Goal: Task Accomplishment & Management: Use online tool/utility

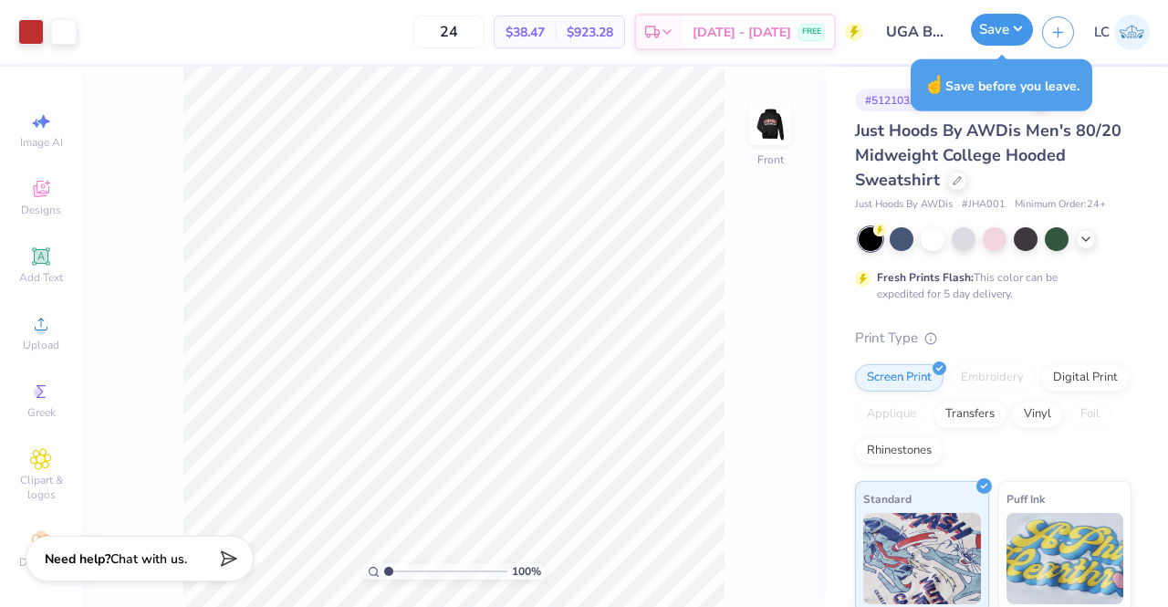
click at [1010, 36] on button "Save" at bounding box center [1002, 30] width 62 height 32
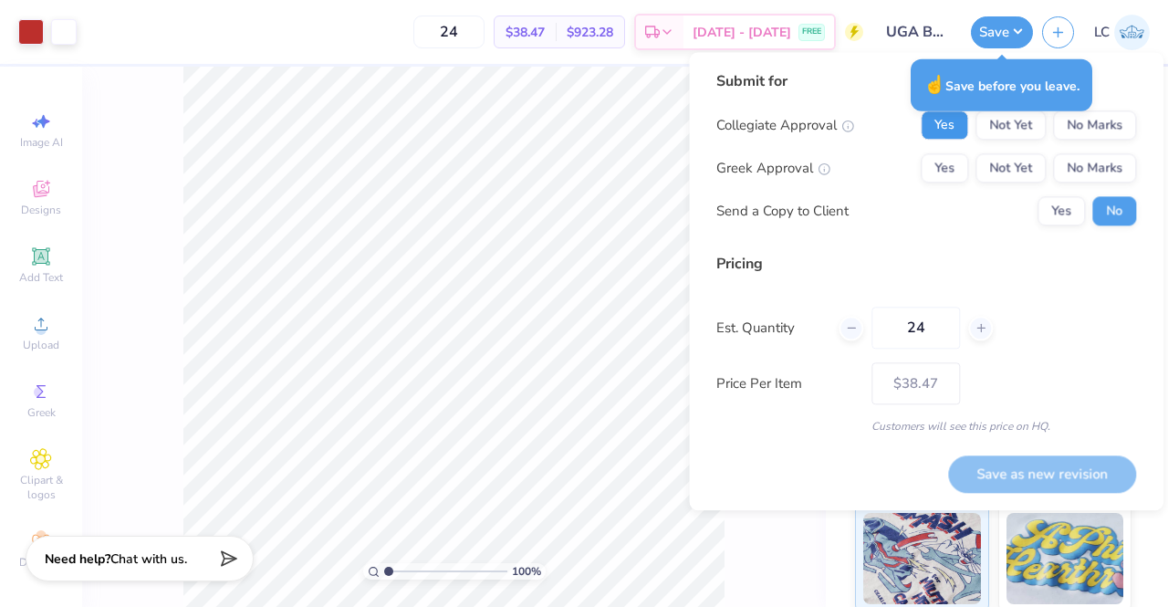
click at [946, 129] on button "Yes" at bounding box center [944, 124] width 47 height 29
click at [1081, 162] on button "No Marks" at bounding box center [1094, 167] width 83 height 29
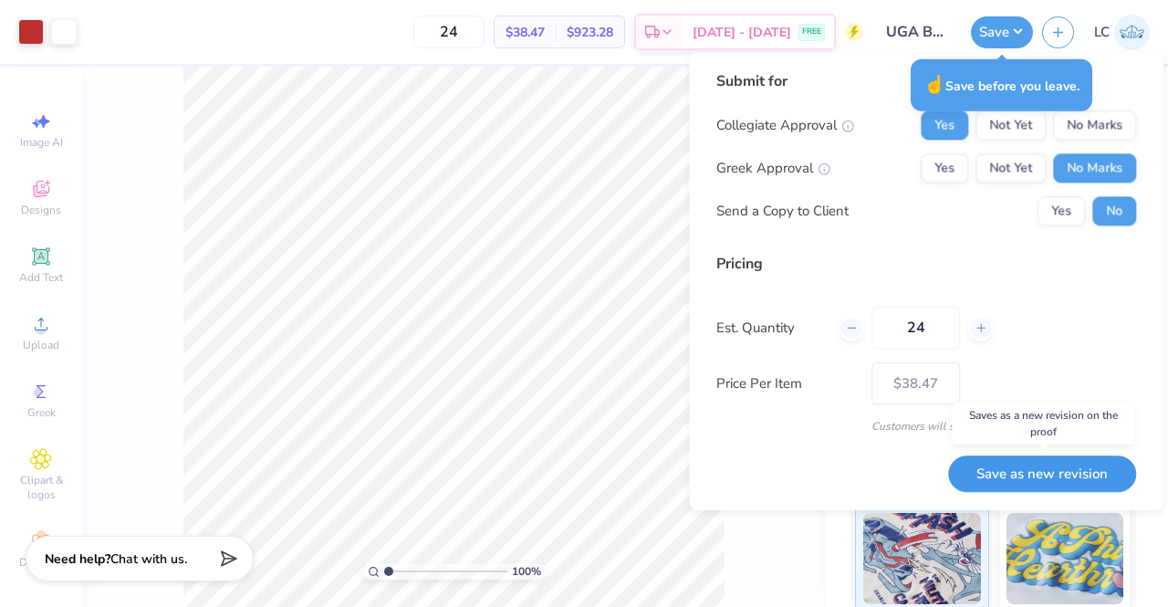
click at [1068, 468] on button "Save as new revision" at bounding box center [1042, 473] width 188 height 37
type input "$38.47"
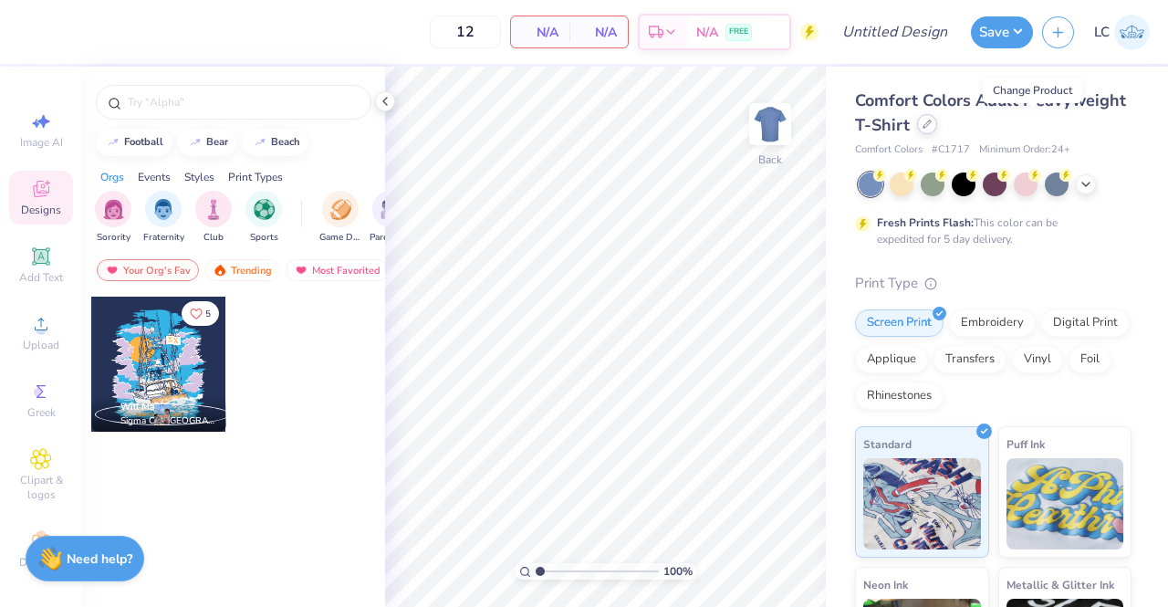
click at [932, 120] on icon at bounding box center [927, 124] width 9 height 9
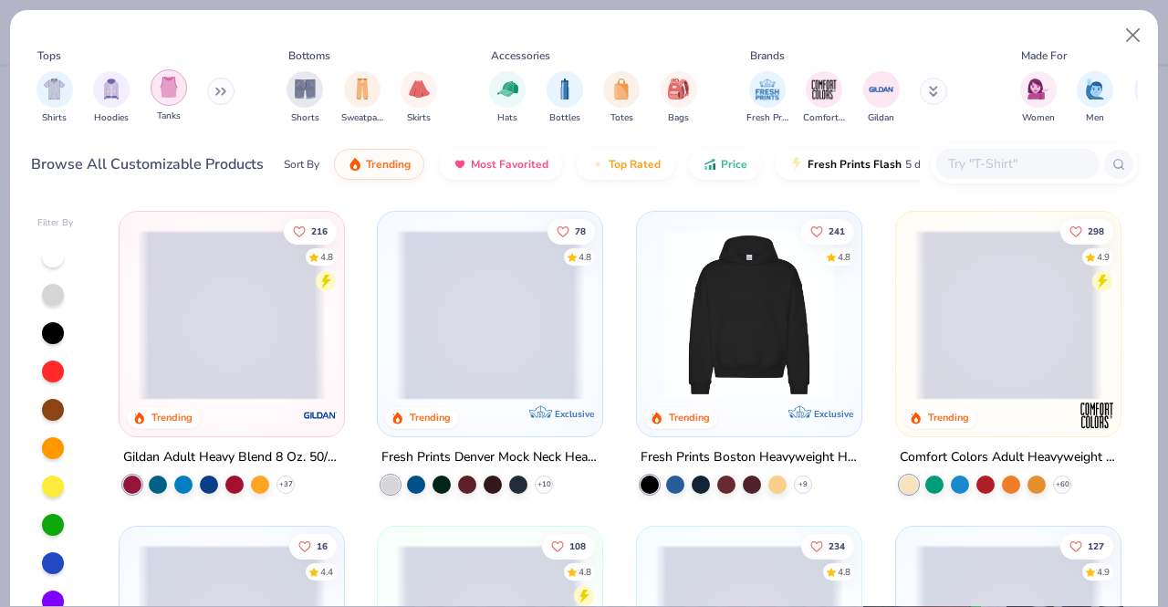
click at [166, 89] on img "filter for Tanks" at bounding box center [169, 87] width 20 height 21
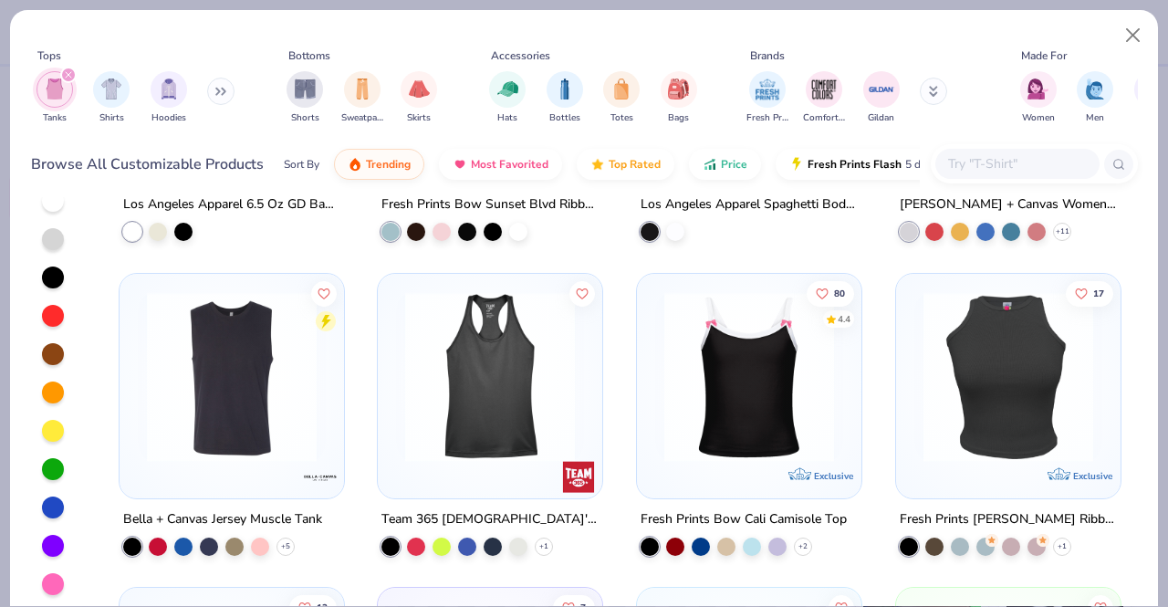
scroll to position [1772, 0]
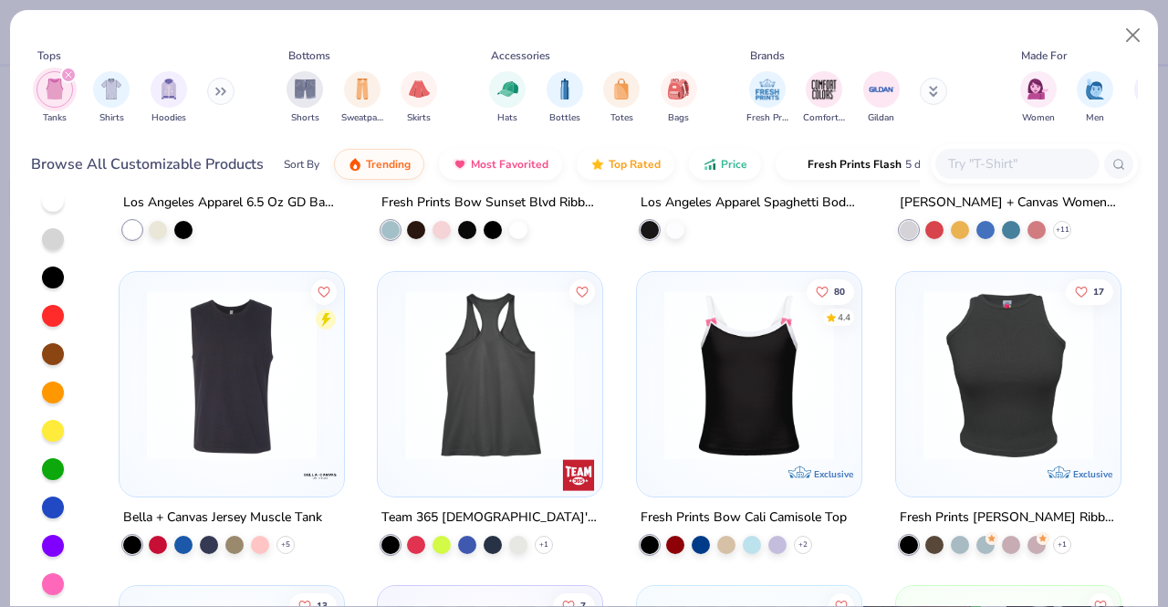
click at [474, 419] on div at bounding box center [490, 374] width 563 height 170
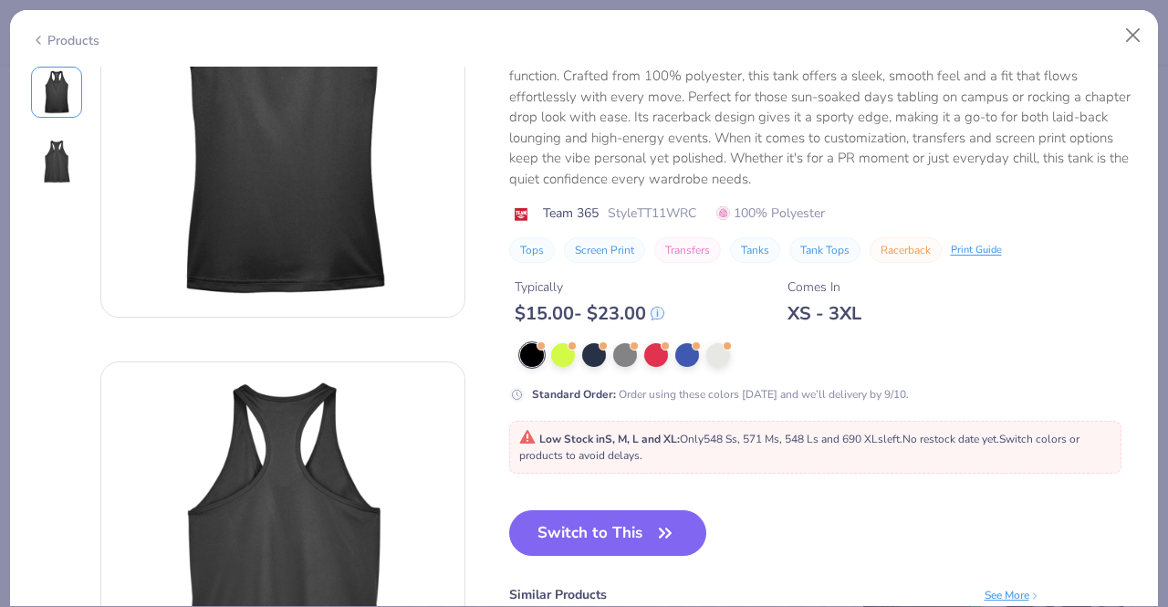
scroll to position [225, 0]
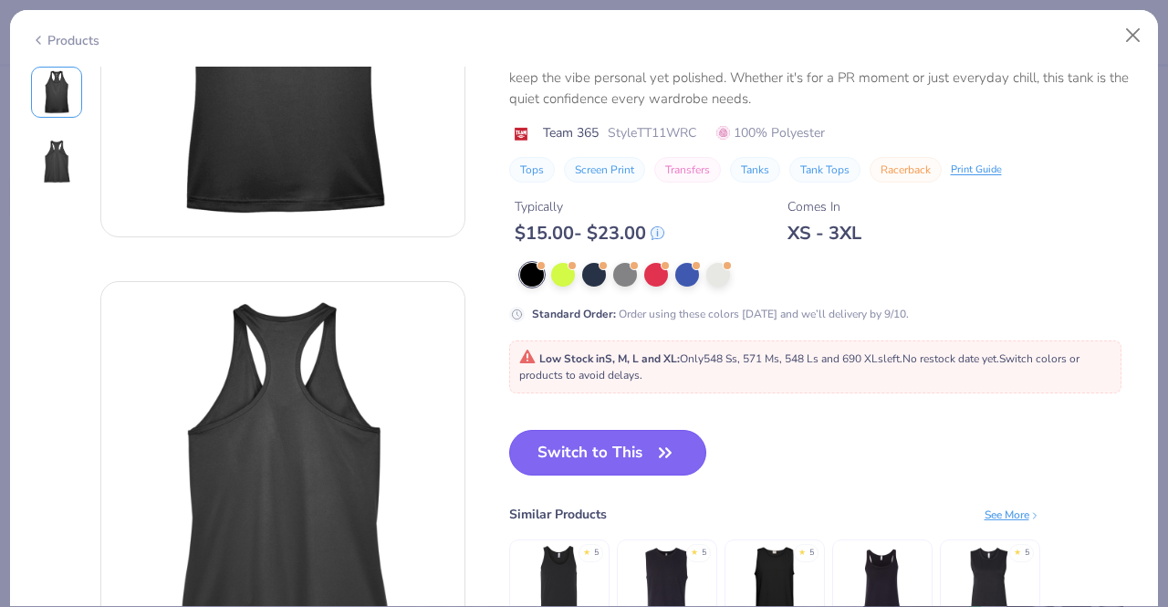
click at [607, 446] on button "Switch to This" at bounding box center [608, 453] width 198 height 46
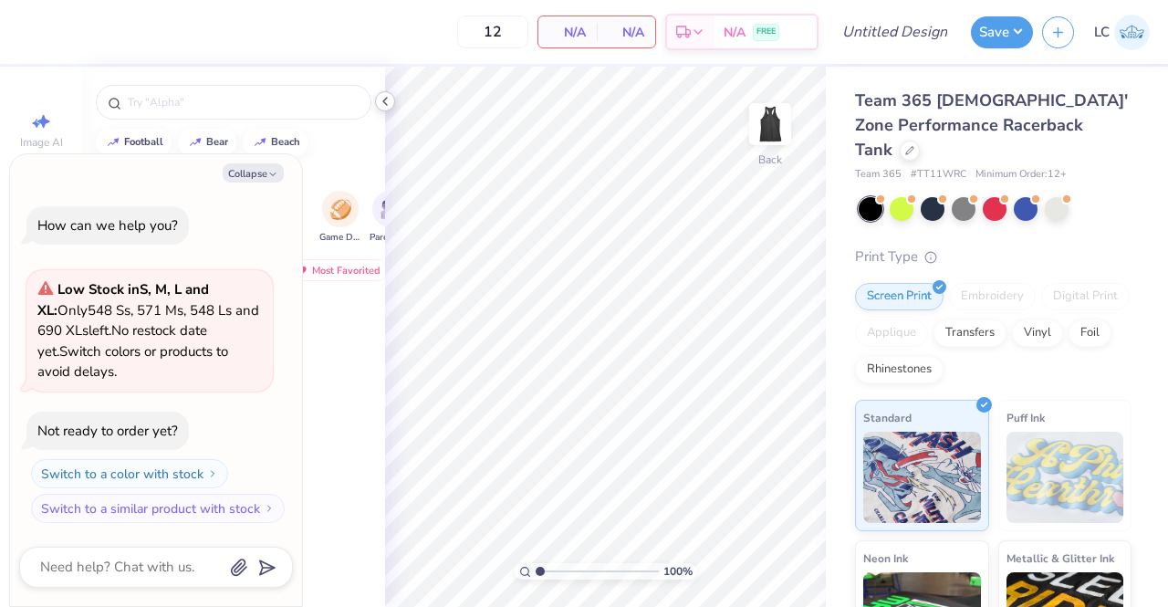
click at [387, 103] on icon at bounding box center [385, 101] width 15 height 15
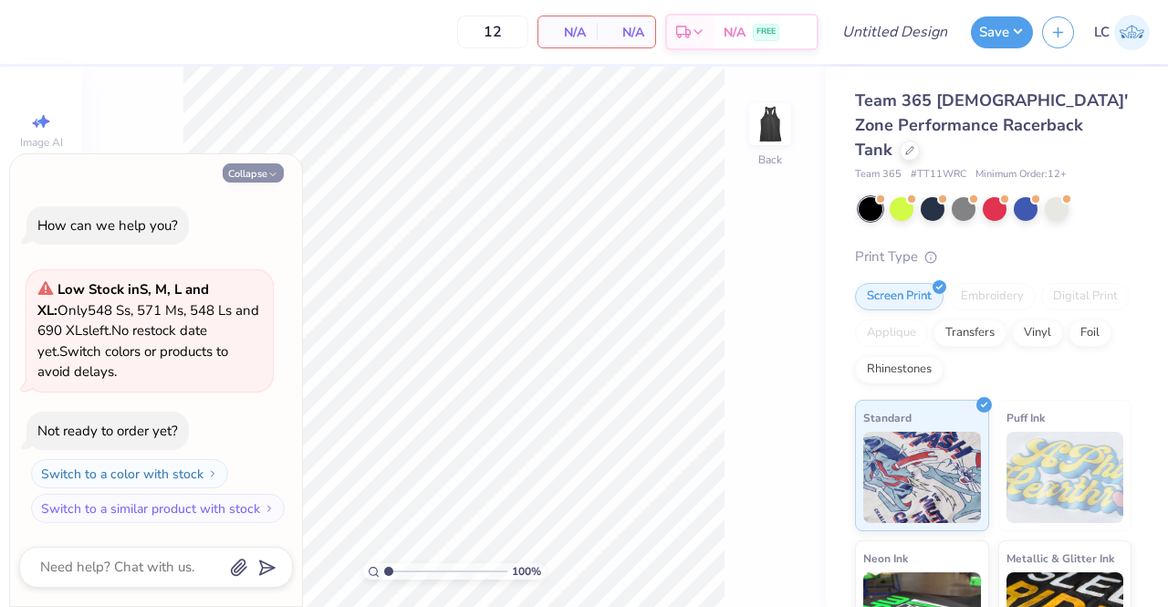
click at [268, 174] on icon "button" at bounding box center [272, 174] width 11 height 11
type textarea "x"
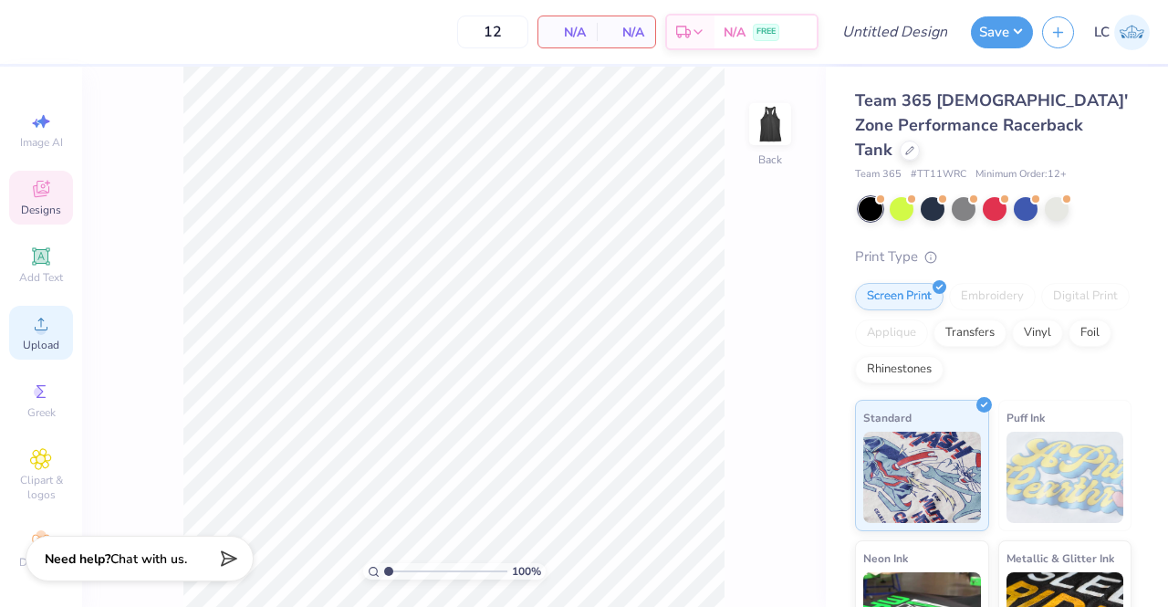
click at [33, 340] on span "Upload" at bounding box center [41, 345] width 37 height 15
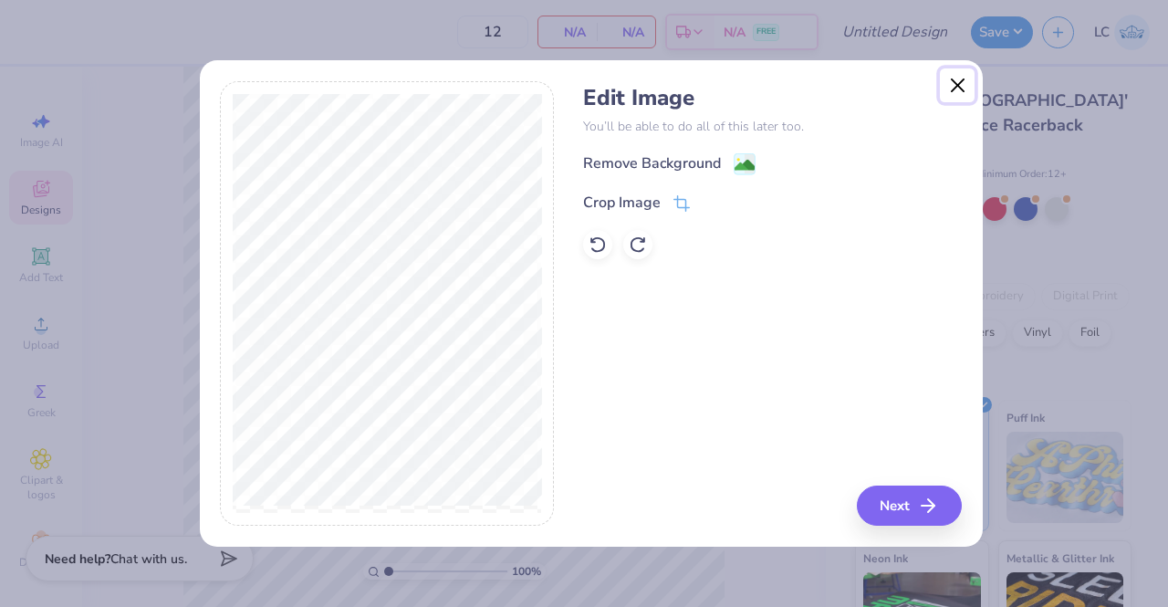
click at [956, 94] on button "Close" at bounding box center [957, 85] width 35 height 35
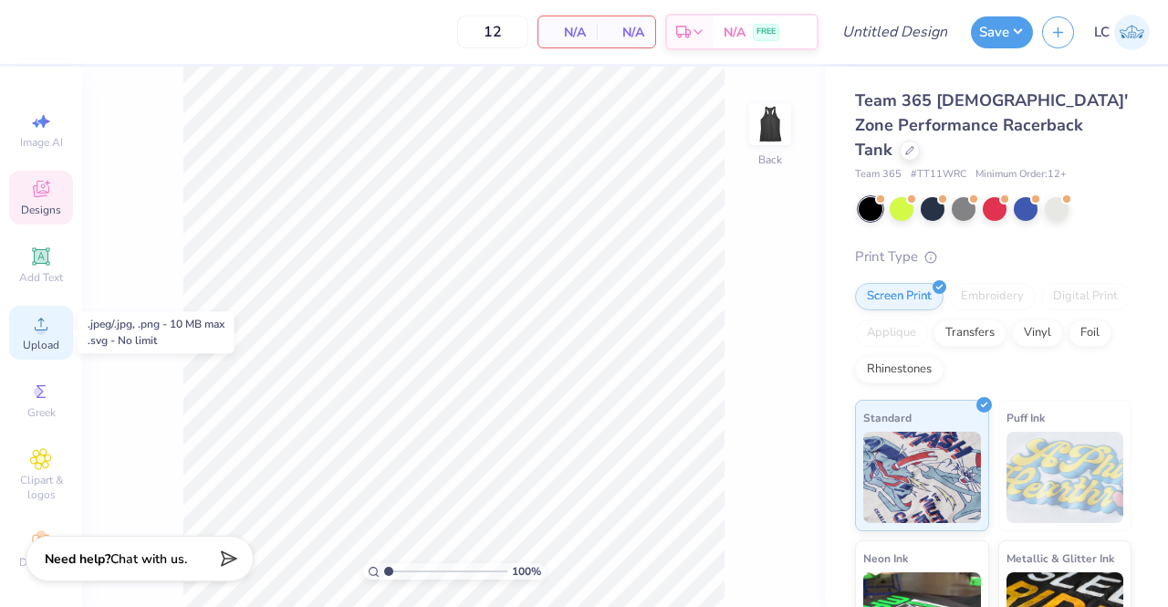
click at [9, 337] on div "Upload" at bounding box center [41, 333] width 64 height 54
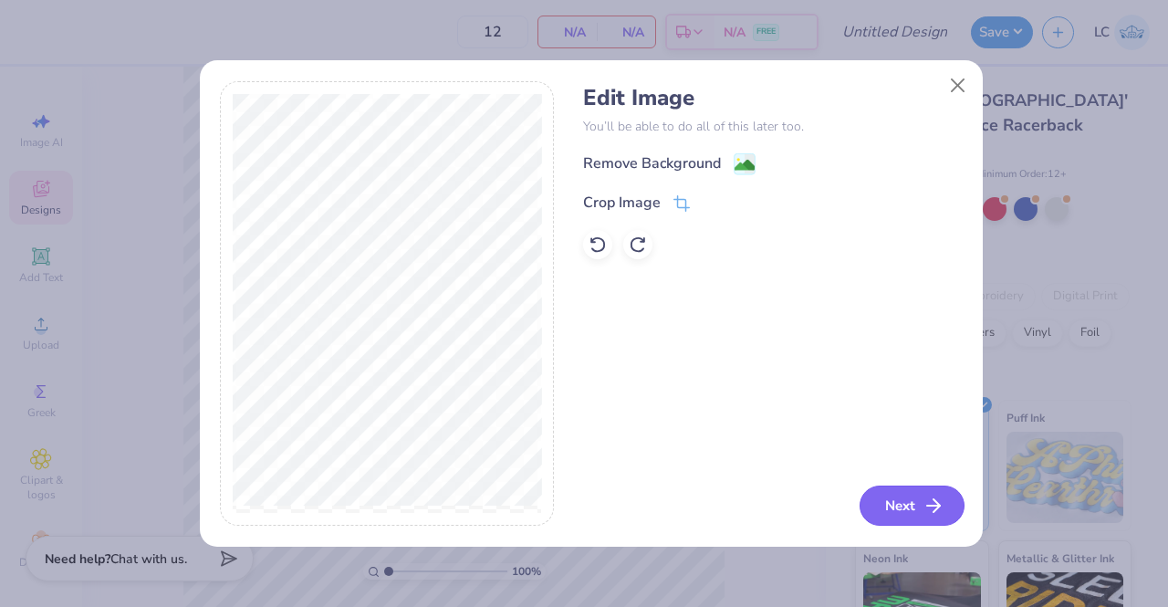
click at [921, 501] on button "Next" at bounding box center [912, 506] width 105 height 40
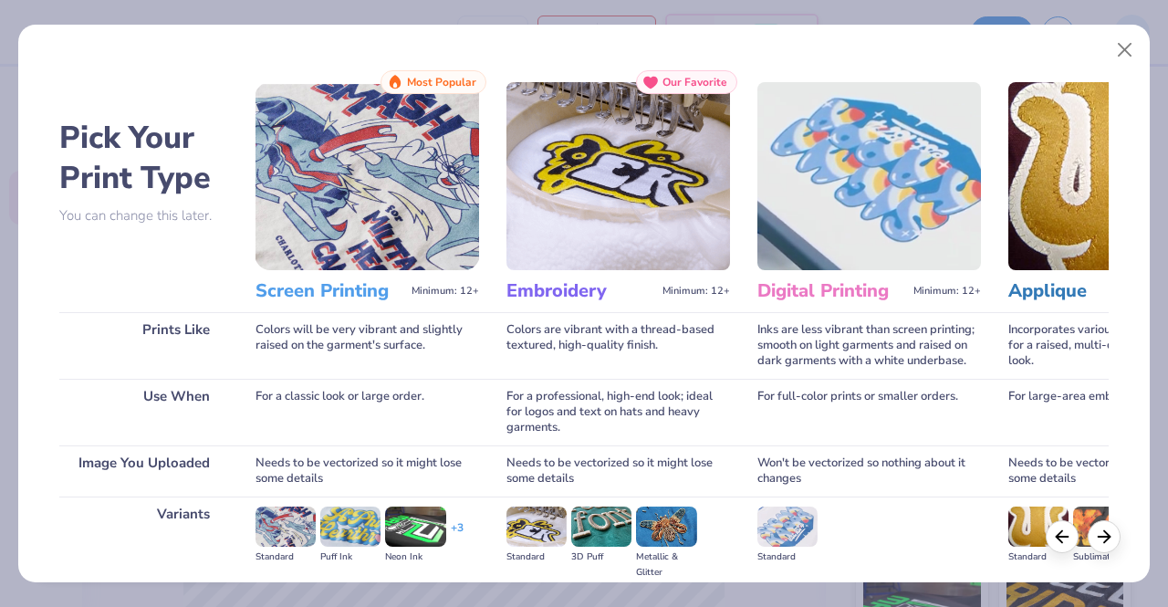
scroll to position [211, 0]
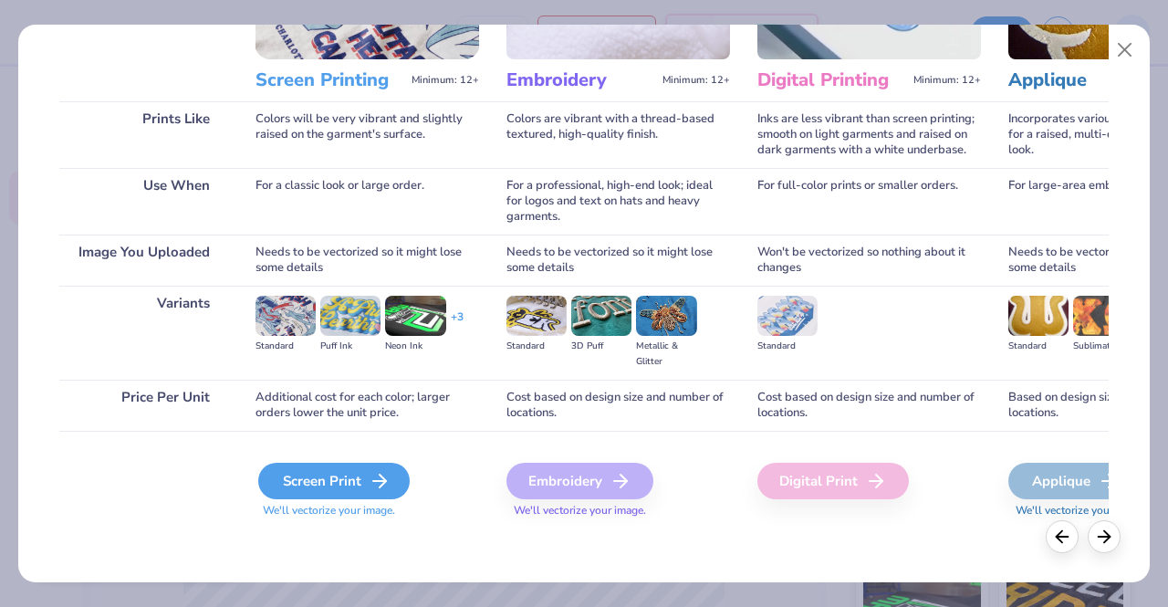
click at [337, 489] on div "Screen Print" at bounding box center [334, 481] width 152 height 37
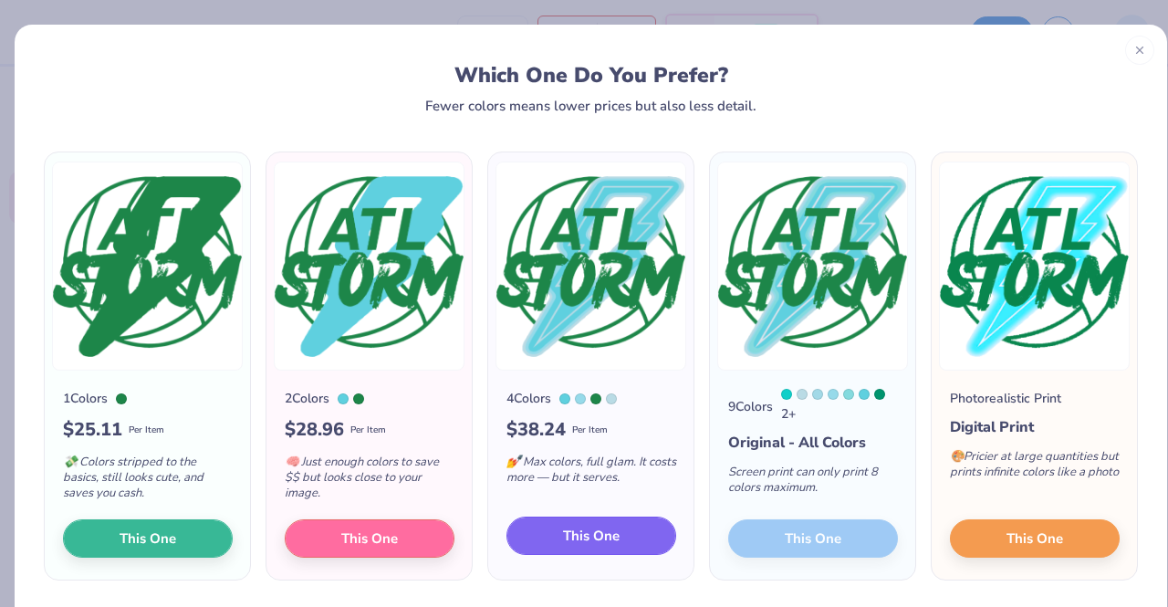
click at [549, 539] on button "This One" at bounding box center [592, 536] width 170 height 38
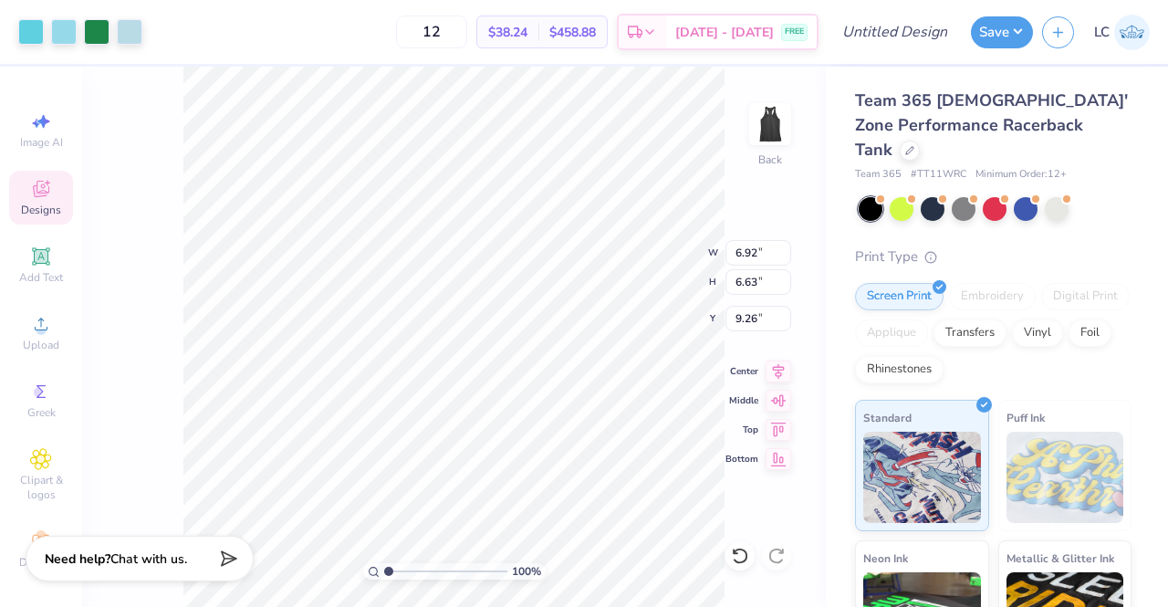
type input "6.92"
type input "6.63"
type input "1.70"
type input "7.67"
type input "7.35"
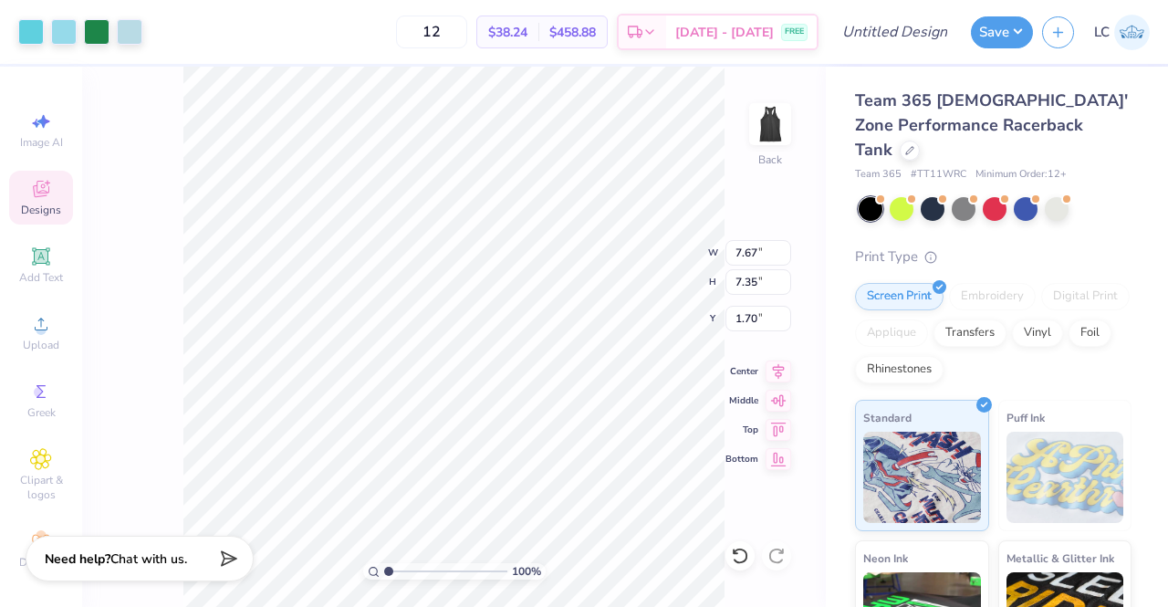
type input "1.27"
click at [467, 34] on input "12" at bounding box center [431, 32] width 71 height 33
type input "1"
type input "4"
type input "110"
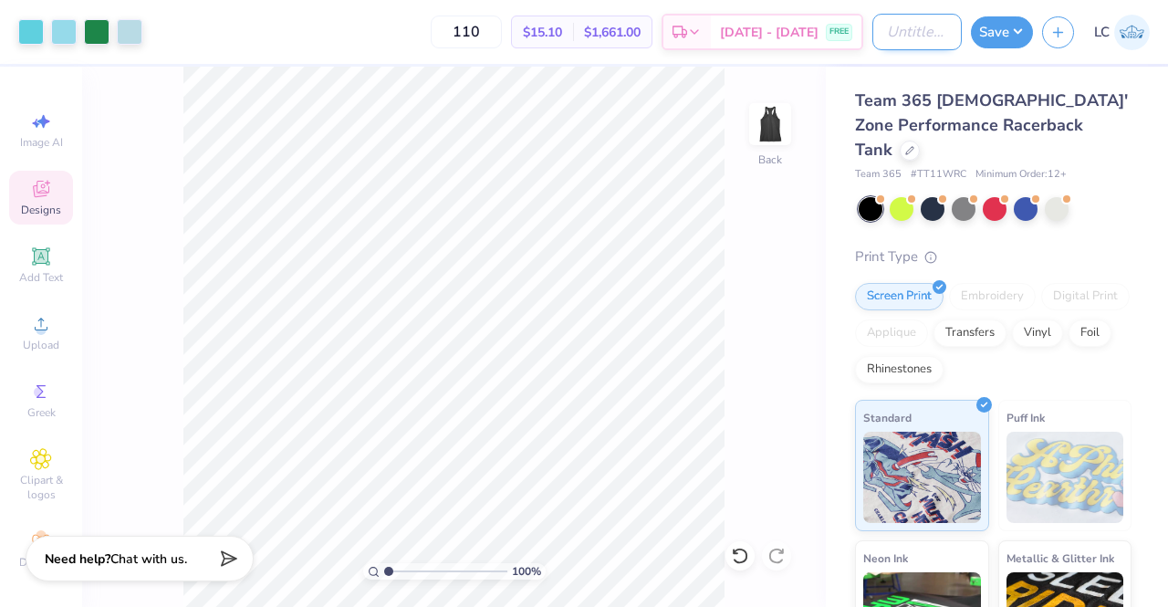
click at [897, 26] on input "Design Title" at bounding box center [917, 32] width 89 height 37
type input "ATL Storm Tank"
click at [1015, 35] on button "Save" at bounding box center [1002, 30] width 62 height 32
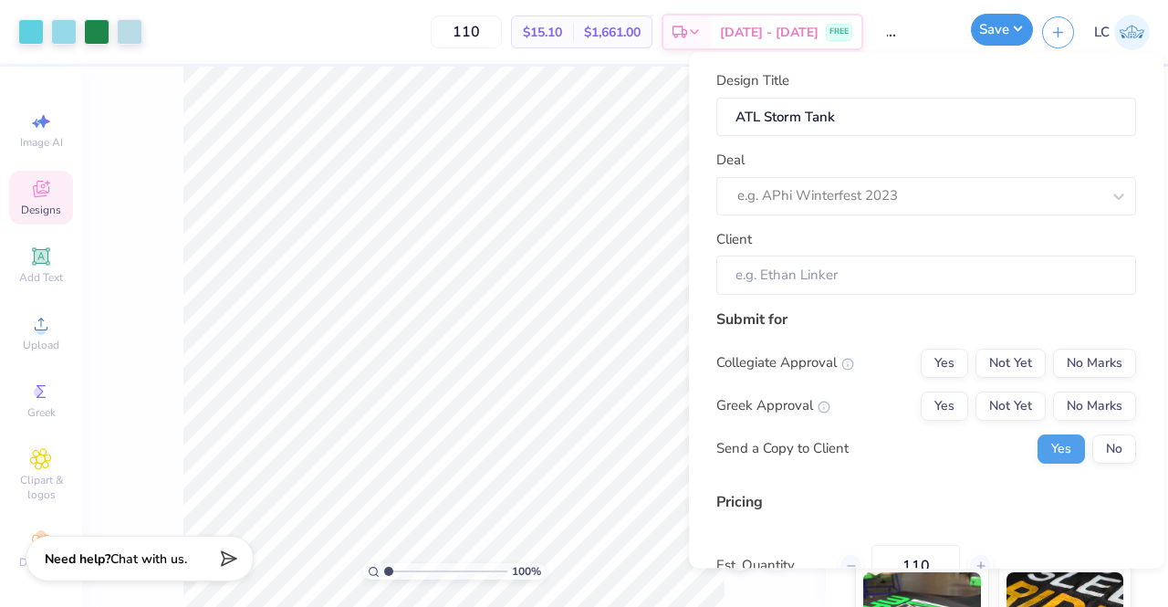
scroll to position [0, 0]
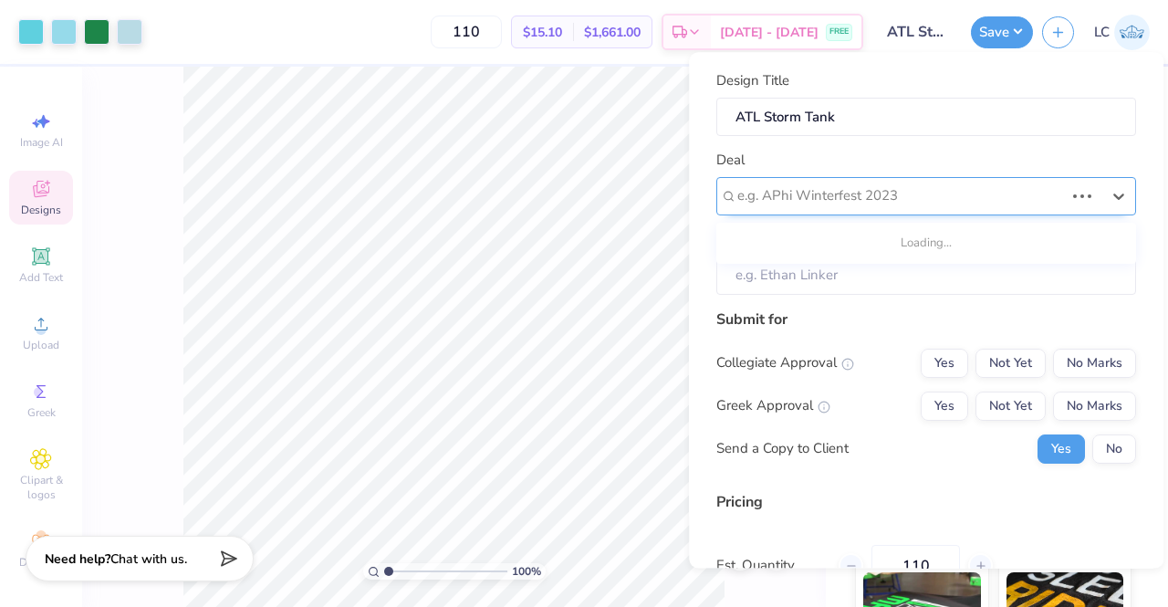
click at [946, 209] on div "e.g. APhi Winterfest 2023" at bounding box center [901, 197] width 330 height 28
click at [897, 184] on div at bounding box center [918, 196] width 363 height 25
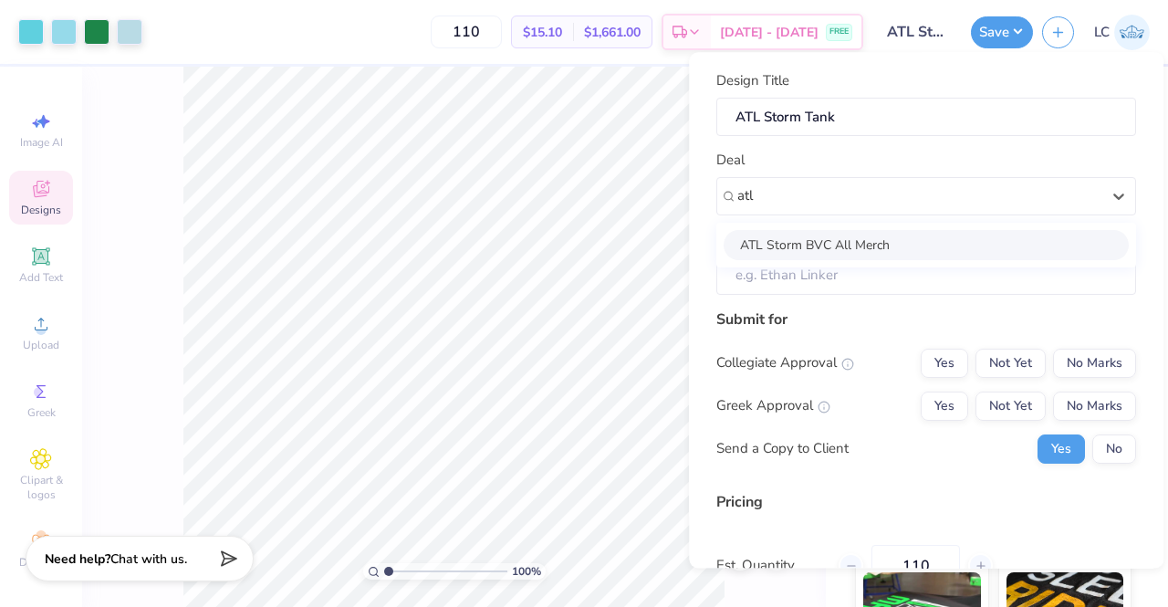
click at [875, 239] on div "ATL Storm BVC All Merch" at bounding box center [926, 245] width 405 height 30
type input "atl"
type input "Lacy Cook"
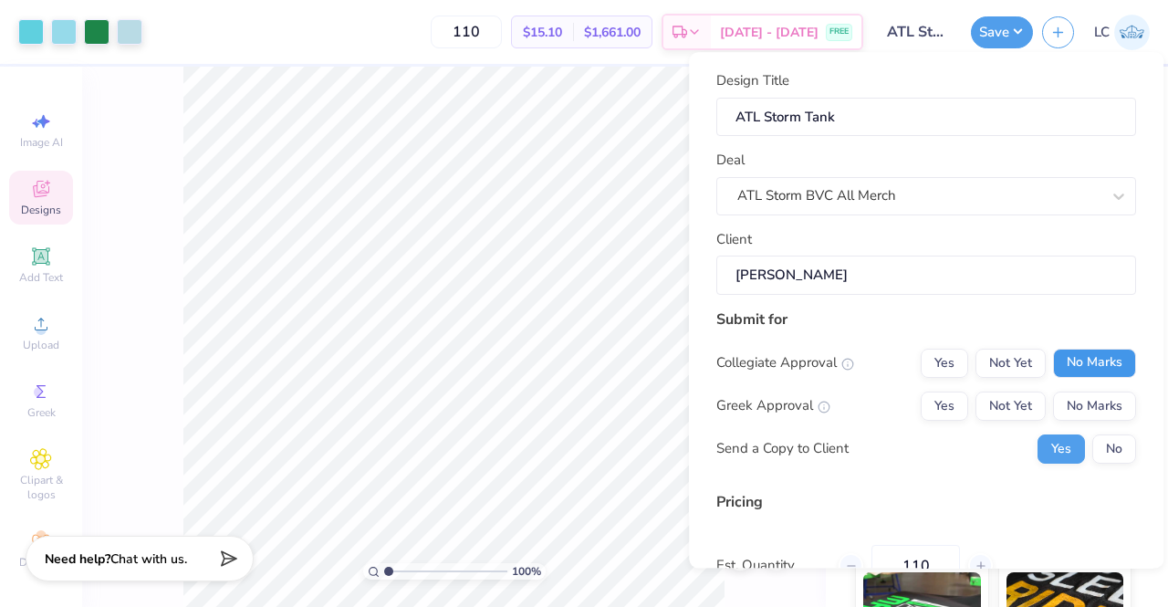
click at [1060, 356] on button "No Marks" at bounding box center [1094, 363] width 83 height 29
click at [1071, 399] on button "No Marks" at bounding box center [1094, 406] width 83 height 29
click at [1092, 446] on button "No" at bounding box center [1114, 448] width 44 height 29
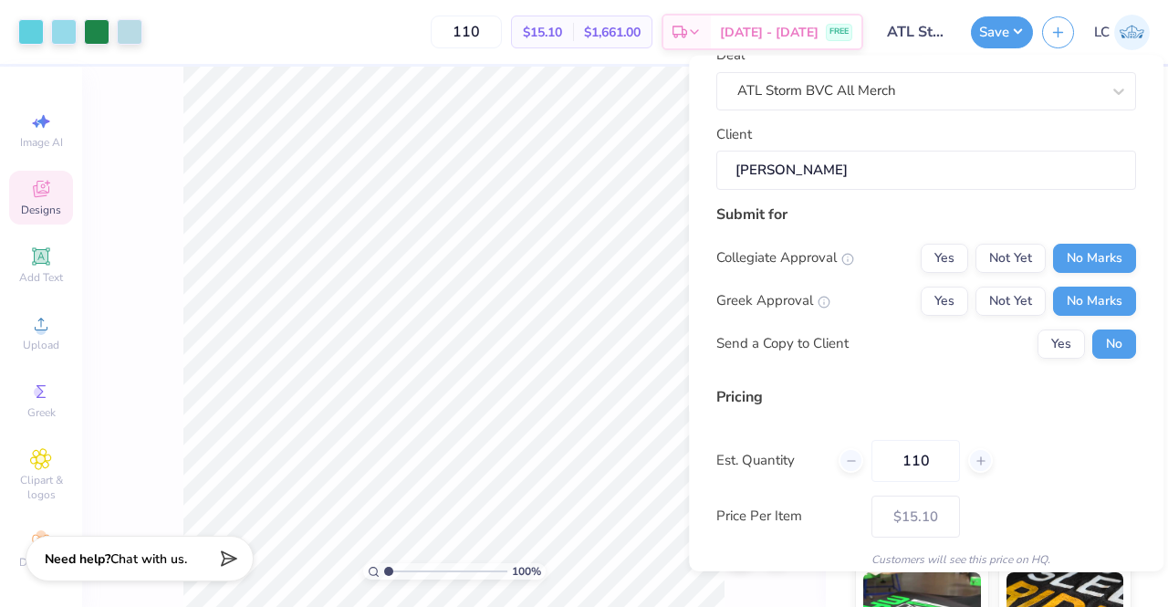
scroll to position [178, 0]
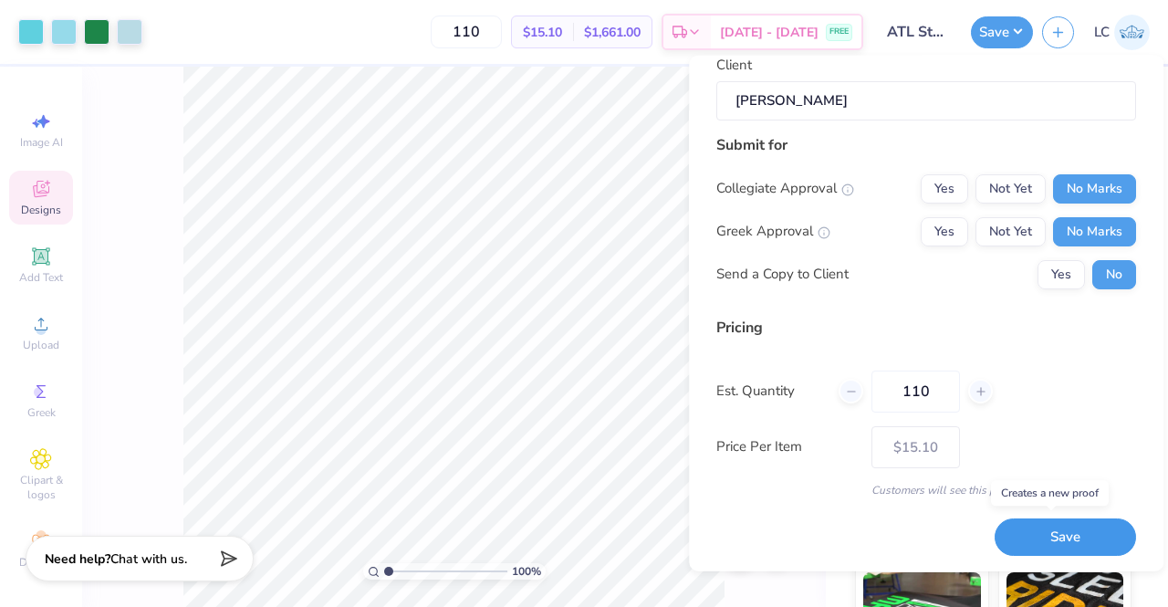
click at [1068, 531] on button "Save" at bounding box center [1065, 536] width 141 height 37
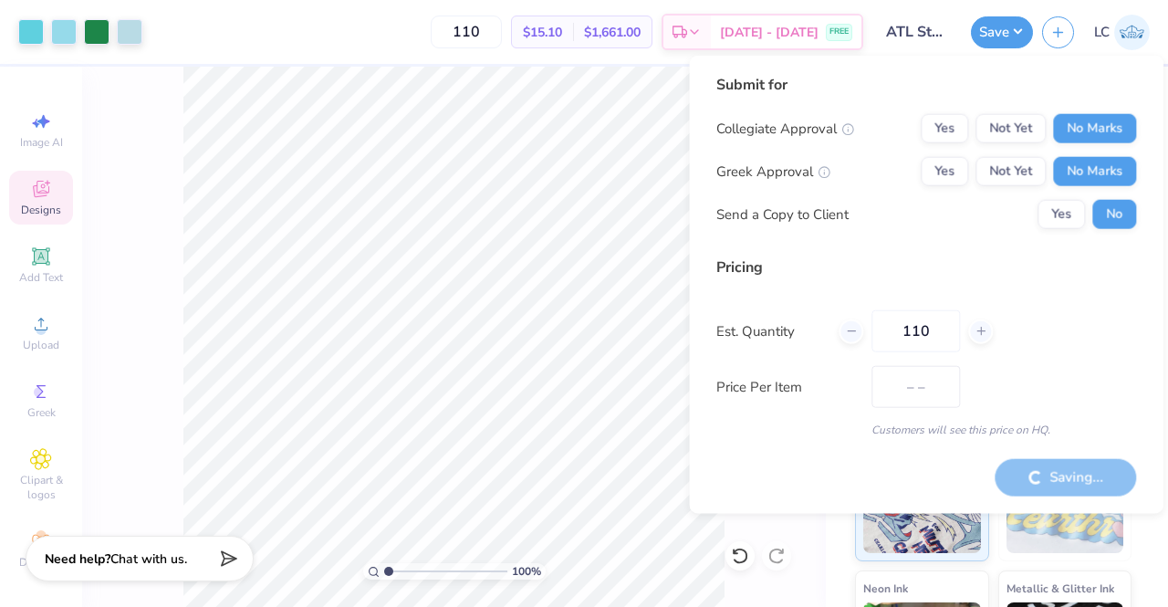
type input "$15.10"
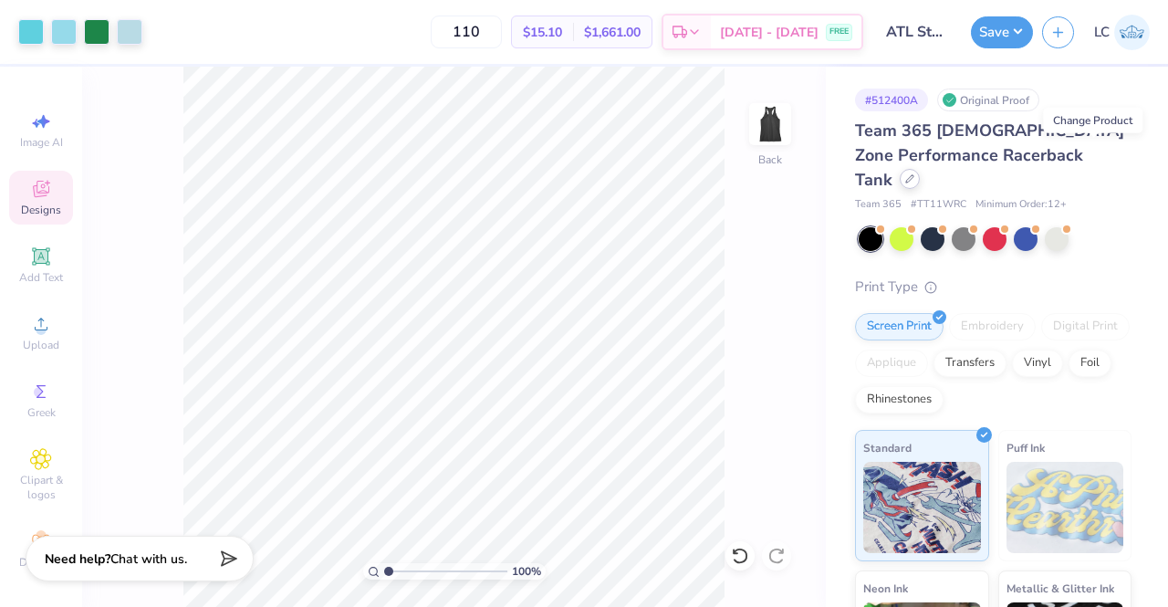
click at [914, 174] on icon at bounding box center [909, 178] width 9 height 9
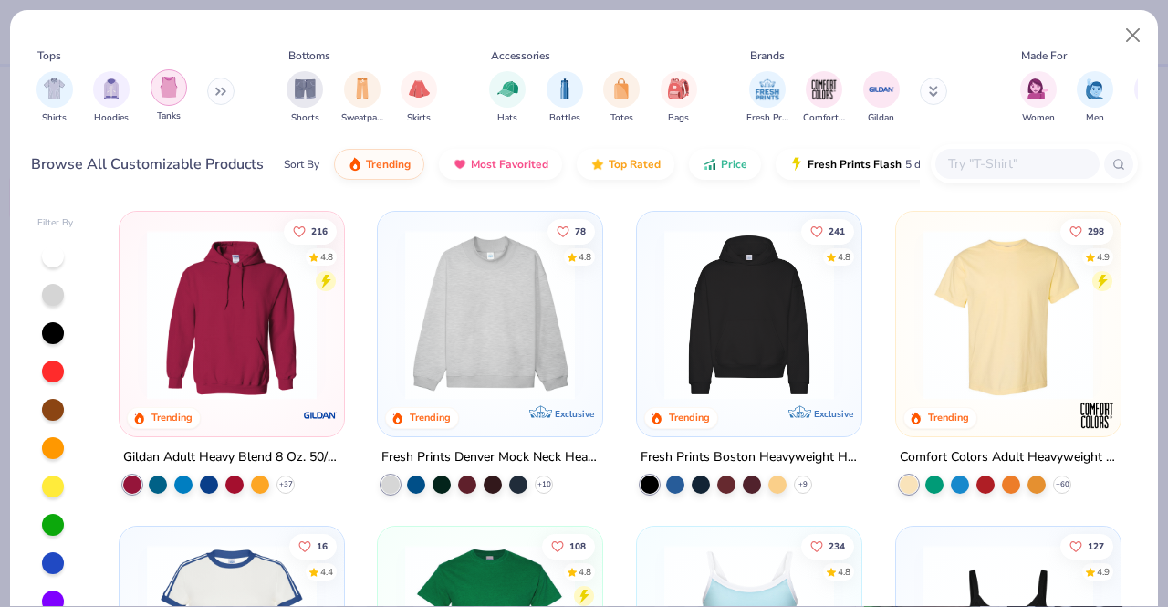
click at [166, 93] on img "filter for Tanks" at bounding box center [169, 87] width 20 height 21
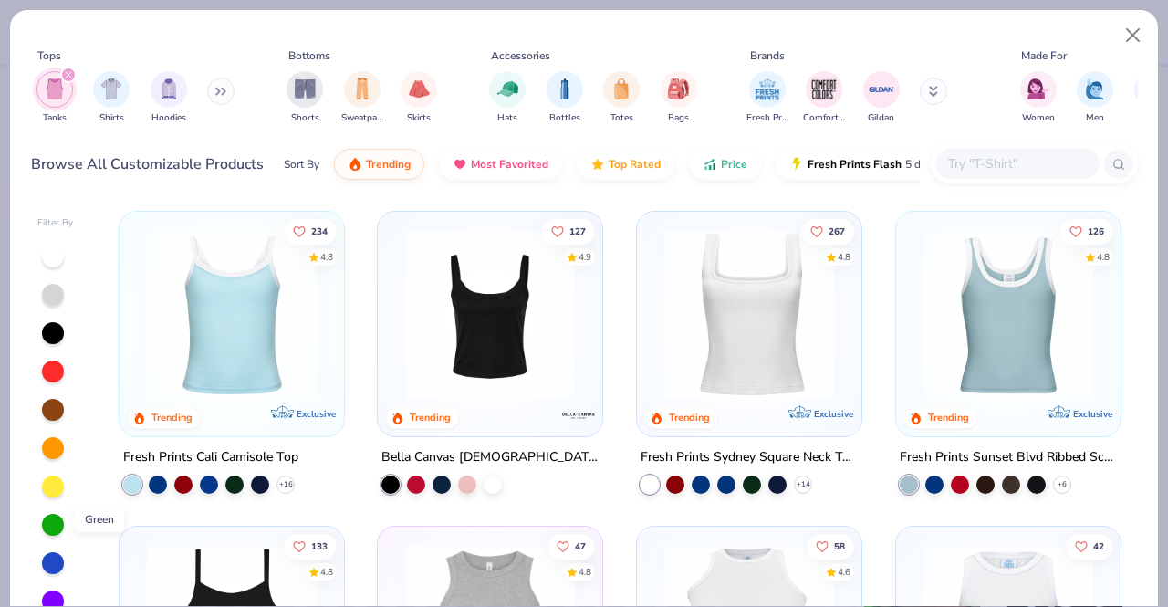
click at [48, 519] on div at bounding box center [53, 525] width 22 height 22
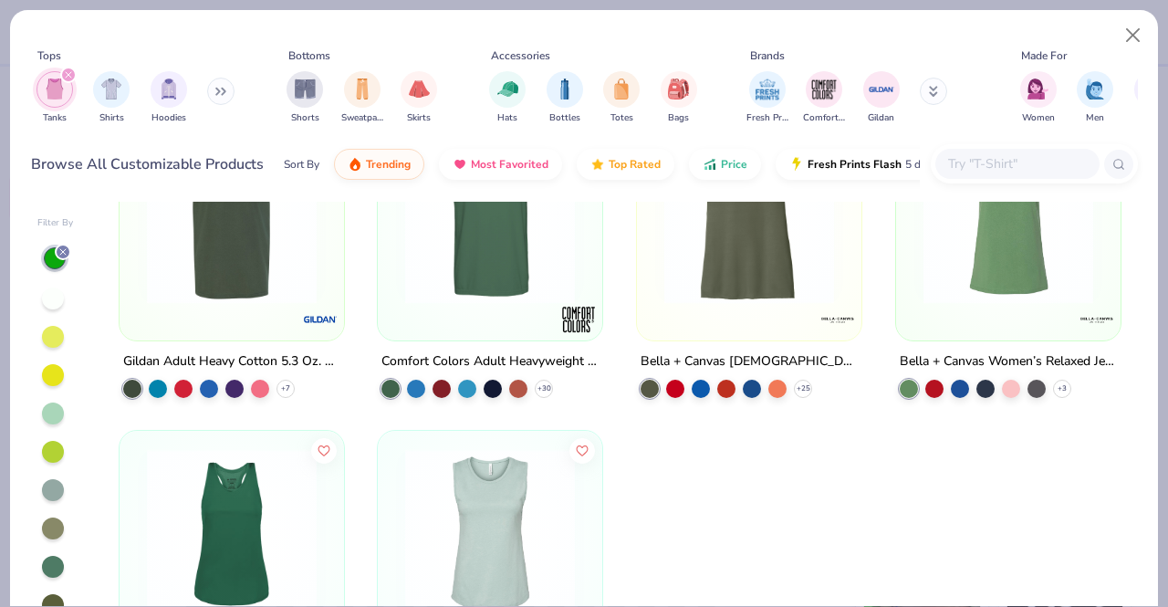
scroll to position [135, 0]
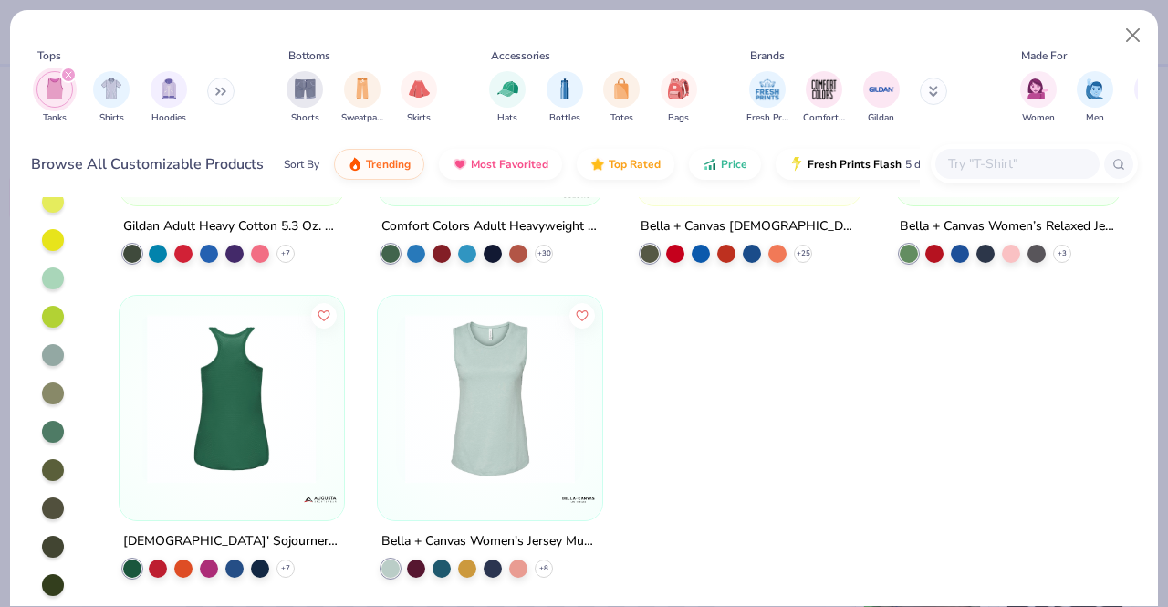
click at [234, 397] on img at bounding box center [232, 398] width 188 height 170
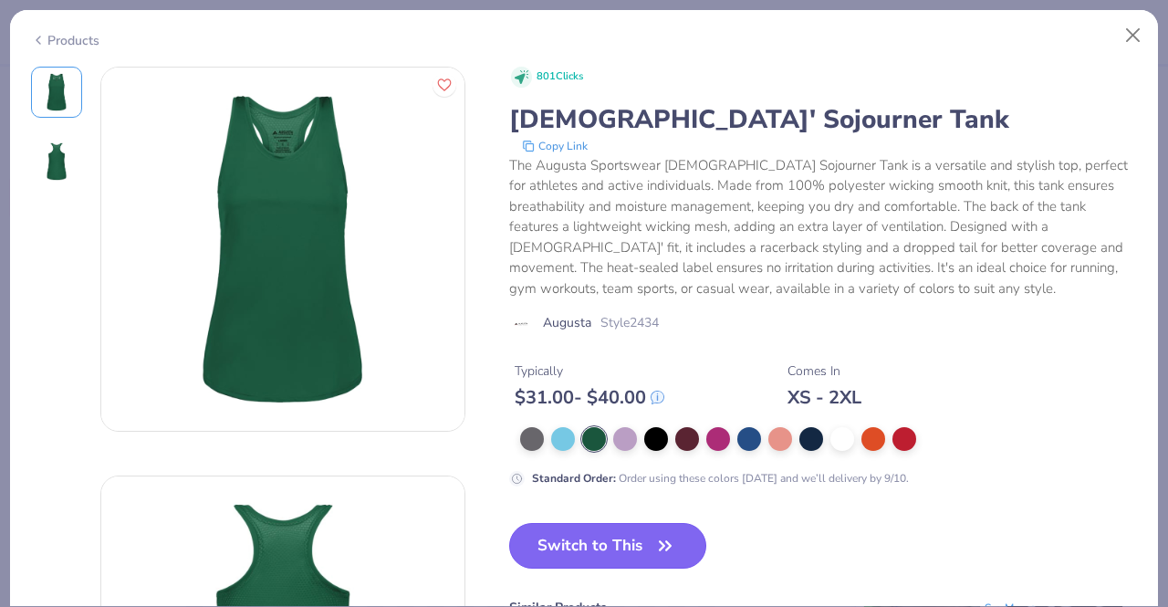
click at [586, 560] on button "Switch to This" at bounding box center [608, 546] width 198 height 46
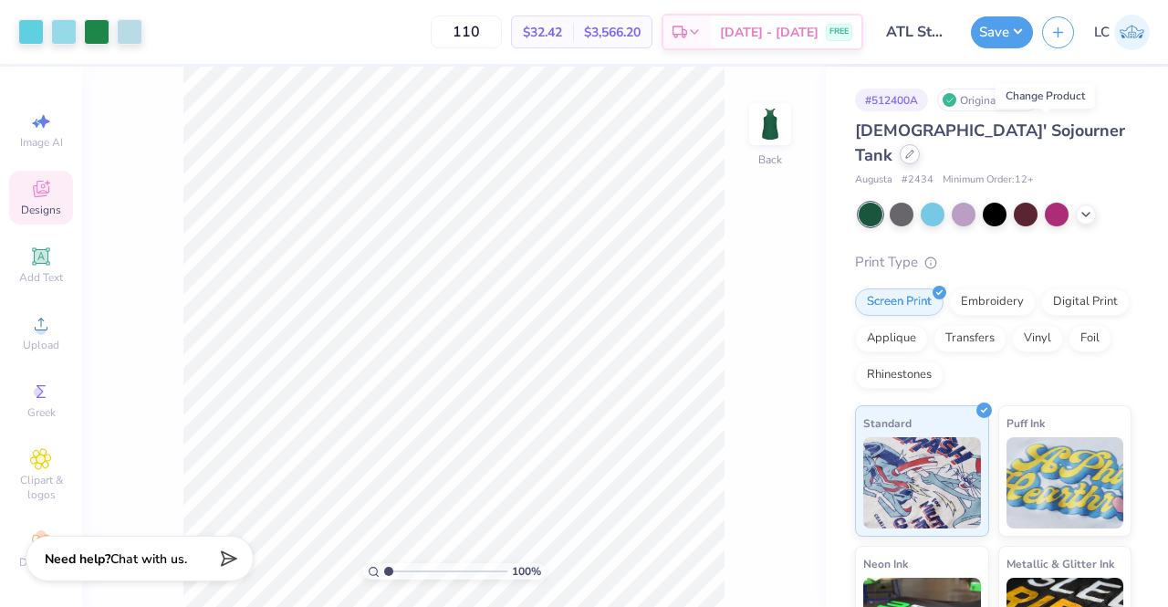
click at [914, 150] on icon at bounding box center [909, 154] width 9 height 9
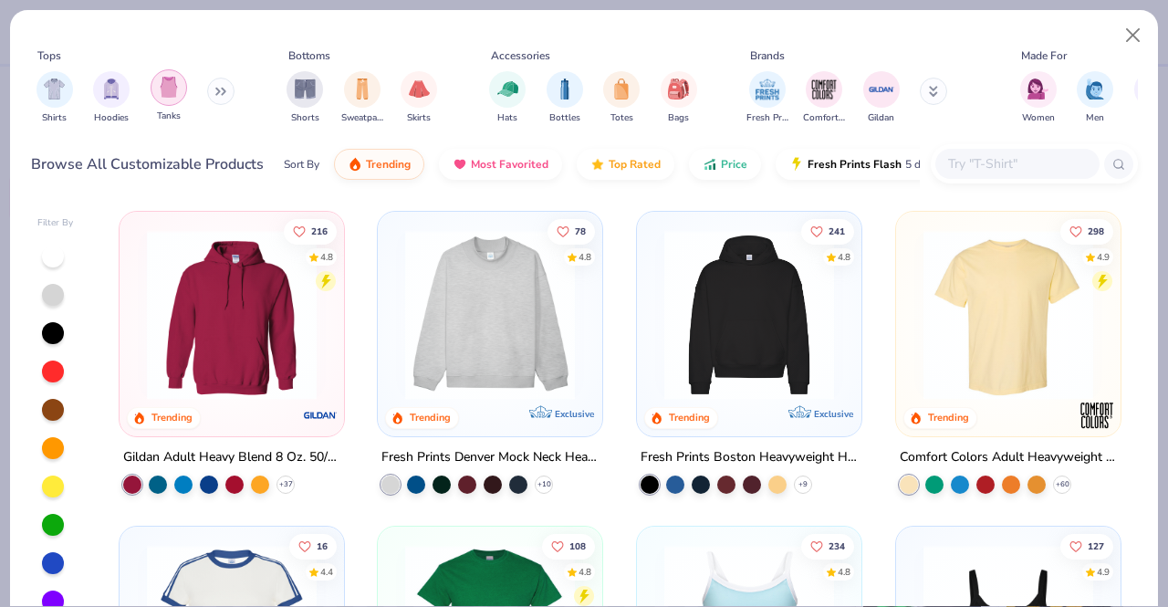
click at [174, 83] on img "filter for Tanks" at bounding box center [169, 87] width 20 height 21
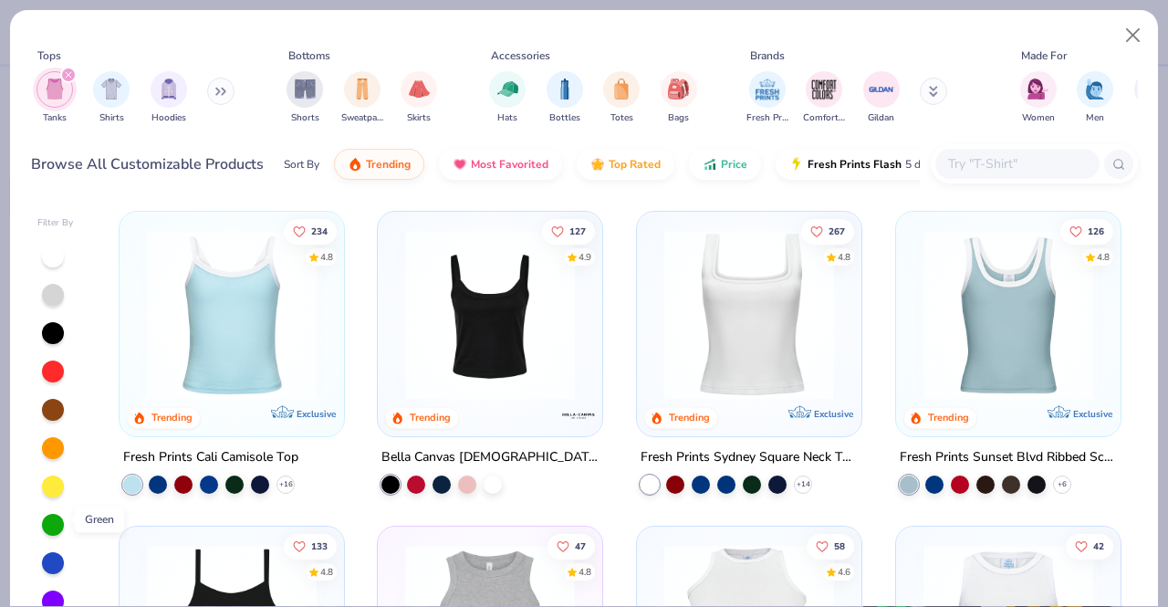
click at [53, 516] on div at bounding box center [53, 525] width 22 height 22
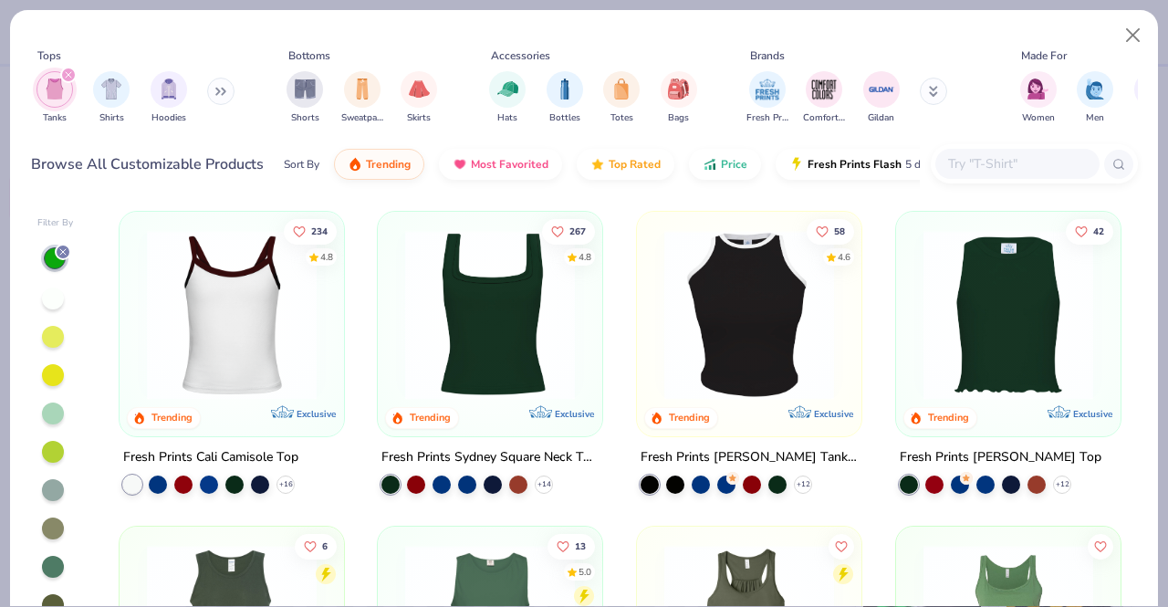
click at [66, 72] on icon "filter for Tanks" at bounding box center [68, 74] width 7 height 7
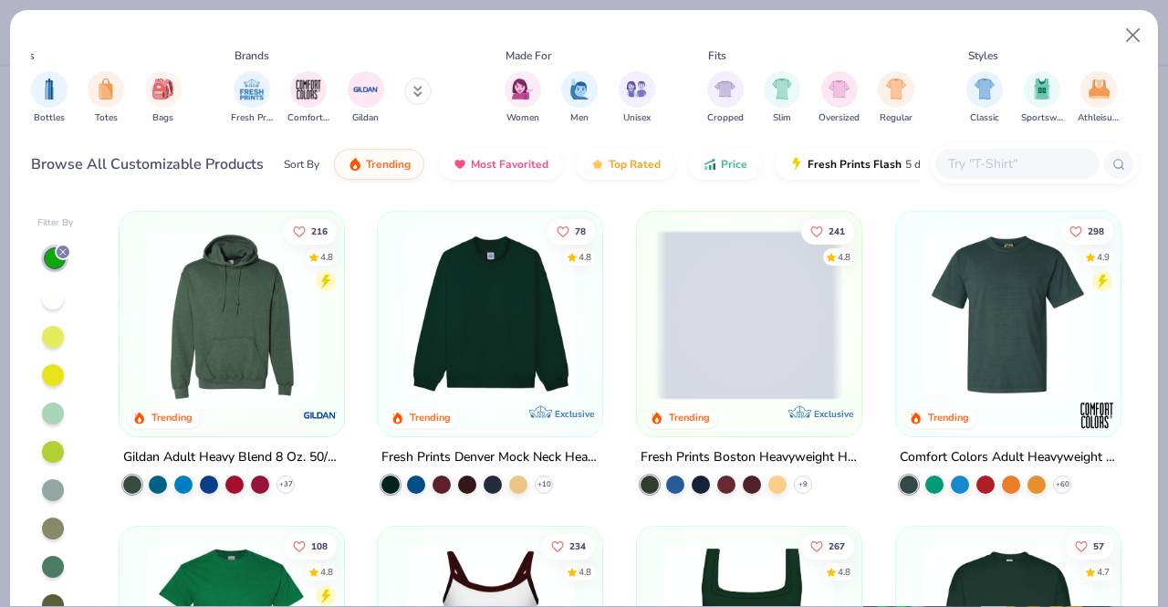
scroll to position [0, 545]
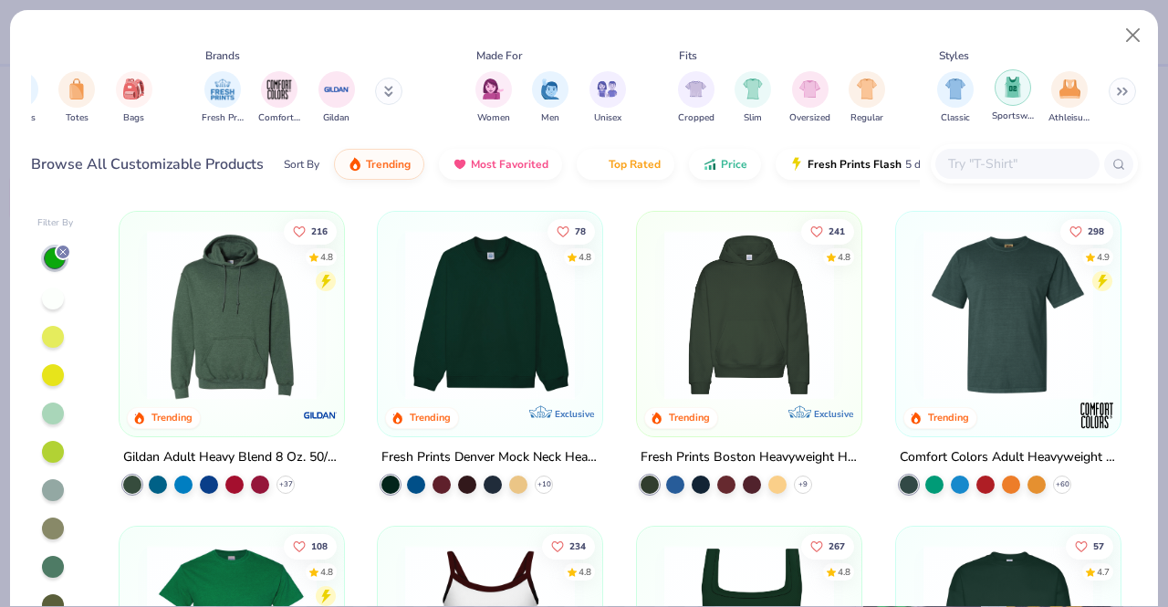
click at [1014, 98] on div "filter for Sportswear" at bounding box center [1013, 87] width 37 height 37
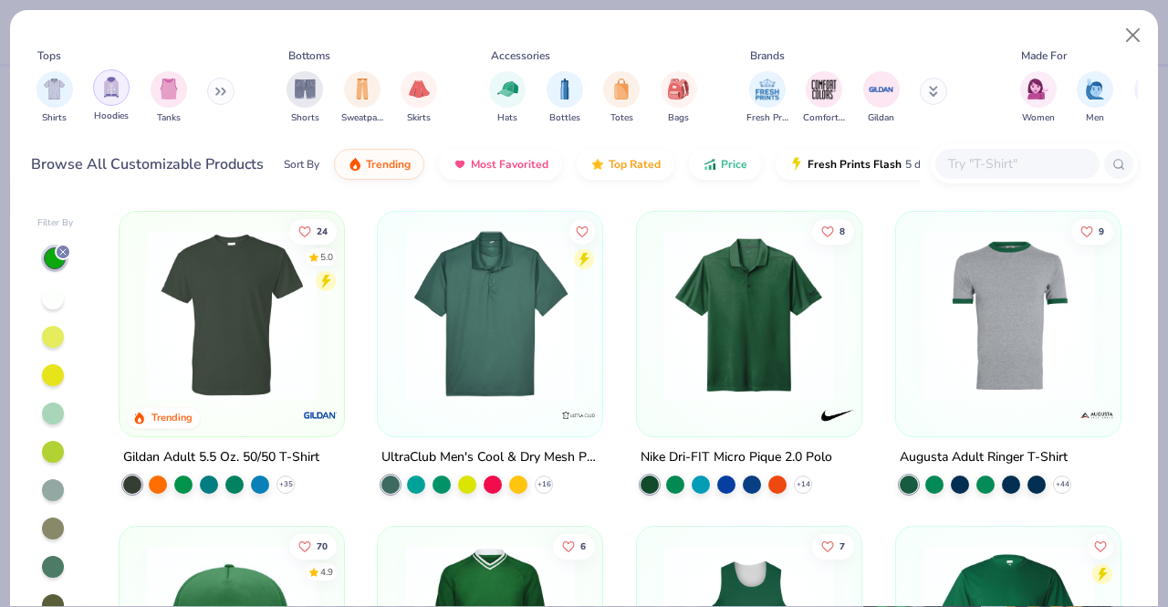
click at [166, 91] on img "filter for Tanks" at bounding box center [169, 88] width 20 height 21
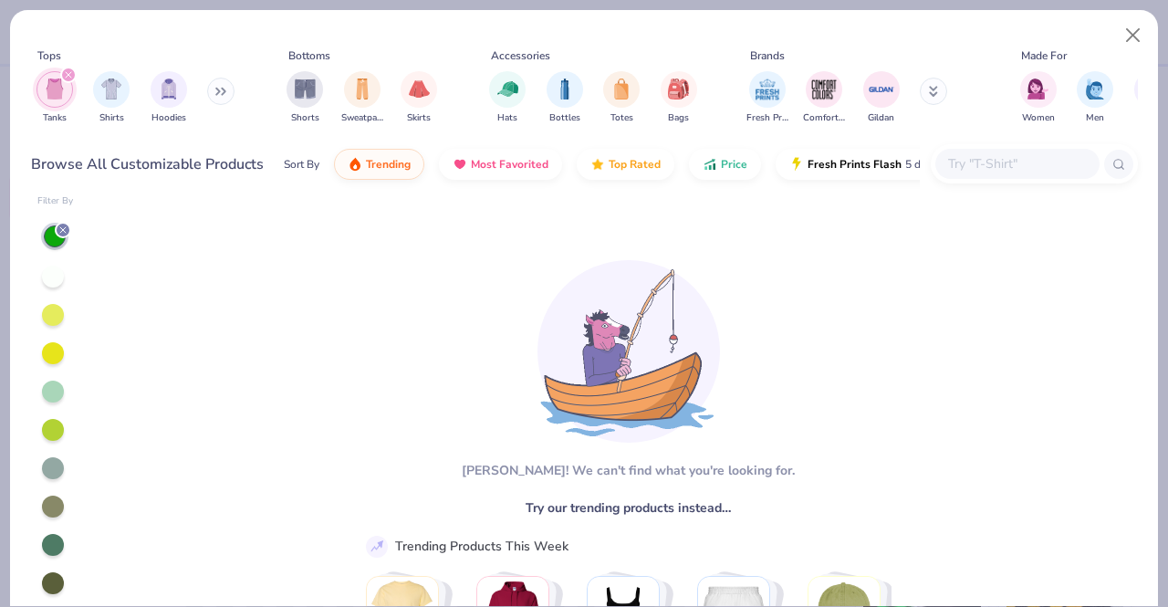
scroll to position [11, 0]
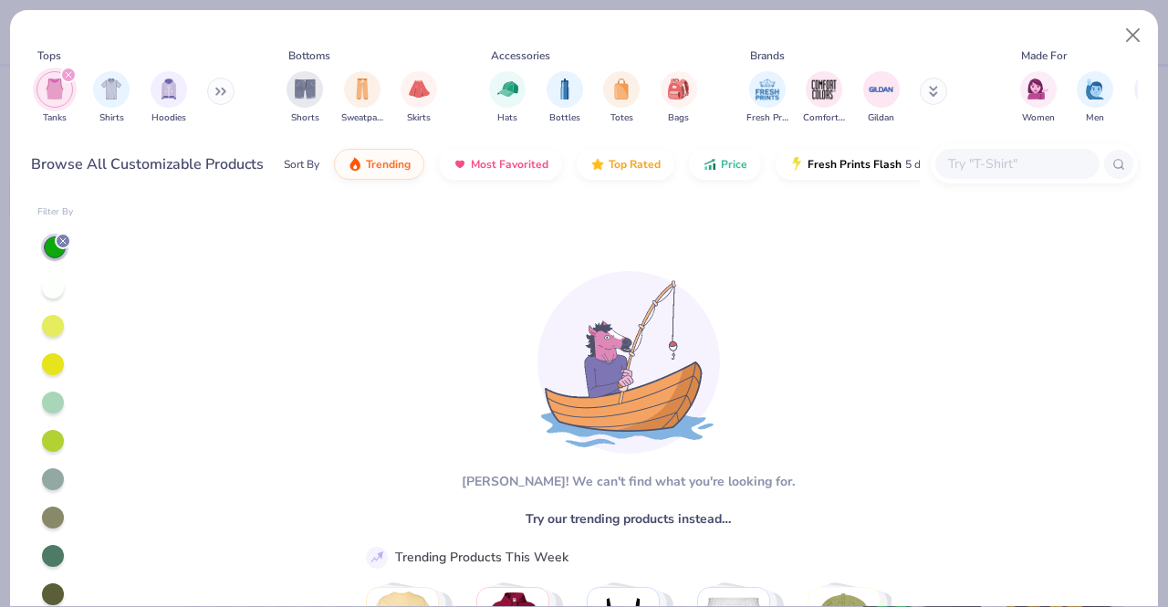
click at [822, 254] on div "Aw fish! We can't find what you're looking for. Try our trending products inste…" at bounding box center [620, 465] width 544 height 425
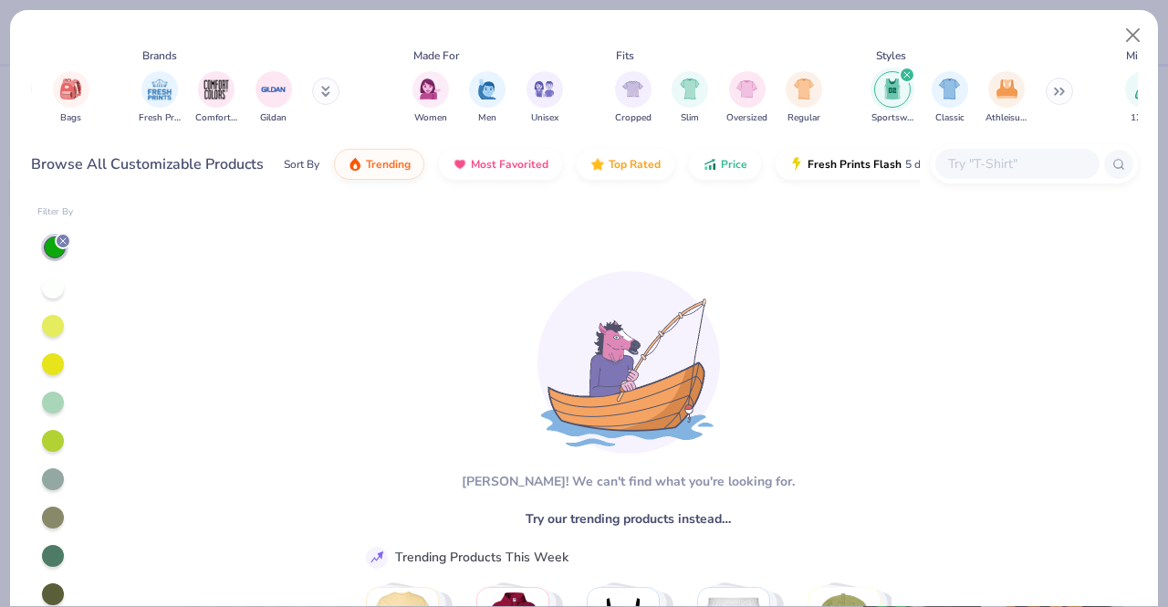
scroll to position [0, 624]
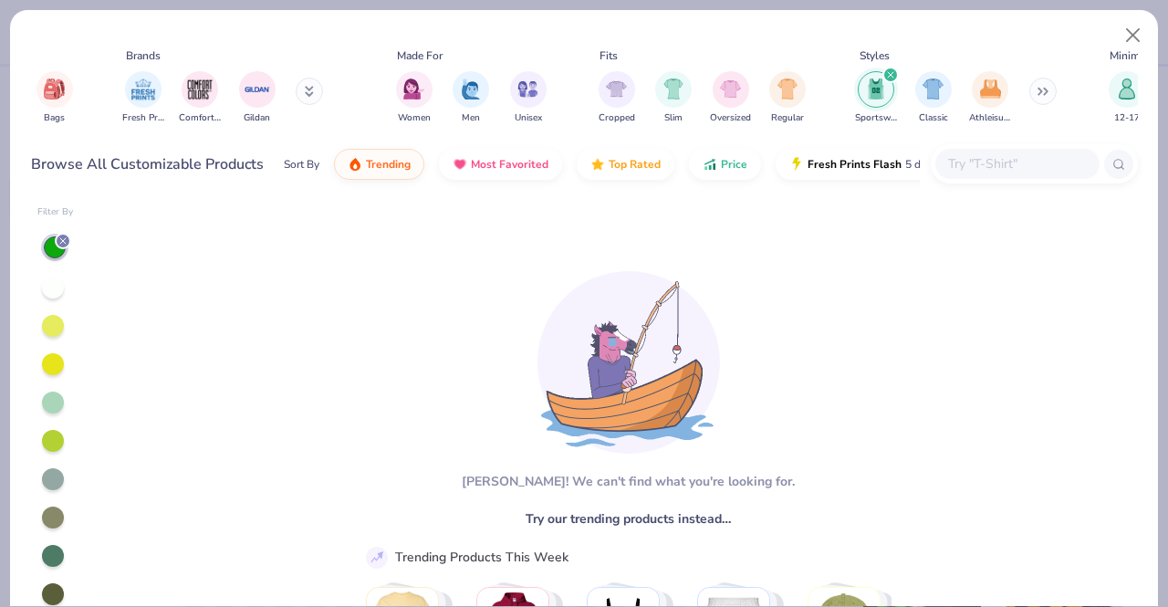
click at [891, 74] on icon "filter for Sportswear" at bounding box center [890, 74] width 5 height 5
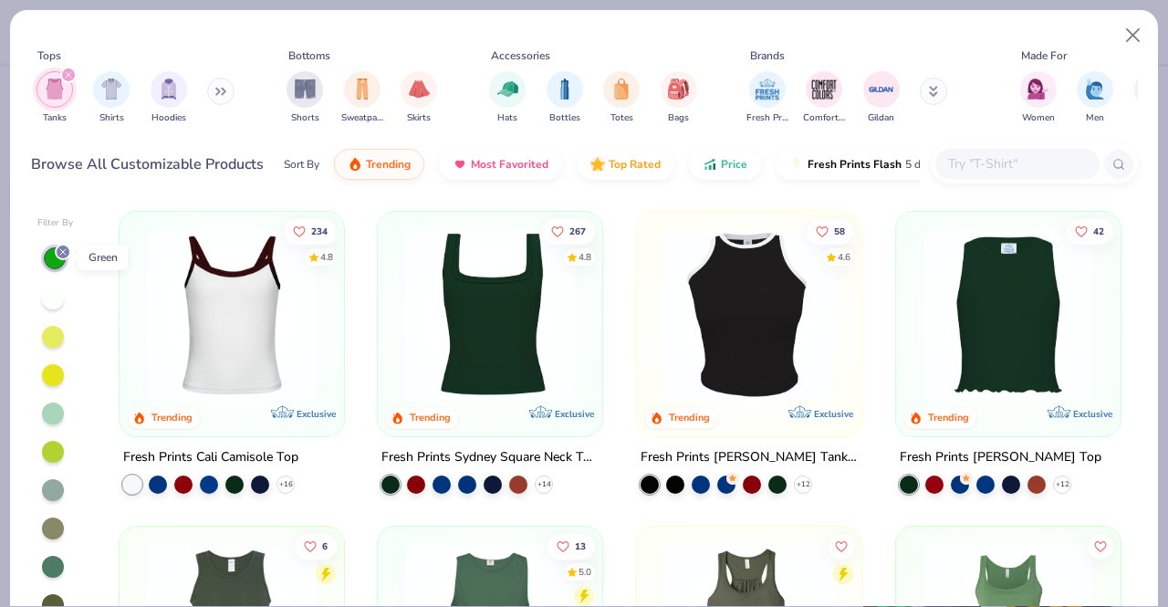
click at [63, 251] on icon at bounding box center [62, 251] width 11 height 11
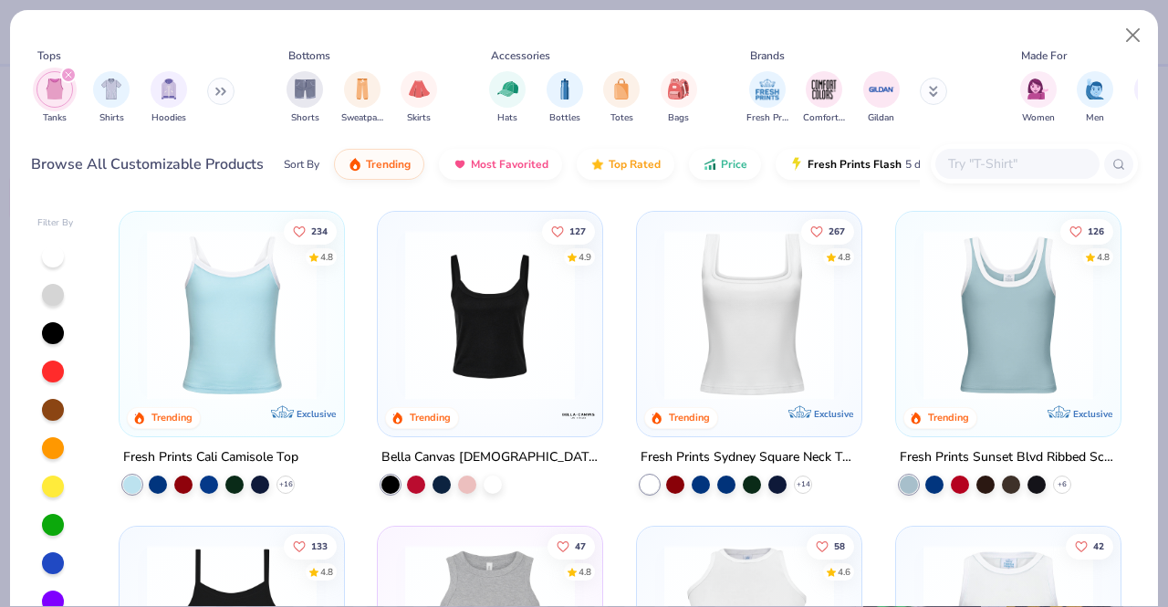
scroll to position [56, 0]
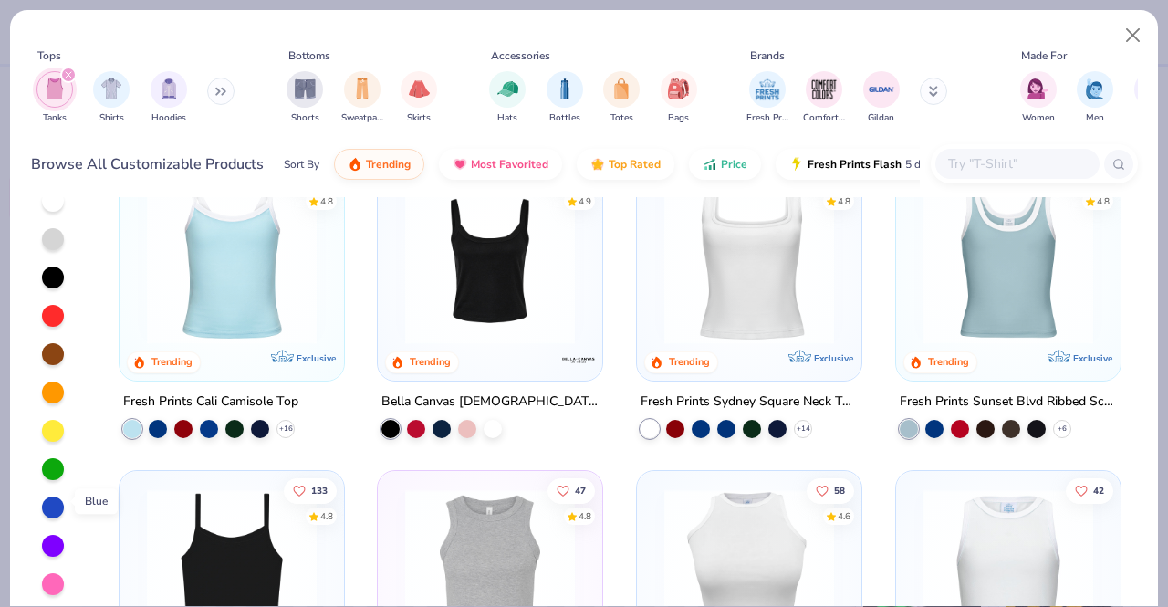
click at [54, 501] on div at bounding box center [53, 507] width 22 height 22
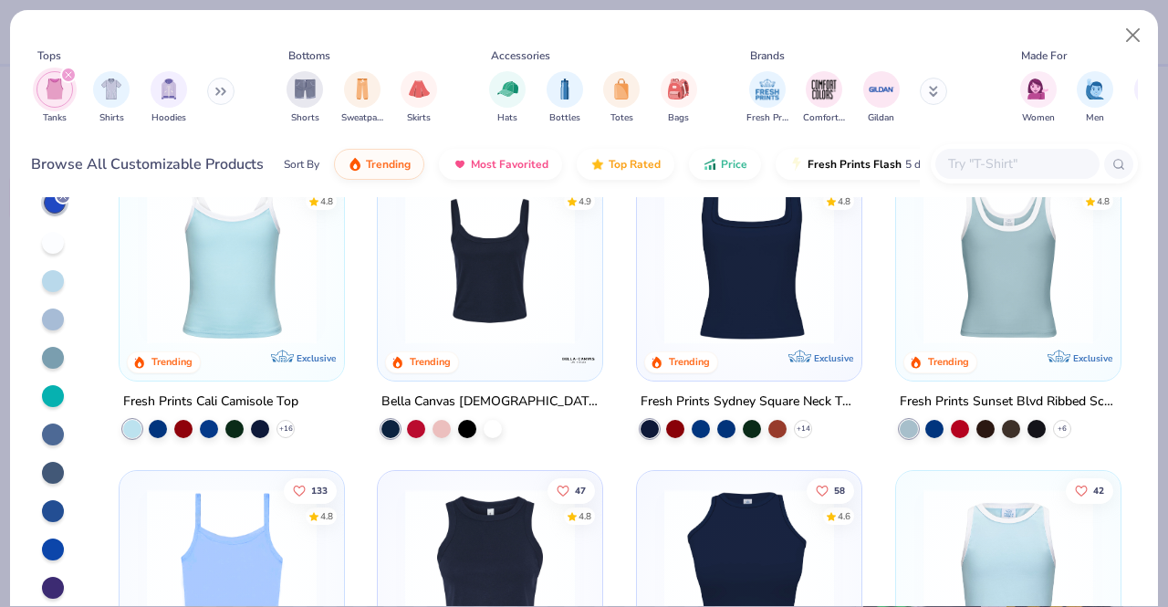
click at [52, 390] on div at bounding box center [53, 396] width 22 height 22
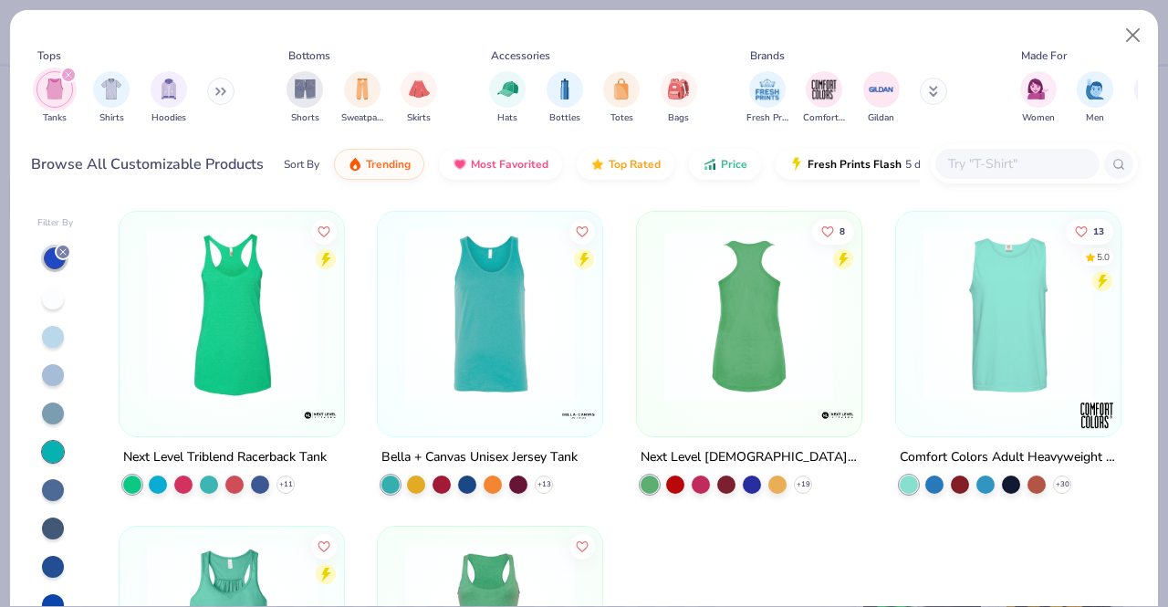
click at [769, 370] on img at bounding box center [749, 315] width 188 height 170
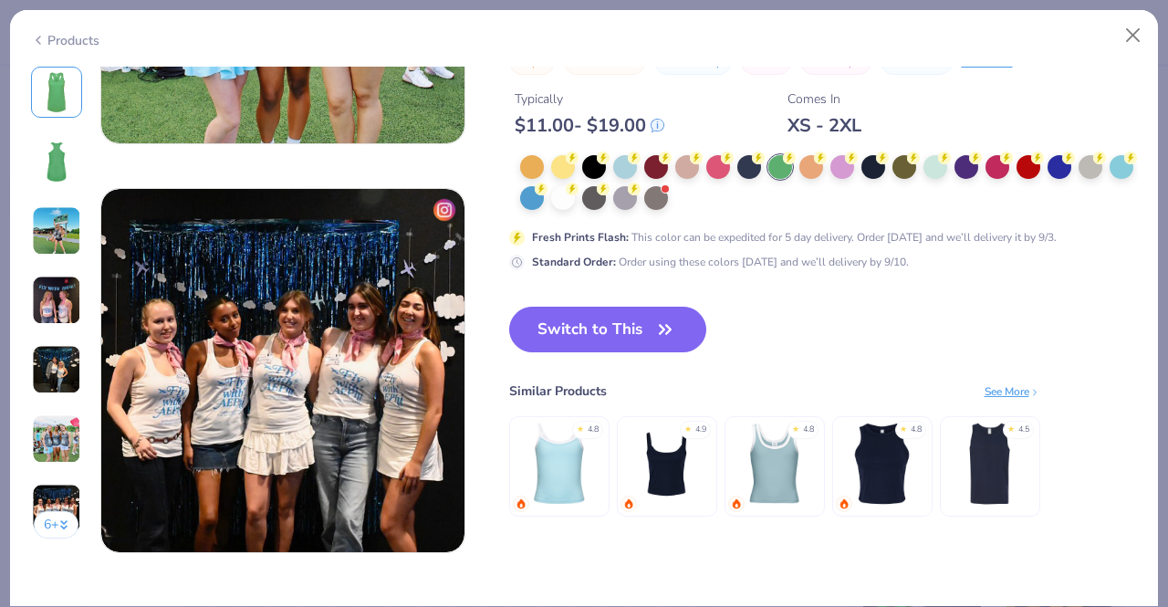
scroll to position [2331, 0]
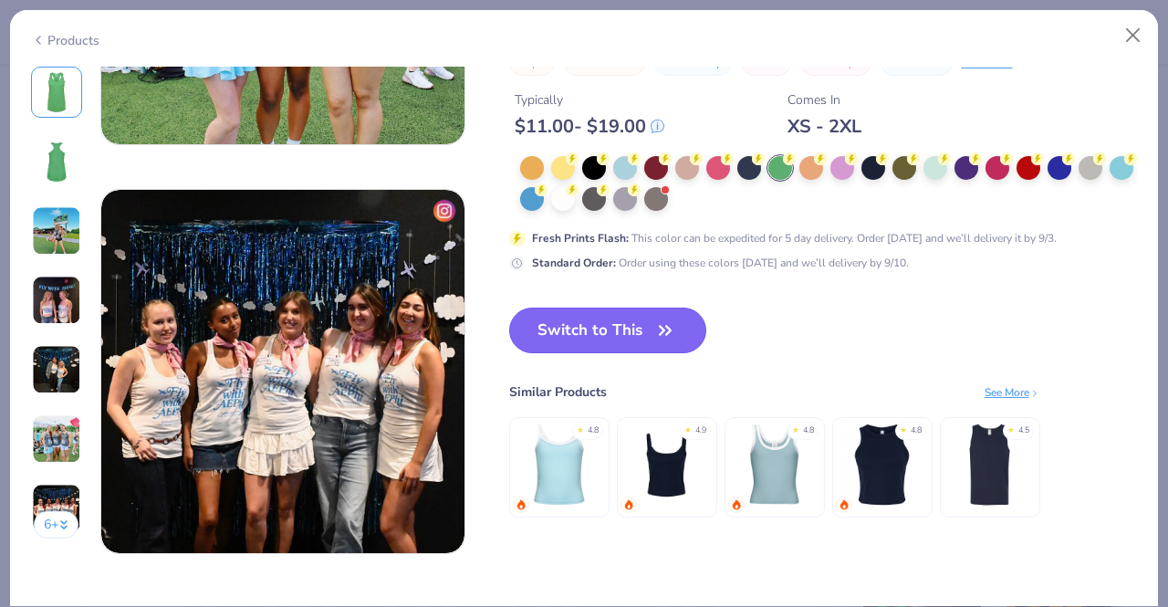
click at [619, 339] on button "Switch to This" at bounding box center [608, 331] width 198 height 46
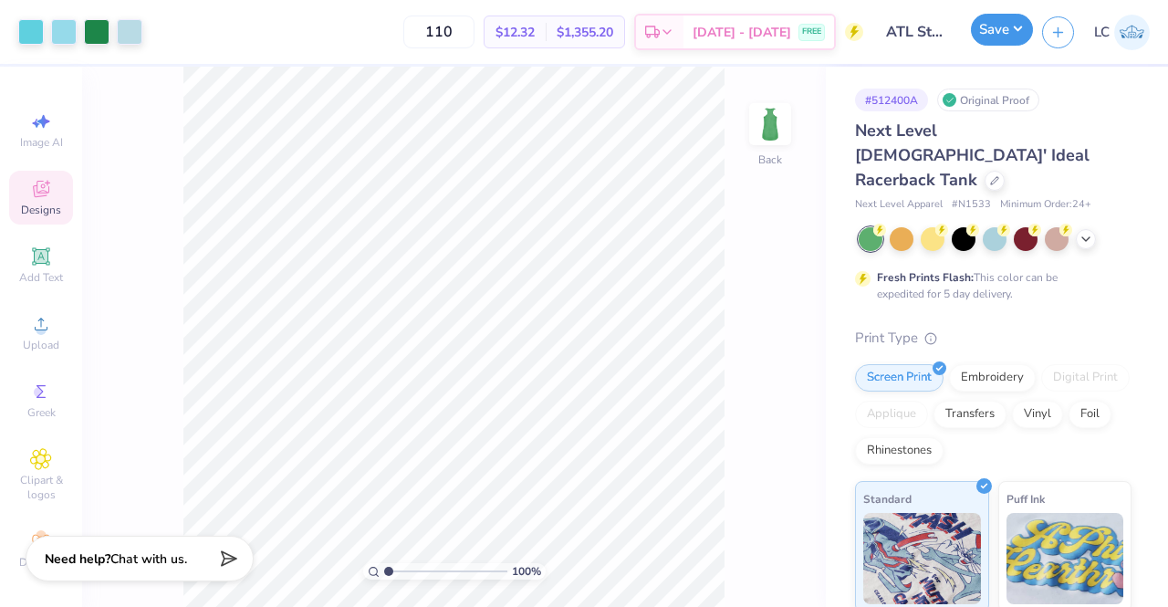
click at [1008, 38] on button "Save" at bounding box center [1002, 30] width 62 height 32
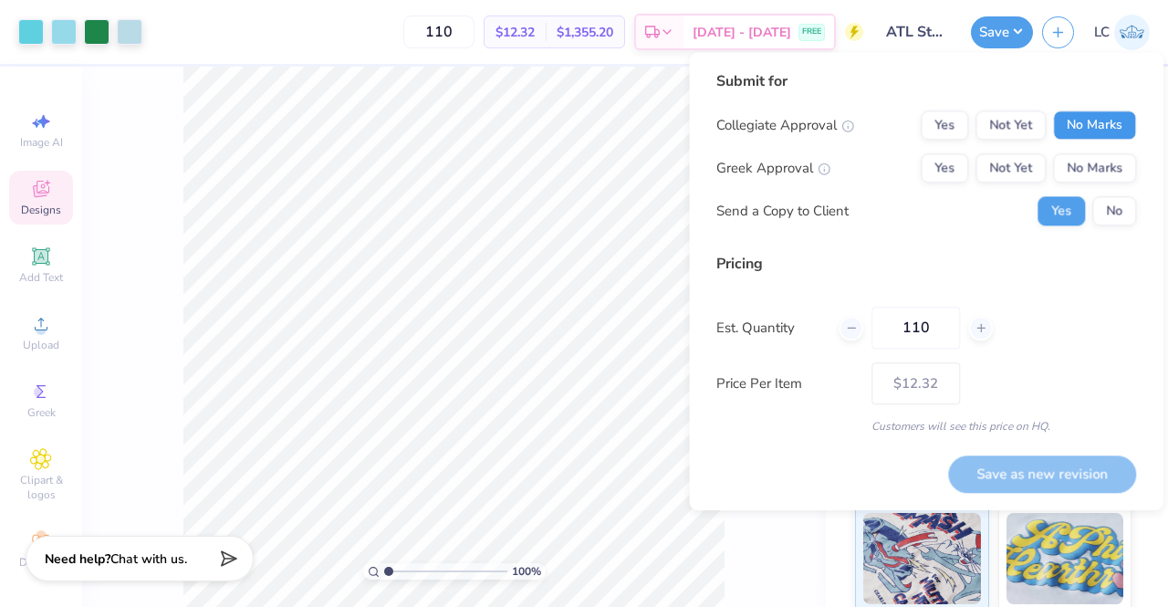
click at [1122, 120] on button "No Marks" at bounding box center [1094, 124] width 83 height 29
click at [1100, 163] on button "No Marks" at bounding box center [1094, 167] width 83 height 29
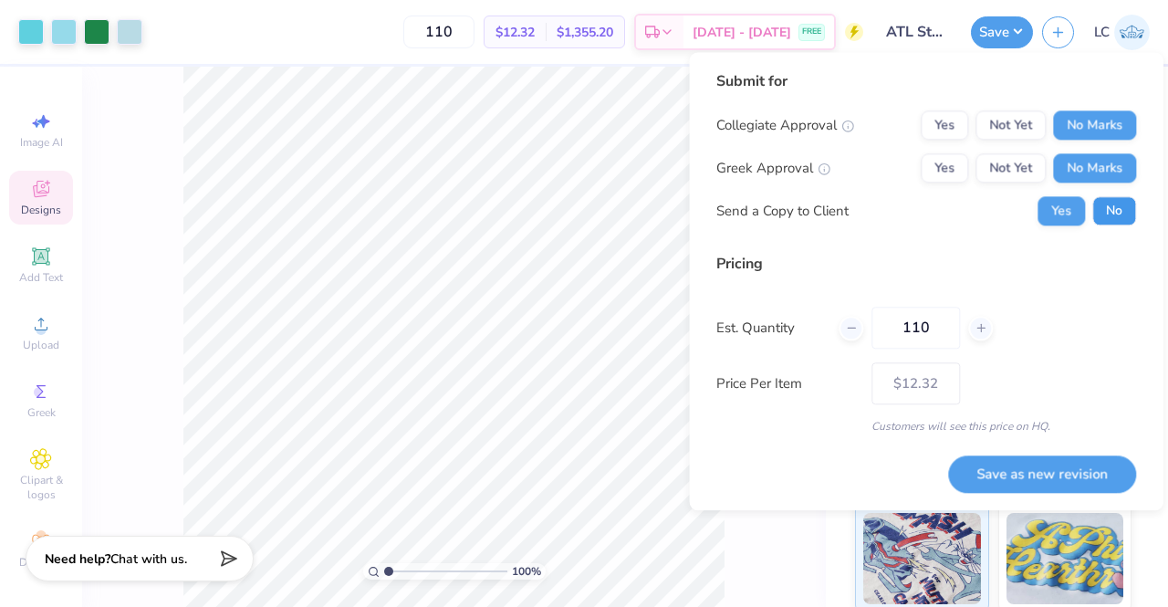
click at [1123, 213] on button "No" at bounding box center [1114, 210] width 44 height 29
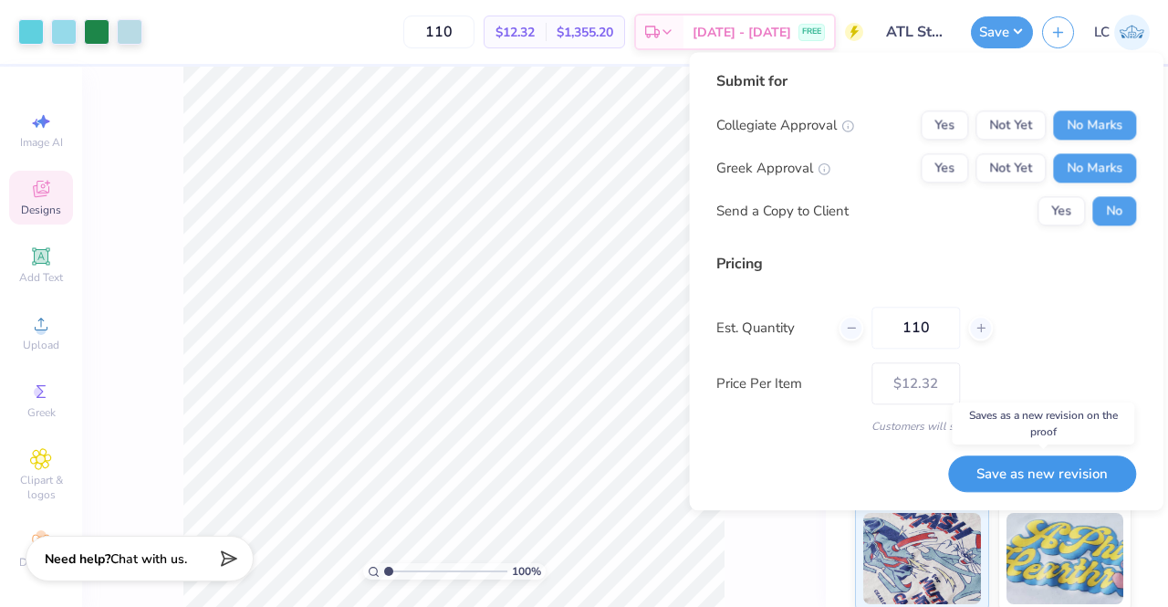
click at [1031, 477] on button "Save as new revision" at bounding box center [1042, 473] width 188 height 37
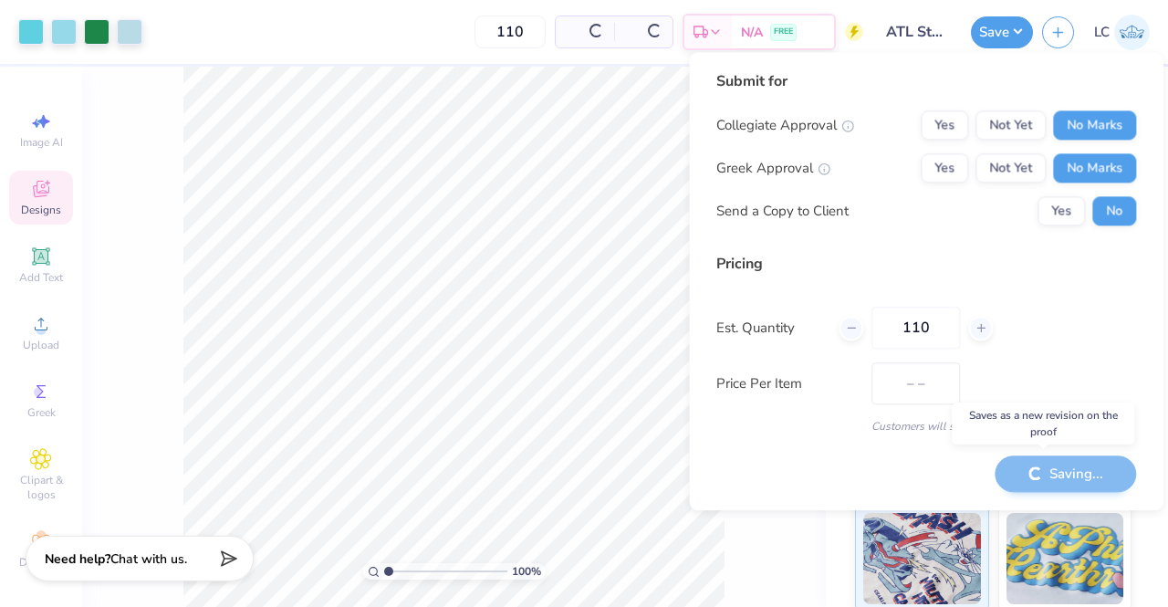
type input "$12.32"
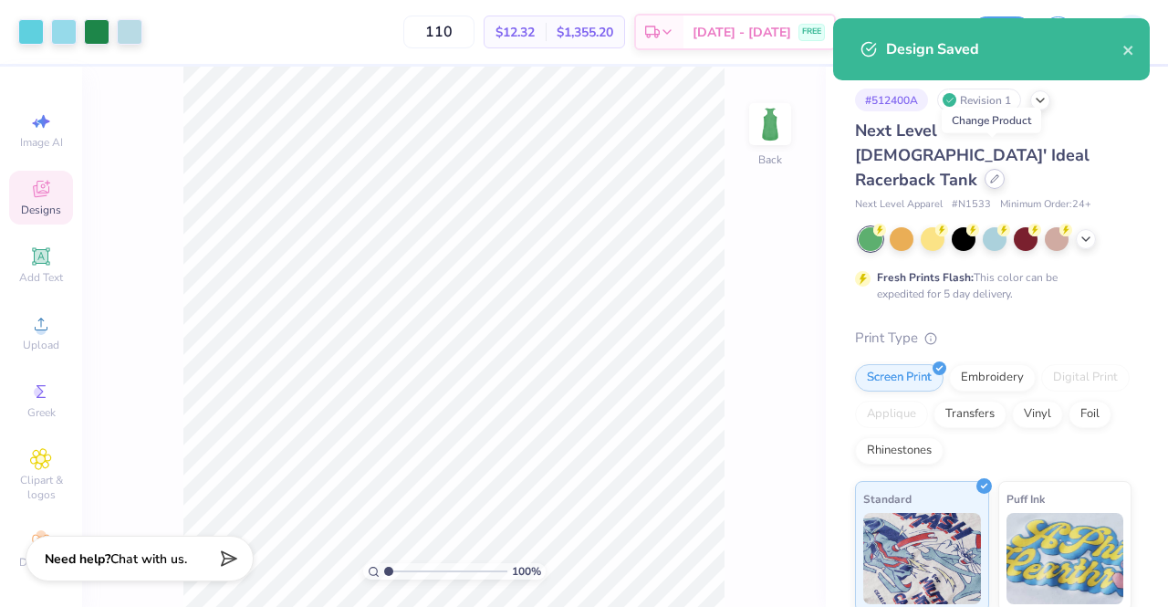
click at [995, 175] on icon at bounding box center [994, 178] width 7 height 7
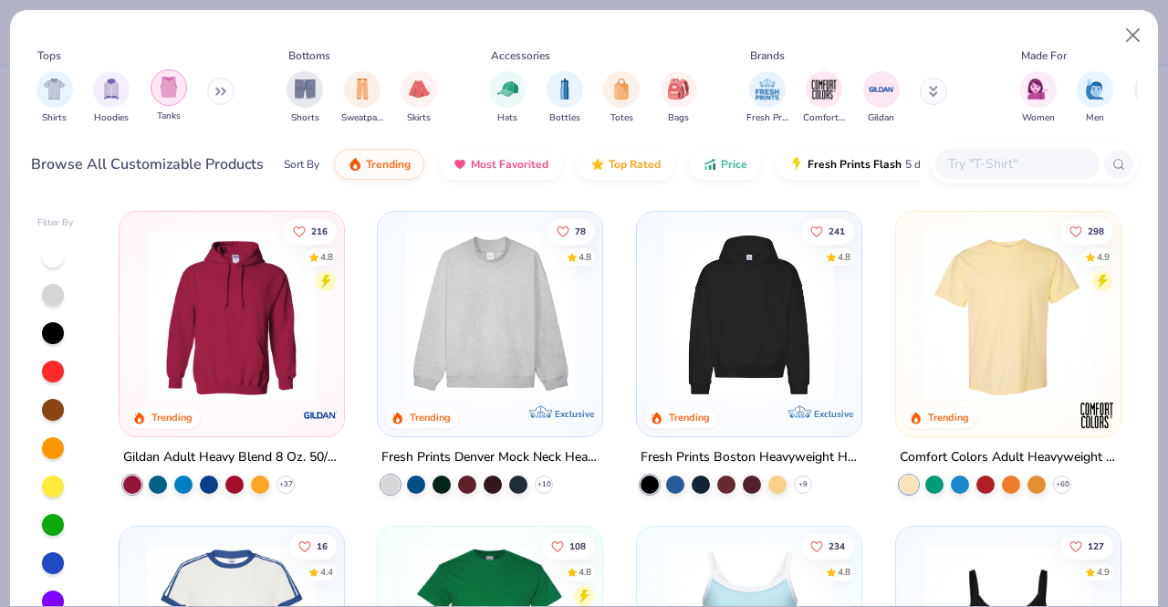
click at [162, 91] on img "filter for Tanks" at bounding box center [169, 87] width 20 height 21
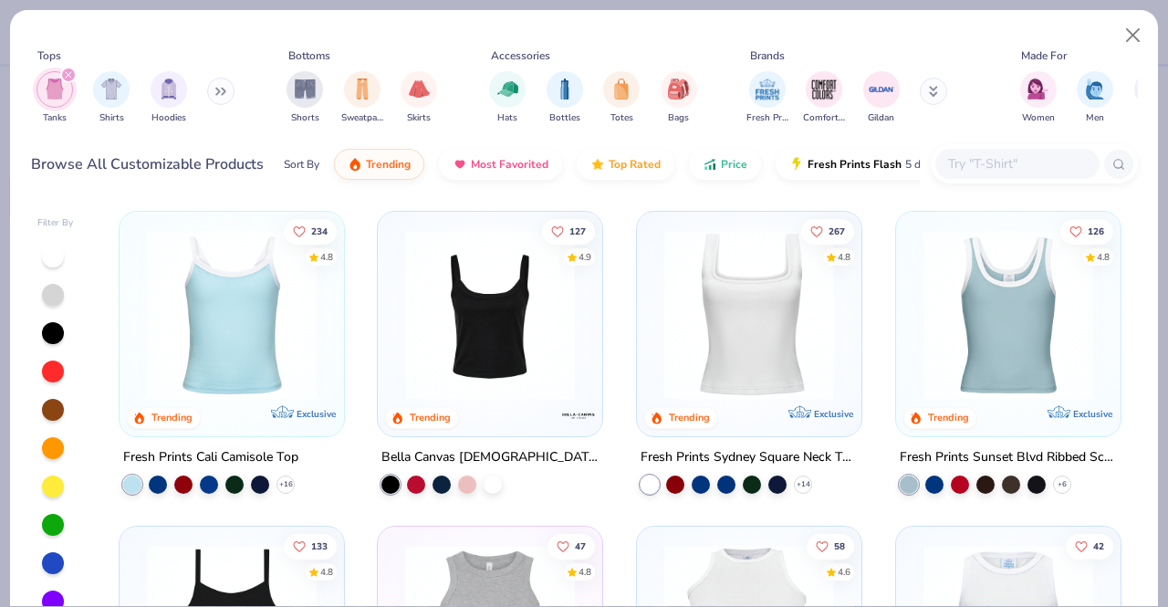
scroll to position [56, 0]
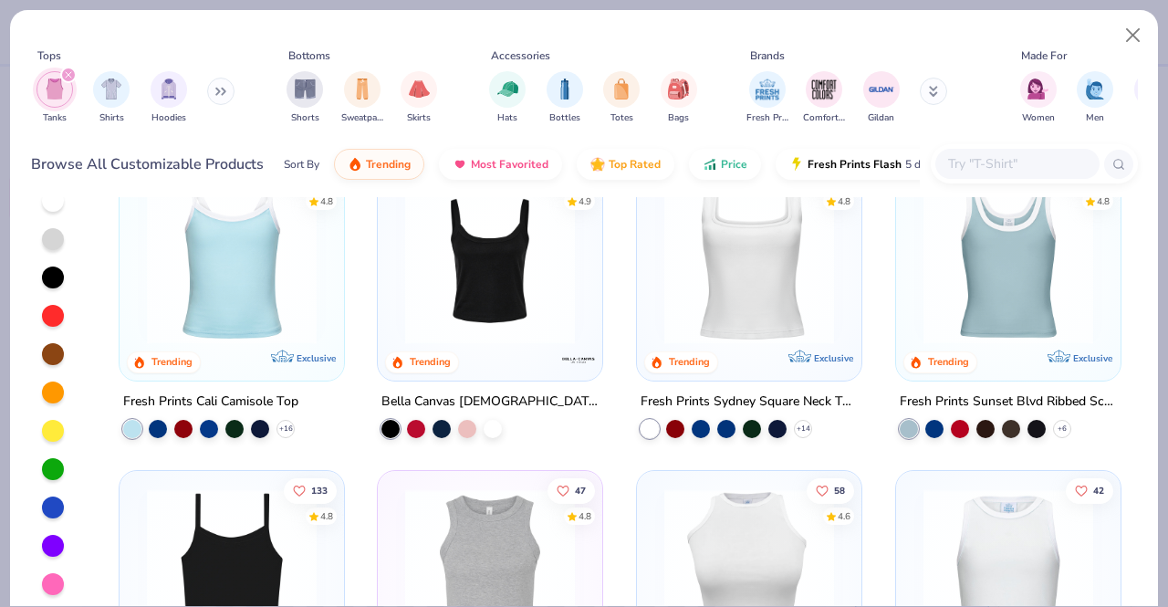
click at [47, 496] on div at bounding box center [53, 507] width 22 height 22
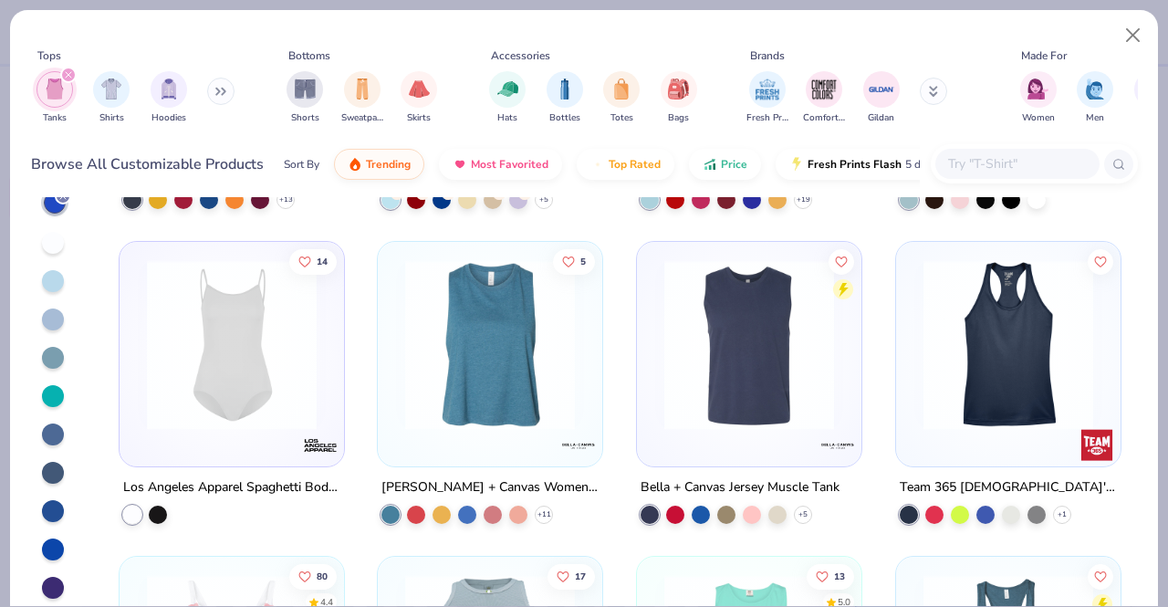
scroll to position [1165, 0]
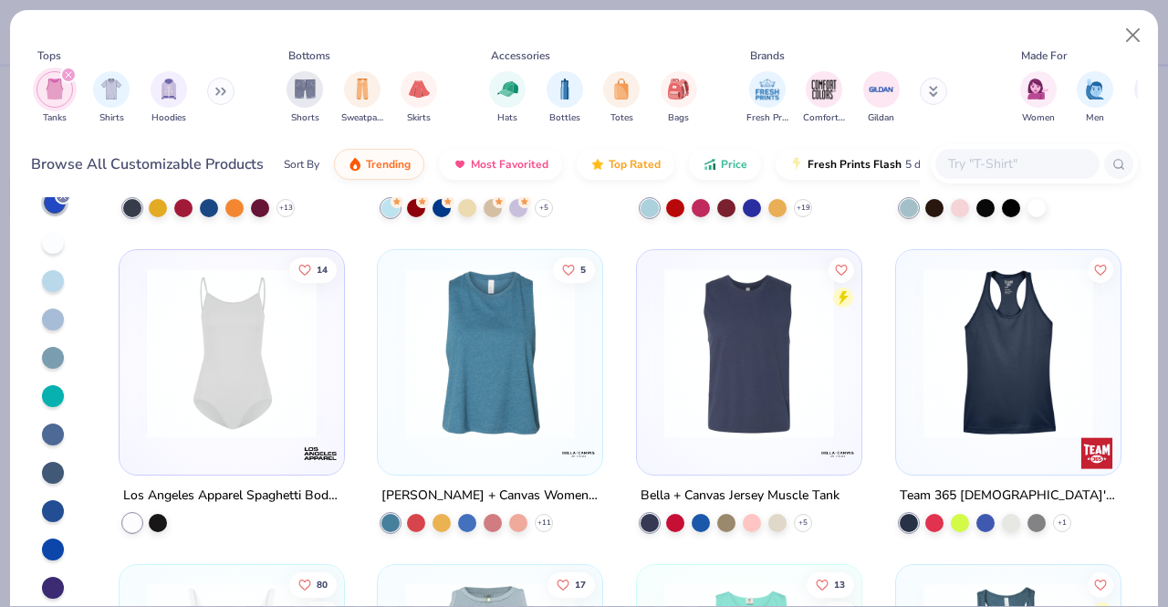
click at [971, 354] on img at bounding box center [1008, 353] width 188 height 170
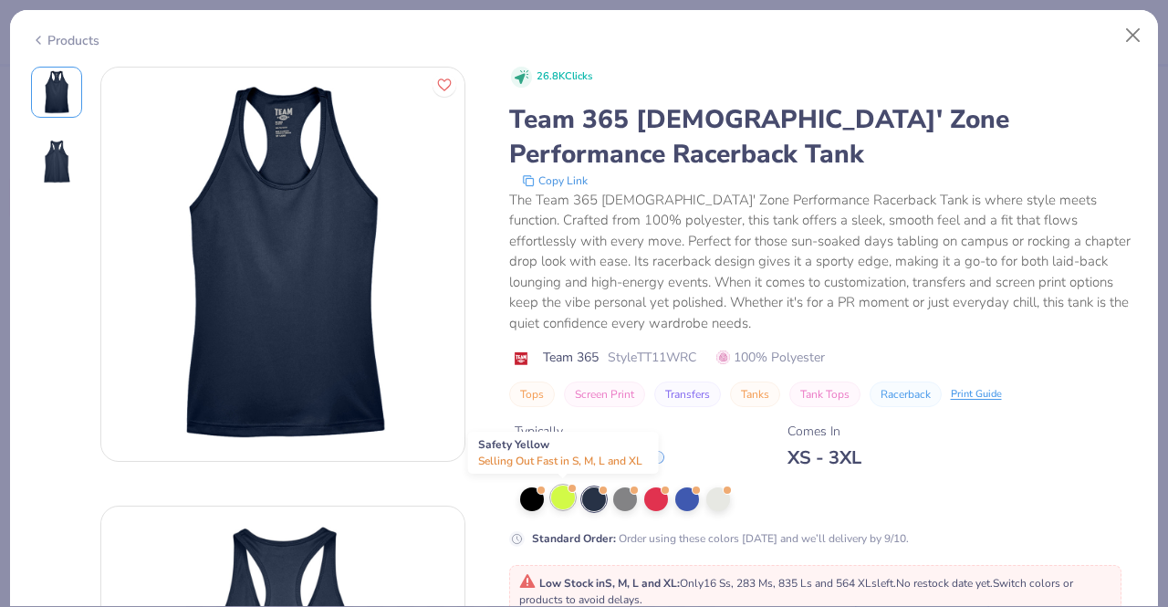
click at [564, 488] on div at bounding box center [563, 498] width 24 height 24
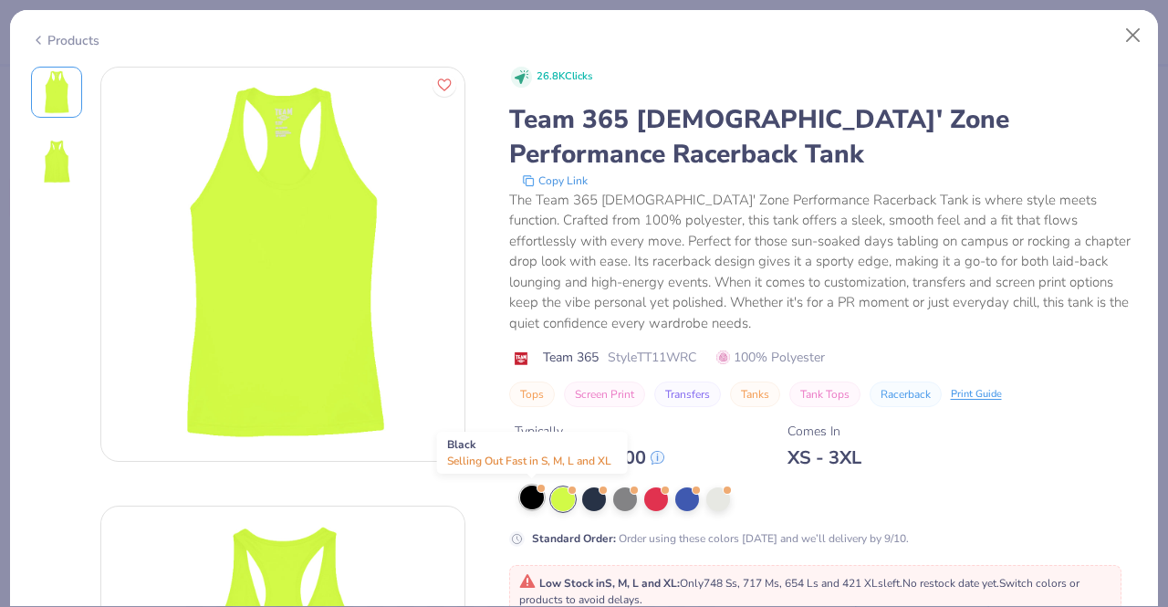
click at [528, 487] on div at bounding box center [532, 498] width 24 height 24
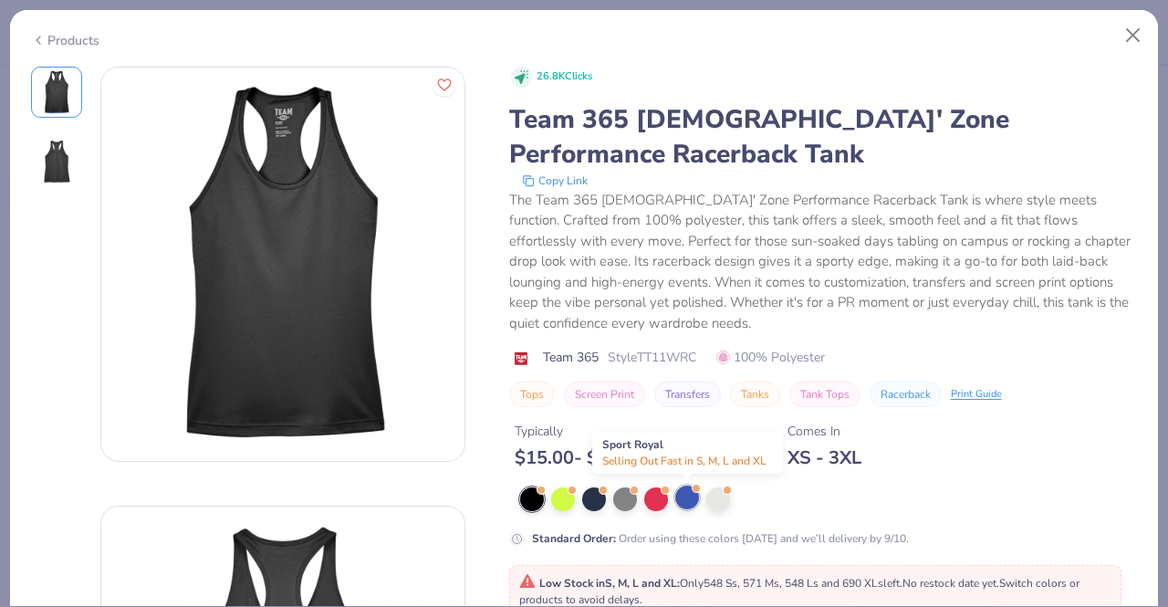
click at [682, 494] on div at bounding box center [687, 498] width 24 height 24
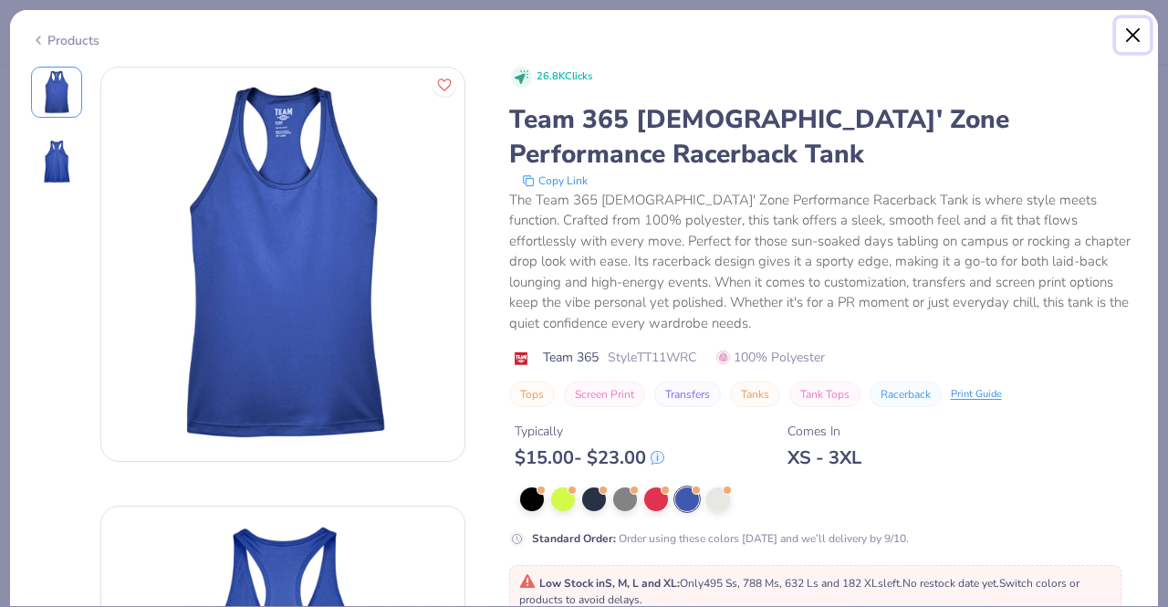
click at [1131, 35] on button "Close" at bounding box center [1133, 35] width 35 height 35
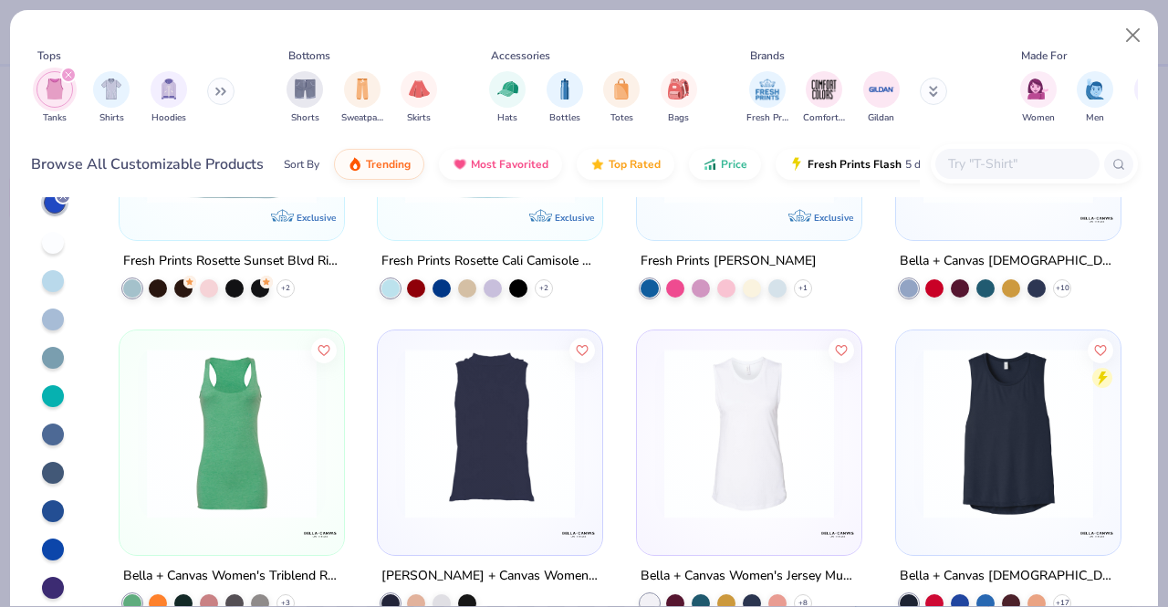
scroll to position [2667, 0]
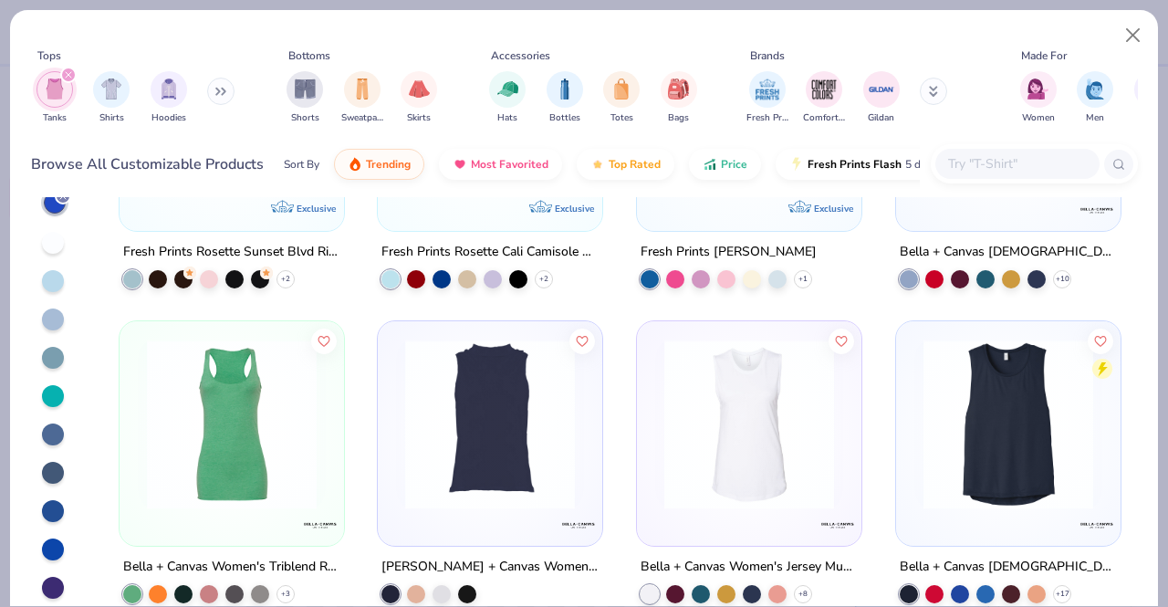
click at [226, 466] on img at bounding box center [232, 425] width 188 height 170
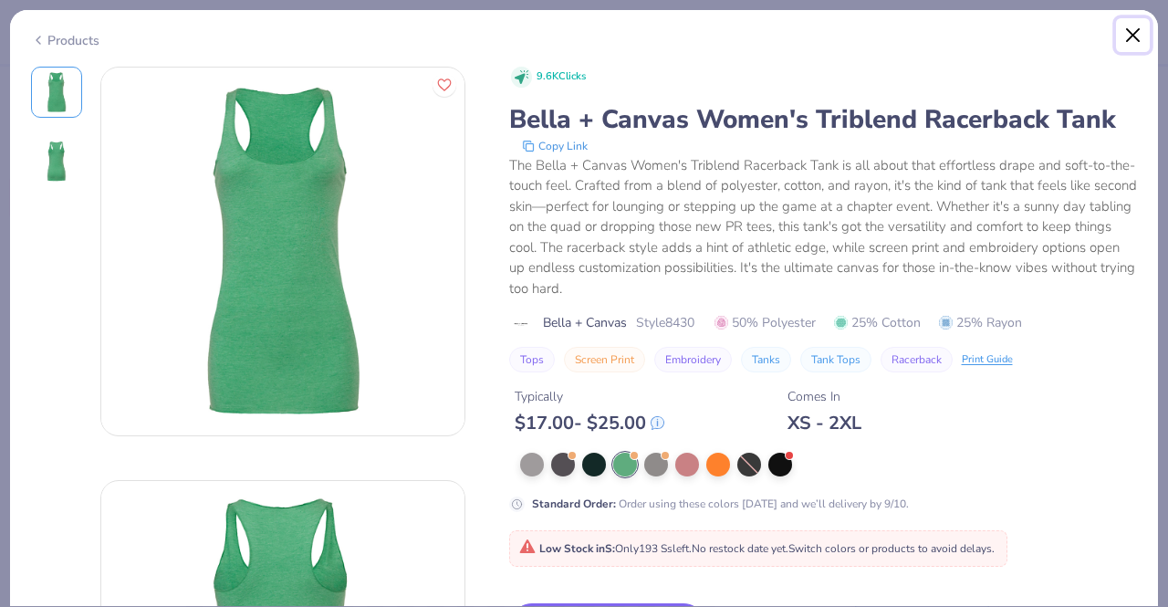
click at [1135, 31] on button "Close" at bounding box center [1133, 35] width 35 height 35
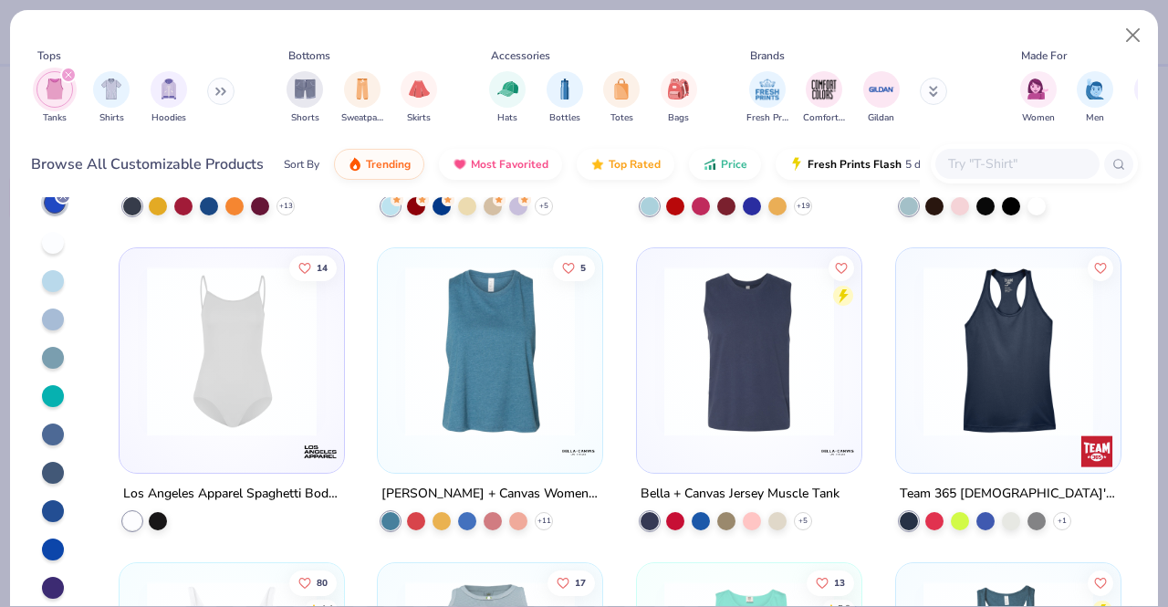
scroll to position [1176, 0]
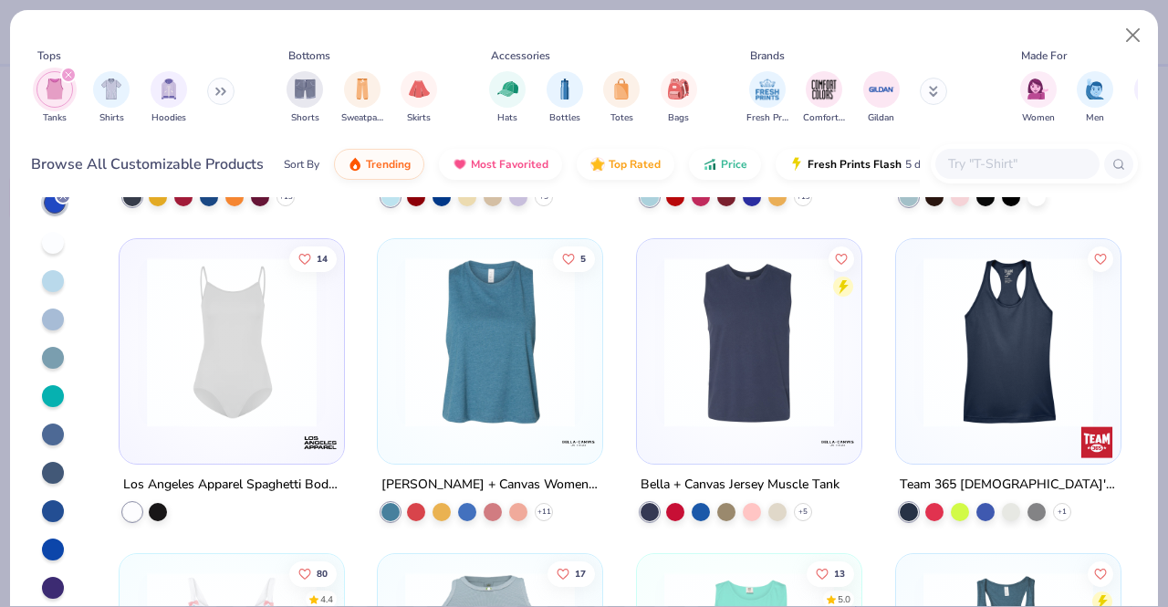
click at [962, 352] on img at bounding box center [1008, 342] width 188 height 170
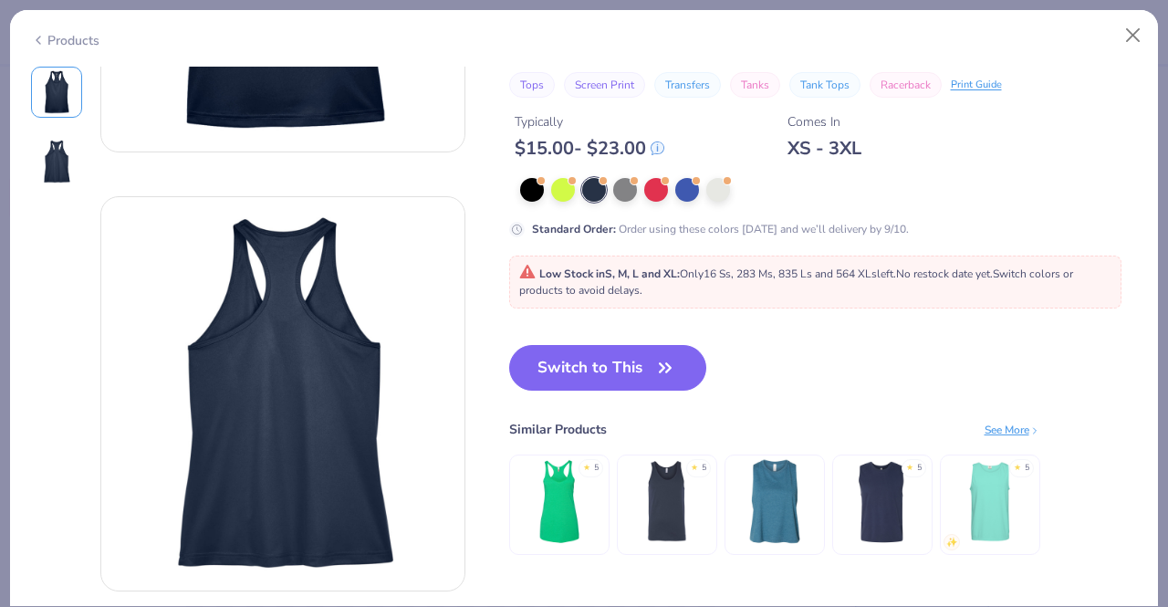
scroll to position [394, 0]
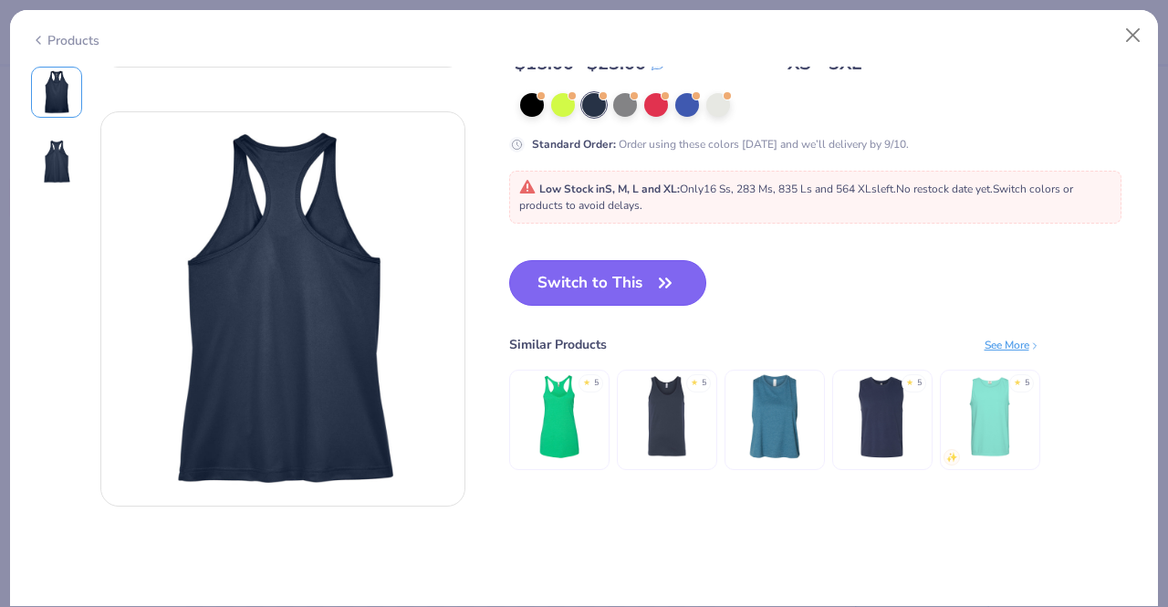
click at [643, 287] on button "Switch to This" at bounding box center [608, 283] width 198 height 46
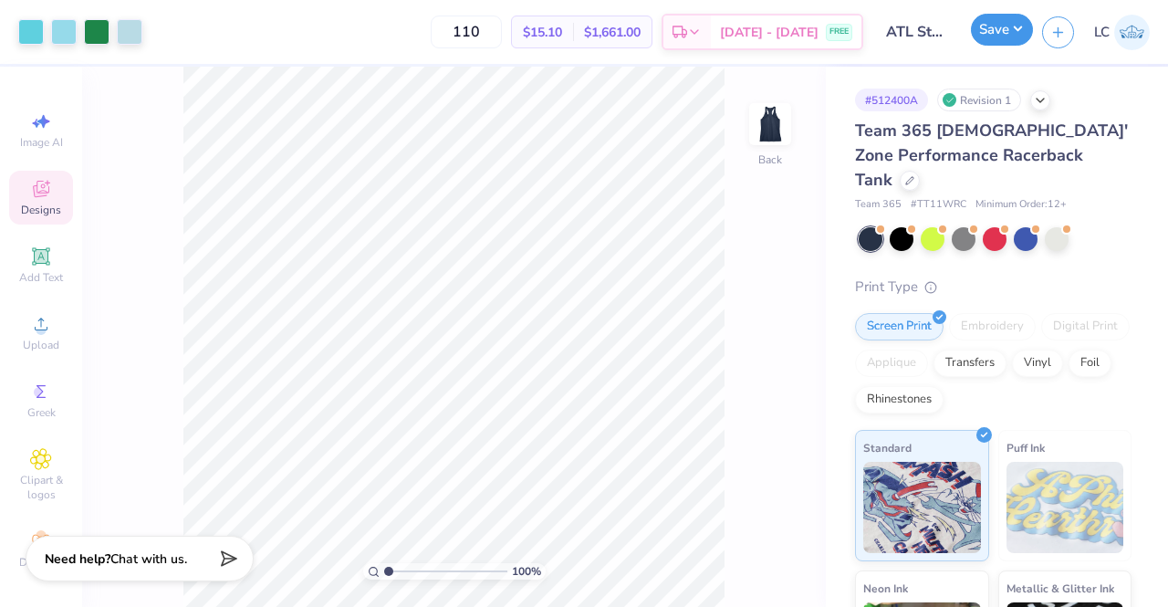
click at [995, 28] on button "Save" at bounding box center [1002, 30] width 62 height 32
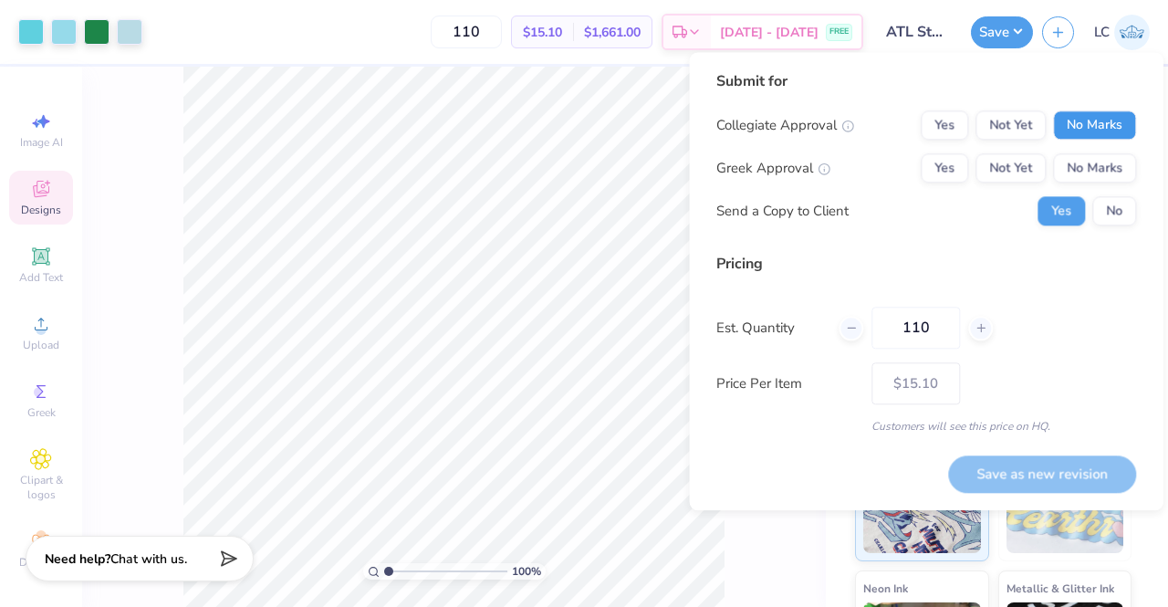
click at [1095, 123] on button "No Marks" at bounding box center [1094, 124] width 83 height 29
click at [1090, 166] on button "No Marks" at bounding box center [1094, 167] width 83 height 29
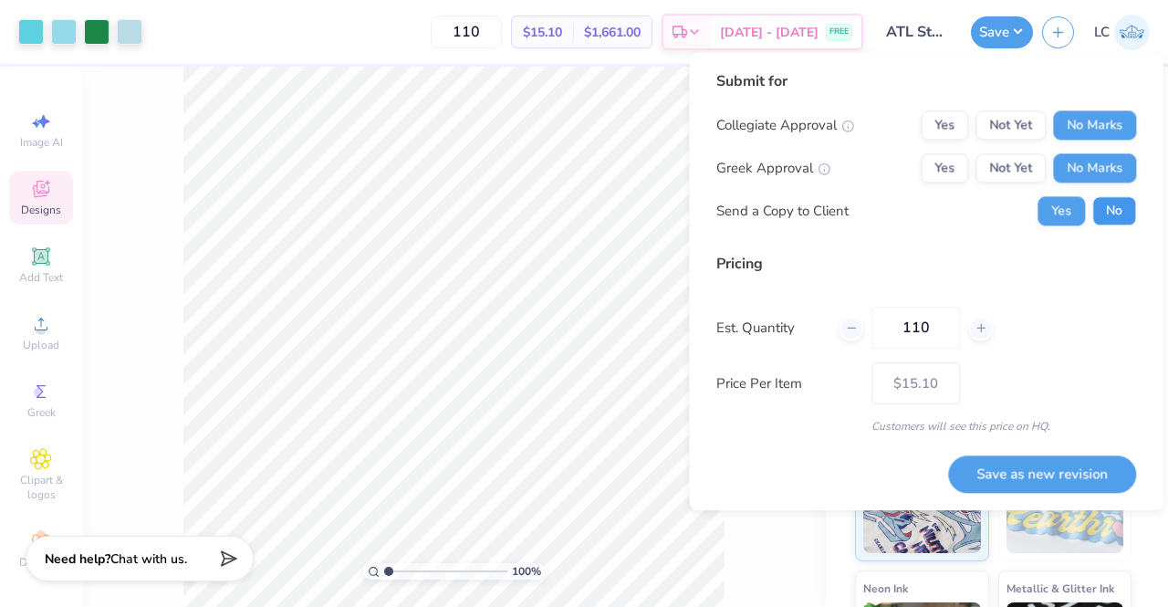
click at [1113, 218] on button "No" at bounding box center [1114, 210] width 44 height 29
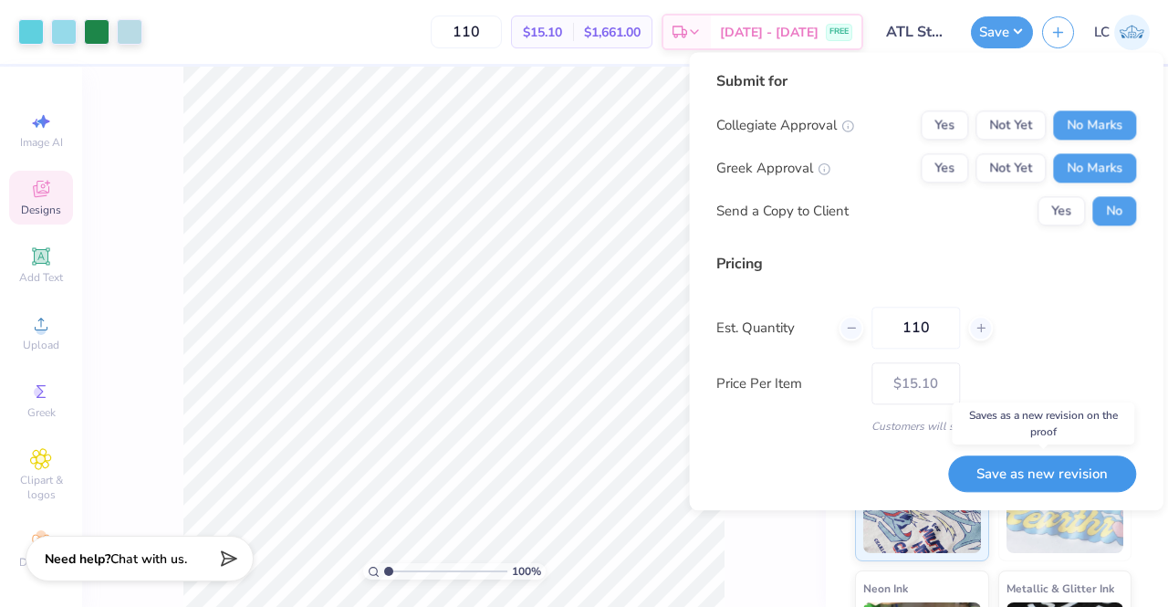
click at [1031, 474] on button "Save as new revision" at bounding box center [1042, 473] width 188 height 37
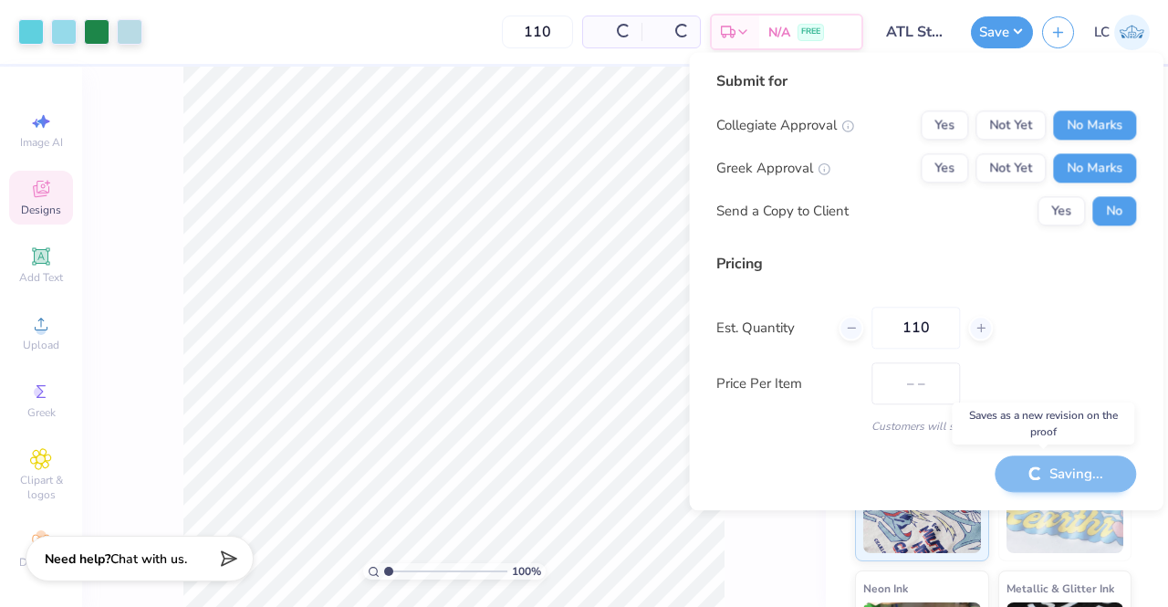
type input "$15.10"
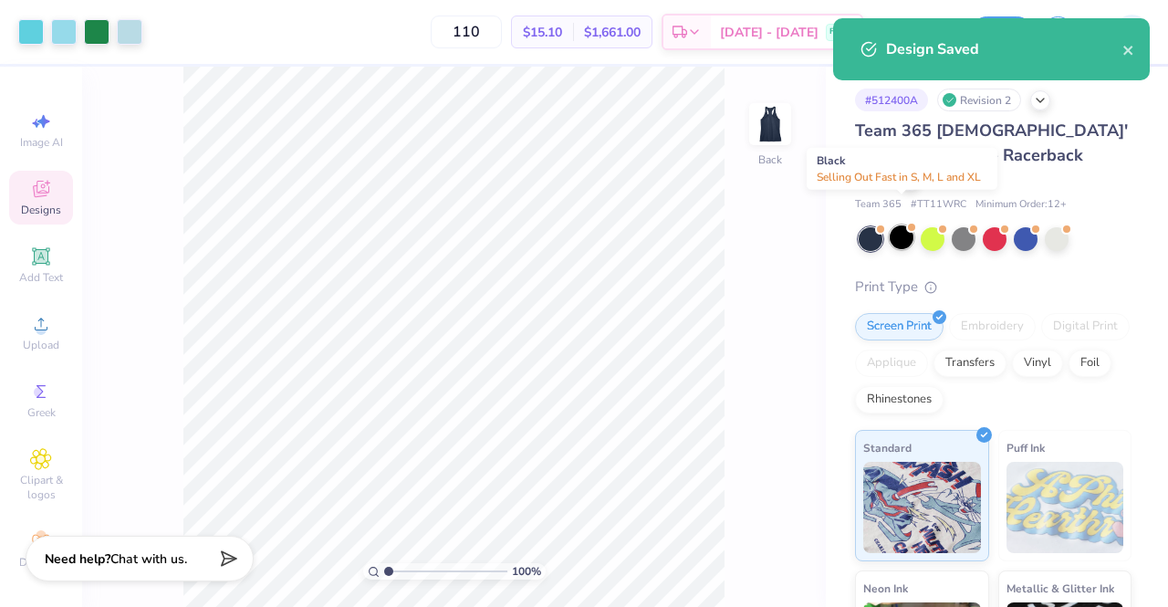
click at [903, 225] on div at bounding box center [902, 237] width 24 height 24
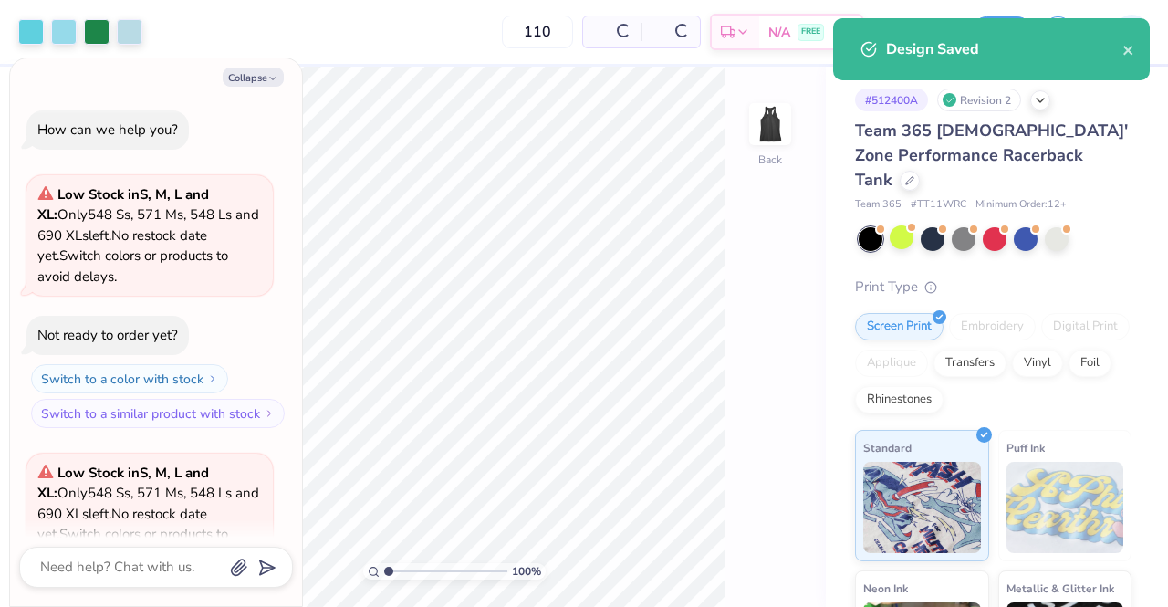
scroll to position [183, 0]
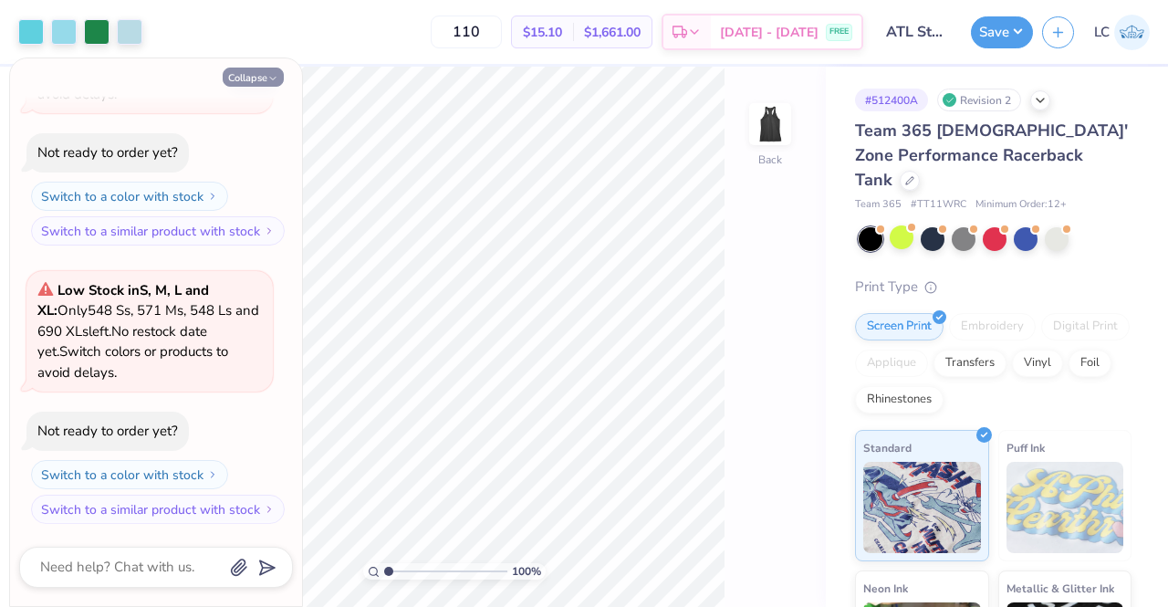
click at [268, 76] on icon "button" at bounding box center [272, 78] width 11 height 11
type textarea "x"
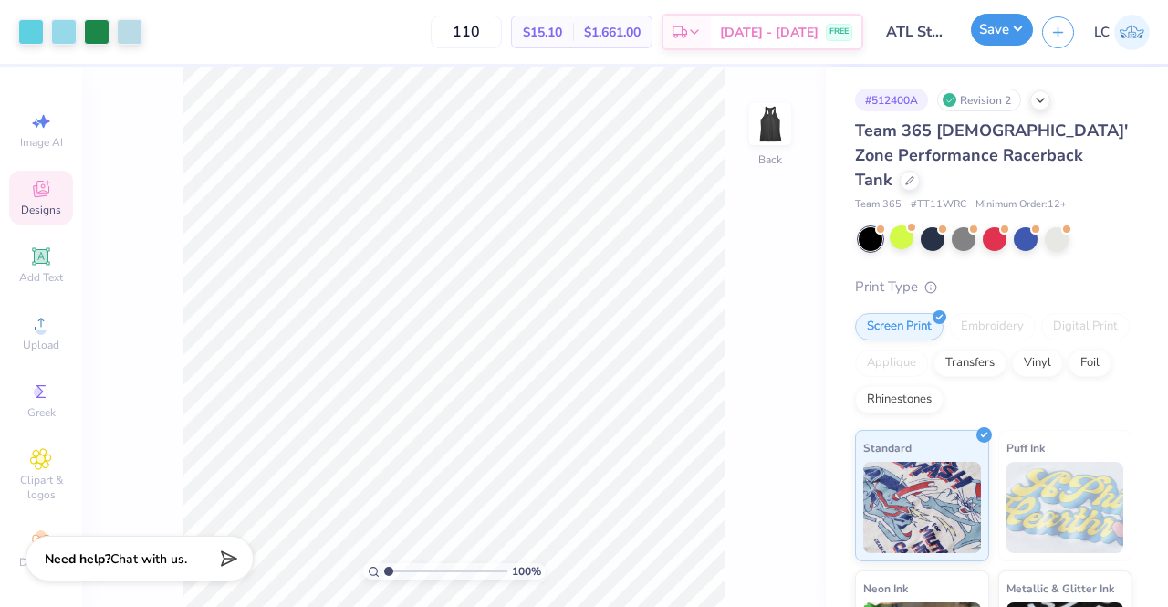
click at [998, 35] on button "Save" at bounding box center [1002, 30] width 62 height 32
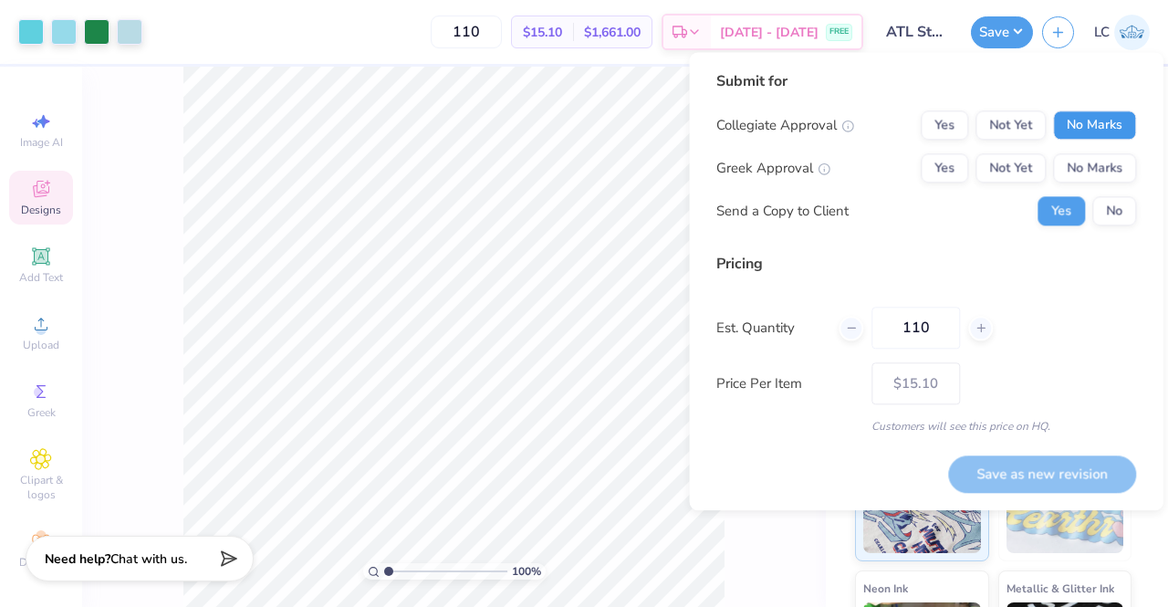
click at [1098, 129] on button "No Marks" at bounding box center [1094, 124] width 83 height 29
click at [1100, 168] on button "No Marks" at bounding box center [1094, 167] width 83 height 29
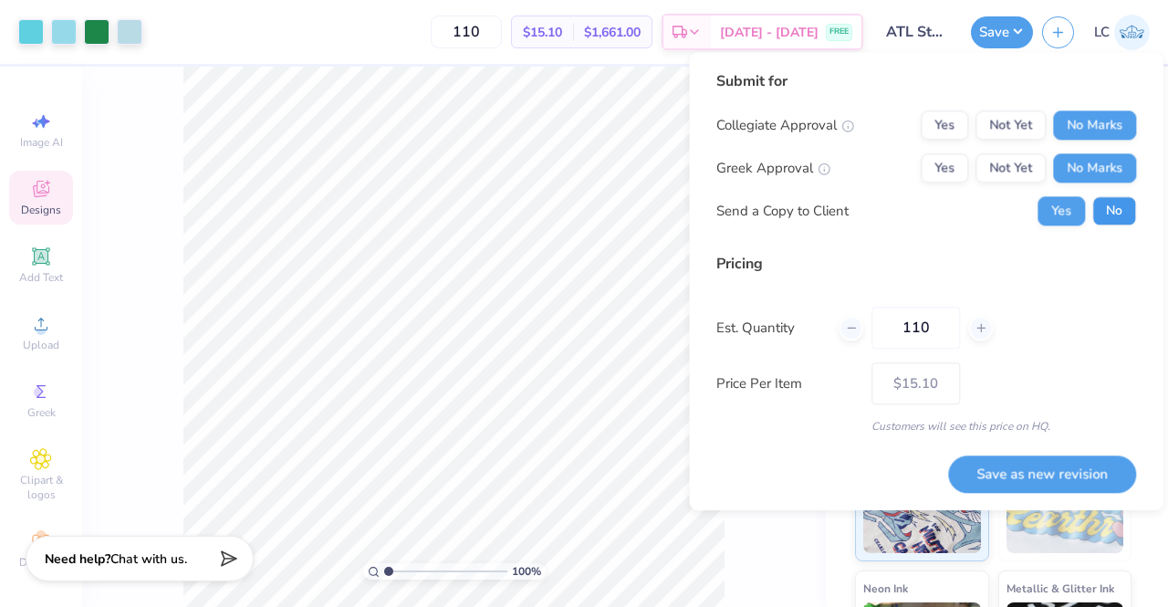
click at [1108, 208] on button "No" at bounding box center [1114, 210] width 44 height 29
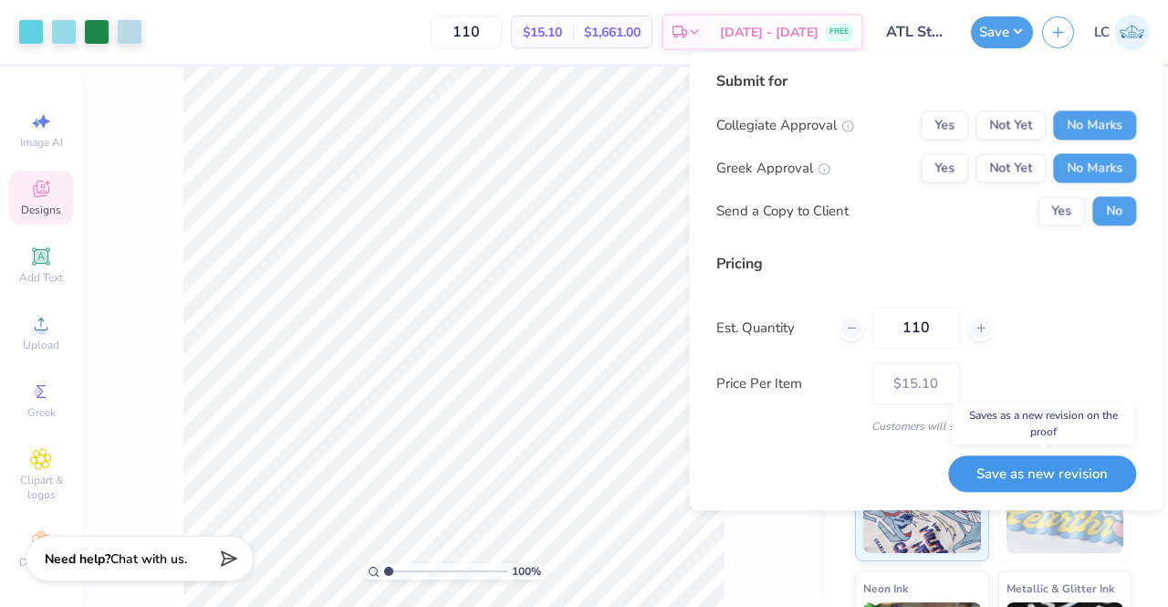
click at [1044, 474] on button "Save as new revision" at bounding box center [1042, 473] width 188 height 37
type input "$15.10"
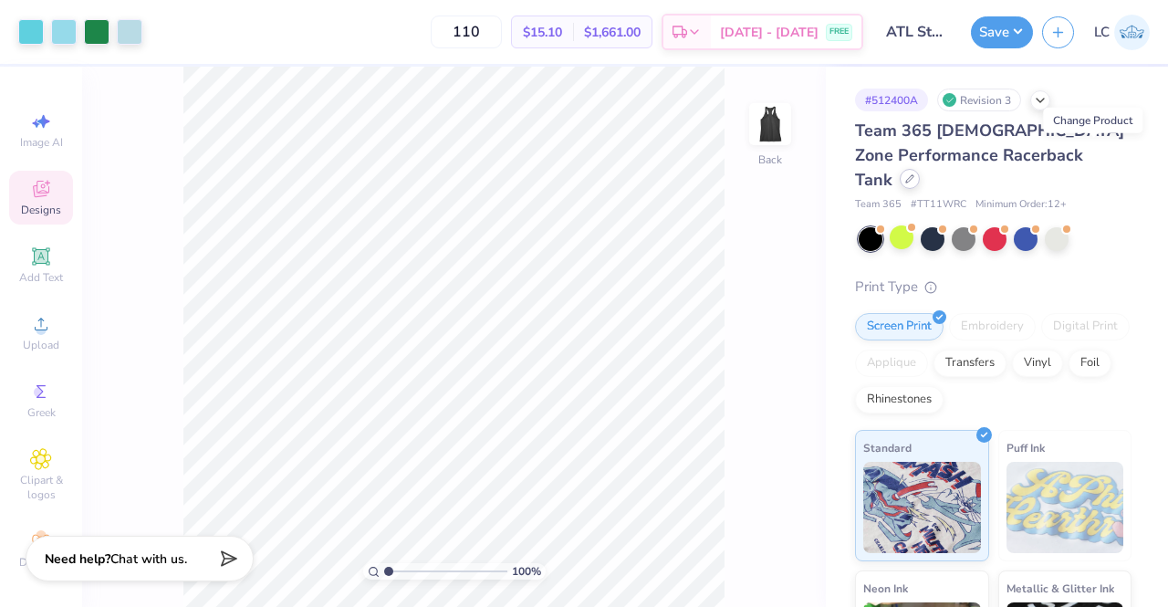
click at [914, 174] on icon at bounding box center [909, 178] width 9 height 9
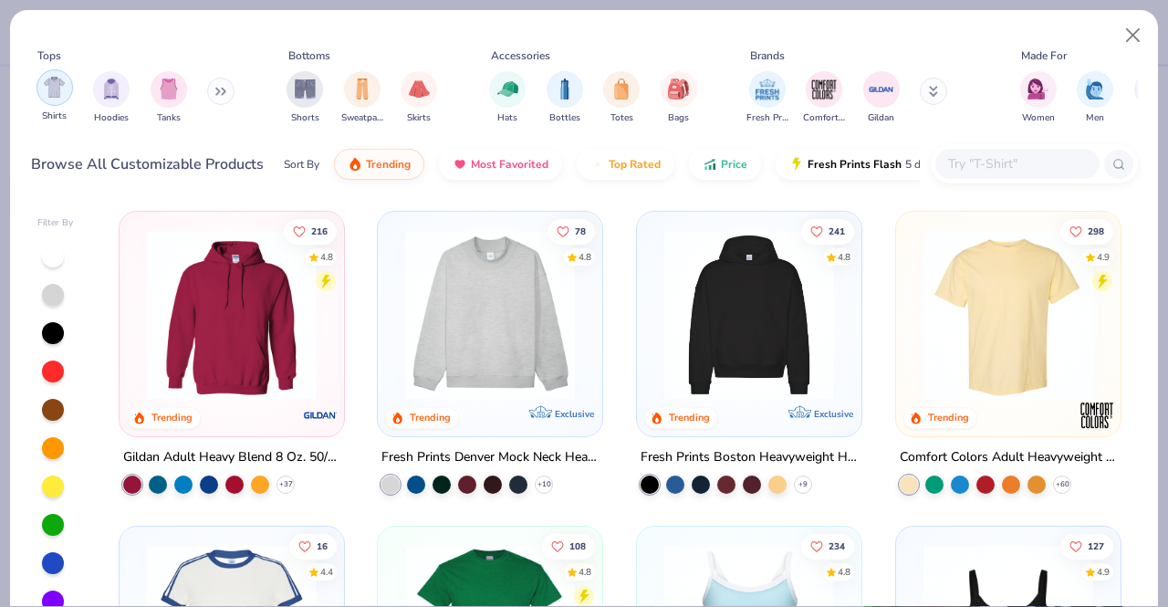
click at [61, 94] on img "filter for Shirts" at bounding box center [54, 87] width 21 height 21
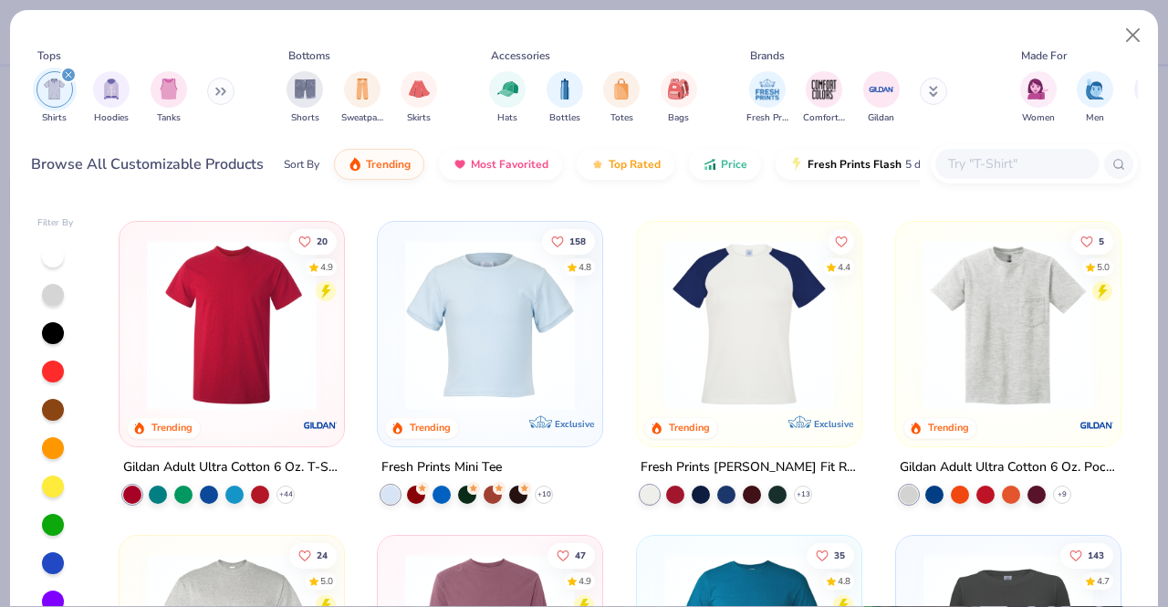
scroll to position [589, 0]
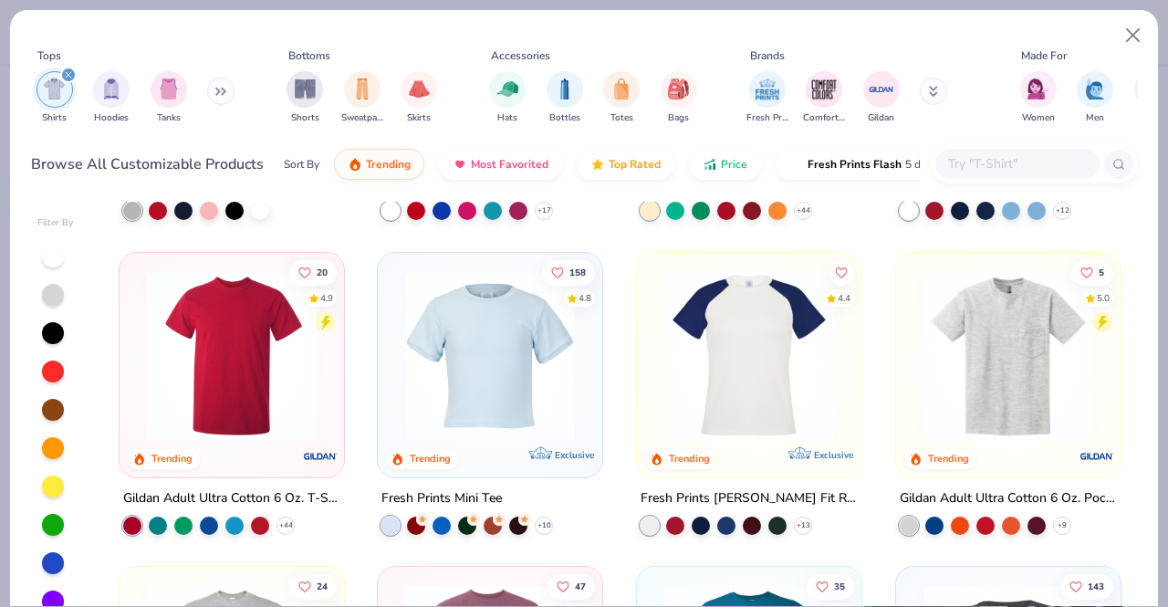
click at [214, 361] on img at bounding box center [232, 355] width 188 height 170
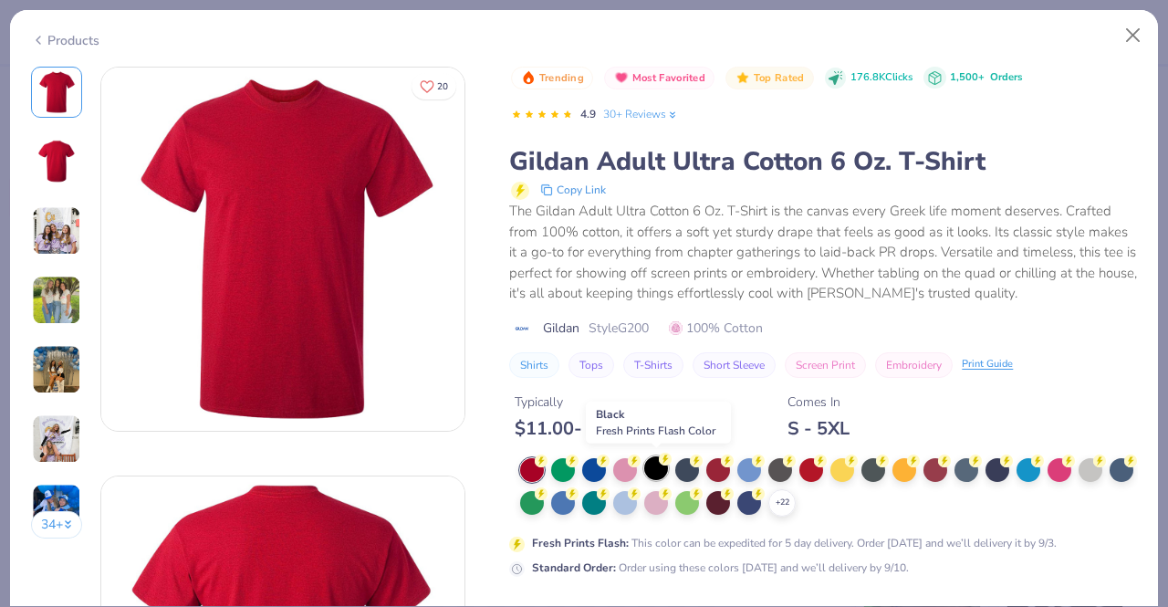
click at [653, 465] on div at bounding box center [656, 468] width 24 height 24
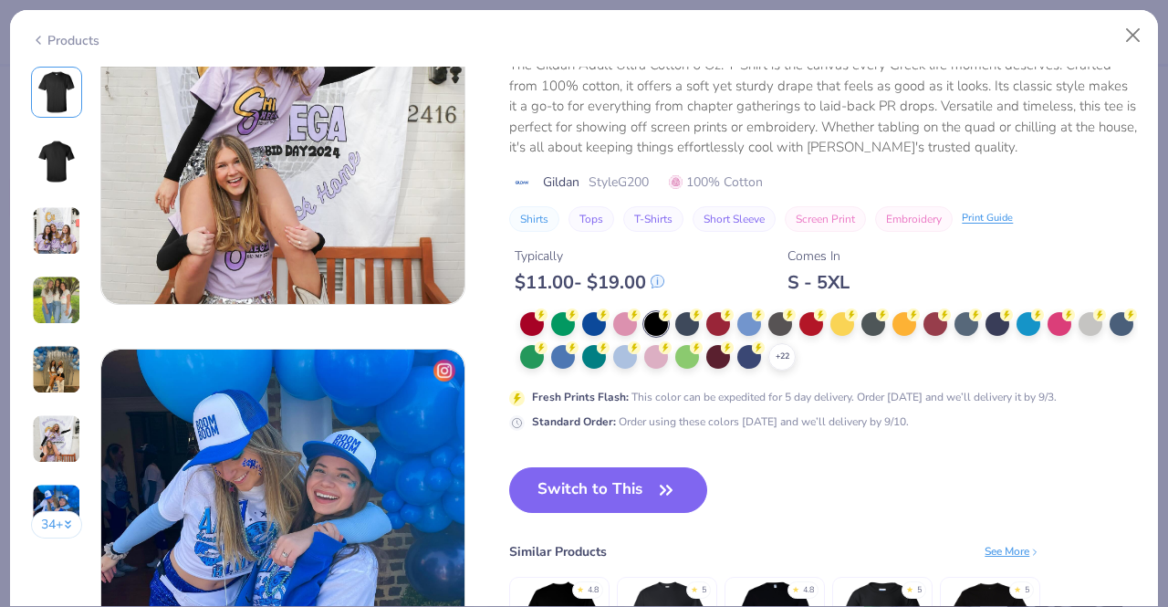
scroll to position [2331, 0]
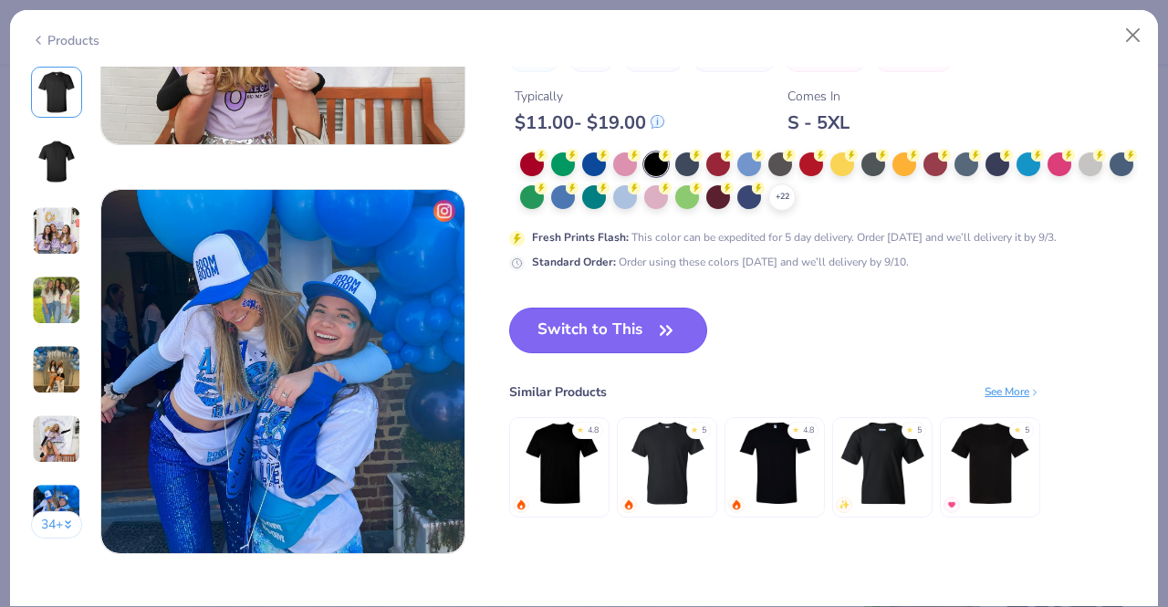
click at [622, 328] on button "Switch to This" at bounding box center [608, 331] width 198 height 46
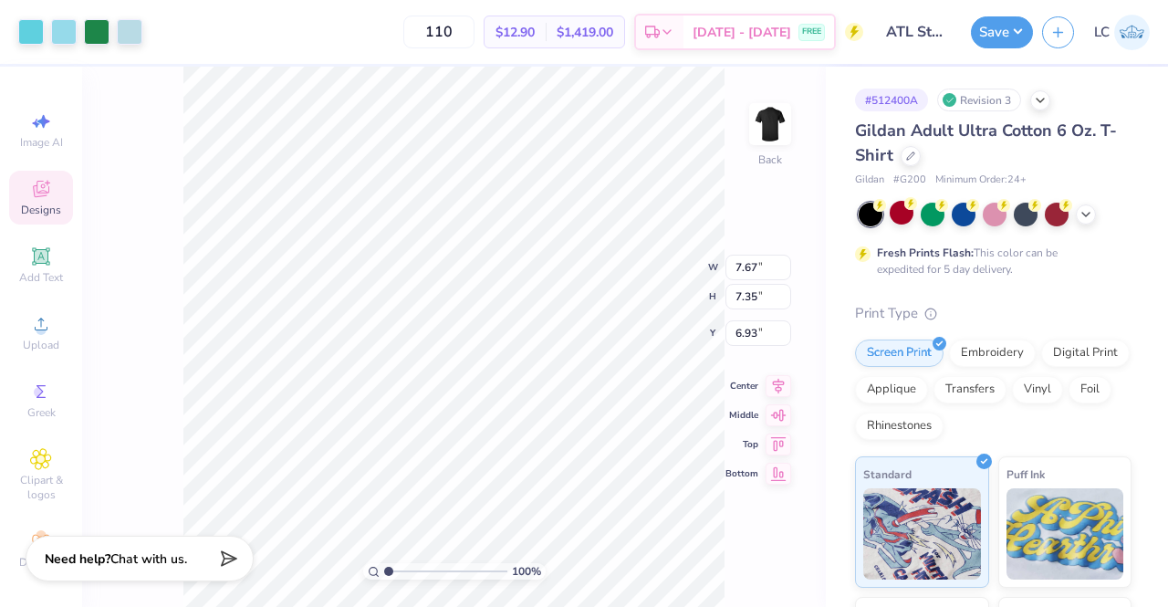
type input "3.00"
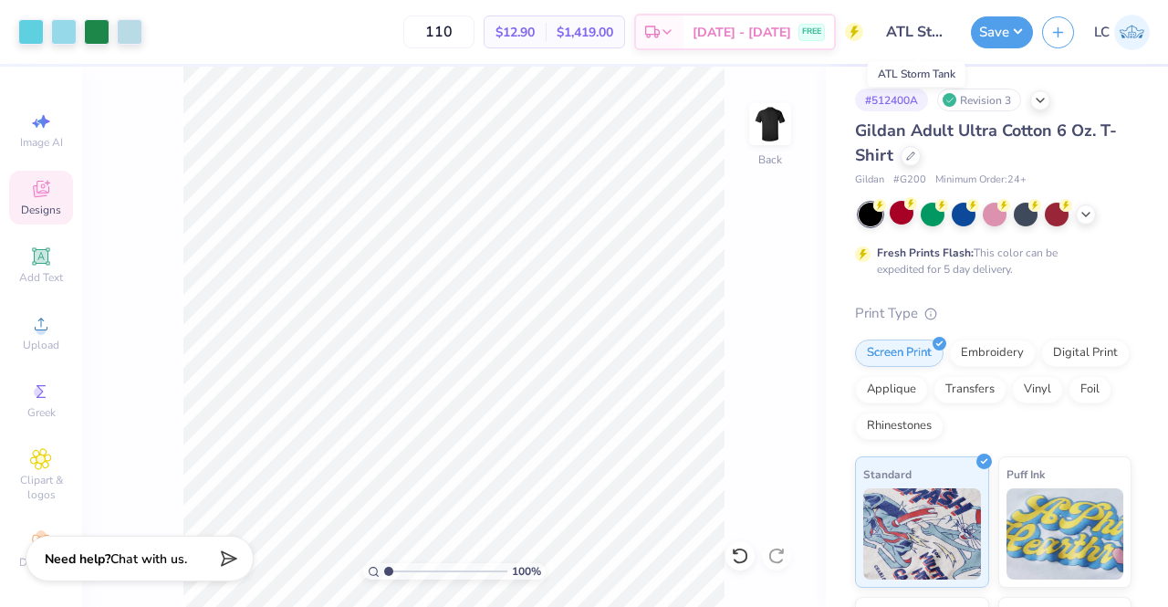
click at [931, 26] on input "ATL Storm Tank" at bounding box center [917, 32] width 89 height 37
click at [1002, 36] on button "Save" at bounding box center [1002, 30] width 62 height 32
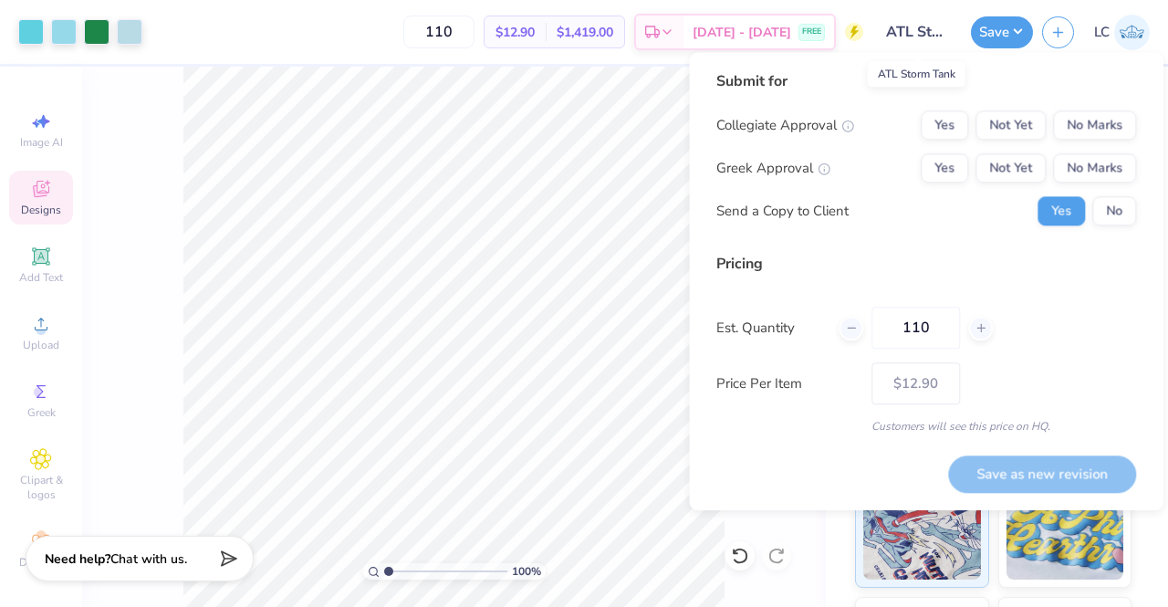
click at [929, 33] on input "ATL Storm Tank" at bounding box center [917, 32] width 89 height 37
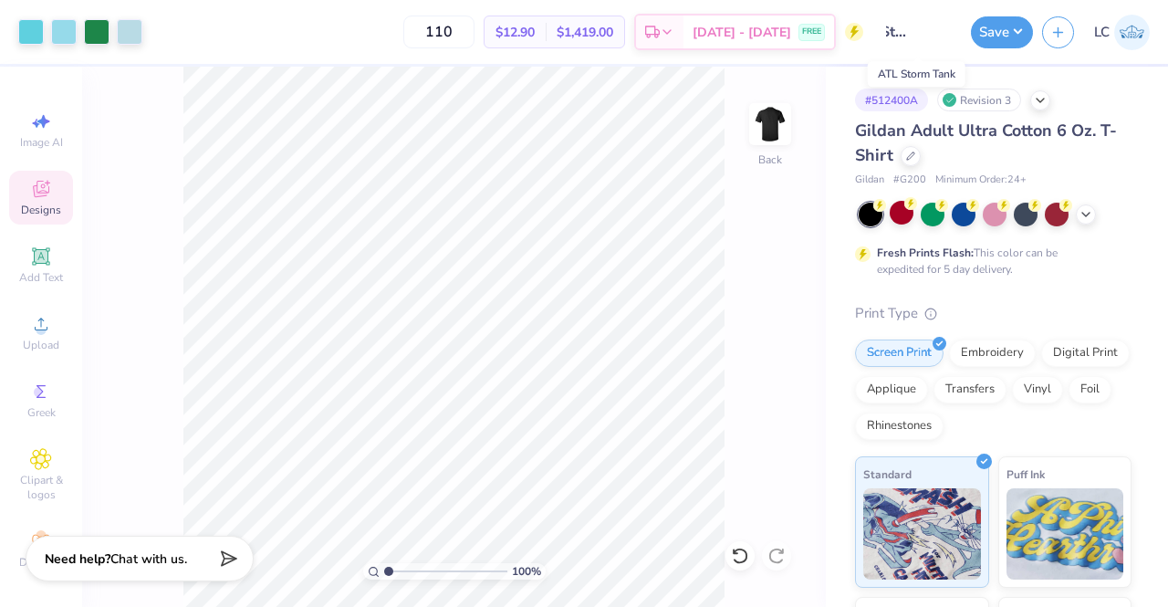
scroll to position [0, 47]
click at [929, 33] on input "ATL Storm Tank" at bounding box center [917, 32] width 89 height 37
drag, startPoint x: 947, startPoint y: 34, endPoint x: 907, endPoint y: 28, distance: 40.5
click at [907, 28] on input "ATL Storm Tank" at bounding box center [917, 32] width 89 height 37
click at [810, 265] on div "100 % Back" at bounding box center [454, 337] width 744 height 540
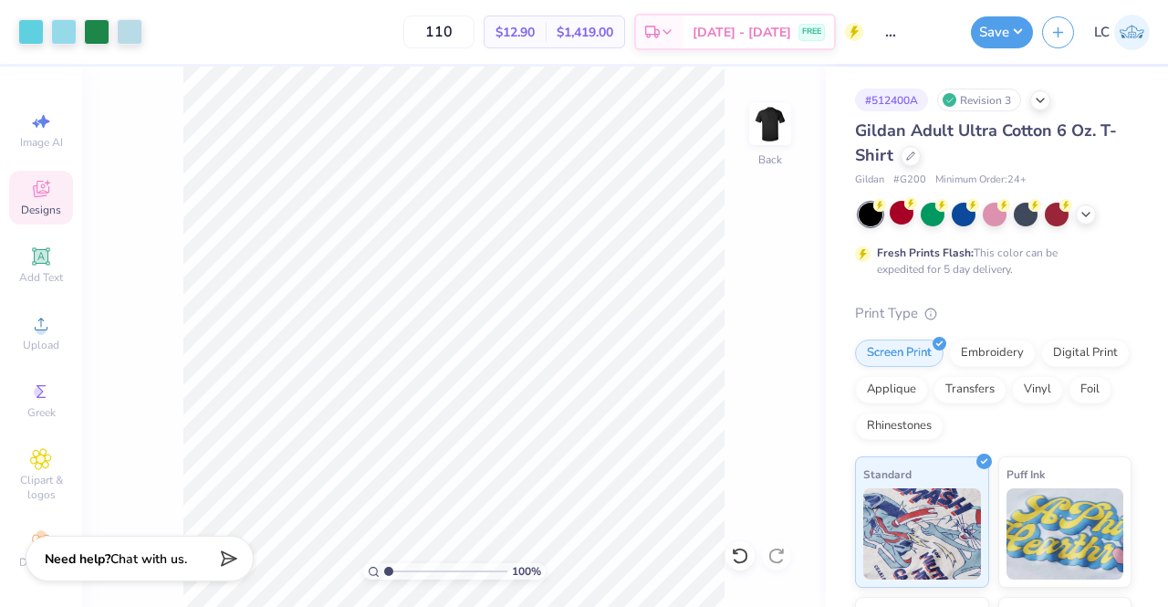
scroll to position [0, 0]
click at [1061, 37] on button "button" at bounding box center [1058, 30] width 32 height 32
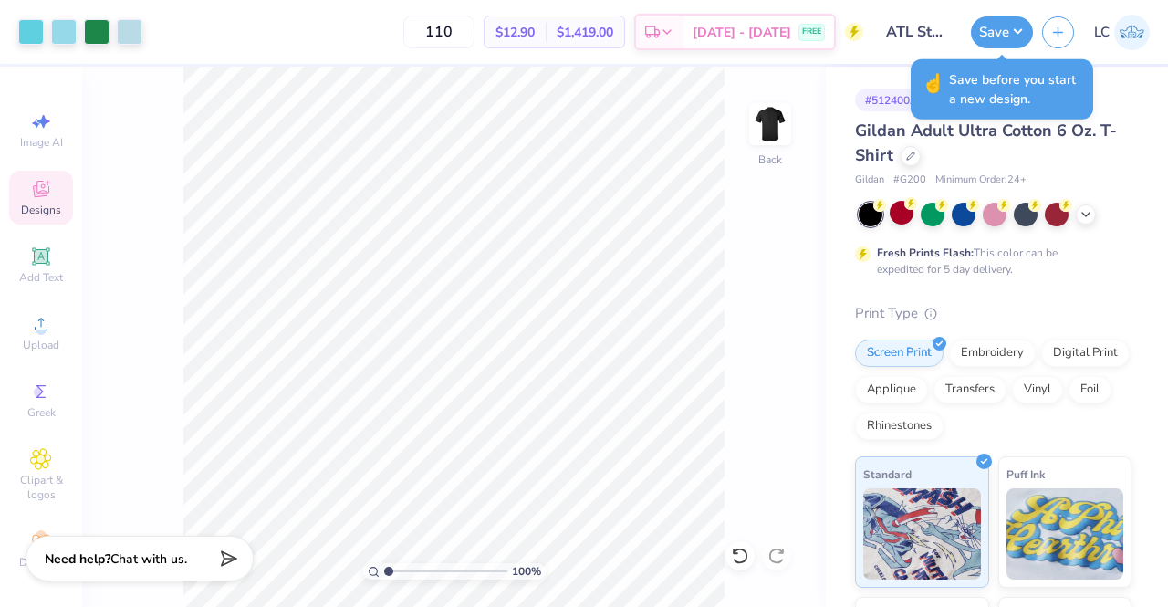
click at [748, 219] on div "100 % Back" at bounding box center [454, 337] width 744 height 540
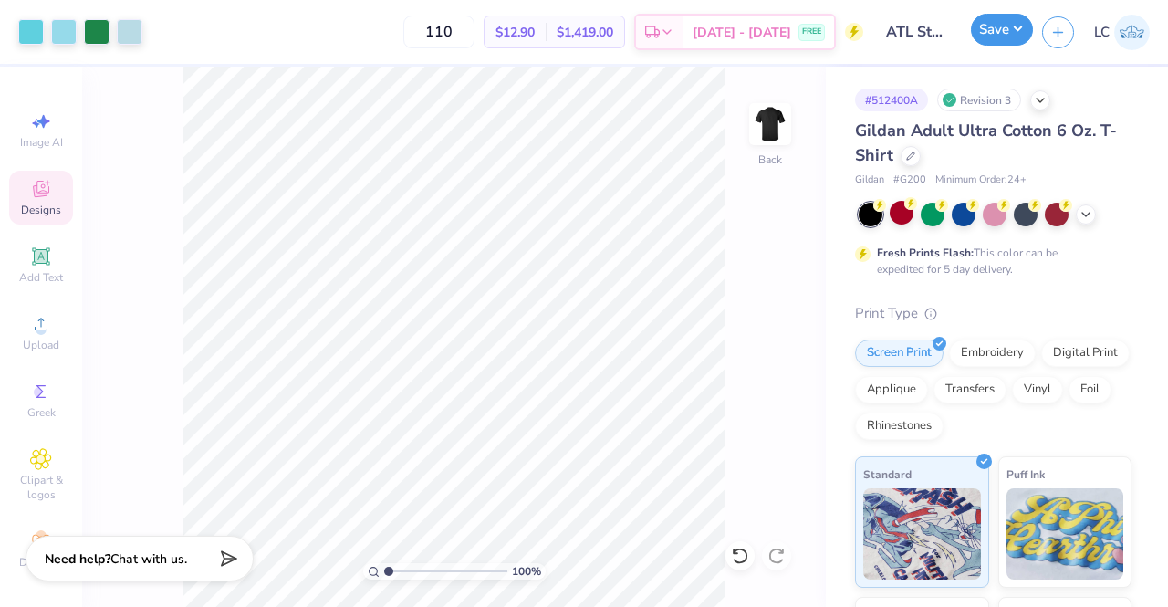
click at [986, 36] on button "Save" at bounding box center [1002, 30] width 62 height 32
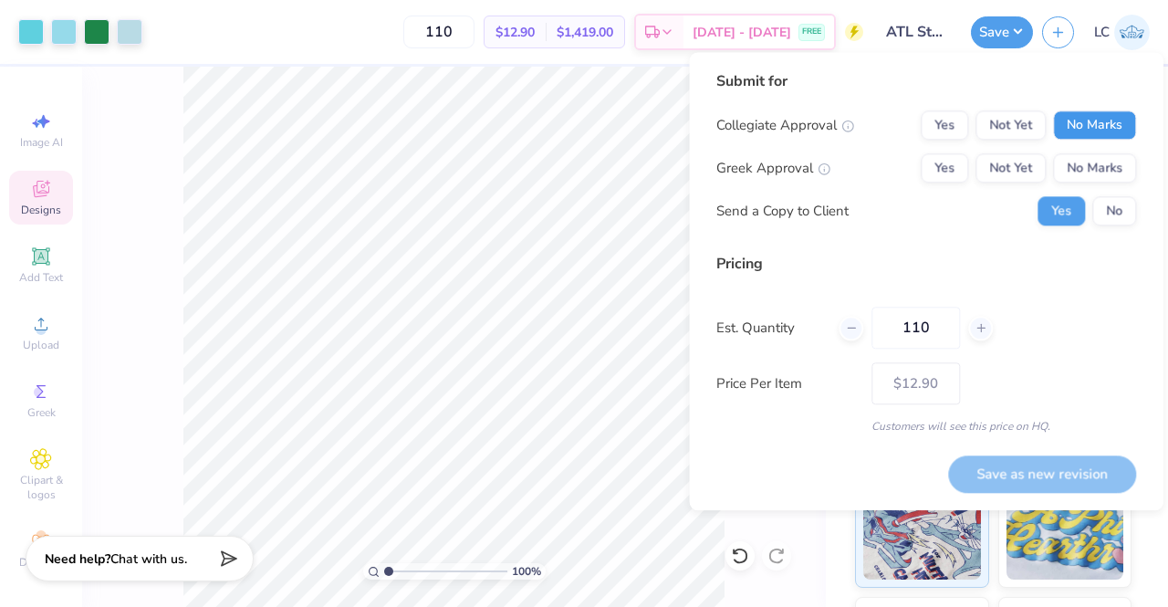
click at [1114, 129] on button "No Marks" at bounding box center [1094, 124] width 83 height 29
click at [1121, 165] on button "No Marks" at bounding box center [1094, 167] width 83 height 29
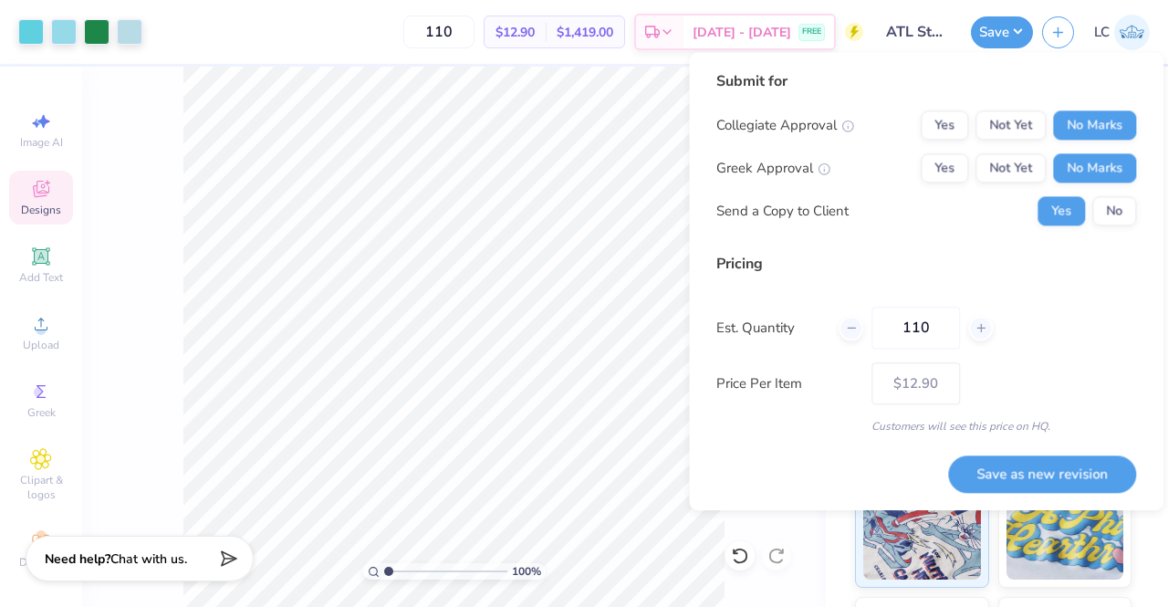
click at [1120, 195] on div "Collegiate Approval Yes Not Yet No Marks Greek Approval Yes Not Yet No Marks Se…" at bounding box center [926, 167] width 420 height 115
click at [1119, 213] on button "No" at bounding box center [1114, 210] width 44 height 29
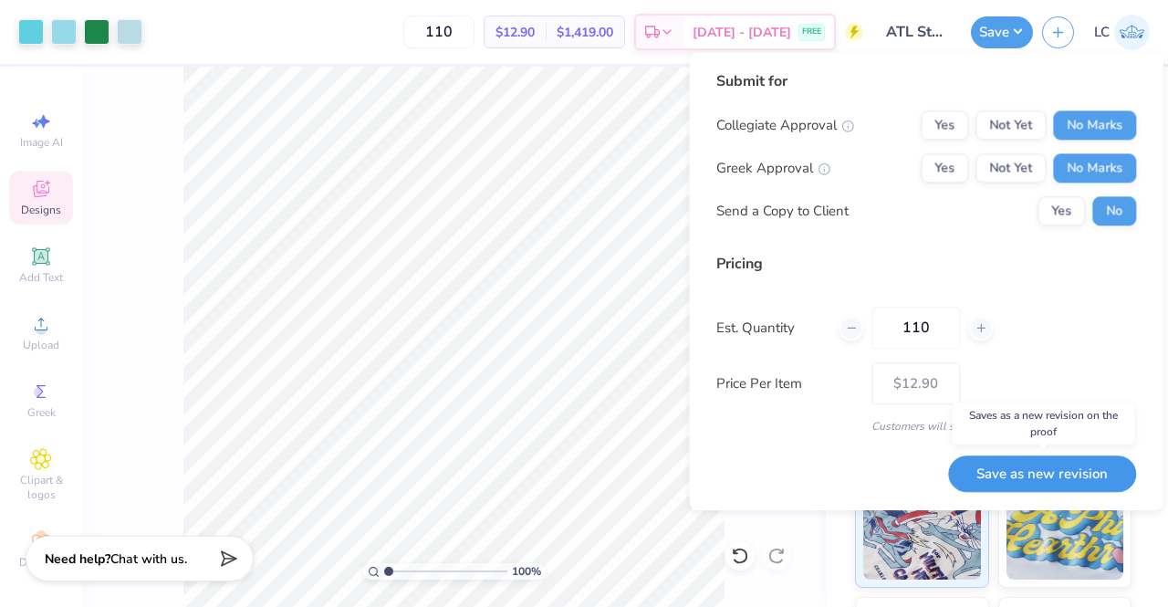
click at [1052, 478] on button "Save as new revision" at bounding box center [1042, 473] width 188 height 37
type input "$12.90"
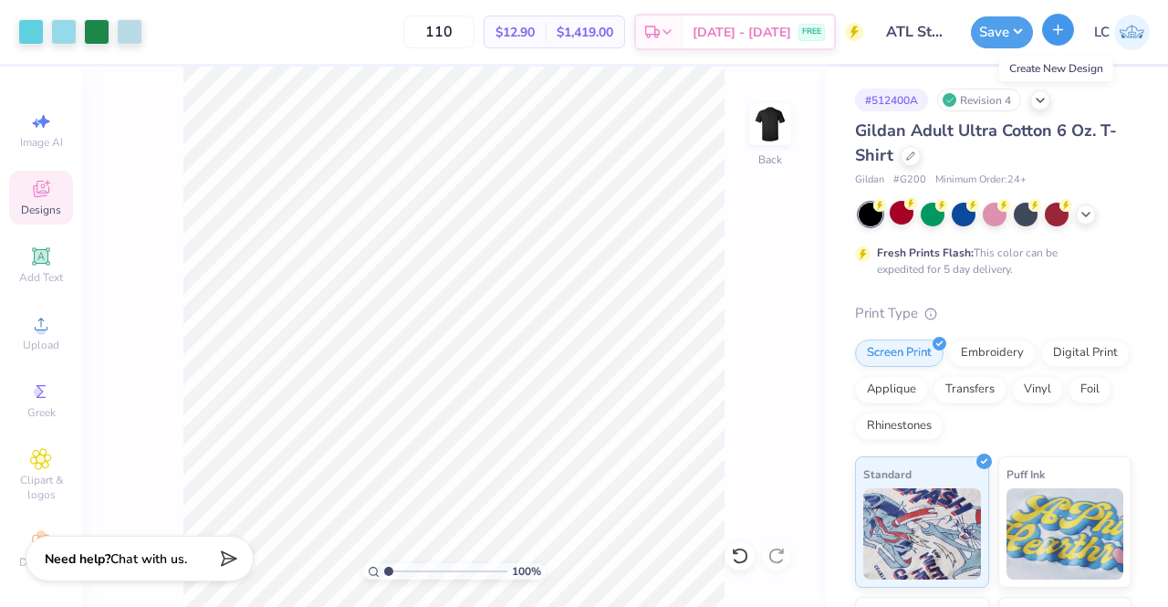
click at [1058, 36] on icon "button" at bounding box center [1058, 30] width 16 height 16
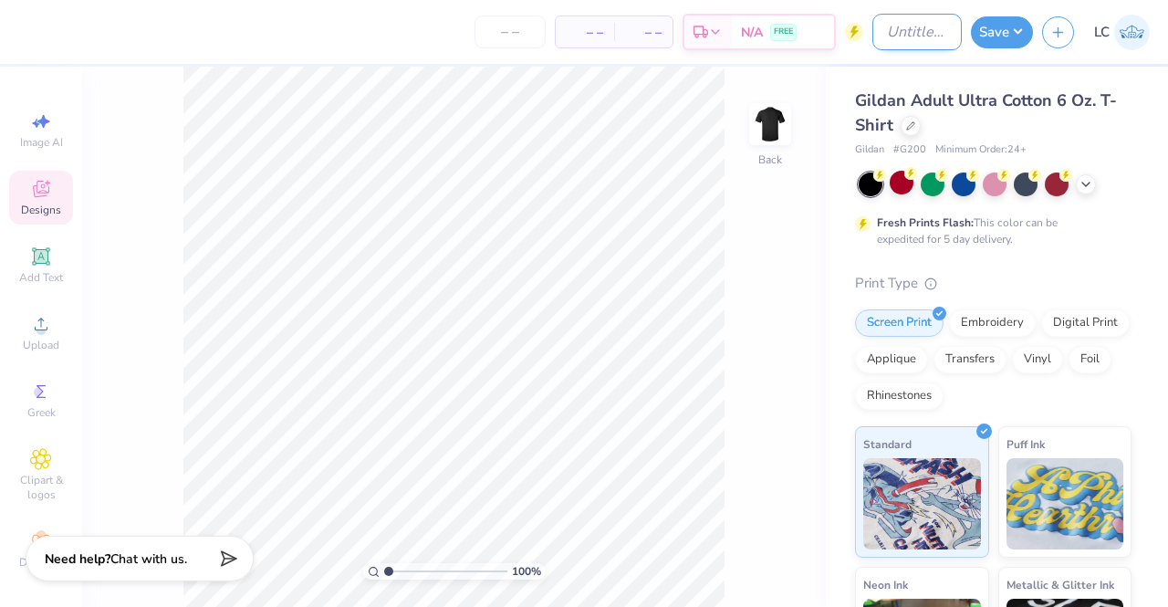
click at [882, 41] on input "Design Title" at bounding box center [917, 32] width 89 height 37
type input "ATL Storm T-Shirt"
click at [1011, 30] on button "Save" at bounding box center [1002, 30] width 62 height 32
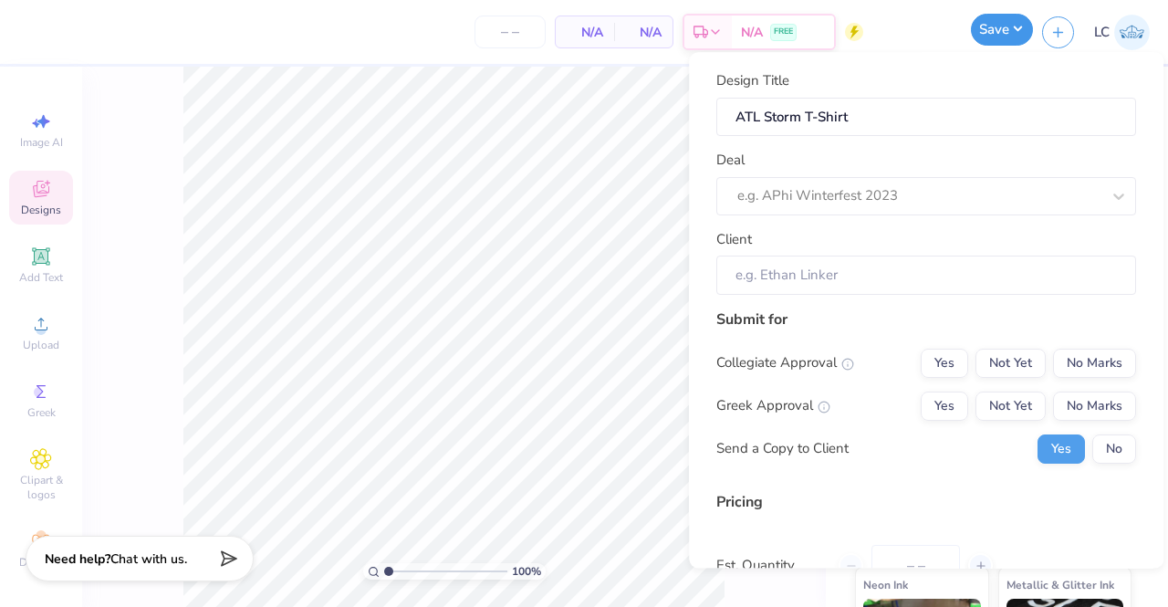
type input "0"
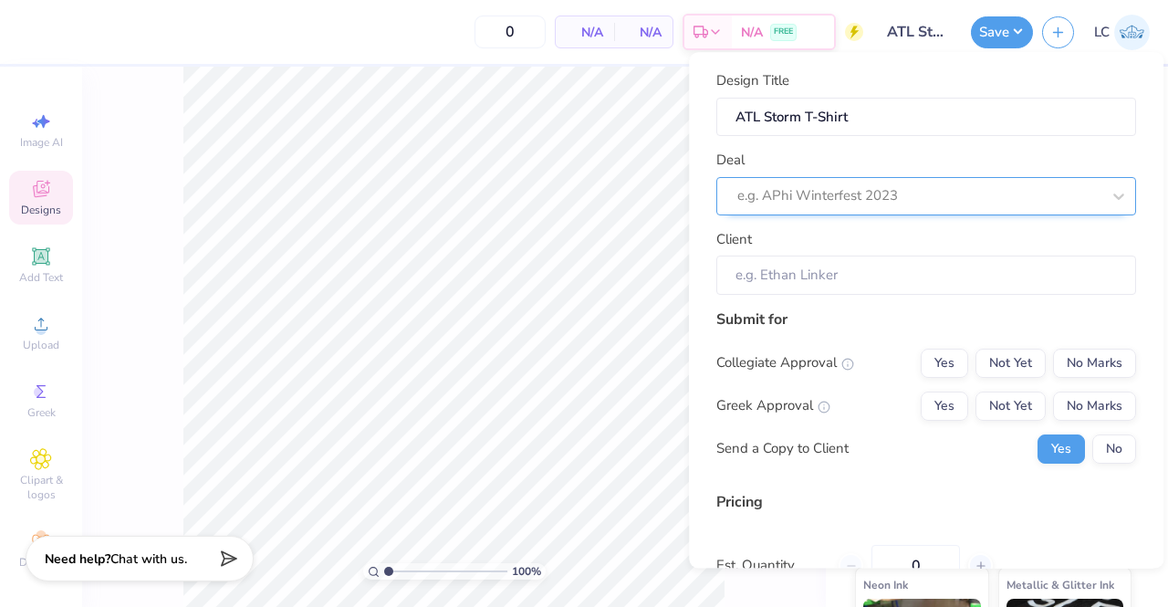
click at [926, 205] on div at bounding box center [918, 196] width 363 height 25
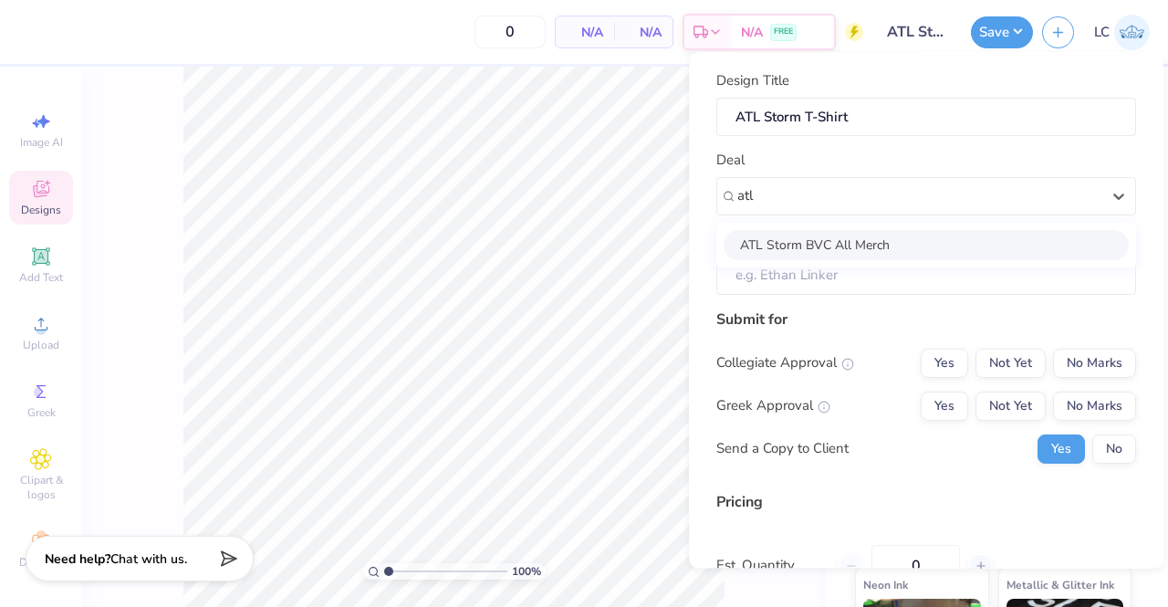
click at [920, 235] on div "ATL Storm BVC All Merch" at bounding box center [926, 245] width 405 height 30
type input "atl"
type input "Lacy Cook"
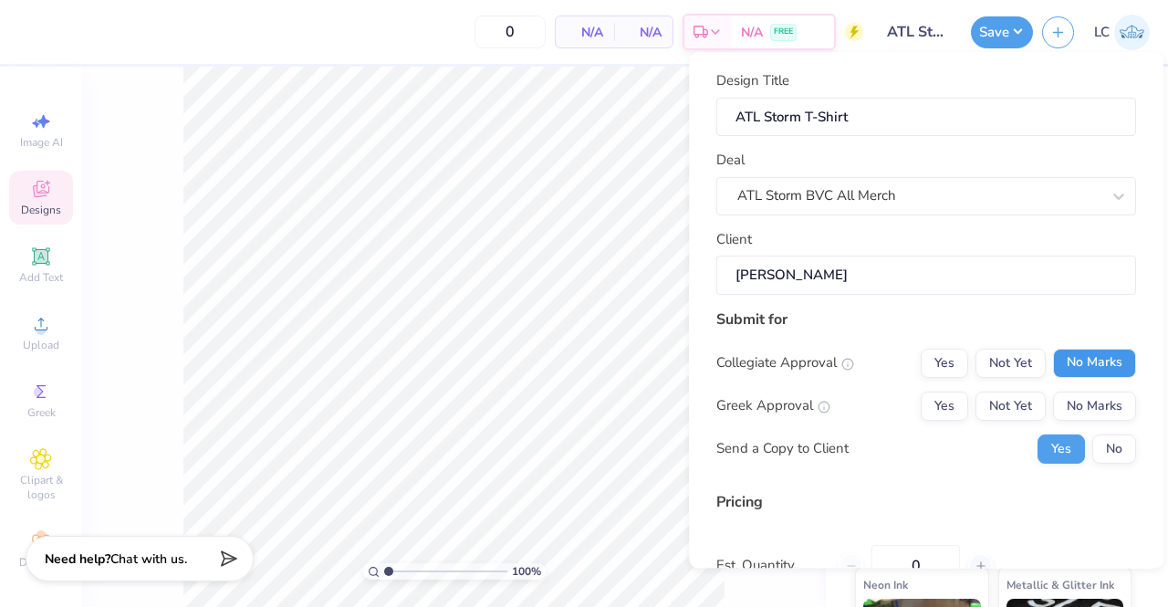
click at [1088, 368] on button "No Marks" at bounding box center [1094, 363] width 83 height 29
click at [1086, 397] on button "No Marks" at bounding box center [1094, 406] width 83 height 29
click at [1102, 442] on button "No" at bounding box center [1114, 448] width 44 height 29
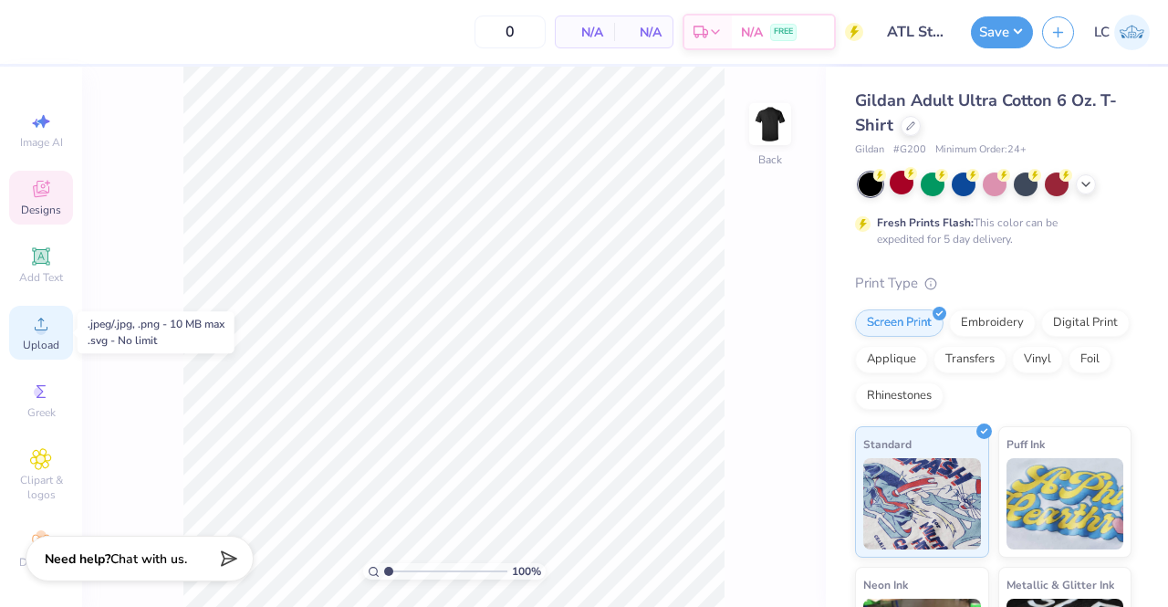
click at [30, 331] on icon at bounding box center [41, 324] width 22 height 22
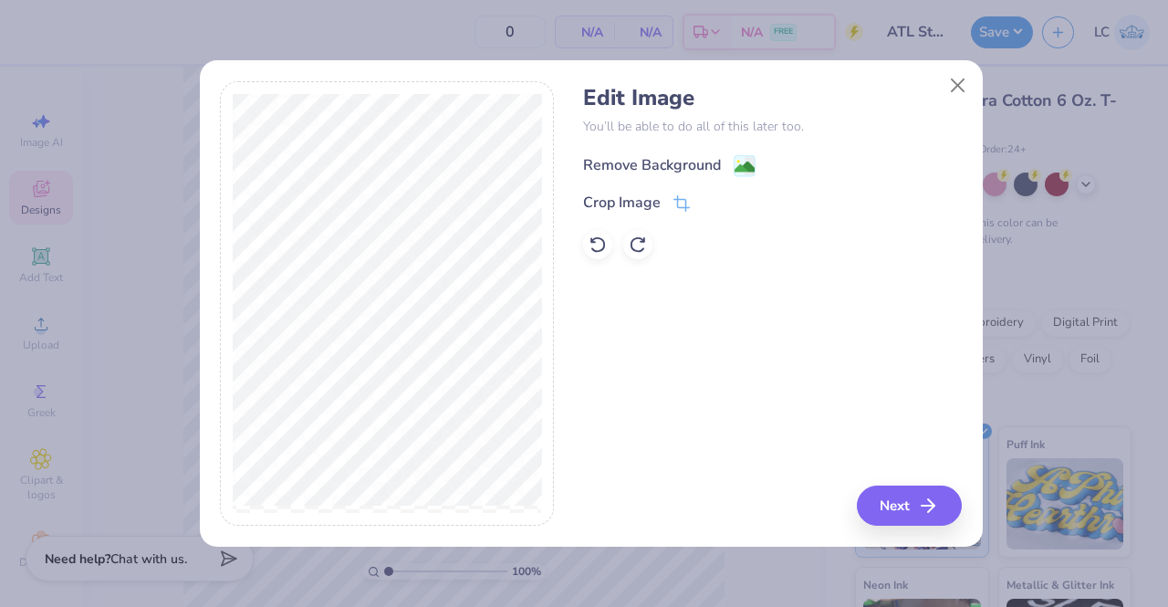
click at [668, 162] on div "Remove Background" at bounding box center [652, 165] width 138 height 22
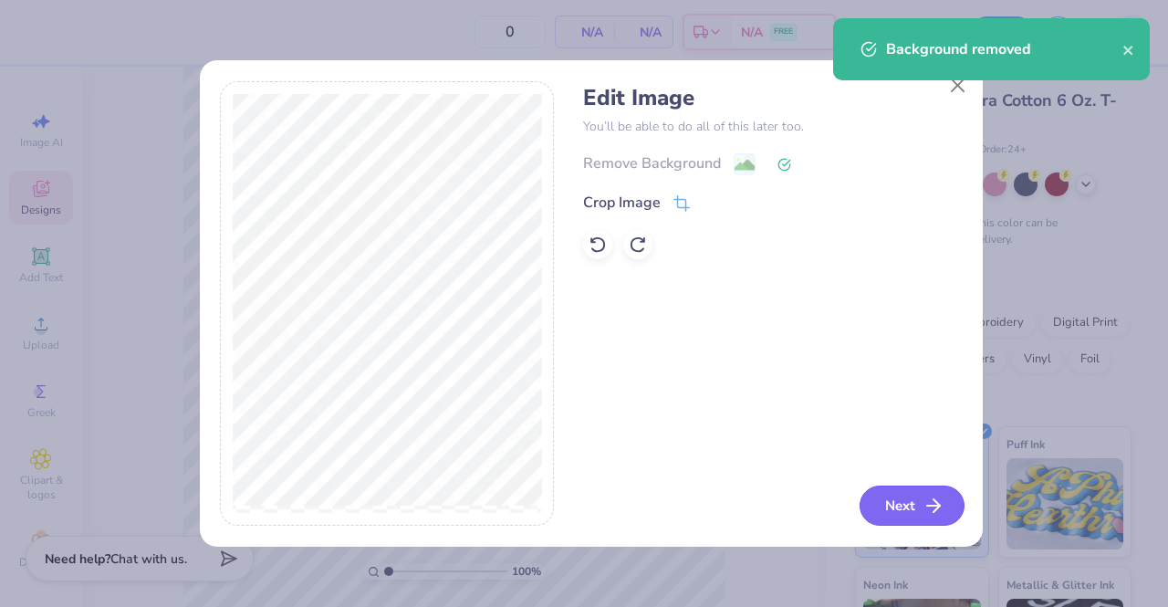
click at [909, 507] on button "Next" at bounding box center [912, 506] width 105 height 40
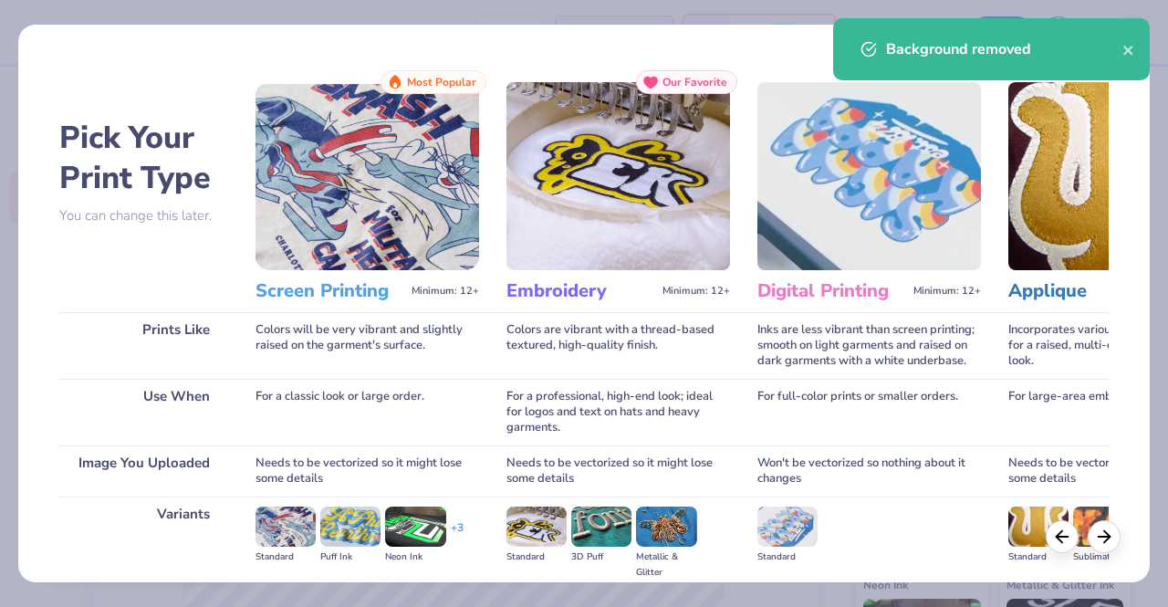
scroll to position [211, 0]
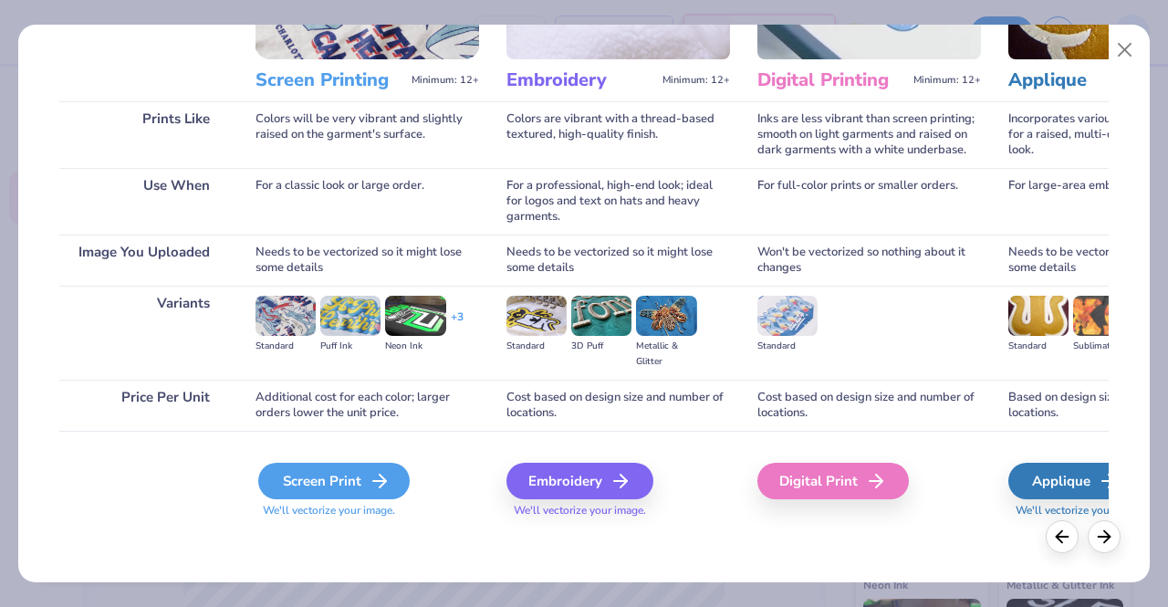
click at [355, 475] on div "Screen Print" at bounding box center [334, 481] width 152 height 37
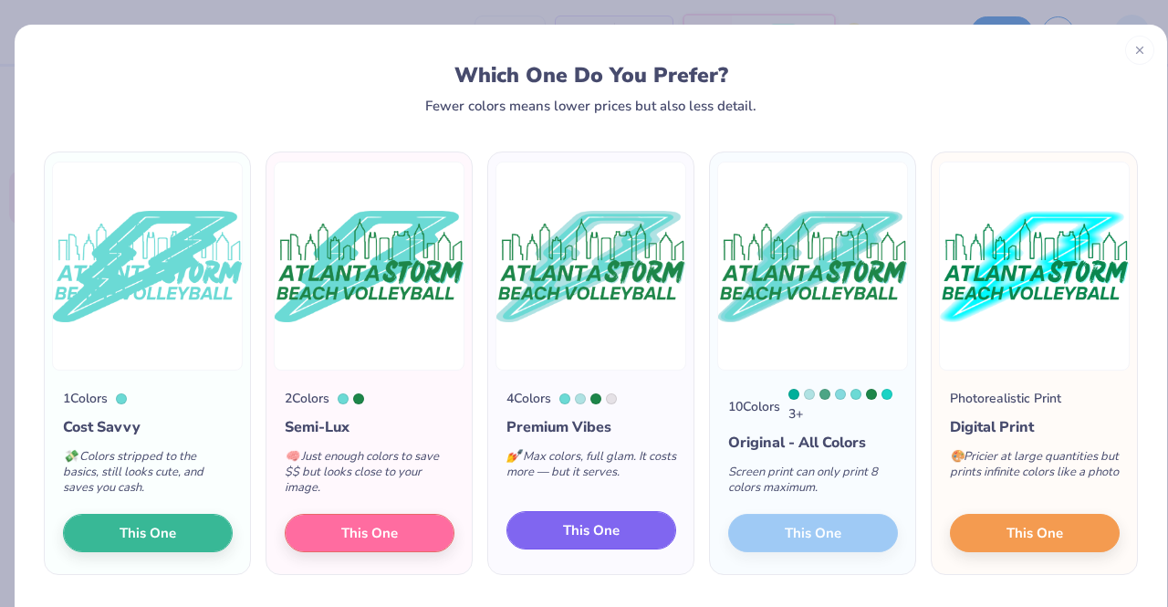
click at [577, 533] on span "This One" at bounding box center [591, 530] width 57 height 21
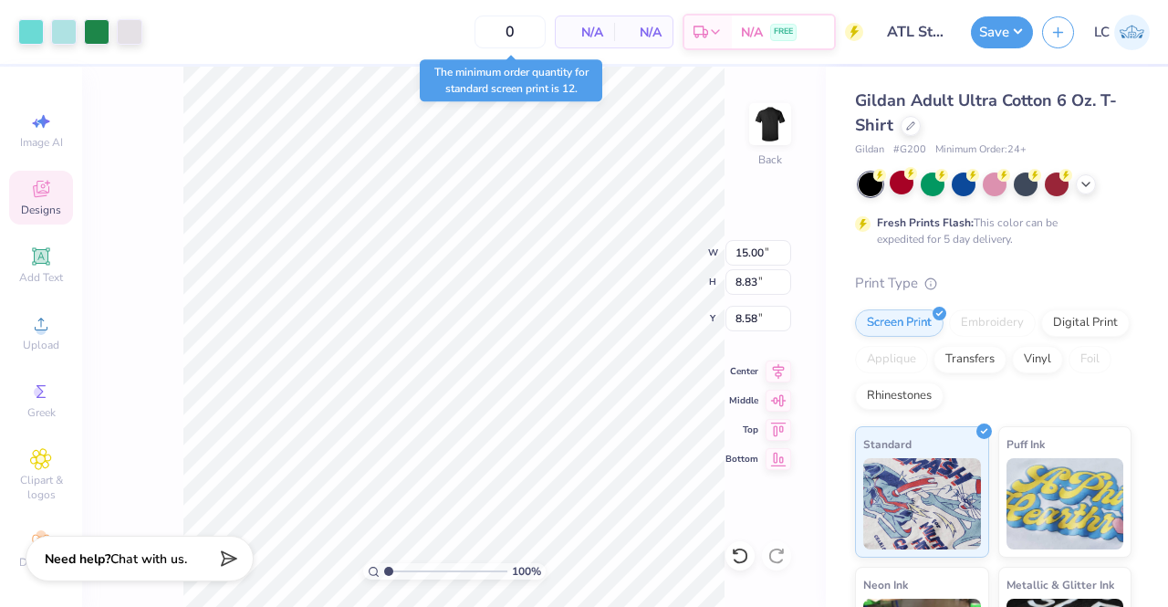
type input "8.84"
type input "5.21"
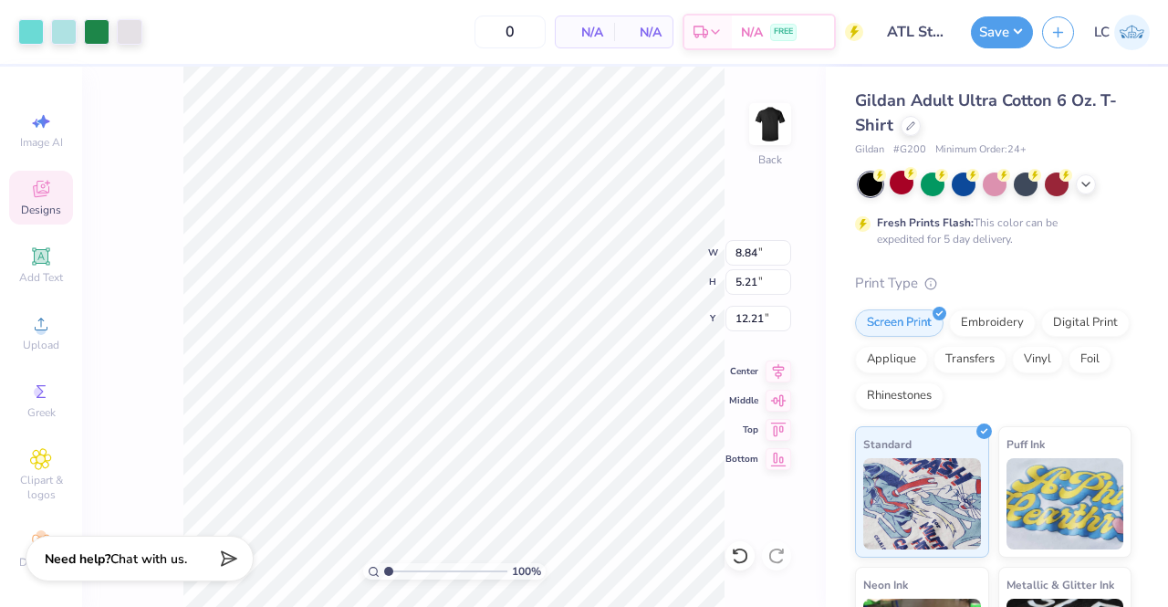
type input "3.00"
type input "10.72"
type input "6.31"
click at [1000, 31] on button "Save" at bounding box center [1002, 30] width 62 height 32
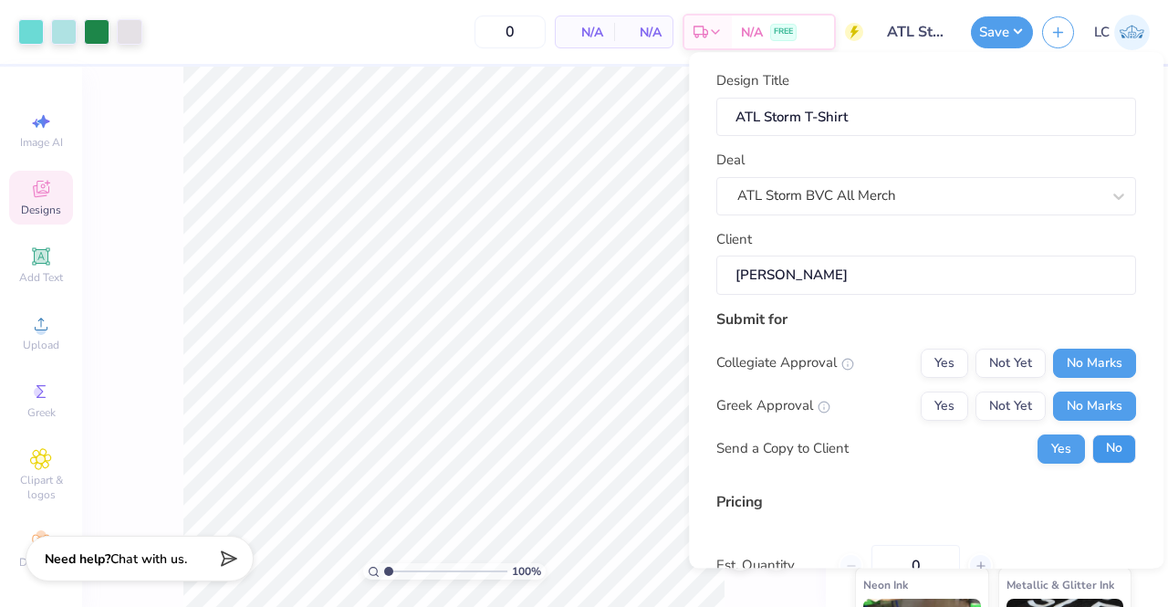
click at [1103, 450] on button "No" at bounding box center [1114, 448] width 44 height 29
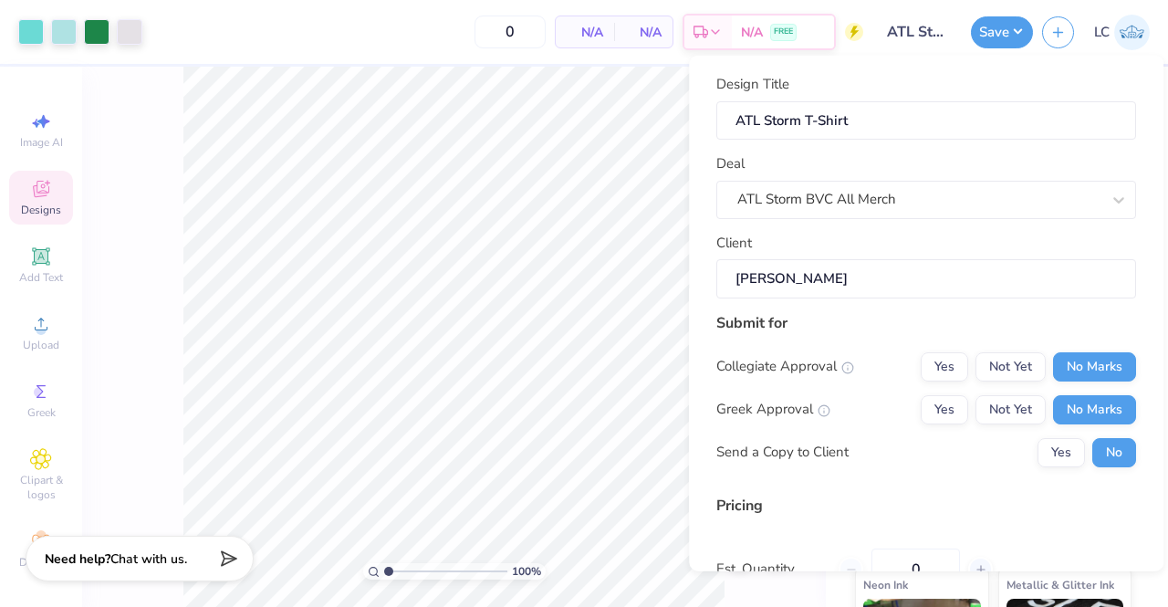
scroll to position [178, 0]
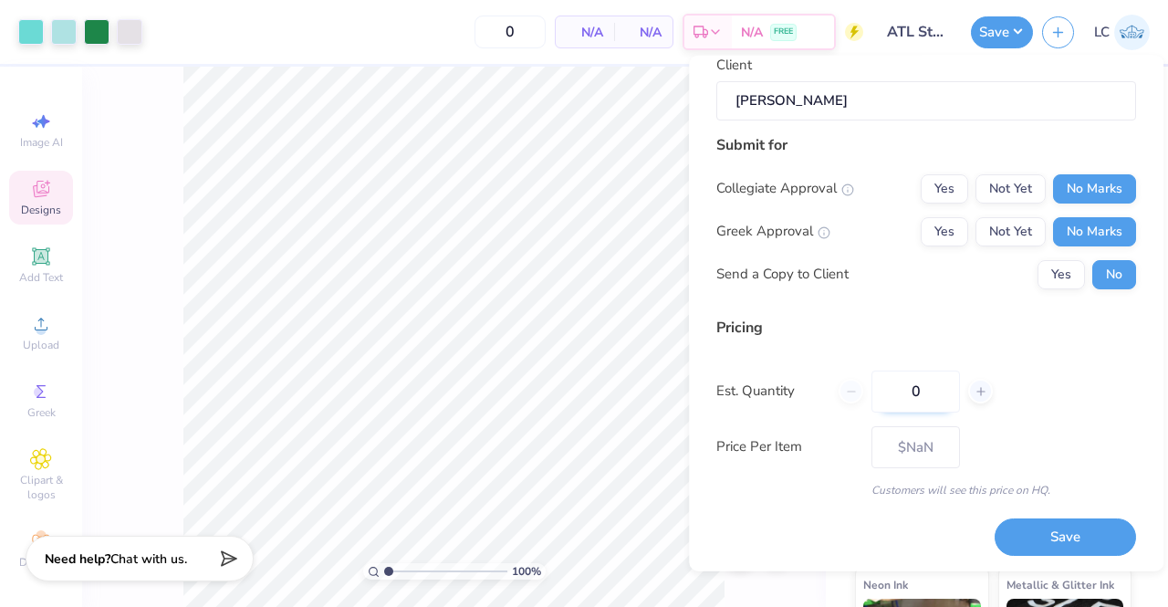
click at [931, 389] on input "0" at bounding box center [916, 391] width 89 height 42
type input "12"
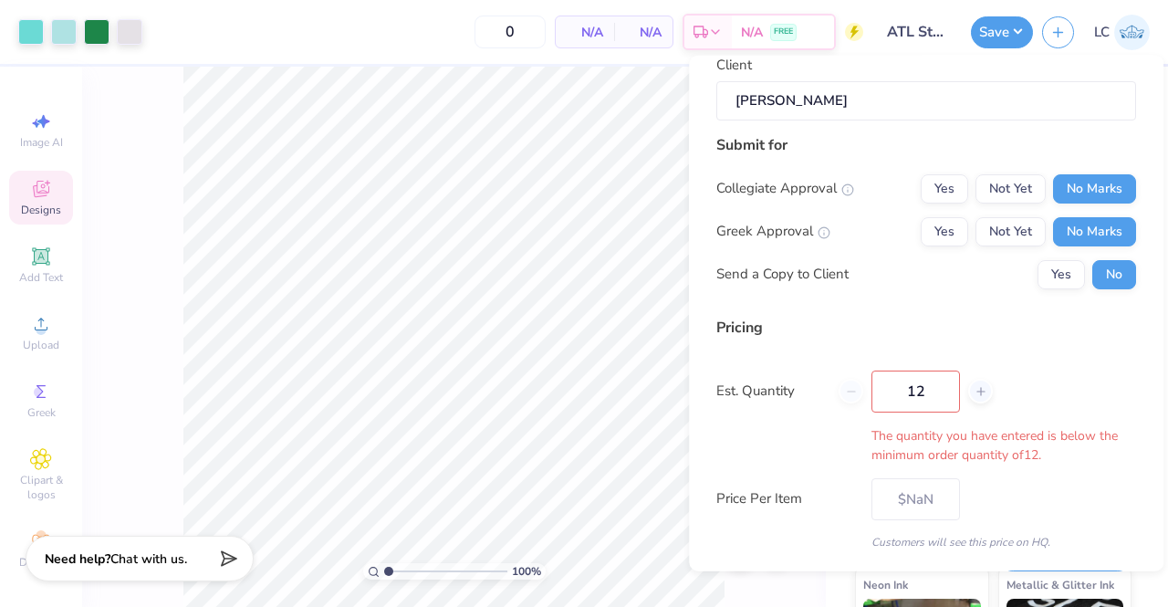
type input "12"
type input "$37.84"
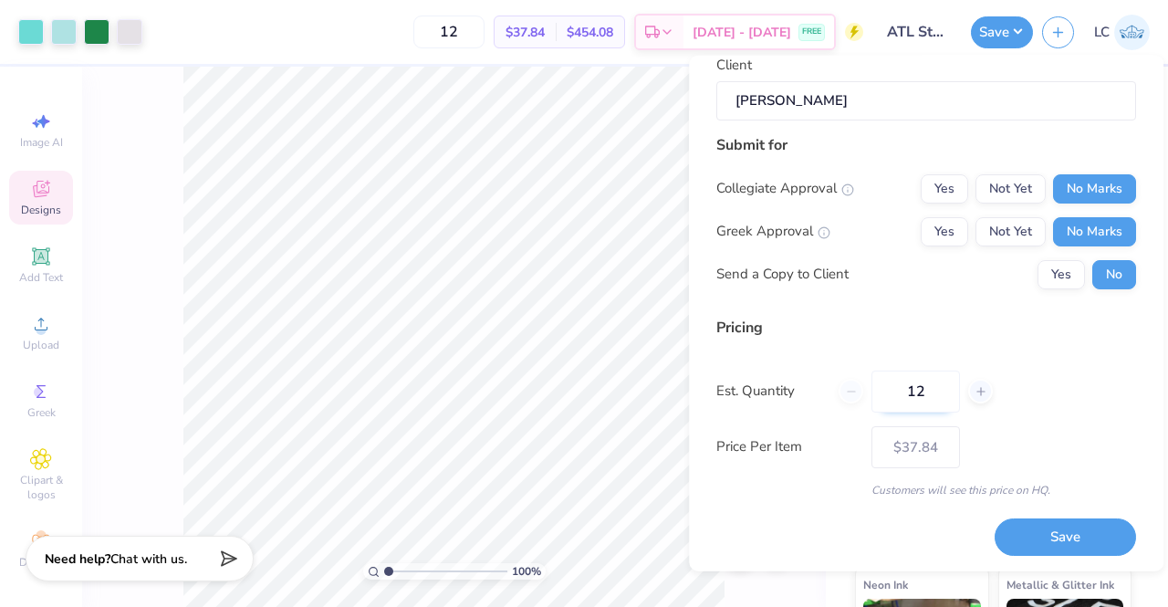
type input "1"
type input "0"
type input "078"
type input "78"
type input "$13.85"
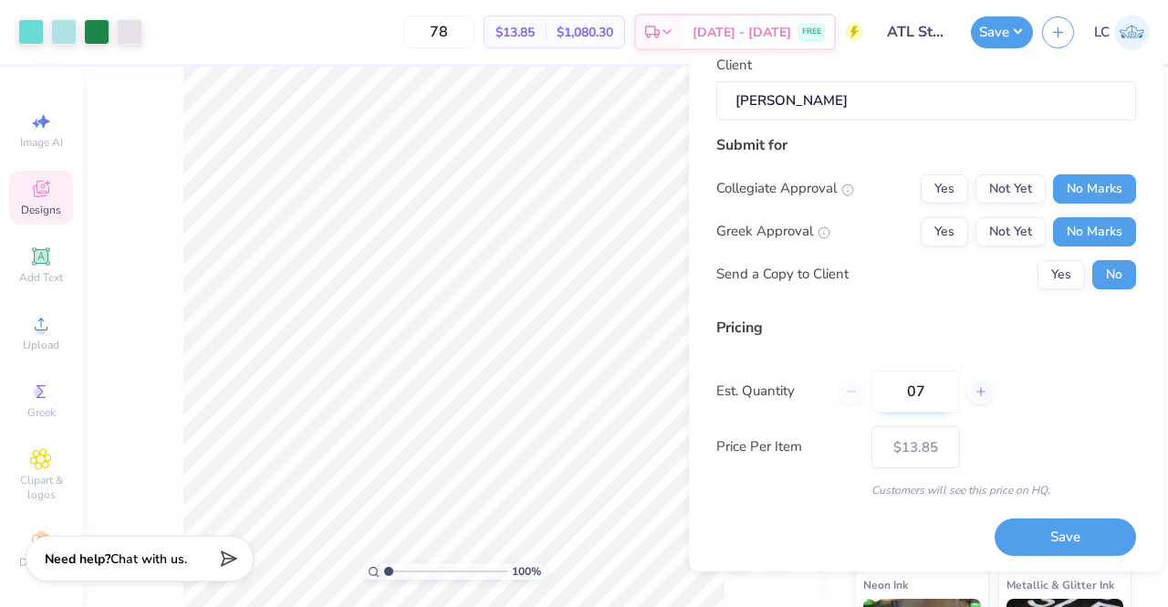
type input "0"
type input "078"
type input "78"
type input "$13.85"
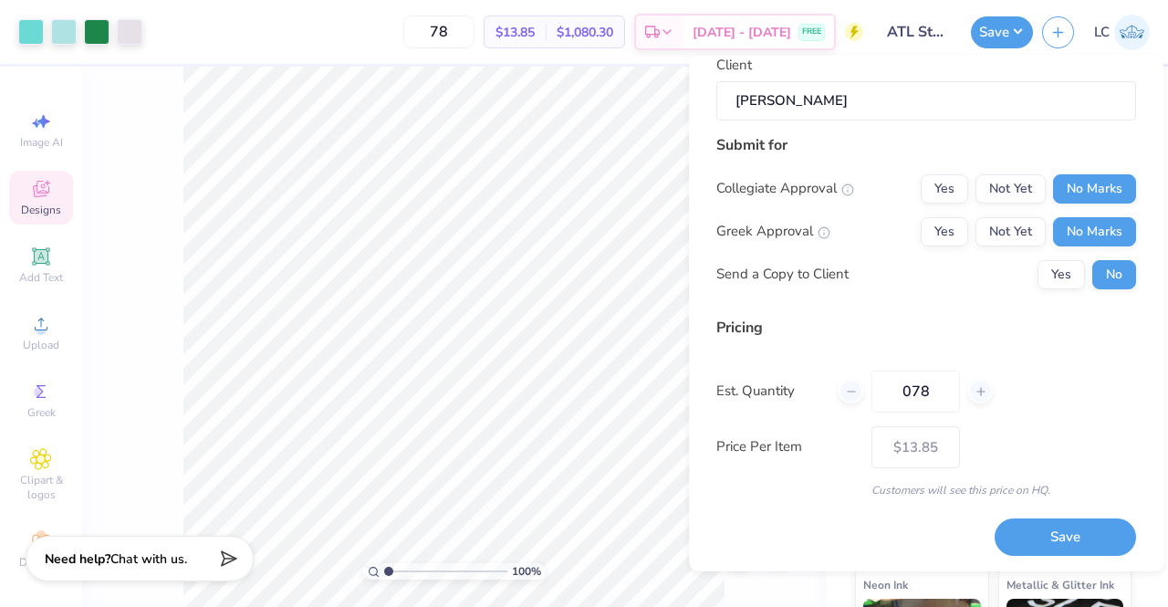
type input "078"
click at [827, 492] on div "Customers will see this price on HQ." at bounding box center [926, 489] width 420 height 16
click at [1059, 527] on button "Save" at bounding box center [1065, 536] width 141 height 37
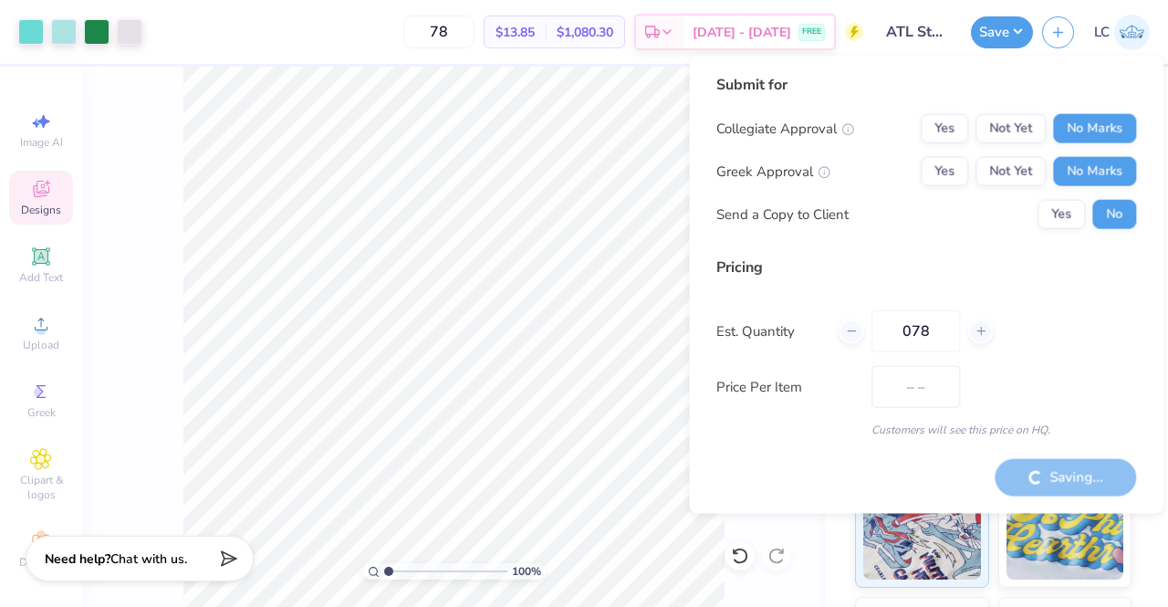
type input "$13.85"
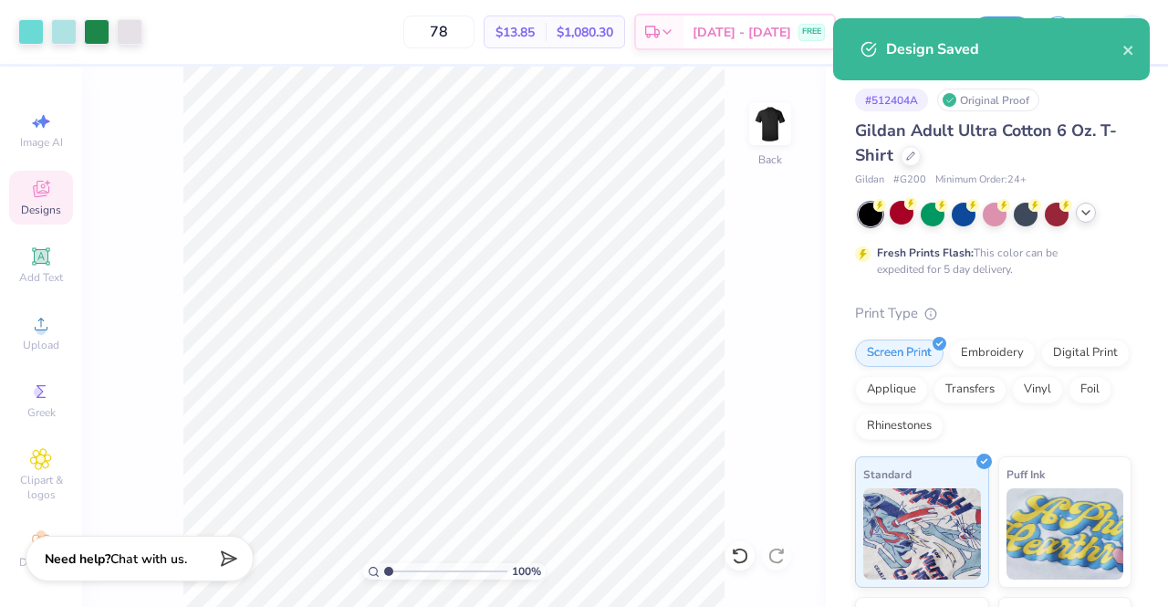
click at [1083, 219] on icon at bounding box center [1086, 212] width 15 height 15
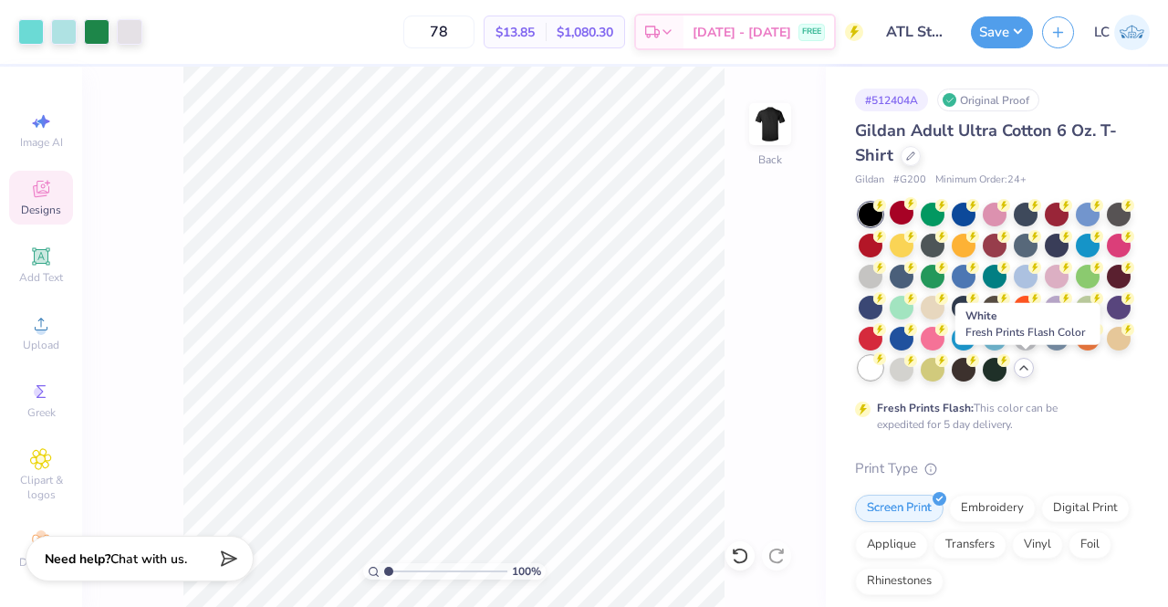
click at [883, 373] on div at bounding box center [871, 368] width 24 height 24
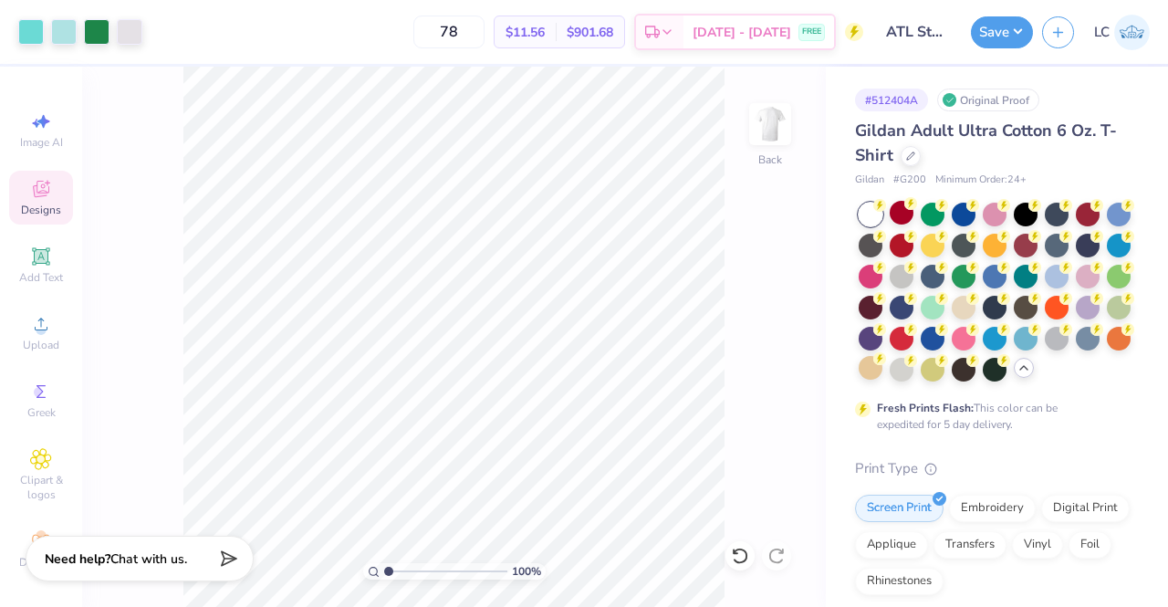
click at [748, 381] on div "100 % Back" at bounding box center [454, 337] width 744 height 540
click at [1006, 37] on button "Save" at bounding box center [1002, 30] width 62 height 32
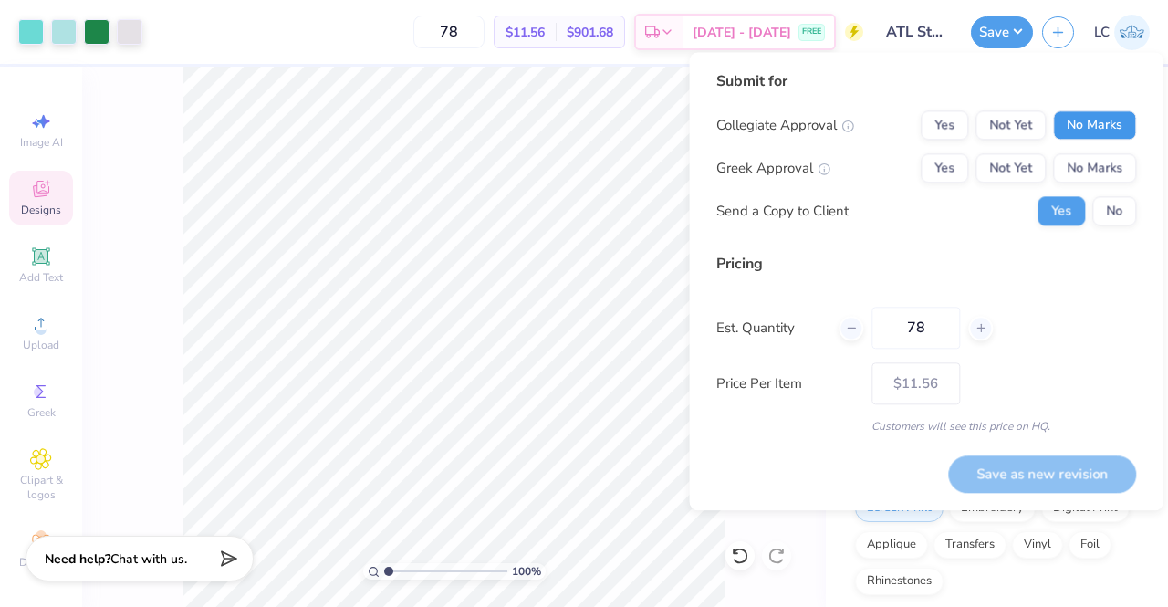
click at [1086, 128] on button "No Marks" at bounding box center [1094, 124] width 83 height 29
click at [1099, 158] on button "No Marks" at bounding box center [1094, 167] width 83 height 29
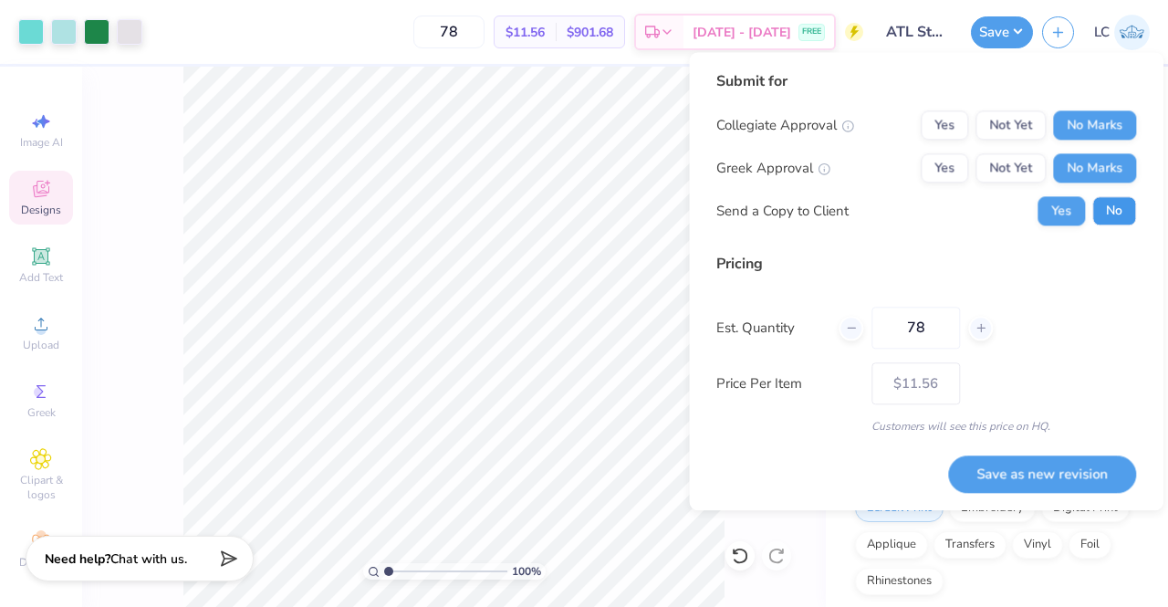
click at [1115, 199] on button "No" at bounding box center [1114, 210] width 44 height 29
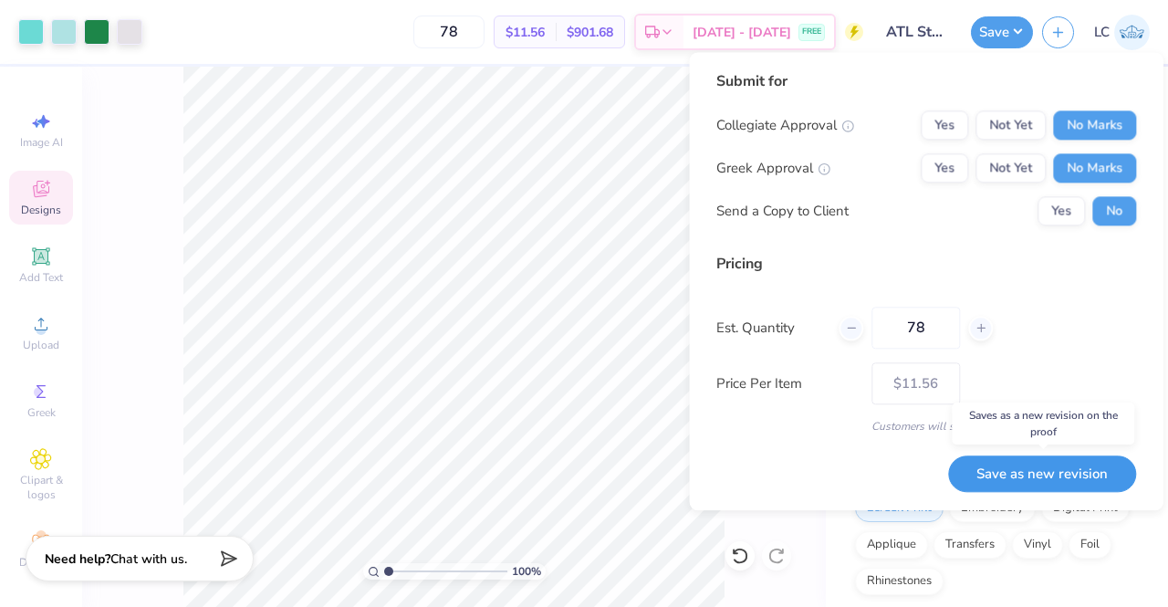
click at [1038, 475] on button "Save as new revision" at bounding box center [1042, 473] width 188 height 37
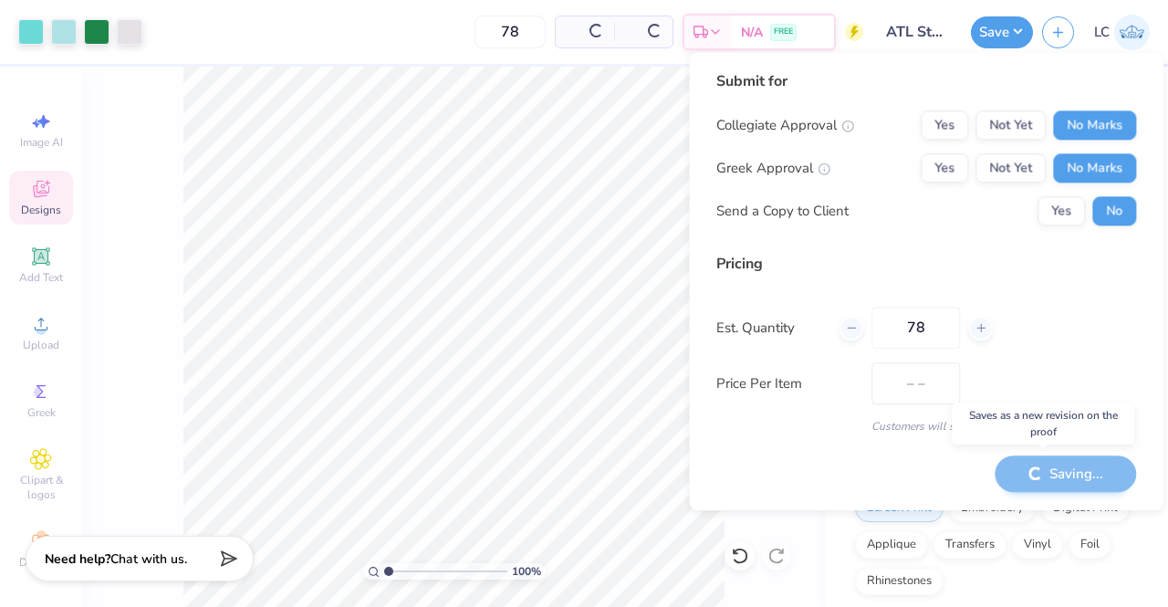
type input "$11.56"
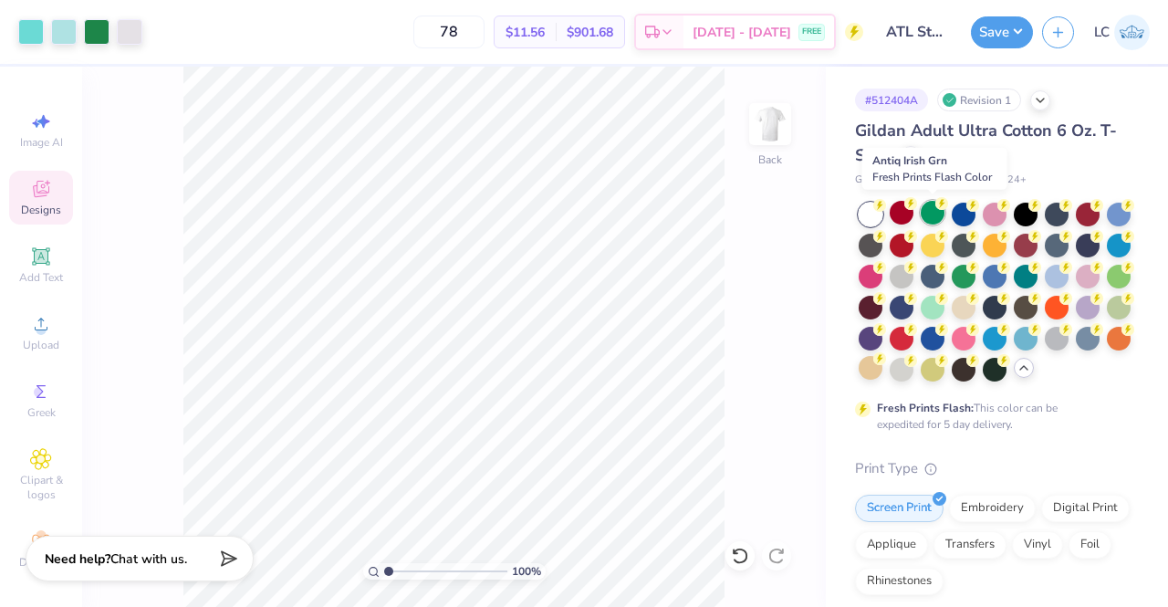
click at [929, 202] on div at bounding box center [933, 213] width 24 height 24
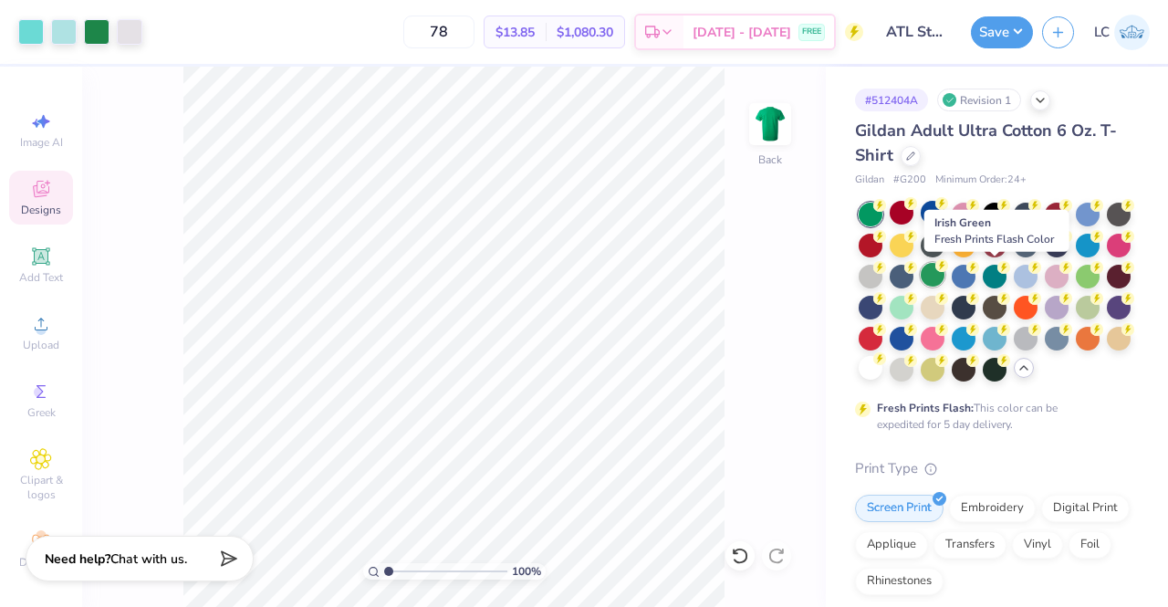
click at [945, 273] on div at bounding box center [933, 275] width 24 height 24
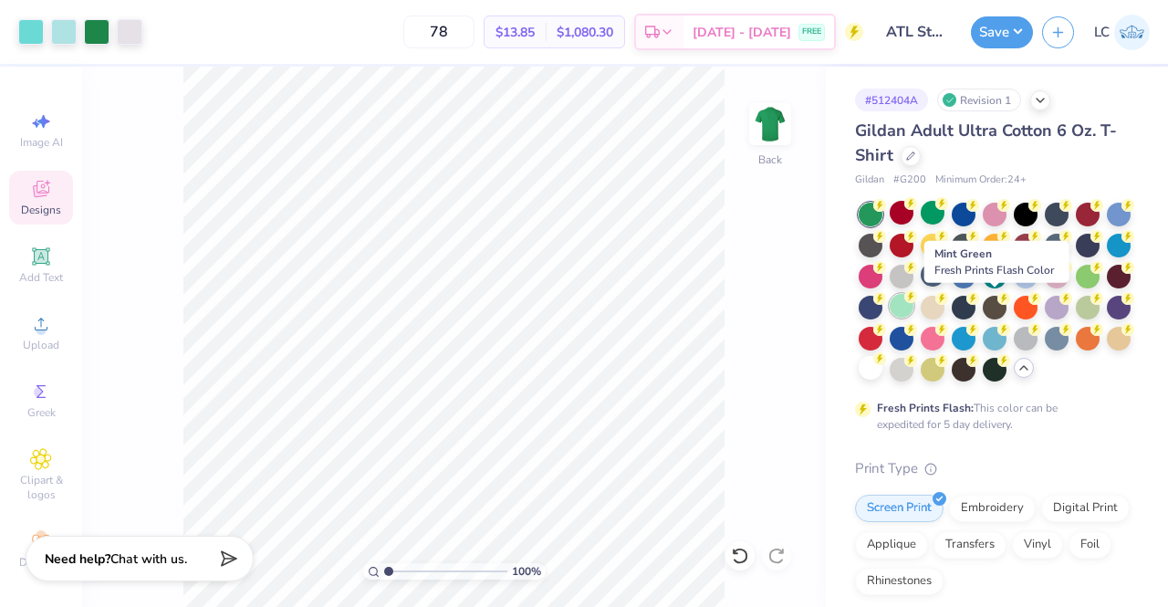
click at [914, 309] on div at bounding box center [902, 306] width 24 height 24
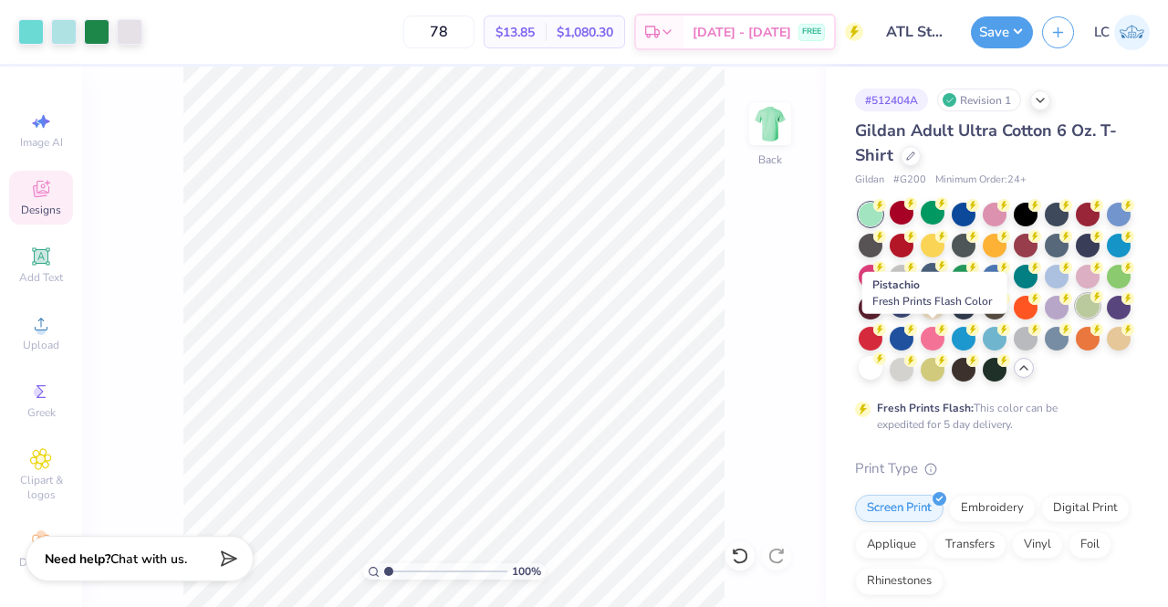
click at [1076, 318] on div at bounding box center [1088, 306] width 24 height 24
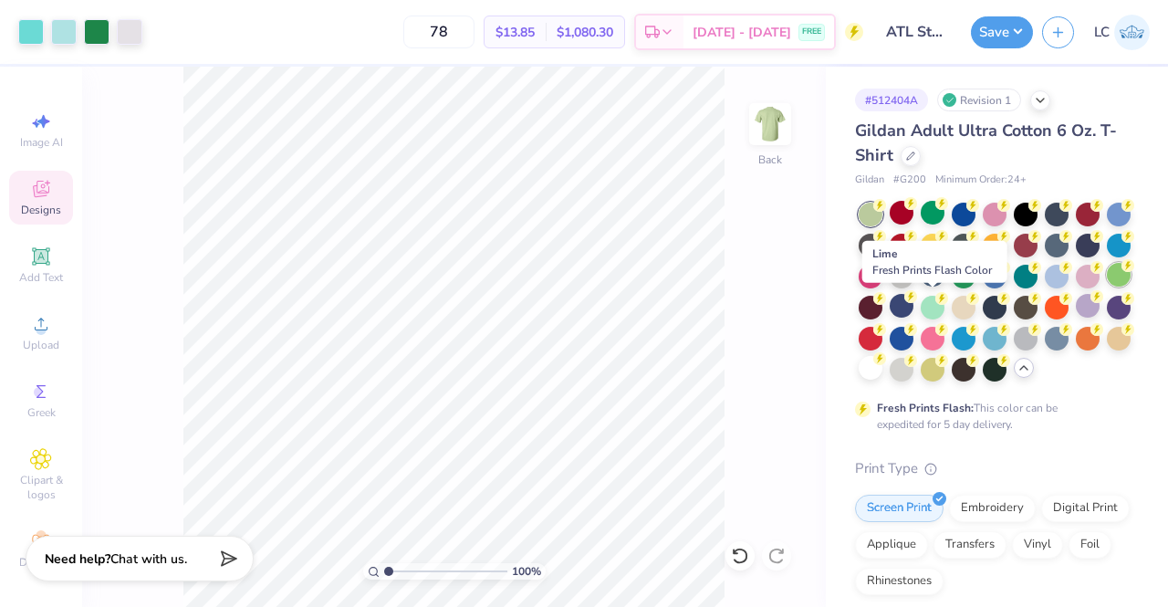
click at [1107, 287] on div at bounding box center [1119, 275] width 24 height 24
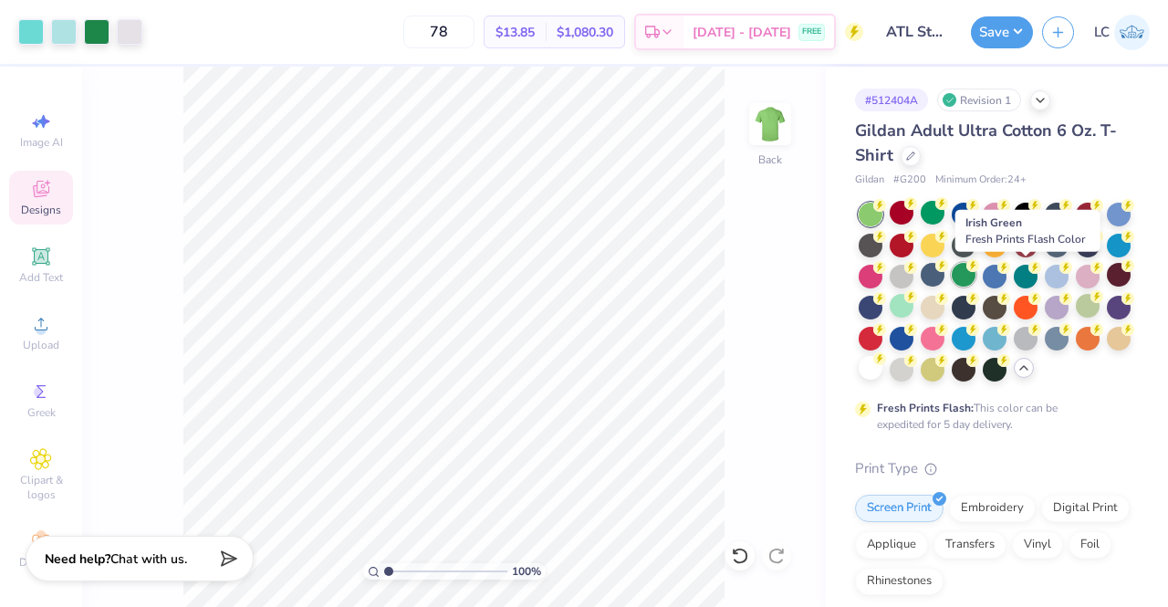
click at [976, 272] on div at bounding box center [964, 275] width 24 height 24
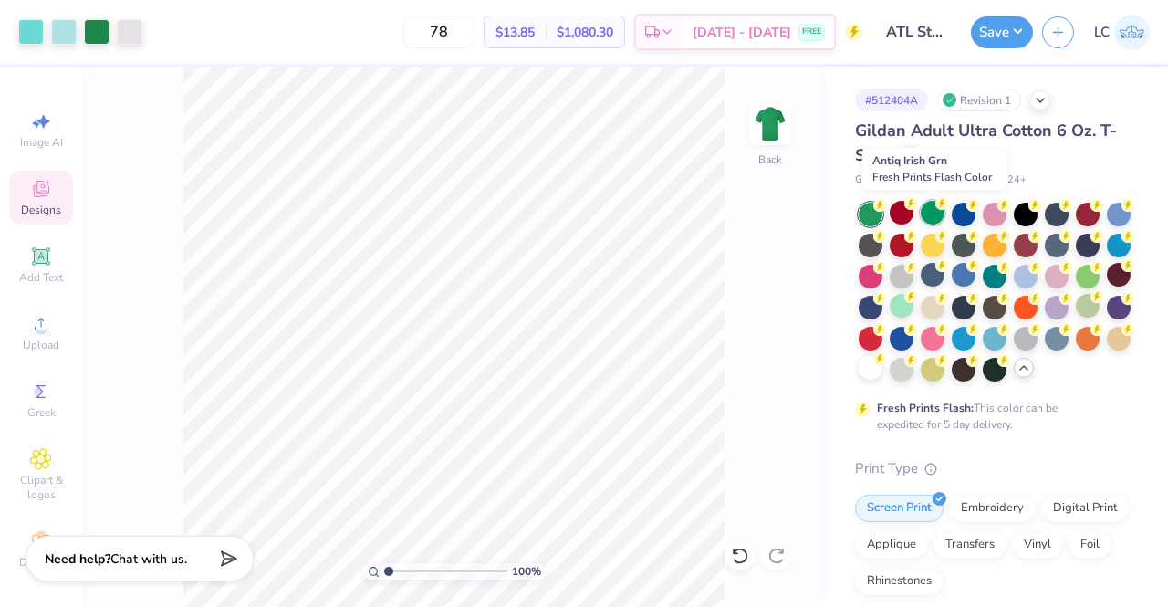
click at [934, 212] on div at bounding box center [933, 213] width 24 height 24
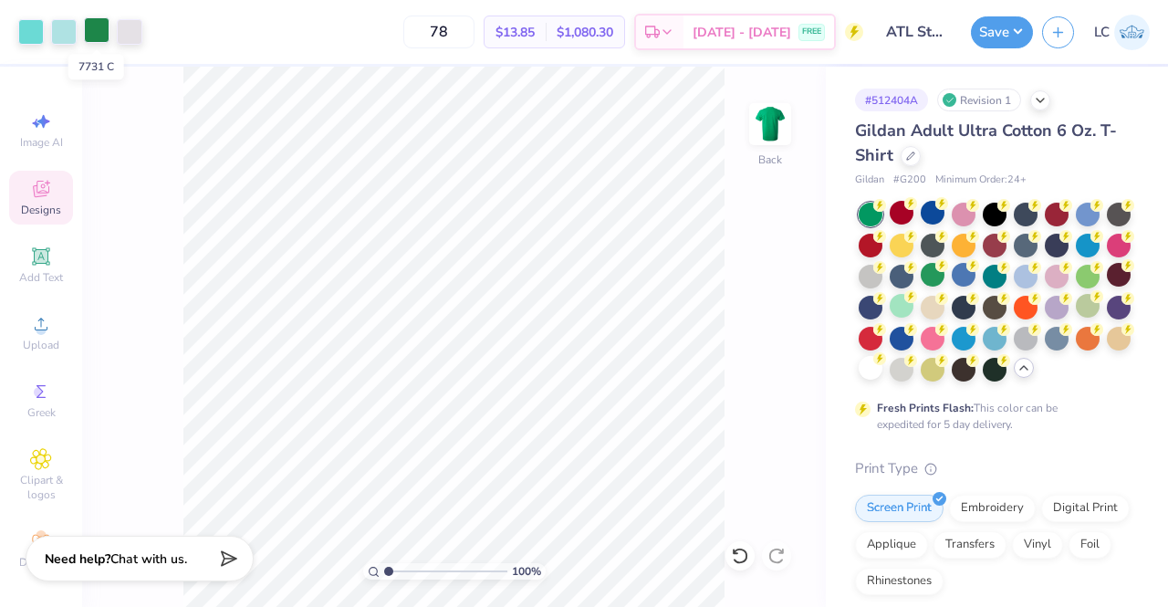
click at [90, 32] on div at bounding box center [97, 30] width 26 height 26
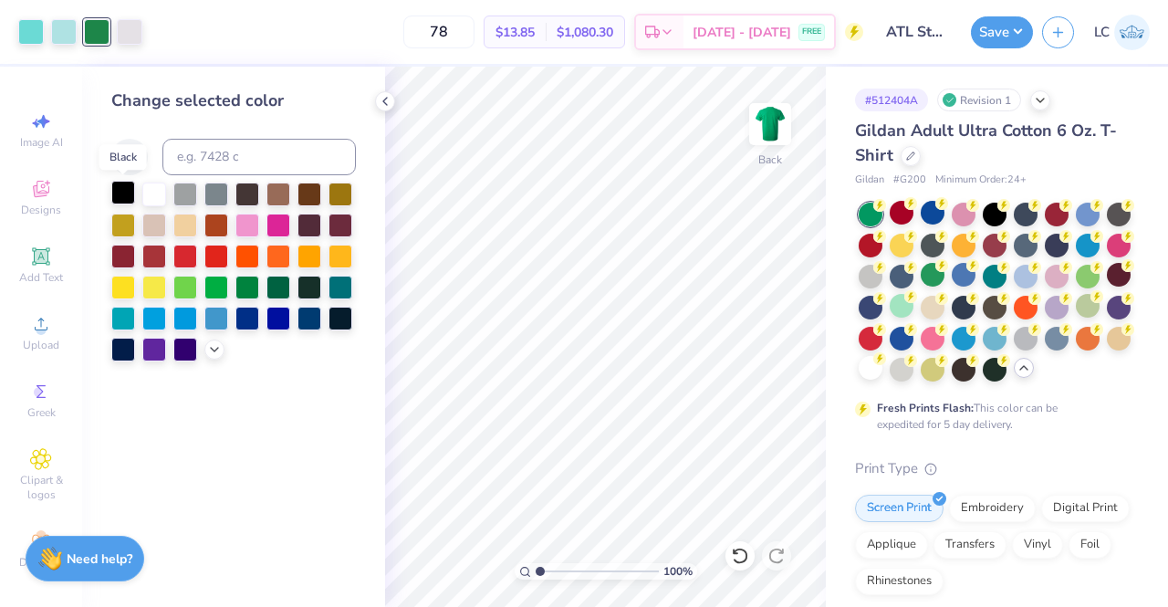
click at [117, 194] on div at bounding box center [123, 193] width 24 height 24
click at [217, 353] on icon at bounding box center [214, 347] width 15 height 15
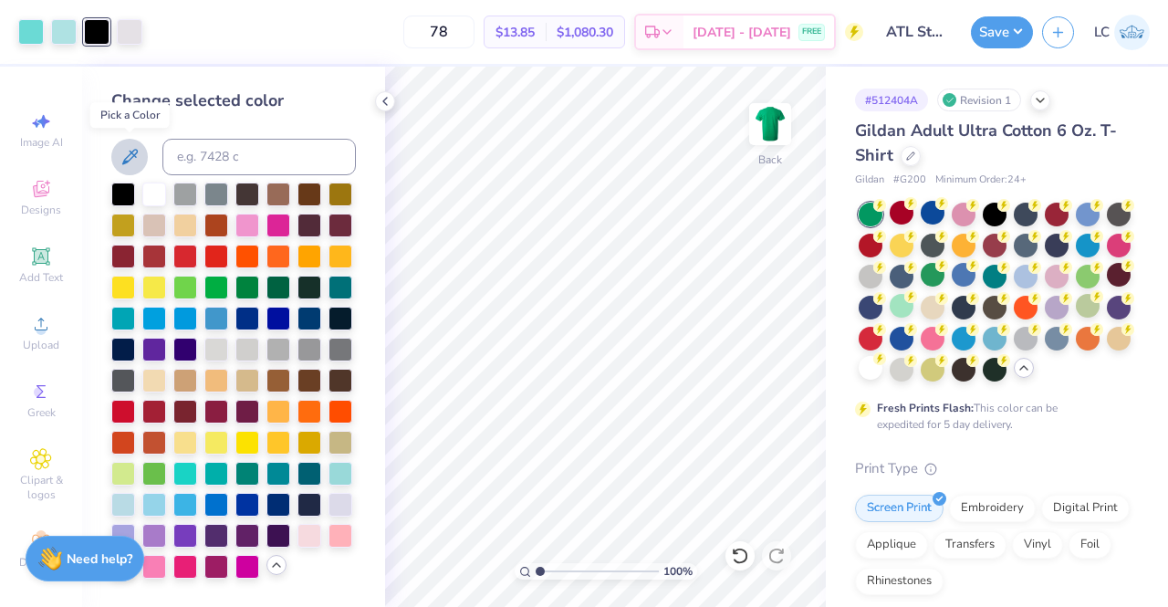
click at [126, 160] on icon at bounding box center [130, 157] width 22 height 22
click at [135, 151] on icon at bounding box center [130, 157] width 22 height 22
click at [131, 149] on icon at bounding box center [130, 157] width 22 height 22
click at [120, 187] on div at bounding box center [123, 193] width 24 height 24
click at [341, 319] on div at bounding box center [341, 317] width 24 height 24
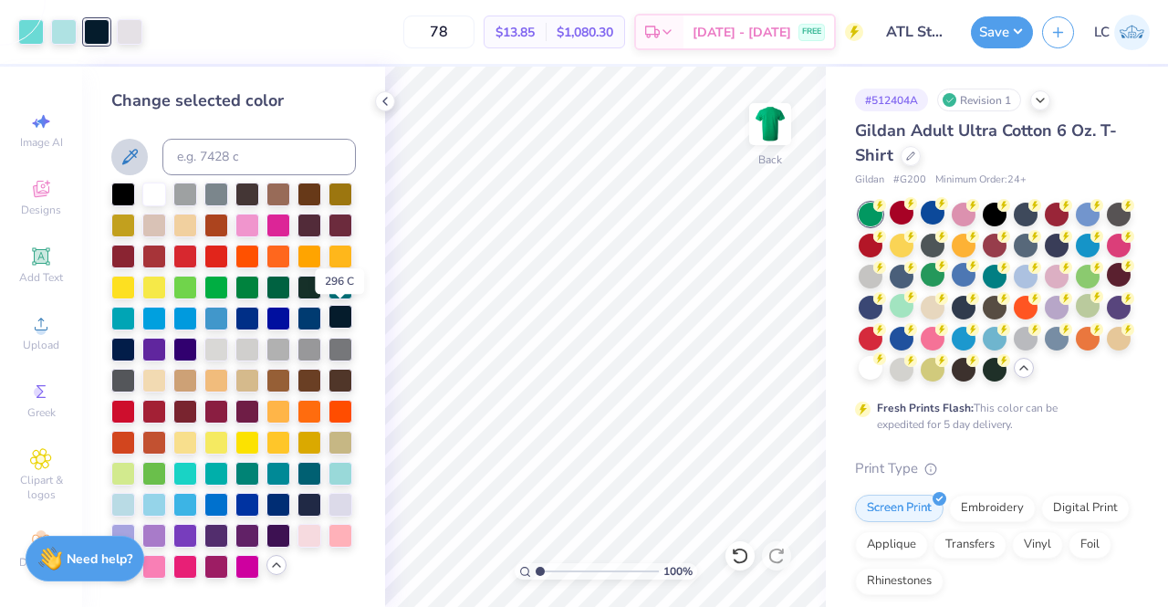
click at [347, 317] on div at bounding box center [341, 317] width 24 height 24
click at [389, 92] on div at bounding box center [385, 101] width 20 height 20
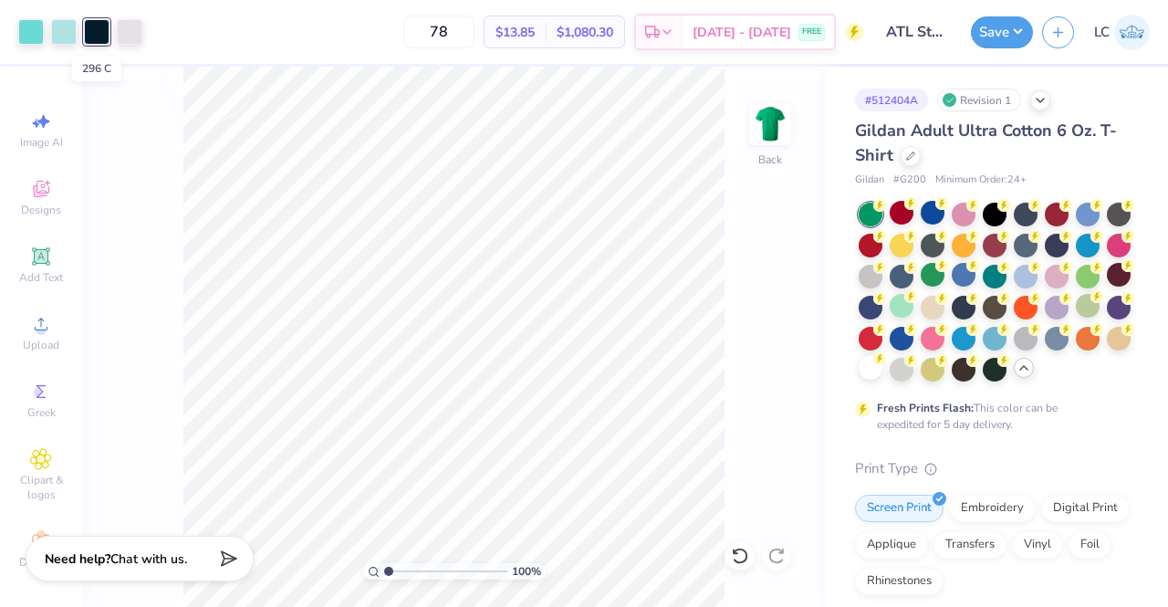
click at [101, 28] on div at bounding box center [97, 32] width 26 height 26
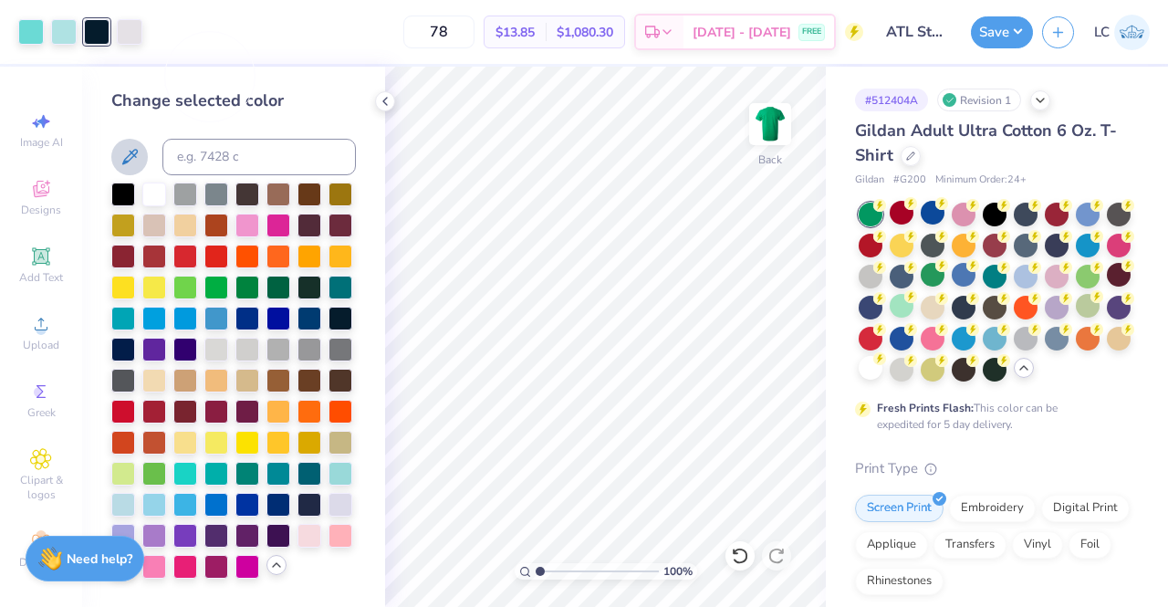
scroll to position [55, 0]
click at [135, 367] on div at bounding box center [123, 379] width 24 height 24
click at [329, 336] on div at bounding box center [341, 348] width 24 height 24
click at [135, 367] on div at bounding box center [123, 379] width 24 height 24
click at [385, 99] on polyline at bounding box center [385, 101] width 4 height 7
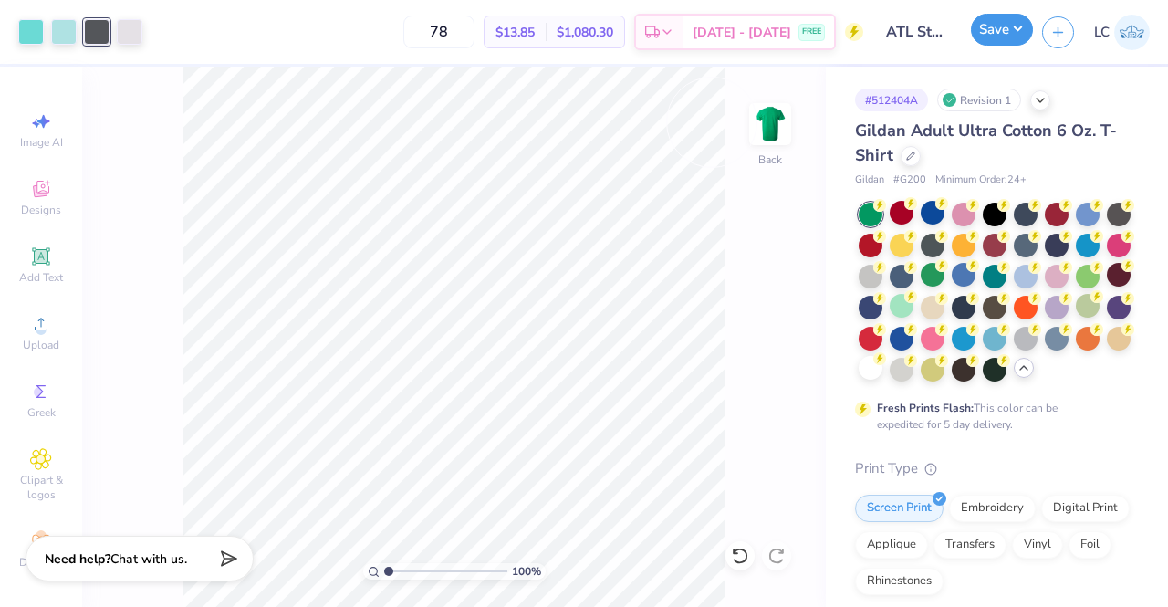
click at [1015, 26] on button "Save" at bounding box center [1002, 30] width 62 height 32
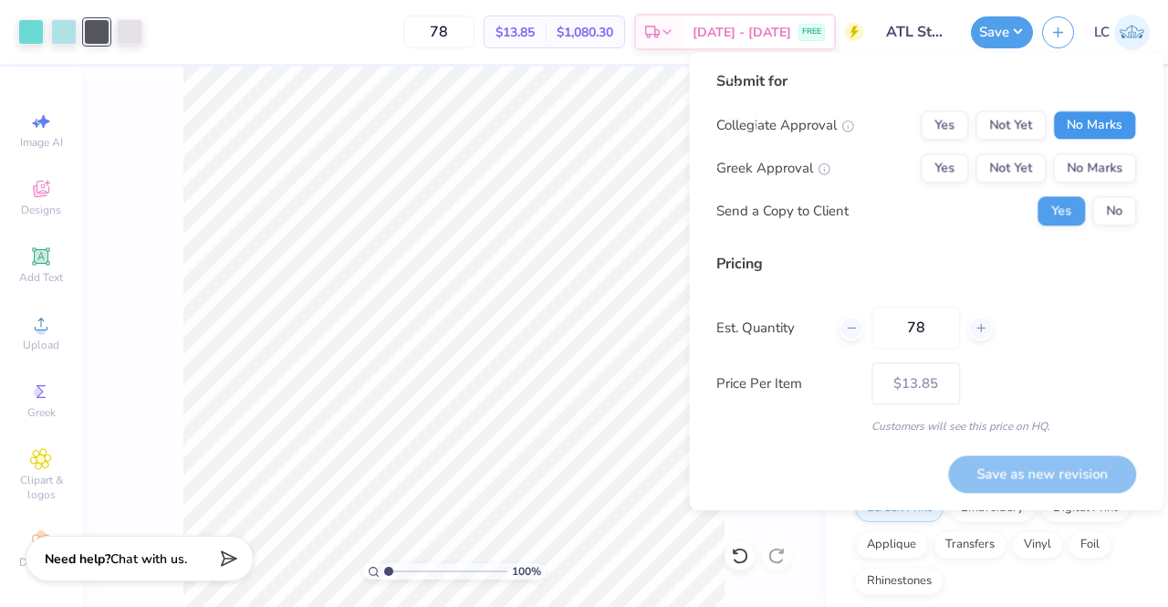
click at [1101, 136] on button "No Marks" at bounding box center [1094, 124] width 83 height 29
click at [1102, 165] on button "No Marks" at bounding box center [1094, 167] width 83 height 29
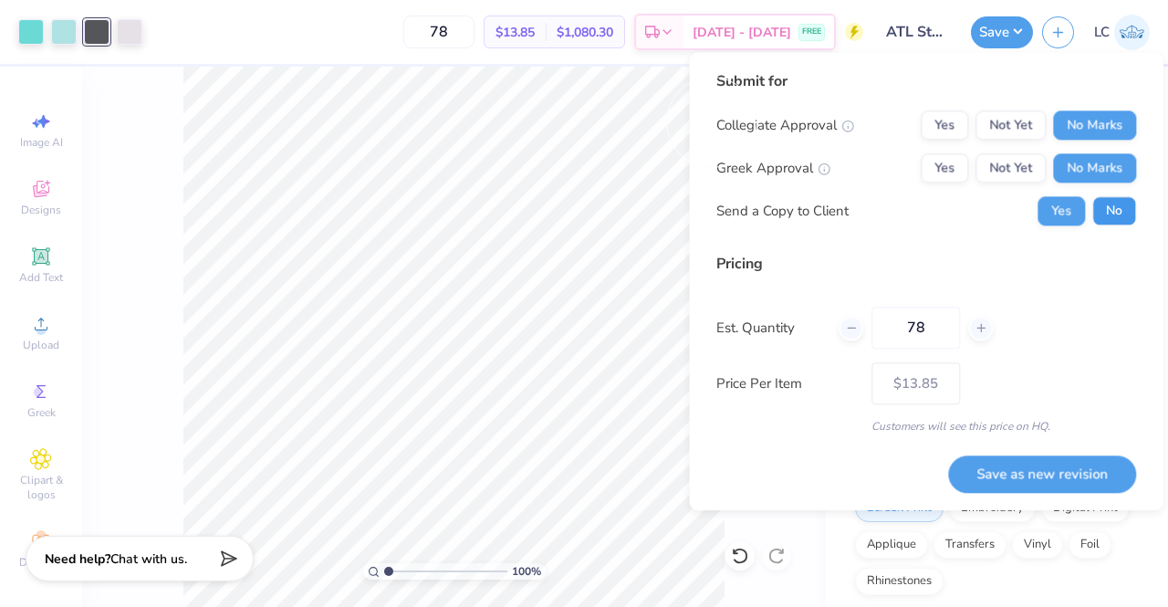
click at [1114, 200] on button "No" at bounding box center [1114, 210] width 44 height 29
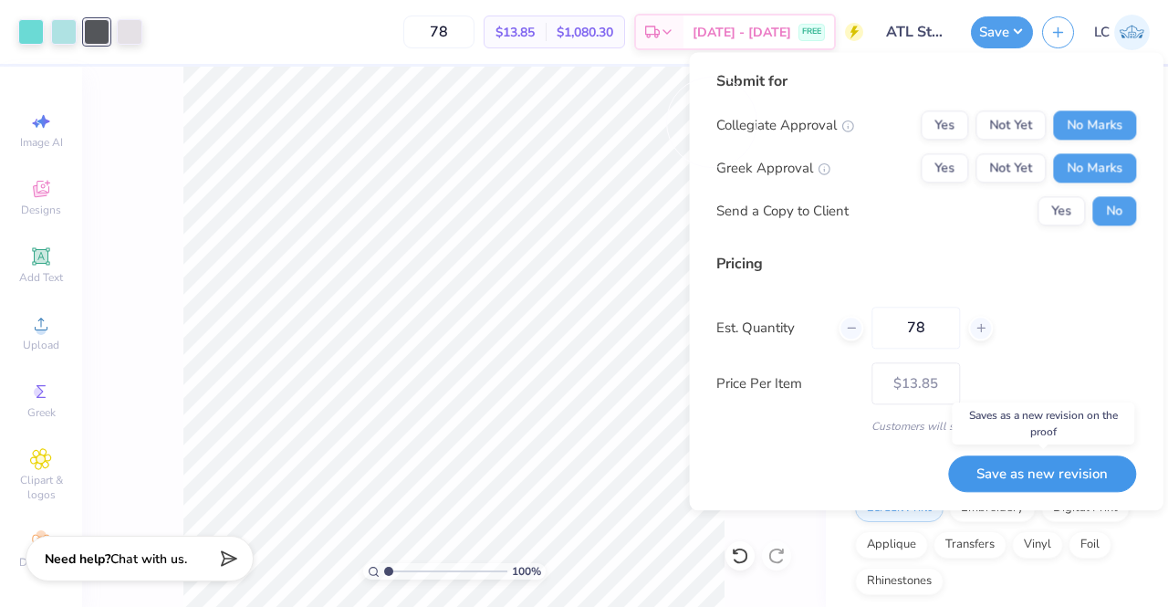
click at [1049, 477] on button "Save as new revision" at bounding box center [1042, 473] width 188 height 37
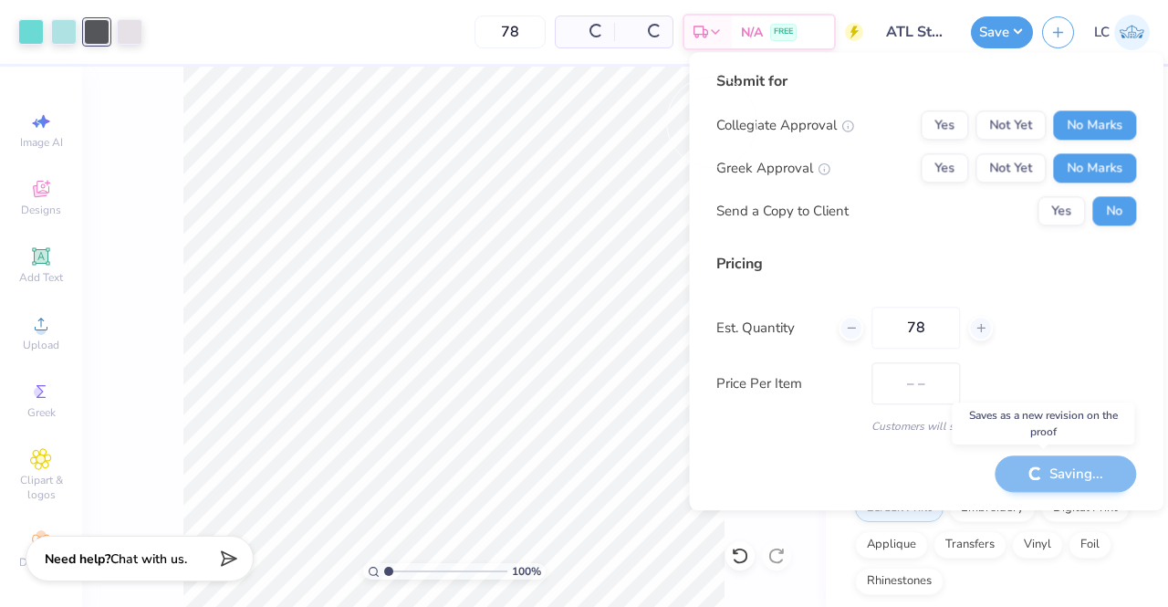
type input "$13.85"
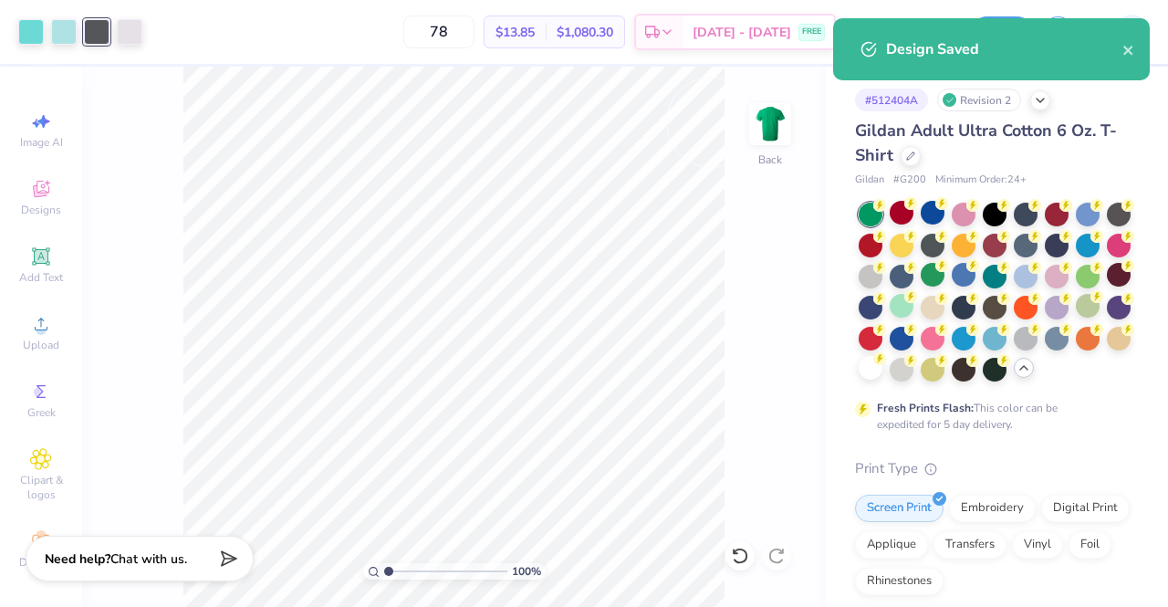
click at [1014, 378] on div at bounding box center [1024, 368] width 20 height 20
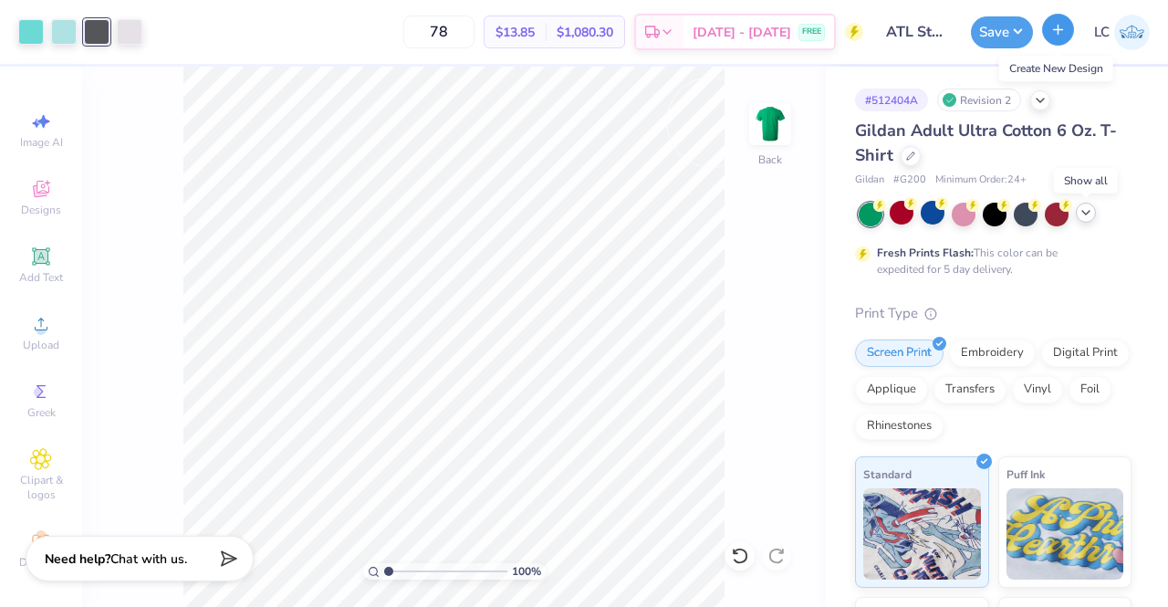
click at [1050, 39] on button "button" at bounding box center [1058, 30] width 32 height 32
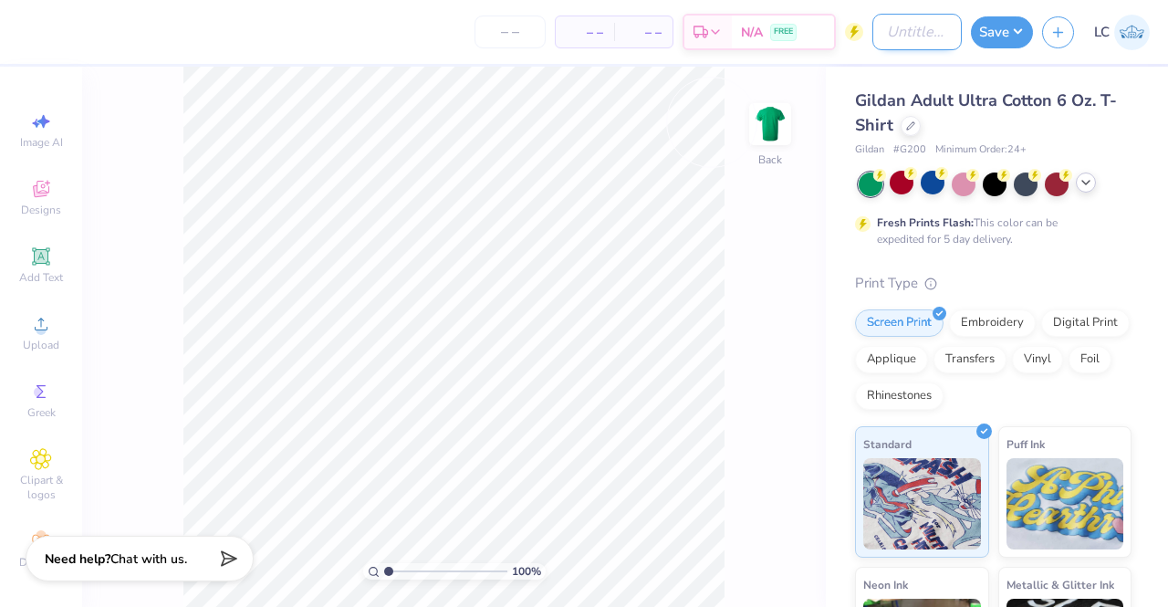
click at [899, 39] on input "Design Title" at bounding box center [917, 32] width 89 height 37
type input "ATL Storm Backpack"
click at [1000, 246] on div "Fresh Prints Flash: This color can be expedited for 5 day delivery." at bounding box center [989, 230] width 225 height 33
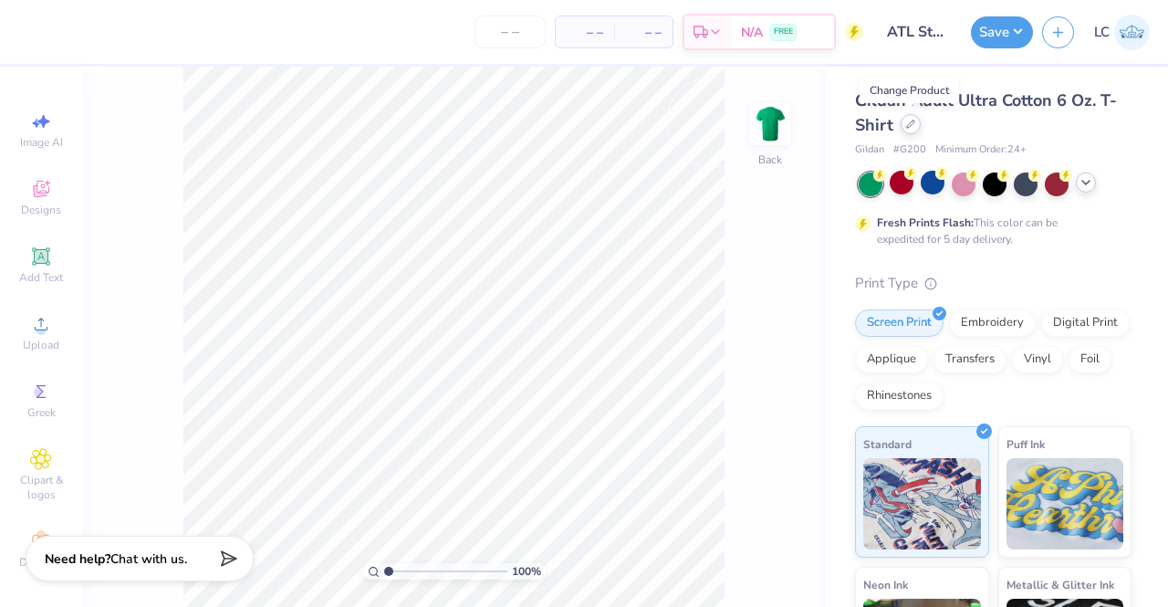
click at [908, 122] on icon at bounding box center [910, 124] width 9 height 9
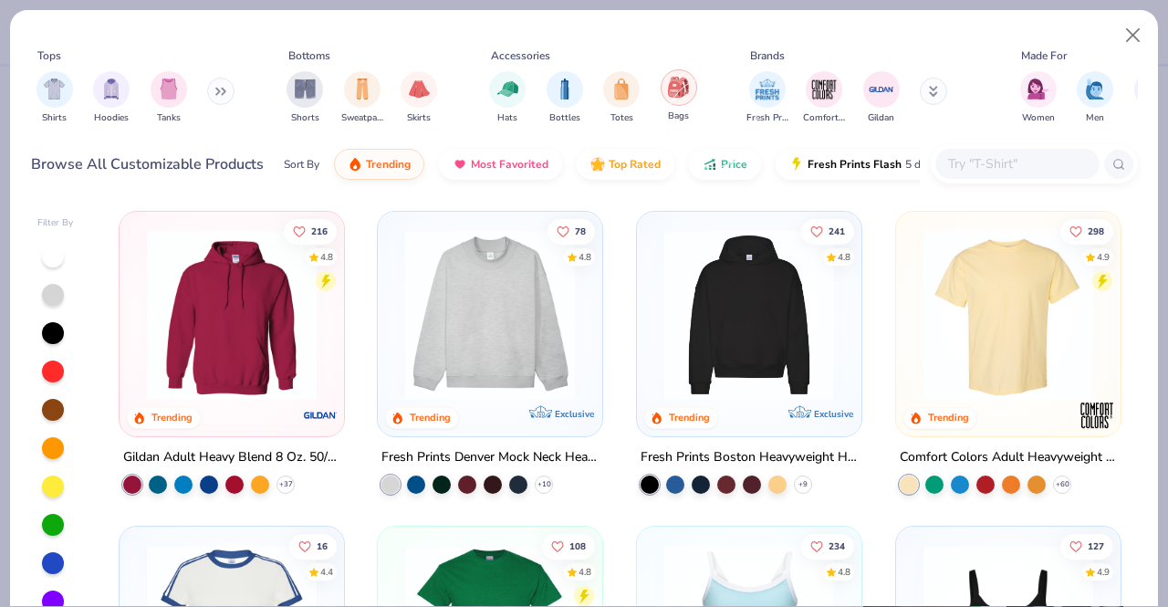
click at [685, 94] on img "filter for Bags" at bounding box center [678, 87] width 20 height 21
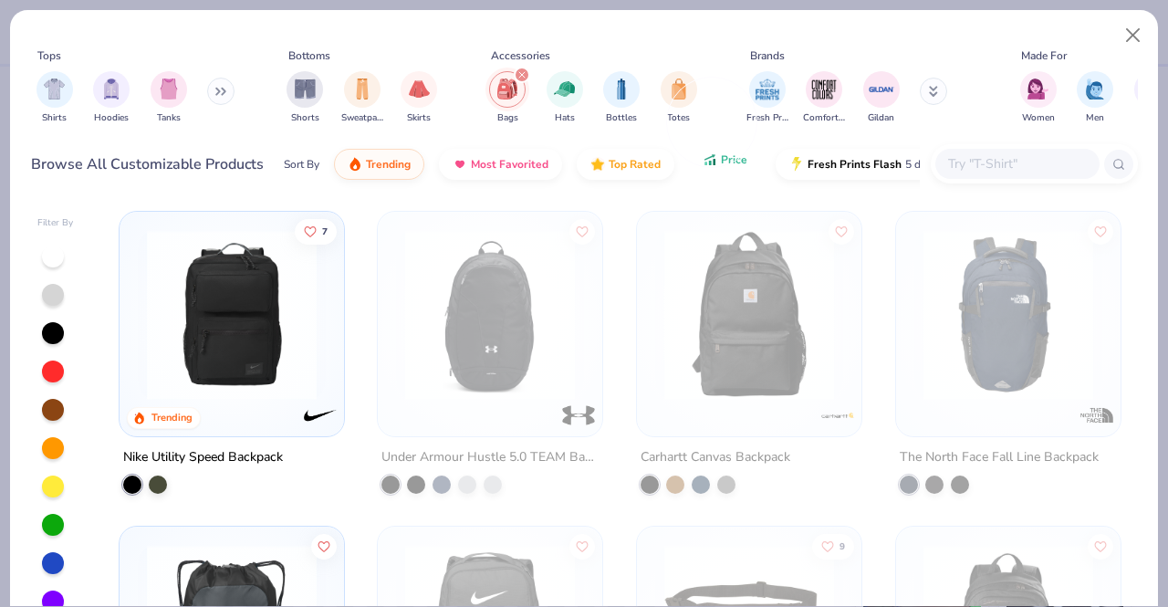
click at [714, 154] on button "Price" at bounding box center [725, 159] width 72 height 31
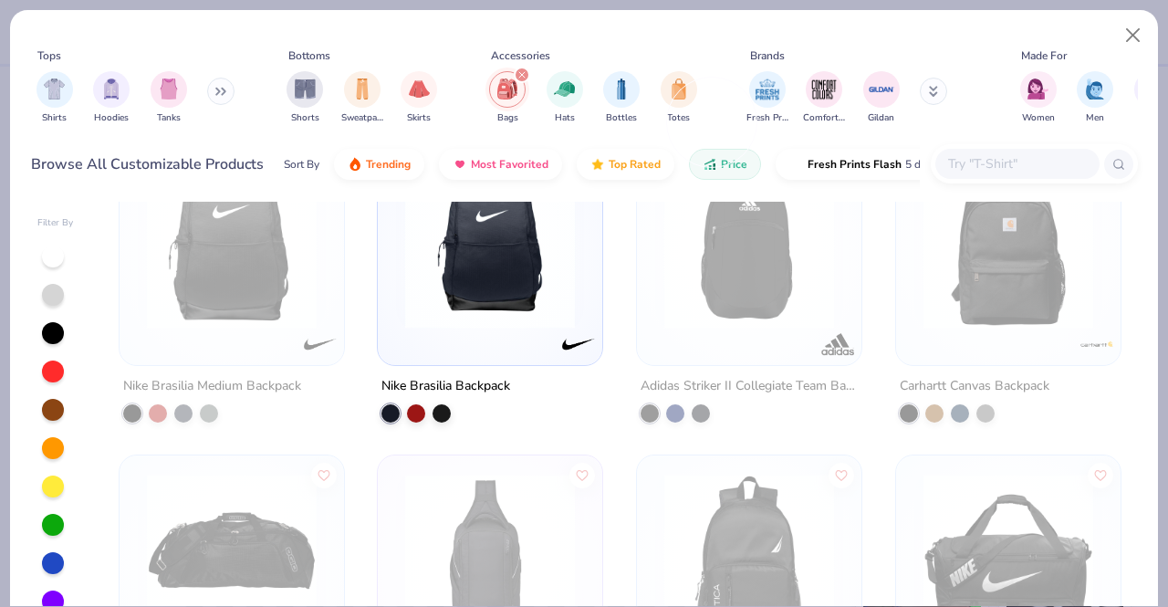
scroll to position [1014, 0]
click at [433, 404] on div at bounding box center [442, 412] width 18 height 18
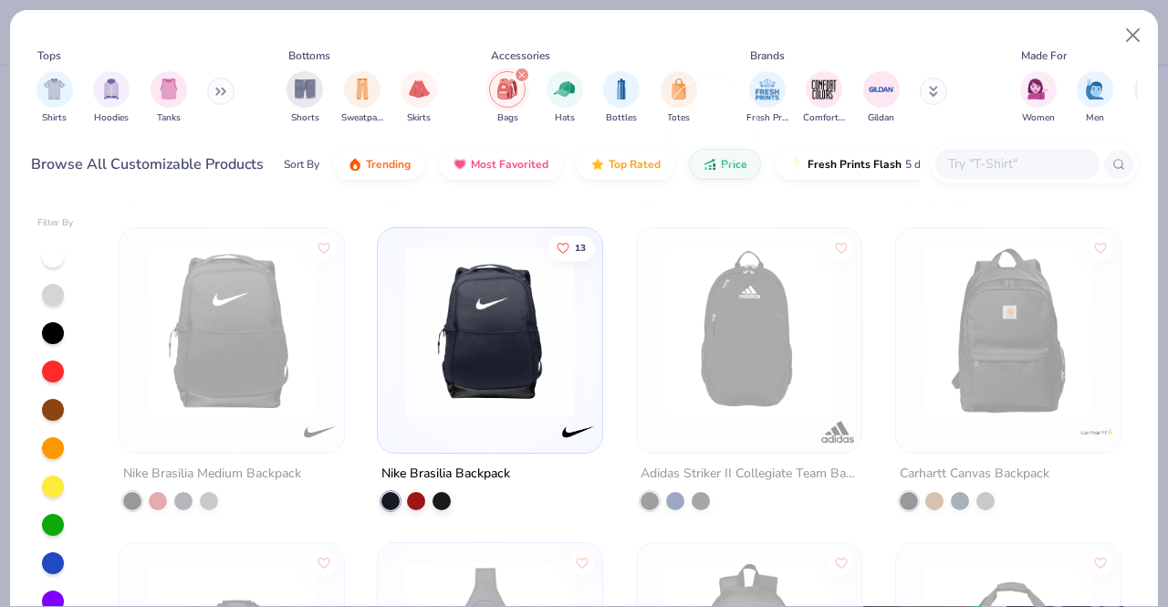
scroll to position [928, 0]
click at [488, 372] on img at bounding box center [490, 331] width 188 height 170
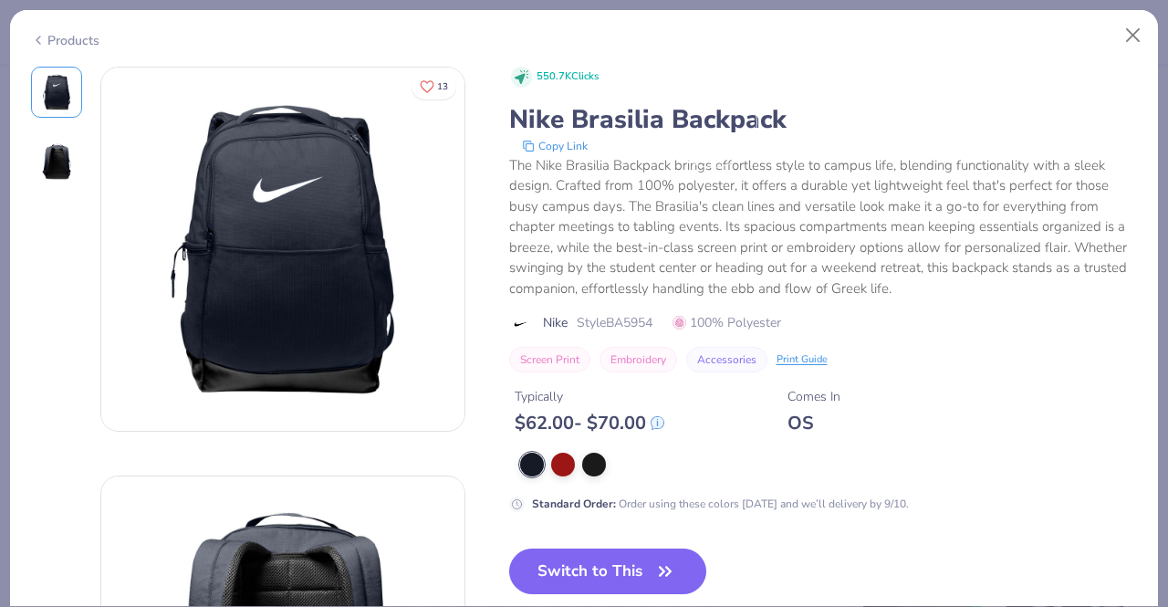
click at [506, 93] on div "13 550.7K Clicks Nike Brasilia Backpack Copy Link The Nike Brasilia Backpack br…" at bounding box center [584, 454] width 1107 height 774
click at [1134, 32] on button "Close" at bounding box center [1133, 35] width 35 height 35
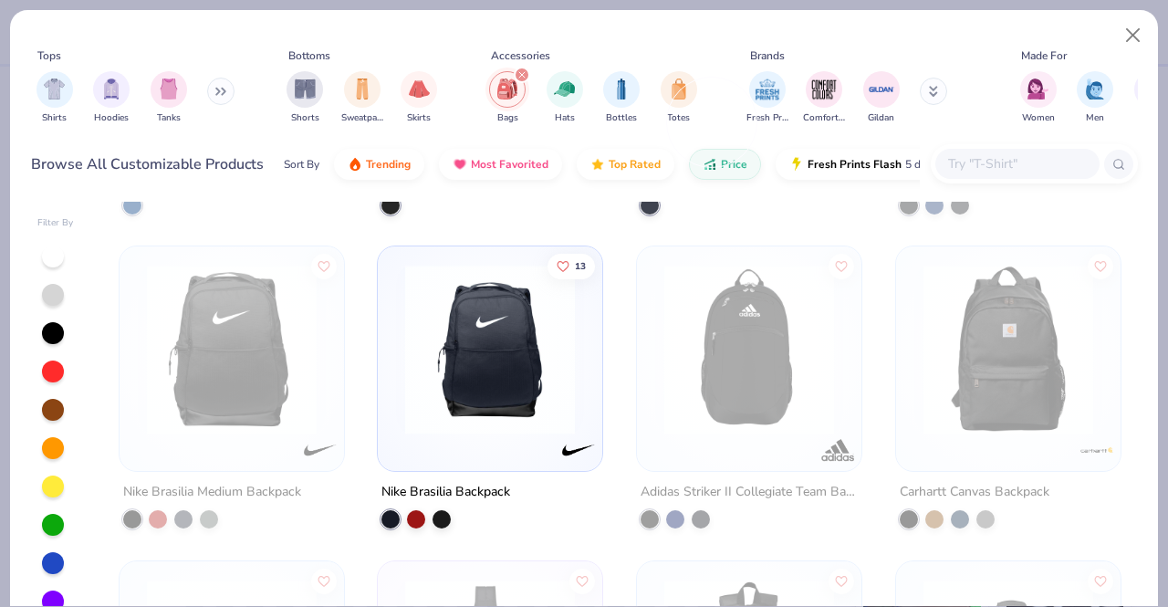
scroll to position [883, 0]
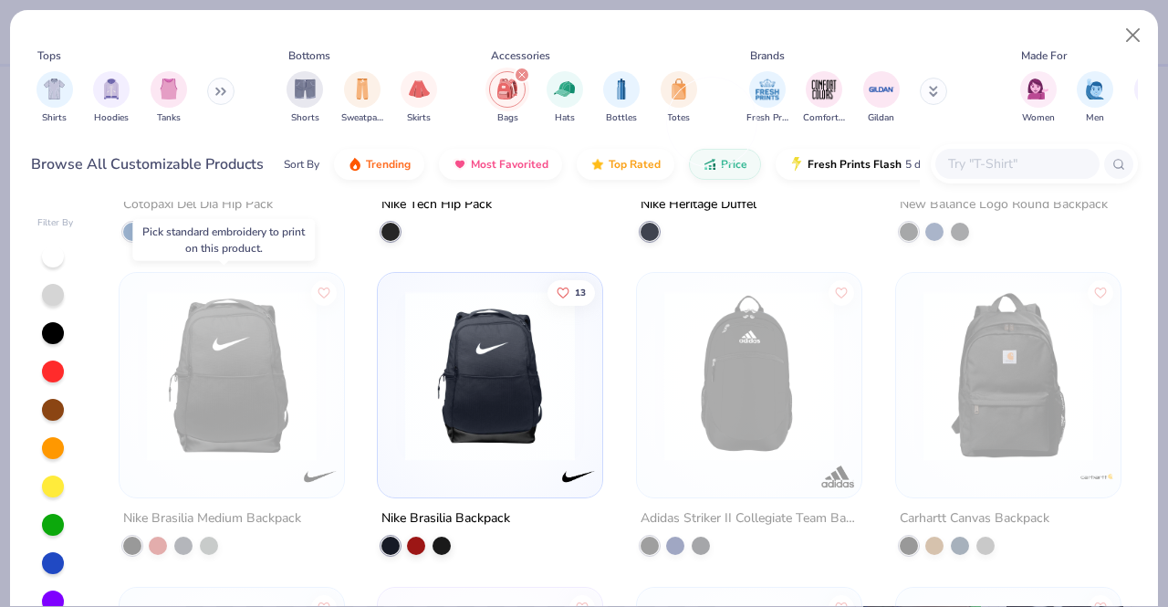
click at [204, 401] on img at bounding box center [232, 376] width 188 height 170
click at [1130, 27] on button "Close" at bounding box center [1133, 35] width 35 height 35
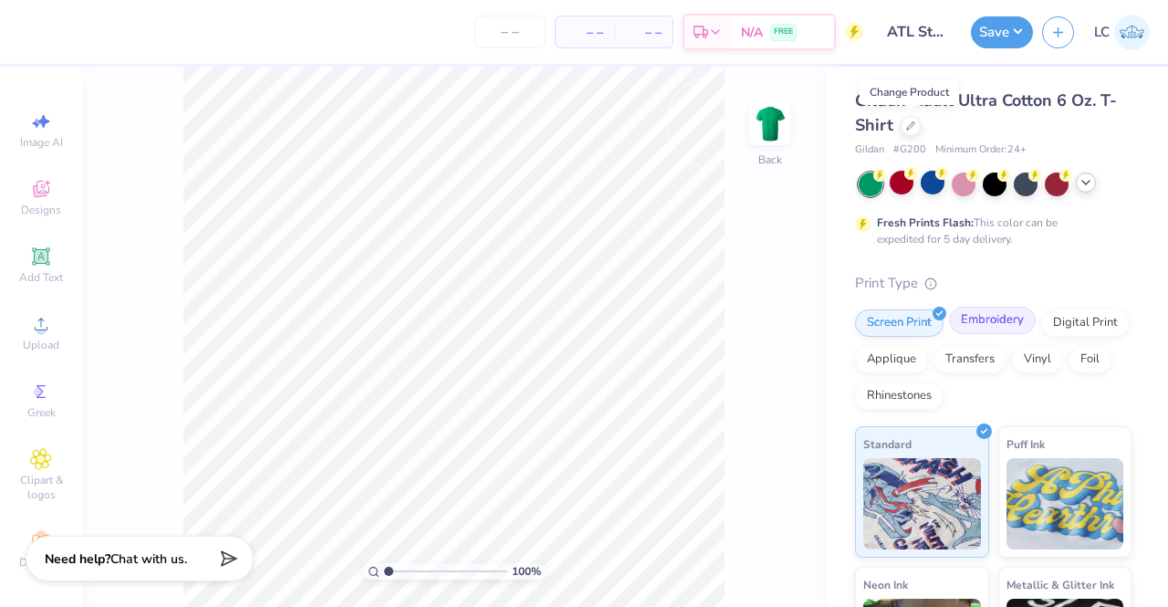
click at [999, 317] on div "Embroidery" at bounding box center [992, 320] width 87 height 27
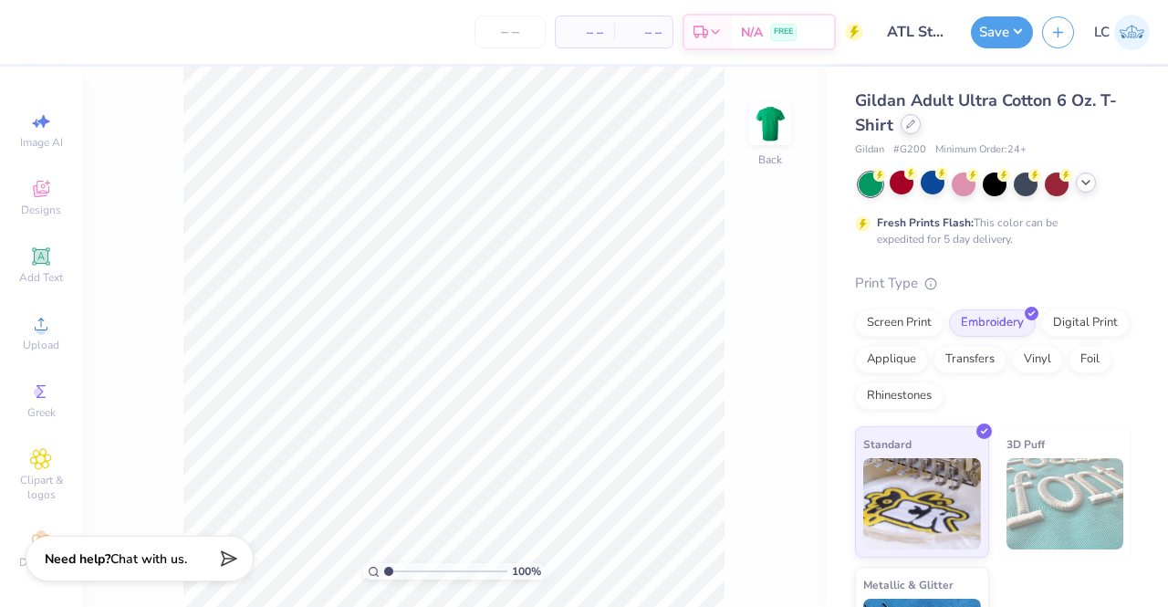
click at [914, 120] on div at bounding box center [911, 124] width 20 height 20
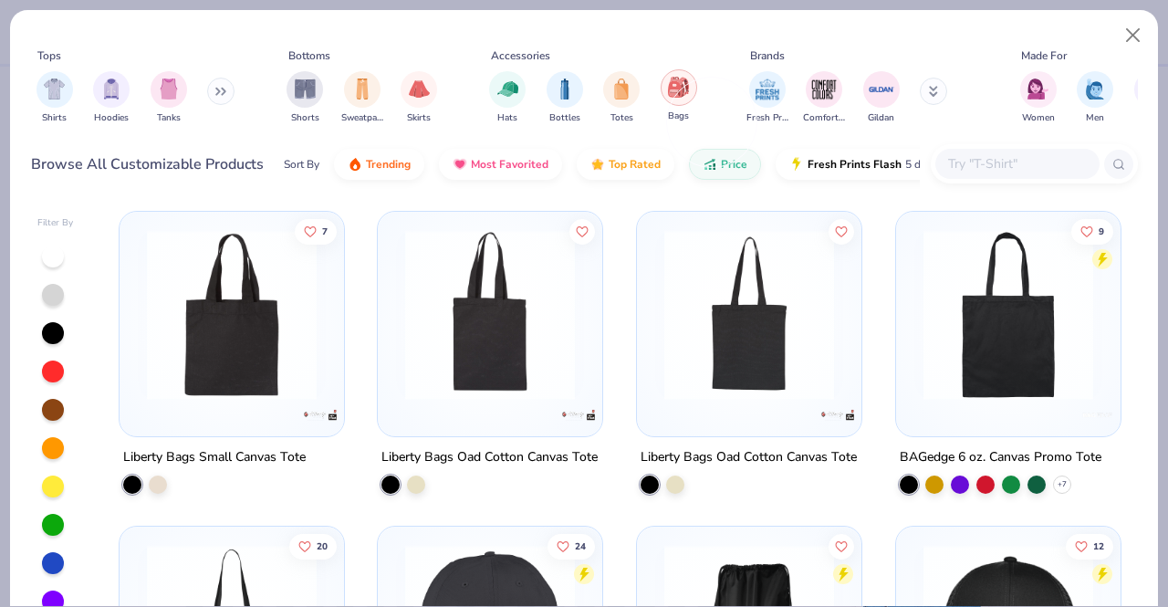
click at [666, 97] on div "filter for Bags" at bounding box center [679, 87] width 37 height 37
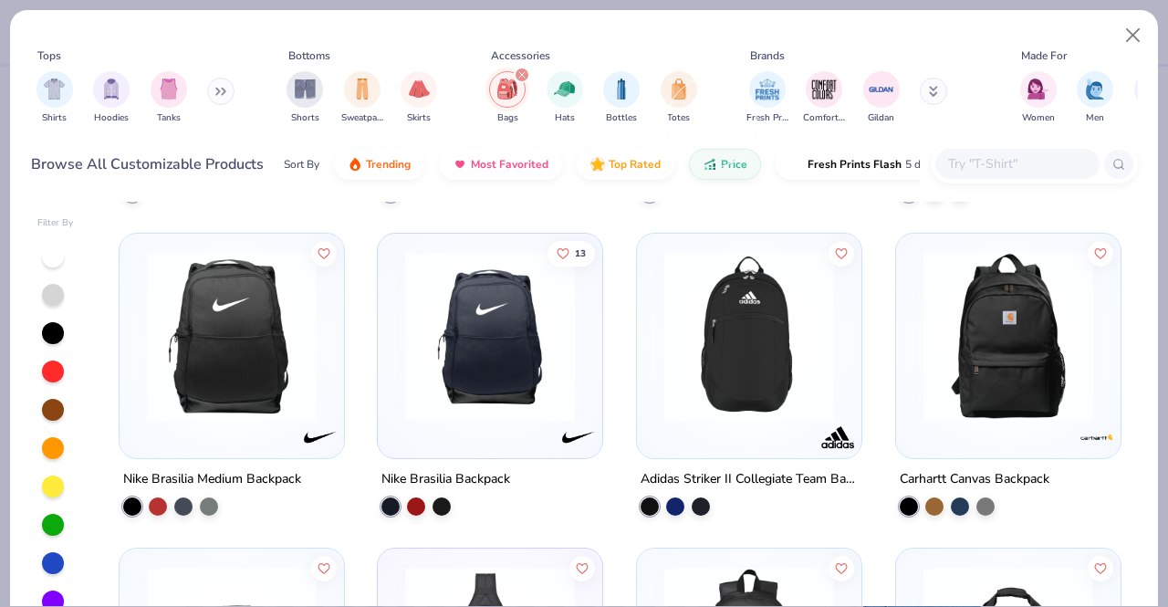
scroll to position [923, 0]
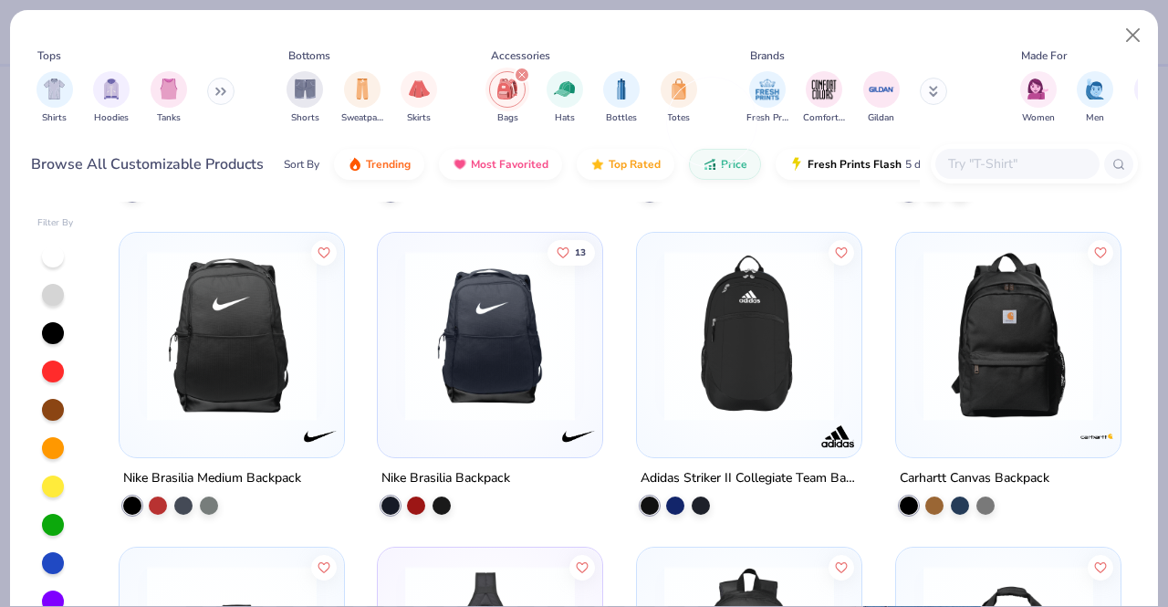
click at [754, 348] on img at bounding box center [749, 336] width 188 height 170
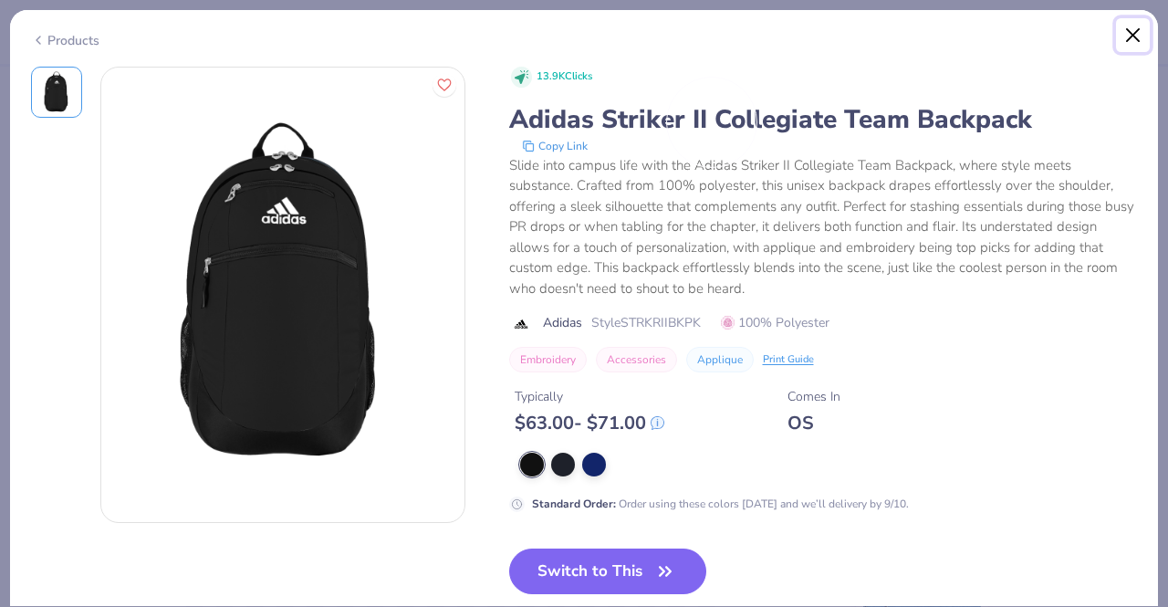
click at [1123, 30] on button "Close" at bounding box center [1133, 35] width 35 height 35
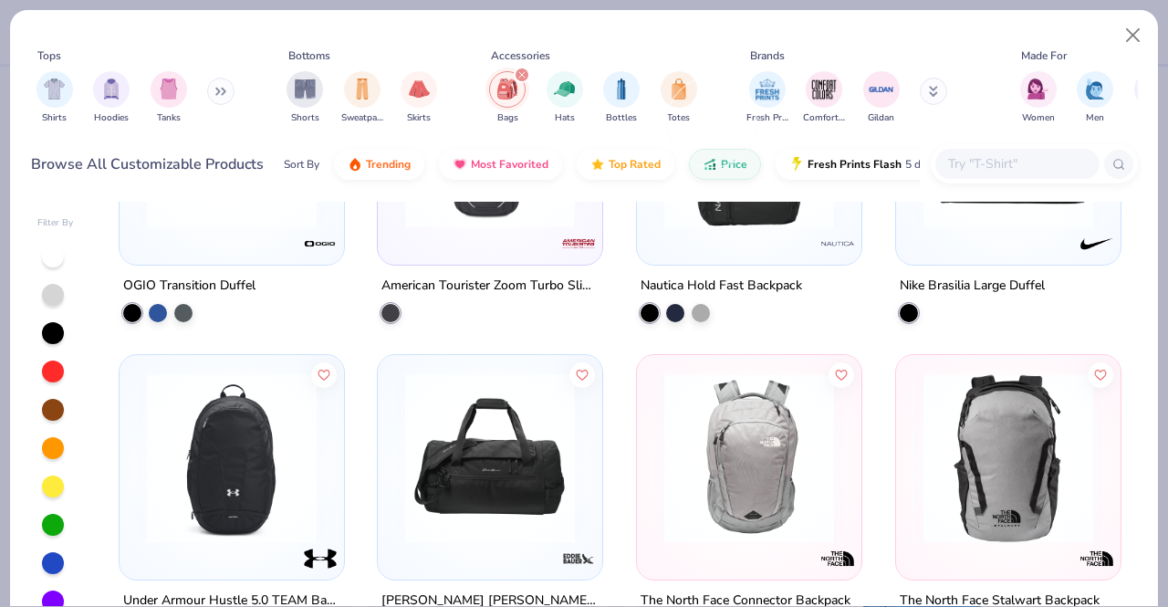
scroll to position [1477, 0]
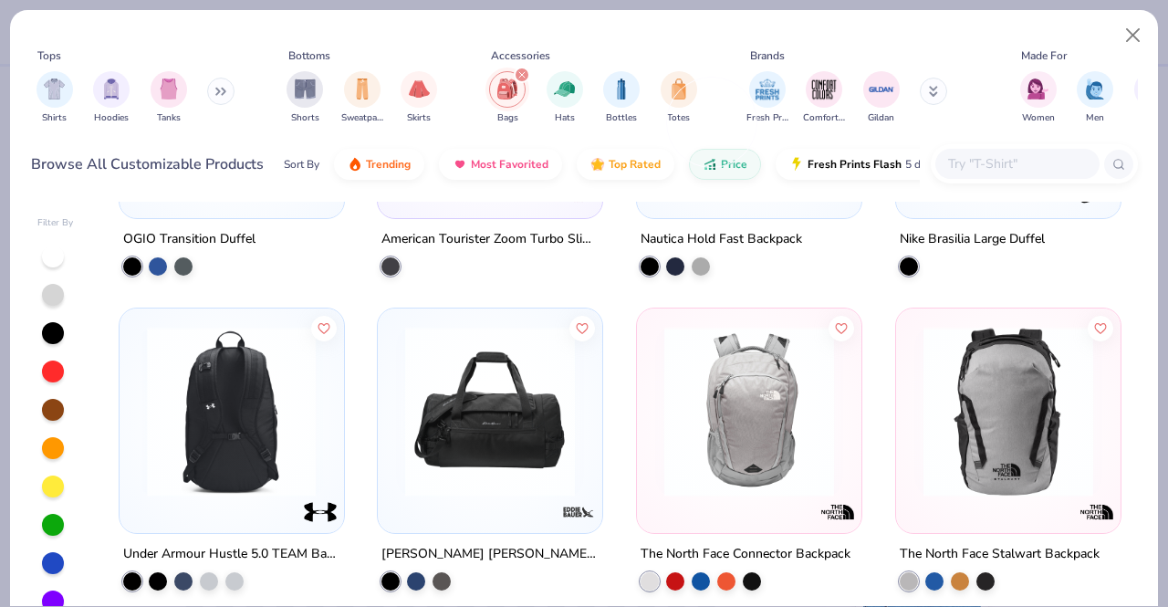
click at [138, 419] on img at bounding box center [44, 412] width 188 height 170
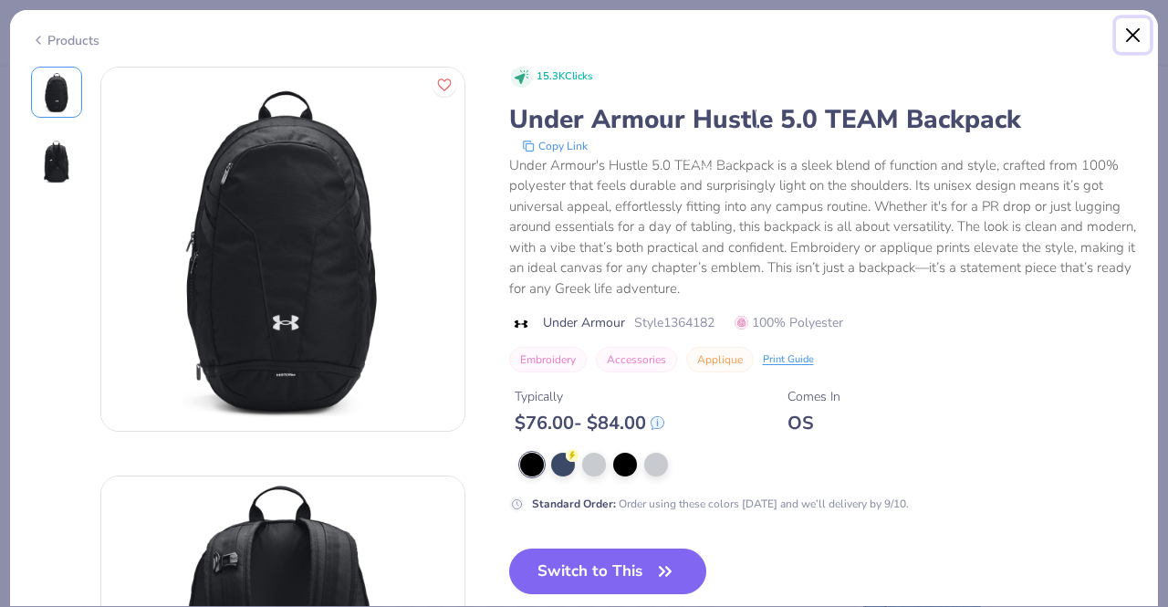
click at [1130, 34] on button "Close" at bounding box center [1133, 35] width 35 height 35
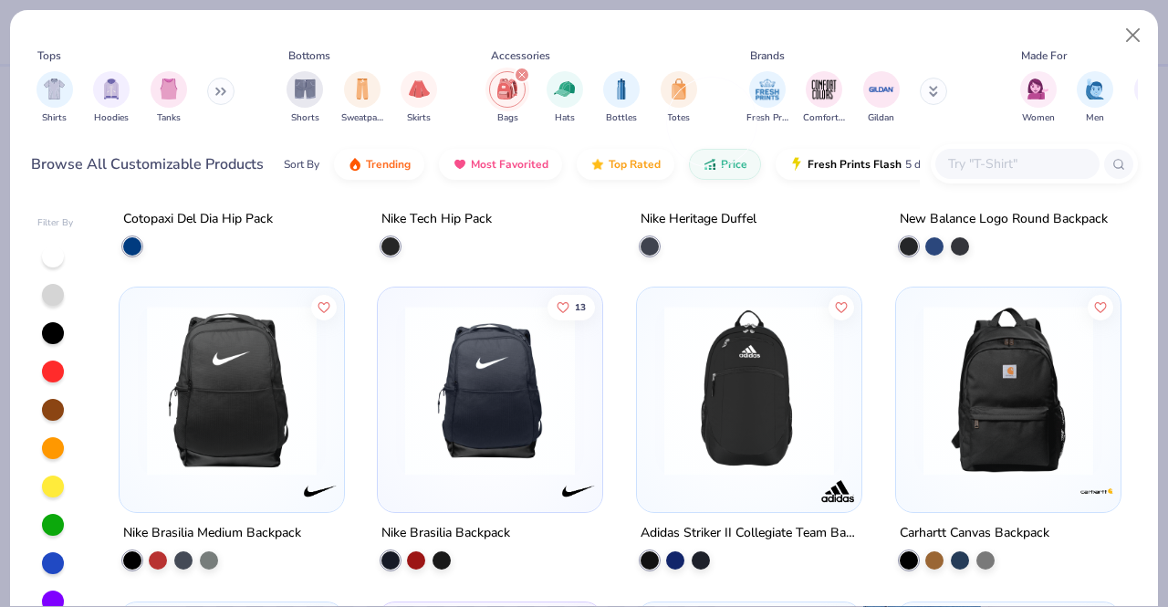
scroll to position [863, 0]
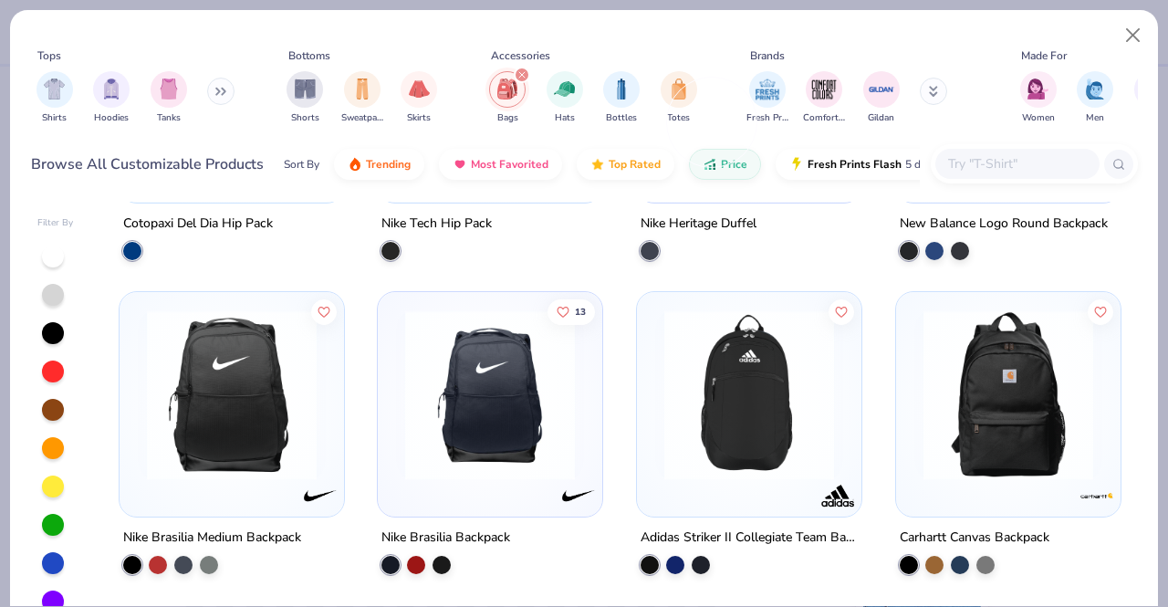
click at [250, 384] on img at bounding box center [232, 395] width 188 height 170
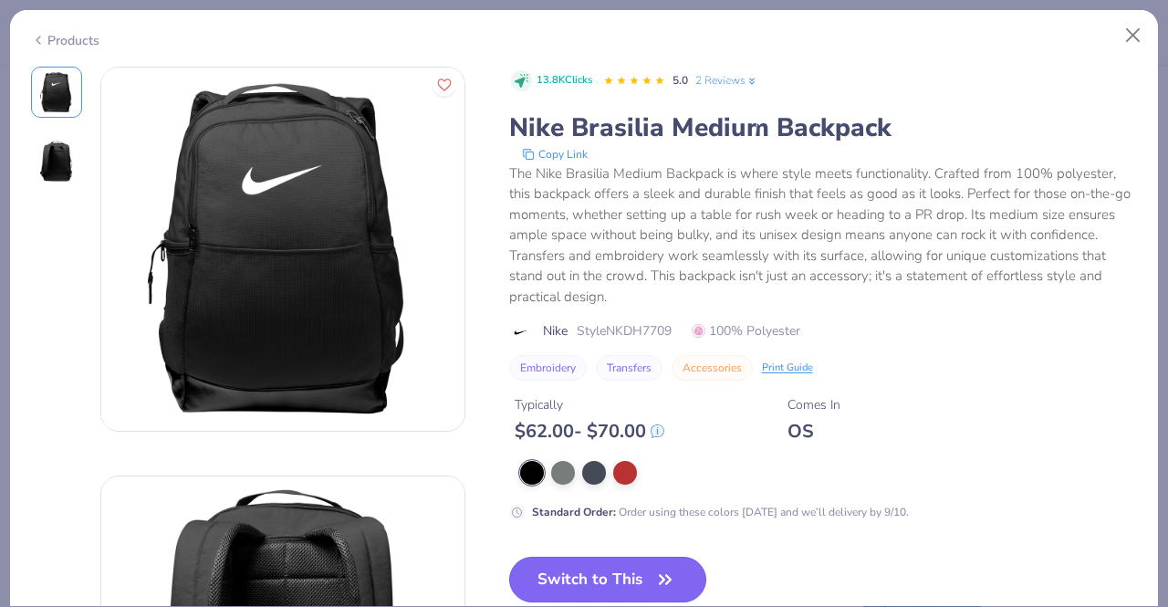
click at [599, 577] on button "Switch to This" at bounding box center [608, 580] width 198 height 46
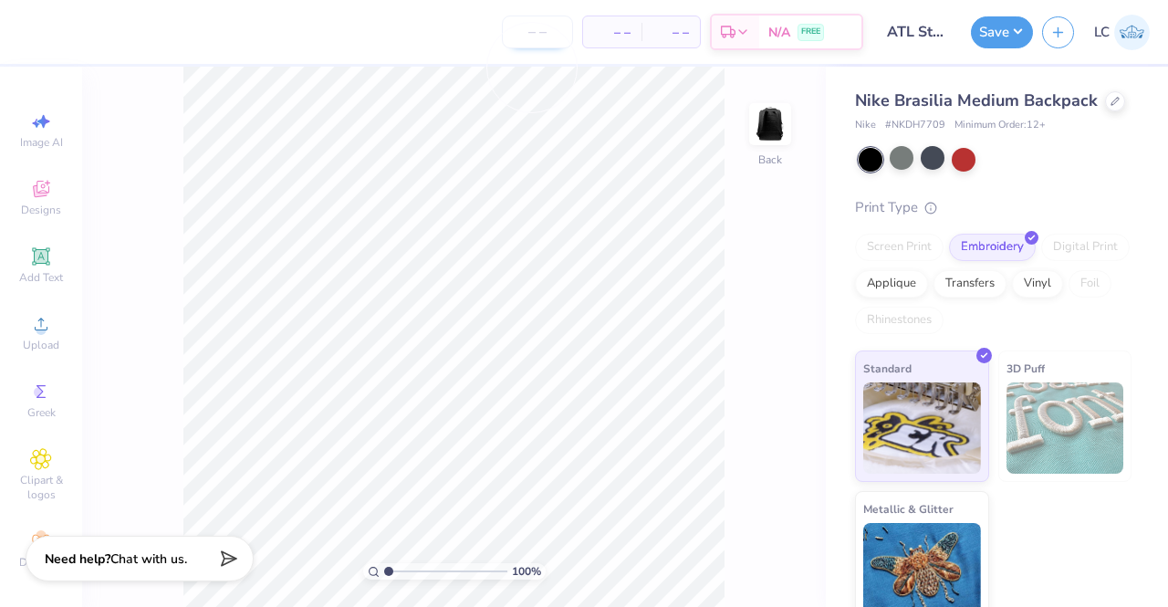
click at [542, 39] on input "number" at bounding box center [537, 32] width 71 height 33
type input "65"
click at [26, 335] on div "Upload" at bounding box center [41, 333] width 64 height 54
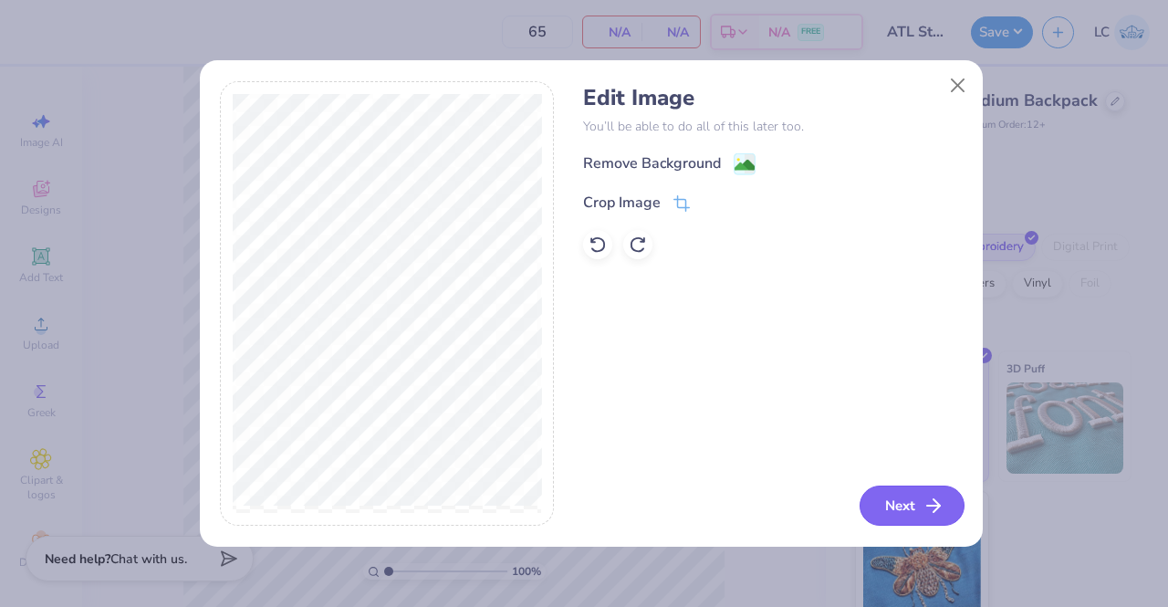
click at [935, 519] on button "Next" at bounding box center [912, 506] width 105 height 40
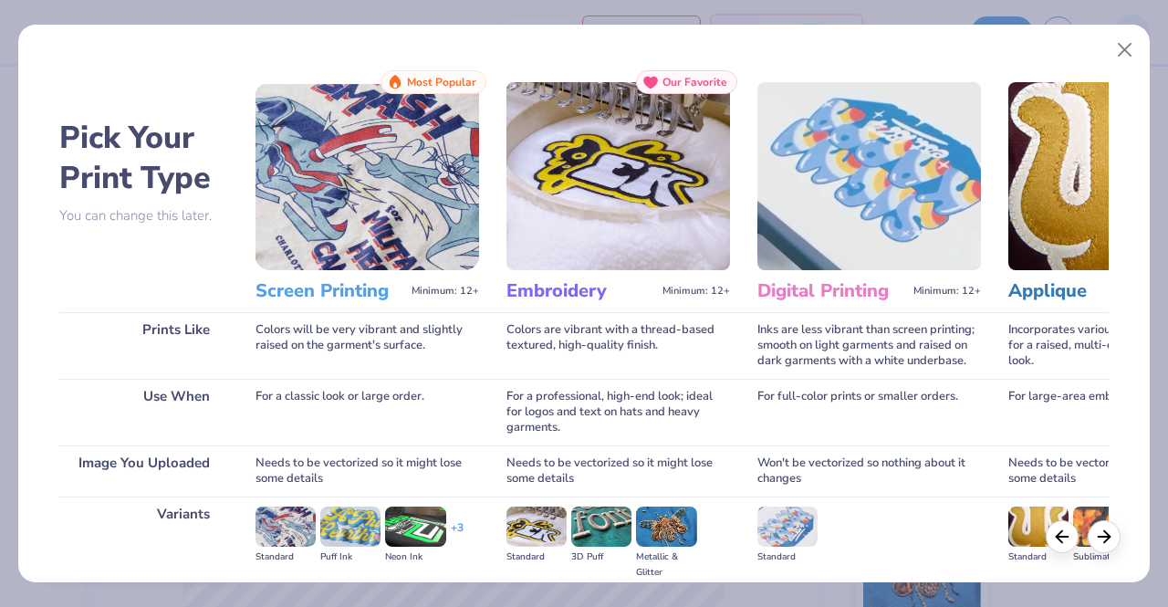
scroll to position [211, 0]
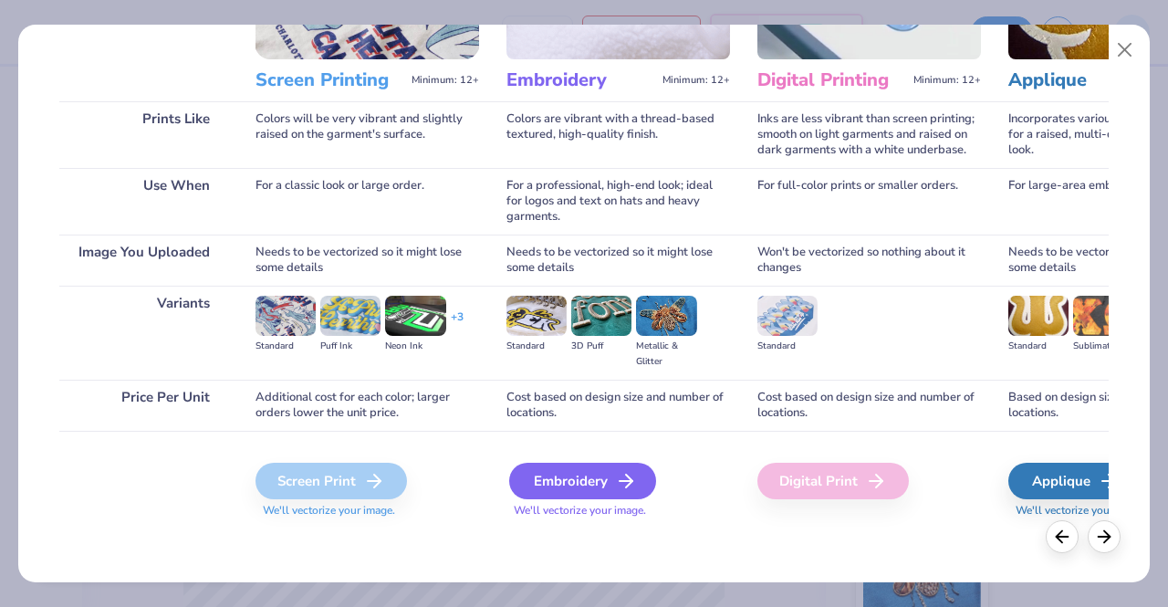
click at [606, 481] on div "Embroidery" at bounding box center [582, 481] width 147 height 37
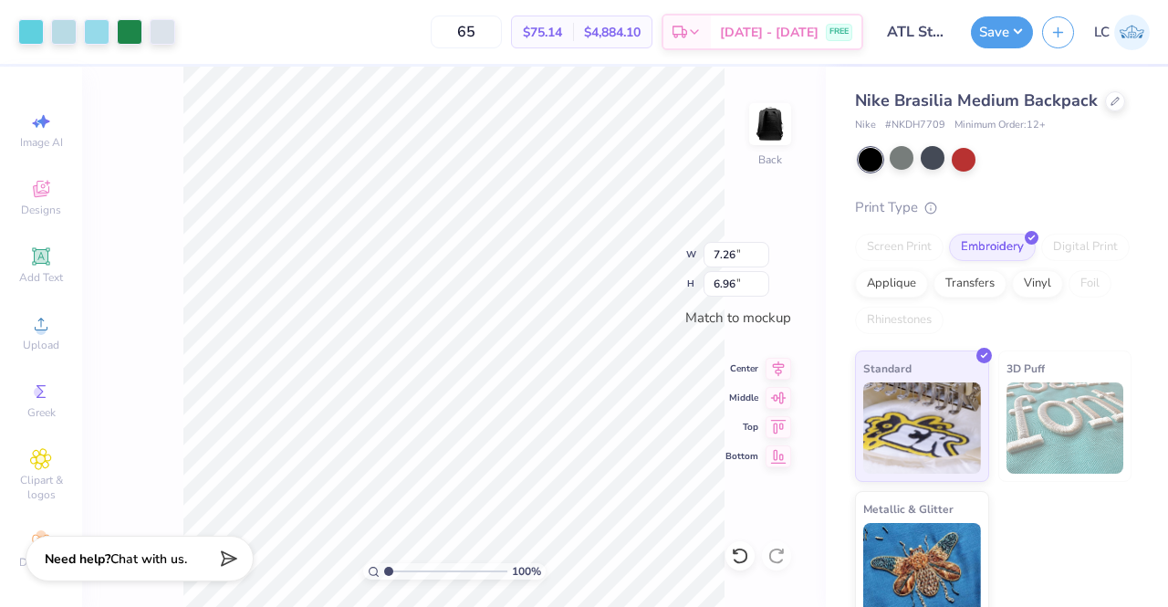
type input "5.54"
type input "5.31"
type input "4.65"
type input "4.46"
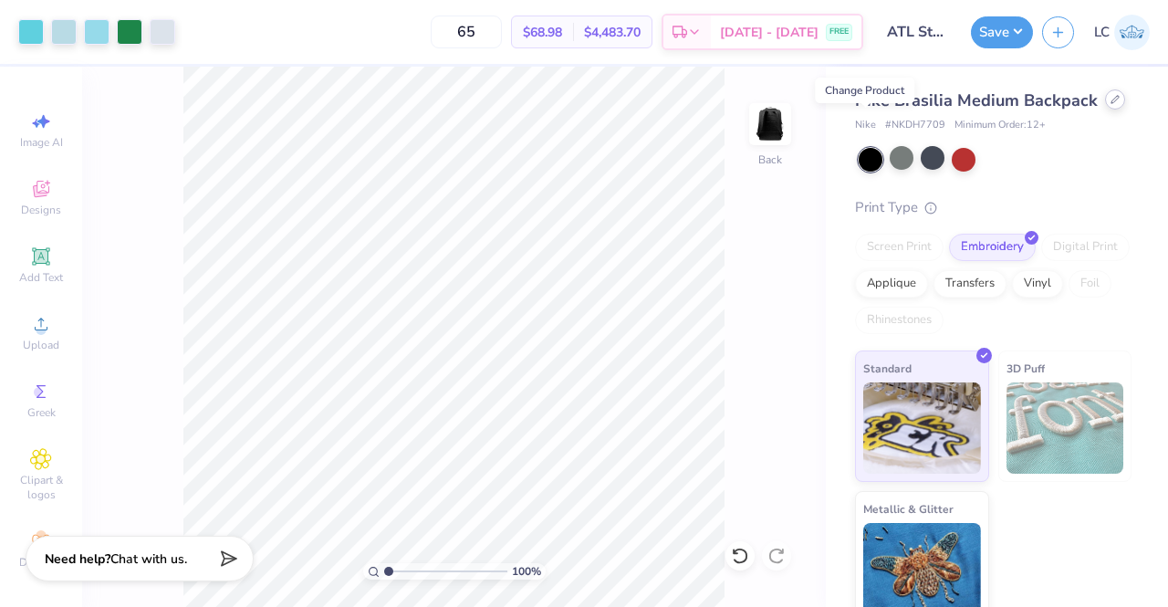
click at [1105, 110] on div at bounding box center [1115, 99] width 20 height 20
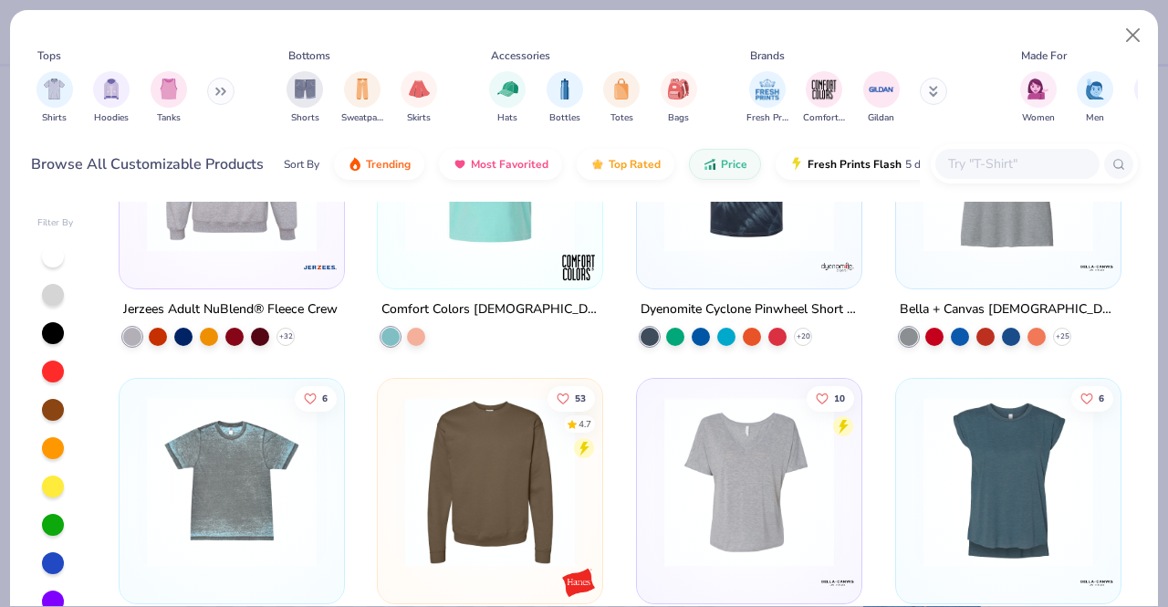
scroll to position [16828, 0]
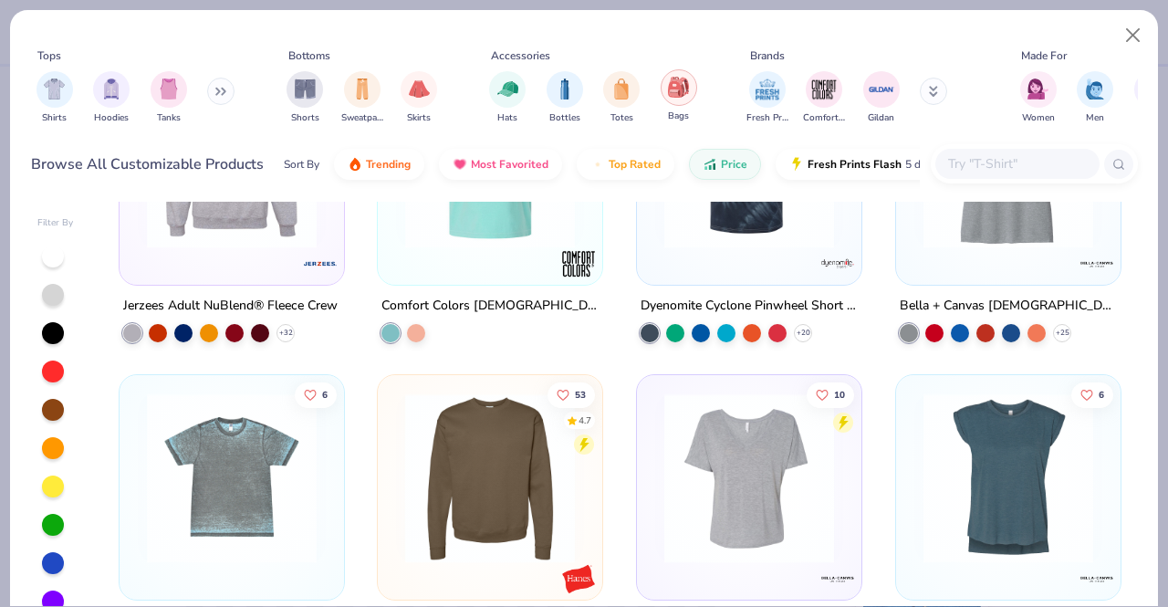
click at [668, 83] on img "filter for Bags" at bounding box center [678, 87] width 20 height 21
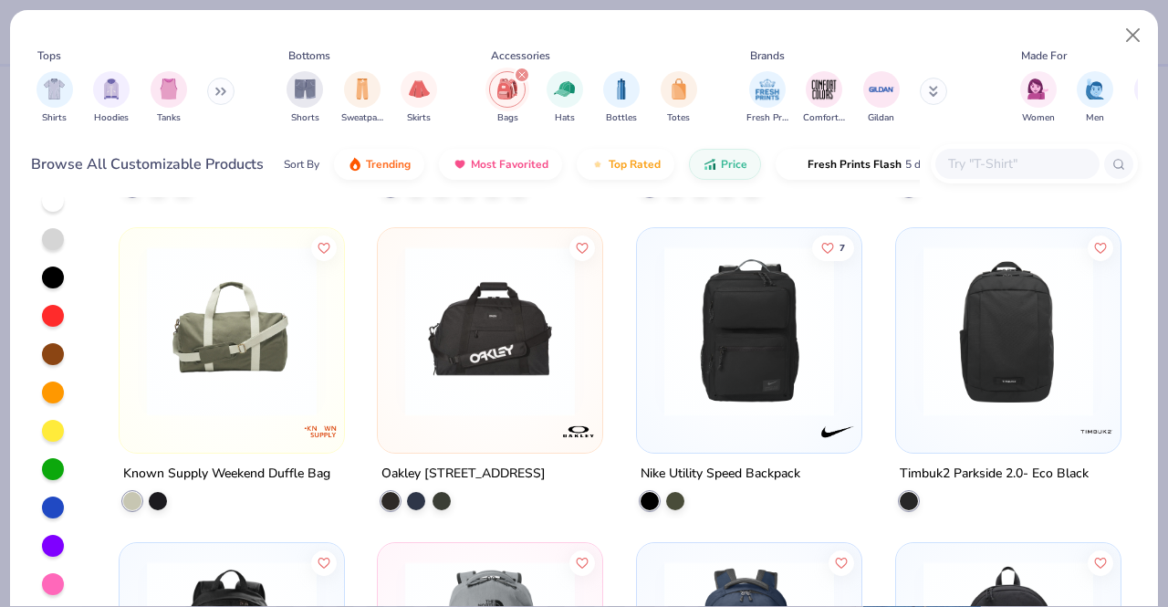
scroll to position [2114, 0]
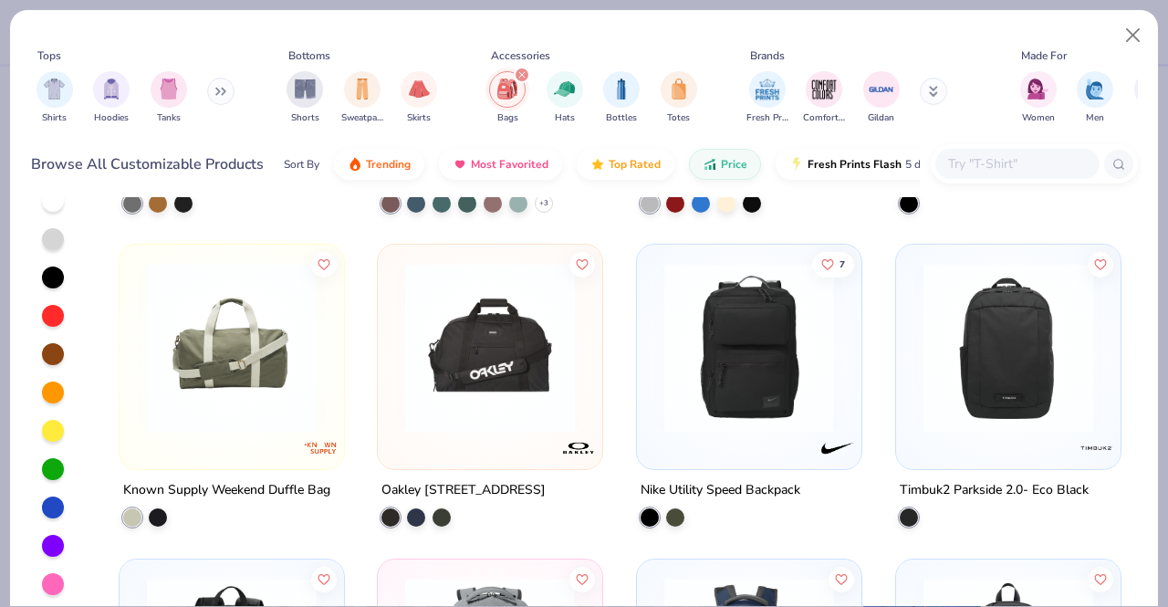
click at [988, 409] on img at bounding box center [1008, 348] width 188 height 170
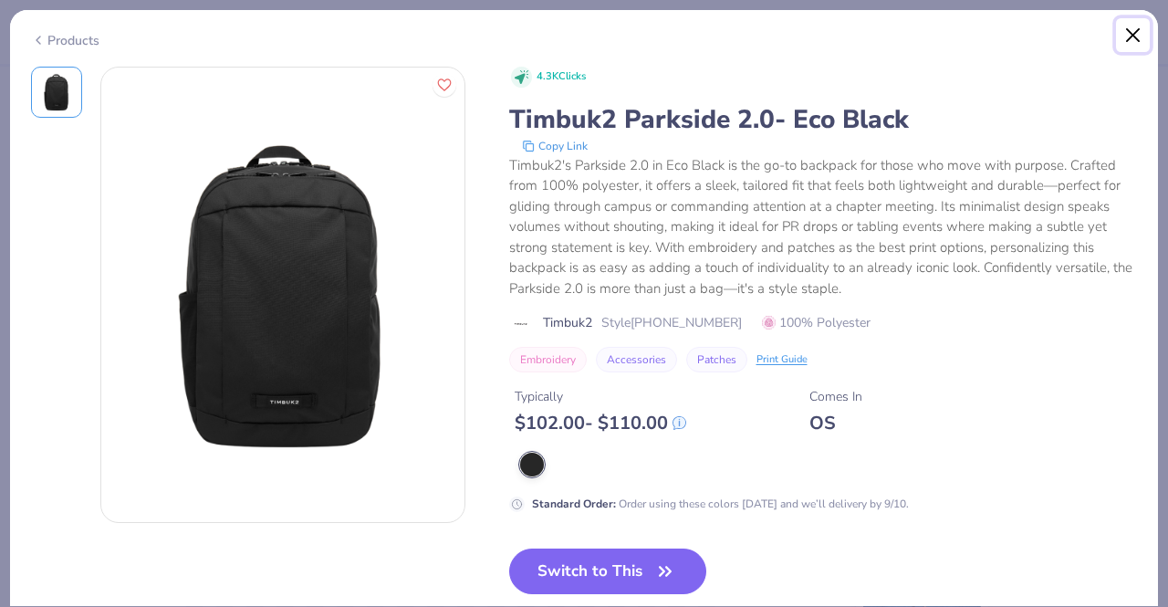
click at [1138, 39] on button "Close" at bounding box center [1133, 35] width 35 height 35
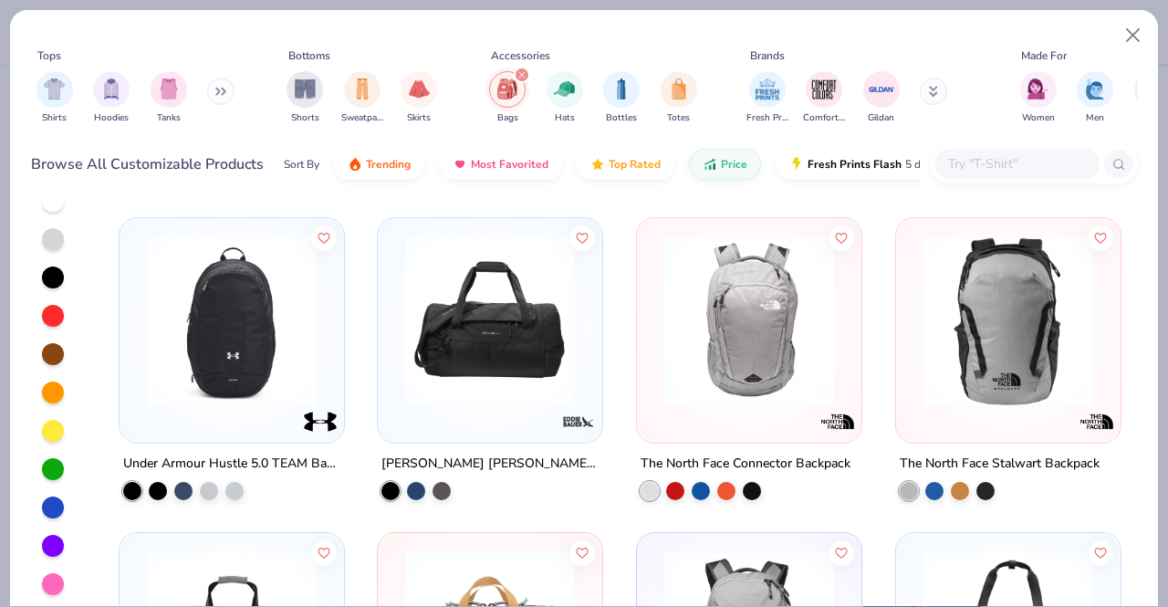
scroll to position [1438, 0]
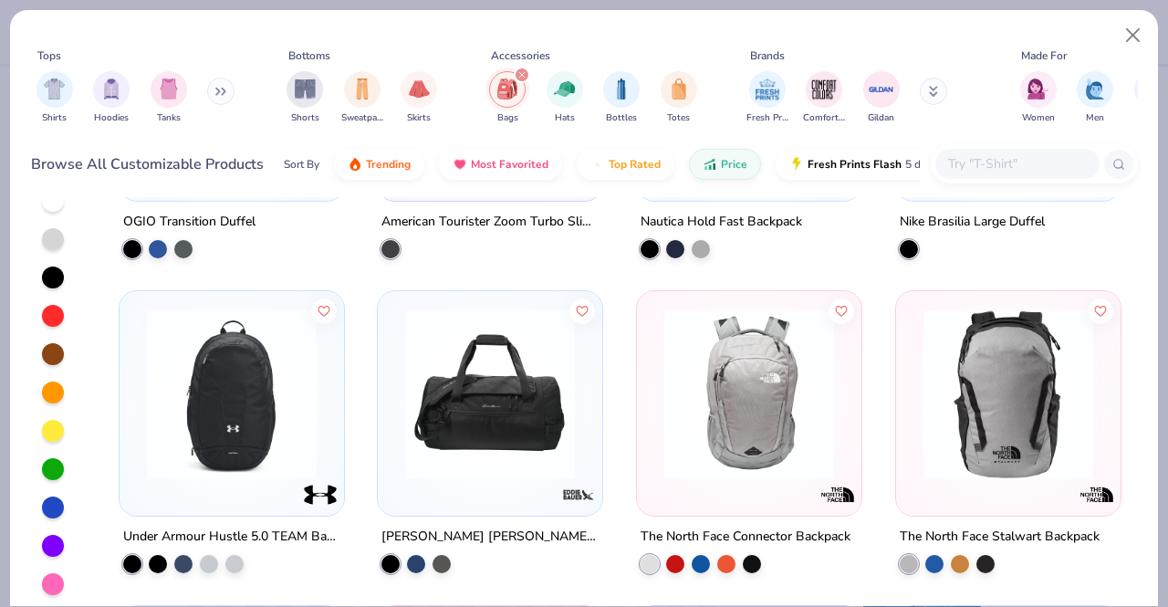
click at [211, 371] on img at bounding box center [232, 394] width 188 height 170
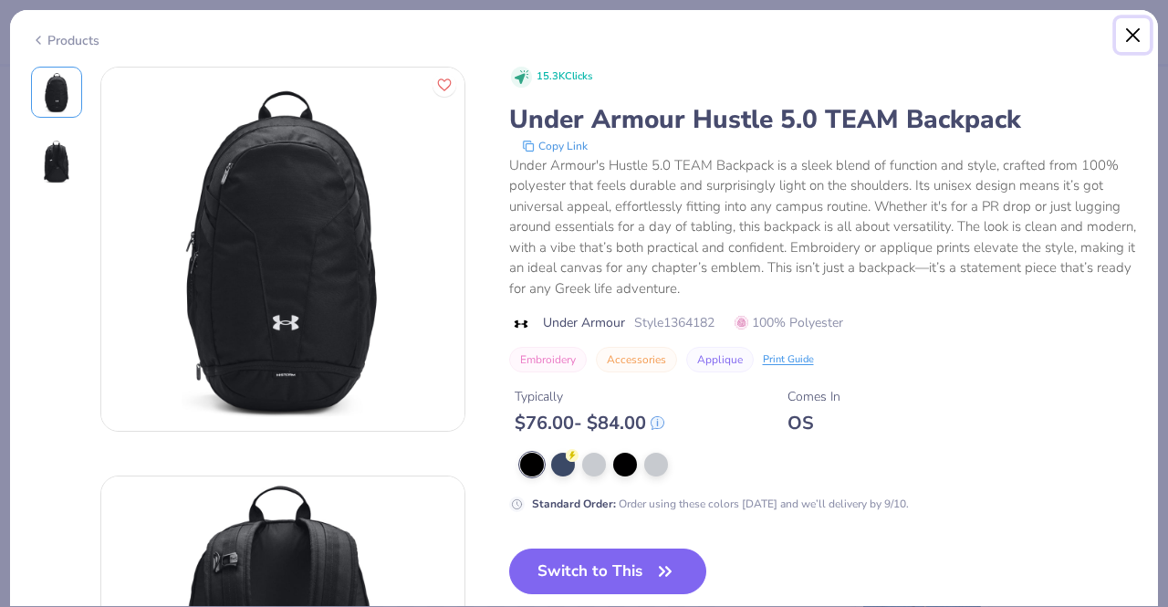
click at [1134, 25] on button "Close" at bounding box center [1133, 35] width 35 height 35
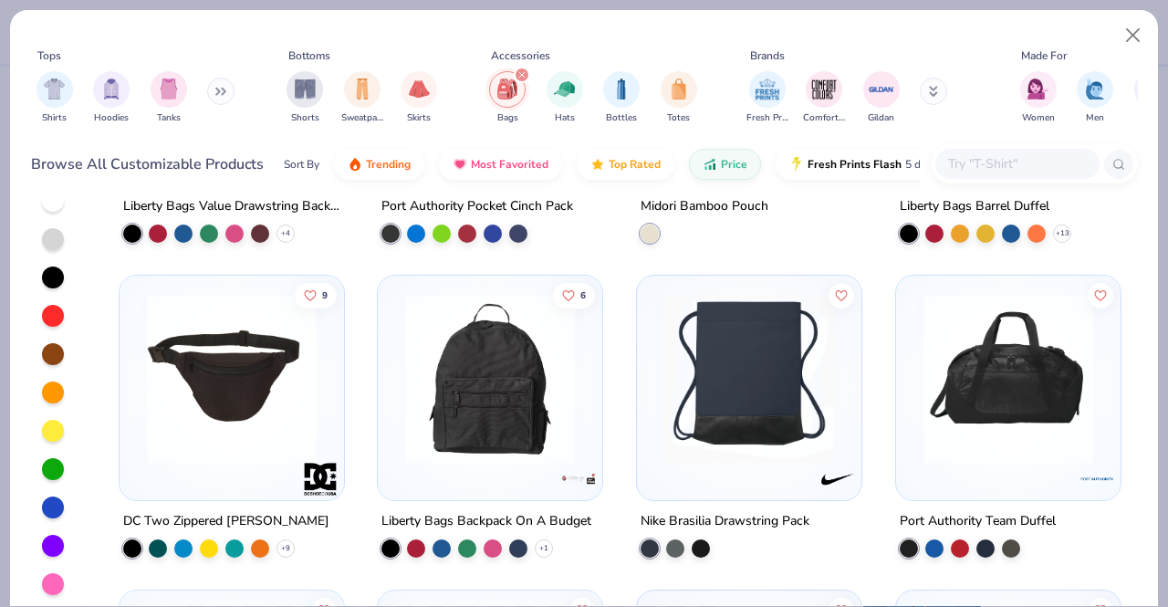
scroll to position [190, 0]
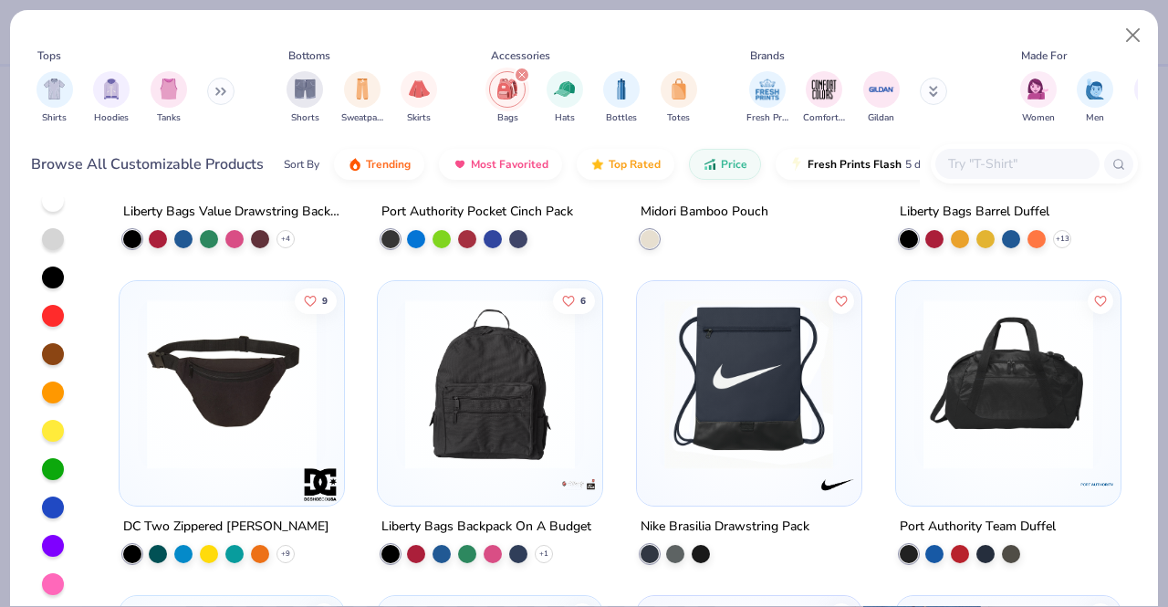
click at [516, 379] on img at bounding box center [490, 384] width 188 height 170
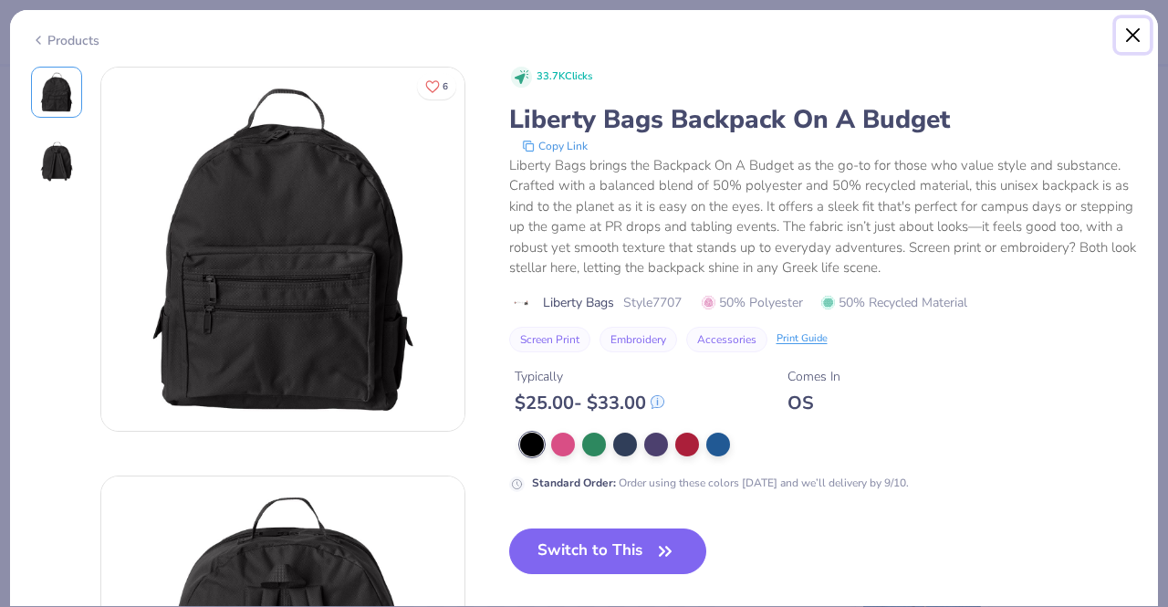
click at [1136, 33] on button "Close" at bounding box center [1133, 35] width 35 height 35
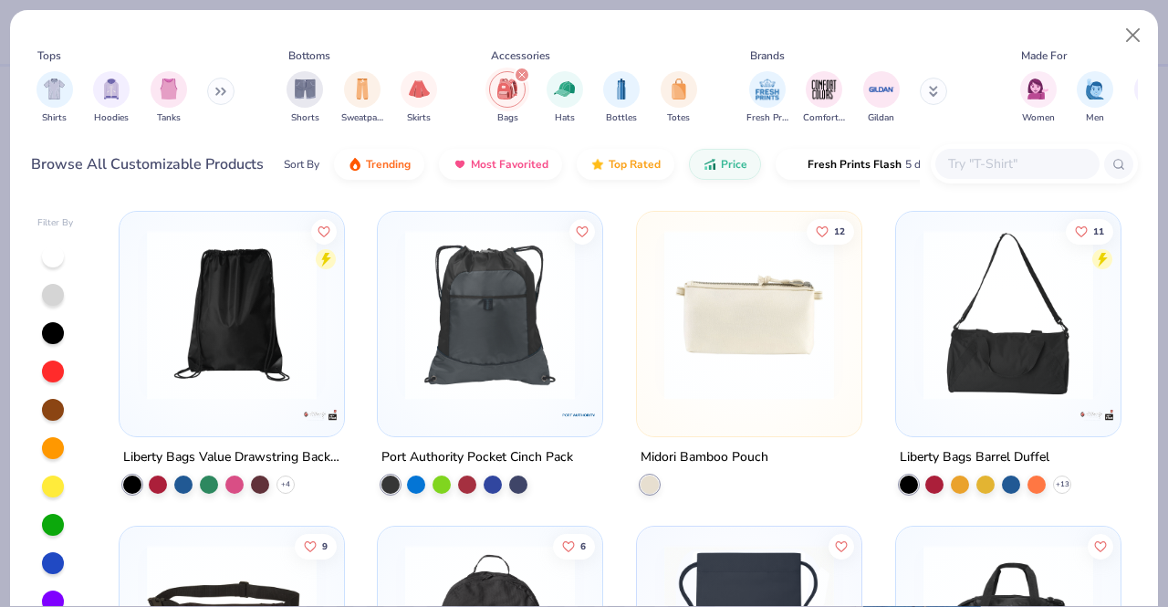
click at [518, 75] on icon "filter for Bags" at bounding box center [521, 74] width 7 height 7
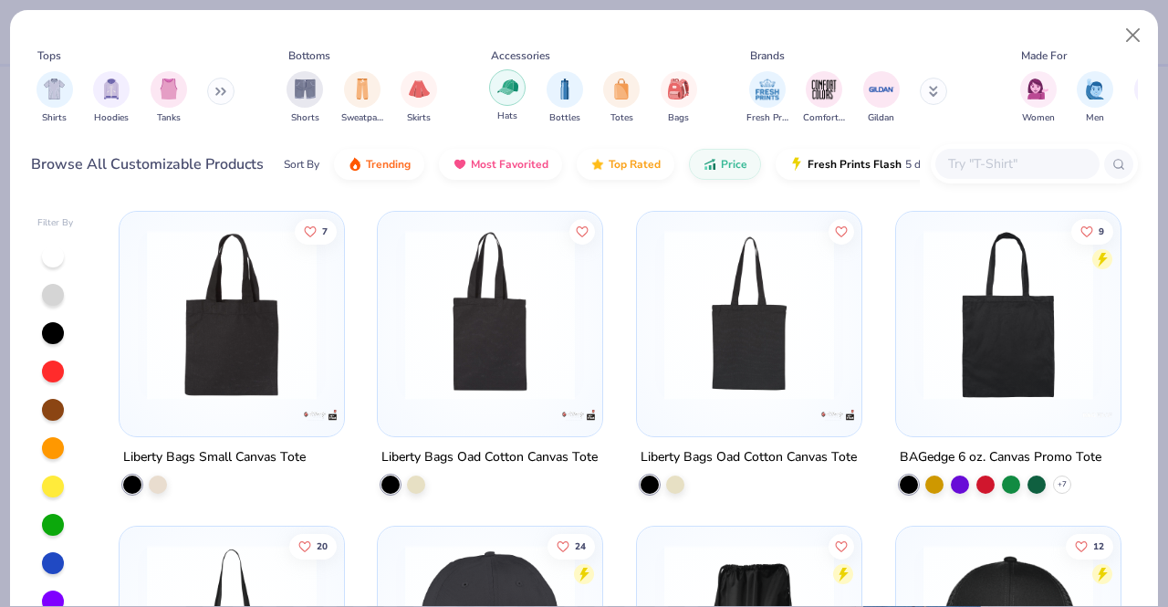
click at [517, 84] on div "filter for Hats" at bounding box center [507, 87] width 37 height 37
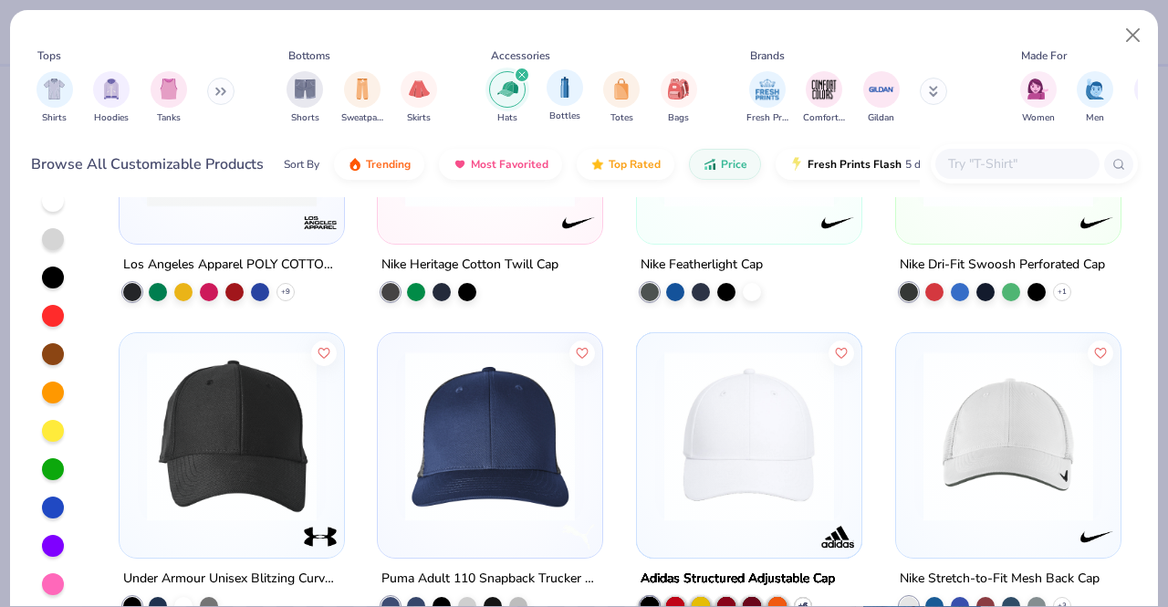
scroll to position [5777, 0]
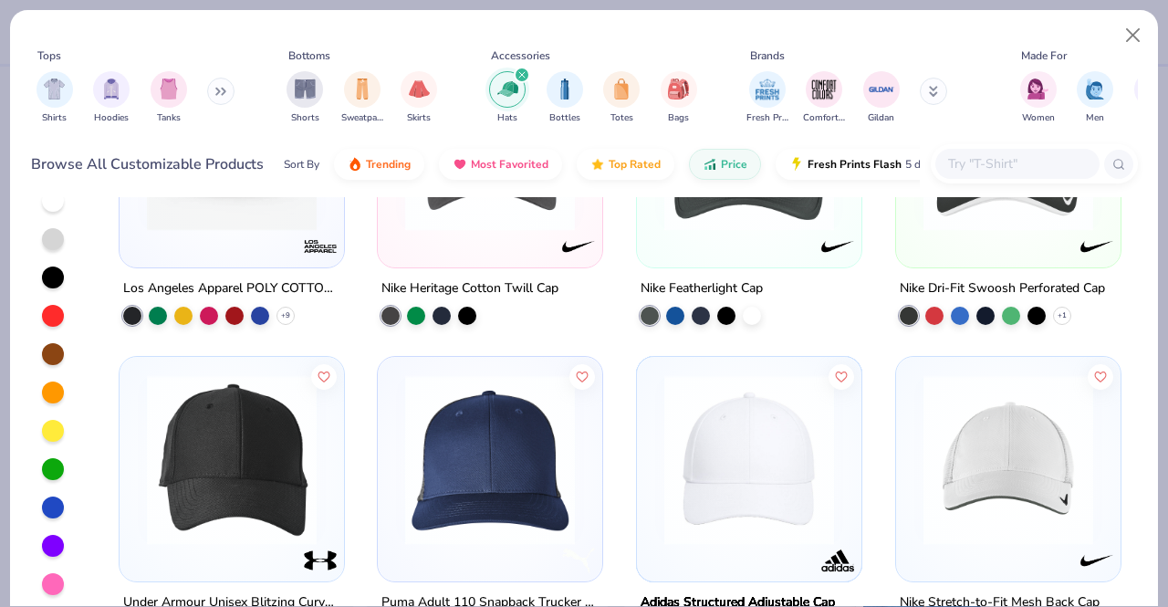
click at [524, 67] on div "filter for Hats" at bounding box center [522, 75] width 16 height 16
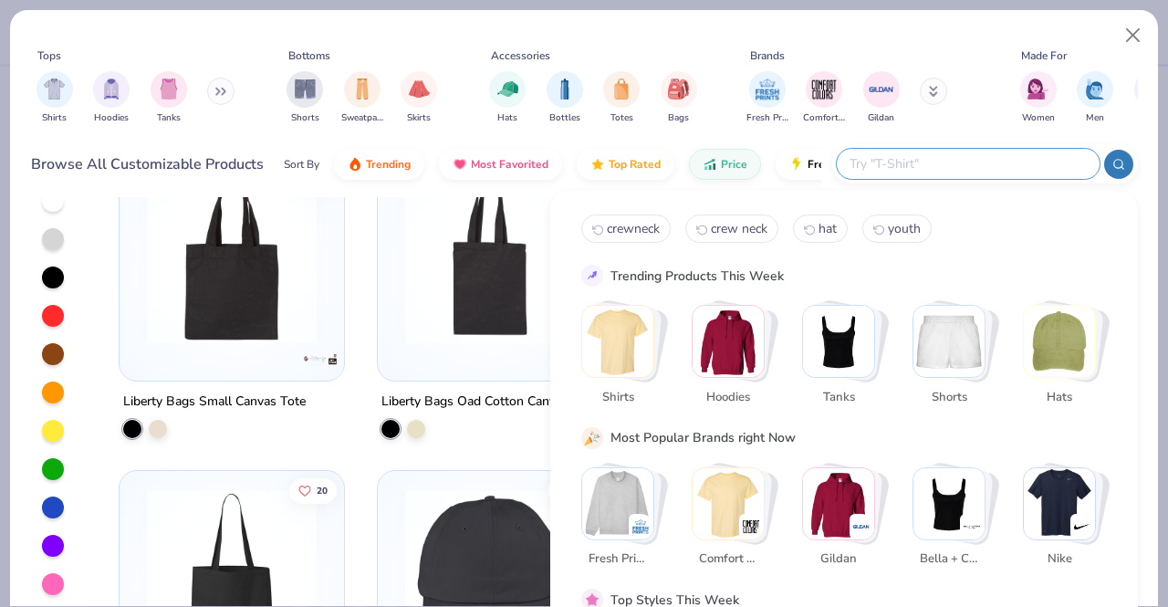
click at [975, 158] on input "text" at bounding box center [967, 163] width 239 height 21
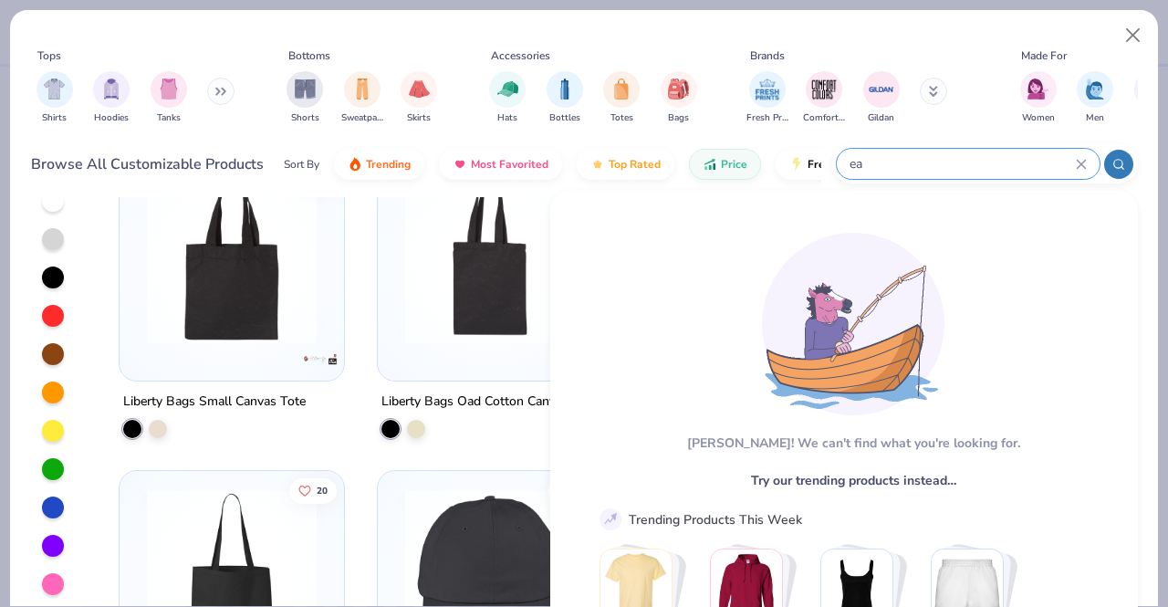
type input "e"
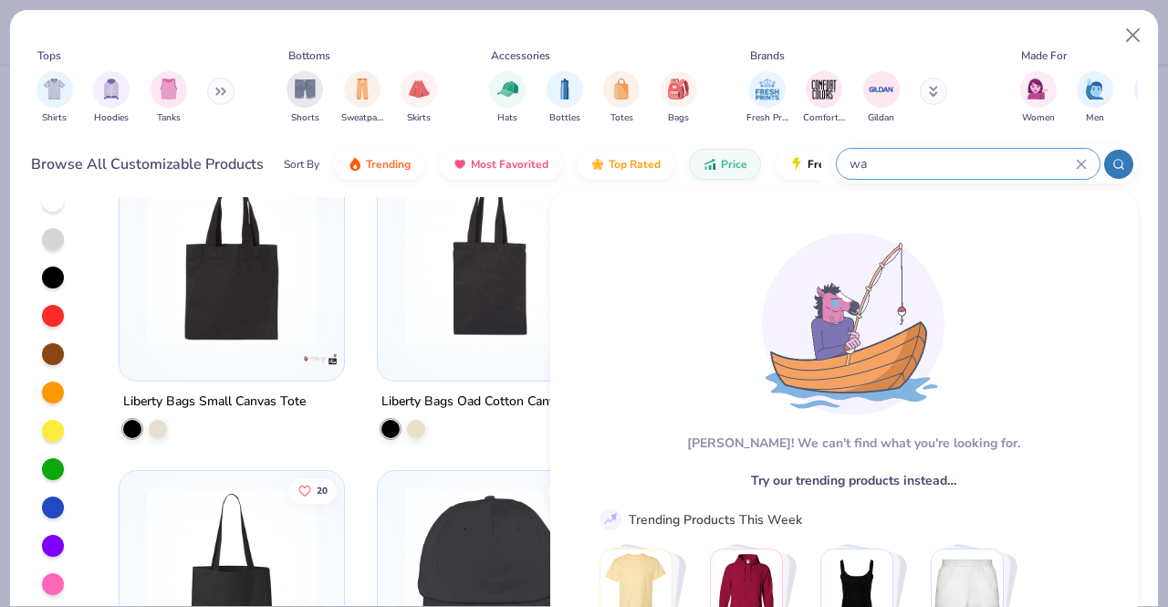
type input "w"
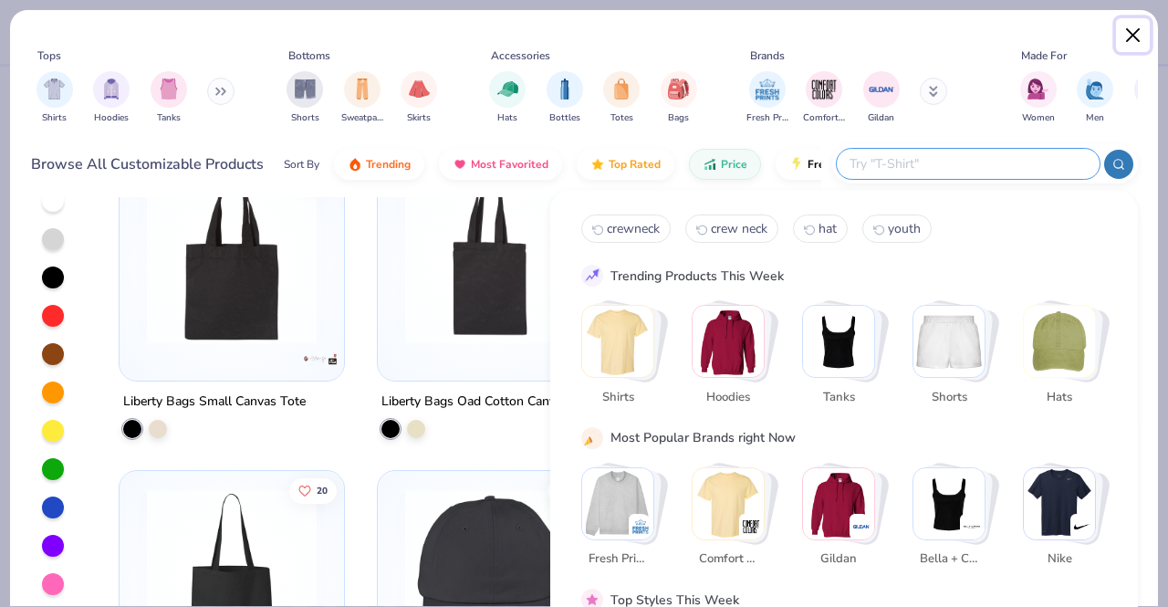
click at [1140, 36] on button "Close" at bounding box center [1133, 35] width 35 height 35
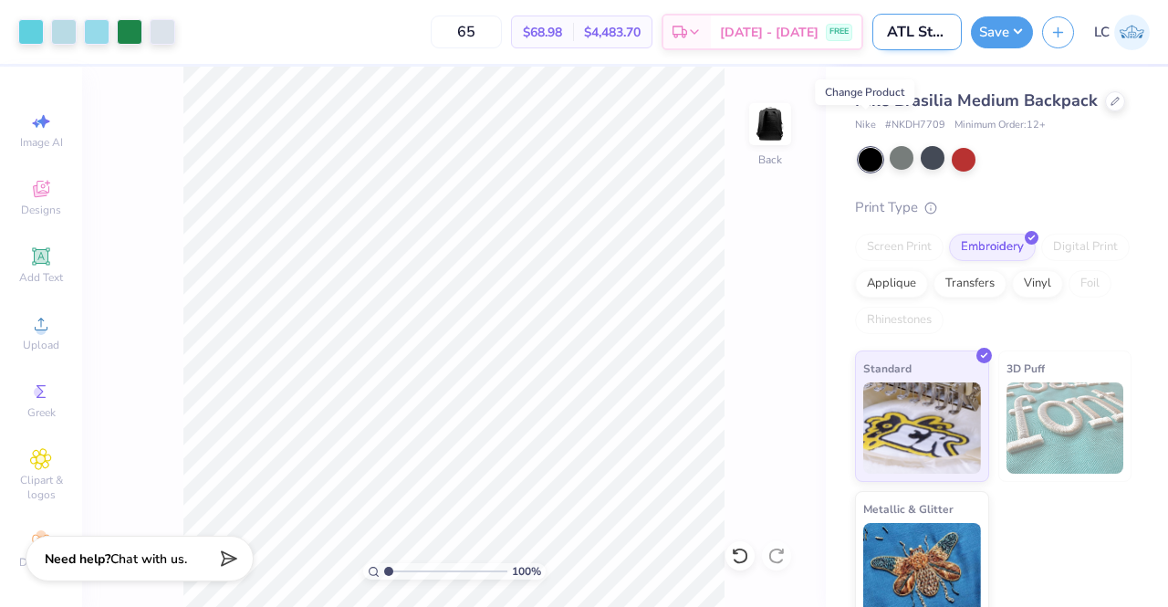
click at [917, 27] on input "ATL Storm Backpack" at bounding box center [917, 32] width 89 height 37
click at [945, 34] on input "ATL Storm Backpack" at bounding box center [917, 32] width 89 height 37
click at [992, 41] on button "Save" at bounding box center [1002, 30] width 62 height 32
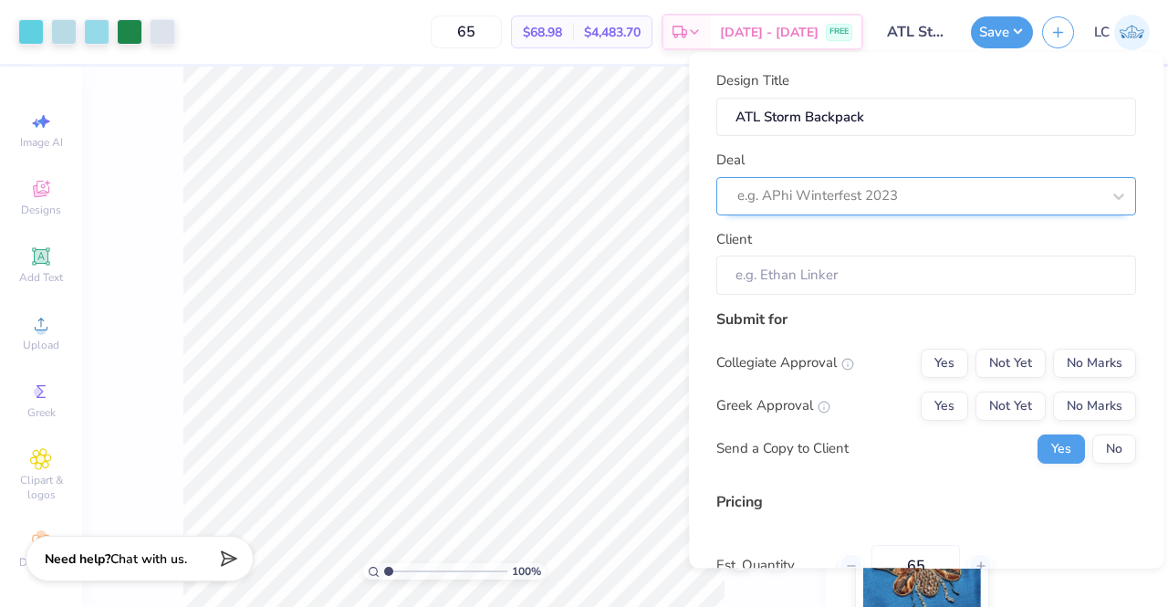
click at [950, 184] on div at bounding box center [918, 196] width 363 height 25
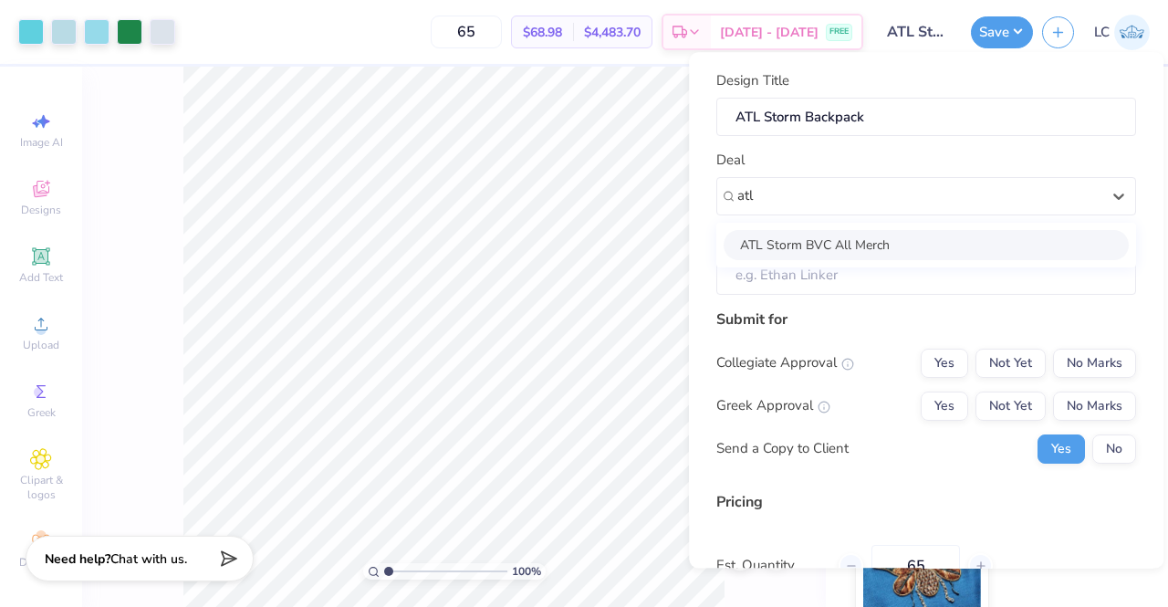
click at [877, 252] on div "ATL Storm BVC All Merch" at bounding box center [926, 245] width 405 height 30
type input "atl"
type input "Lacy Cook"
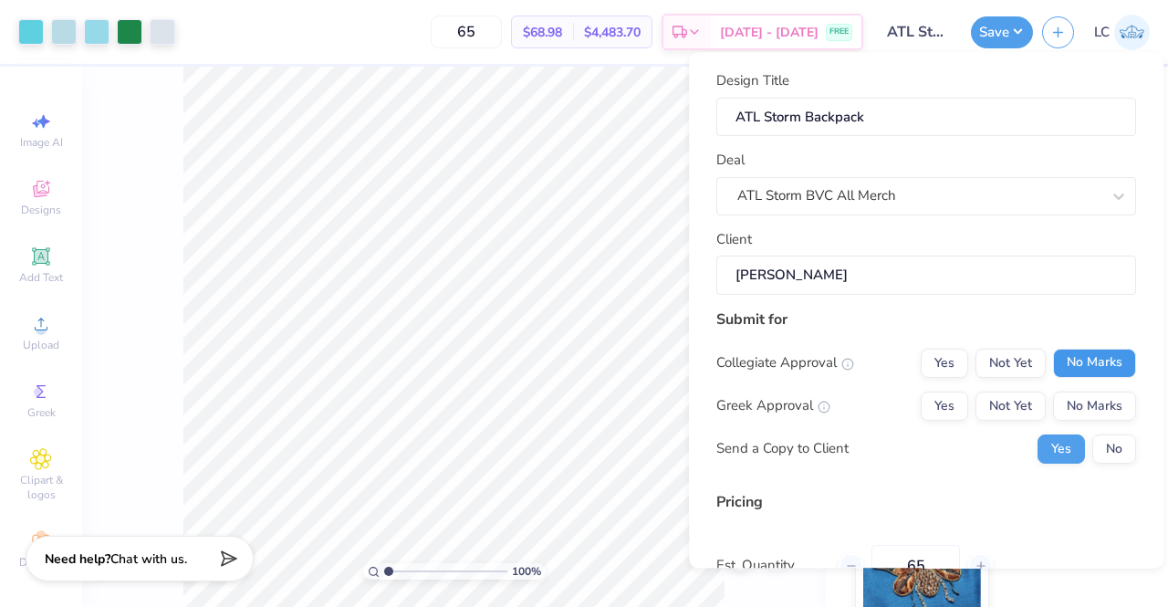
click at [1071, 368] on button "No Marks" at bounding box center [1094, 363] width 83 height 29
click at [1078, 405] on button "No Marks" at bounding box center [1094, 406] width 83 height 29
click at [1092, 444] on button "No" at bounding box center [1114, 448] width 44 height 29
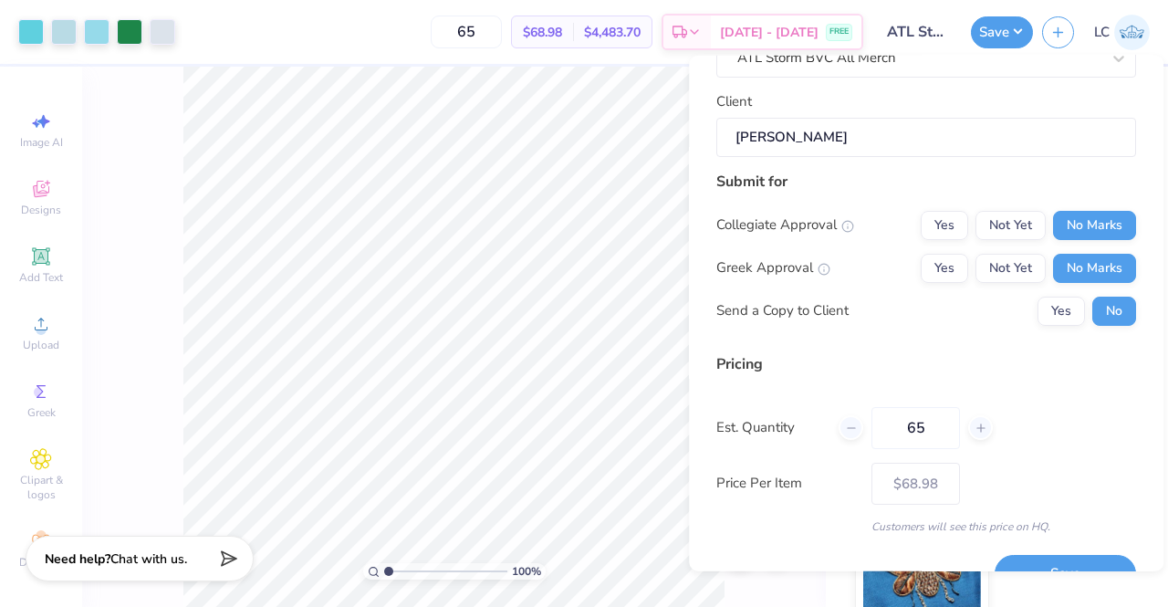
scroll to position [178, 0]
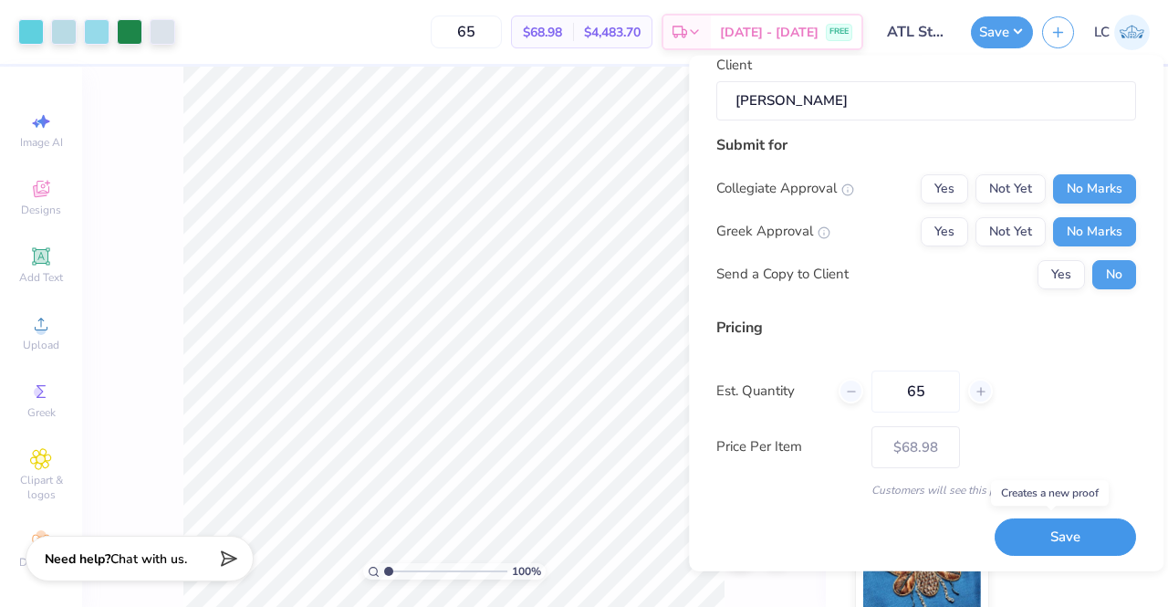
click at [1028, 533] on button "Save" at bounding box center [1065, 536] width 141 height 37
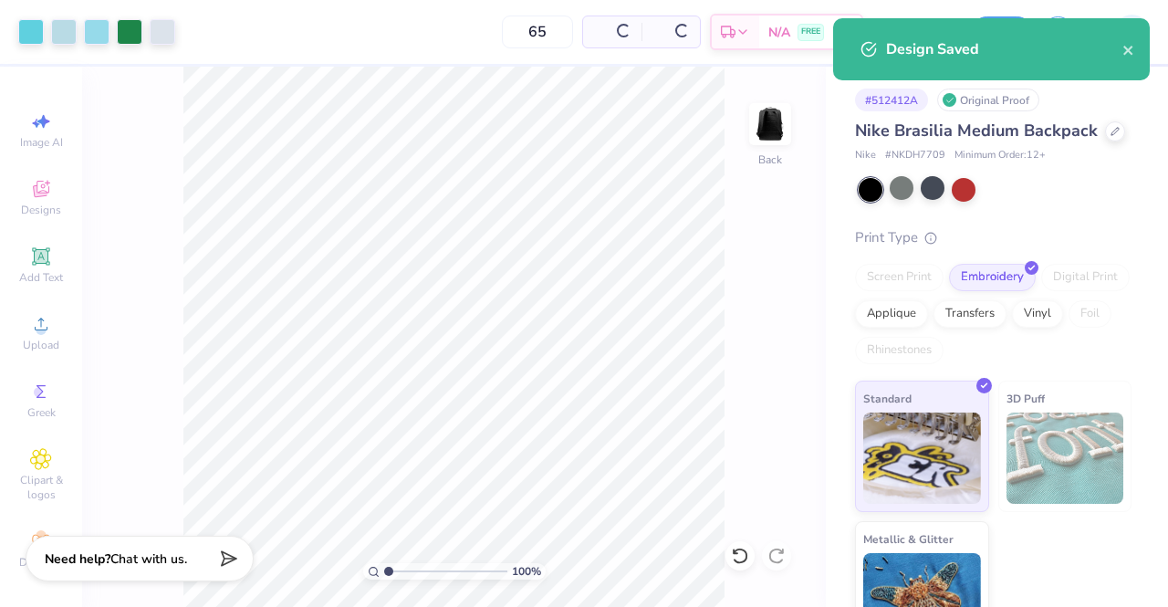
type input "$68.98"
click at [1124, 49] on icon "close" at bounding box center [1129, 50] width 13 height 15
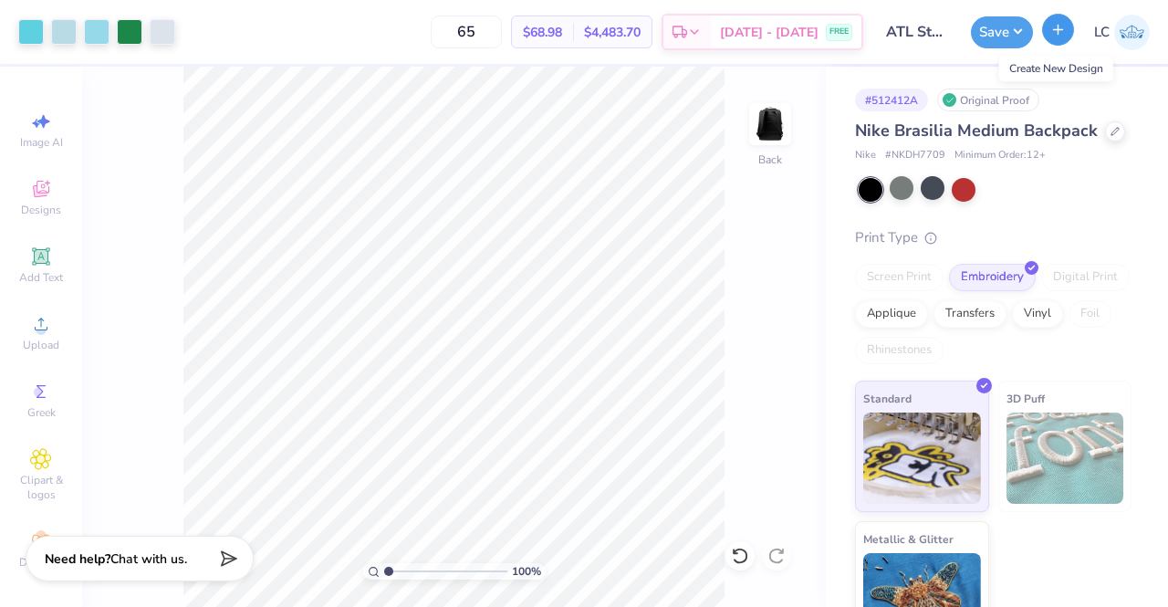
click at [1061, 29] on line "button" at bounding box center [1058, 29] width 9 height 0
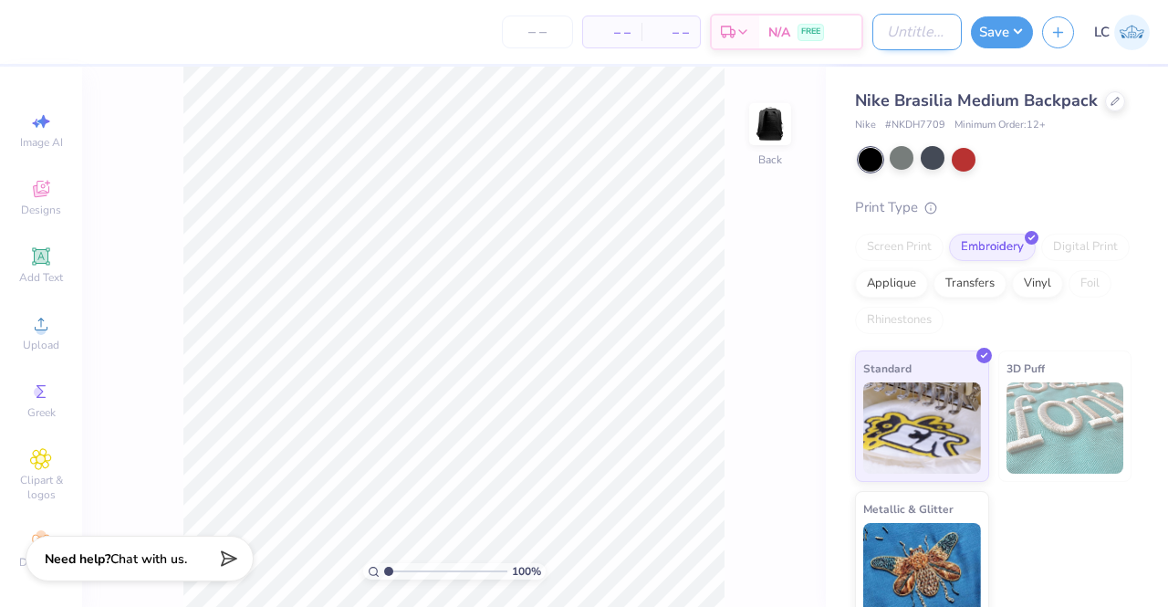
click at [904, 33] on input "Design Title" at bounding box center [917, 32] width 89 height 37
type input "ATL Storm Crew"
click at [1040, 161] on div "Nike Brasilia Medium Backpack Nike # NKDH7709 Minimum Order: 12 + Print Type Sc…" at bounding box center [993, 356] width 277 height 534
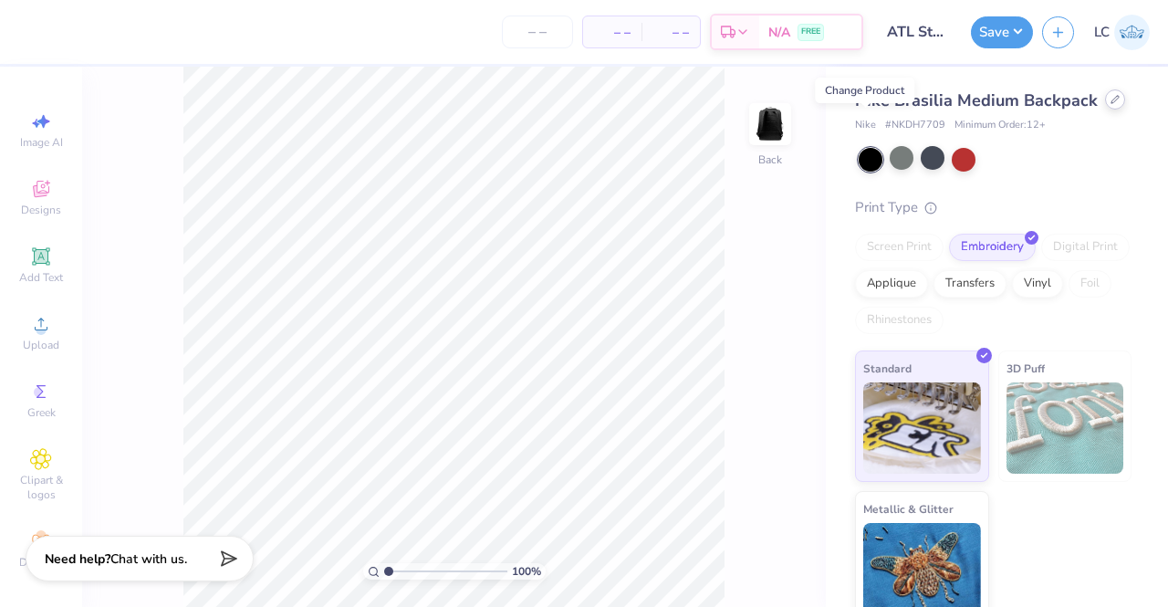
click at [1111, 104] on icon at bounding box center [1115, 99] width 9 height 9
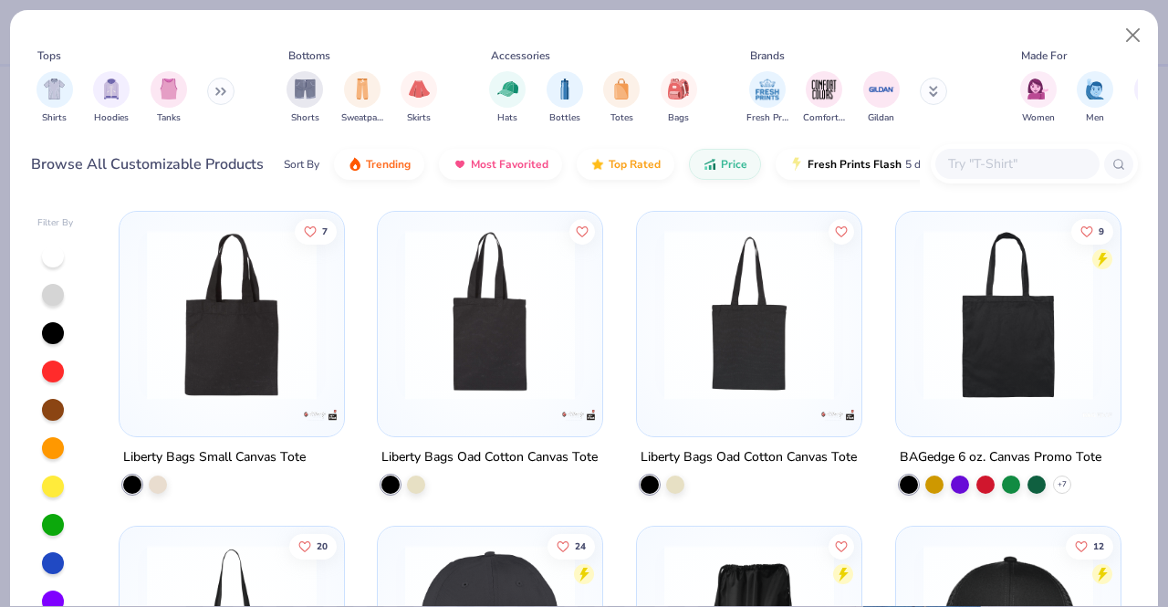
click at [234, 87] on button at bounding box center [220, 91] width 27 height 27
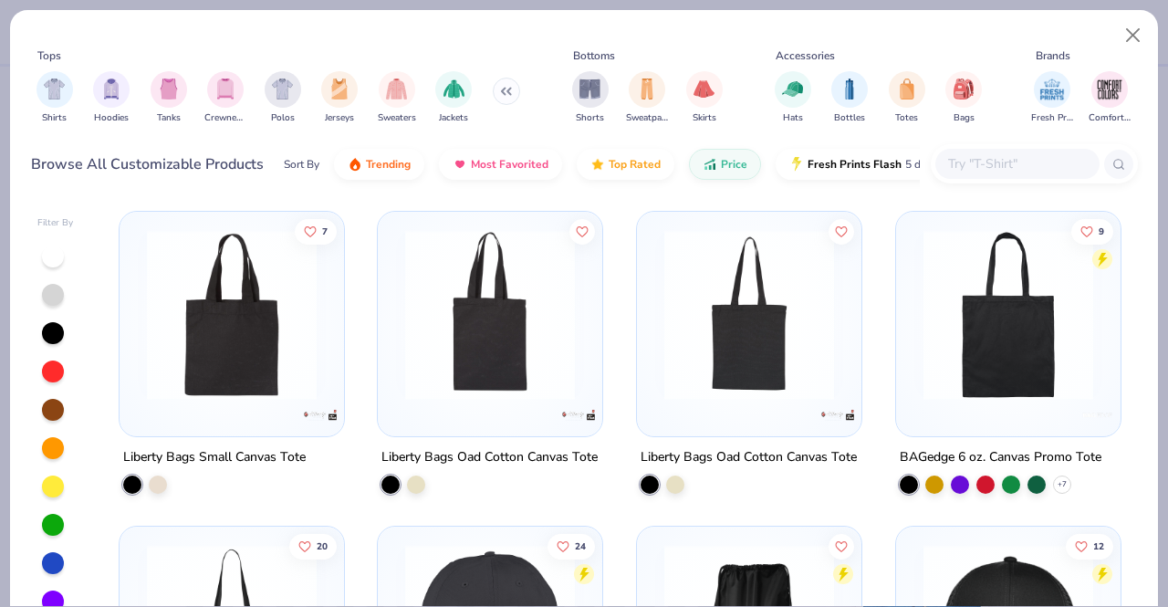
click at [234, 87] on img "filter for Crewnecks" at bounding box center [225, 88] width 20 height 21
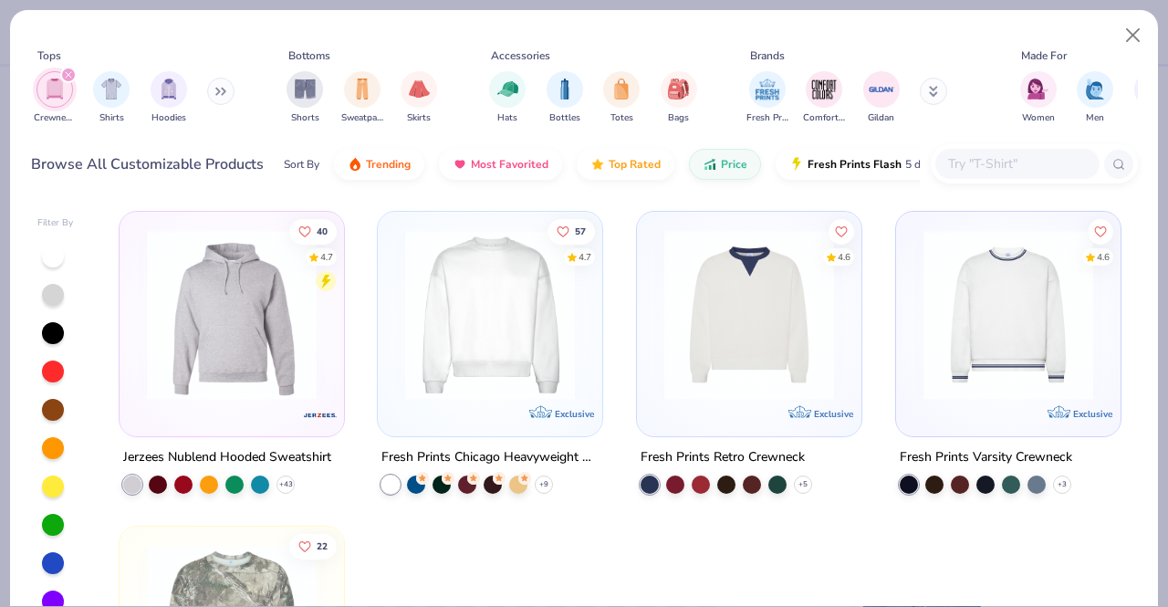
click at [433, 251] on img at bounding box center [490, 315] width 188 height 170
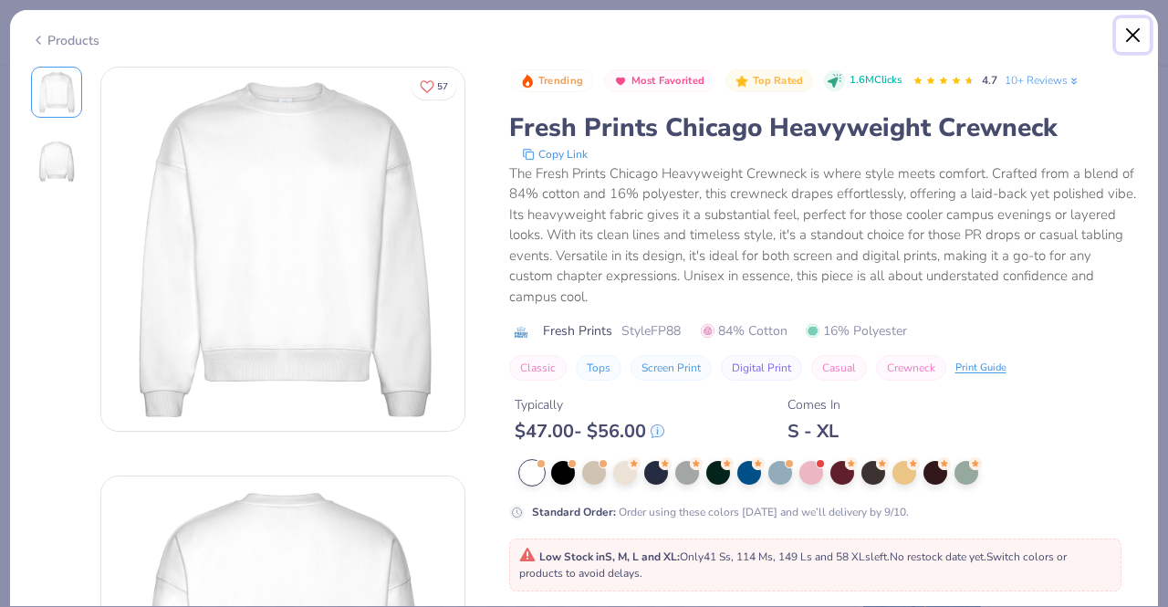
click at [1126, 37] on button "Close" at bounding box center [1133, 35] width 35 height 35
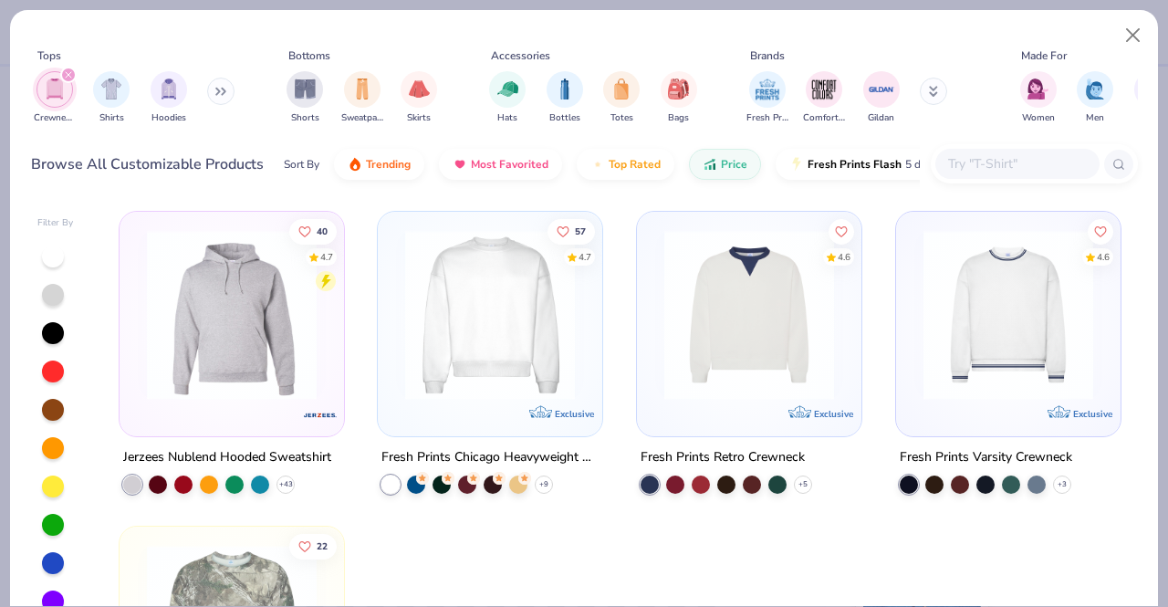
click at [68, 76] on icon "filter for Crewnecks" at bounding box center [68, 74] width 7 height 7
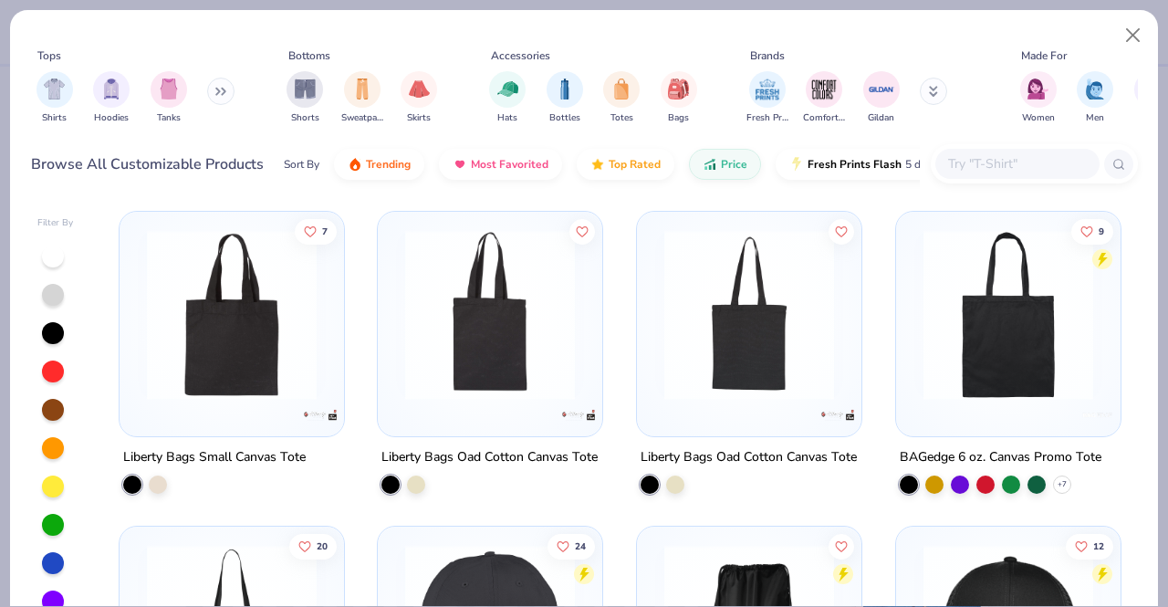
click at [970, 163] on input "text" at bounding box center [1016, 163] width 141 height 21
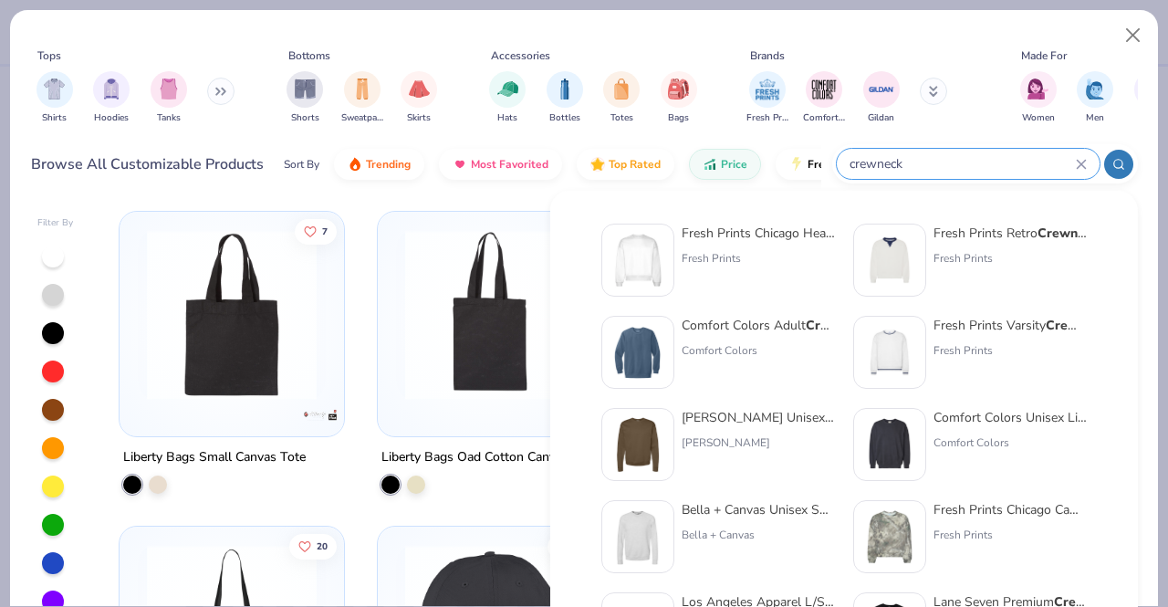
type input "crewneck"
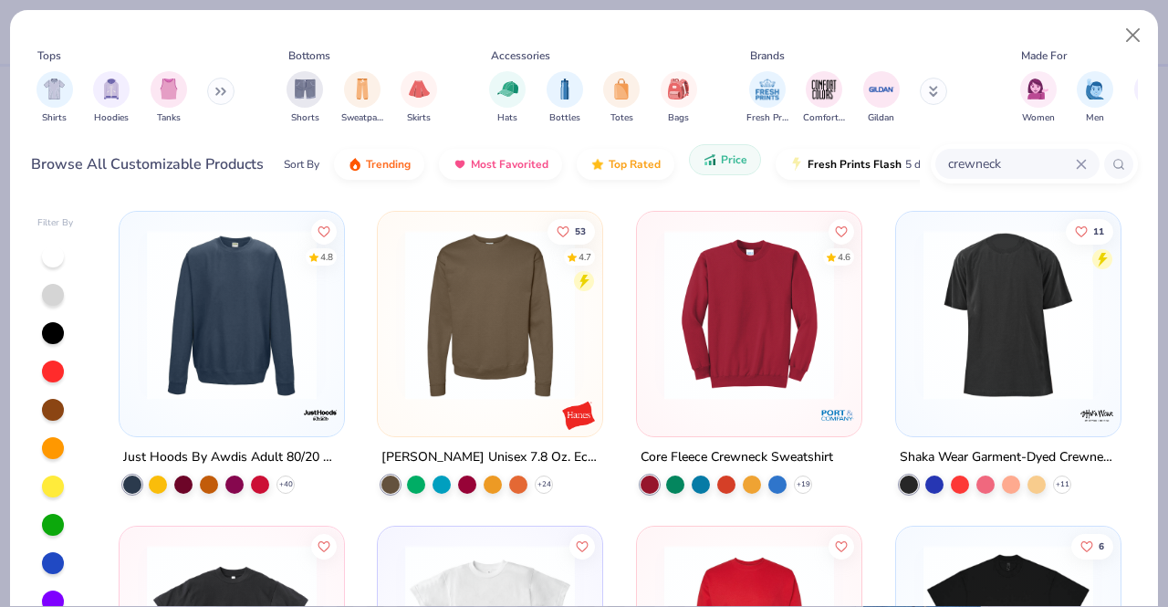
click at [716, 147] on button "Price" at bounding box center [725, 159] width 72 height 31
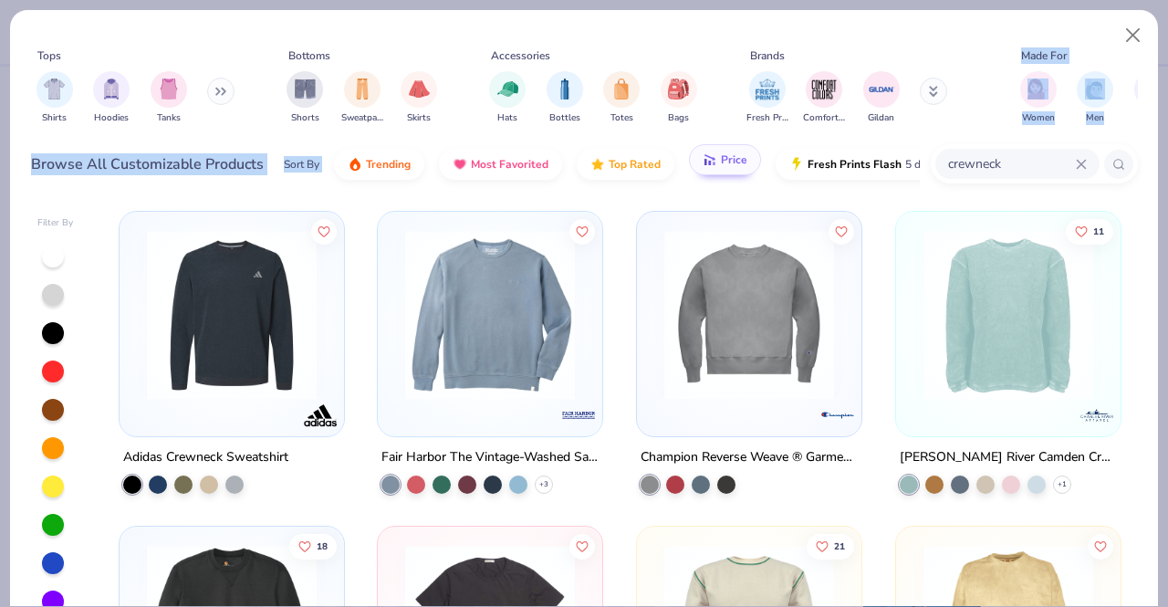
drag, startPoint x: 946, startPoint y: 97, endPoint x: 753, endPoint y: 160, distance: 203.5
click at [753, 160] on div "Tops Shirts Hoodies Tanks Bottoms Shorts Sweatpants Skirts Accessories Hats Bot…" at bounding box center [584, 110] width 1107 height 159
click at [935, 104] on button at bounding box center [933, 91] width 27 height 27
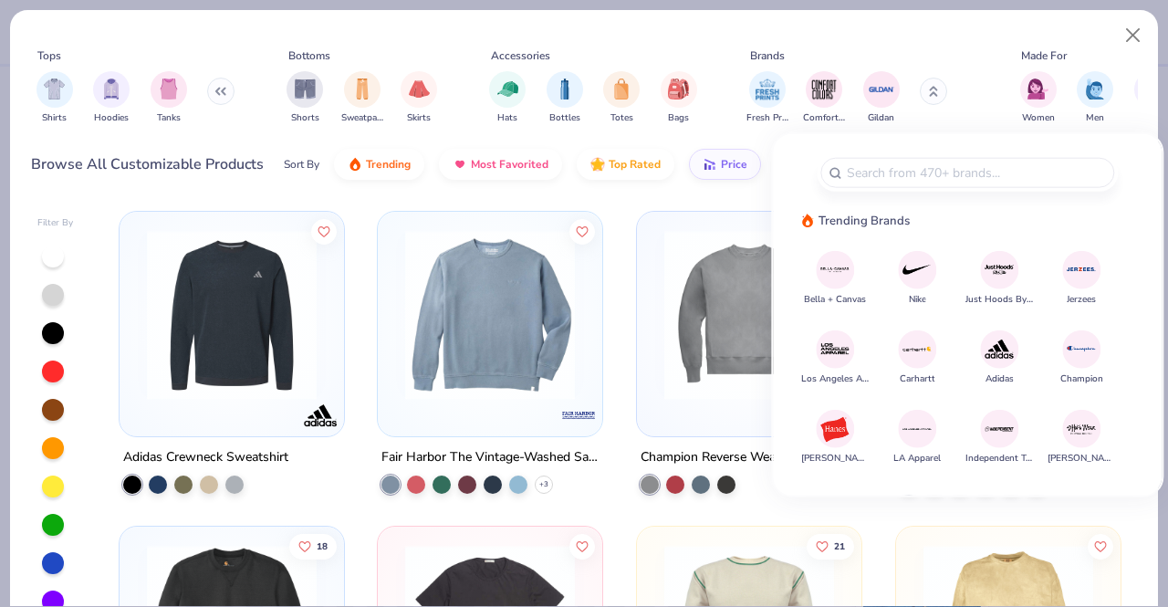
drag, startPoint x: 1050, startPoint y: 86, endPoint x: 841, endPoint y: 127, distance: 213.0
click at [841, 127] on div "Tops Shirts Hoodies Tanks Bottoms Shorts Sweatpants Skirts Accessories Hats Bot…" at bounding box center [584, 89] width 1107 height 84
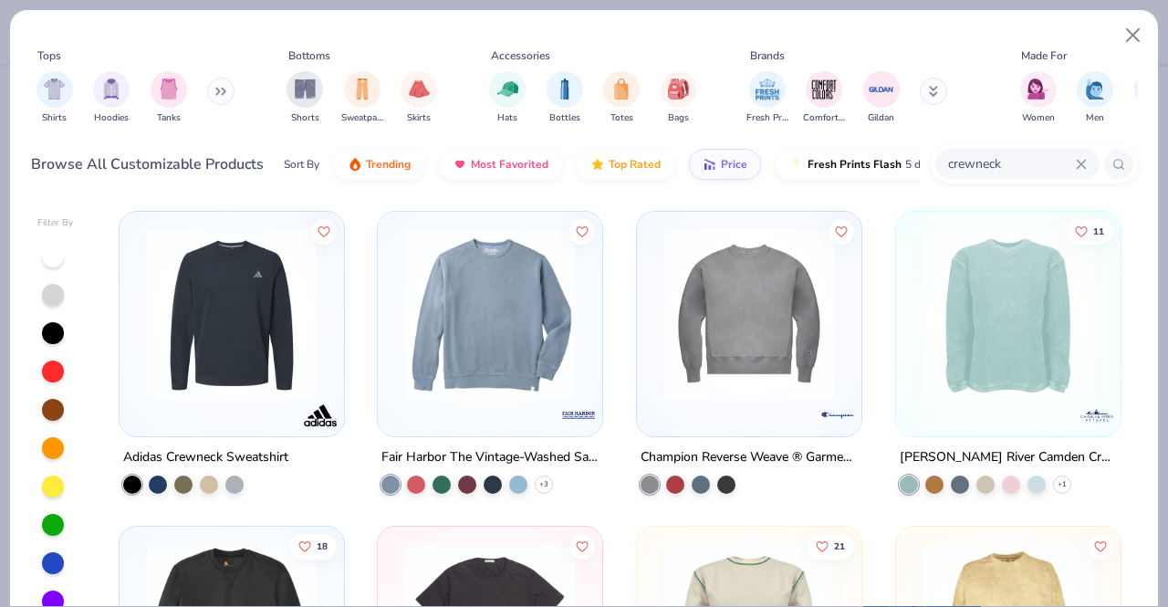
drag, startPoint x: 977, startPoint y: 103, endPoint x: 938, endPoint y: 103, distance: 38.3
click at [938, 103] on div "Tops Shirts Hoodies Tanks Bottoms Shorts Sweatpants Skirts Accessories Hats Bot…" at bounding box center [584, 89] width 1107 height 84
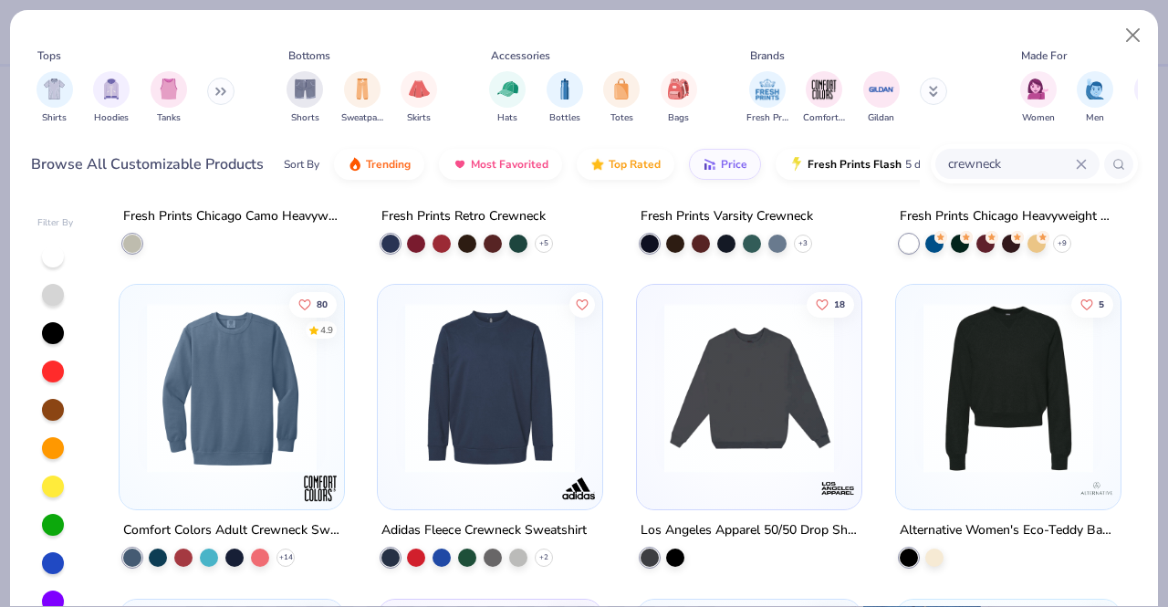
scroll to position [896, 0]
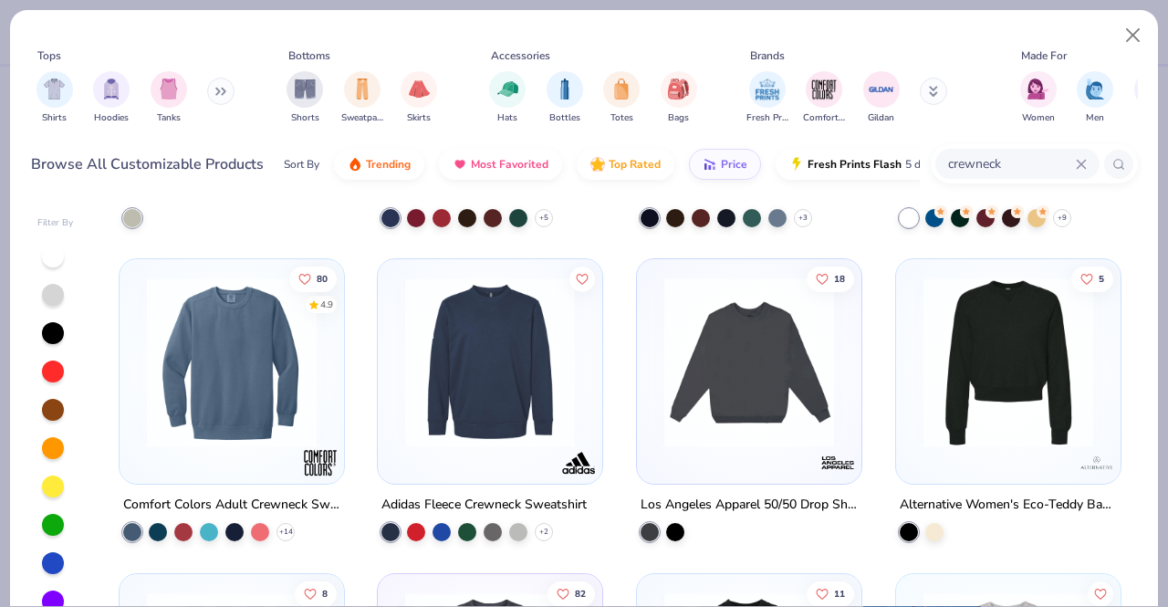
click at [737, 368] on img at bounding box center [749, 362] width 188 height 170
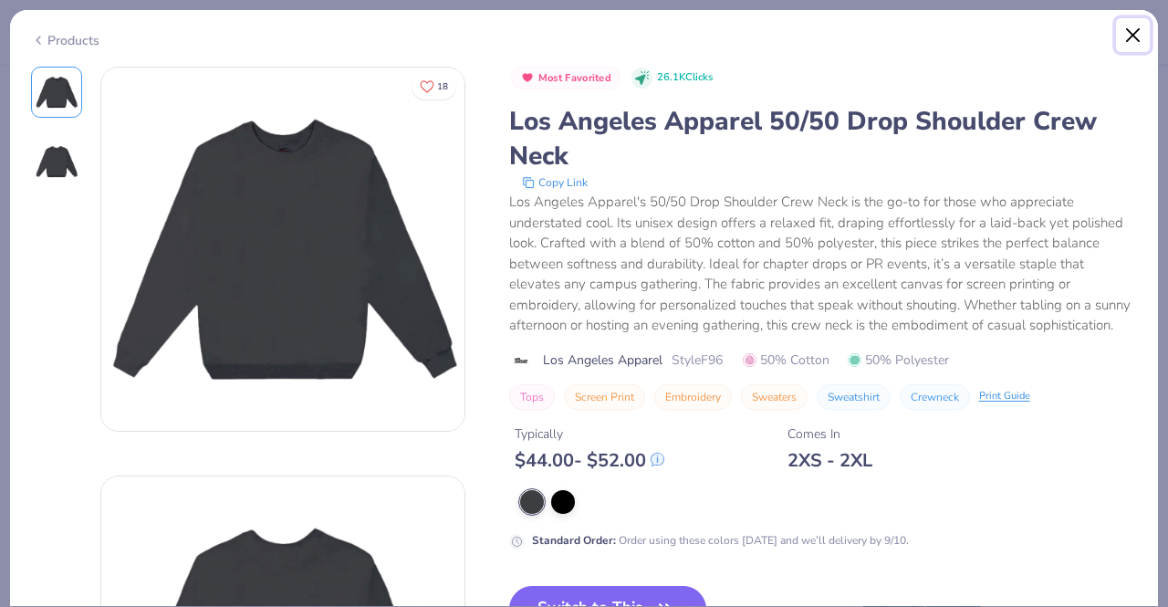
click at [1130, 34] on button "Close" at bounding box center [1133, 35] width 35 height 35
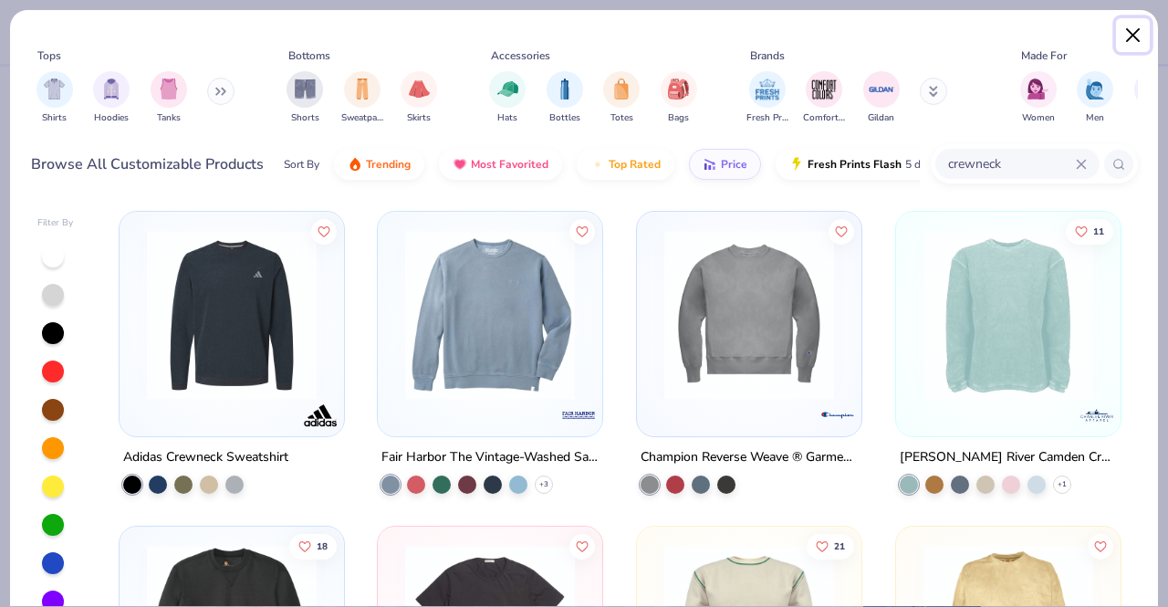
click at [1126, 37] on button "Close" at bounding box center [1133, 35] width 35 height 35
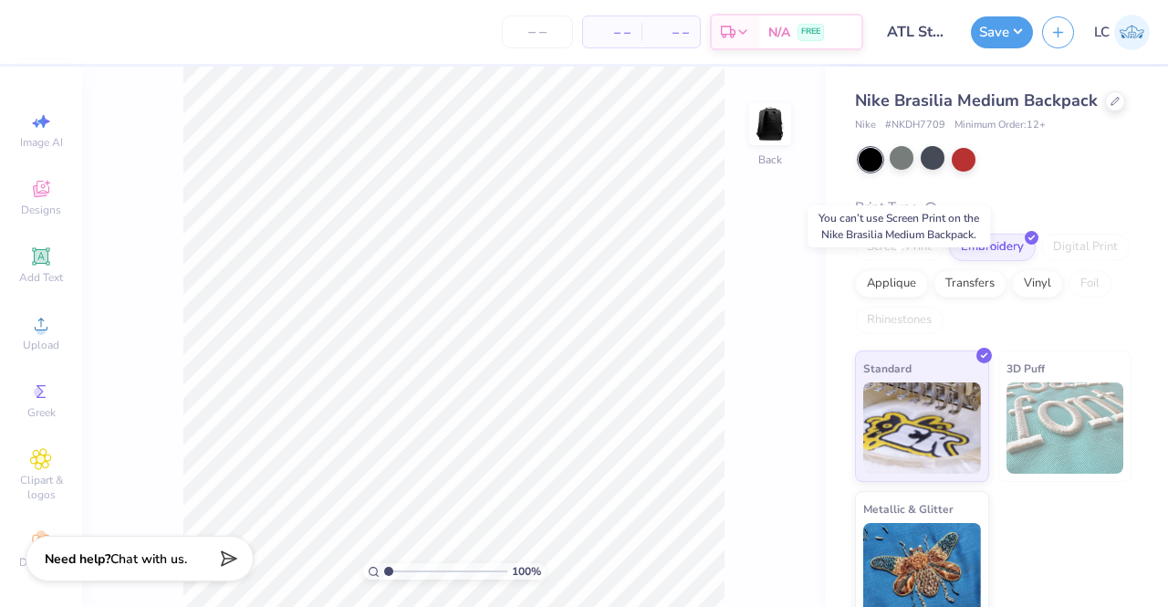
click at [911, 261] on div "Screen Print" at bounding box center [899, 247] width 89 height 27
click at [1111, 104] on icon at bounding box center [1115, 99] width 9 height 9
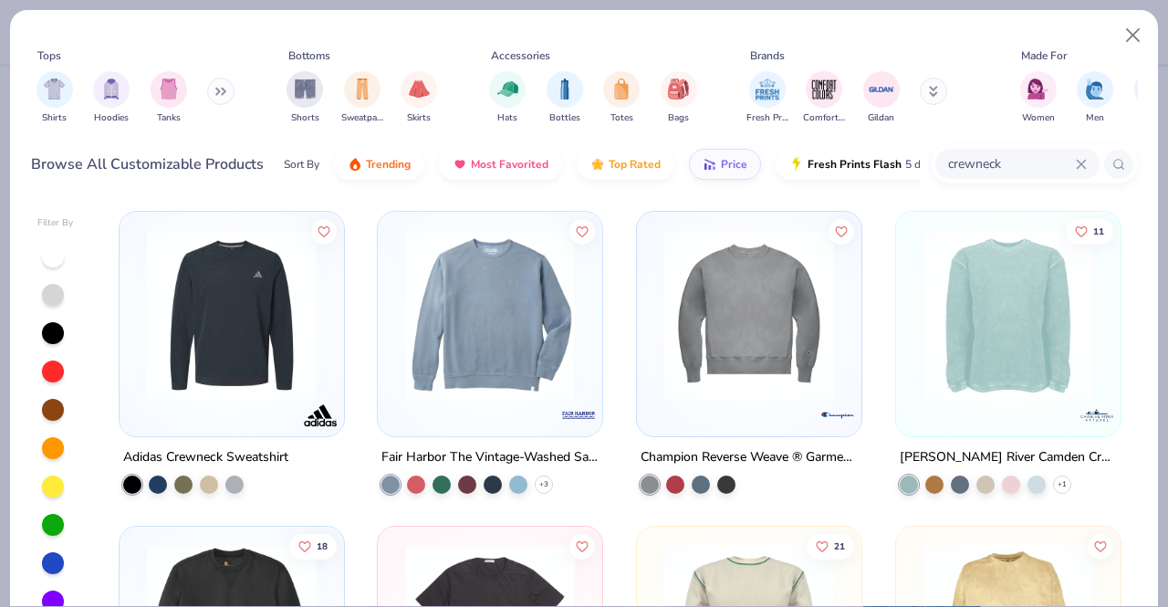
click at [201, 345] on img at bounding box center [232, 315] width 188 height 170
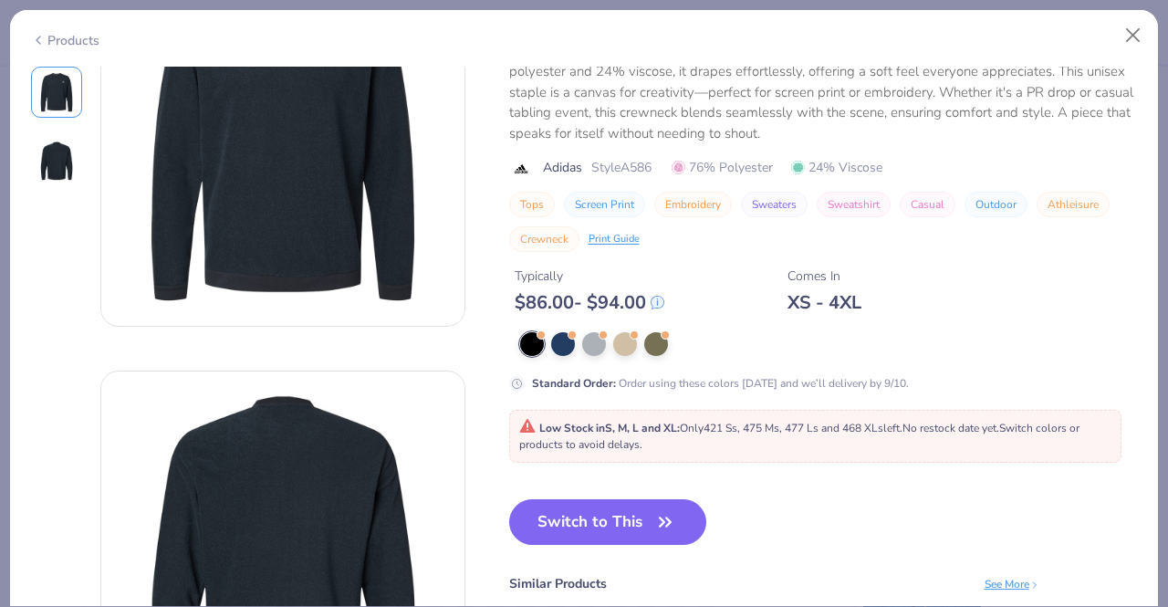
scroll to position [128, 0]
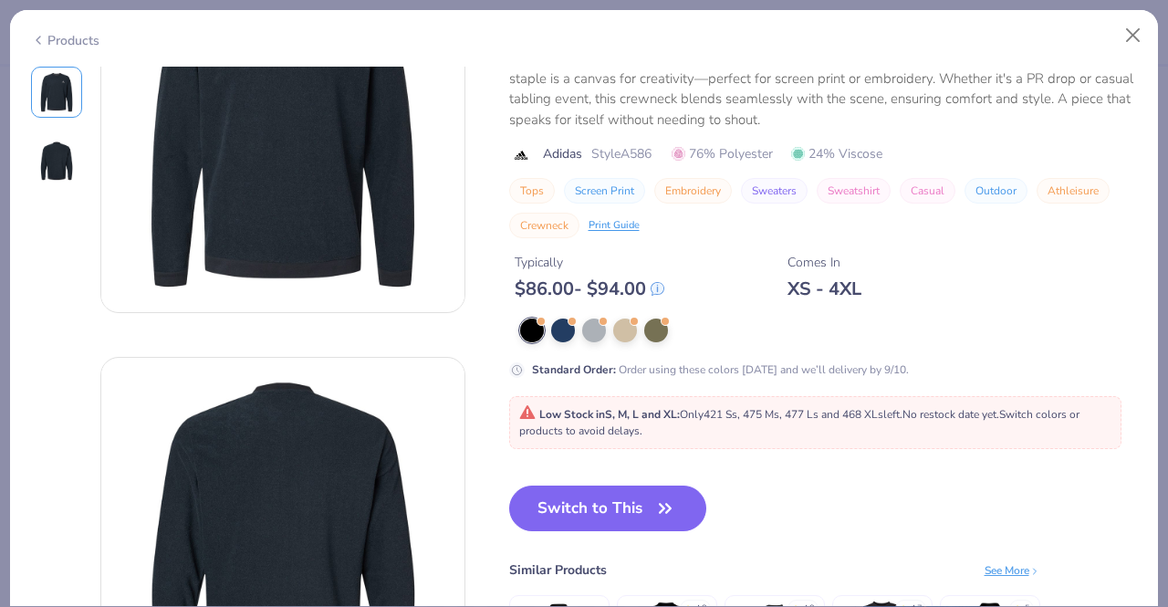
click at [611, 497] on button "Switch to This" at bounding box center [608, 509] width 198 height 46
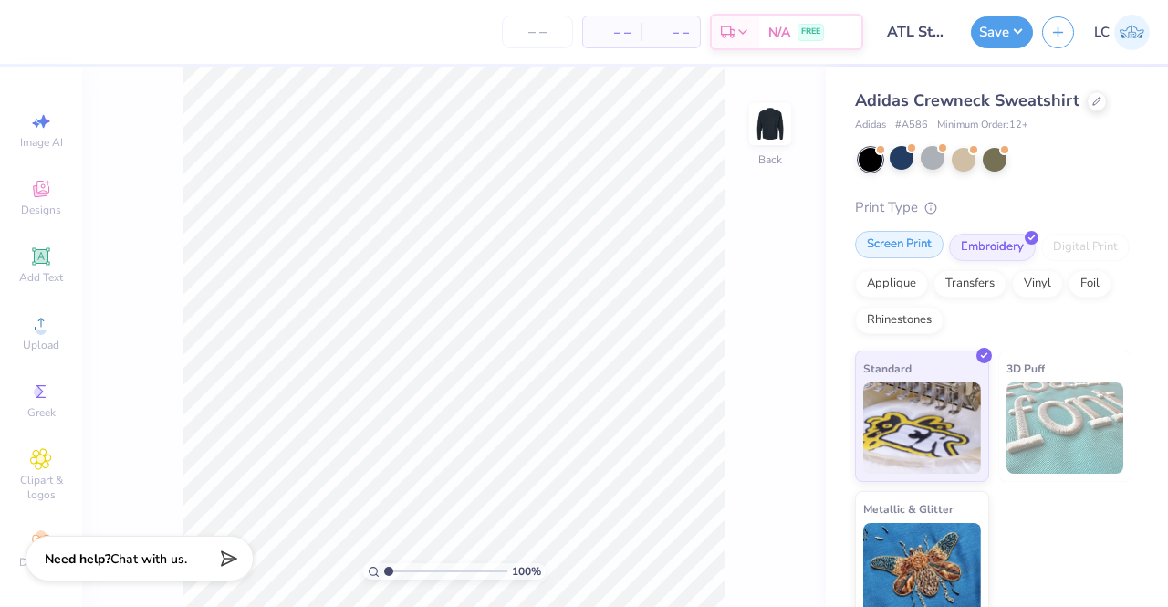
click at [887, 246] on div "Screen Print" at bounding box center [899, 244] width 89 height 27
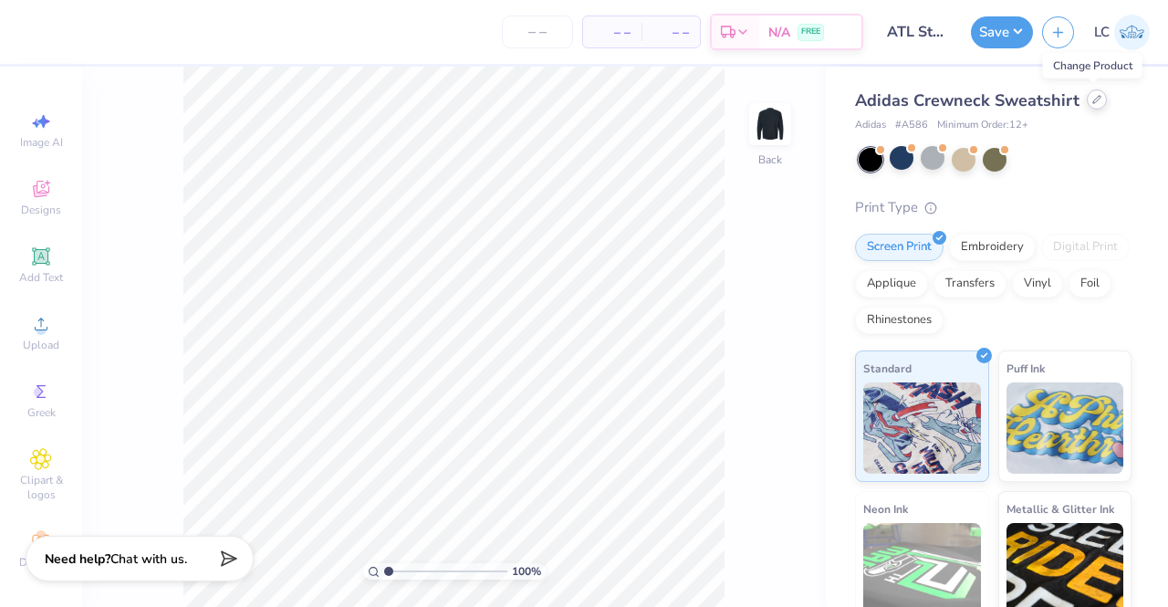
click at [1087, 101] on div at bounding box center [1097, 99] width 20 height 20
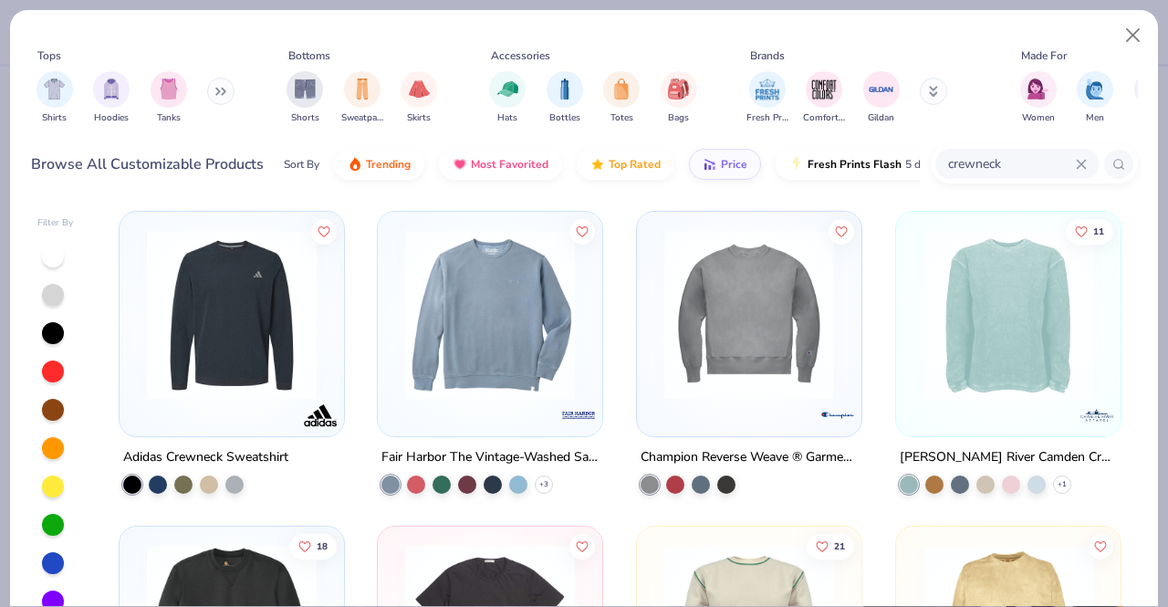
click at [1012, 160] on input "crewneck" at bounding box center [1011, 163] width 130 height 21
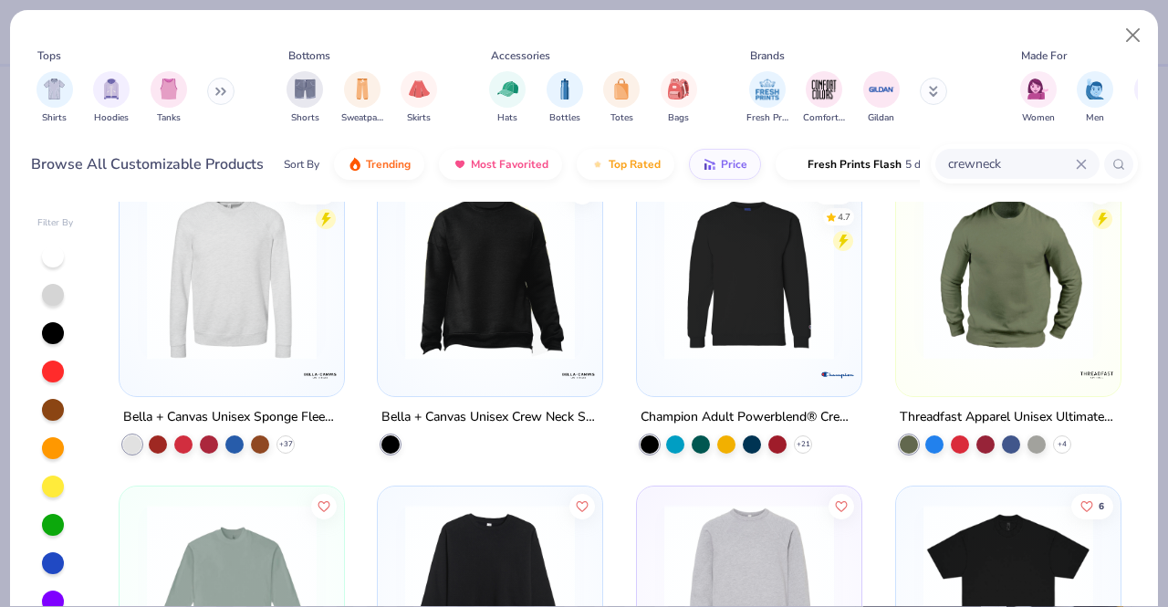
scroll to position [1569, 0]
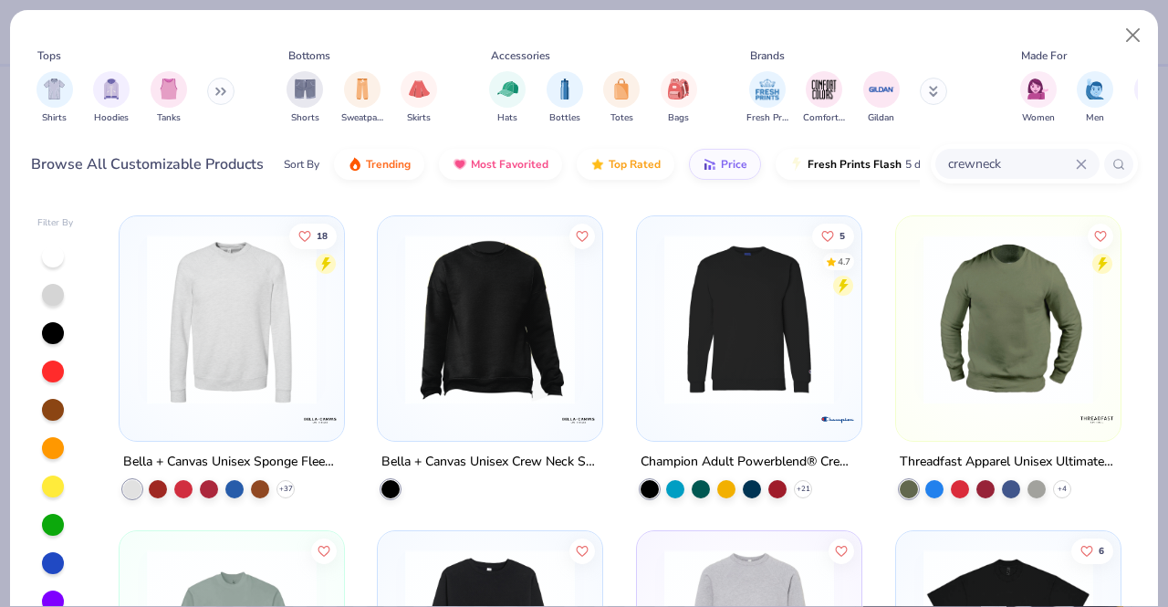
click at [733, 381] on img at bounding box center [749, 320] width 188 height 170
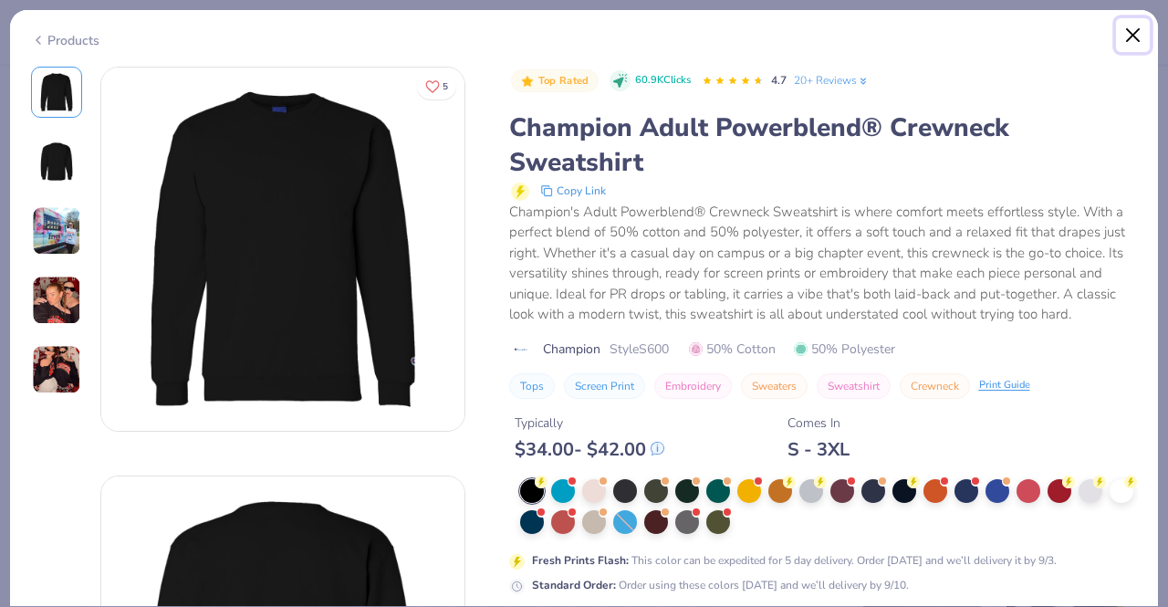
click at [1137, 36] on button "Close" at bounding box center [1133, 35] width 35 height 35
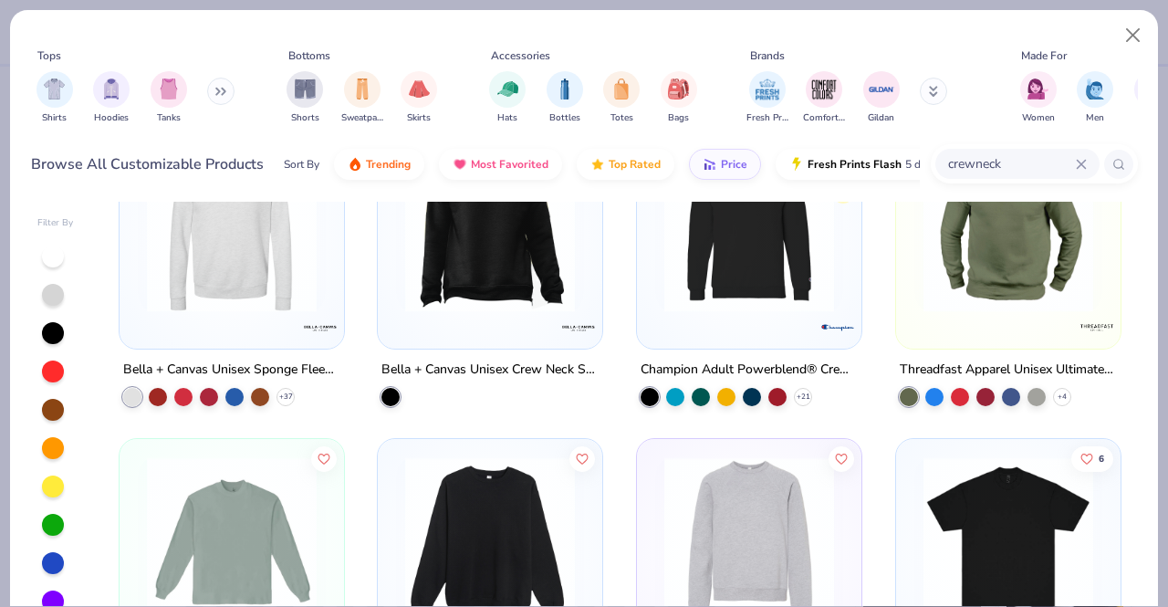
scroll to position [1859, 0]
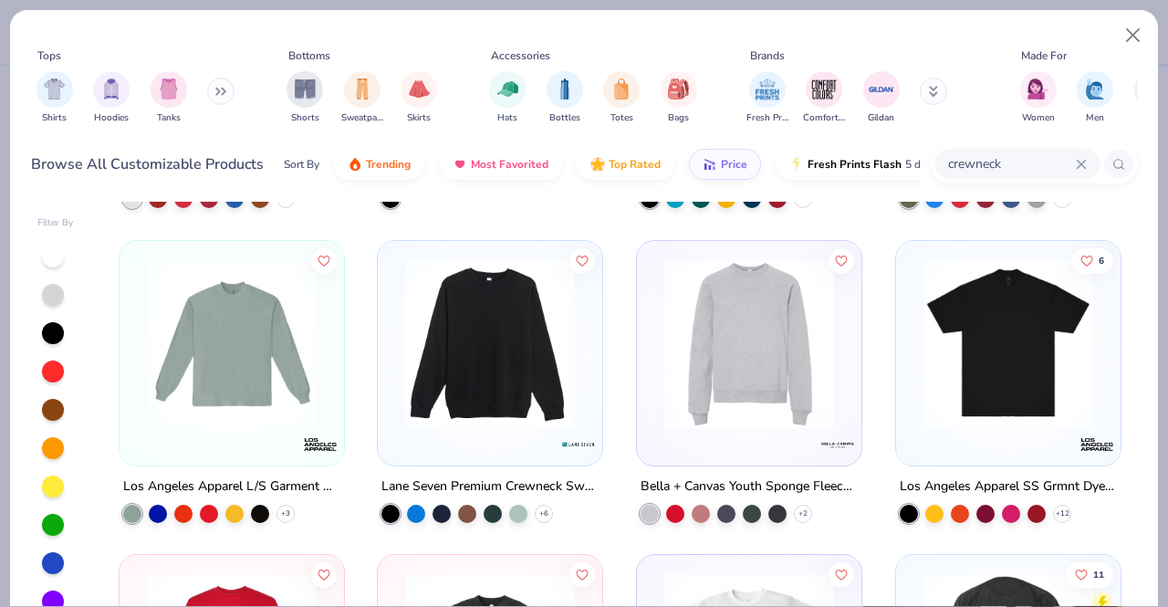
click at [528, 396] on img at bounding box center [490, 343] width 188 height 170
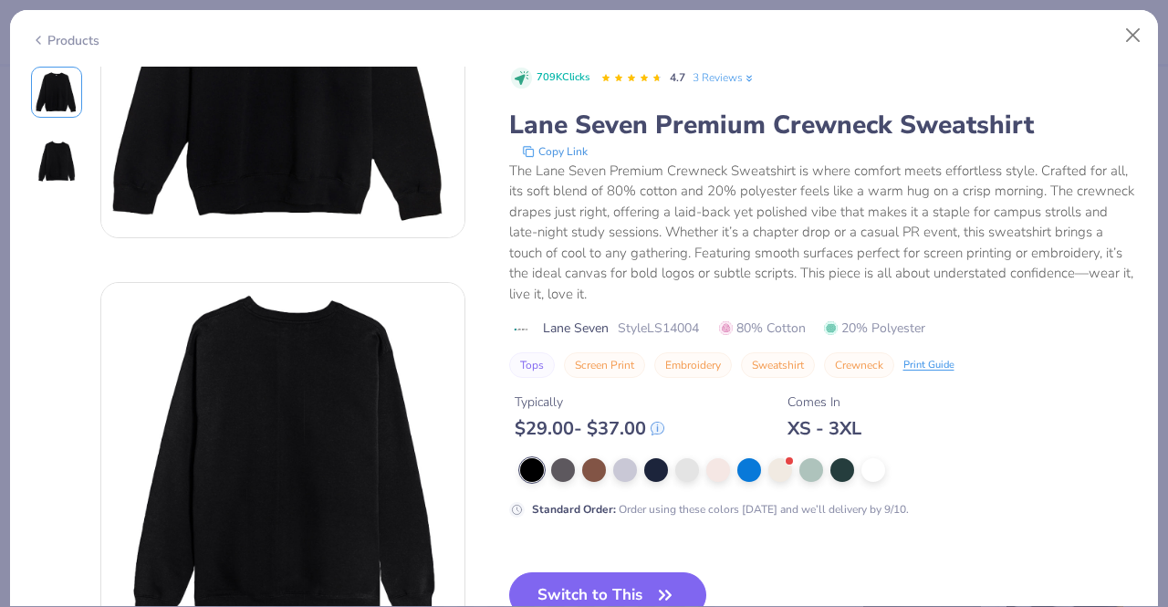
scroll to position [195, 0]
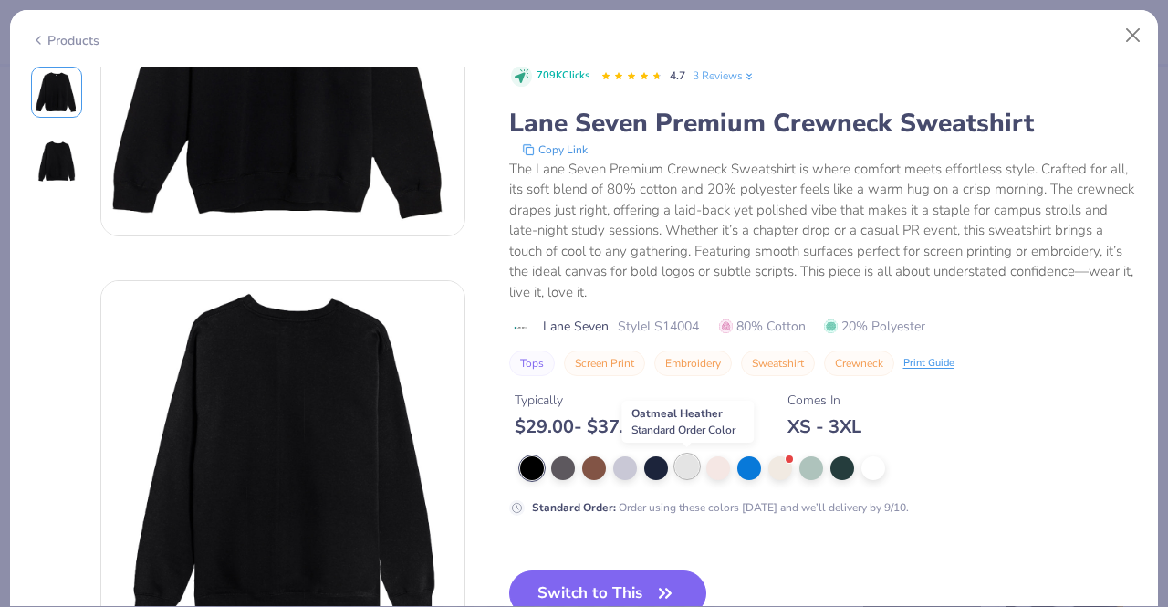
click at [692, 469] on div at bounding box center [687, 467] width 24 height 24
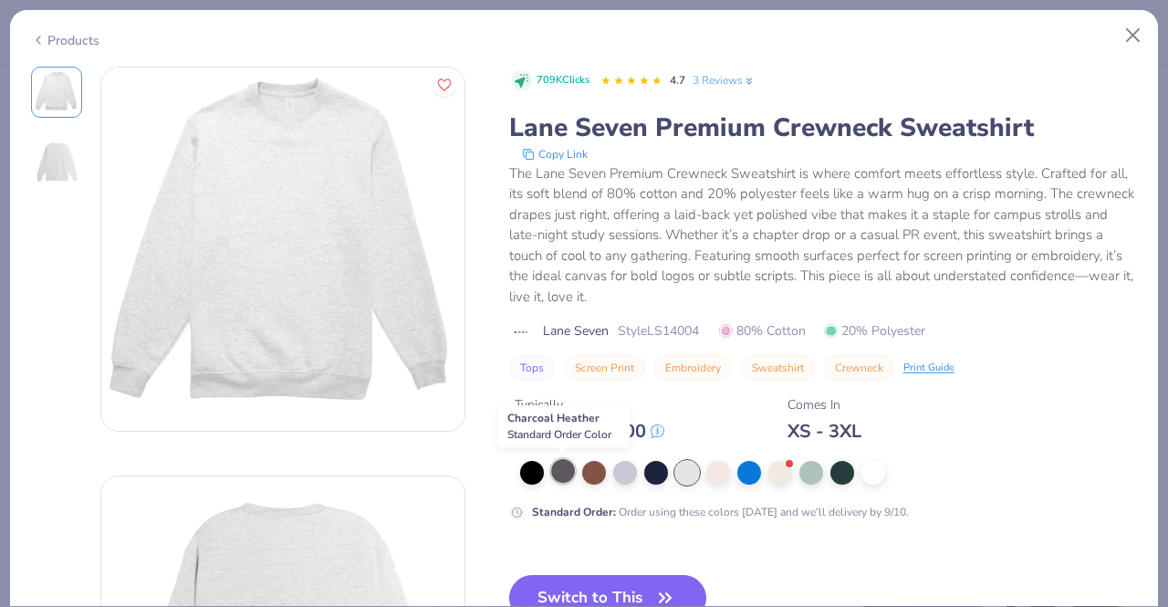
click at [564, 459] on div at bounding box center [563, 471] width 24 height 24
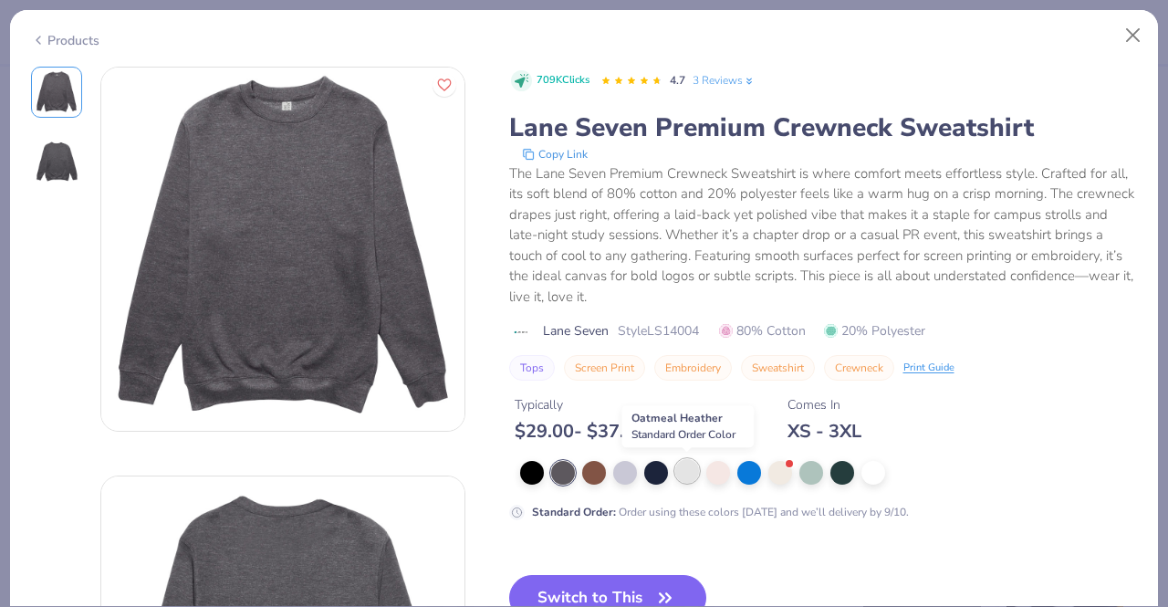
click at [686, 468] on div at bounding box center [687, 471] width 24 height 24
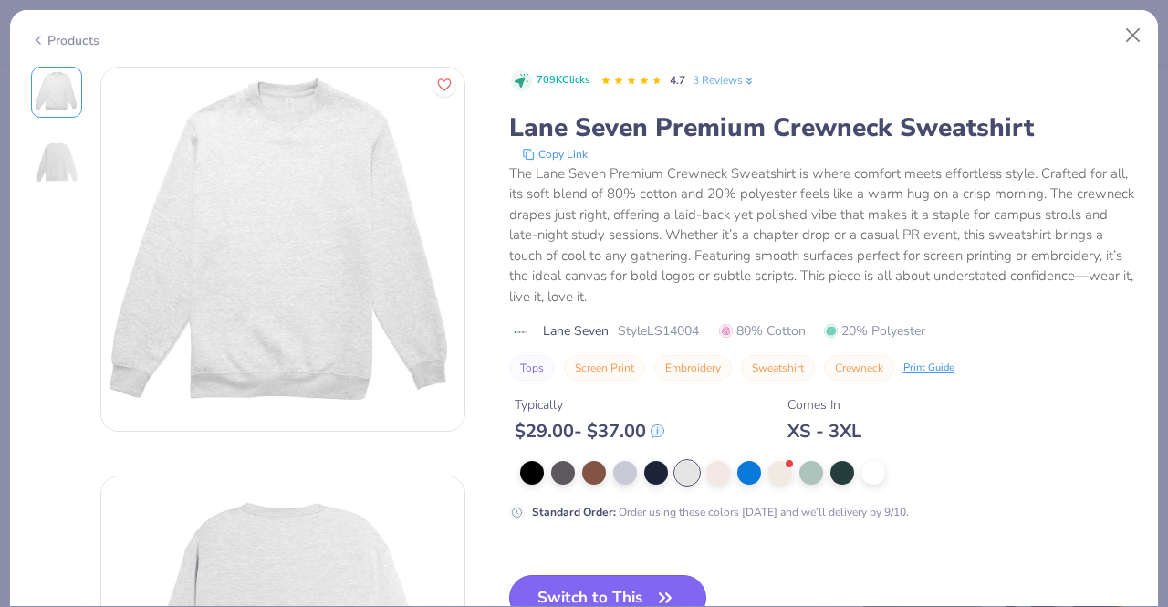
click at [632, 584] on button "Switch to This" at bounding box center [608, 598] width 198 height 46
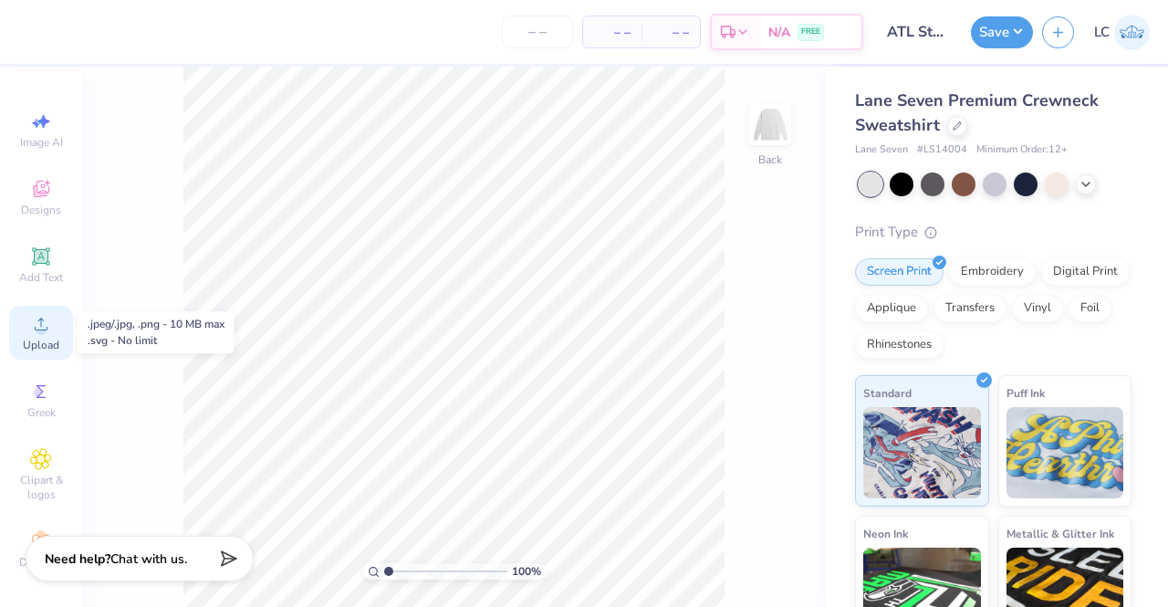
click at [30, 331] on icon at bounding box center [41, 324] width 22 height 22
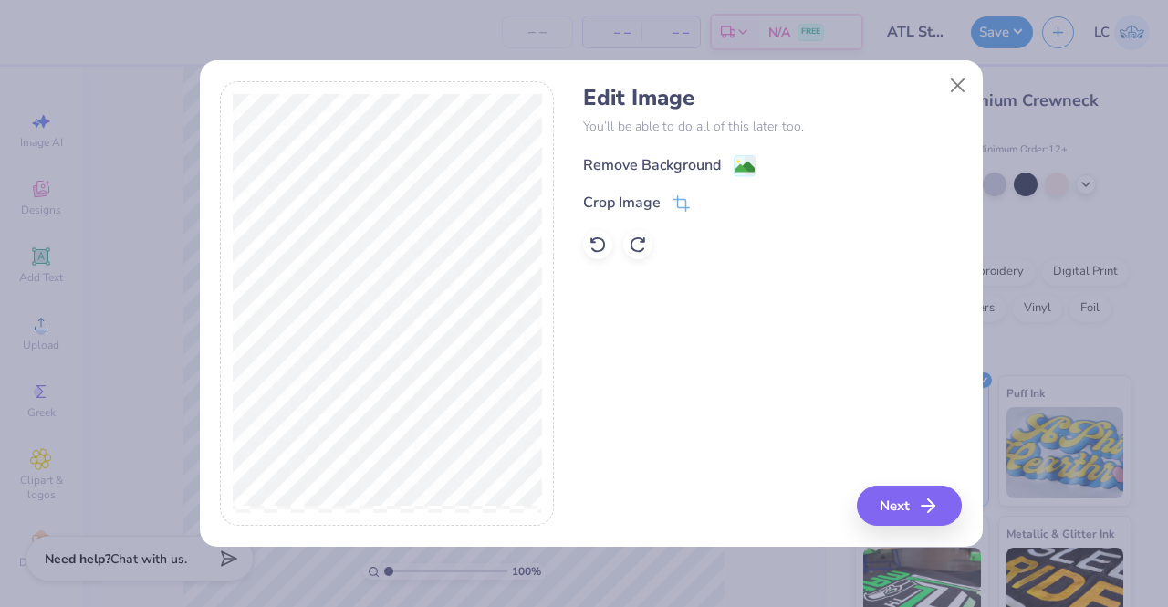
click at [652, 162] on div "Remove Background" at bounding box center [652, 165] width 138 height 22
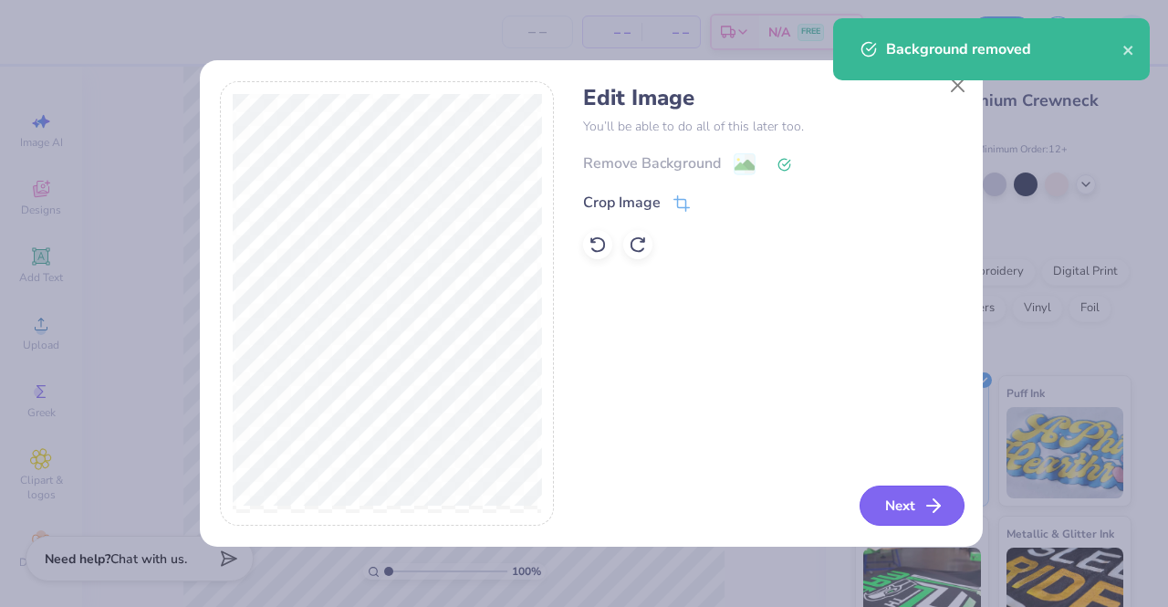
click at [900, 491] on button "Next" at bounding box center [912, 506] width 105 height 40
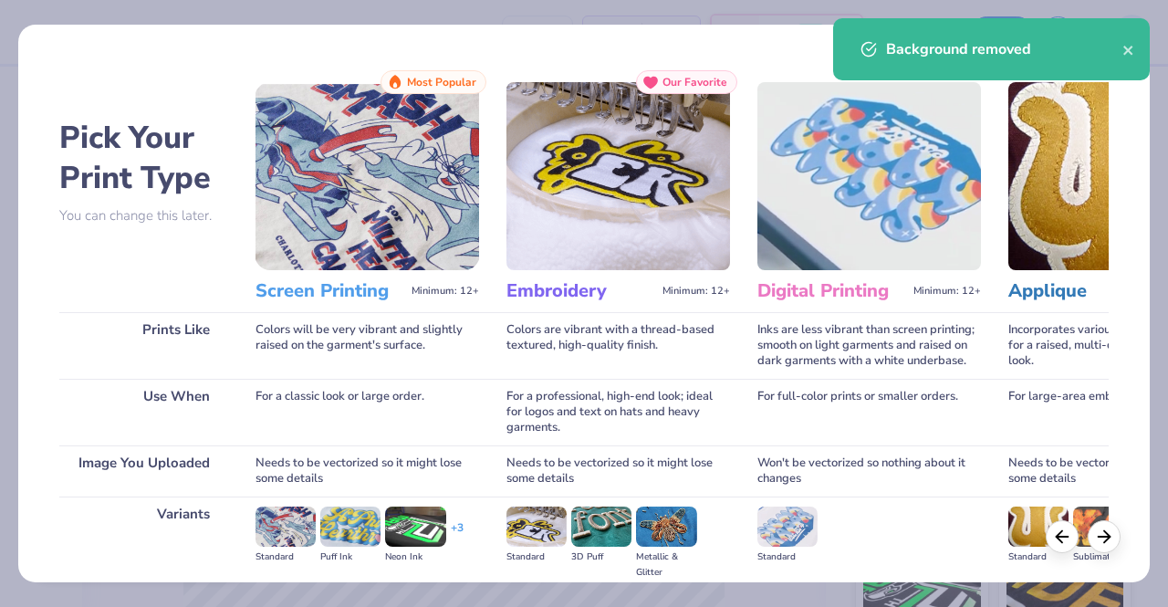
scroll to position [211, 0]
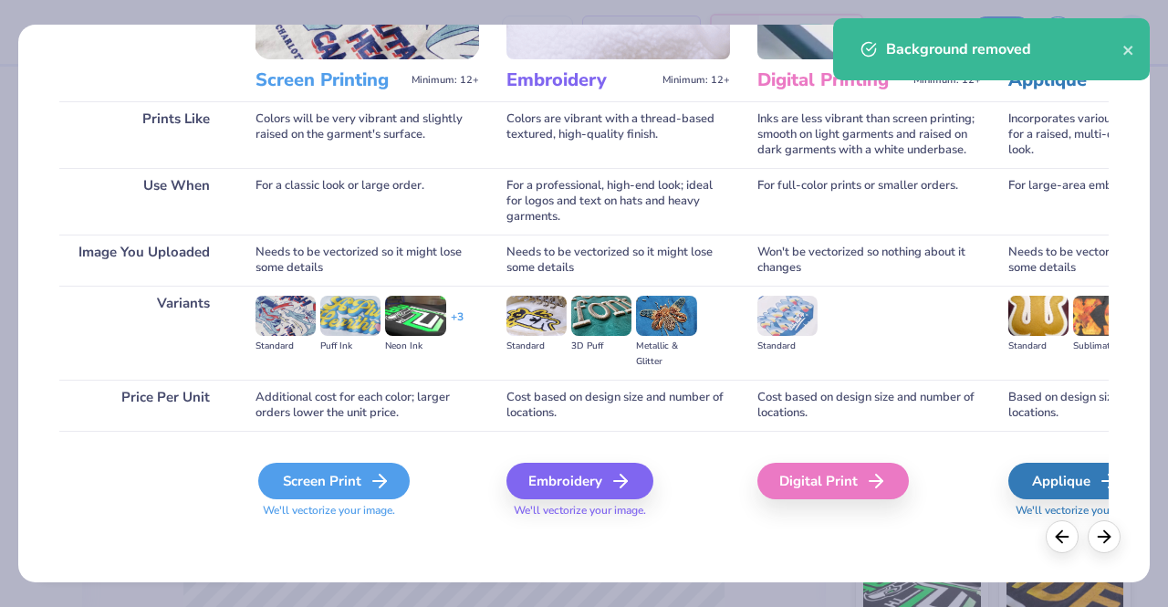
click at [359, 485] on div "Screen Print" at bounding box center [334, 481] width 152 height 37
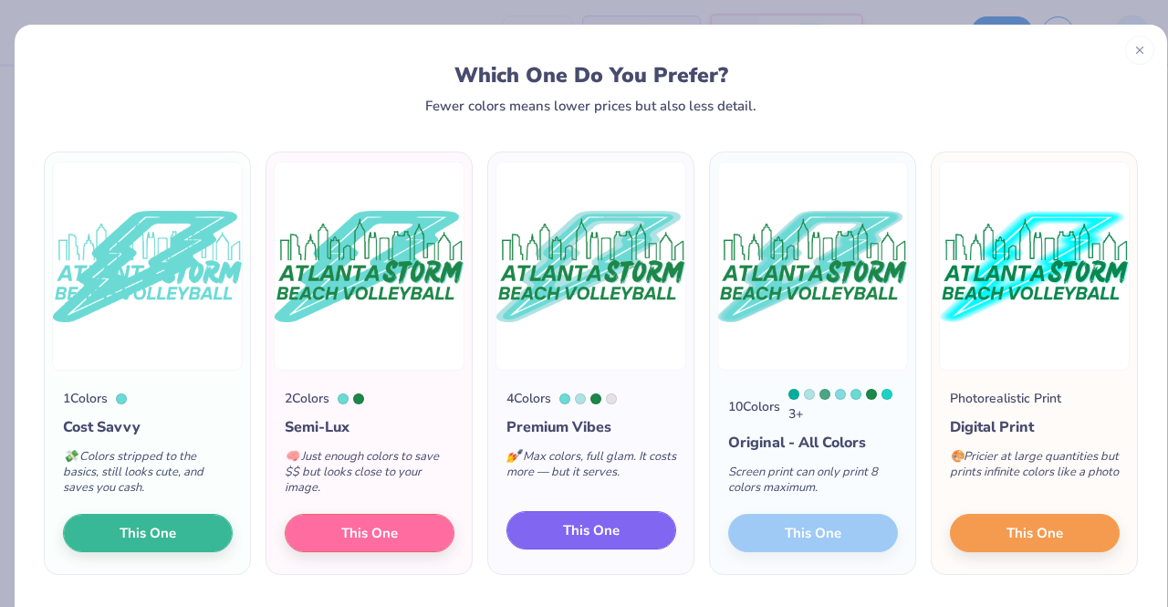
click at [613, 534] on button "This One" at bounding box center [592, 530] width 170 height 38
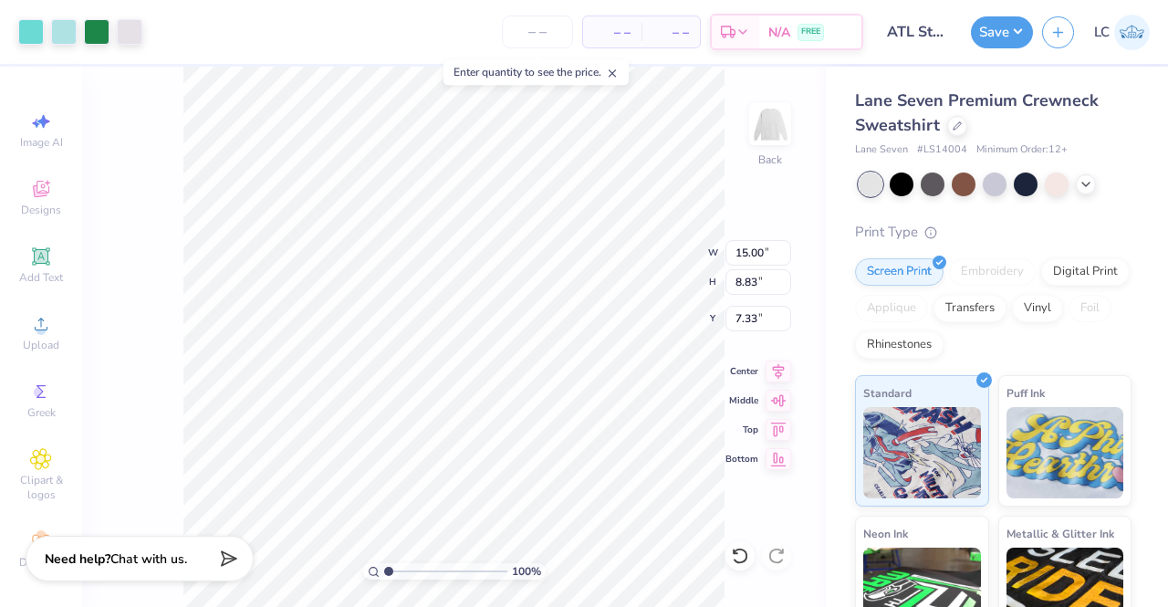
type input "9.89"
type input "5.82"
type input "3.00"
type input "12.49"
type input "7.36"
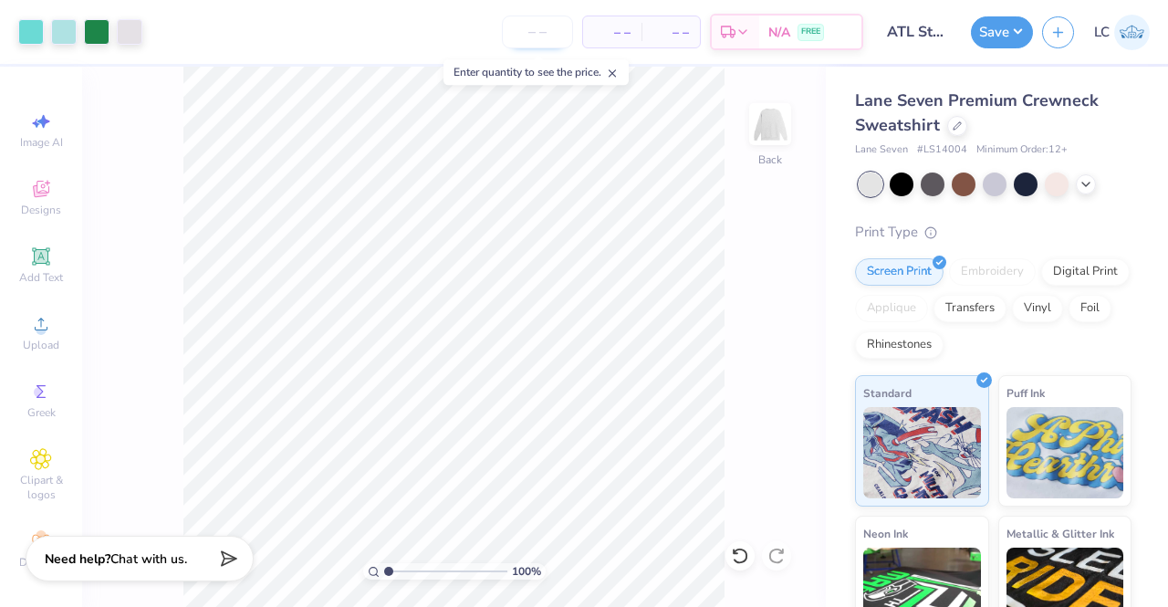
click at [549, 34] on input "number" at bounding box center [537, 32] width 71 height 33
type input "65"
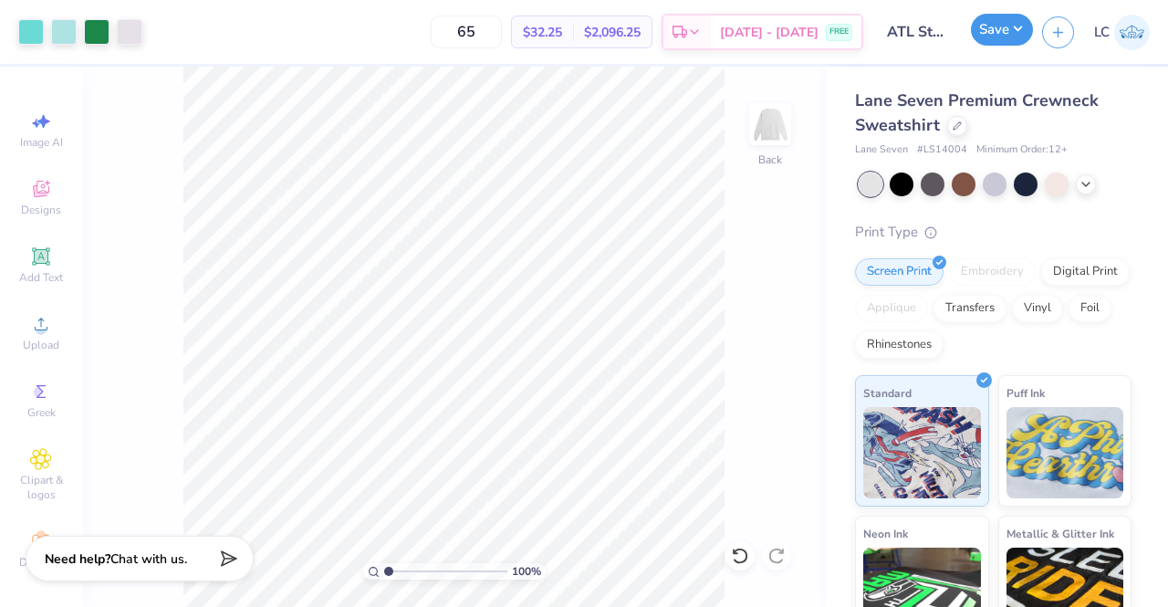
click at [997, 40] on button "Save" at bounding box center [1002, 30] width 62 height 32
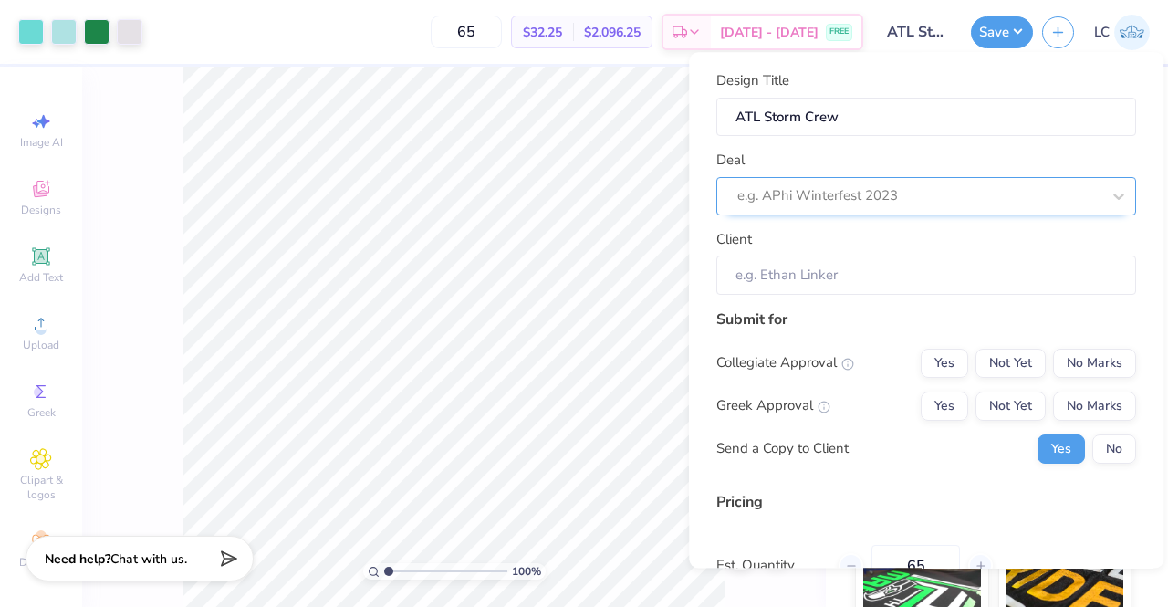
click at [1032, 183] on div "e.g. APhi Winterfest 2023" at bounding box center [919, 197] width 367 height 28
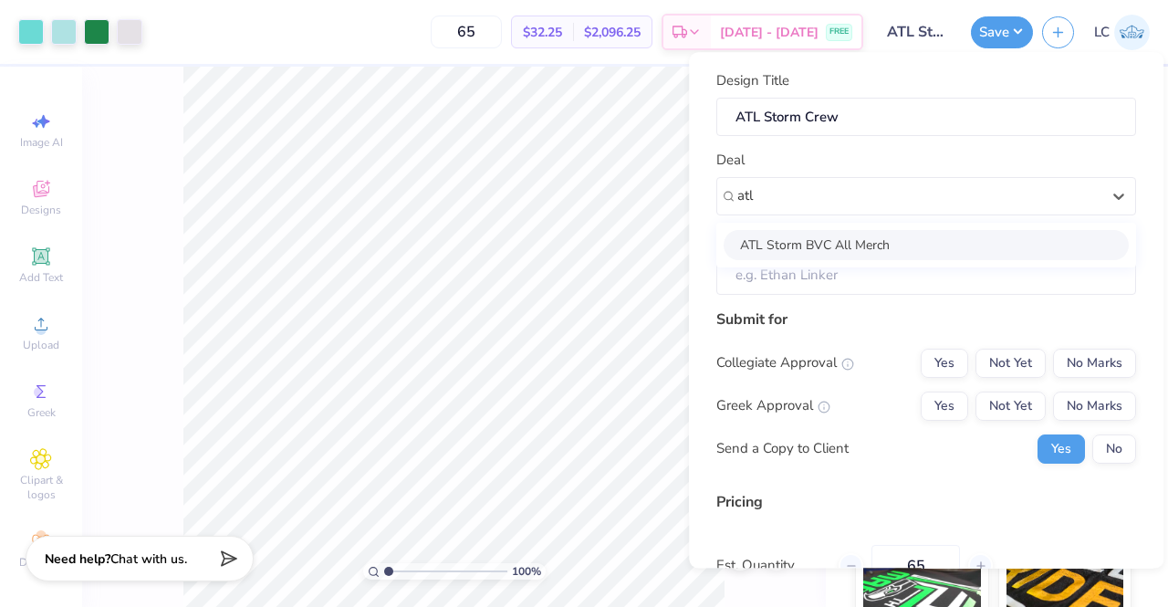
click at [908, 247] on div "ATL Storm BVC All Merch" at bounding box center [926, 245] width 405 height 30
type input "atl"
type input "Lacy Cook"
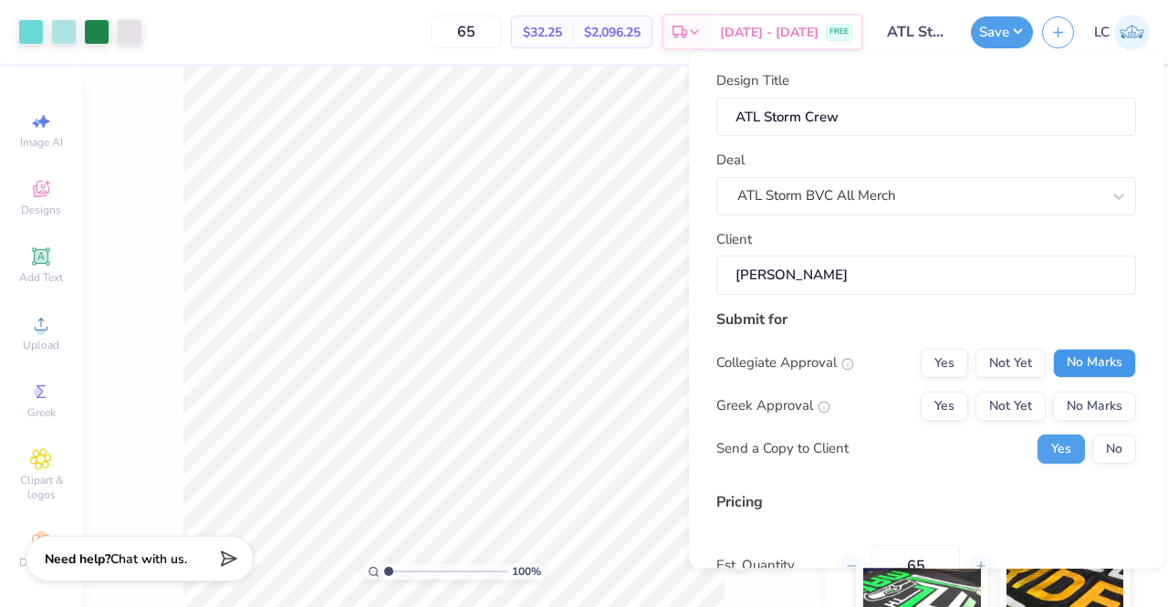
click at [1092, 352] on button "No Marks" at bounding box center [1094, 363] width 83 height 29
click at [1092, 393] on button "No Marks" at bounding box center [1094, 406] width 83 height 29
click at [1103, 452] on button "No" at bounding box center [1114, 448] width 44 height 29
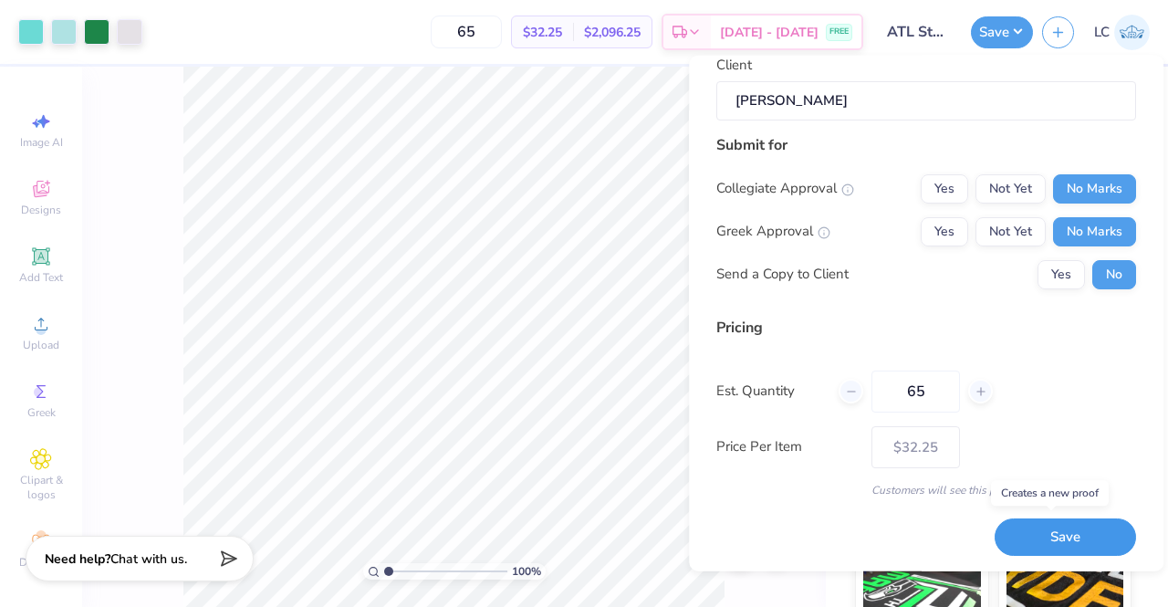
click at [1066, 545] on button "Save" at bounding box center [1065, 536] width 141 height 37
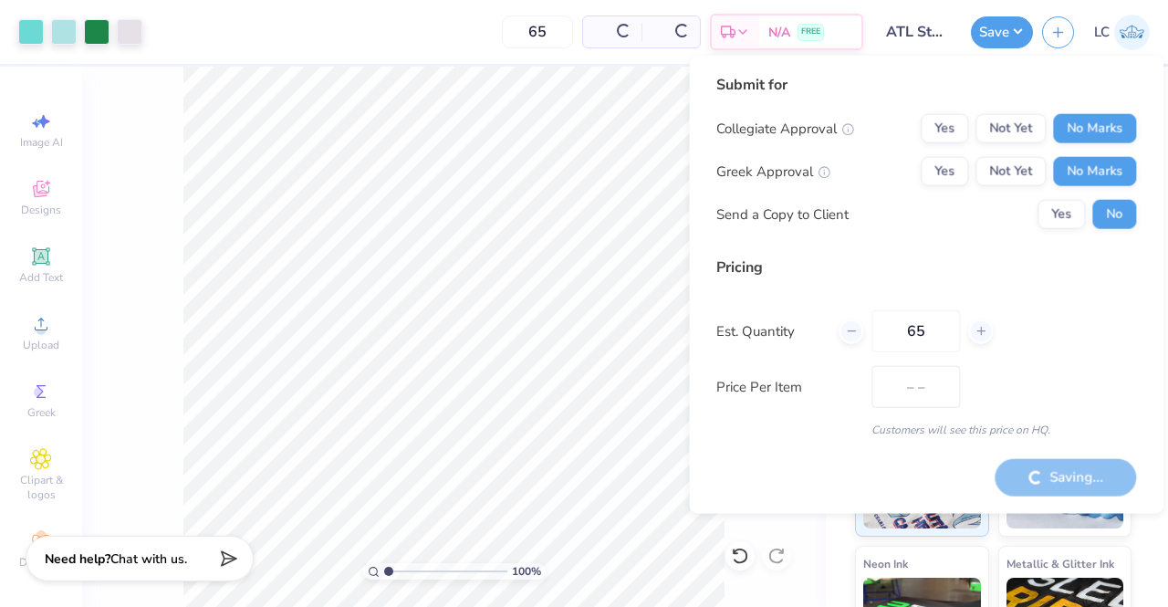
type input "$32.25"
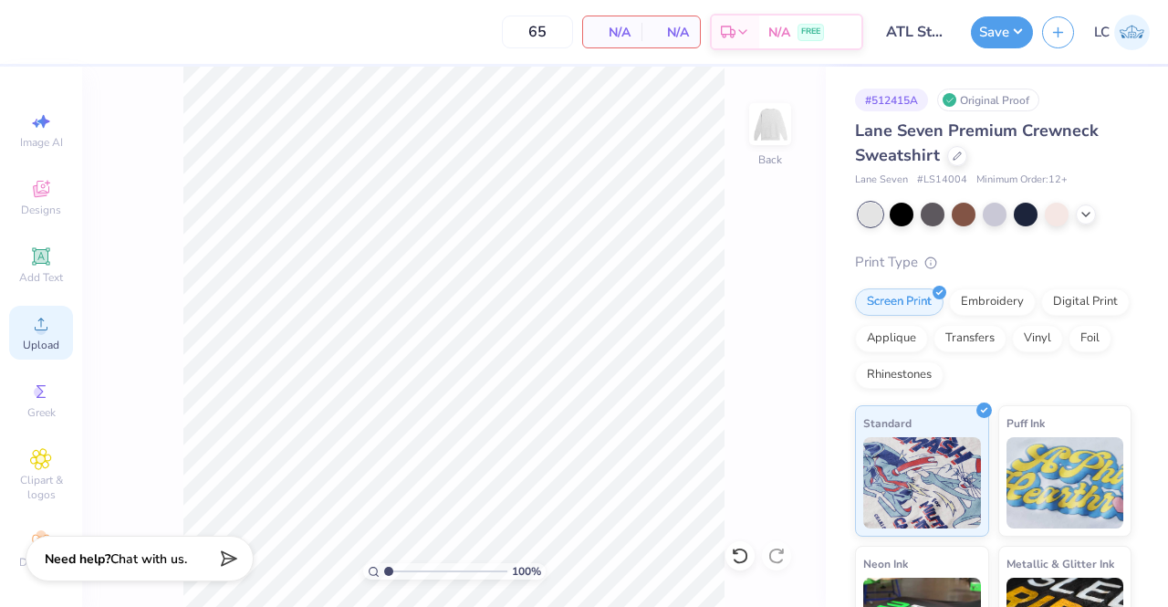
click at [41, 340] on span "Upload" at bounding box center [41, 345] width 37 height 15
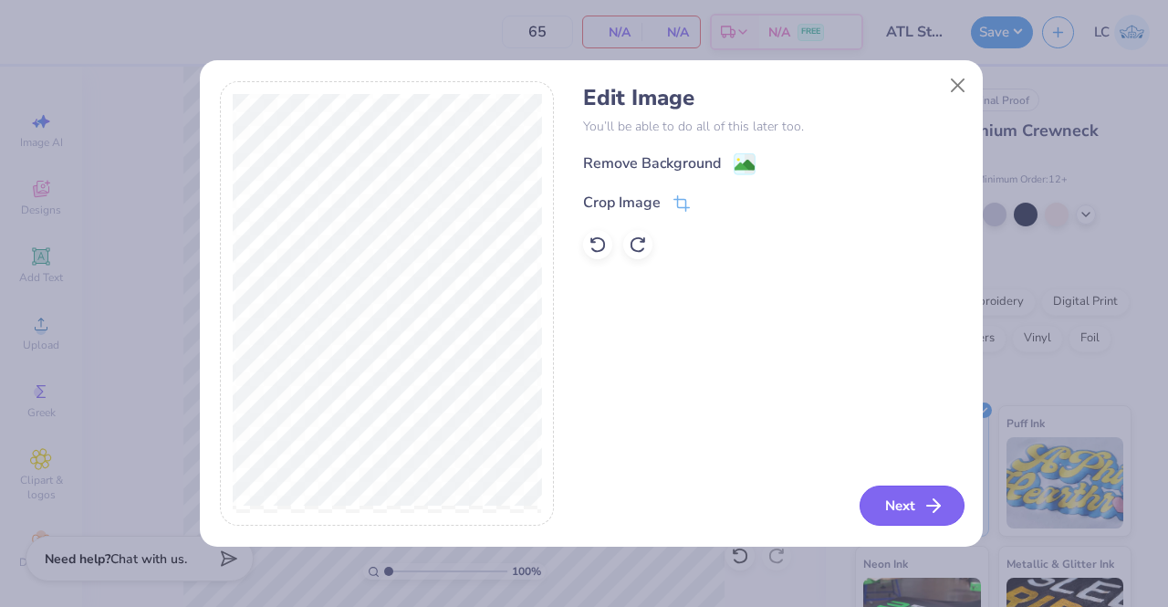
click at [929, 496] on icon "button" at bounding box center [934, 506] width 22 height 22
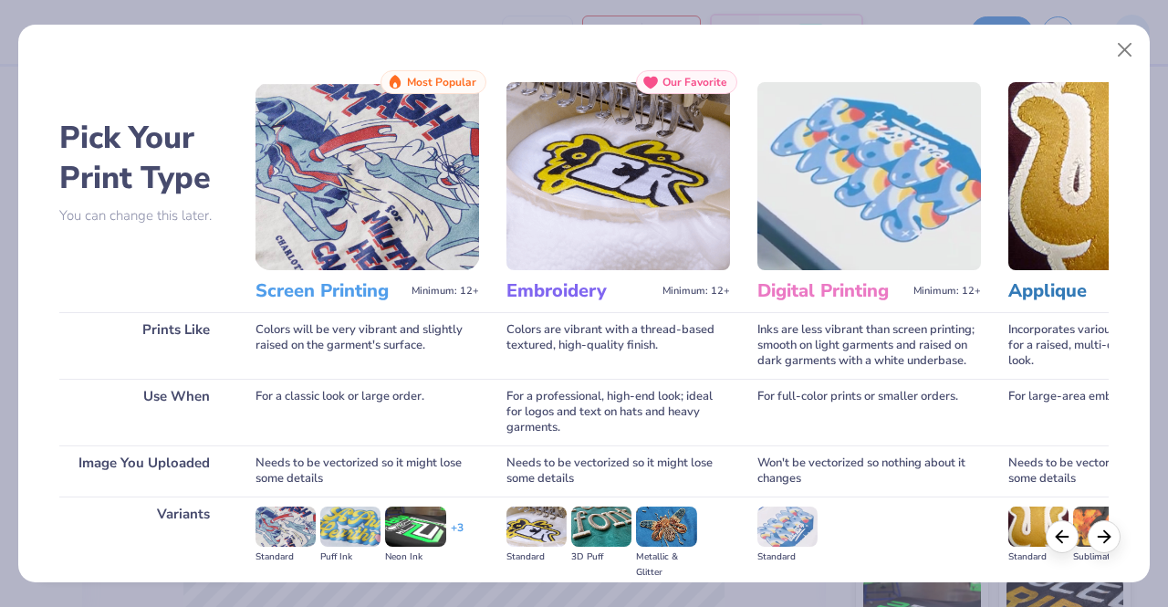
scroll to position [211, 0]
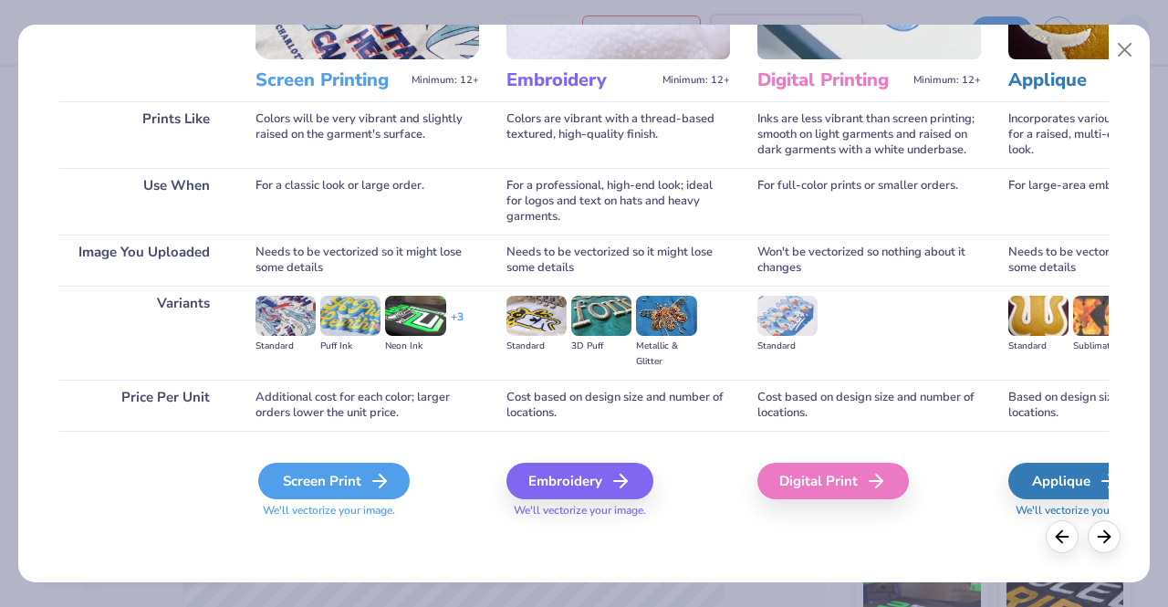
click at [392, 475] on div "Screen Print" at bounding box center [334, 481] width 152 height 37
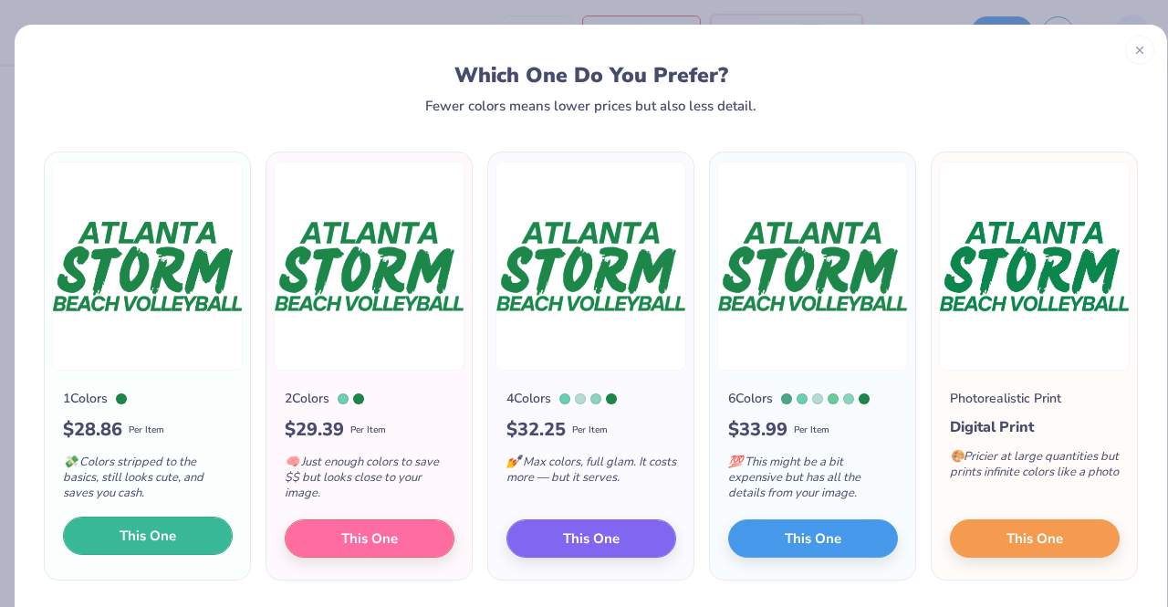
click at [171, 526] on span "This One" at bounding box center [148, 536] width 57 height 21
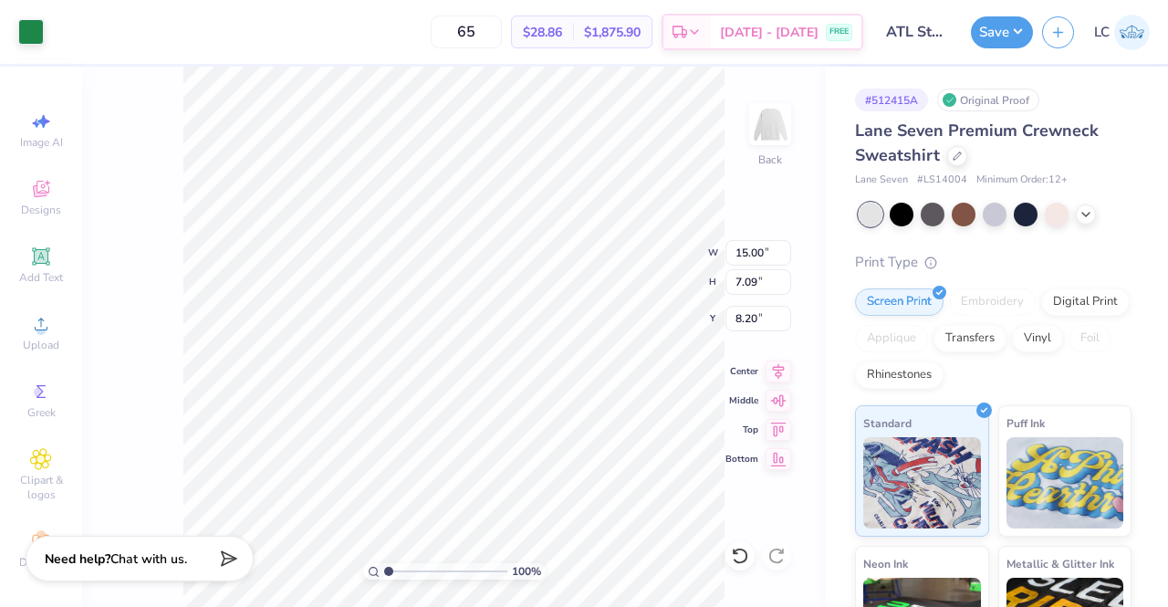
type input "14.12"
type input "6.68"
type input "3.00"
click at [1001, 39] on button "Save" at bounding box center [1002, 30] width 62 height 32
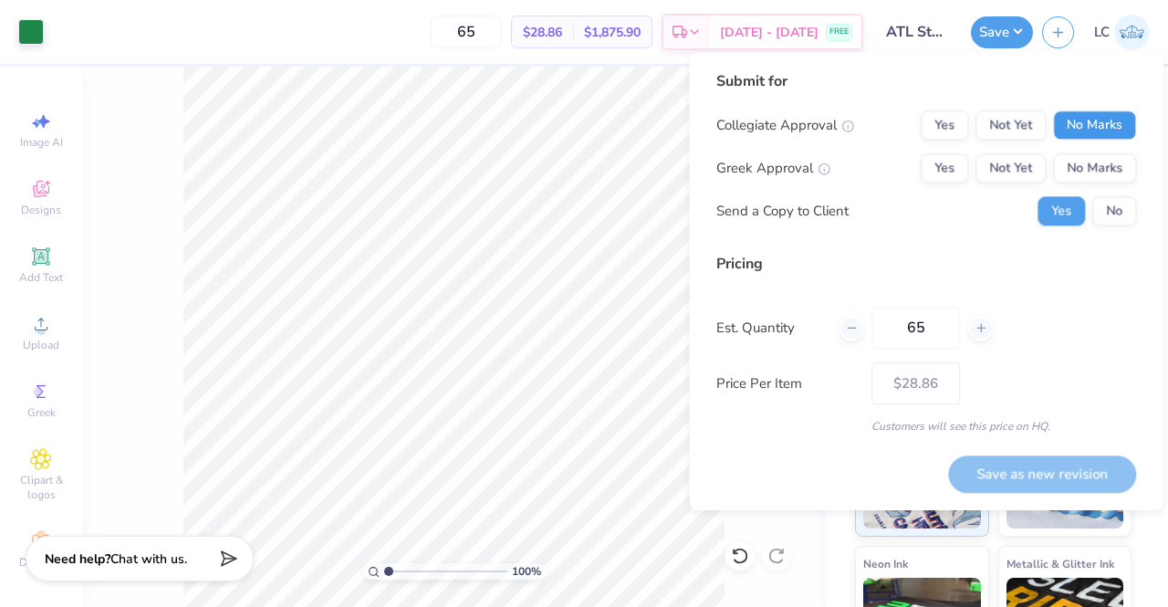
click at [1104, 120] on button "No Marks" at bounding box center [1094, 124] width 83 height 29
click at [1113, 156] on button "No Marks" at bounding box center [1094, 167] width 83 height 29
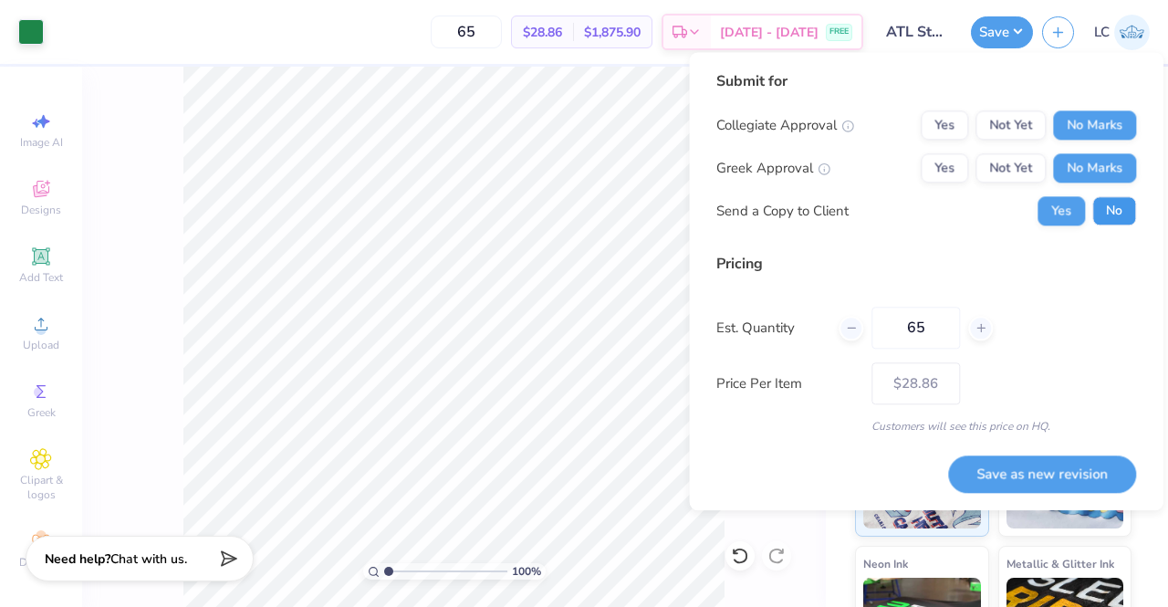
click at [1121, 204] on button "No" at bounding box center [1114, 210] width 44 height 29
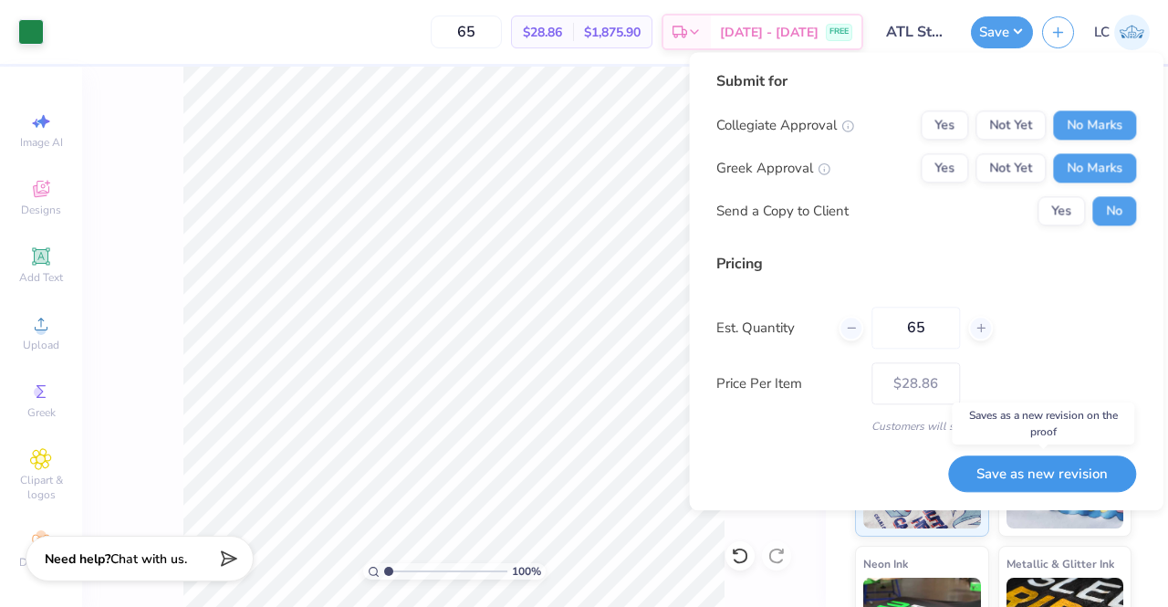
click at [1046, 466] on button "Save as new revision" at bounding box center [1042, 473] width 188 height 37
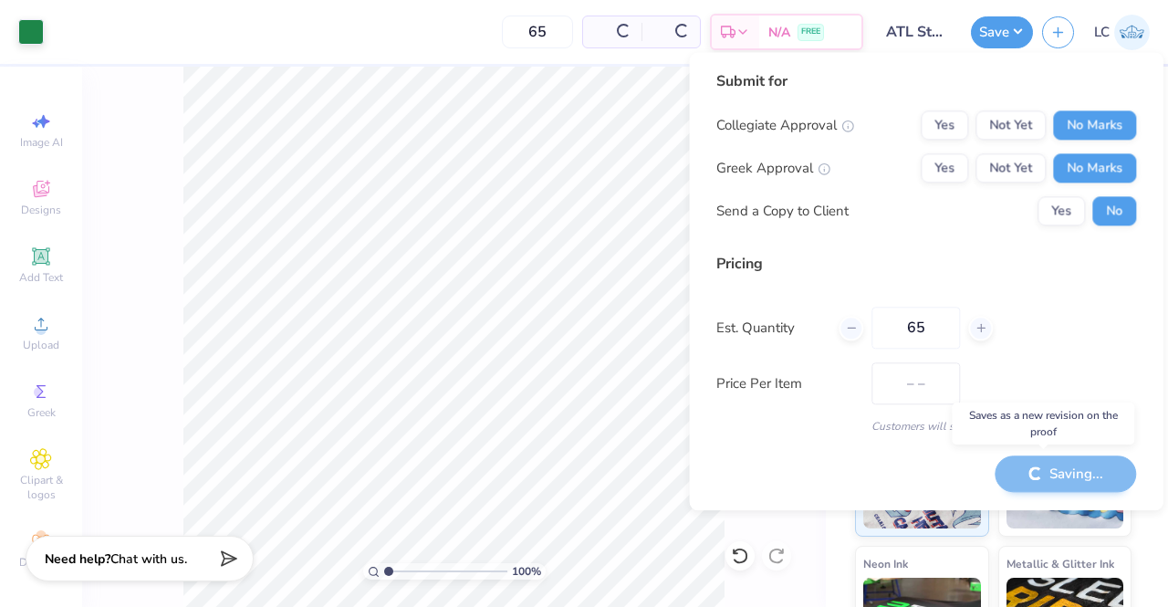
type input "$28.86"
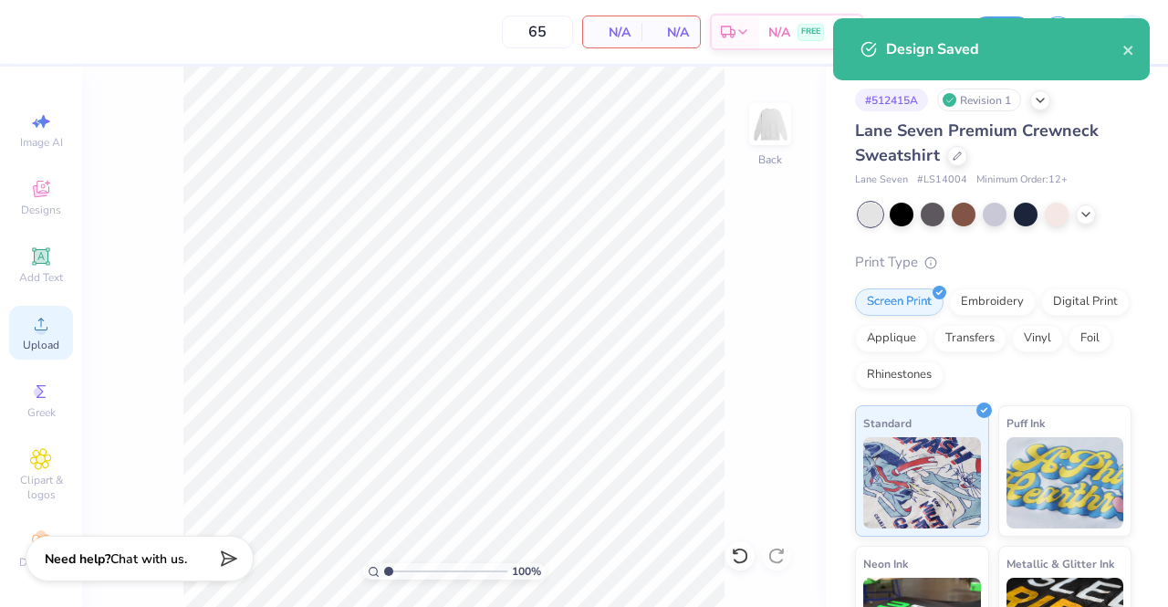
click at [31, 337] on div "Upload" at bounding box center [41, 333] width 64 height 54
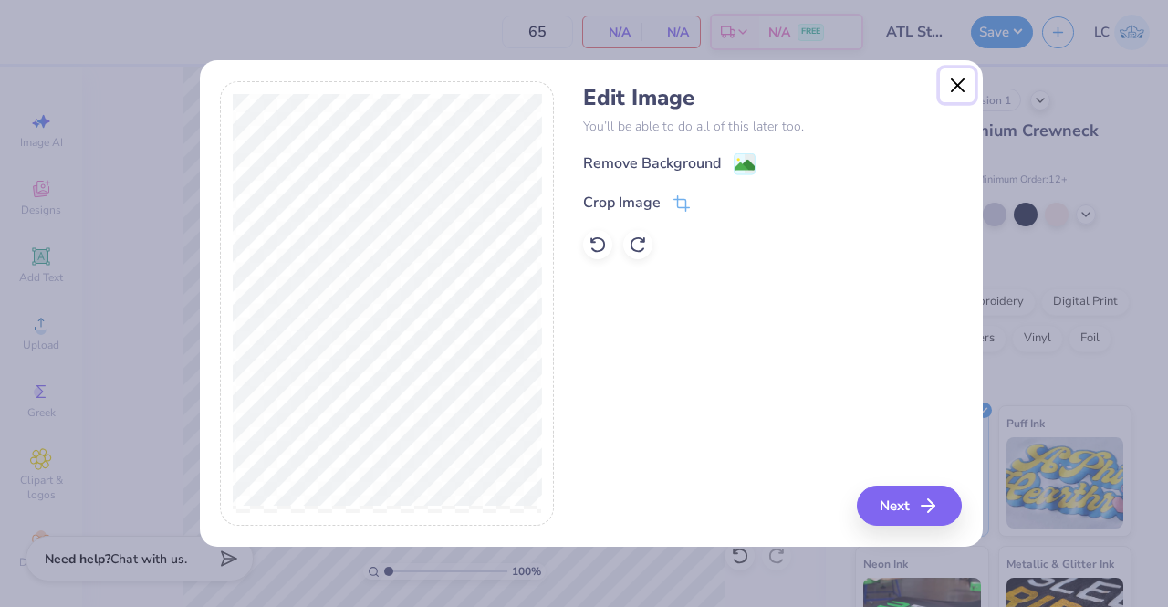
click at [958, 89] on button "Close" at bounding box center [957, 85] width 35 height 35
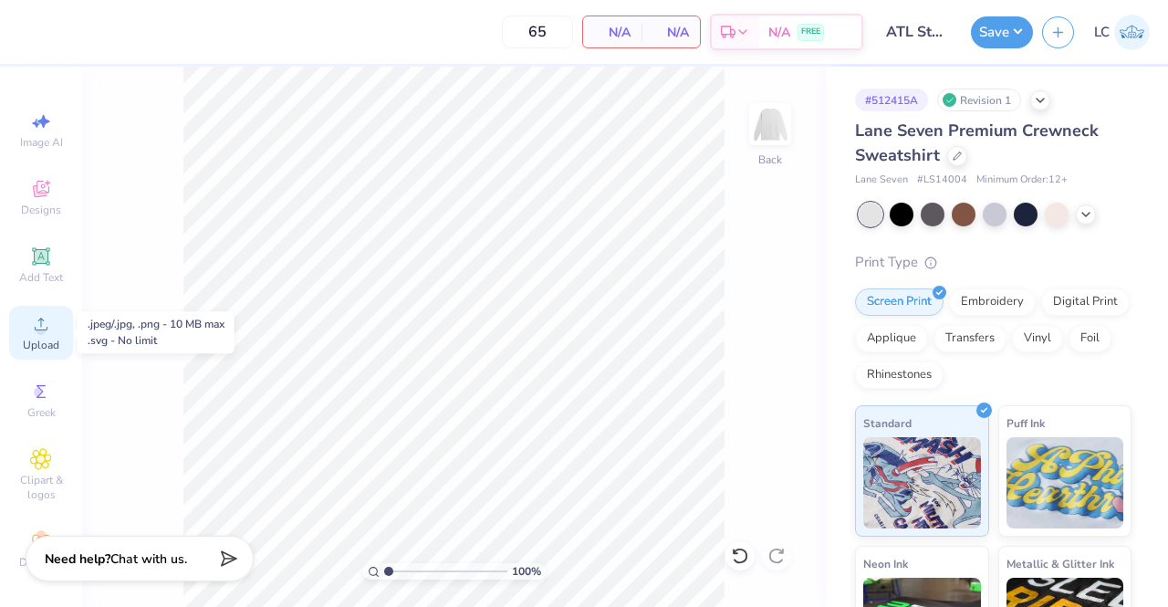
click at [31, 338] on span "Upload" at bounding box center [41, 345] width 37 height 15
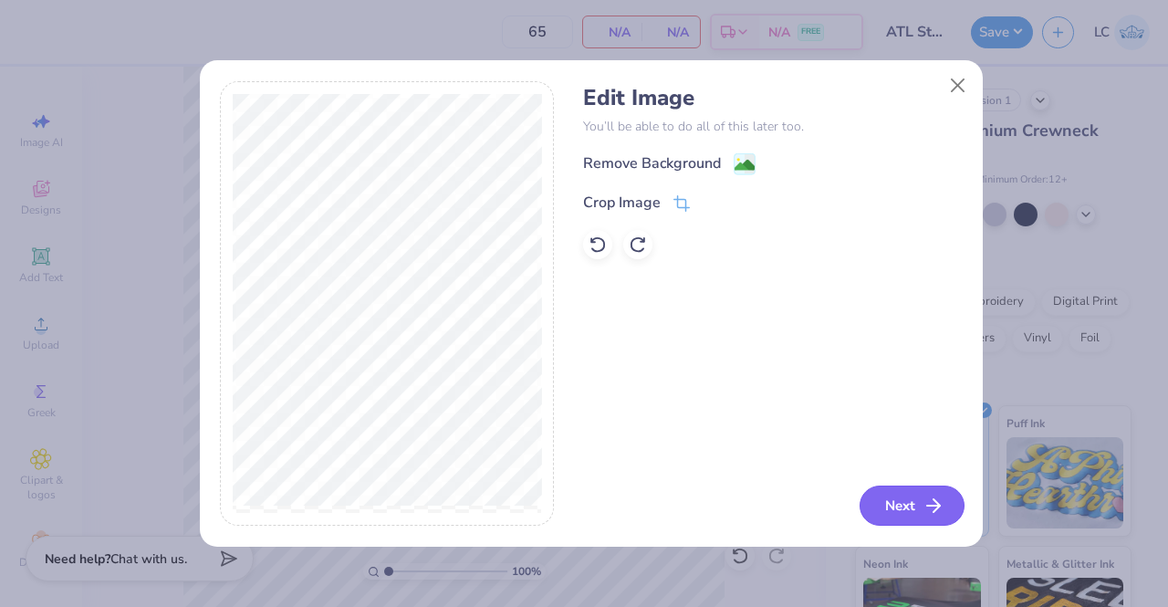
click at [920, 497] on button "Next" at bounding box center [912, 506] width 105 height 40
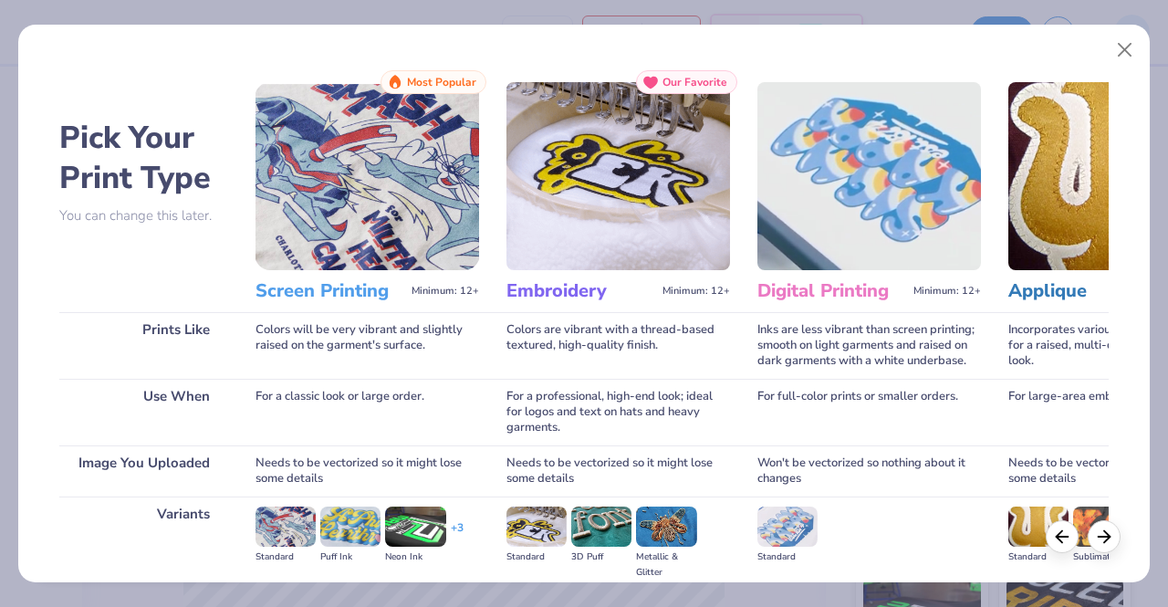
scroll to position [211, 0]
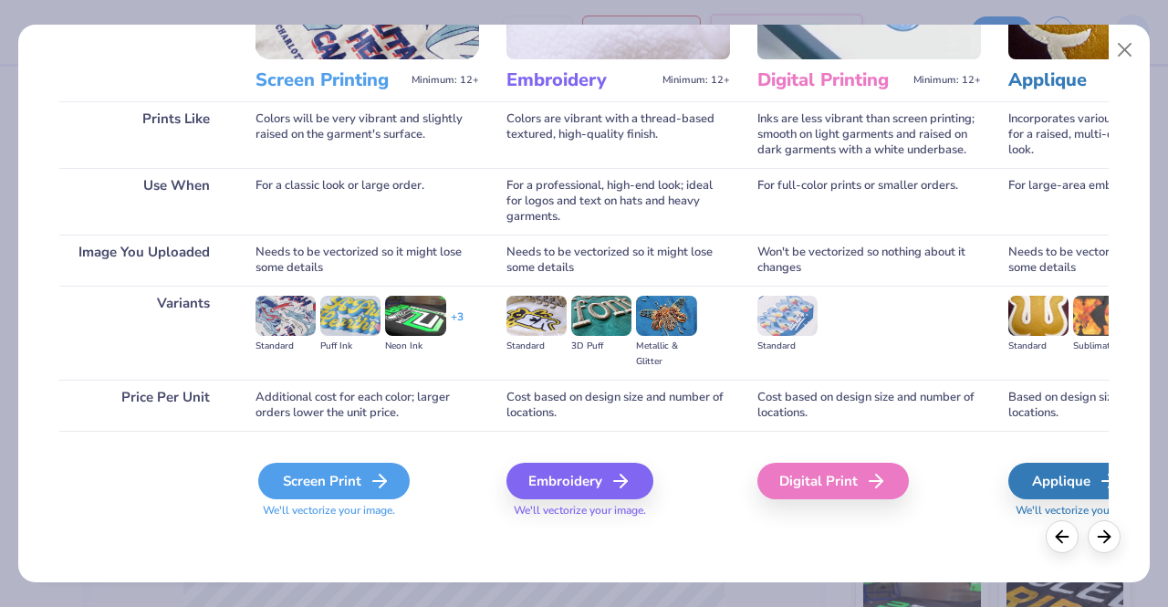
click at [338, 470] on div "Screen Print" at bounding box center [334, 481] width 152 height 37
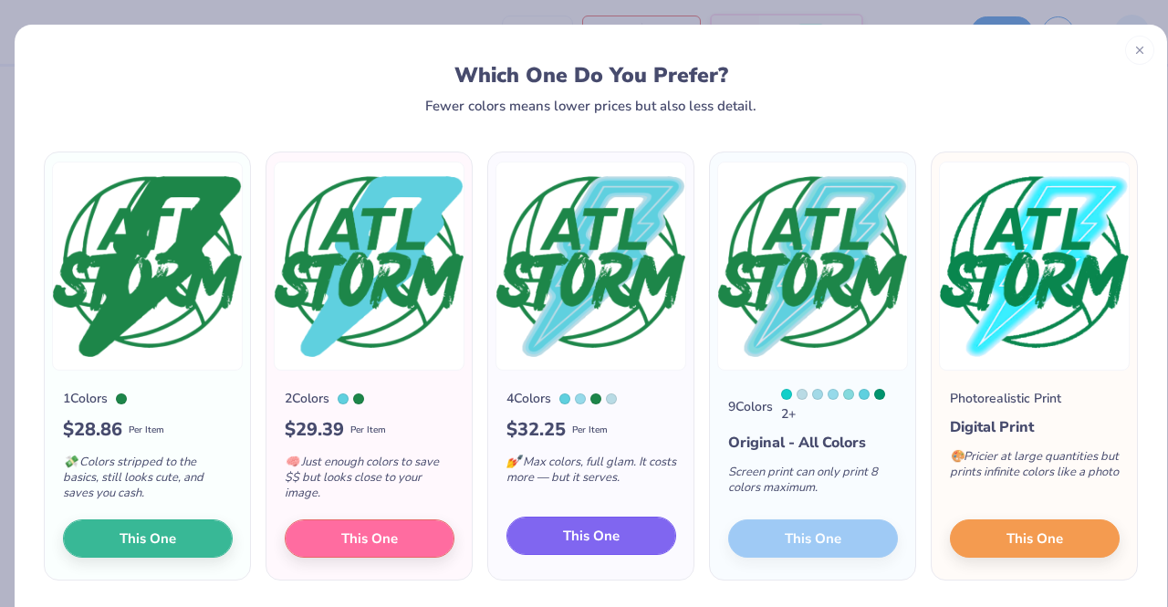
click at [595, 527] on span "This One" at bounding box center [591, 536] width 57 height 21
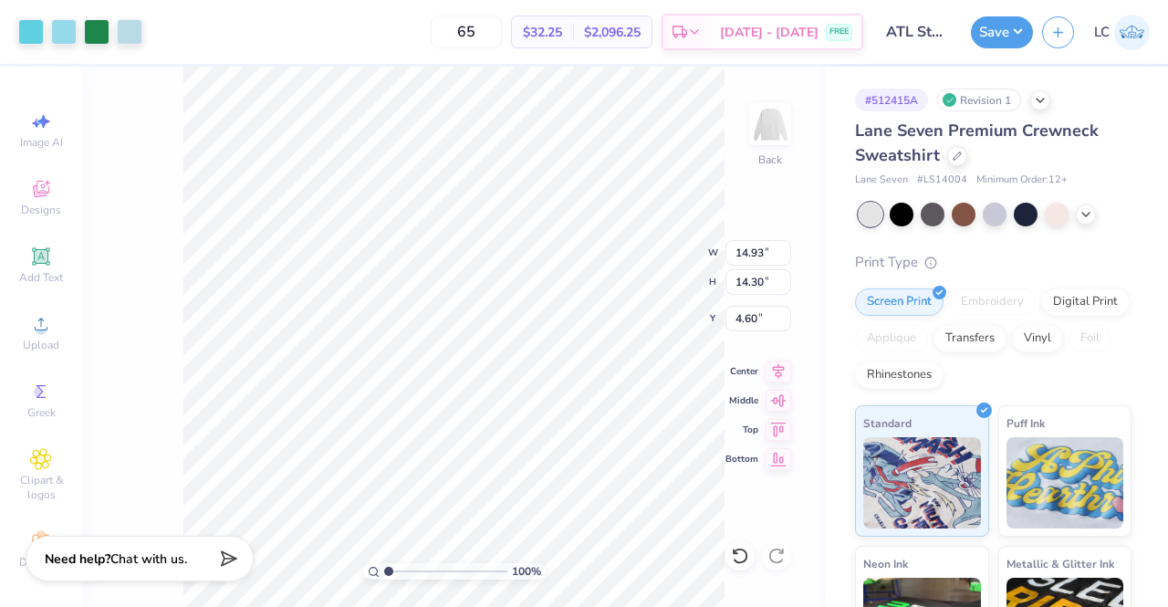
type input "11.51"
type input "11.03"
type input "3.00"
type input "10.47"
type input "10.04"
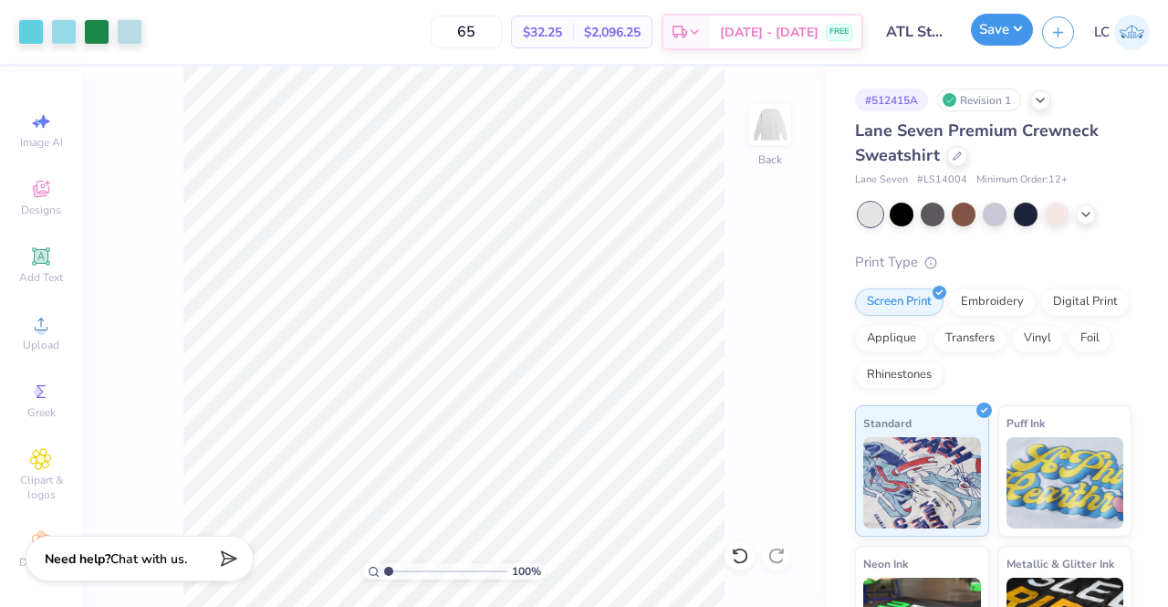
click at [1011, 25] on button "Save" at bounding box center [1002, 30] width 62 height 32
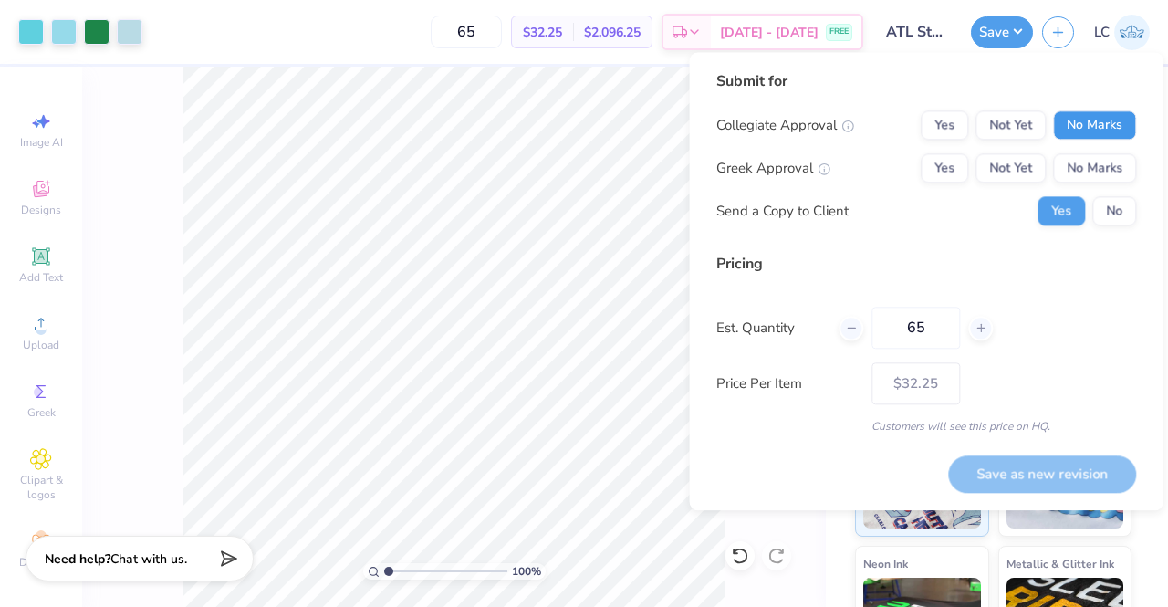
click at [1096, 114] on button "No Marks" at bounding box center [1094, 124] width 83 height 29
click at [1104, 159] on button "No Marks" at bounding box center [1094, 167] width 83 height 29
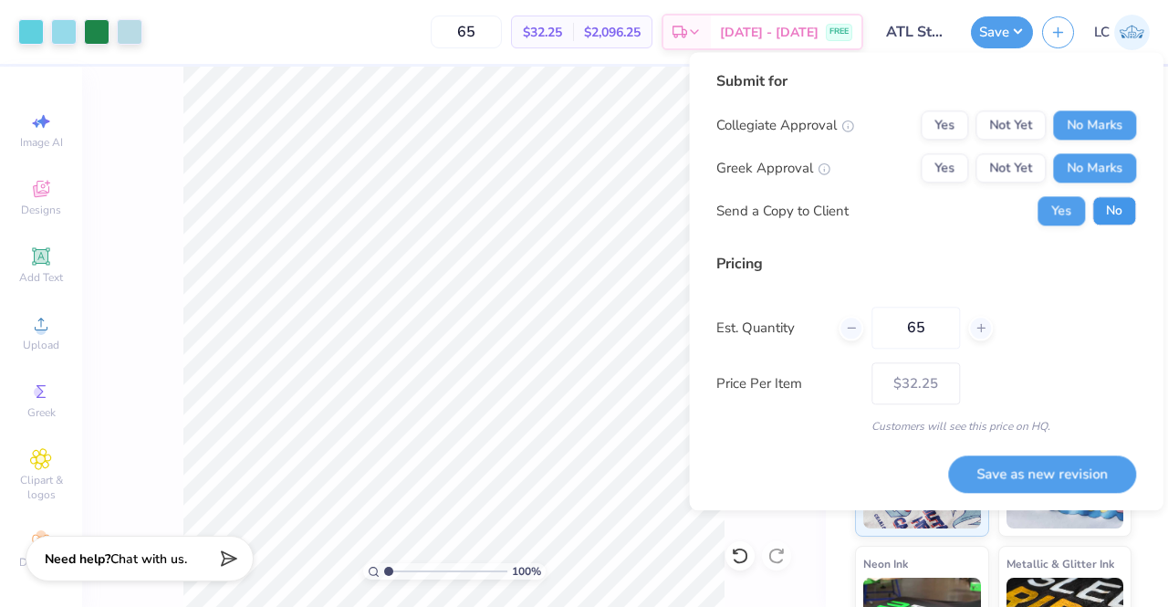
click at [1108, 207] on button "No" at bounding box center [1114, 210] width 44 height 29
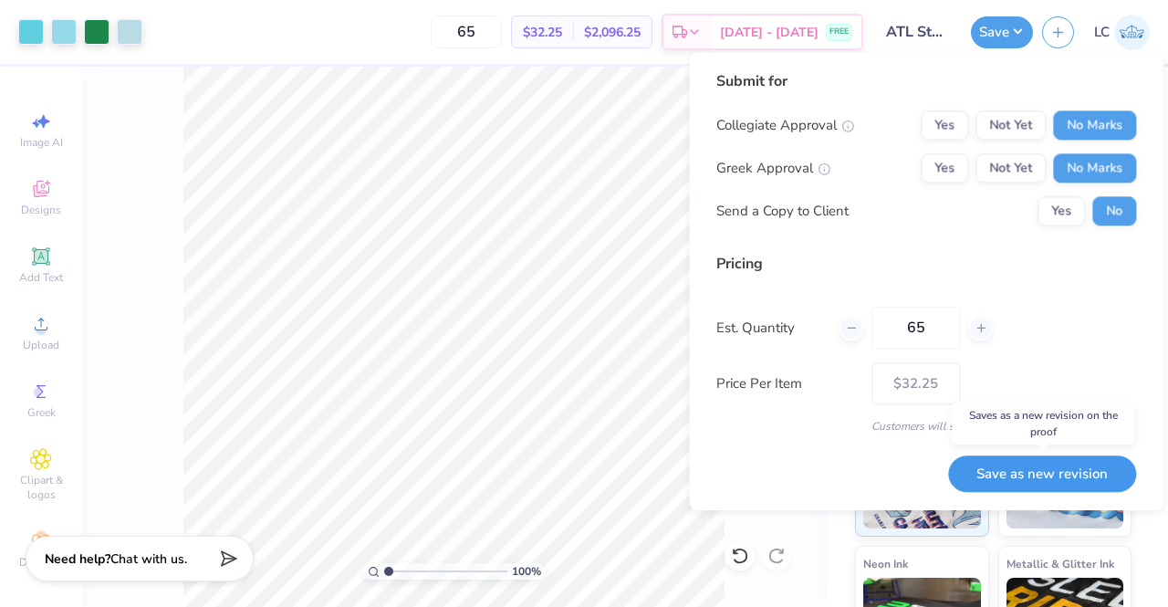
click at [1049, 475] on button "Save as new revision" at bounding box center [1042, 473] width 188 height 37
type input "$32.25"
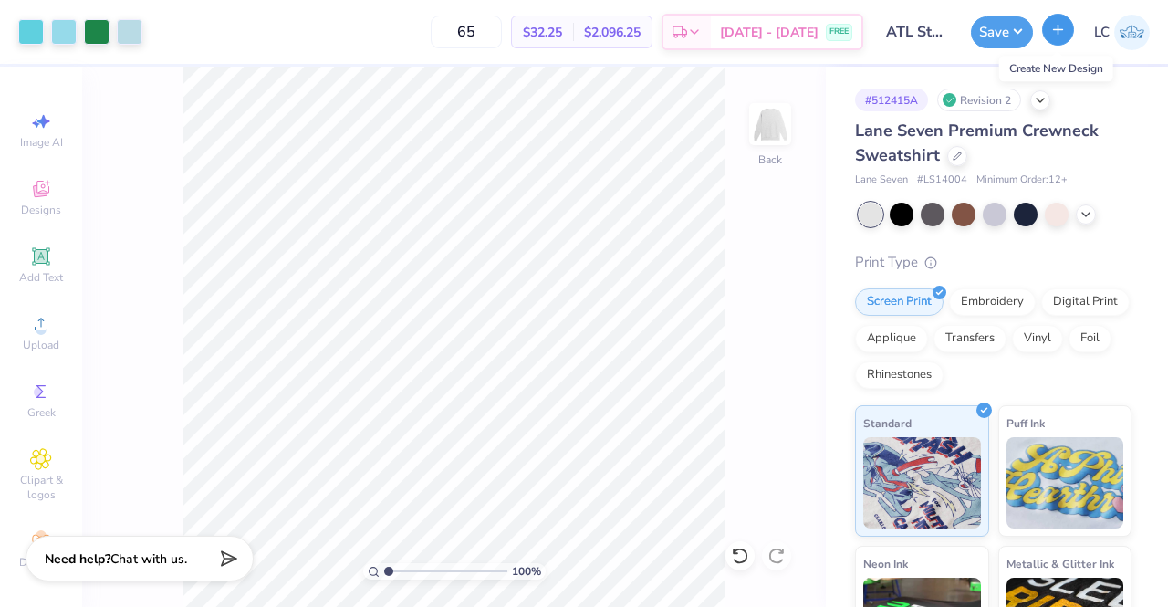
click at [1049, 37] on button "button" at bounding box center [1058, 30] width 32 height 32
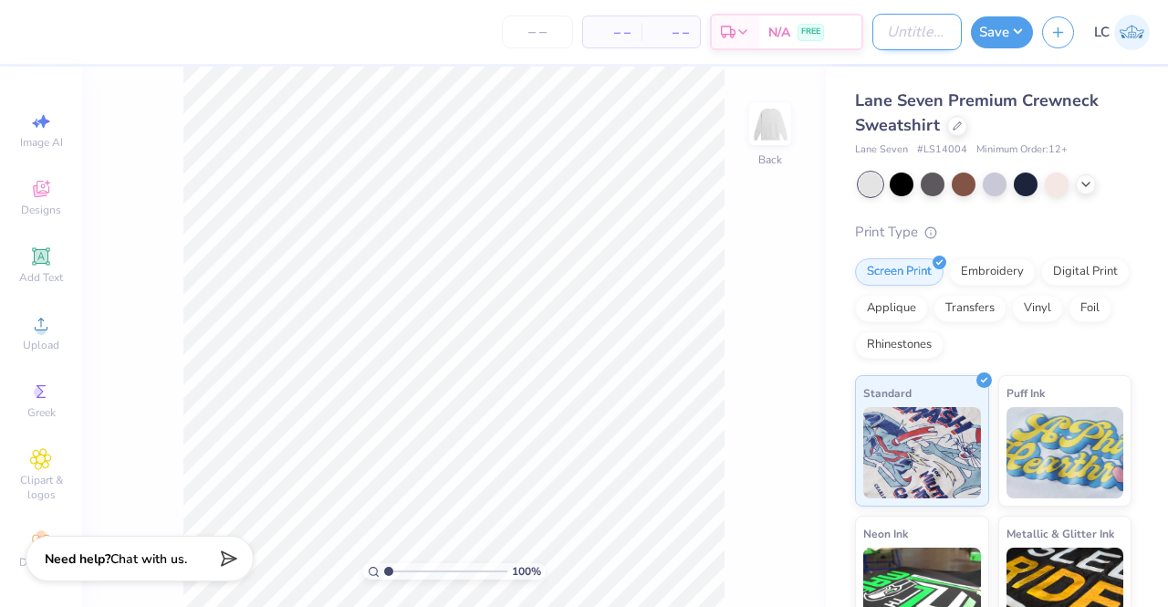
click at [906, 36] on input "Design Title" at bounding box center [917, 32] width 89 height 37
click at [955, 127] on icon at bounding box center [957, 123] width 7 height 7
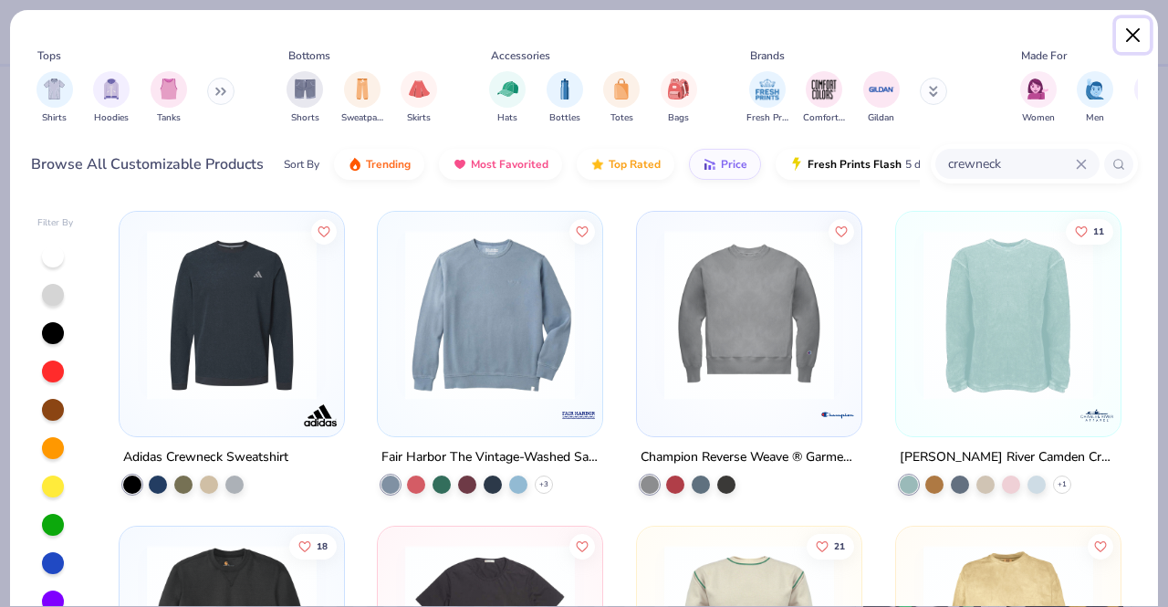
click at [1128, 43] on button "Close" at bounding box center [1133, 35] width 35 height 35
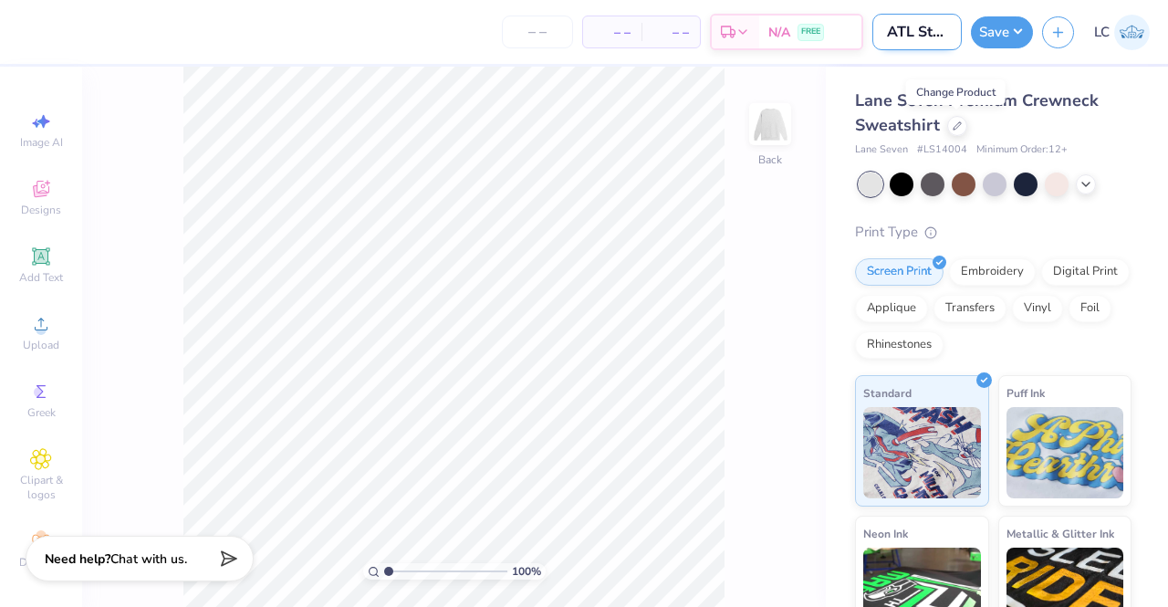
click at [934, 32] on input "ATL Storm Sweatpants" at bounding box center [917, 32] width 89 height 37
type input "ATL Storm Sweats and shorts"
click at [1064, 139] on div "Lane Seven Premium Crewneck Sweatshirt Lane Seven # LS14004 Minimum Order: 12 +" at bounding box center [993, 123] width 277 height 69
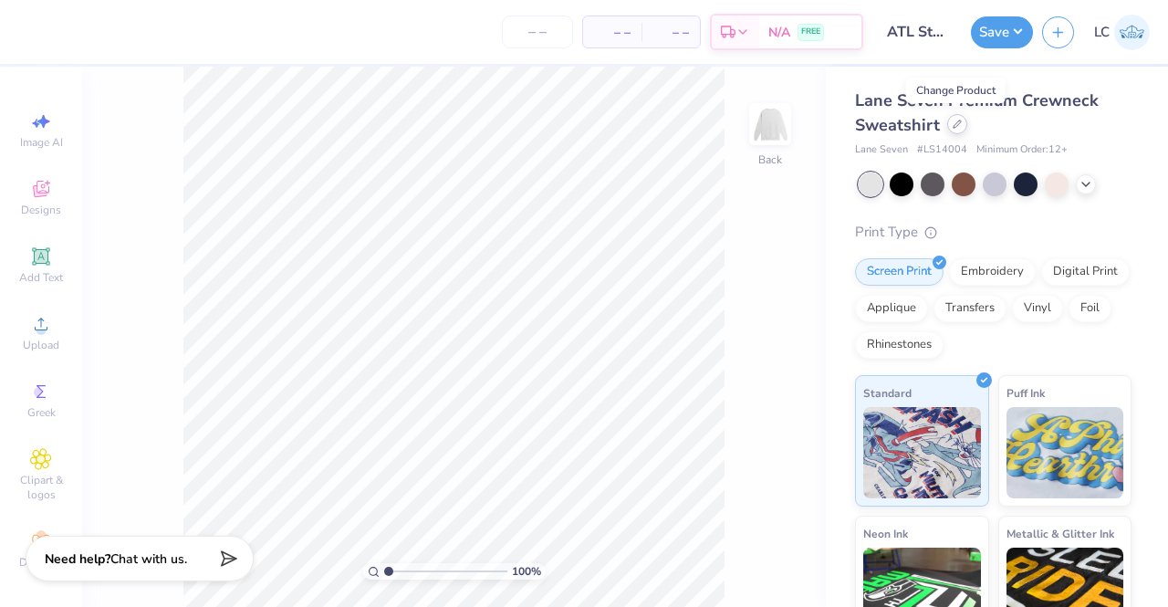
click at [955, 121] on icon at bounding box center [957, 124] width 9 height 9
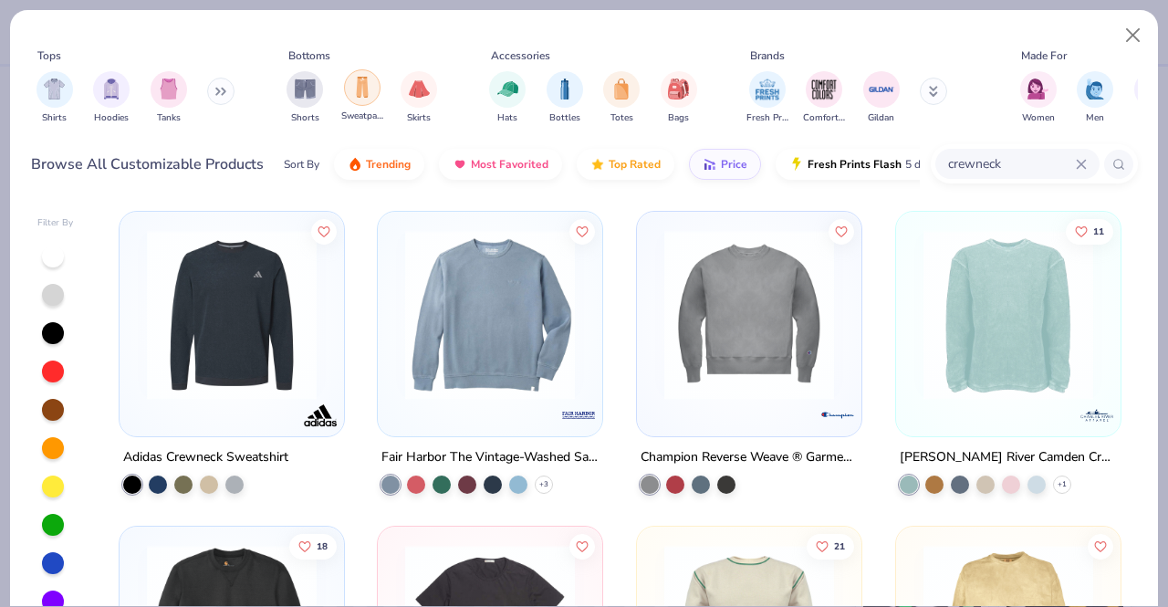
click at [365, 102] on div "filter for Sweatpants" at bounding box center [362, 87] width 37 height 37
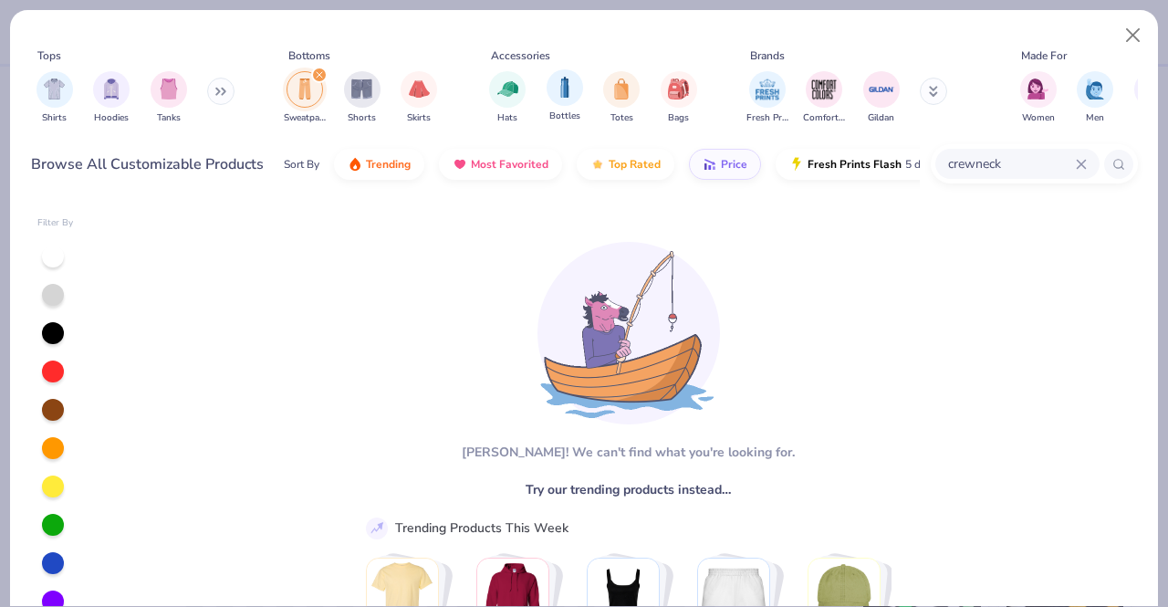
scroll to position [0, 137]
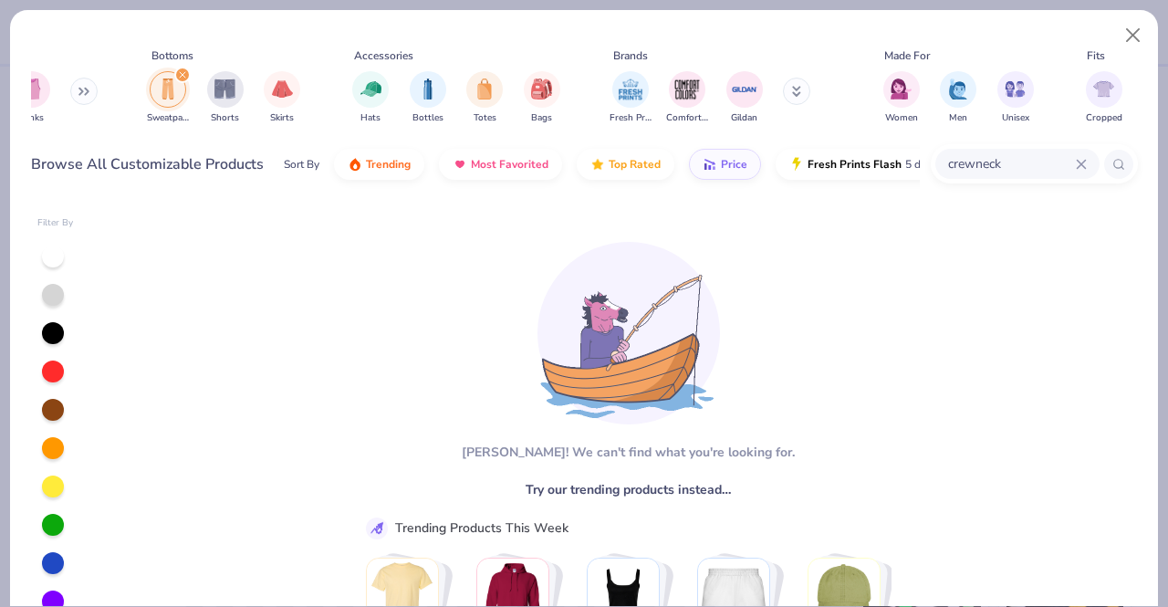
click at [1077, 163] on icon at bounding box center [1081, 164] width 11 height 11
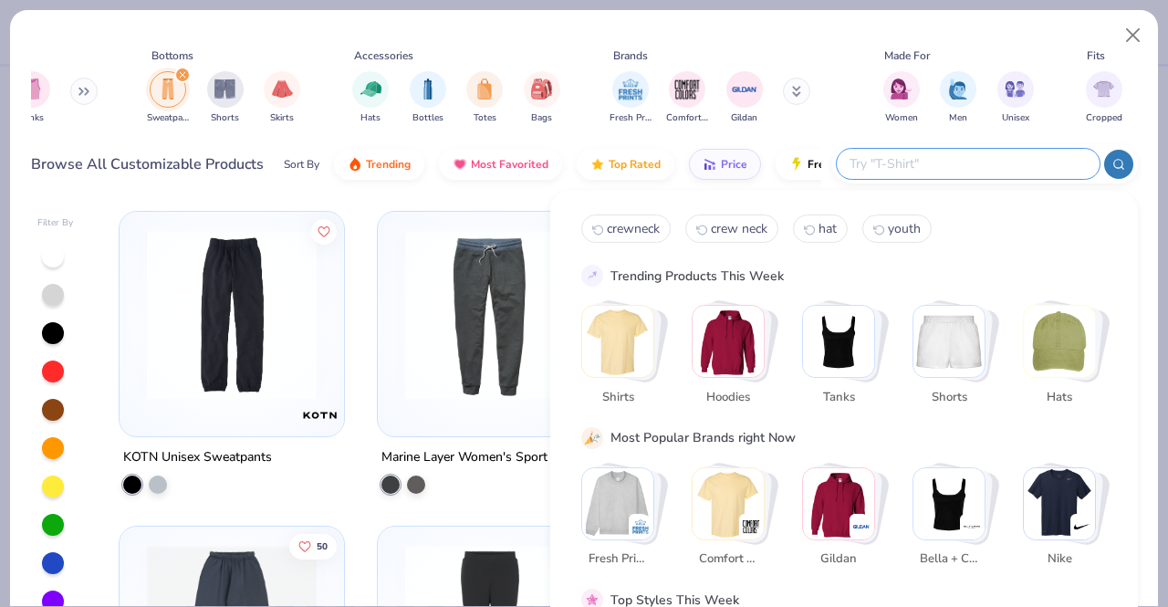
click at [491, 197] on div "Filter By KOTN Unisex Sweatpants Marine Layer Women's Sport Jogger 41 Los Angel…" at bounding box center [584, 401] width 1148 height 409
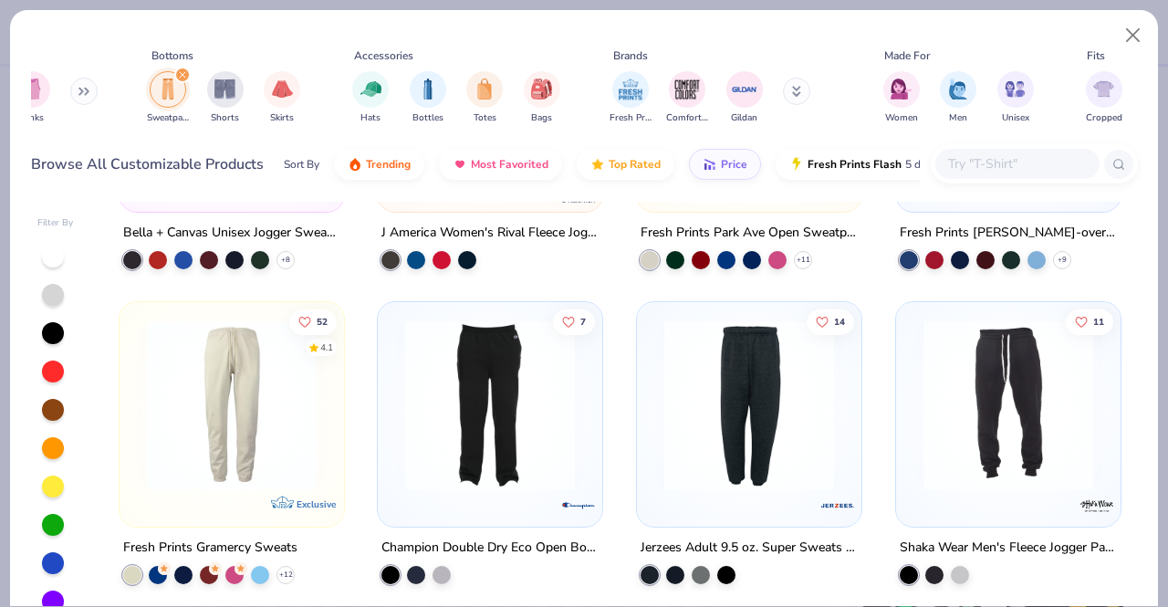
scroll to position [1484, 0]
click at [728, 145] on button "Price" at bounding box center [725, 159] width 72 height 31
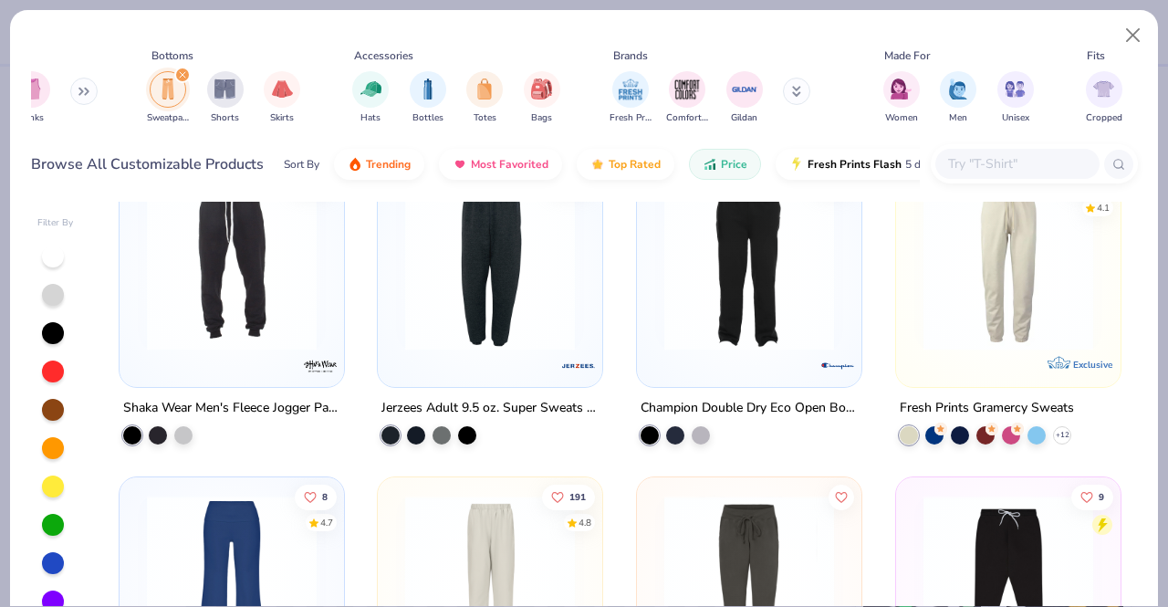
scroll to position [361, 0]
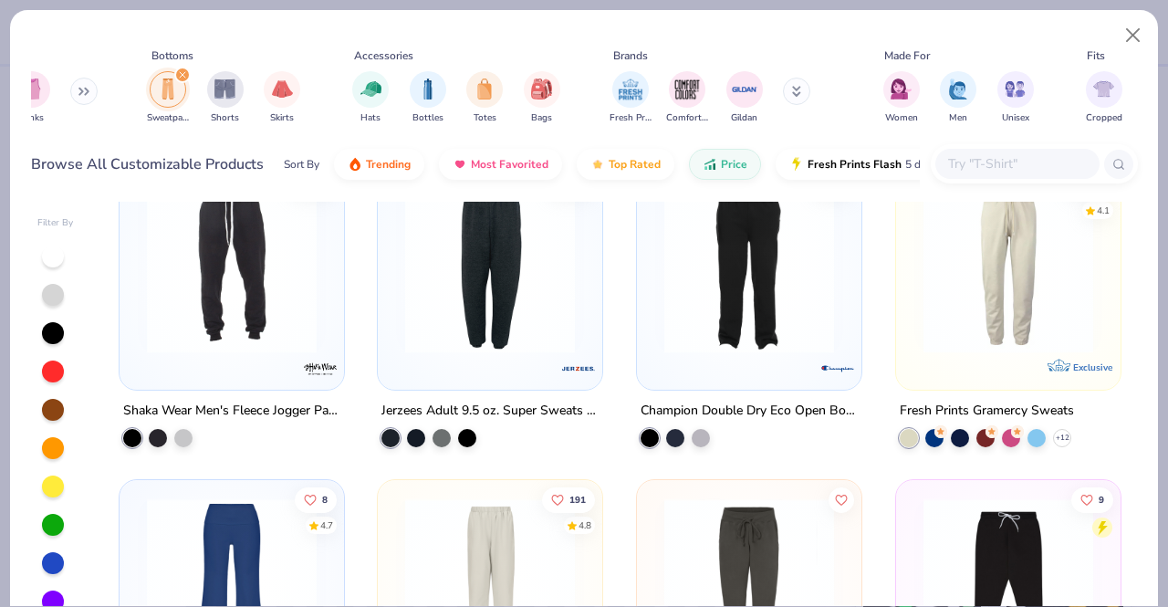
click at [779, 298] on img at bounding box center [749, 268] width 188 height 170
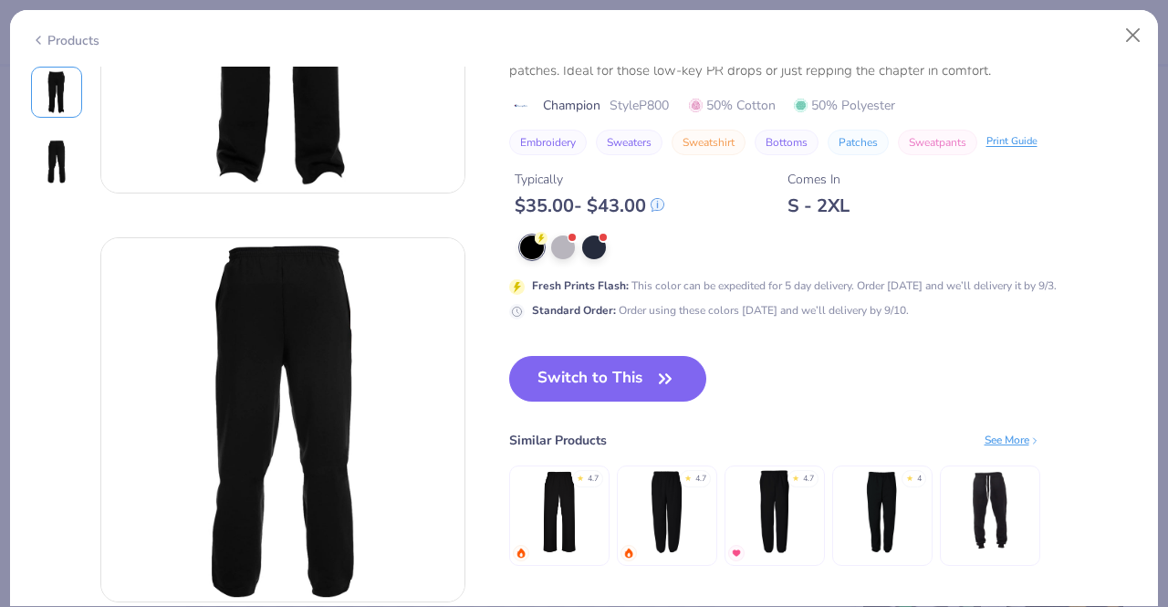
scroll to position [244, 0]
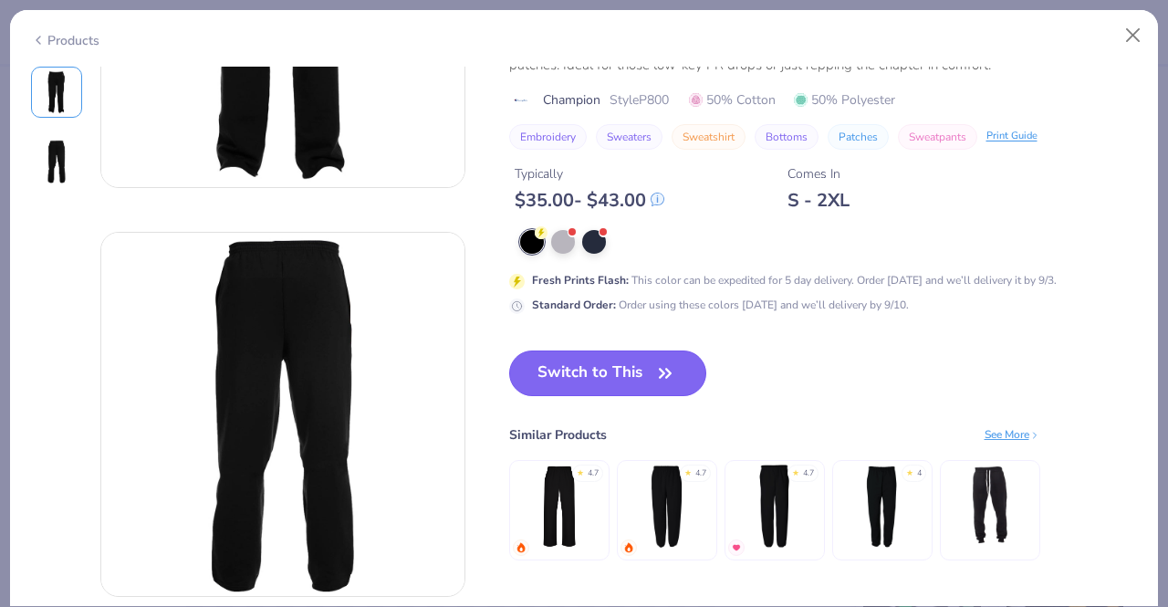
click at [597, 379] on button "Switch to This" at bounding box center [608, 373] width 198 height 46
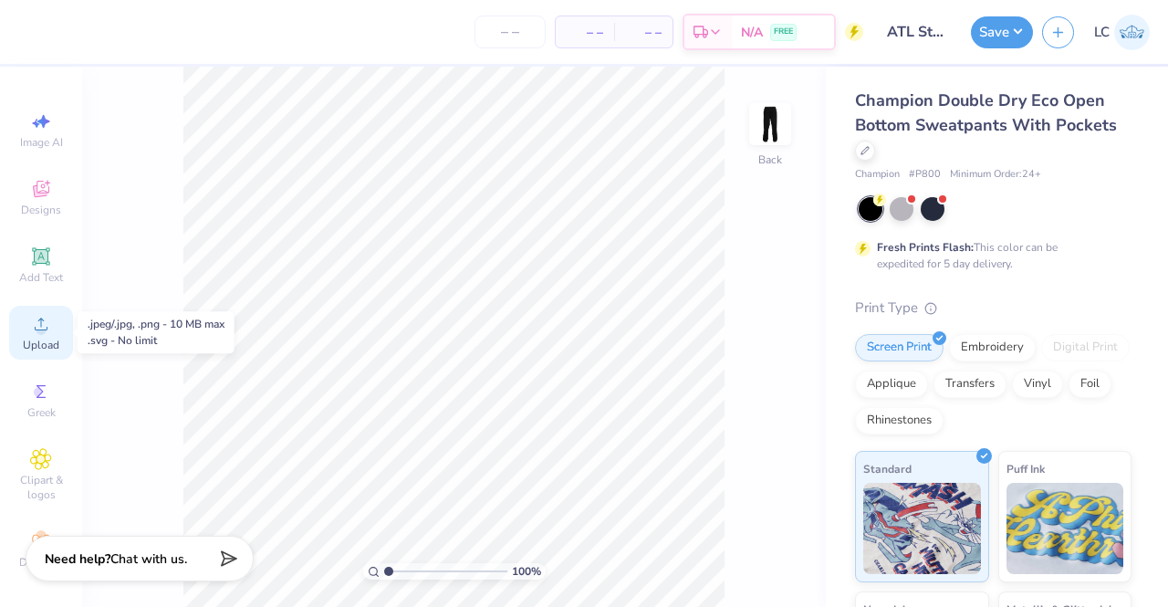
click at [26, 343] on span "Upload" at bounding box center [41, 345] width 37 height 15
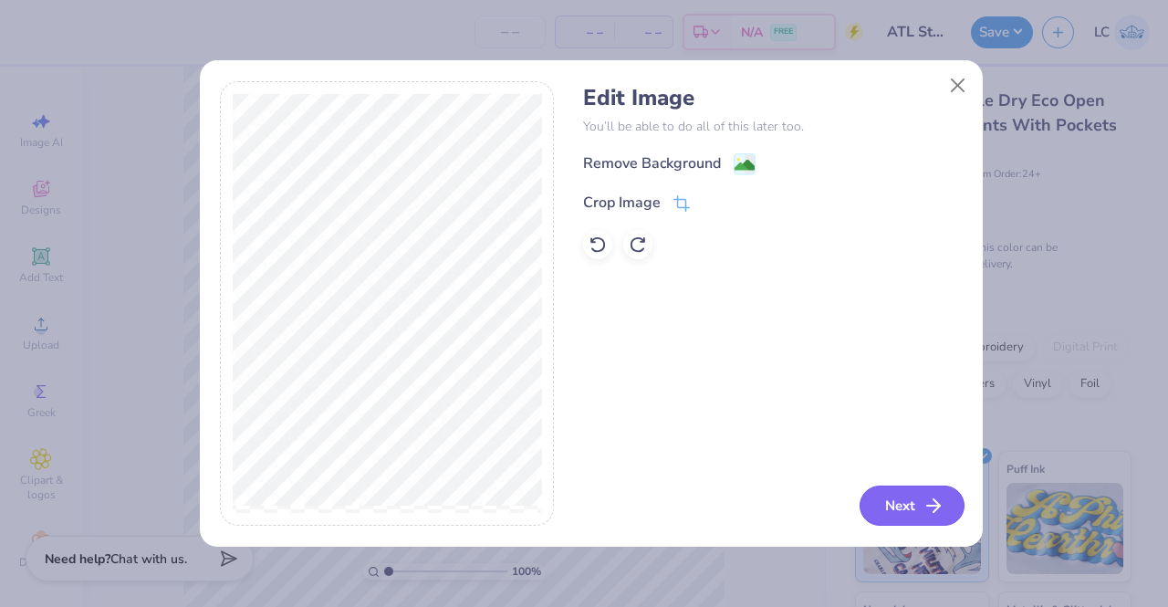
click at [917, 517] on button "Next" at bounding box center [912, 506] width 105 height 40
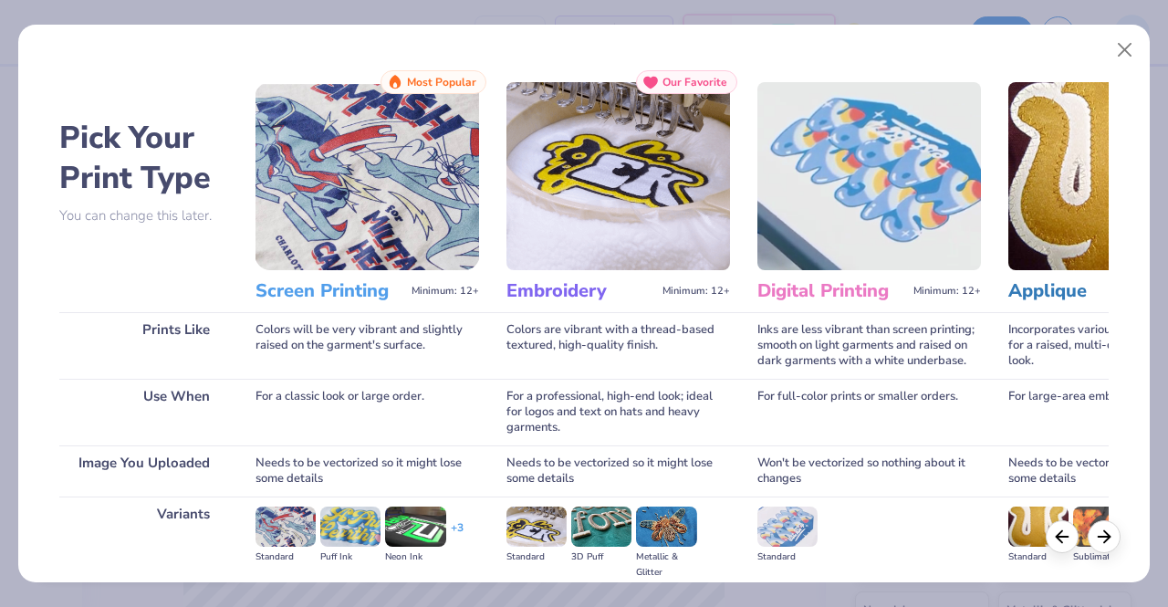
scroll to position [211, 0]
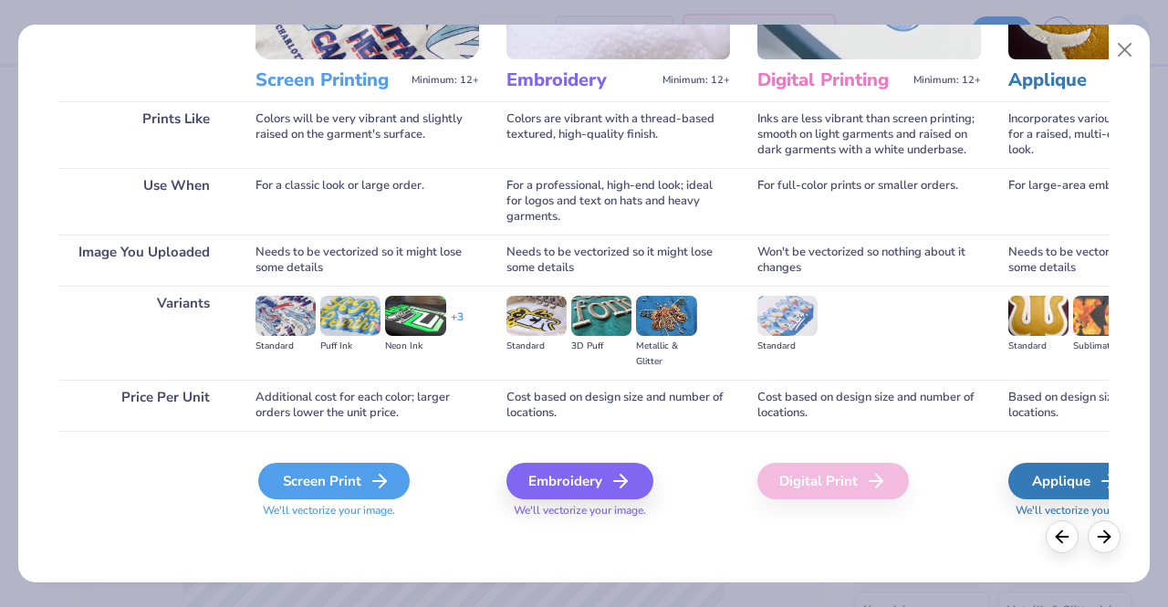
click at [351, 477] on div "Screen Print" at bounding box center [334, 481] width 152 height 37
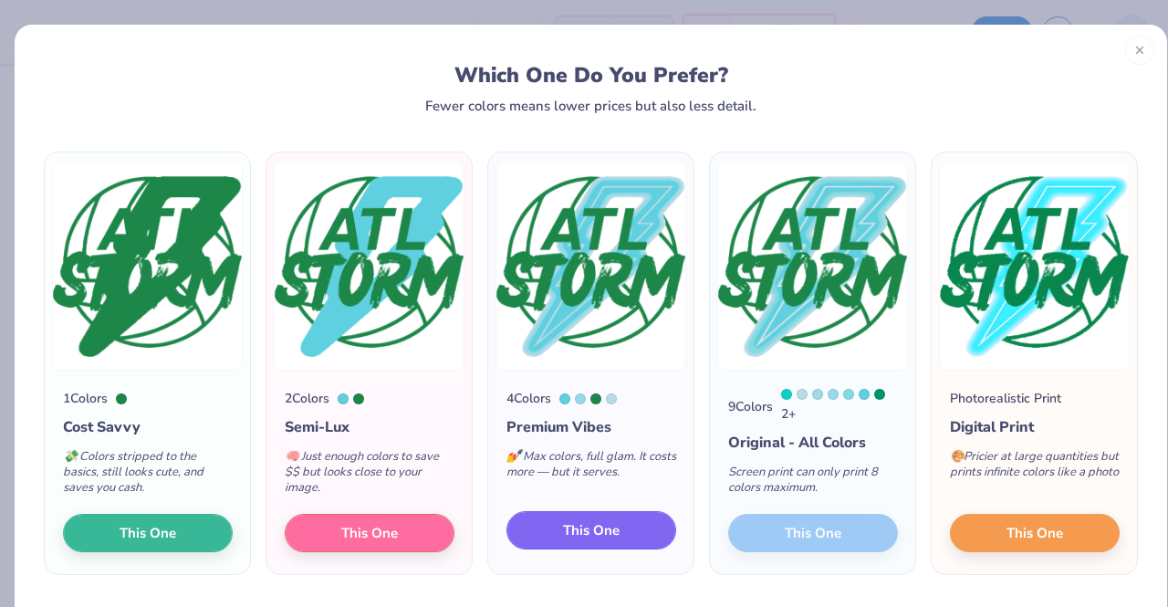
click at [597, 525] on span "This One" at bounding box center [591, 530] width 57 height 21
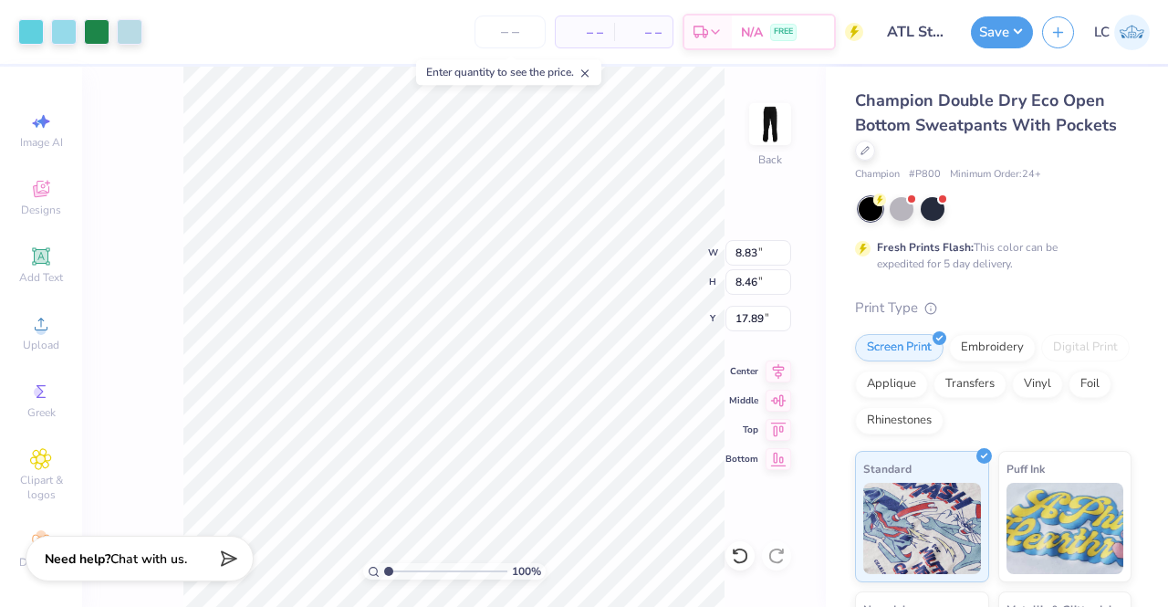
type input "5.46"
type input "5.23"
type input "3.84"
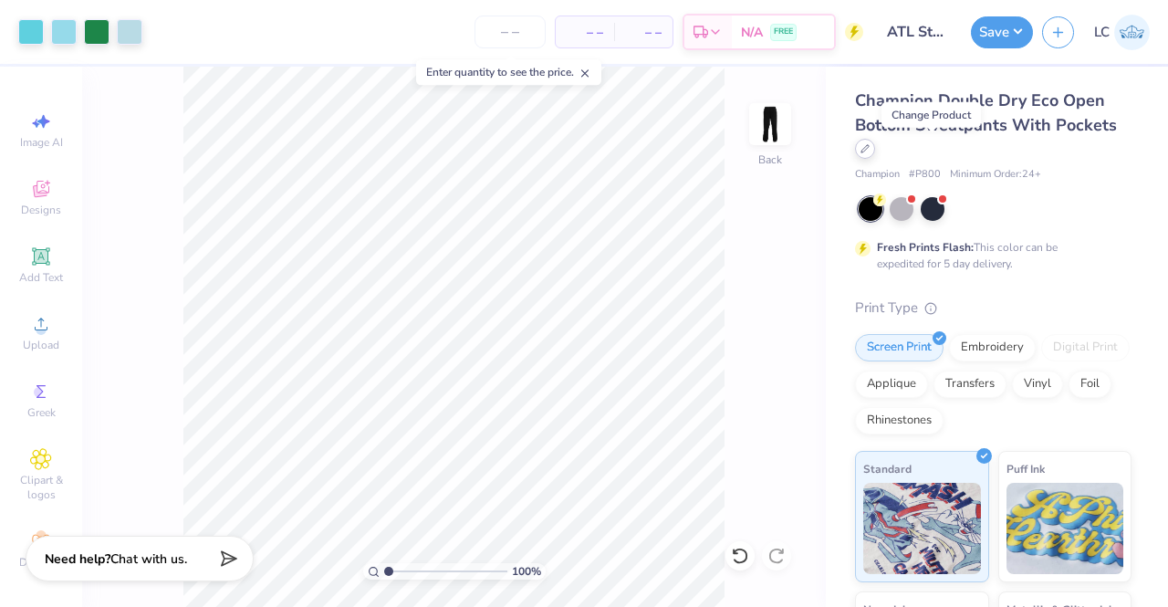
click at [875, 154] on div at bounding box center [865, 149] width 20 height 20
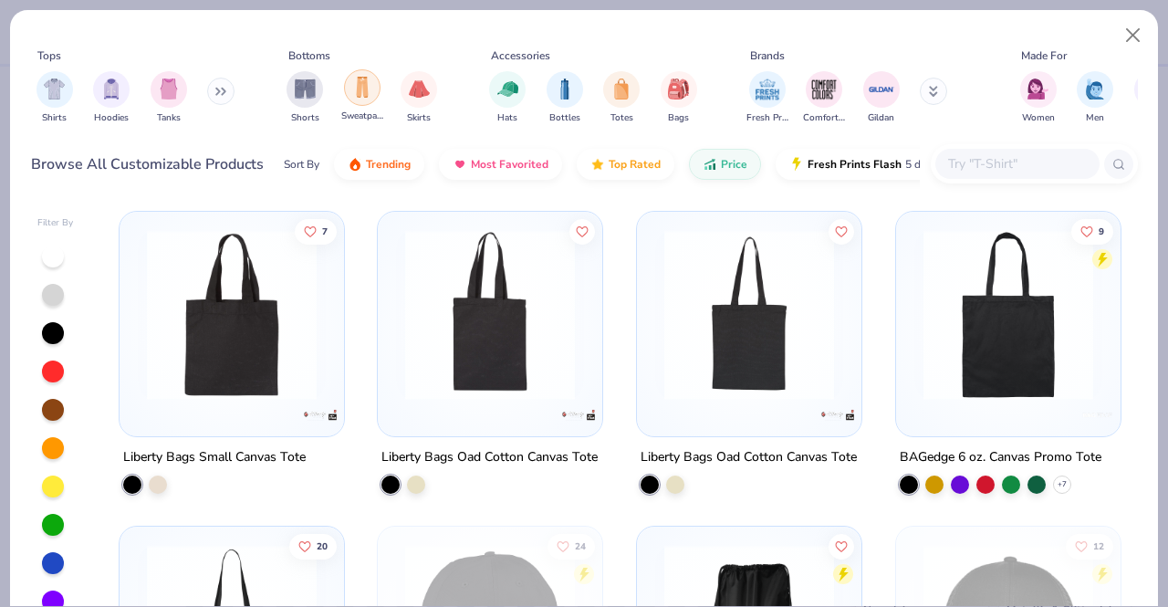
click at [356, 96] on img "filter for Sweatpants" at bounding box center [362, 87] width 20 height 21
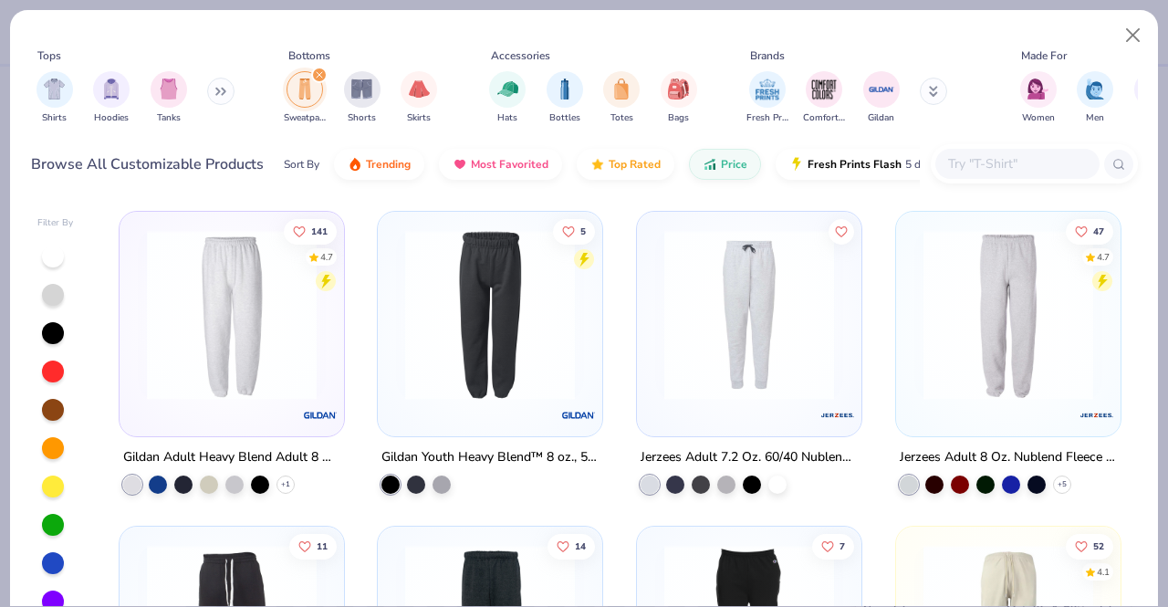
click at [275, 361] on img at bounding box center [232, 315] width 188 height 170
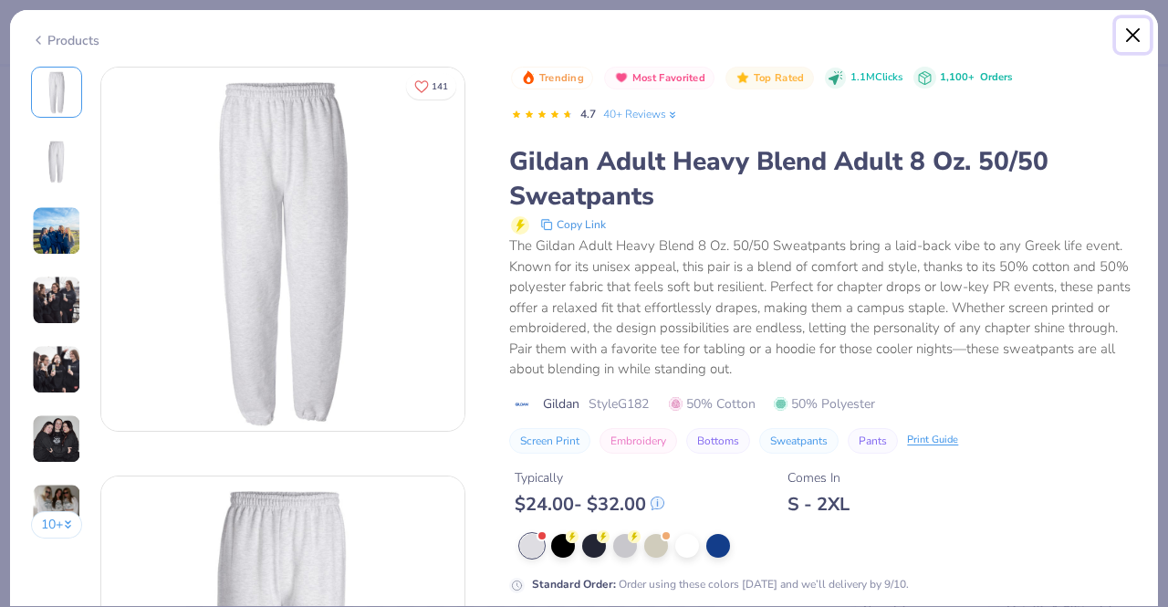
click at [1130, 28] on button "Close" at bounding box center [1133, 35] width 35 height 35
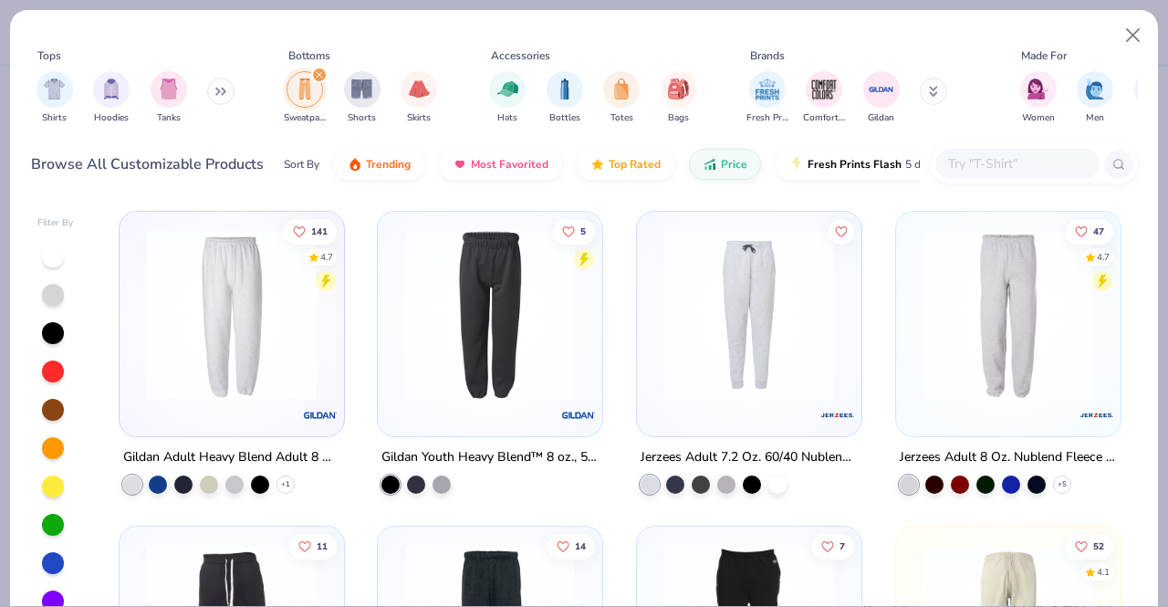
click at [1013, 311] on img at bounding box center [1008, 315] width 188 height 170
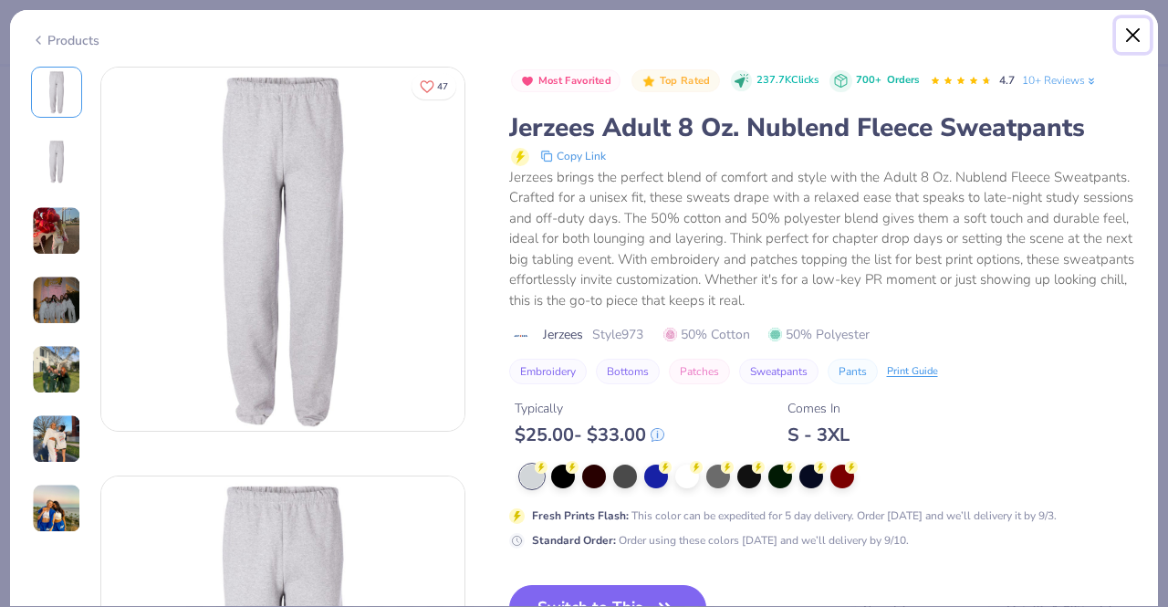
click at [1126, 30] on button "Close" at bounding box center [1133, 35] width 35 height 35
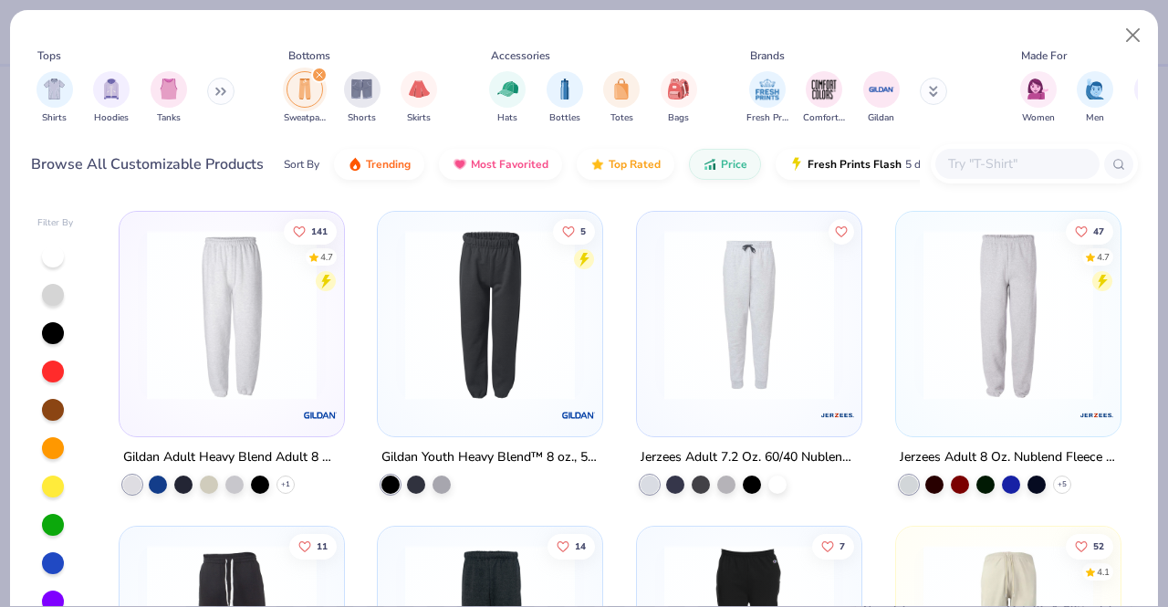
click at [216, 254] on img at bounding box center [232, 315] width 188 height 170
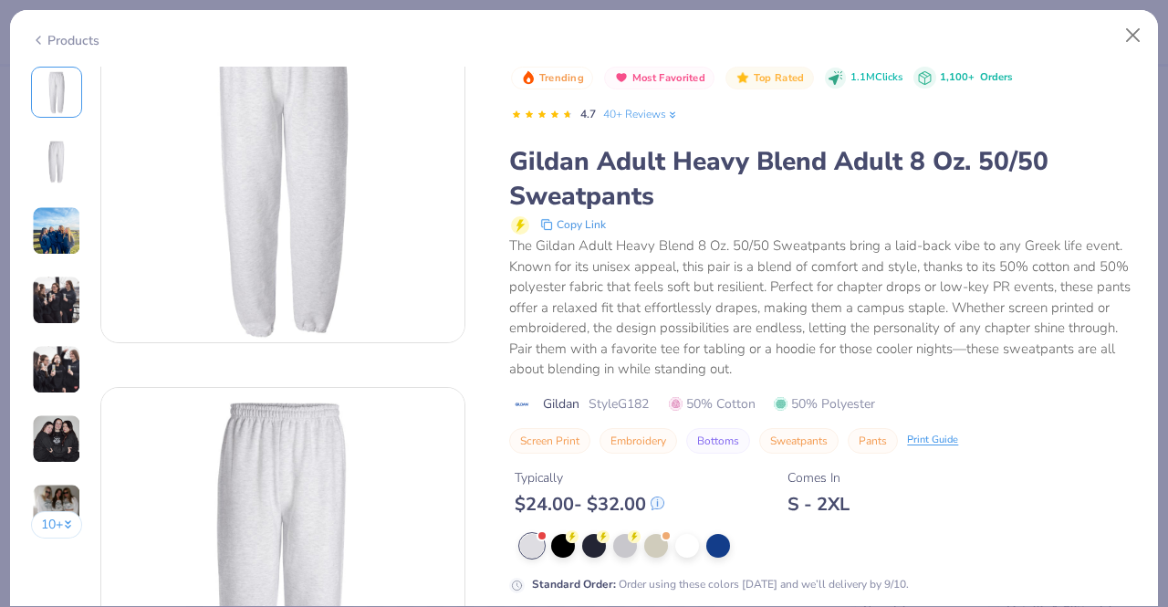
scroll to position [90, 0]
click at [562, 537] on div at bounding box center [563, 544] width 24 height 24
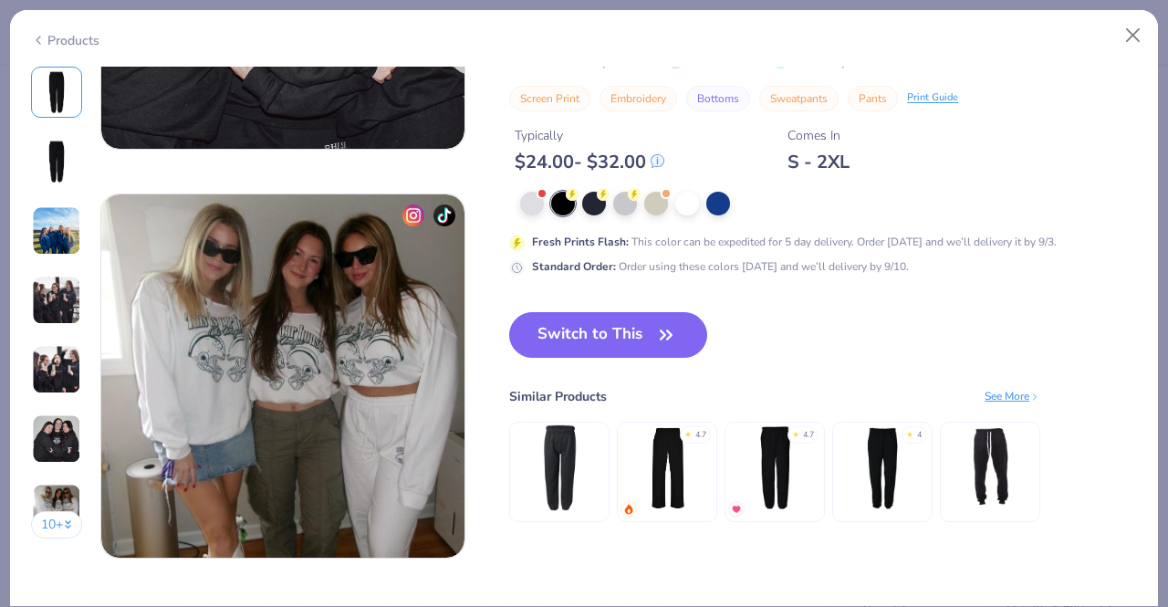
scroll to position [2325, 0]
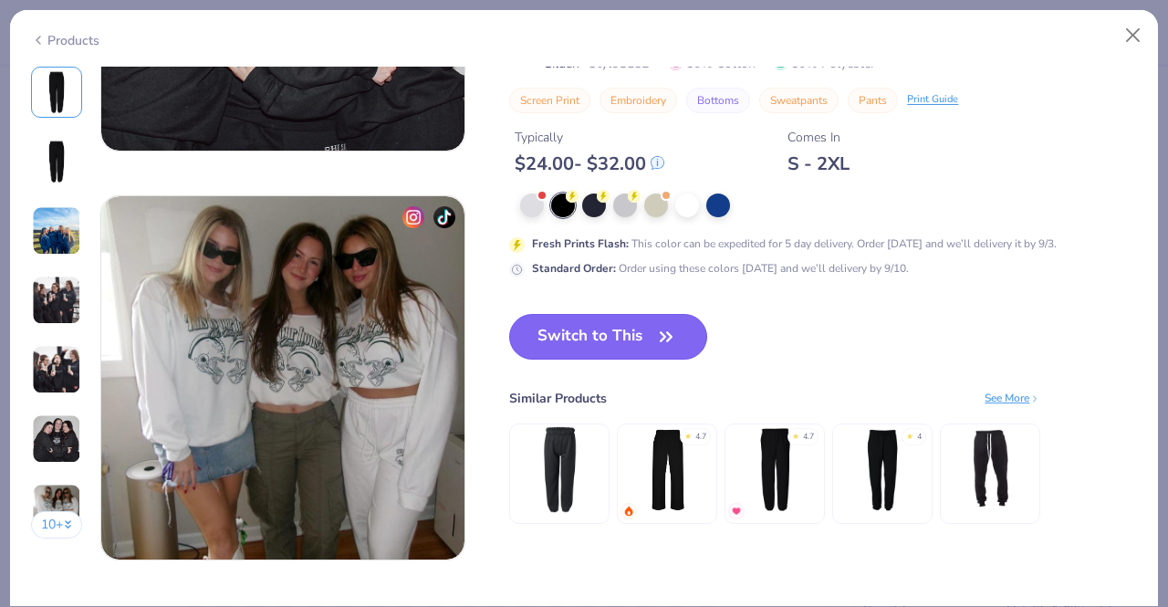
click at [619, 319] on button "Switch to This" at bounding box center [608, 337] width 198 height 46
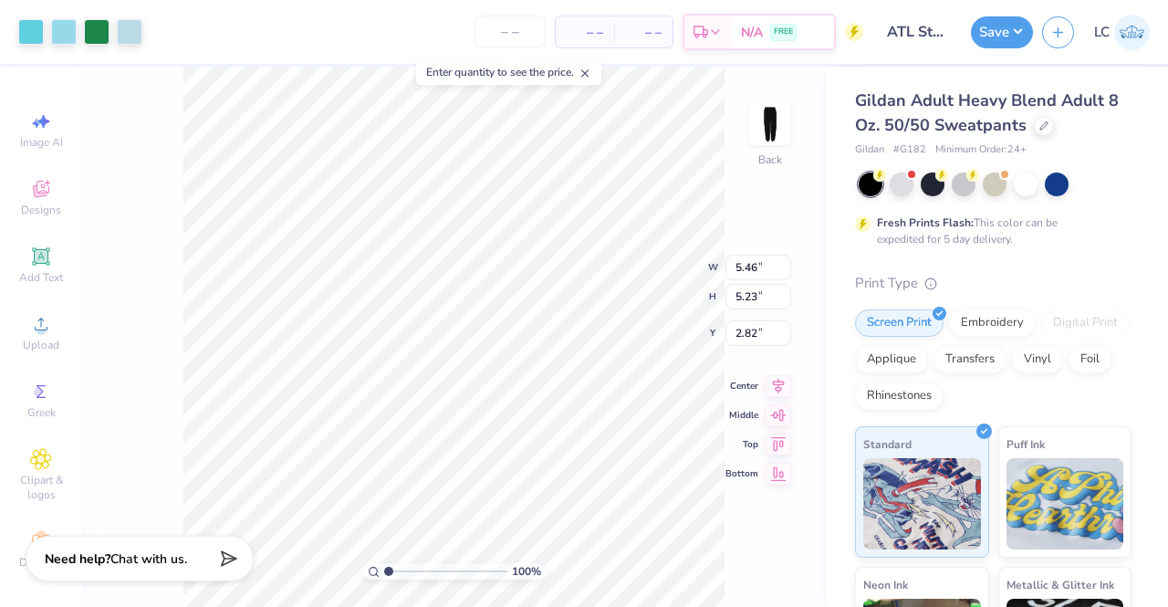
type input "3.46"
type input "3.62"
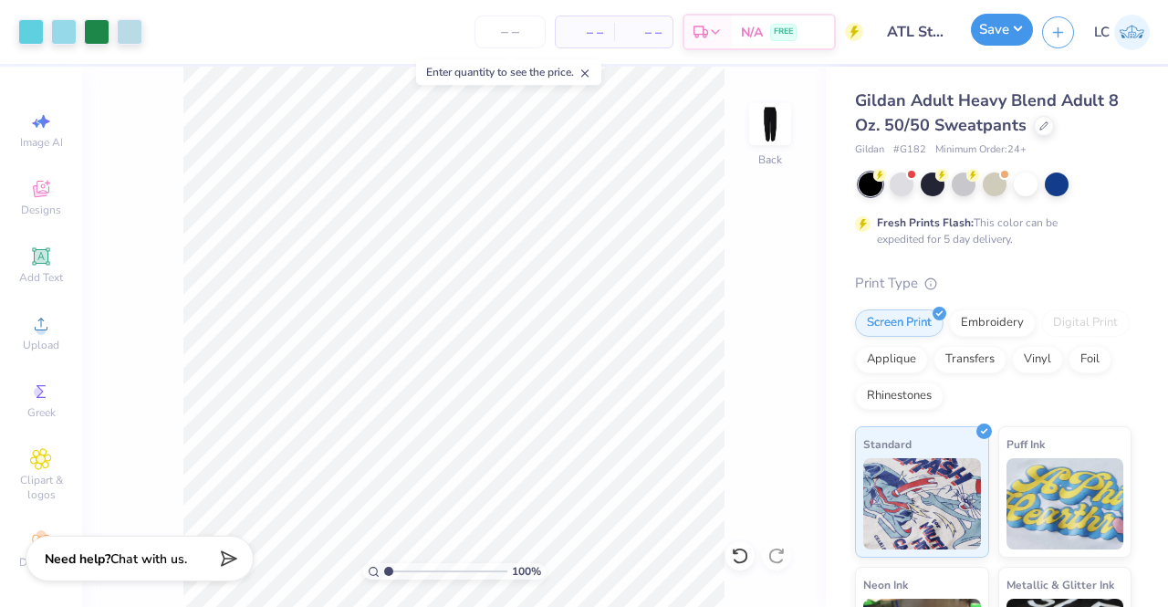
click at [1011, 36] on button "Save" at bounding box center [1002, 30] width 62 height 32
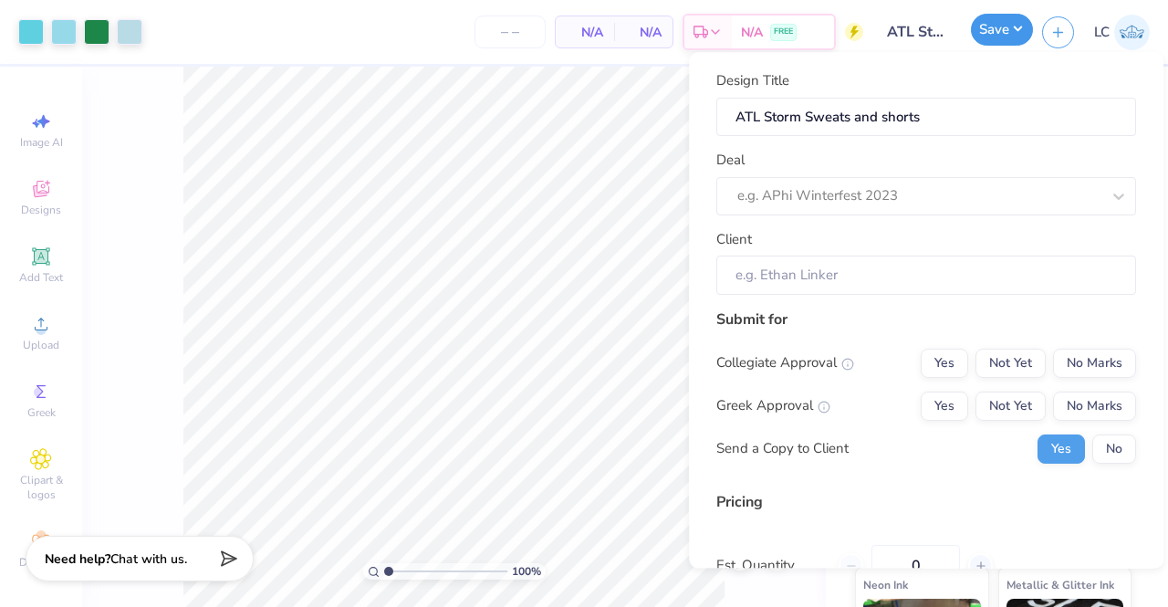
type input "0"
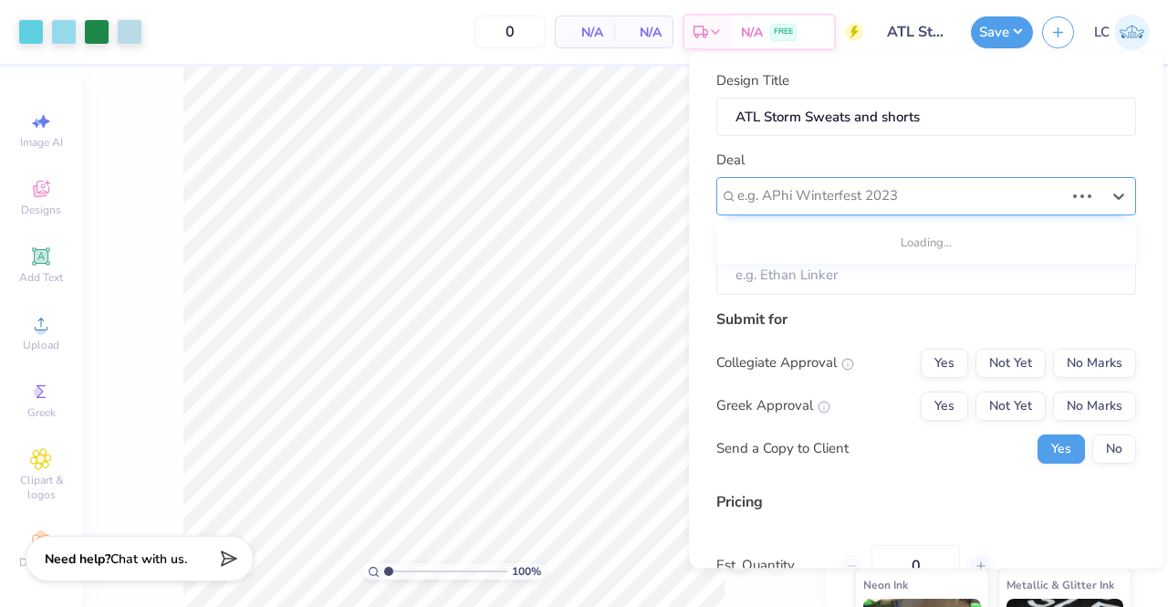
click at [1013, 187] on div at bounding box center [900, 196] width 327 height 25
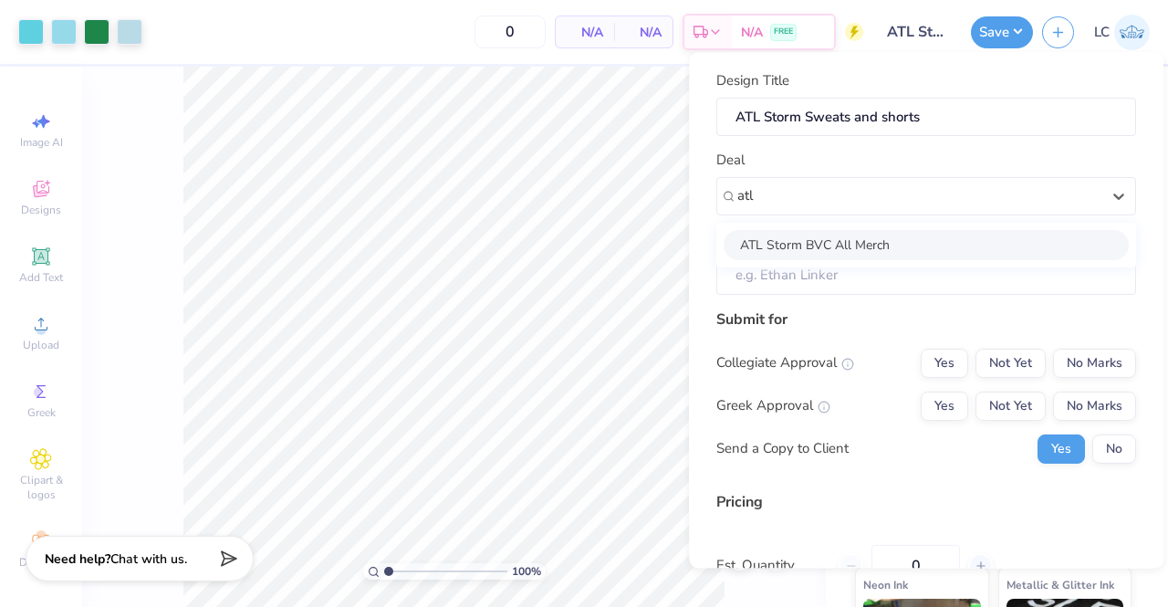
click at [922, 242] on div "ATL Storm BVC All Merch" at bounding box center [926, 245] width 405 height 30
type input "atl"
type input "Lacy Cook"
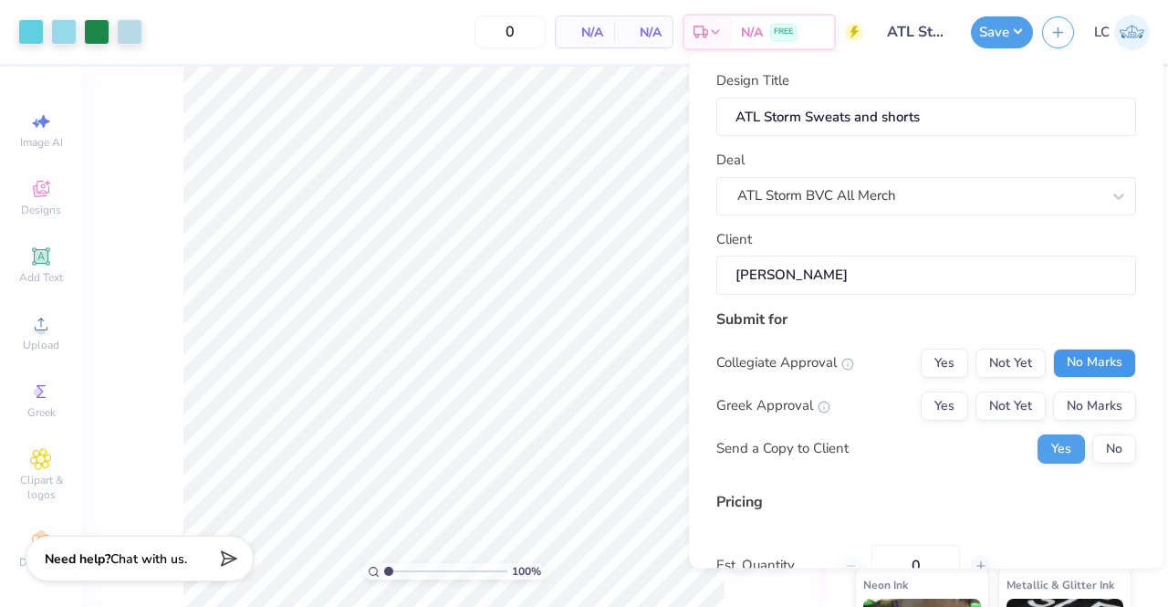
click at [1078, 370] on button "No Marks" at bounding box center [1094, 363] width 83 height 29
click at [1082, 399] on button "No Marks" at bounding box center [1094, 406] width 83 height 29
click at [1095, 437] on button "No" at bounding box center [1114, 448] width 44 height 29
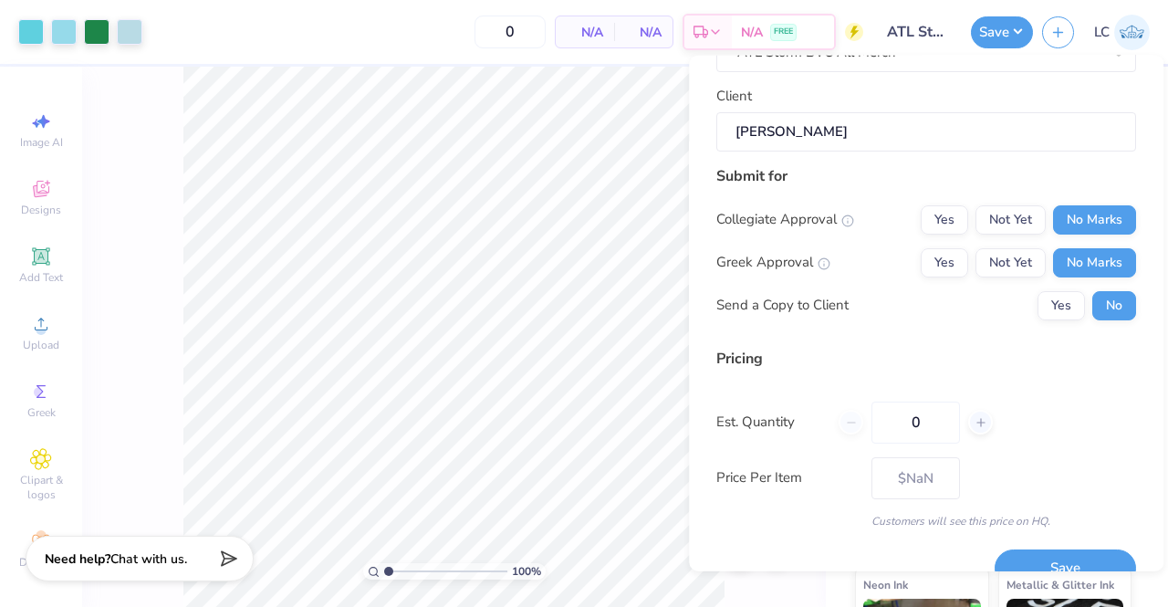
scroll to position [178, 0]
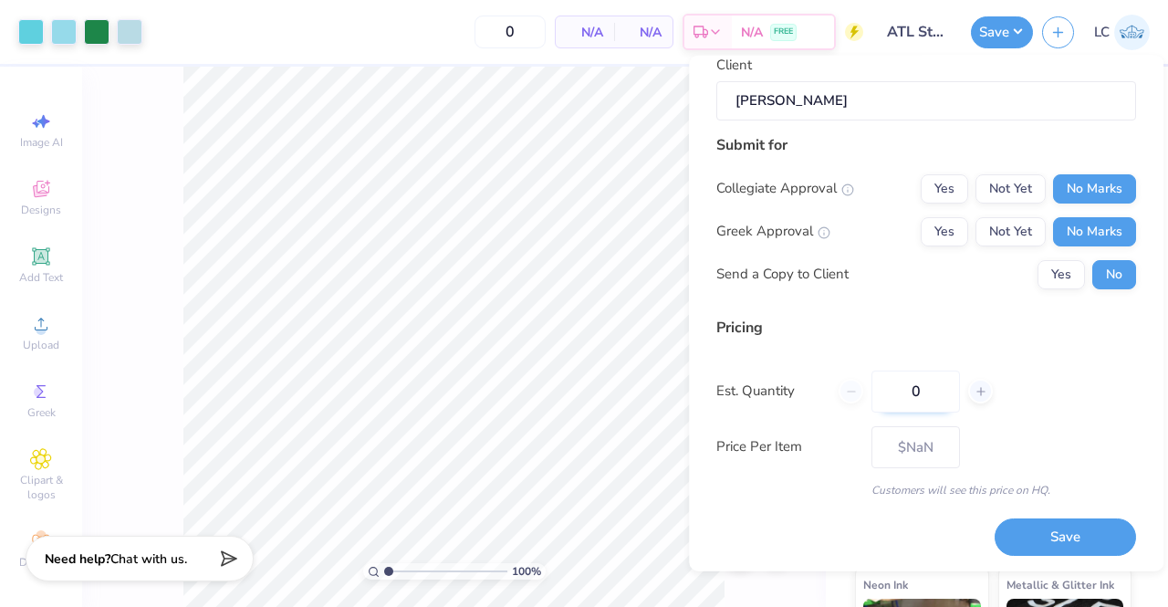
click at [925, 382] on input "0" at bounding box center [916, 391] width 89 height 42
type input "065"
type input "65"
type input "$26.76"
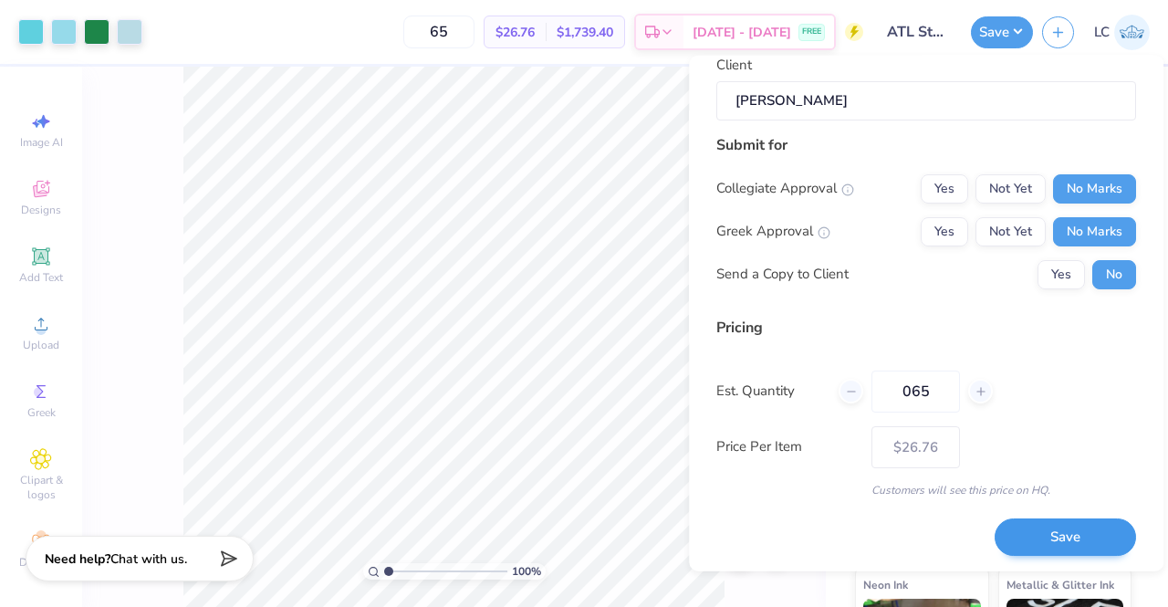
type input "065"
click at [1029, 539] on button "Save" at bounding box center [1065, 536] width 141 height 37
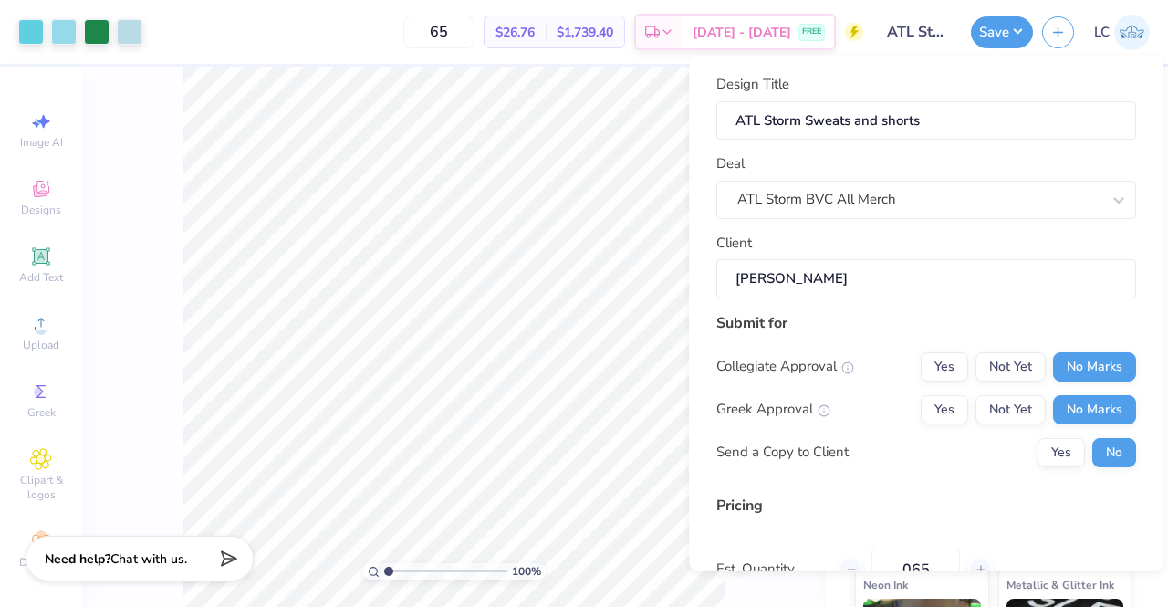
type input "– –"
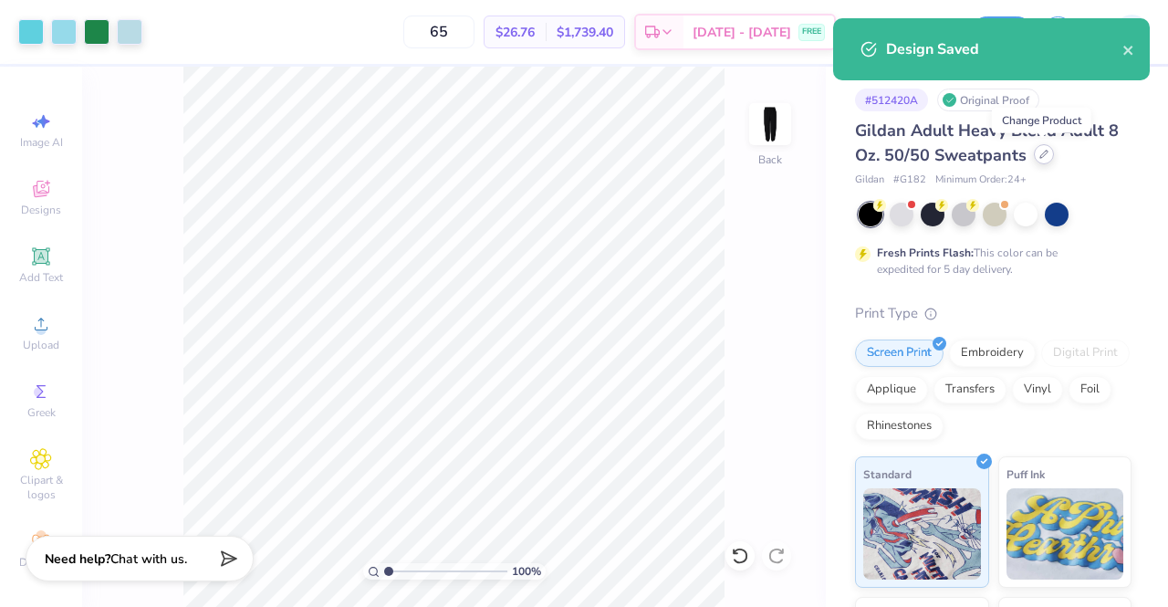
click at [1040, 154] on icon at bounding box center [1044, 154] width 9 height 9
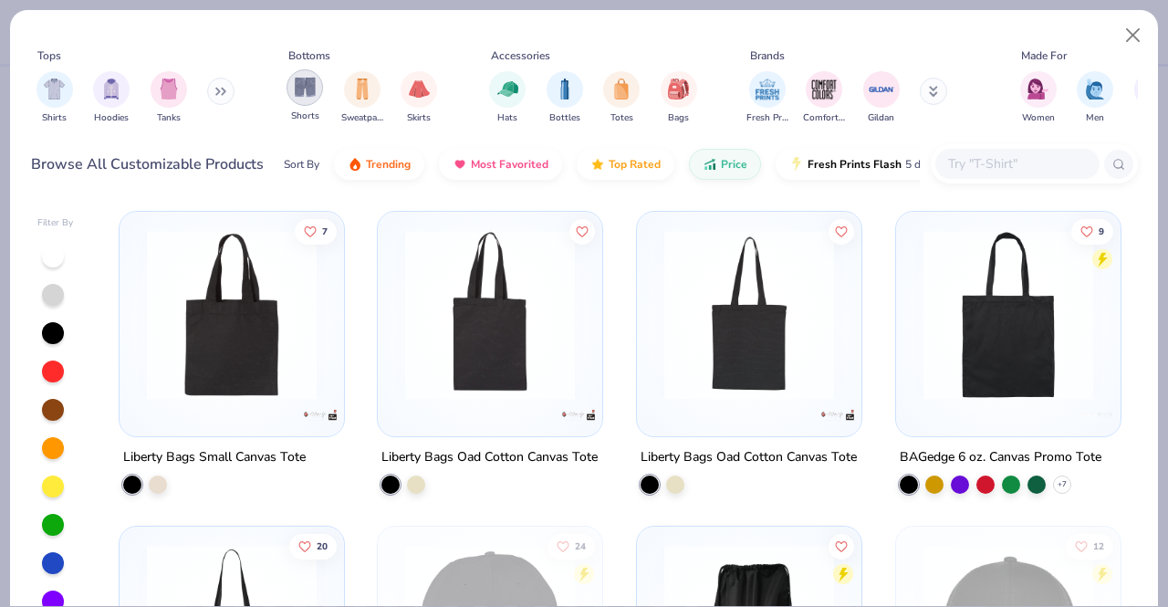
click at [297, 82] on img "filter for Shorts" at bounding box center [305, 87] width 21 height 21
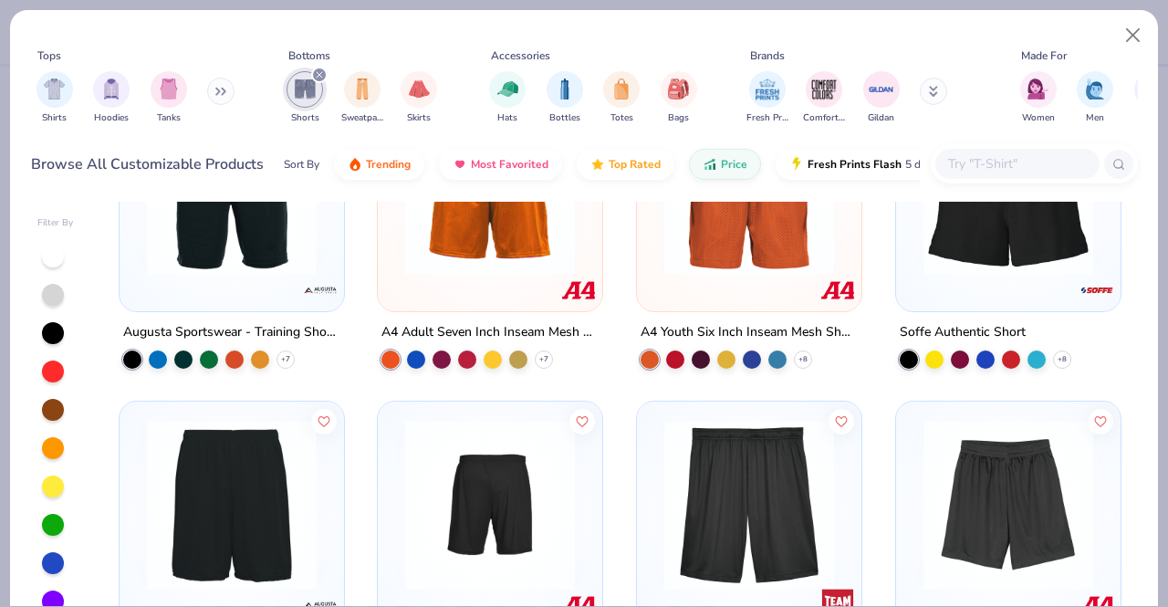
scroll to position [117, 0]
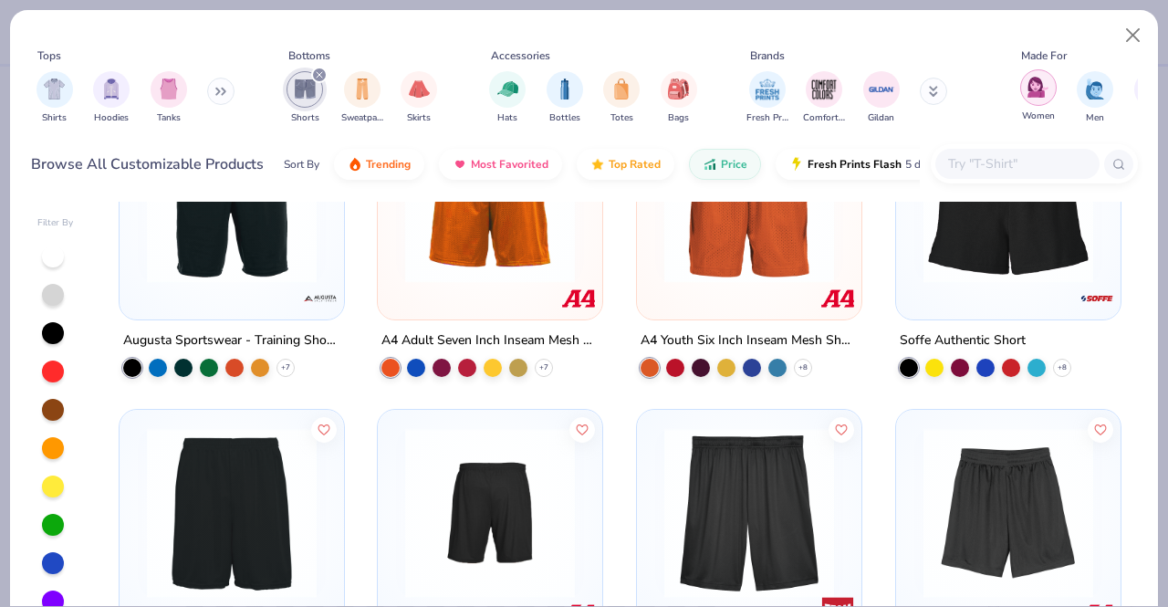
click at [1037, 94] on img "filter for Women" at bounding box center [1038, 87] width 21 height 21
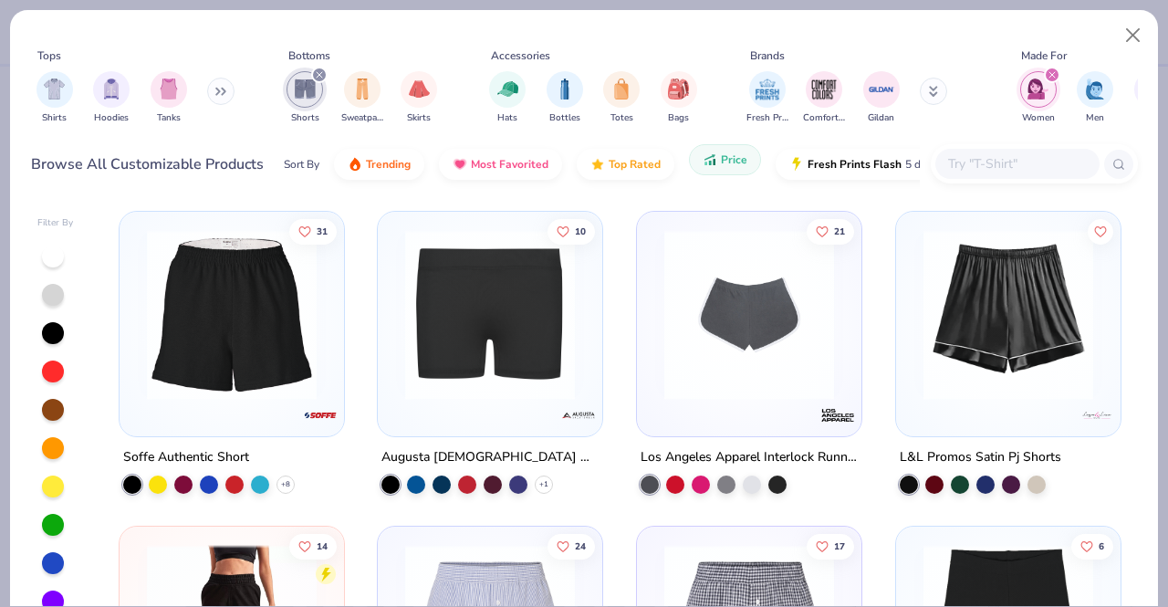
click at [725, 172] on button "Price" at bounding box center [725, 159] width 72 height 31
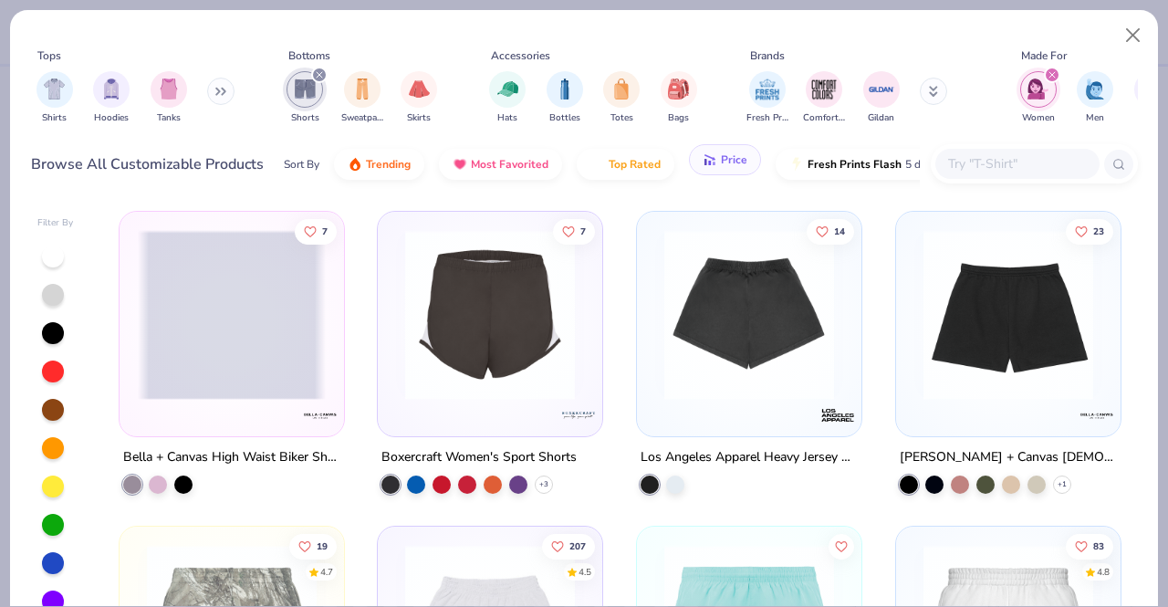
click at [725, 172] on button "Price" at bounding box center [725, 159] width 72 height 31
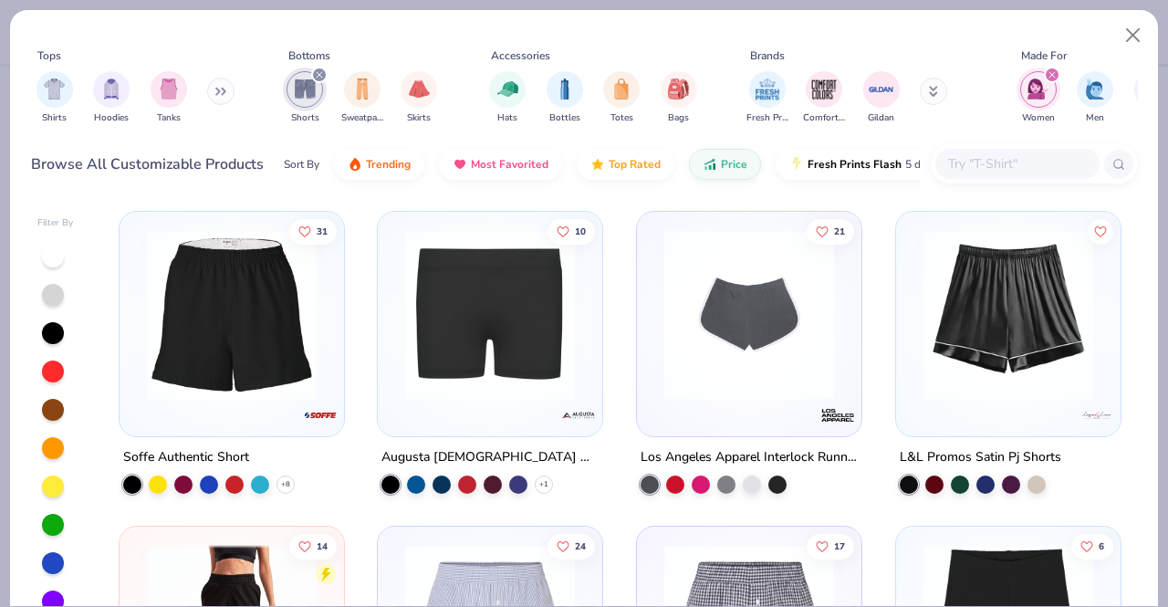
click at [754, 310] on img at bounding box center [749, 315] width 188 height 170
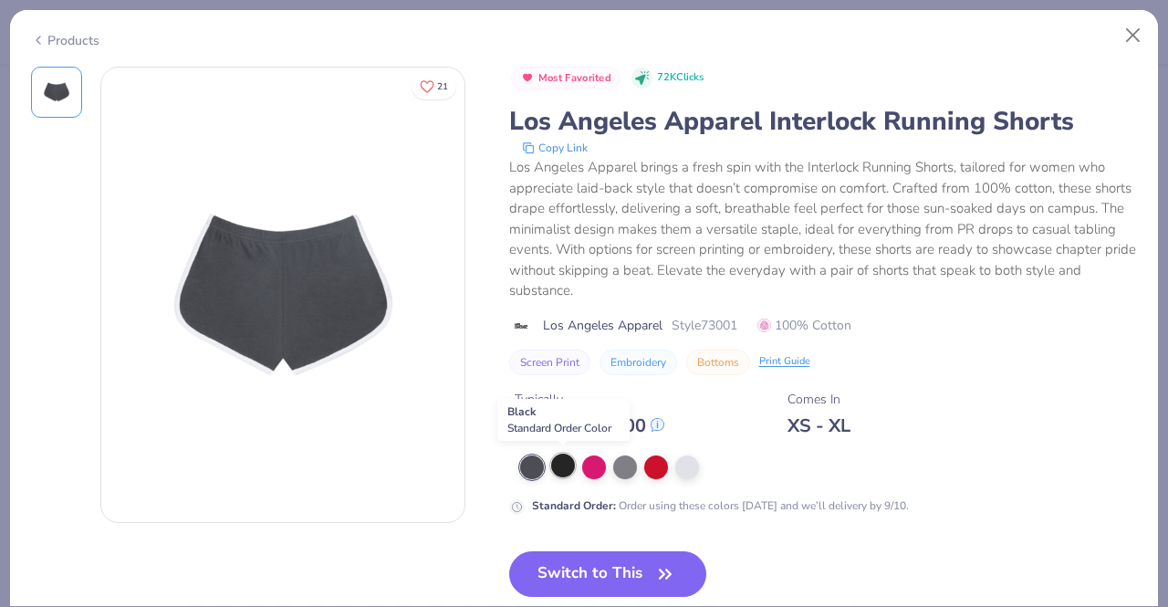
click at [563, 468] on div at bounding box center [563, 466] width 24 height 24
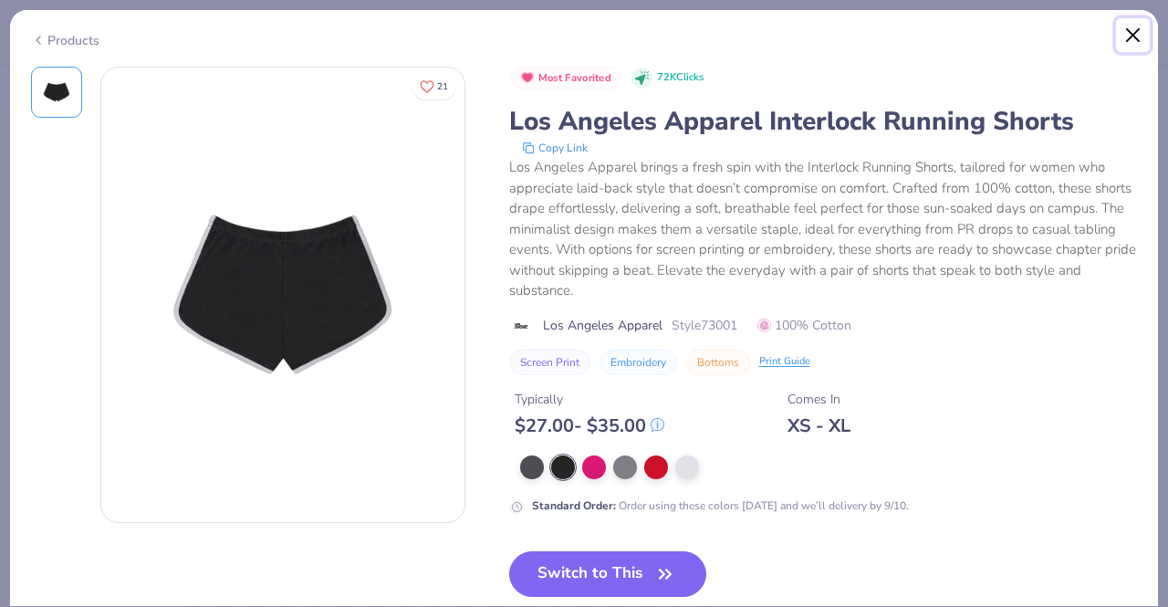
click at [1137, 32] on button "Close" at bounding box center [1133, 35] width 35 height 35
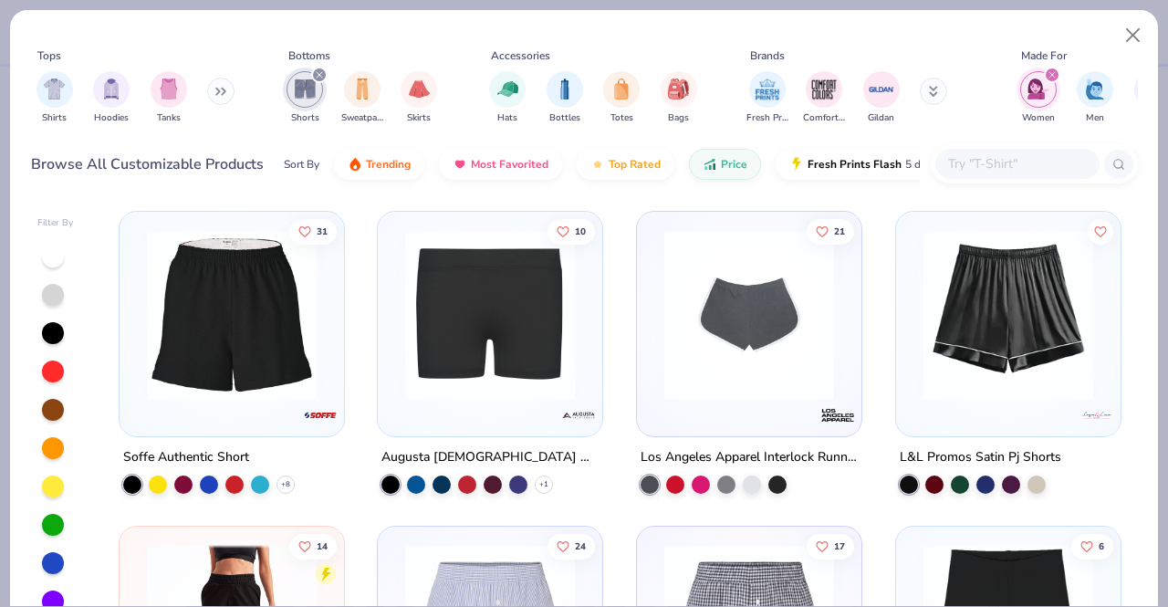
click at [319, 72] on icon "filter for Shorts" at bounding box center [319, 74] width 7 height 7
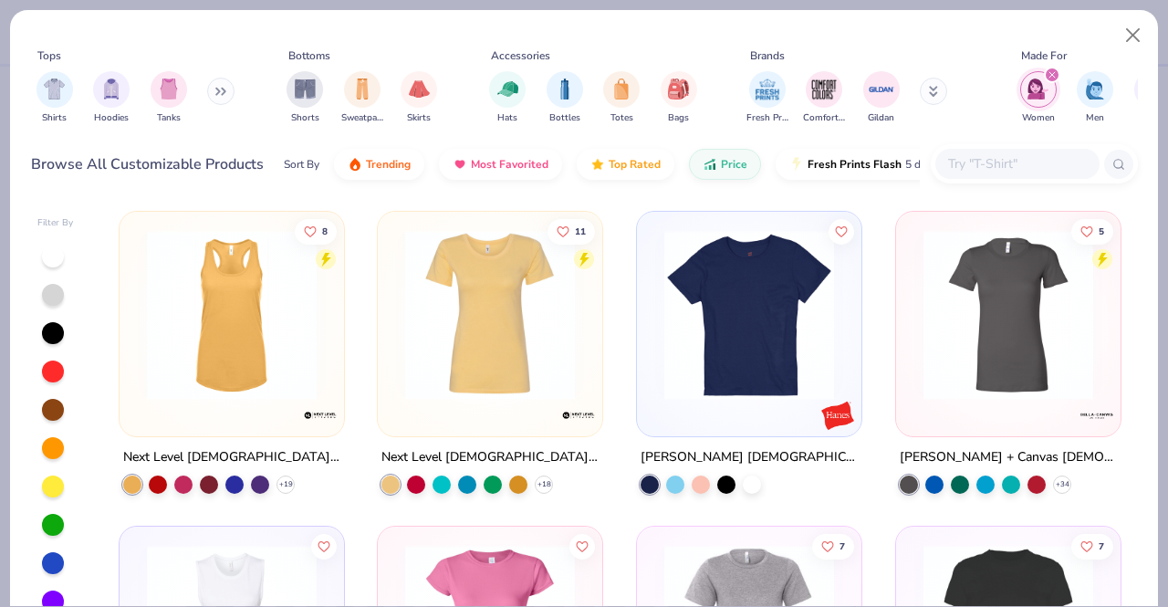
click at [1008, 163] on input "text" at bounding box center [1016, 163] width 141 height 21
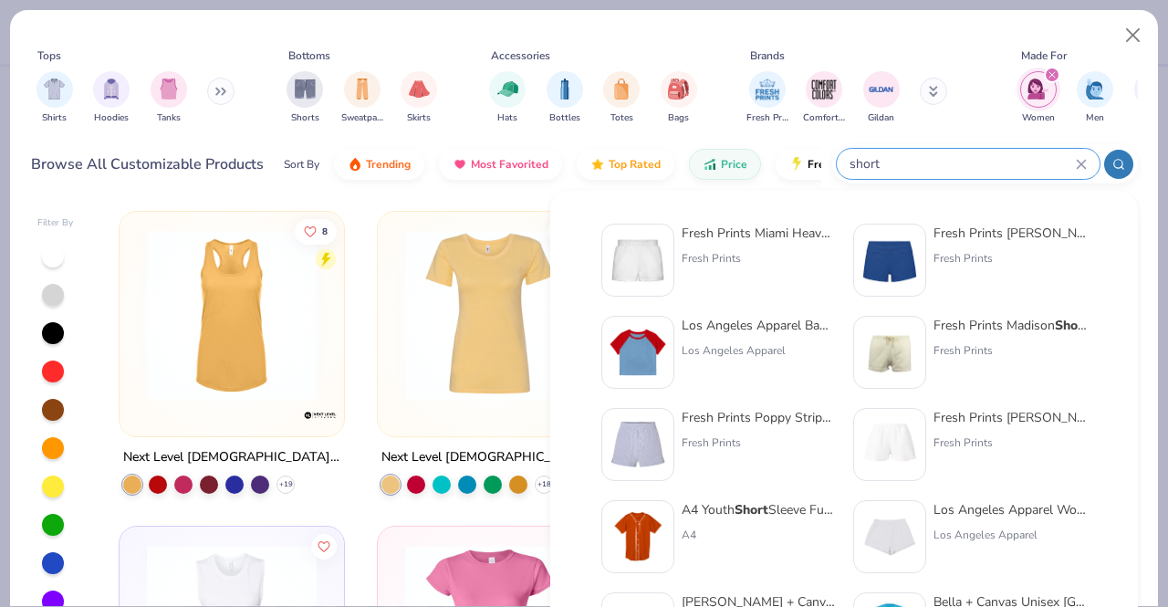
click at [1051, 73] on icon "filter for Women" at bounding box center [1052, 74] width 7 height 7
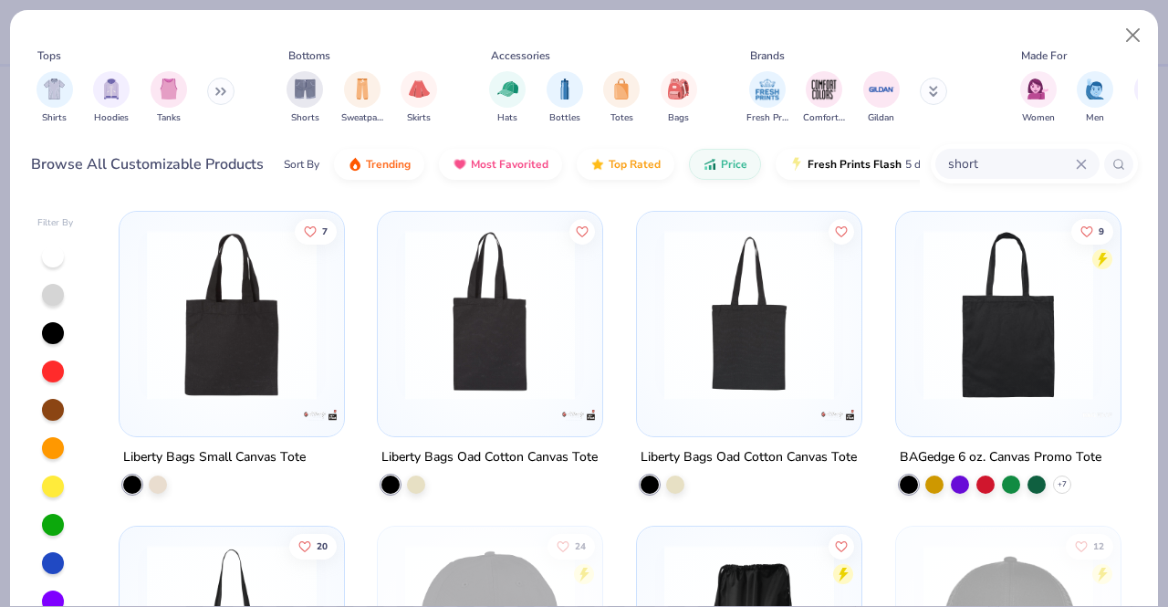
click at [999, 160] on input "short" at bounding box center [1011, 163] width 130 height 21
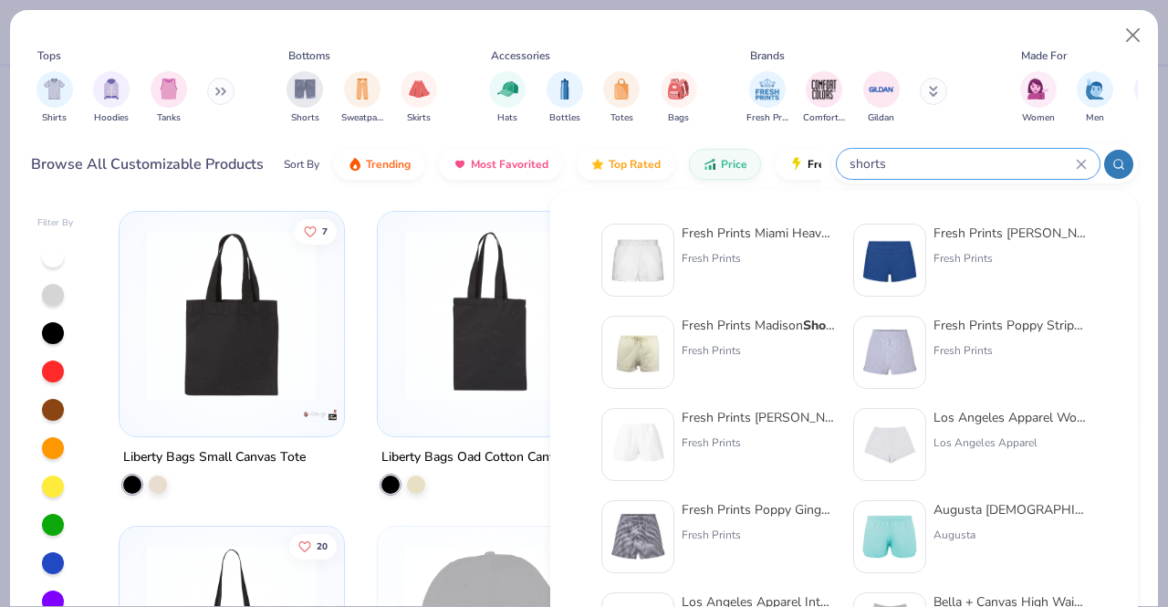
type input "shorts"
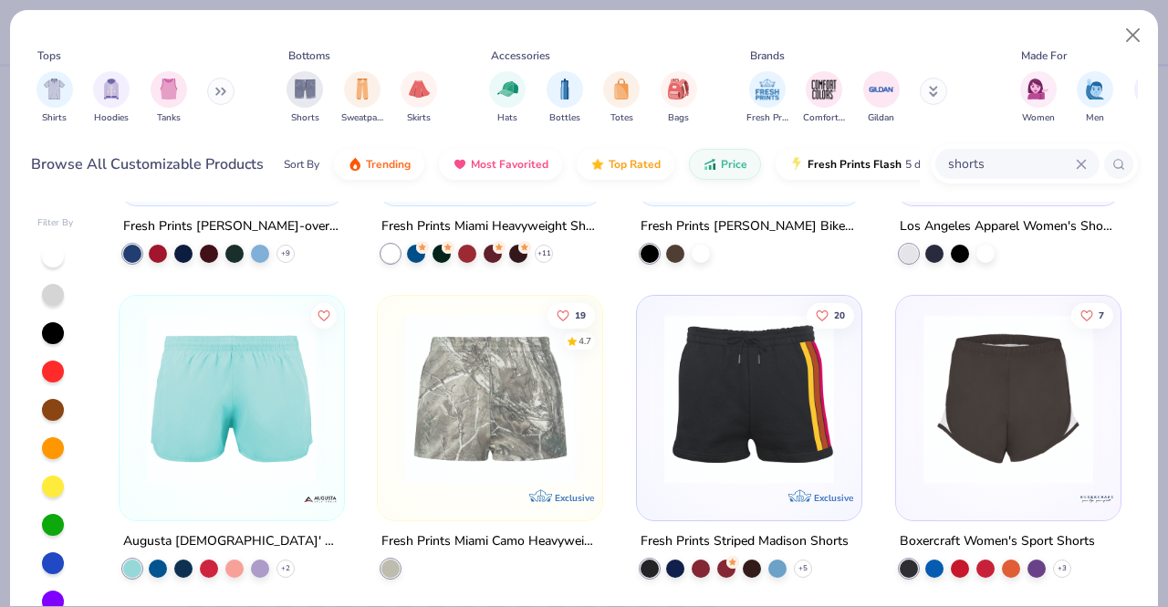
scroll to position [1500, 0]
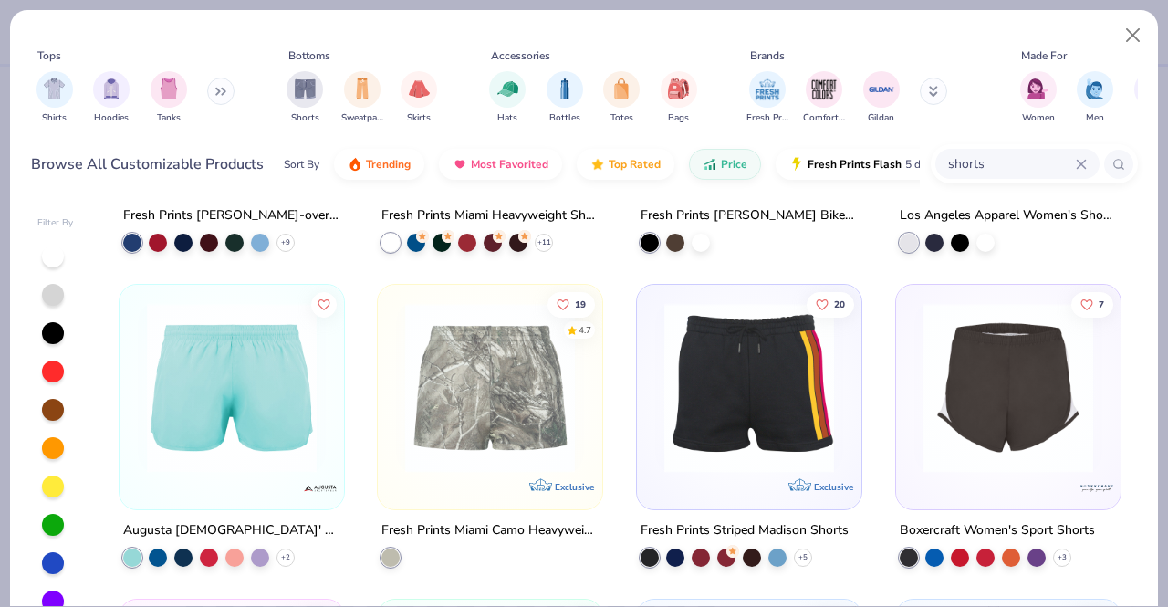
click at [989, 390] on img at bounding box center [1008, 388] width 188 height 170
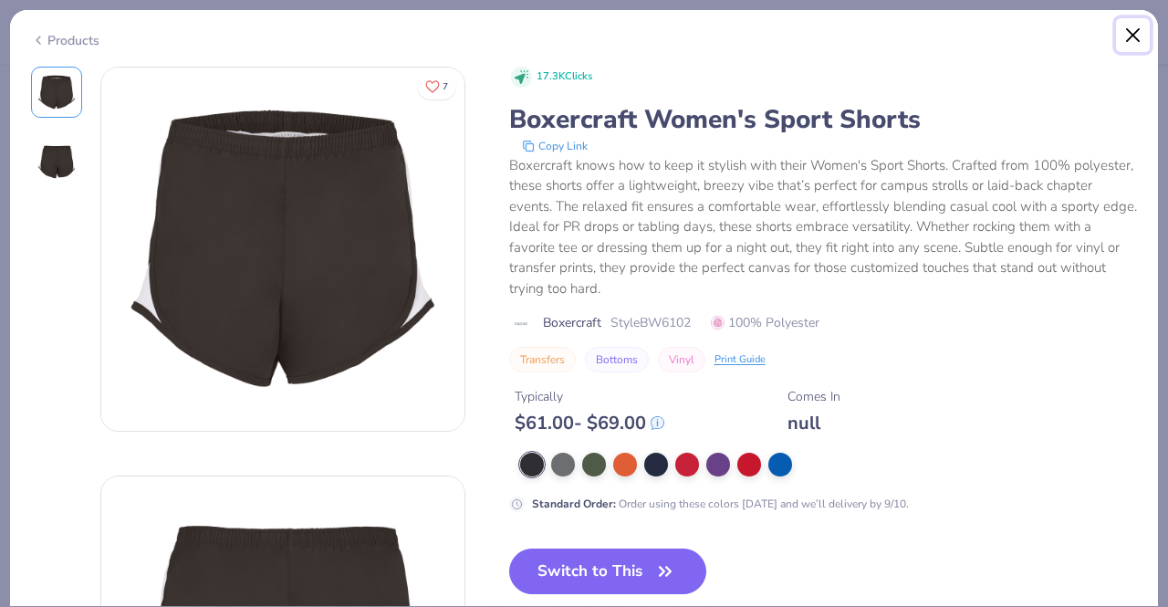
click at [1130, 37] on button "Close" at bounding box center [1133, 35] width 35 height 35
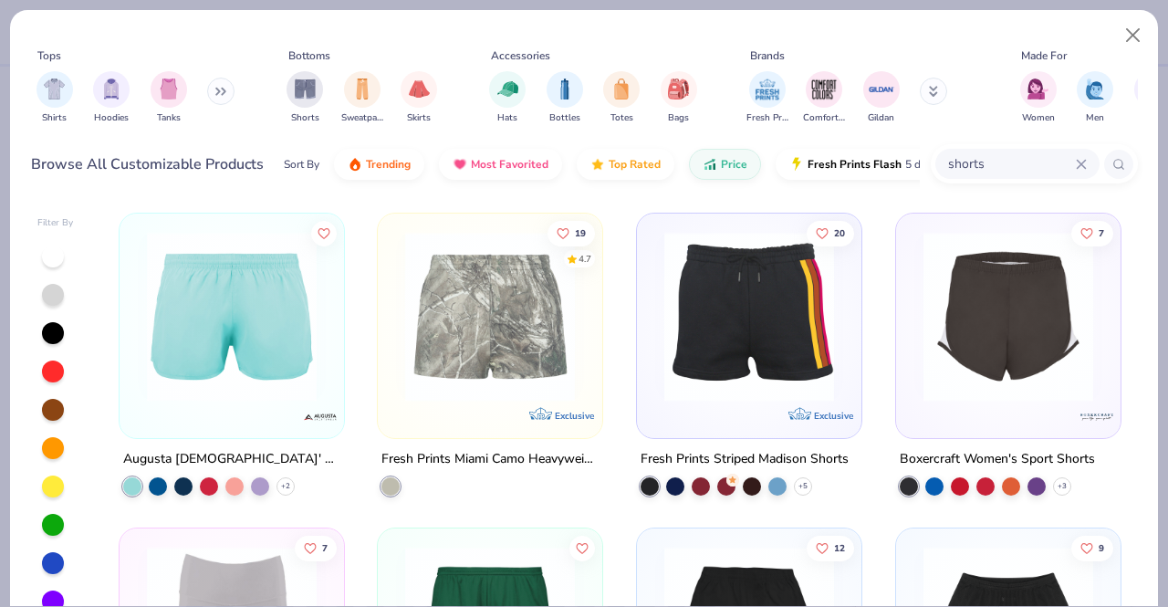
scroll to position [1571, 0]
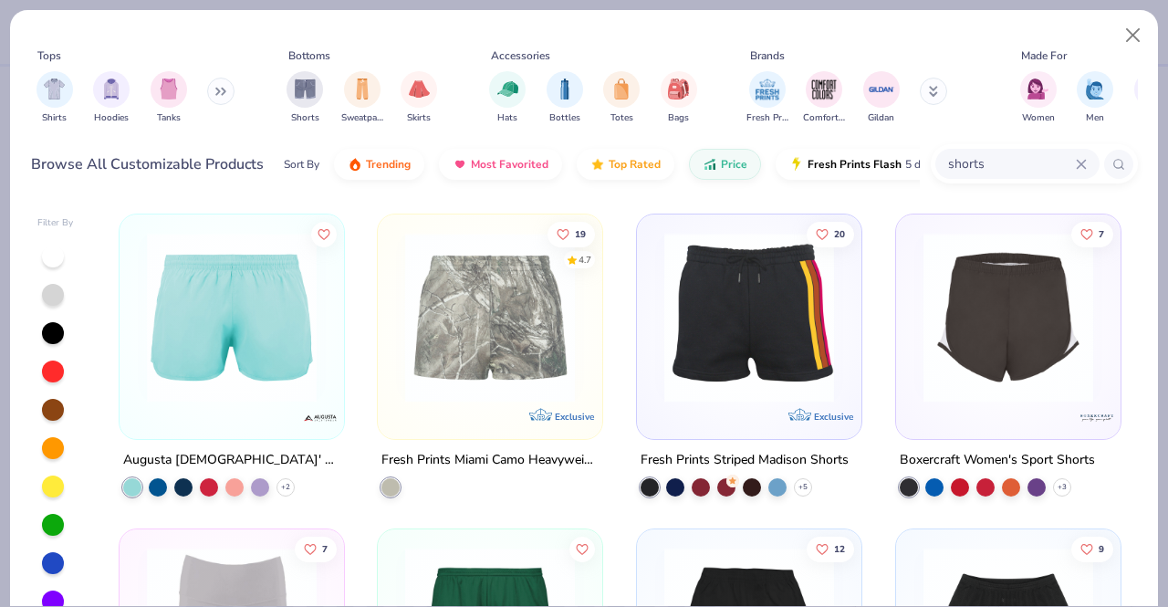
click at [257, 376] on img at bounding box center [232, 318] width 188 height 170
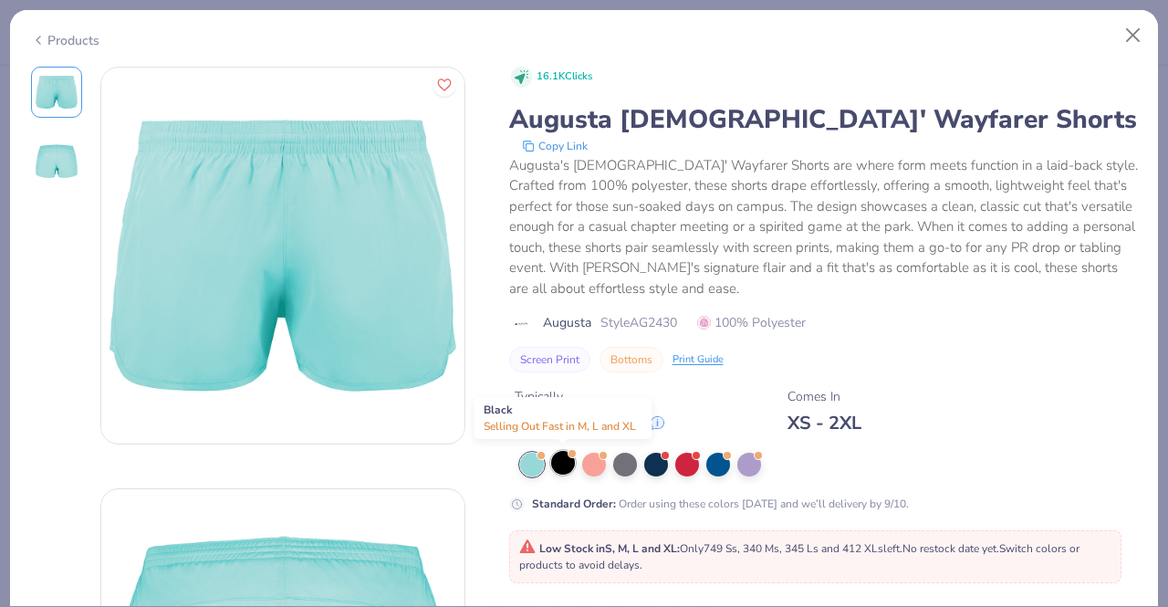
click at [569, 464] on div at bounding box center [563, 463] width 24 height 24
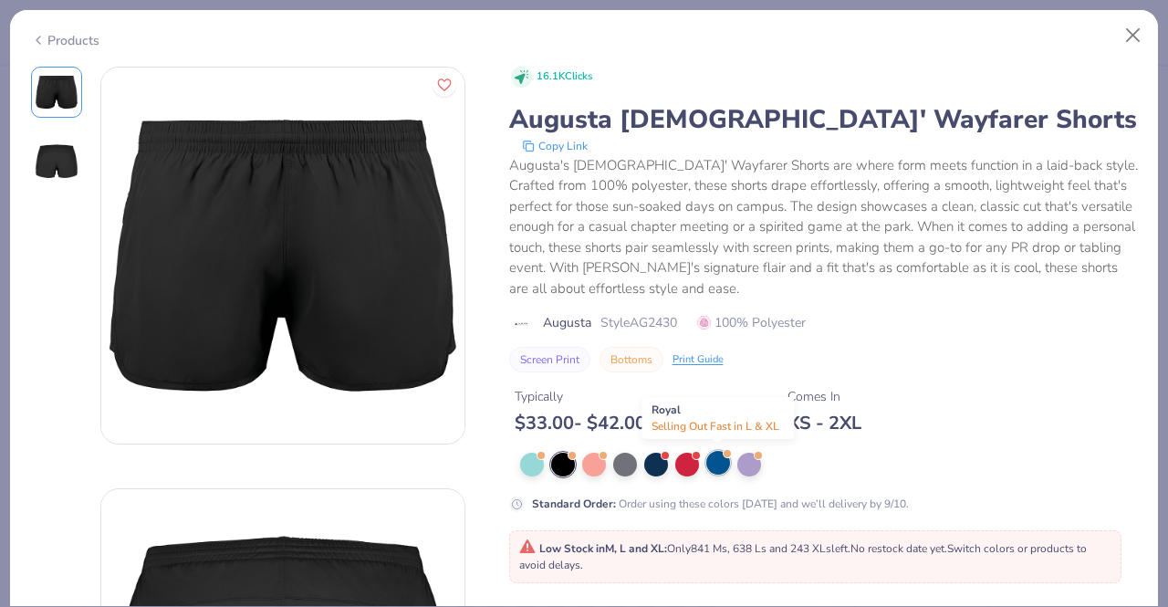
click at [721, 461] on div at bounding box center [718, 463] width 24 height 24
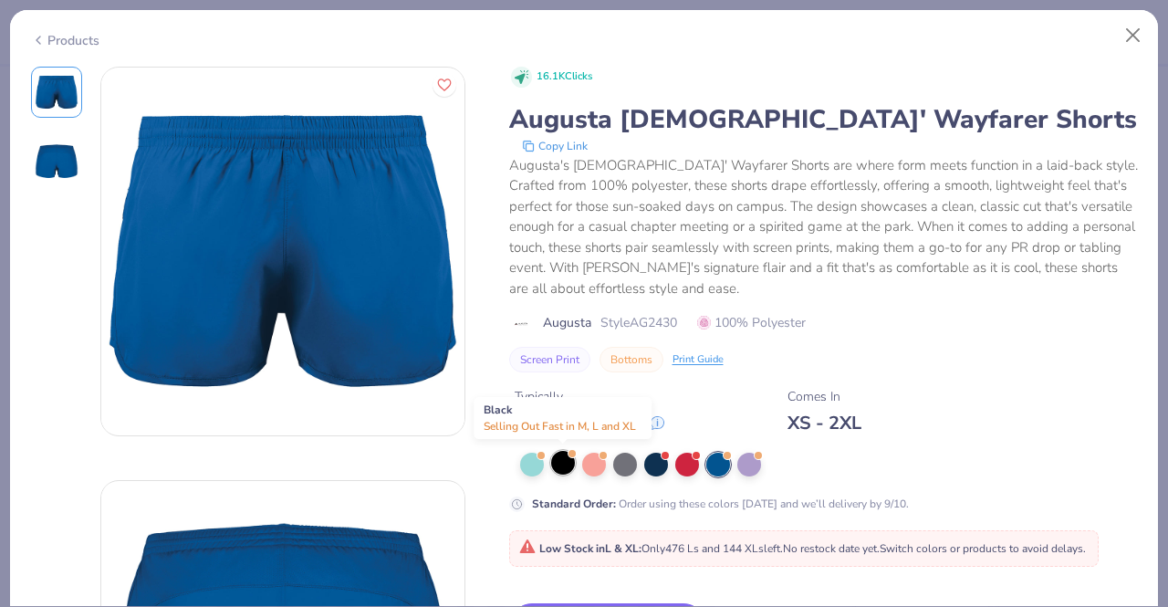
click at [557, 465] on div at bounding box center [563, 463] width 24 height 24
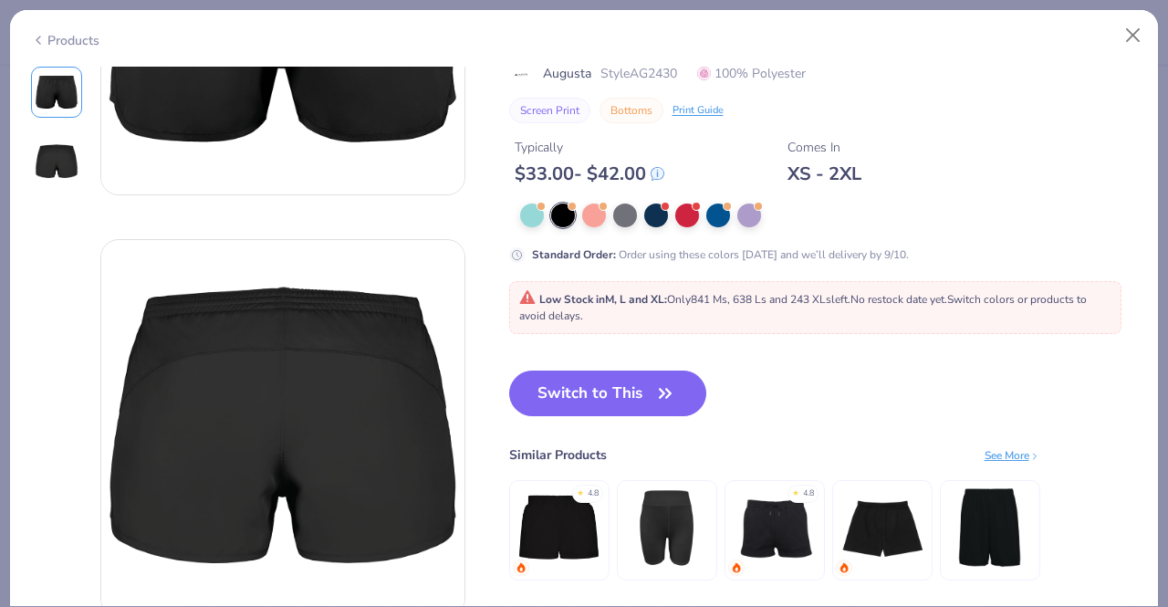
scroll to position [284, 0]
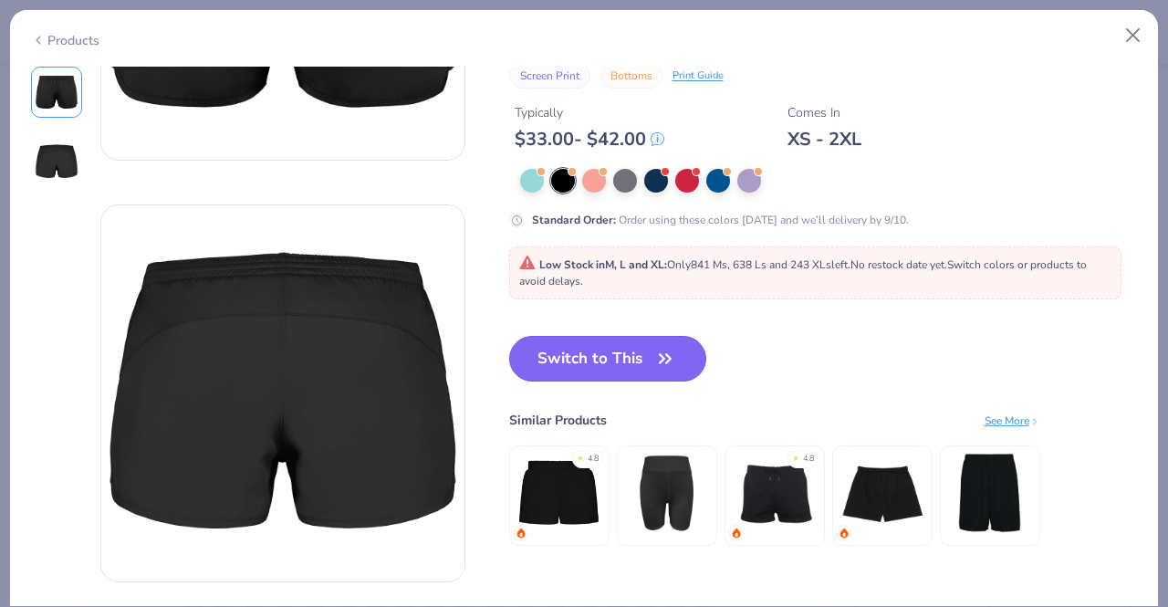
click at [624, 365] on button "Switch to This" at bounding box center [608, 359] width 198 height 46
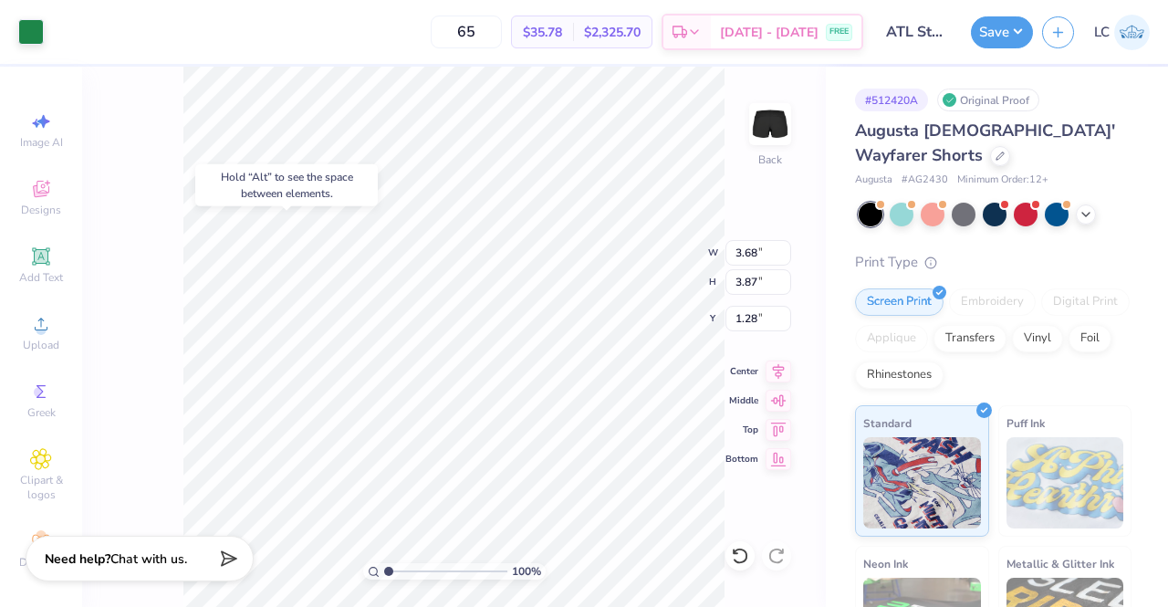
type input "1.28"
click at [736, 545] on div at bounding box center [740, 555] width 29 height 29
type input "4.68"
type input "3.76"
type input "3.60"
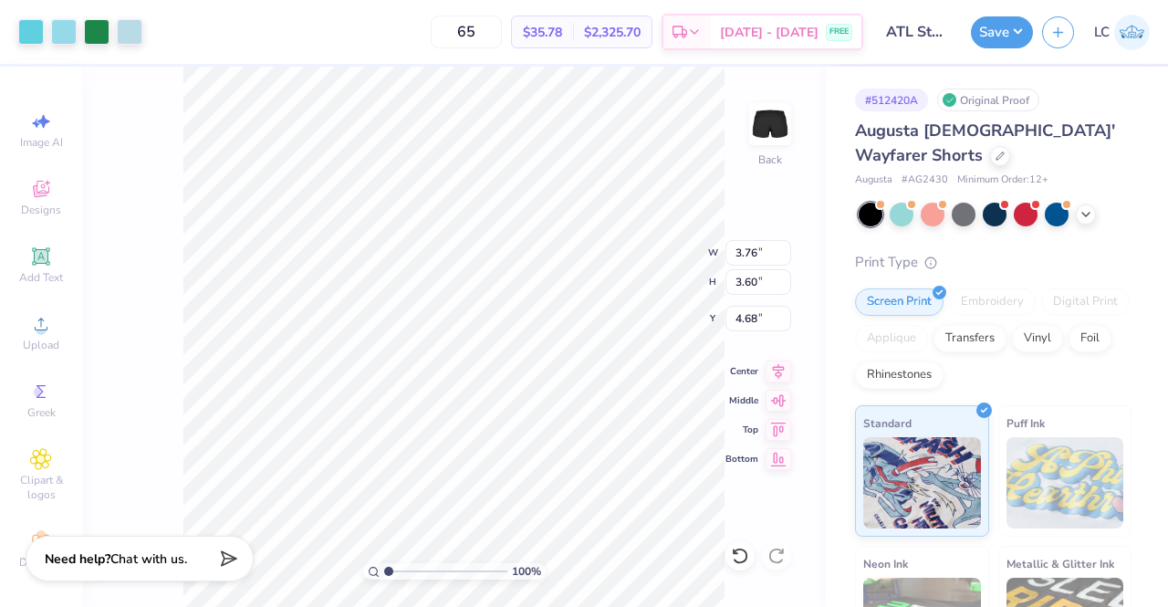
type input "5.63"
click at [169, 361] on div "100 % Back W 3.76 3.76 " H 3.60 3.60 " Y 5.63 5.63 " Center Middle Top Bottom" at bounding box center [454, 337] width 744 height 540
click at [997, 39] on button "Save" at bounding box center [1002, 30] width 62 height 32
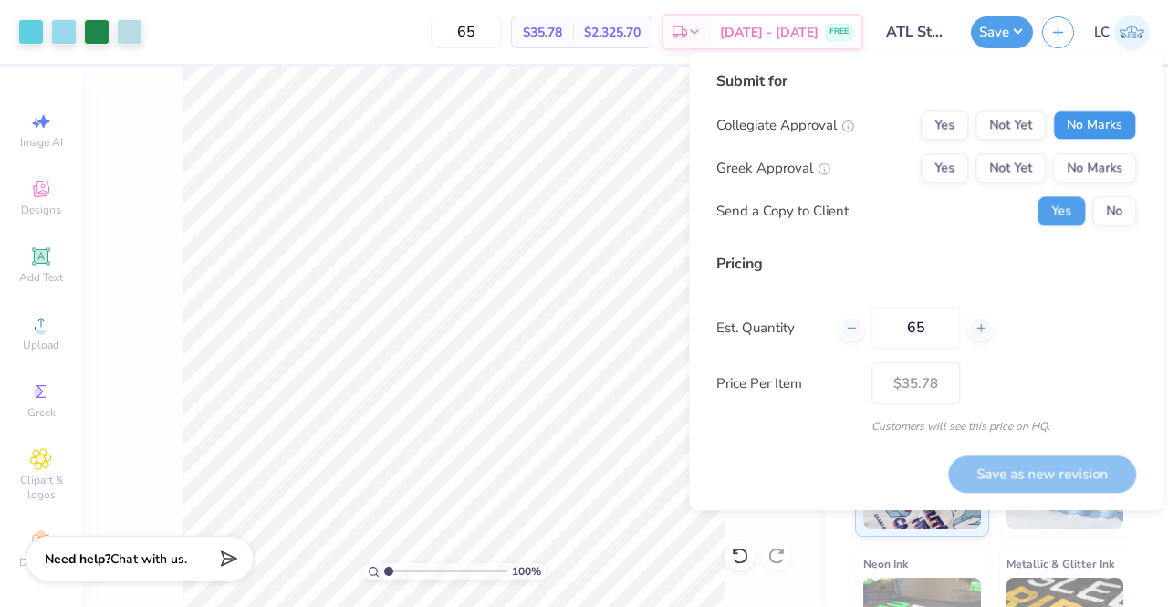
click at [1092, 131] on button "No Marks" at bounding box center [1094, 124] width 83 height 29
click at [1092, 162] on button "No Marks" at bounding box center [1094, 167] width 83 height 29
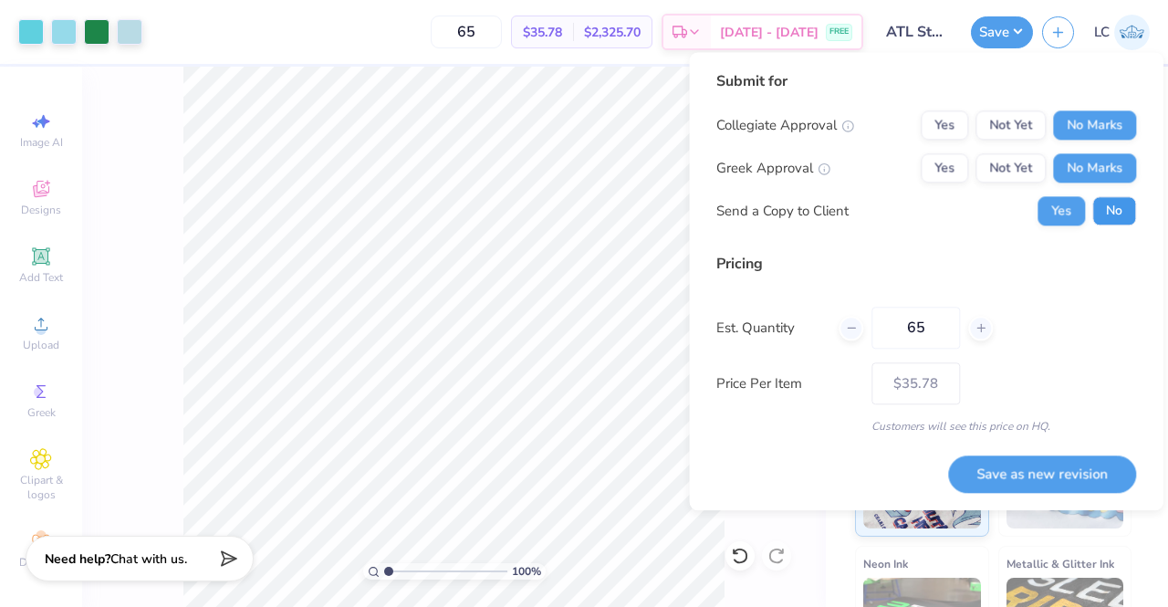
click at [1119, 219] on button "No" at bounding box center [1114, 210] width 44 height 29
click at [502, 30] on input "65" at bounding box center [466, 32] width 71 height 33
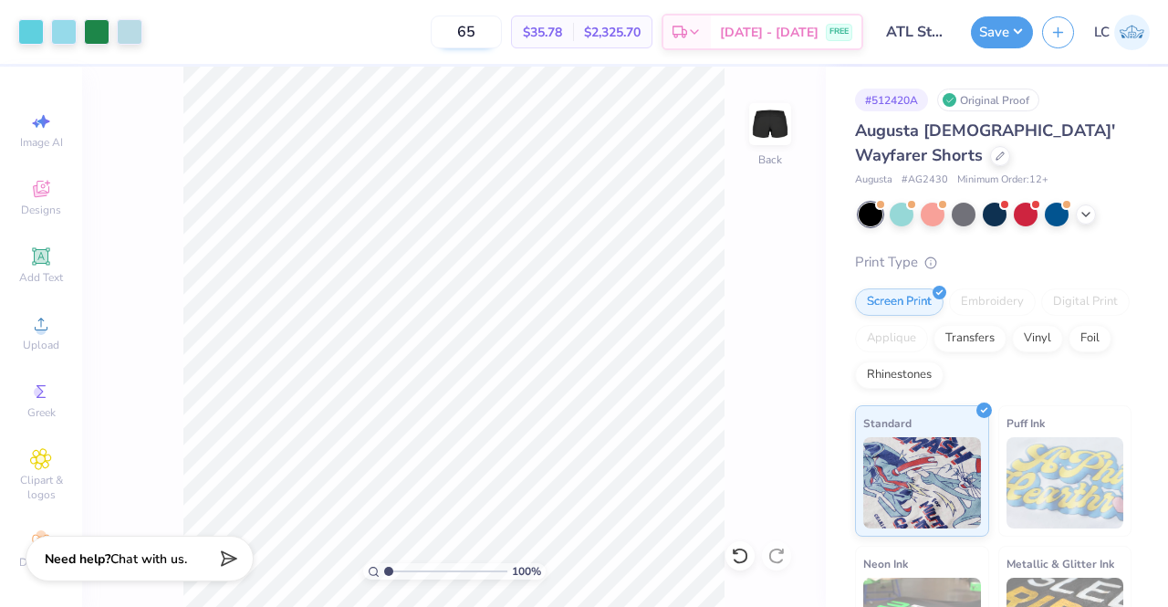
type input "6"
type input "75"
click at [1011, 36] on button "Save" at bounding box center [1002, 30] width 62 height 32
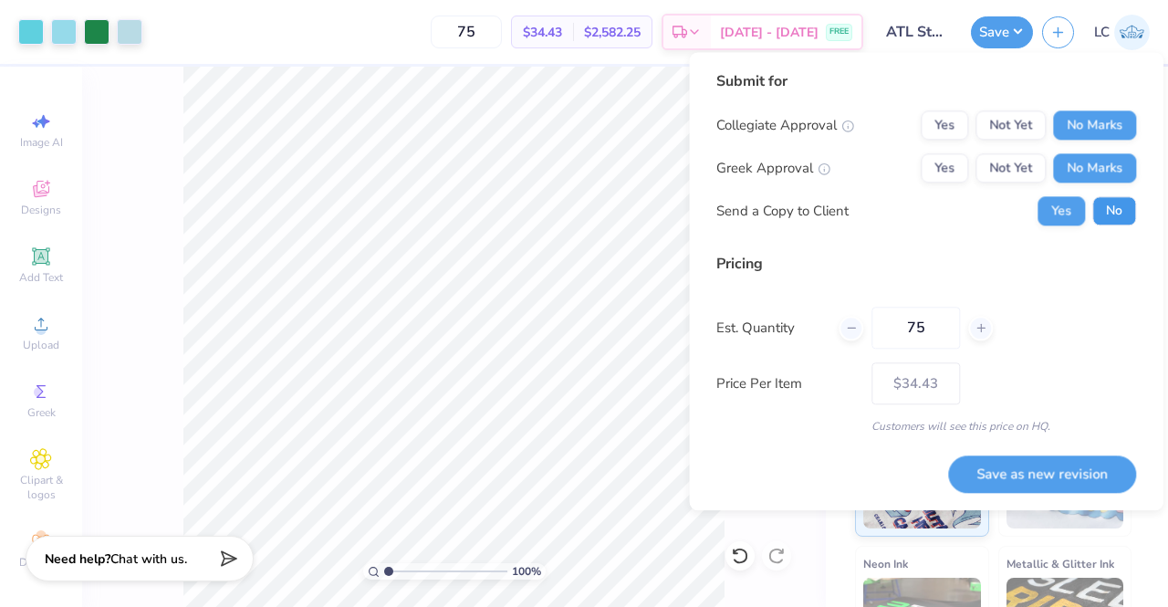
click at [1108, 213] on button "No" at bounding box center [1114, 210] width 44 height 29
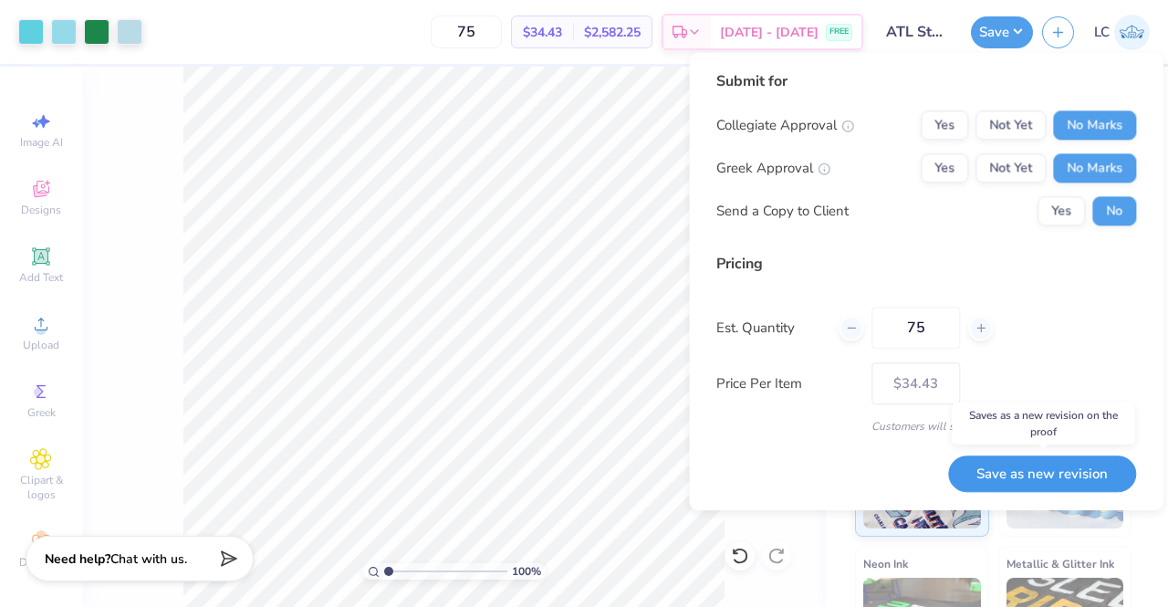
click at [993, 474] on button "Save as new revision" at bounding box center [1042, 473] width 188 height 37
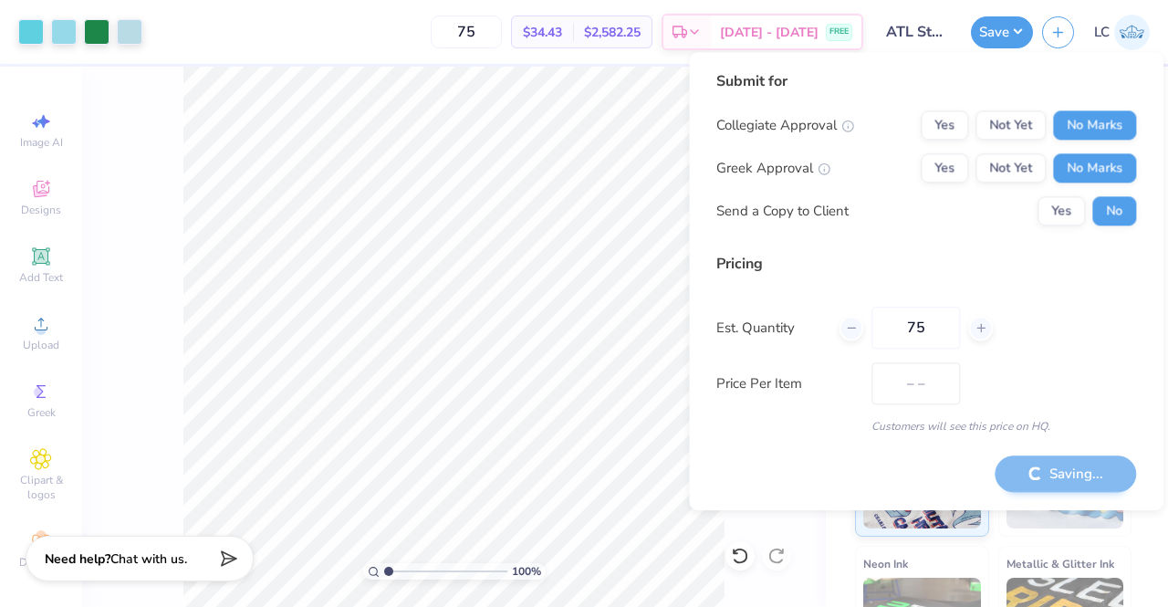
type input "$34.43"
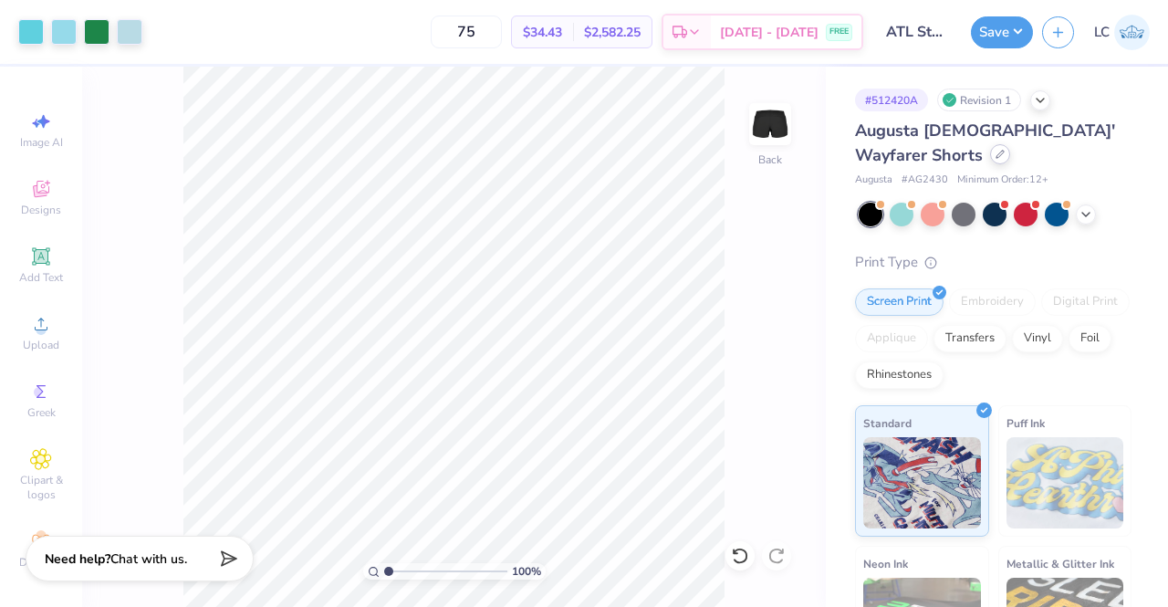
click at [996, 155] on icon at bounding box center [1000, 154] width 9 height 9
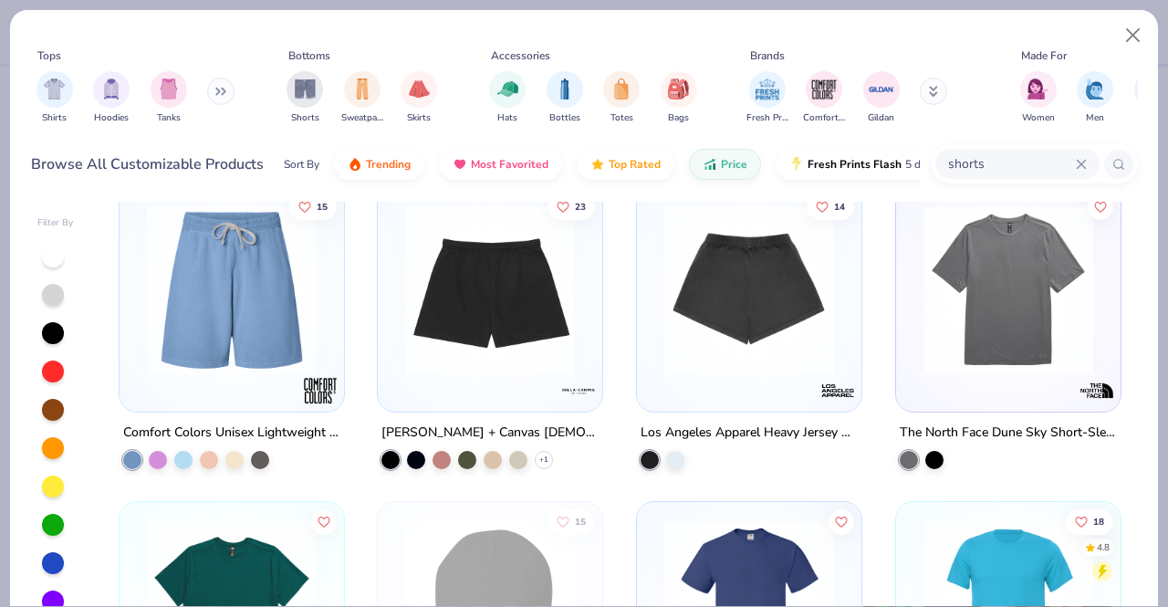
scroll to position [2815, 0]
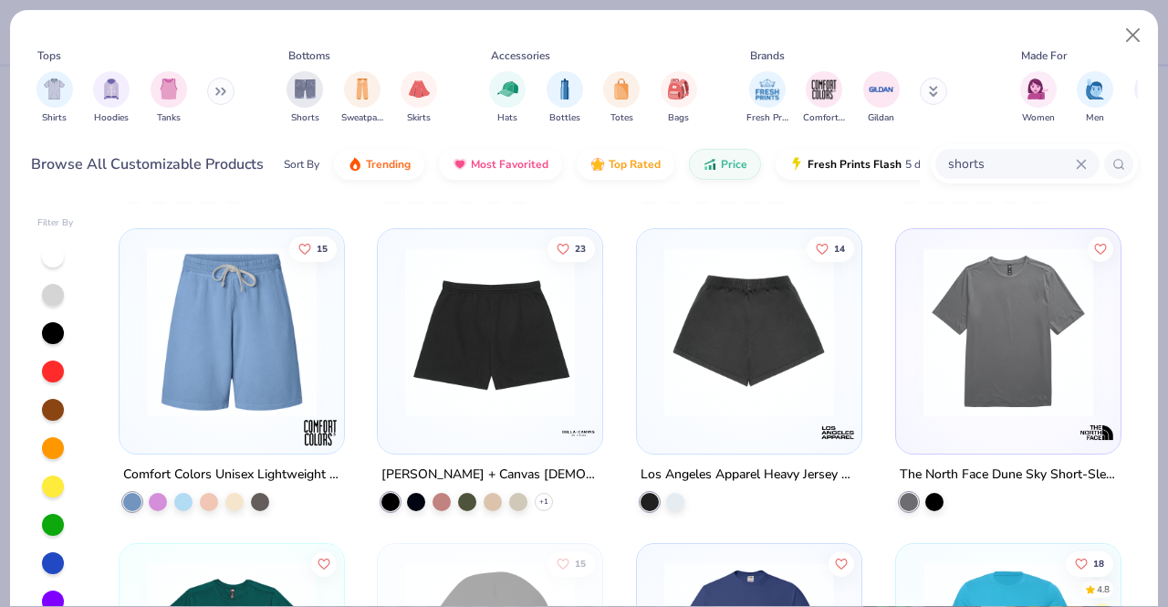
click at [767, 329] on img at bounding box center [749, 332] width 188 height 170
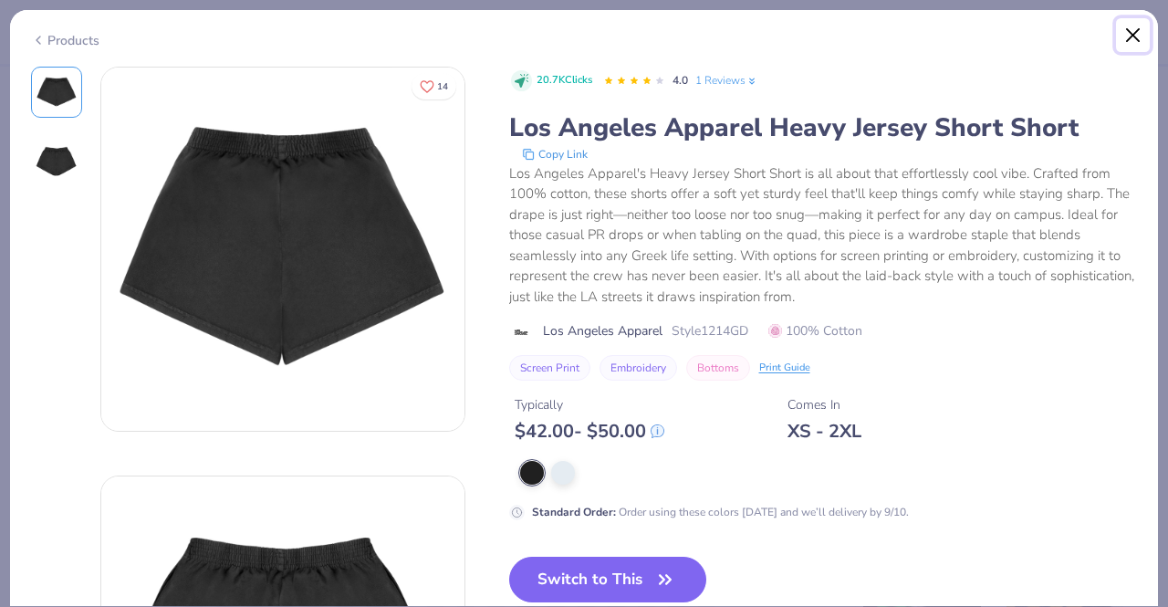
click at [1127, 37] on button "Close" at bounding box center [1133, 35] width 35 height 35
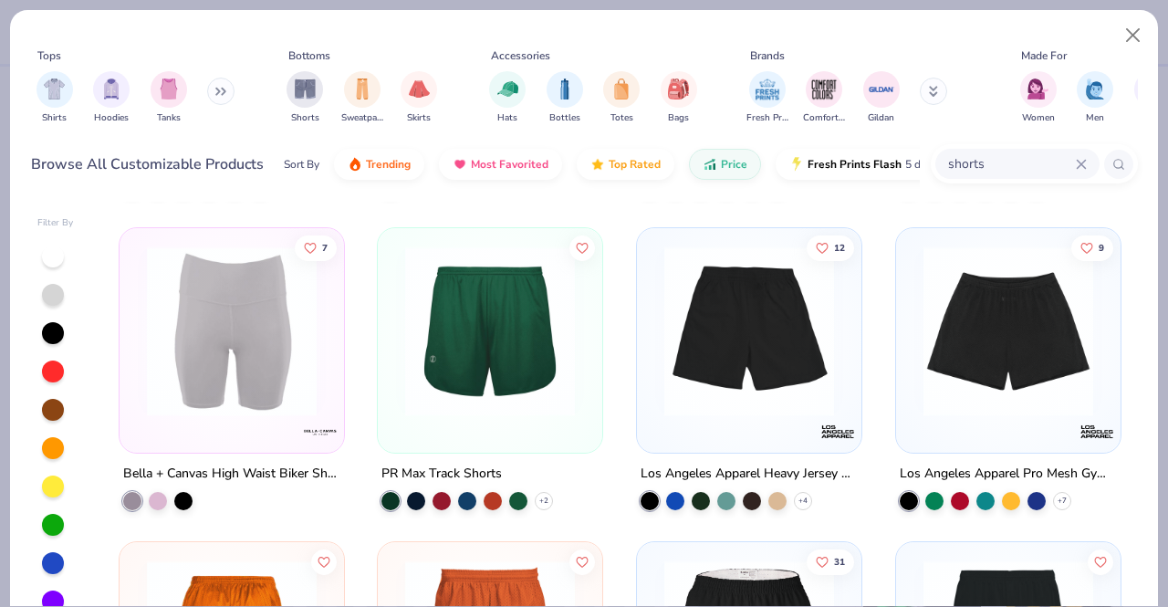
scroll to position [1870, 0]
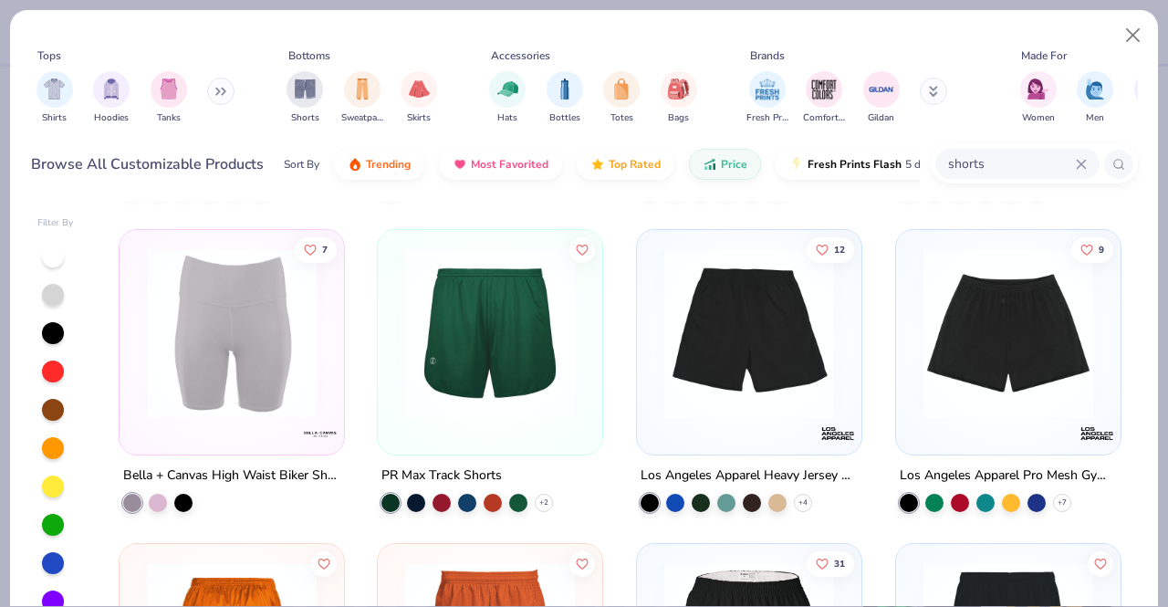
click at [980, 333] on img at bounding box center [1008, 332] width 188 height 170
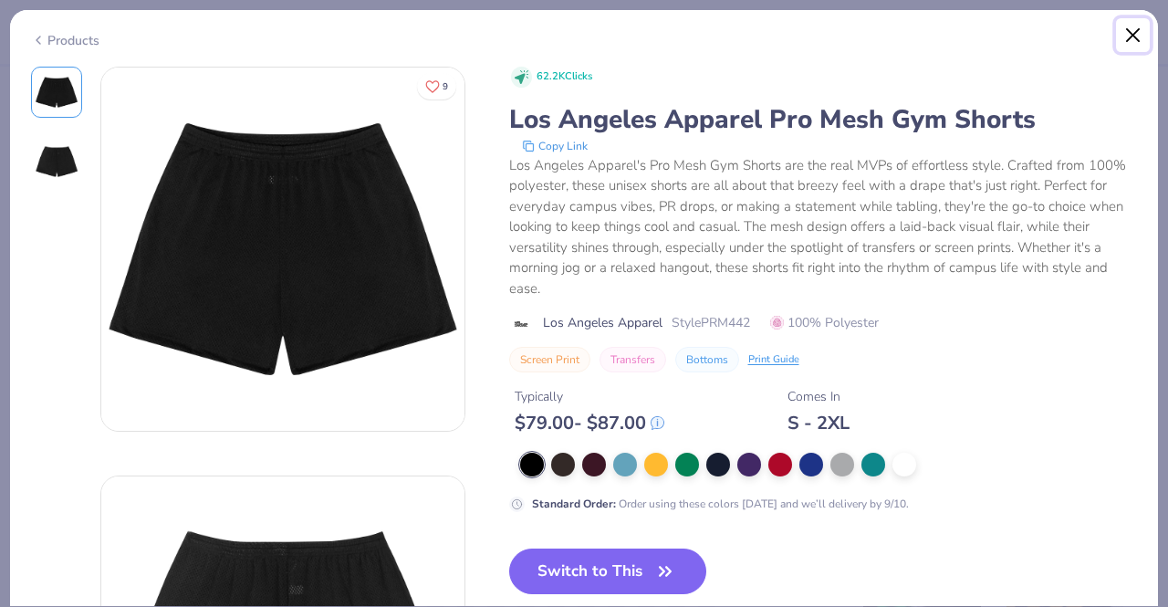
click at [1124, 40] on button "Close" at bounding box center [1133, 35] width 35 height 35
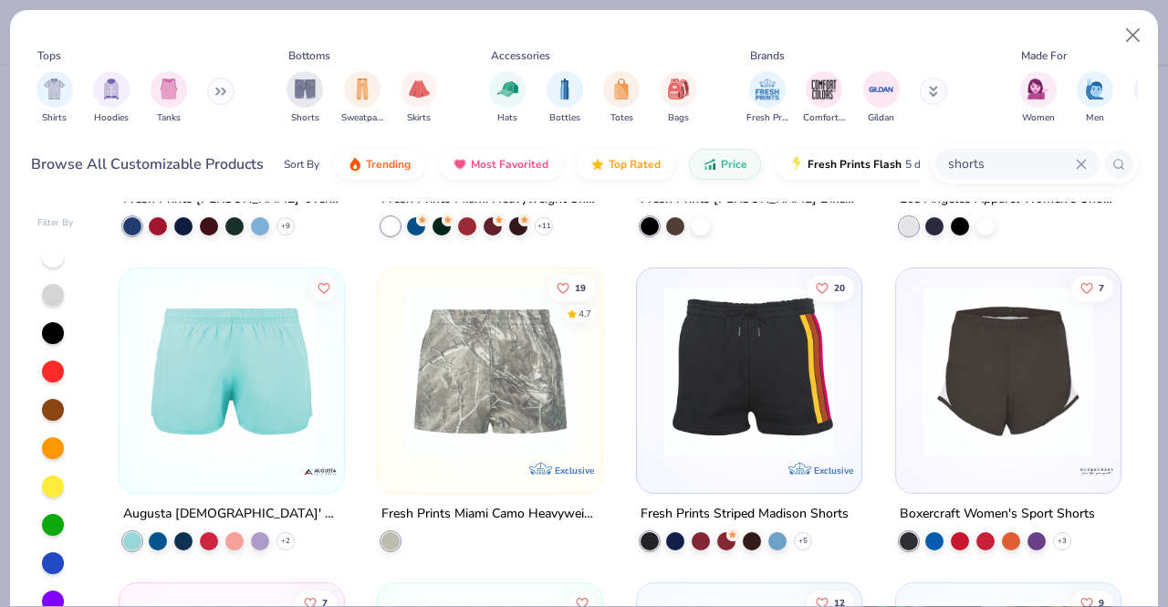
scroll to position [1493, 0]
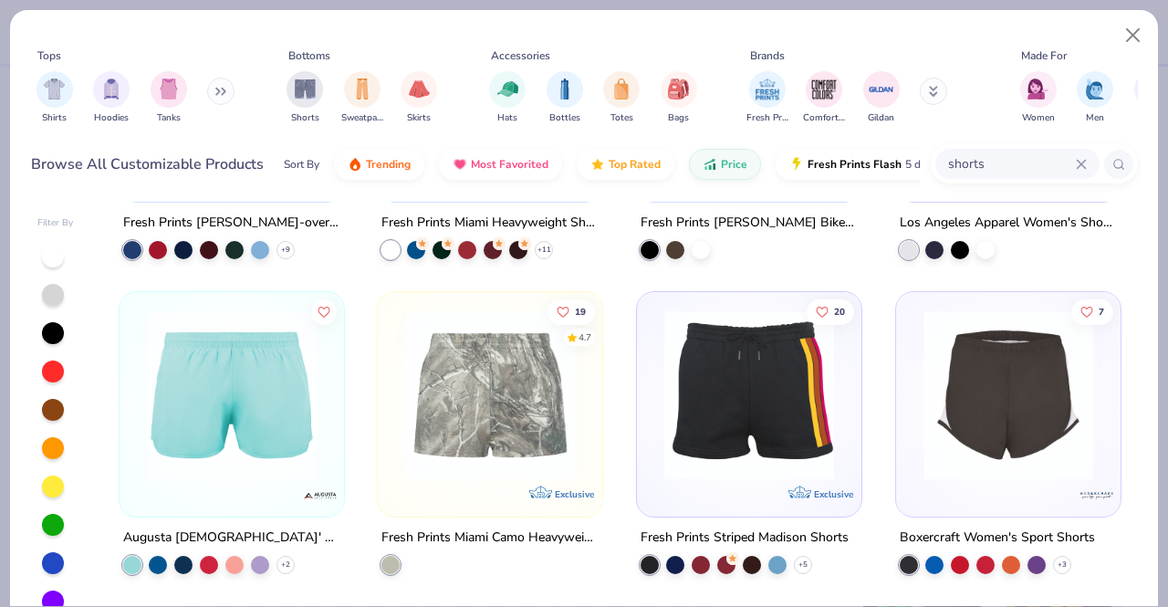
click at [1000, 355] on img at bounding box center [1008, 395] width 188 height 170
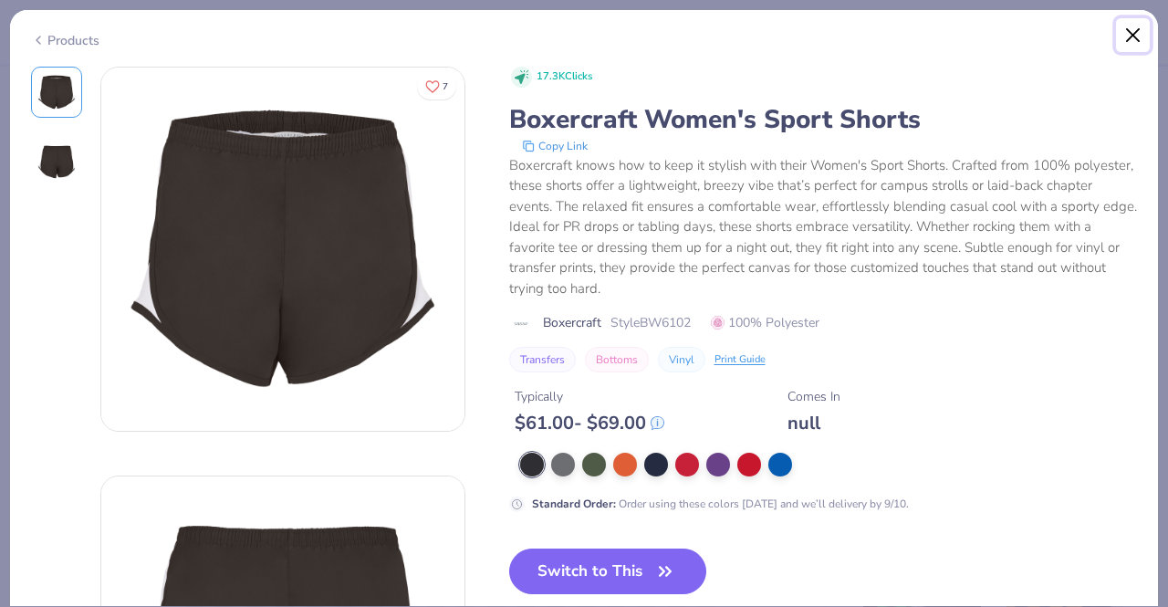
click at [1128, 35] on button "Close" at bounding box center [1133, 35] width 35 height 35
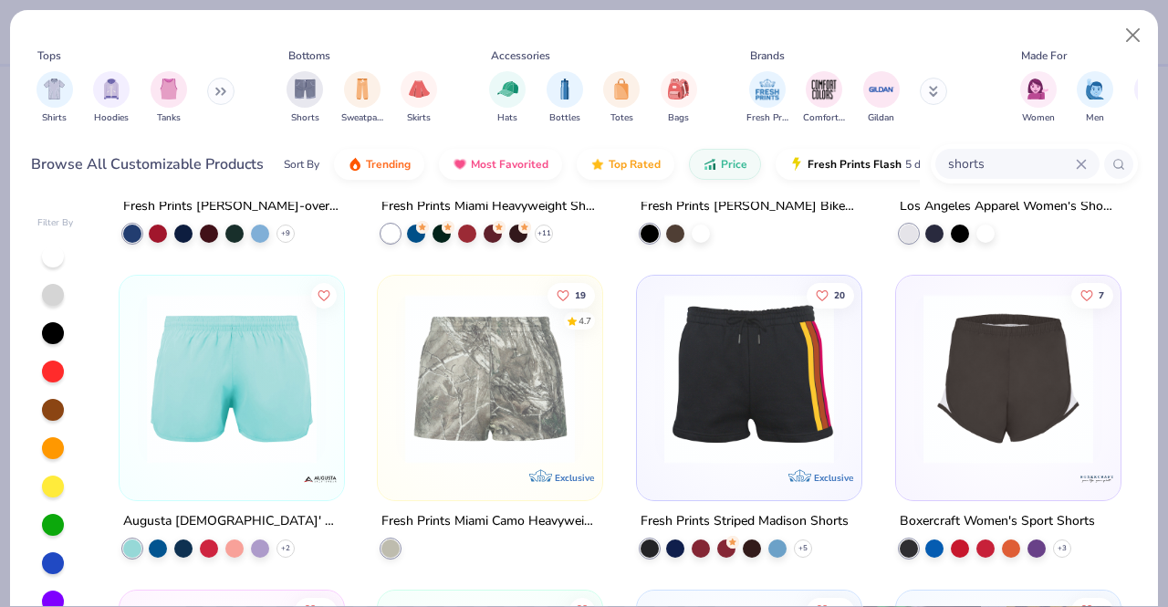
scroll to position [1542, 0]
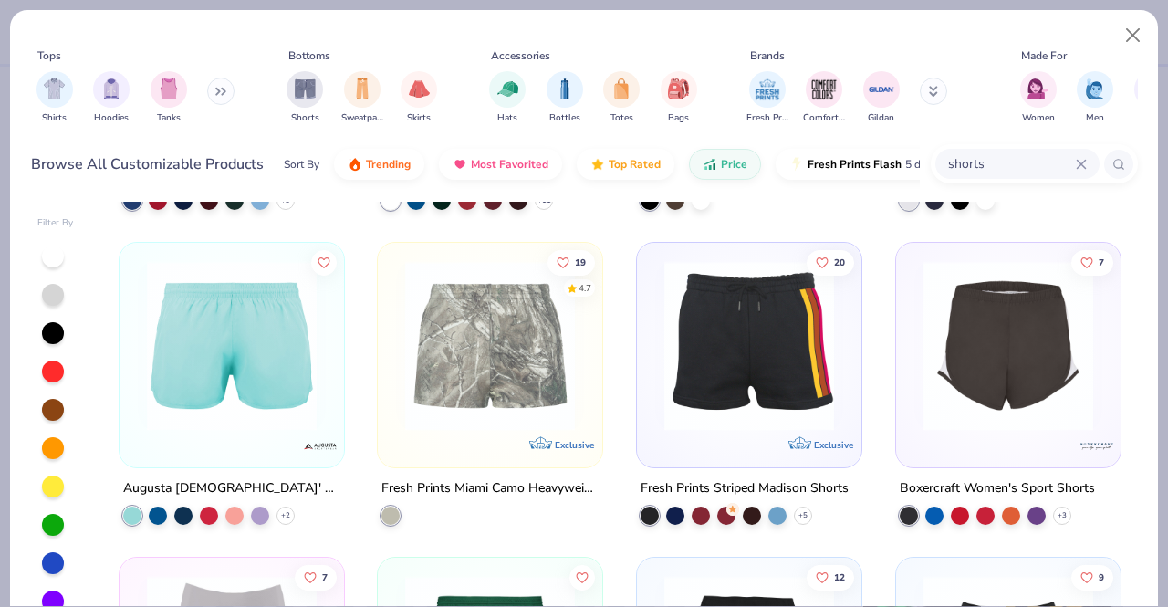
click at [179, 392] on img at bounding box center [232, 346] width 188 height 170
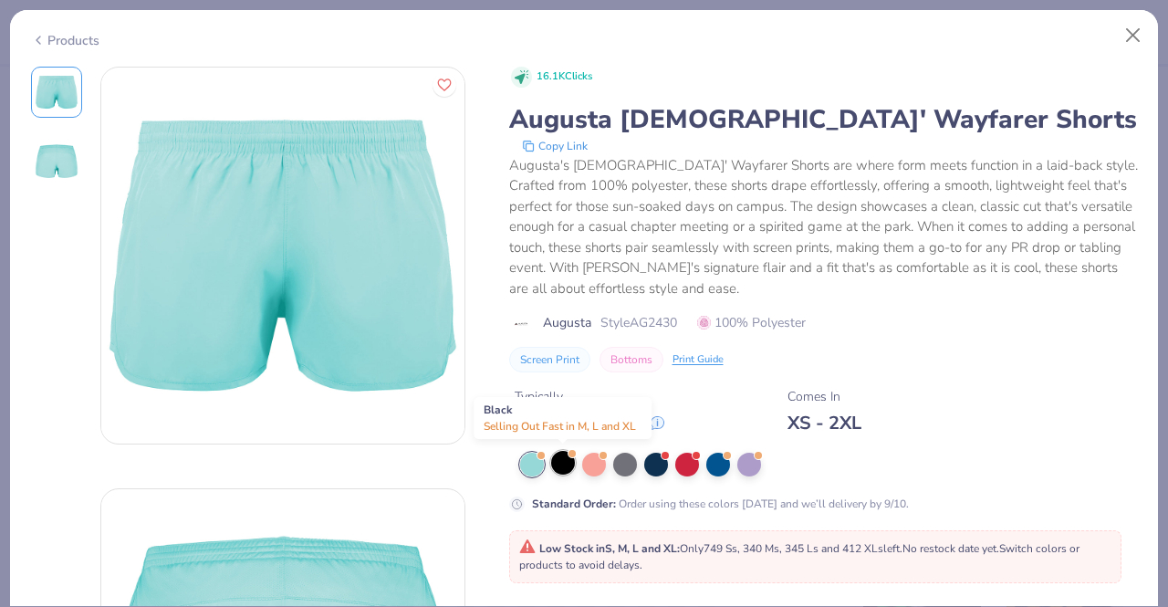
click at [557, 465] on div at bounding box center [563, 463] width 24 height 24
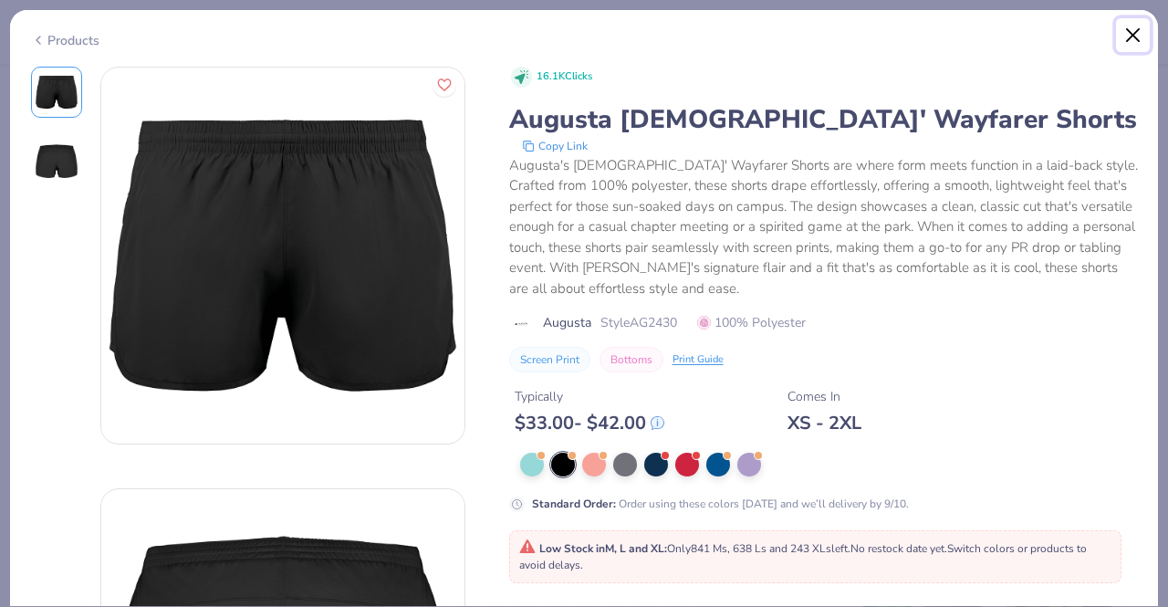
click at [1128, 40] on button "Close" at bounding box center [1133, 35] width 35 height 35
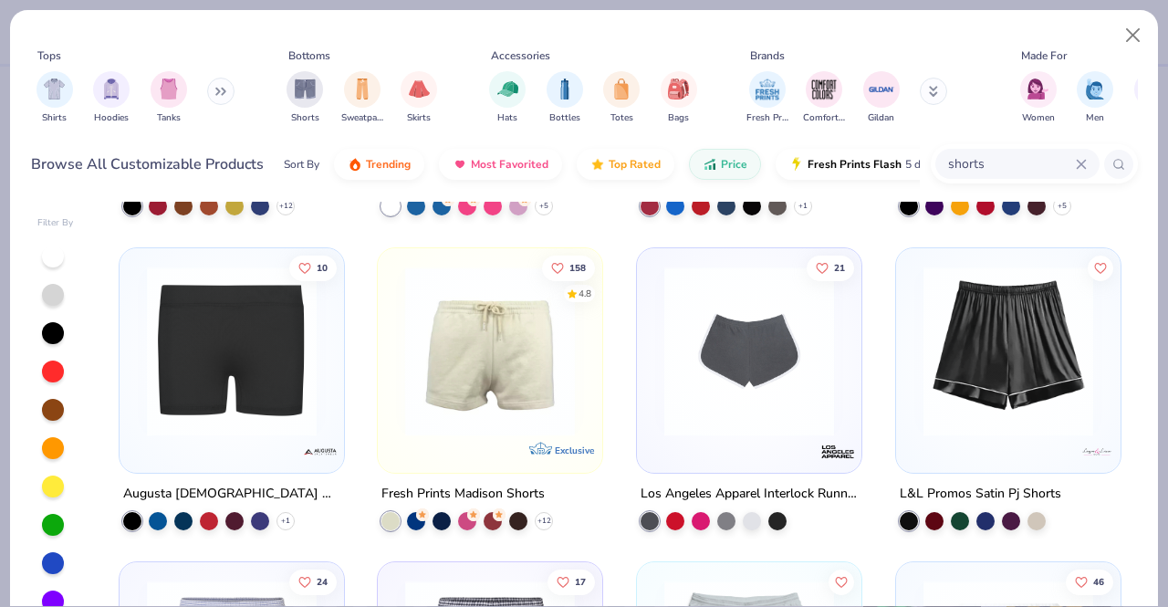
scroll to position [594, 0]
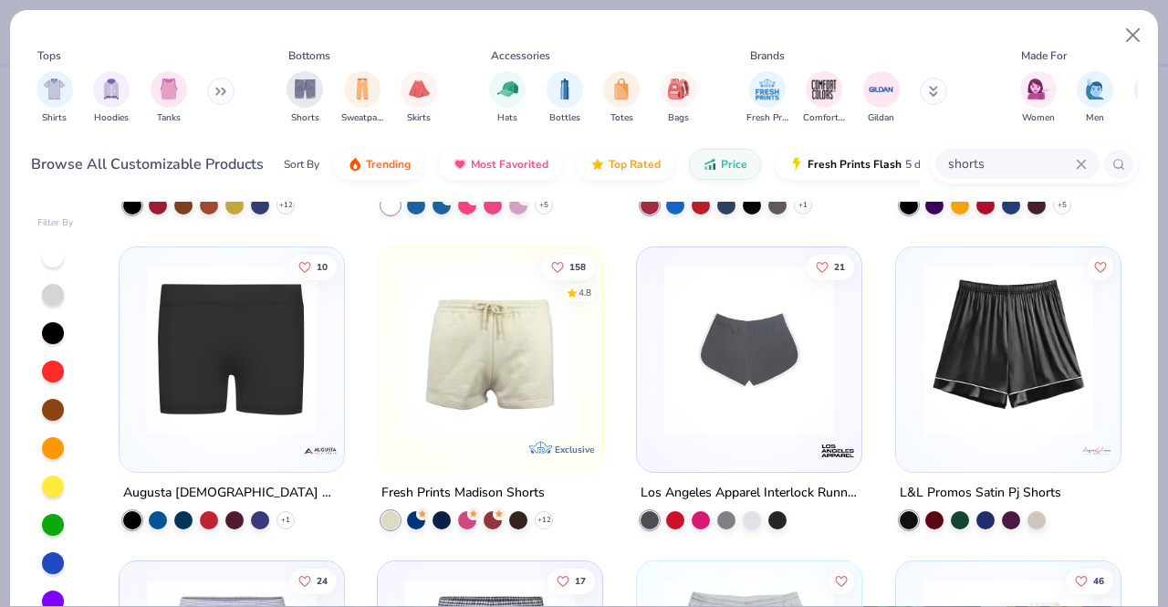
click at [225, 344] on img at bounding box center [232, 350] width 188 height 170
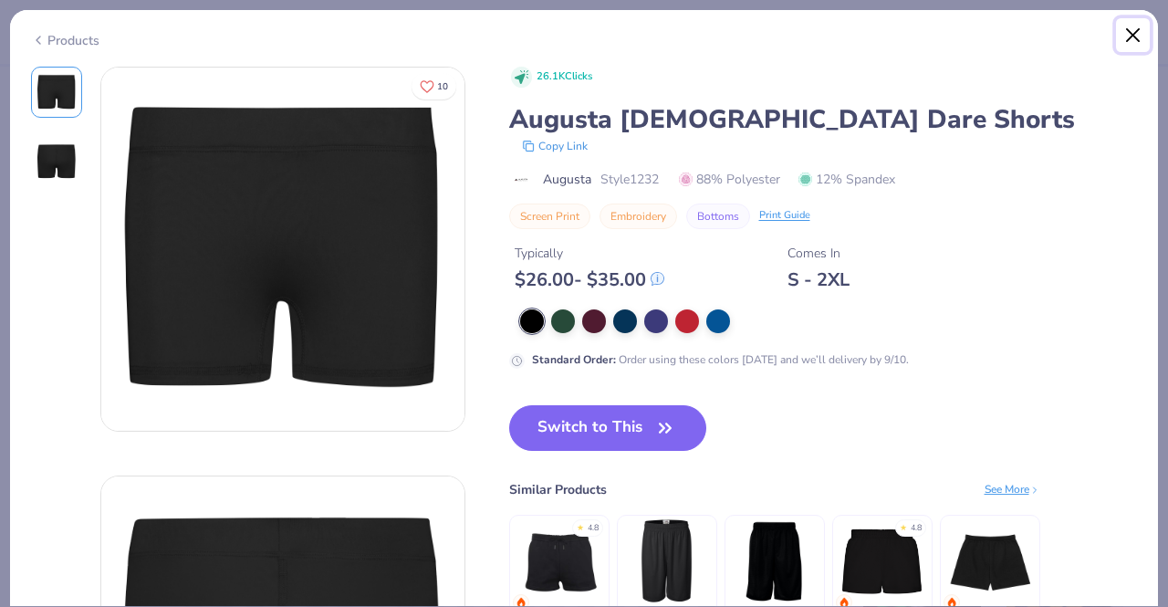
click at [1124, 35] on button "Close" at bounding box center [1133, 35] width 35 height 35
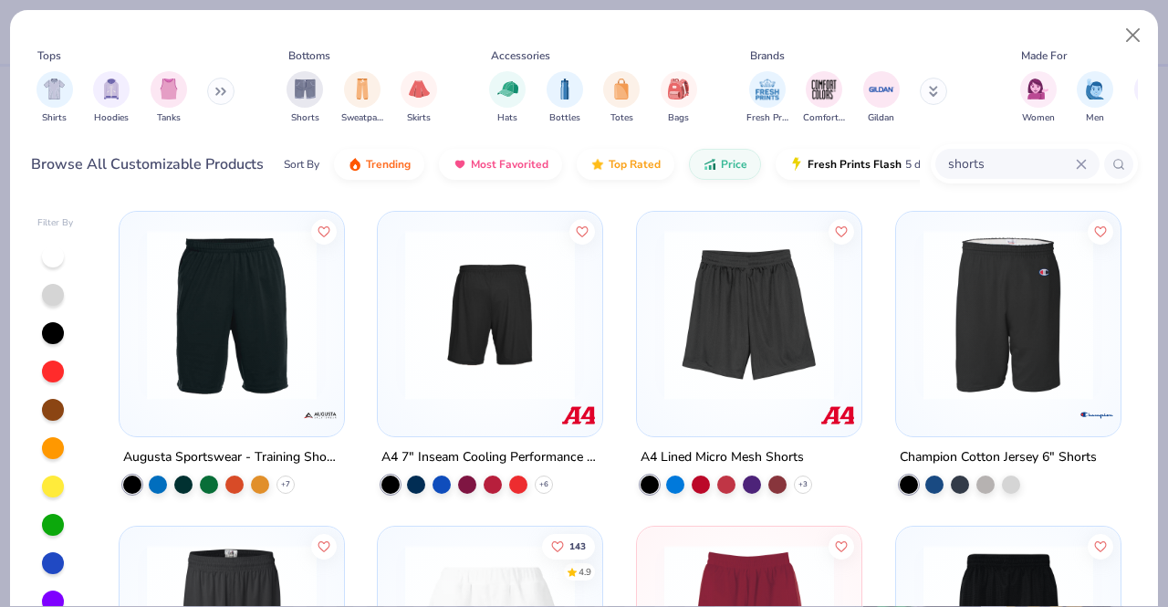
click at [998, 159] on input "shorts" at bounding box center [1011, 163] width 130 height 21
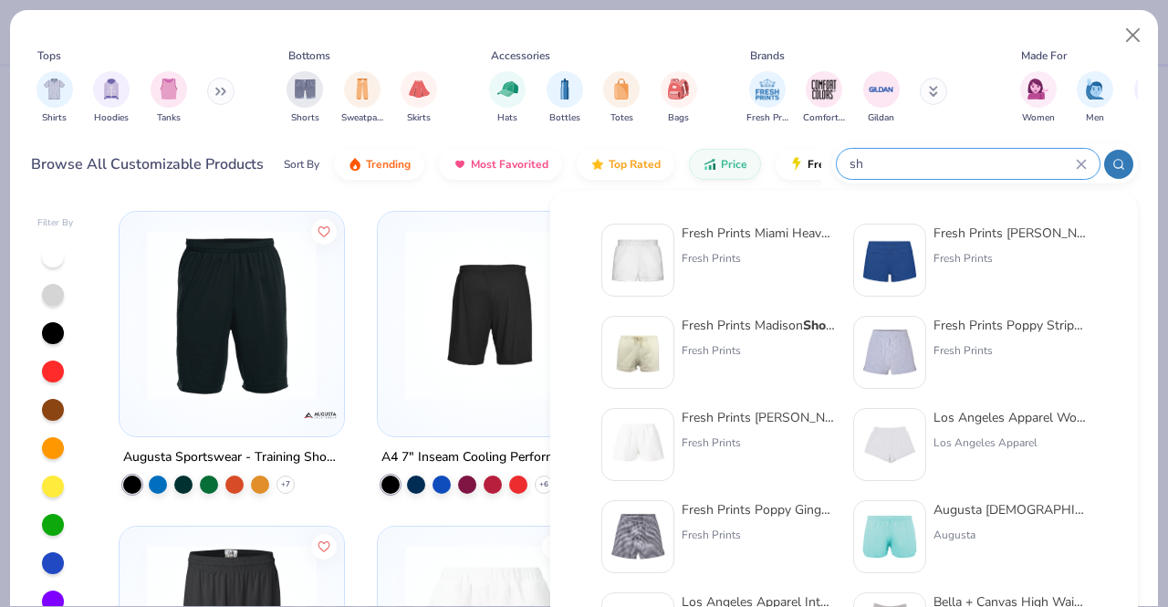
type input "s"
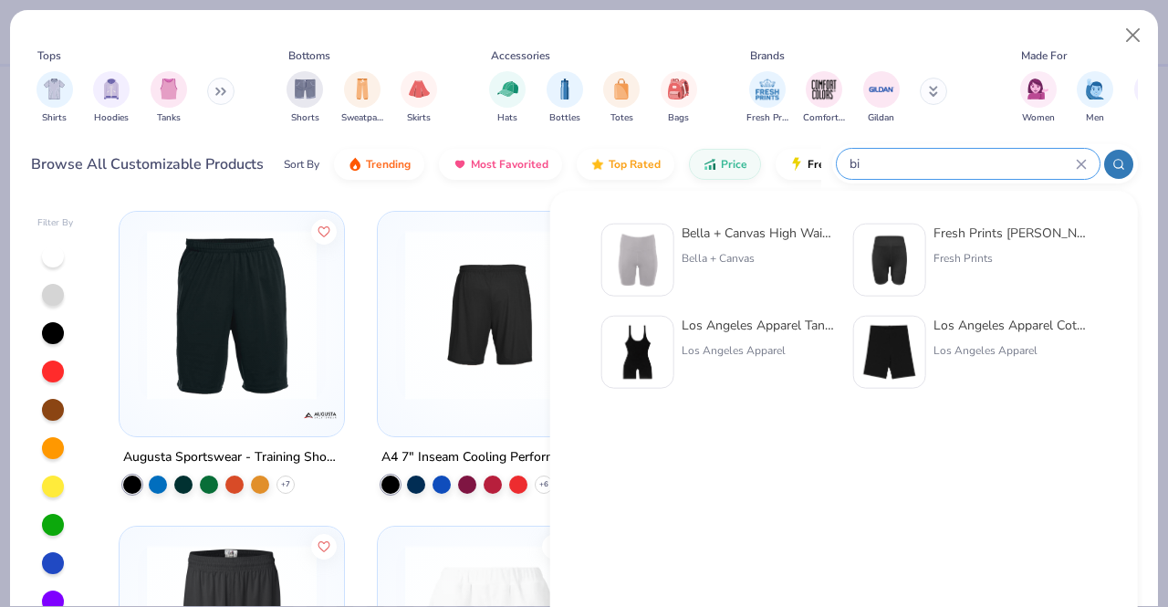
type input "b"
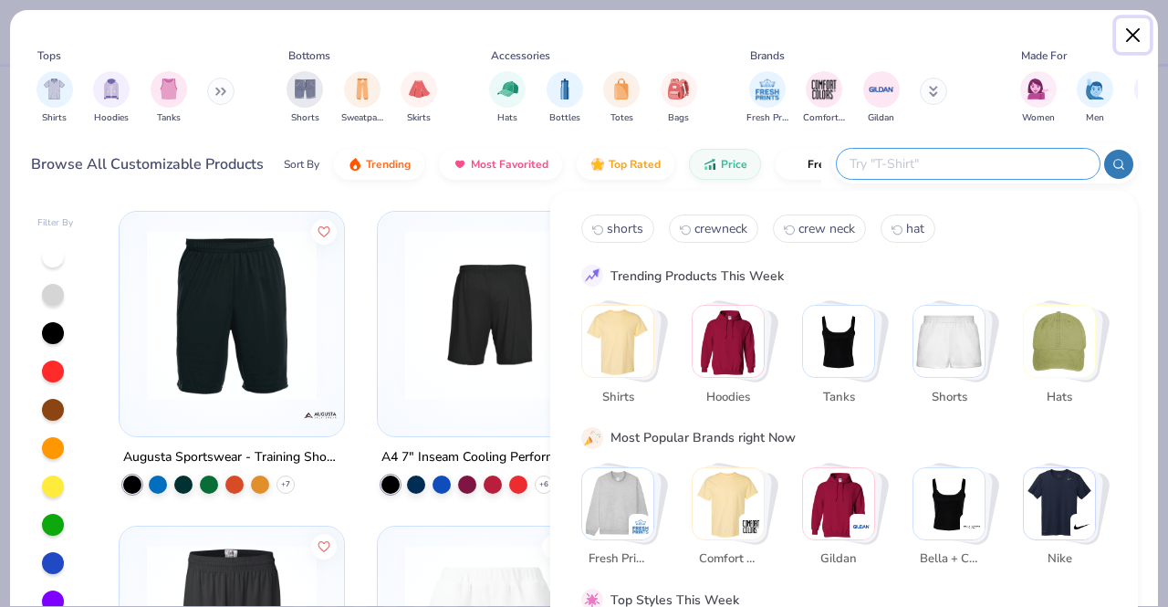
click at [1130, 41] on button "Close" at bounding box center [1133, 35] width 35 height 35
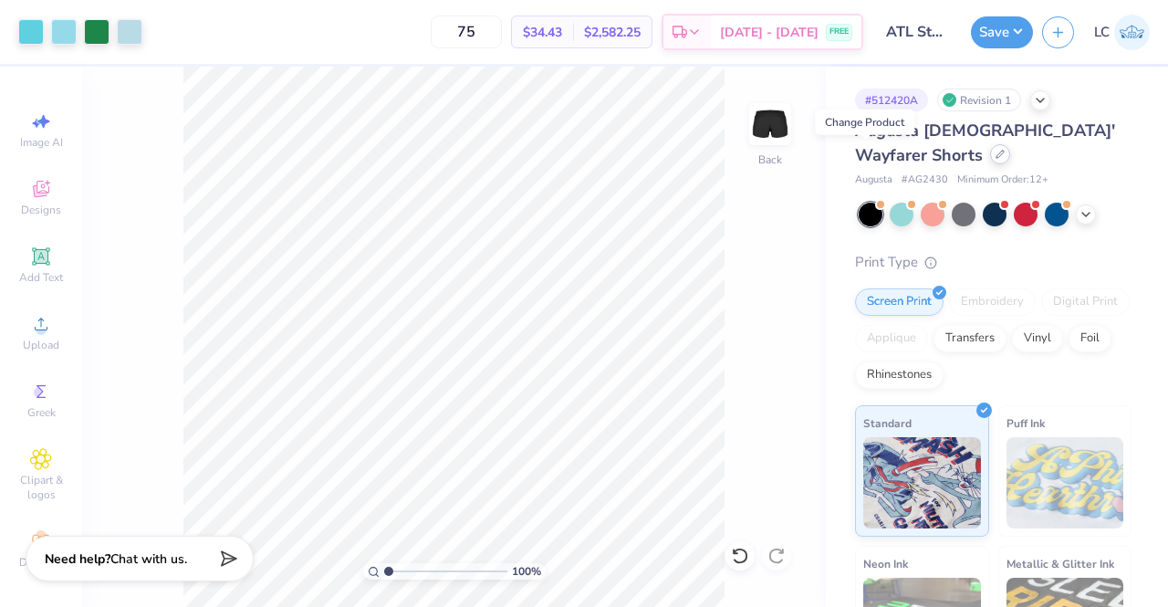
click at [997, 153] on icon at bounding box center [1000, 154] width 7 height 7
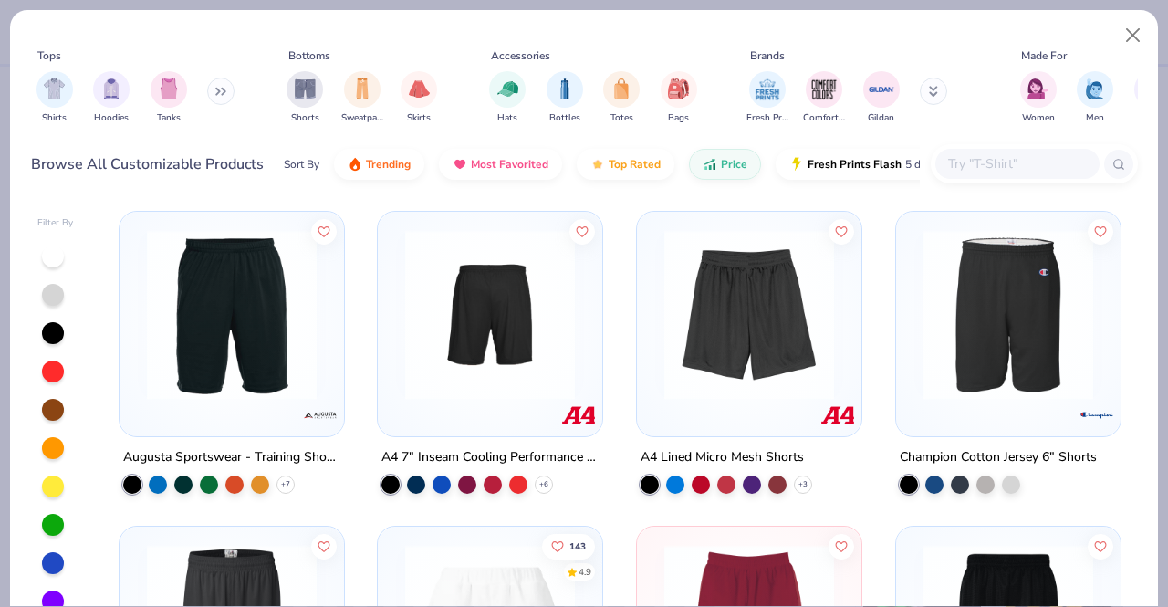
click at [982, 158] on input "text" at bounding box center [1016, 163] width 141 height 21
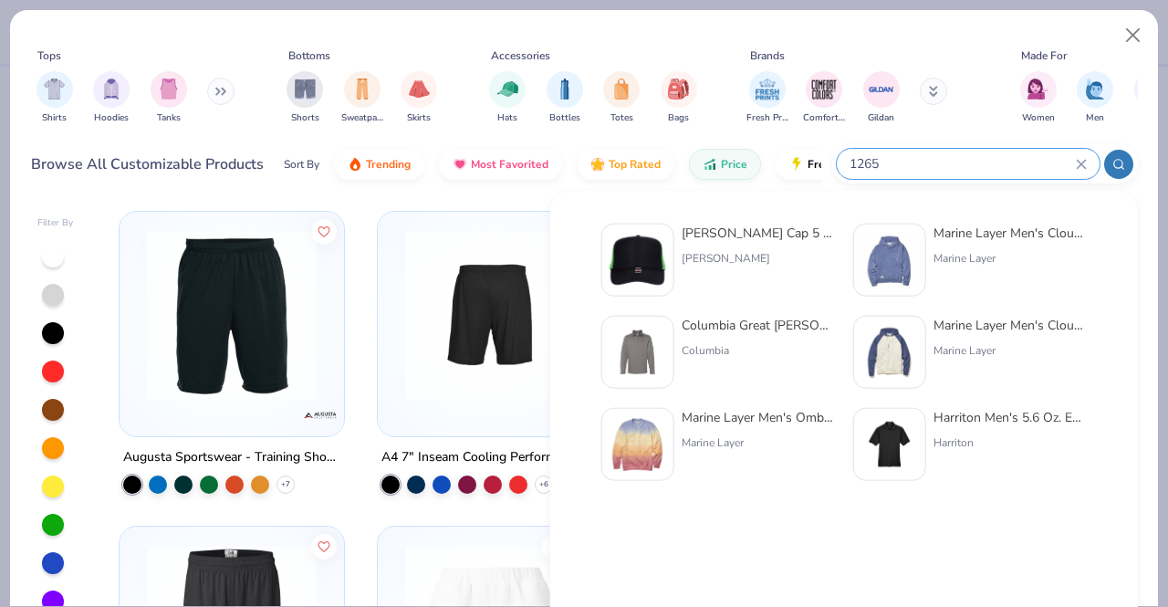
type input "1265"
click at [1132, 35] on button "Close" at bounding box center [1133, 35] width 35 height 35
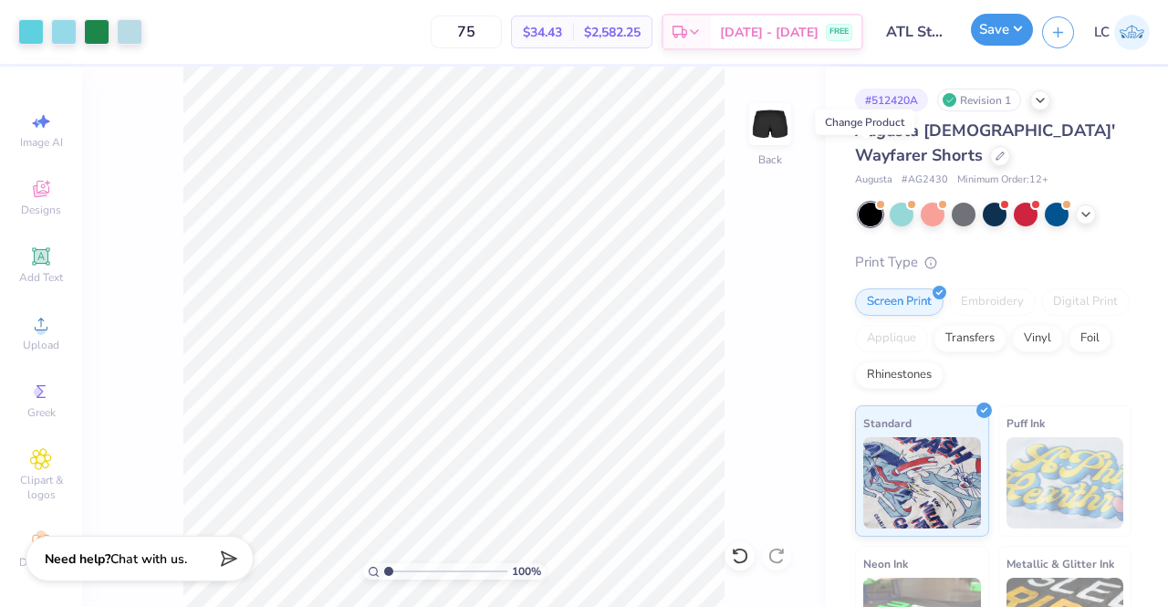
click at [1009, 39] on button "Save" at bounding box center [1002, 30] width 62 height 32
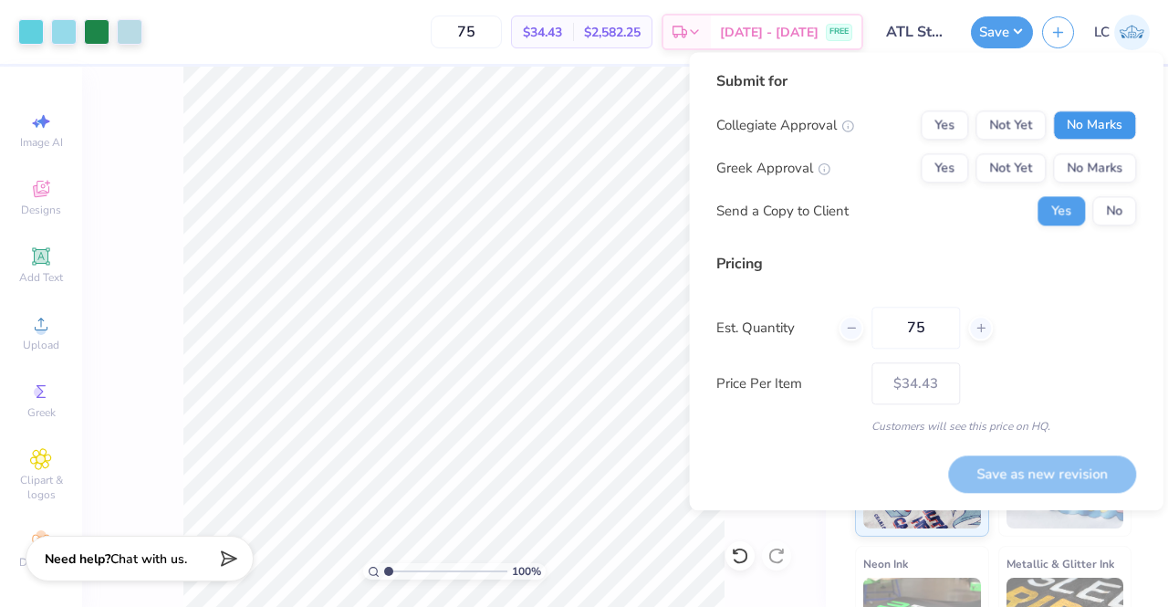
click at [1117, 125] on button "No Marks" at bounding box center [1094, 124] width 83 height 29
click at [1107, 156] on button "No Marks" at bounding box center [1094, 167] width 83 height 29
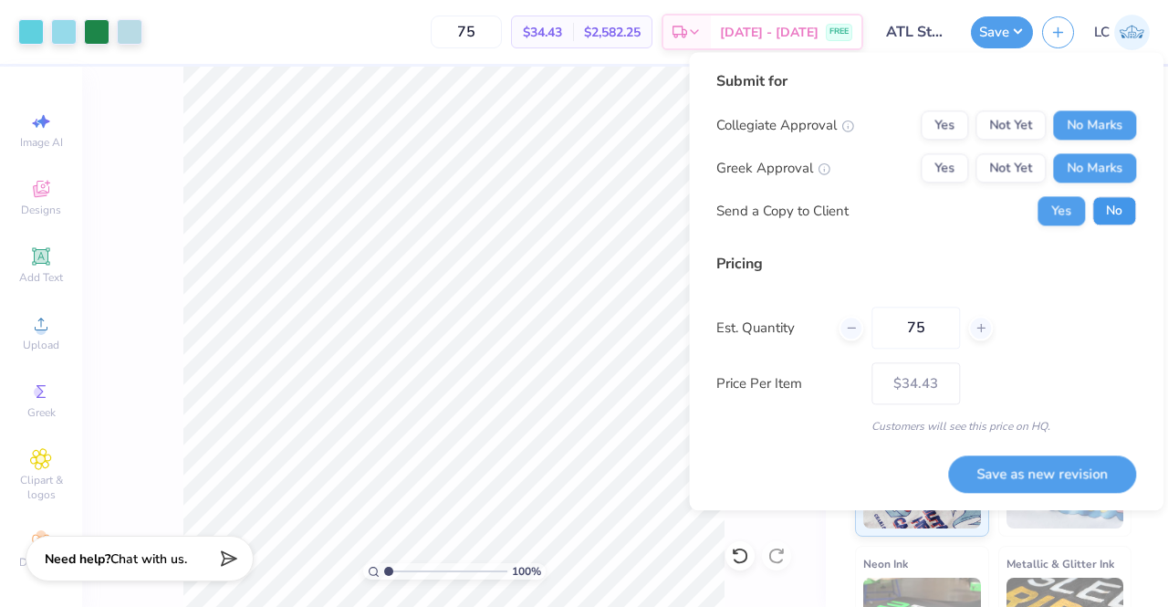
click at [1111, 204] on button "No" at bounding box center [1114, 210] width 44 height 29
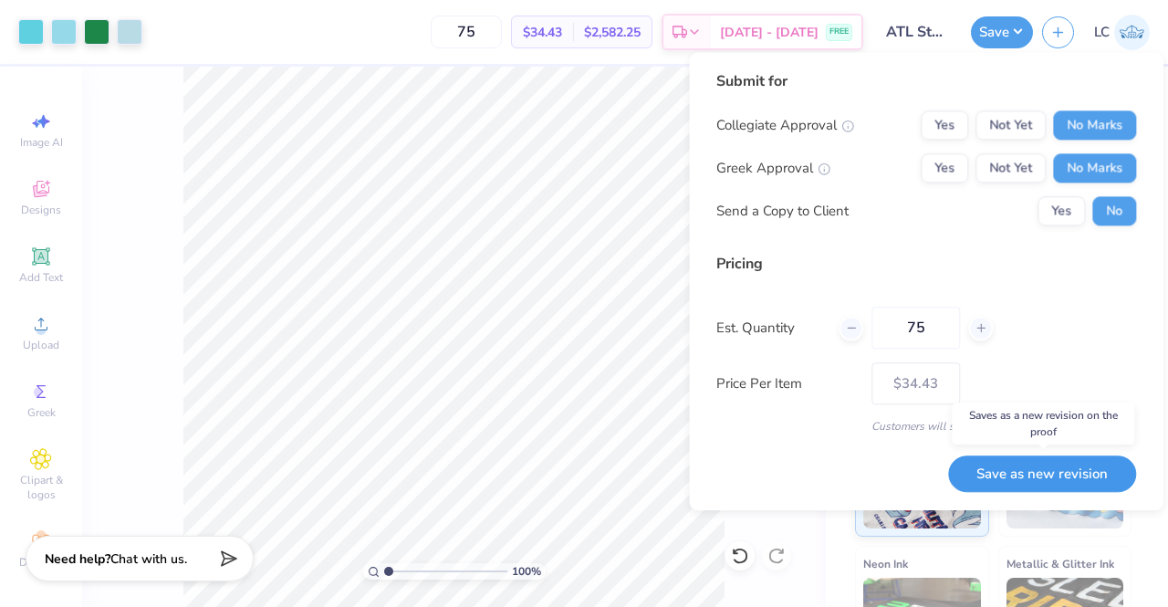
click at [1038, 466] on button "Save as new revision" at bounding box center [1042, 473] width 188 height 37
type input "$34.43"
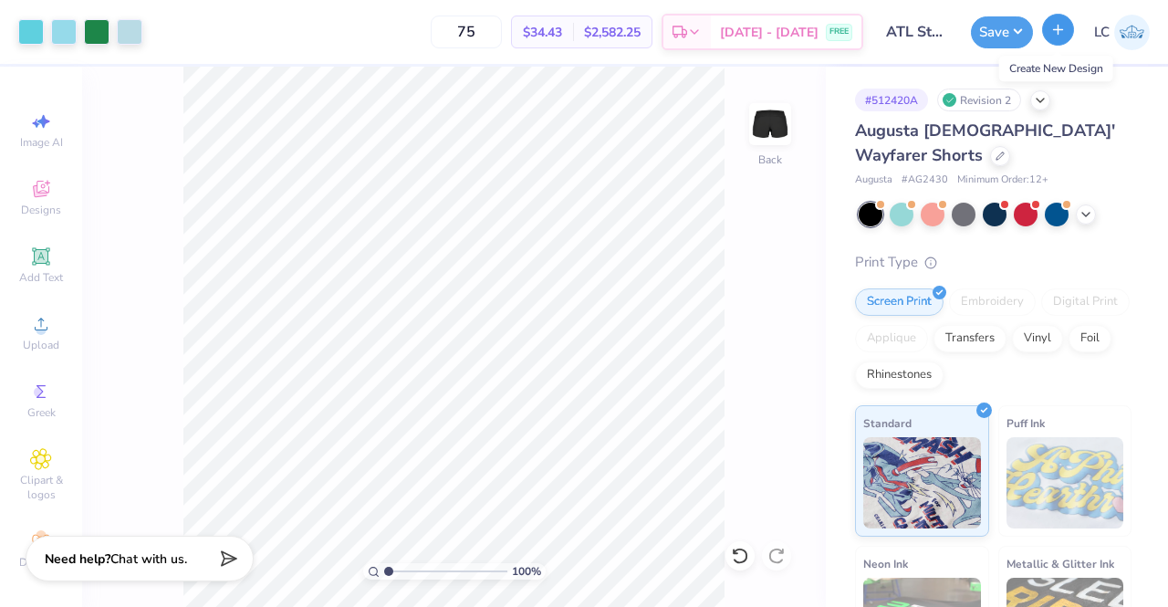
click at [1051, 39] on button "button" at bounding box center [1058, 30] width 32 height 32
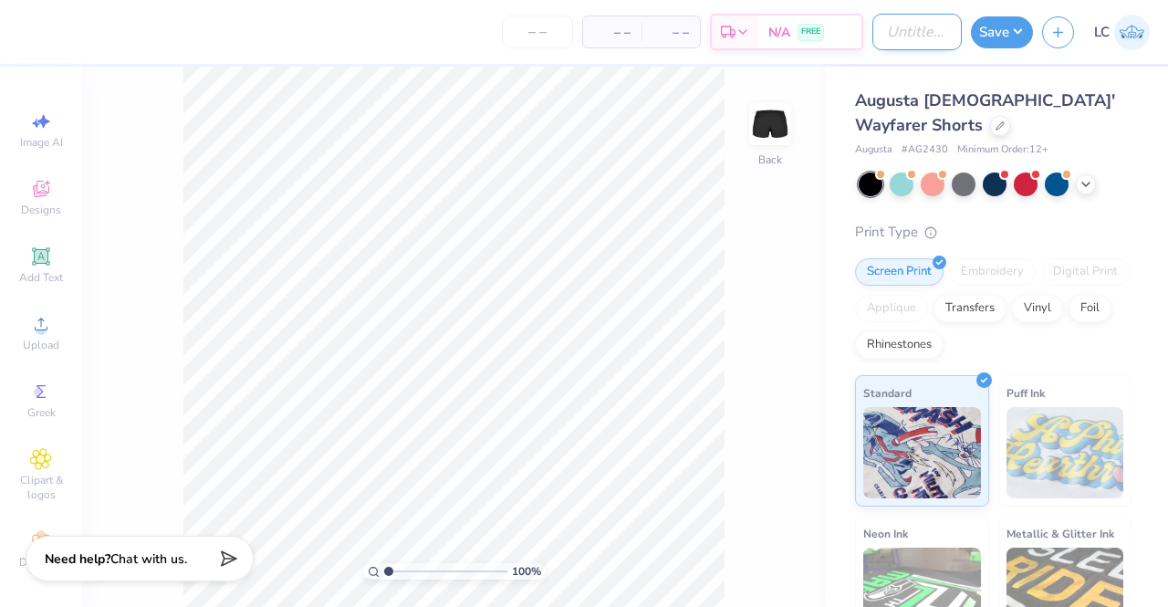
click at [889, 30] on input "Design Title" at bounding box center [917, 32] width 89 height 37
type input "ATL Storm Hats and Ear warmers"
click at [995, 29] on button "Save" at bounding box center [1002, 30] width 62 height 32
type input "0"
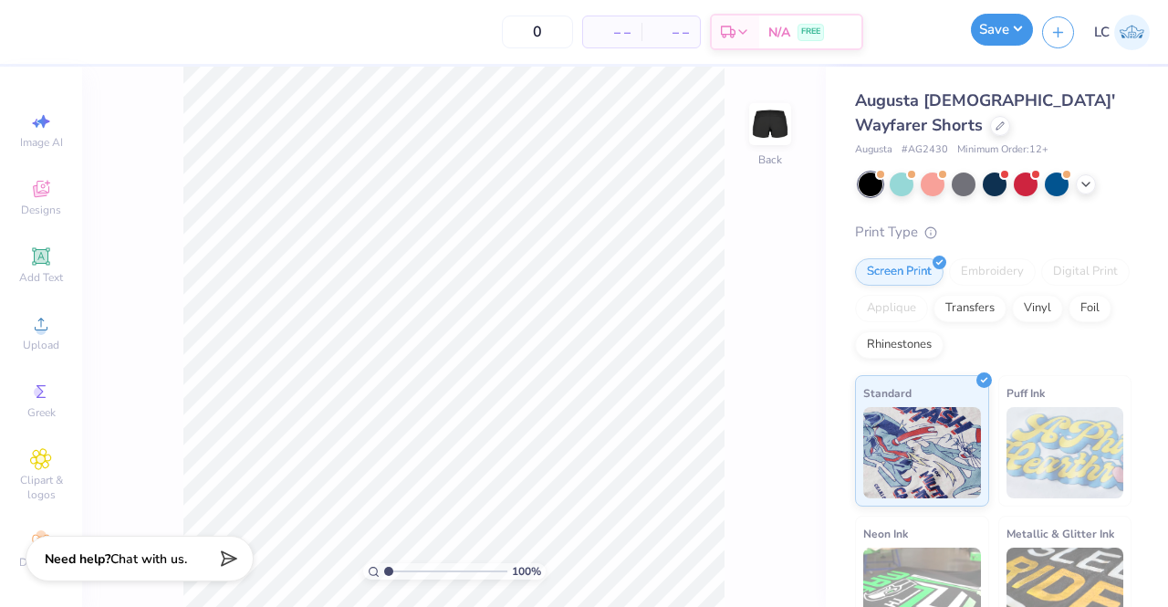
scroll to position [0, 0]
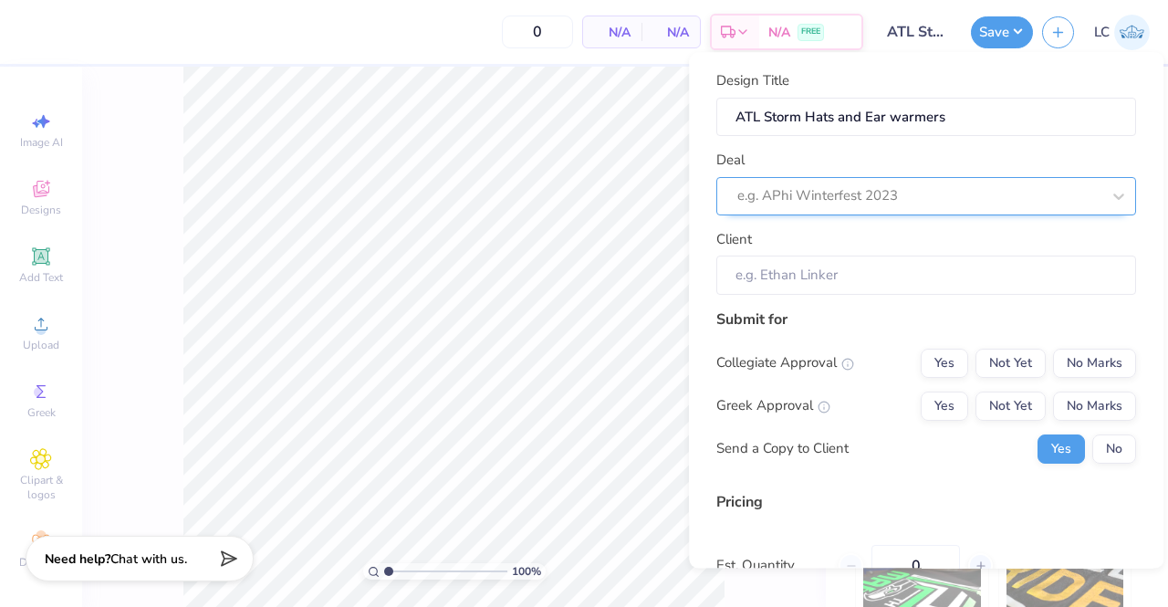
click at [871, 198] on div at bounding box center [918, 196] width 363 height 25
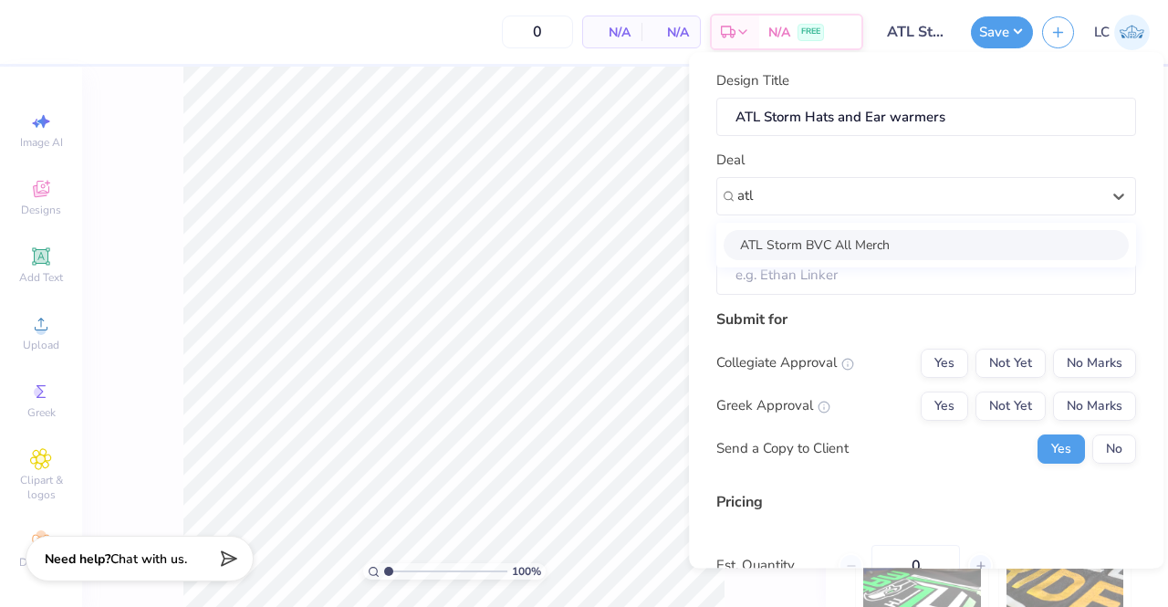
click at [835, 248] on div "ATL Storm BVC All Merch" at bounding box center [926, 245] width 405 height 30
type input "atl"
type input "Lacy Cook"
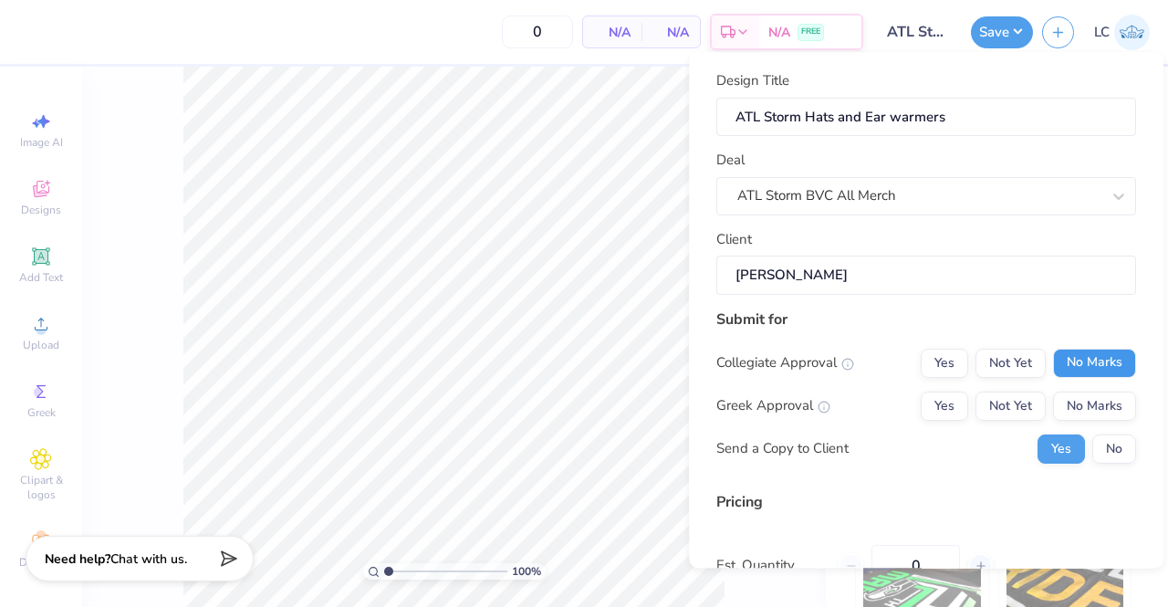
click at [1073, 362] on button "No Marks" at bounding box center [1094, 363] width 83 height 29
click at [1079, 410] on button "No Marks" at bounding box center [1094, 406] width 83 height 29
click at [1097, 445] on button "No" at bounding box center [1114, 448] width 44 height 29
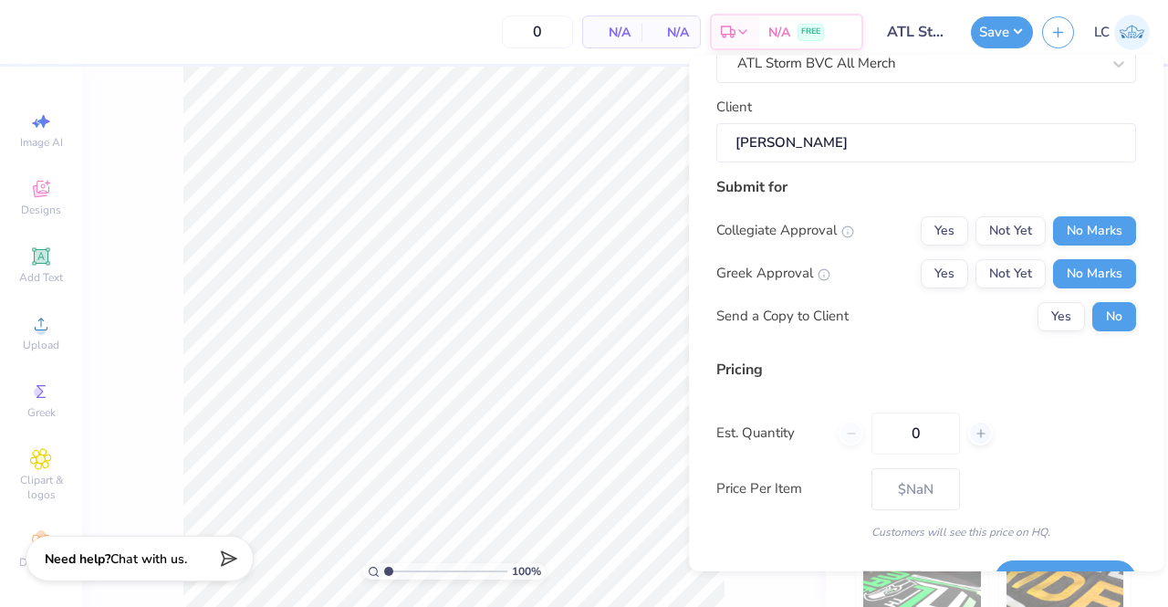
scroll to position [178, 0]
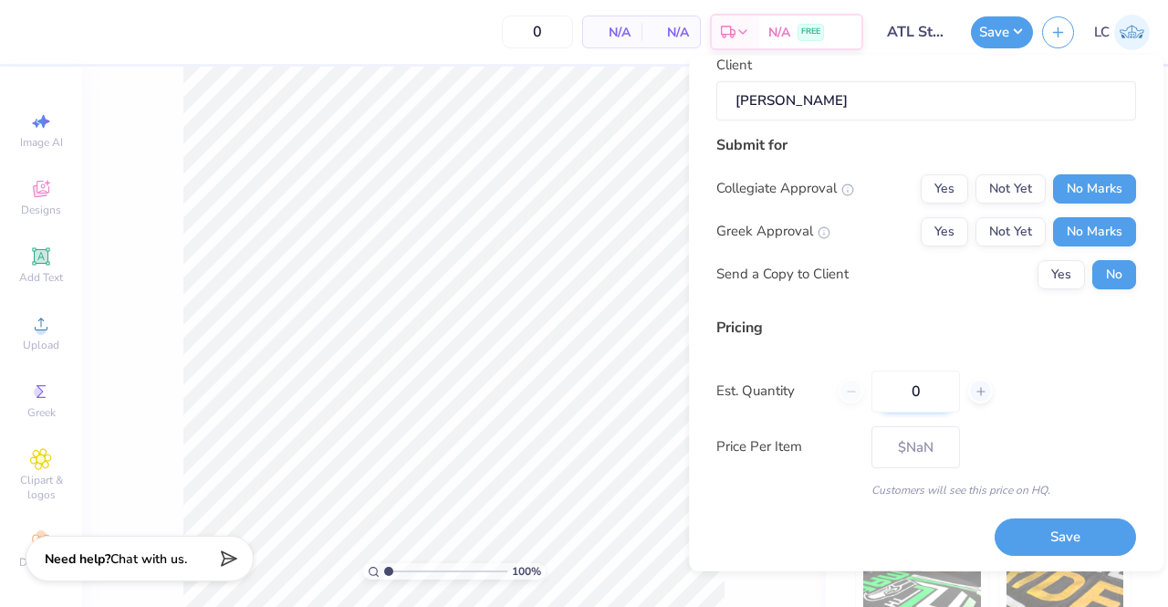
click at [921, 393] on input "0" at bounding box center [916, 391] width 89 height 42
type input "012"
type input "12"
type input "– –"
type input "012"
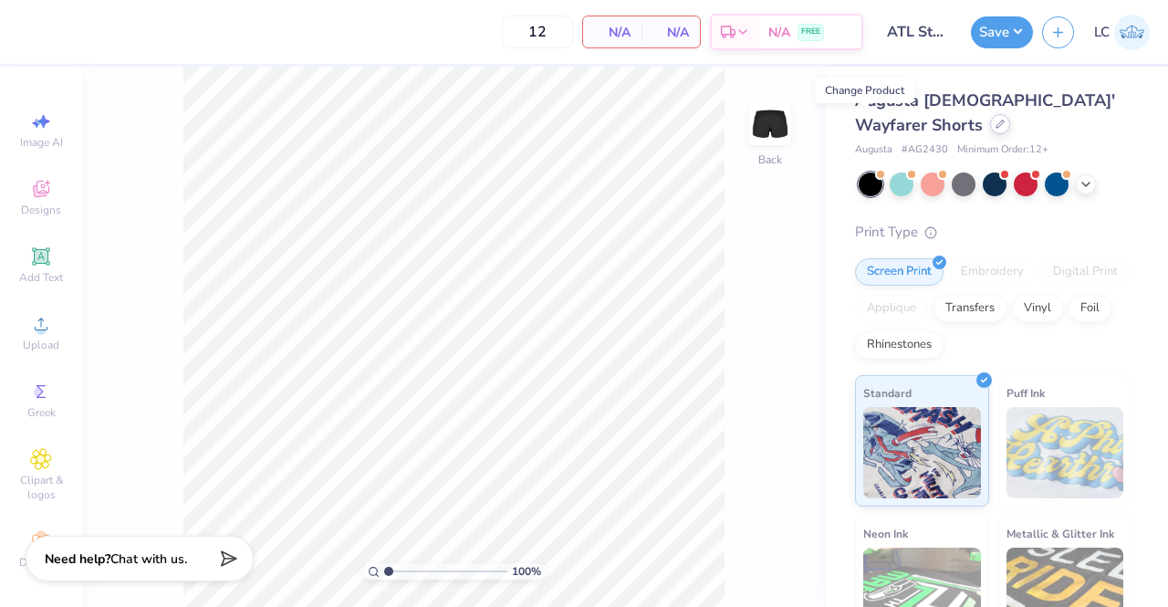
click at [996, 127] on icon at bounding box center [1000, 124] width 9 height 9
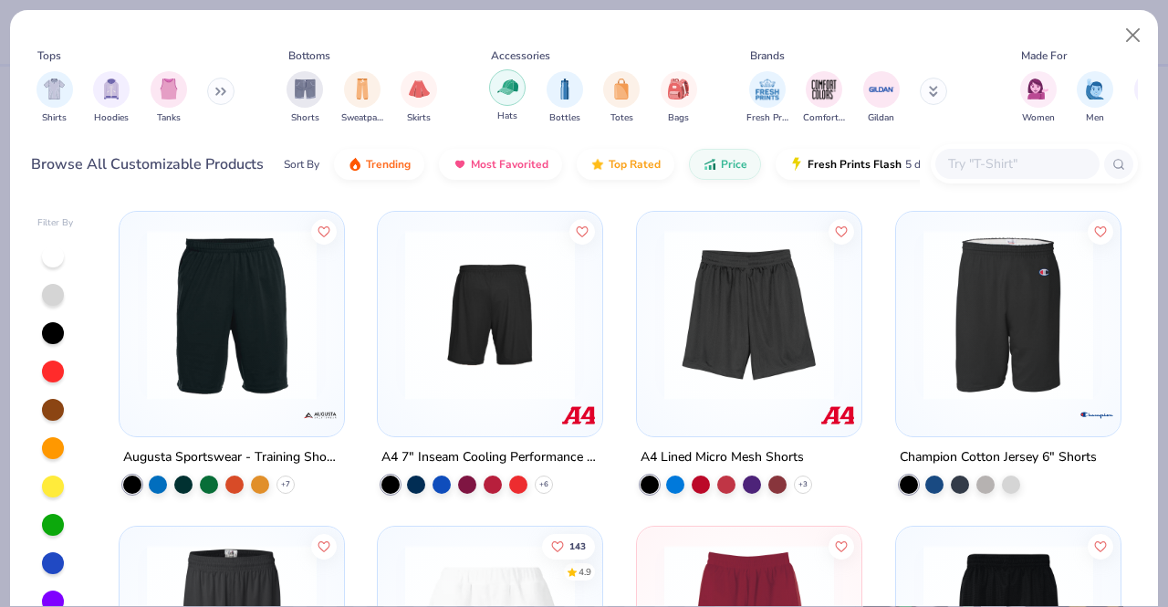
click at [501, 94] on img "filter for Hats" at bounding box center [507, 87] width 21 height 21
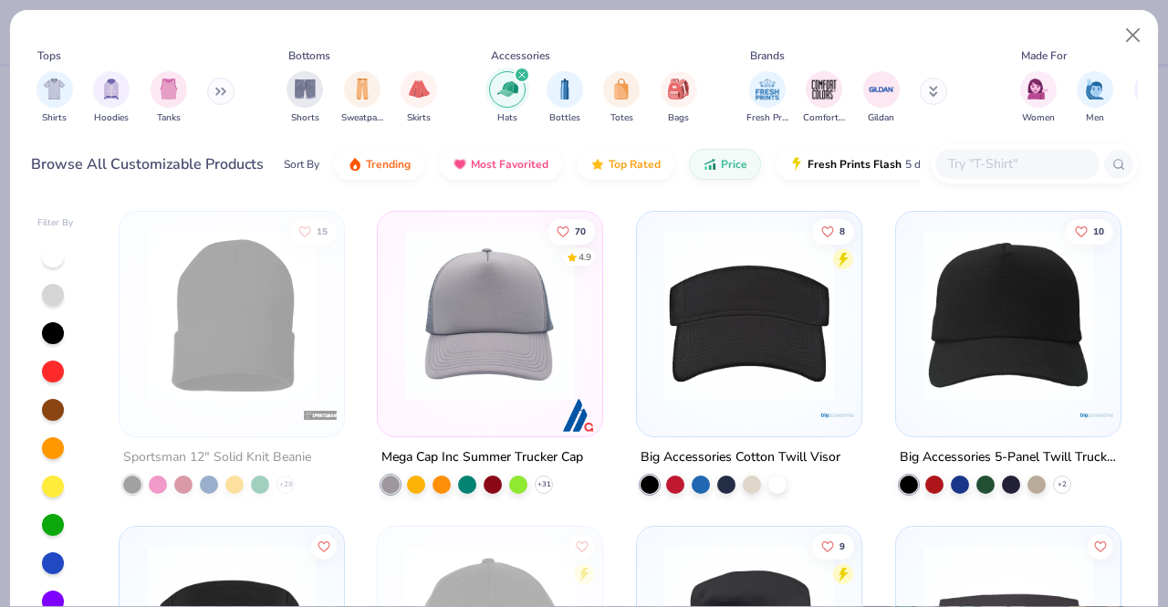
click at [501, 94] on img "filter for Hats" at bounding box center [507, 88] width 21 height 21
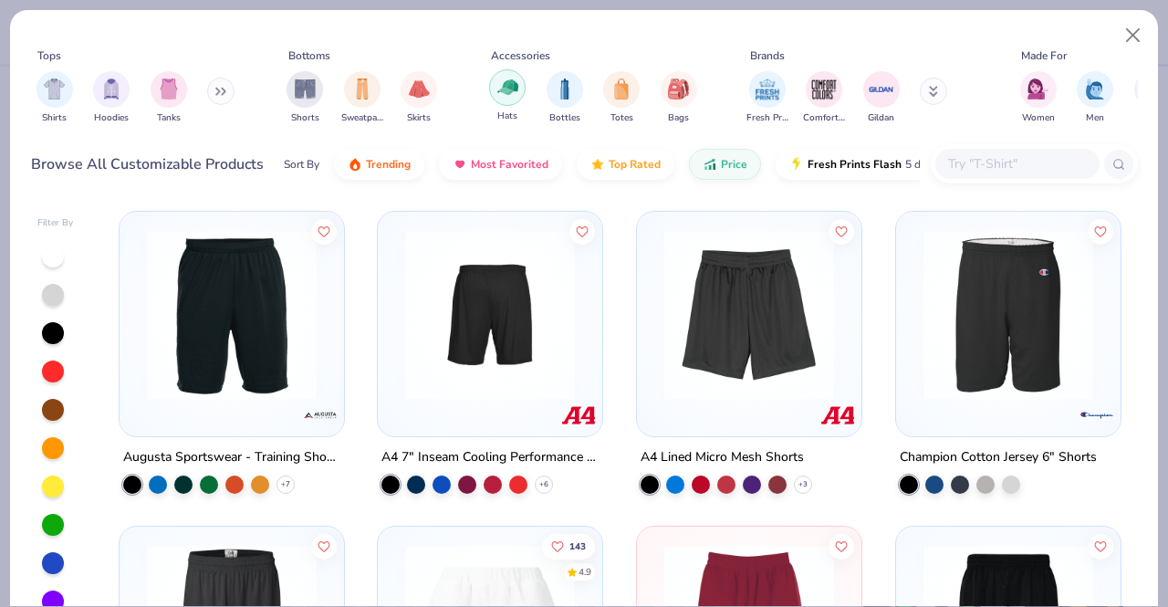
click at [510, 78] on img "filter for Hats" at bounding box center [507, 87] width 21 height 21
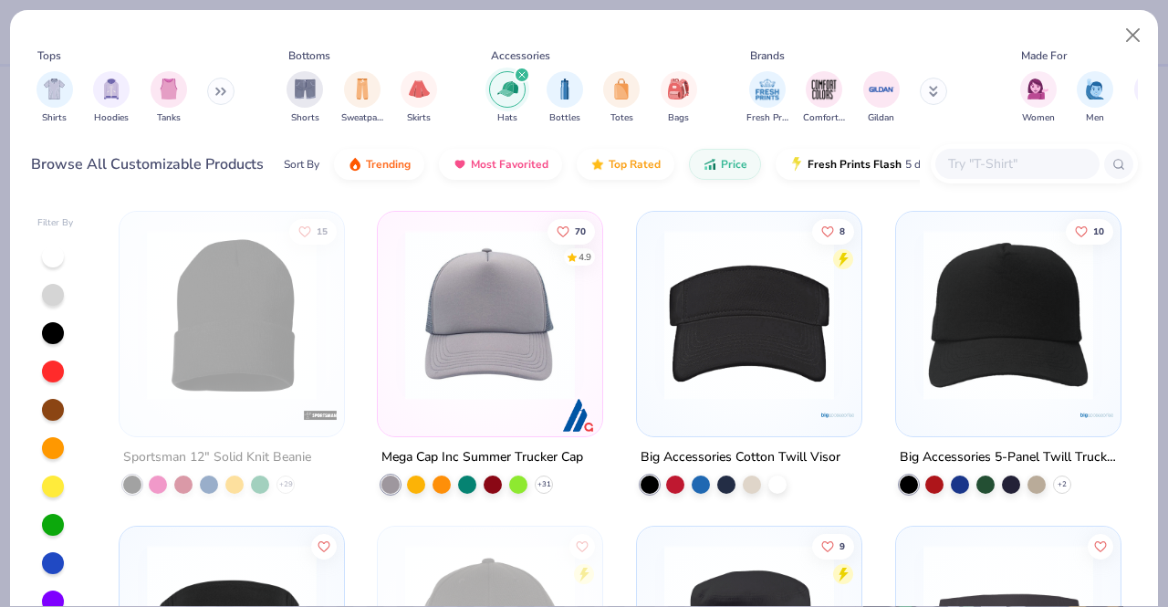
click at [1019, 361] on img at bounding box center [1008, 315] width 188 height 170
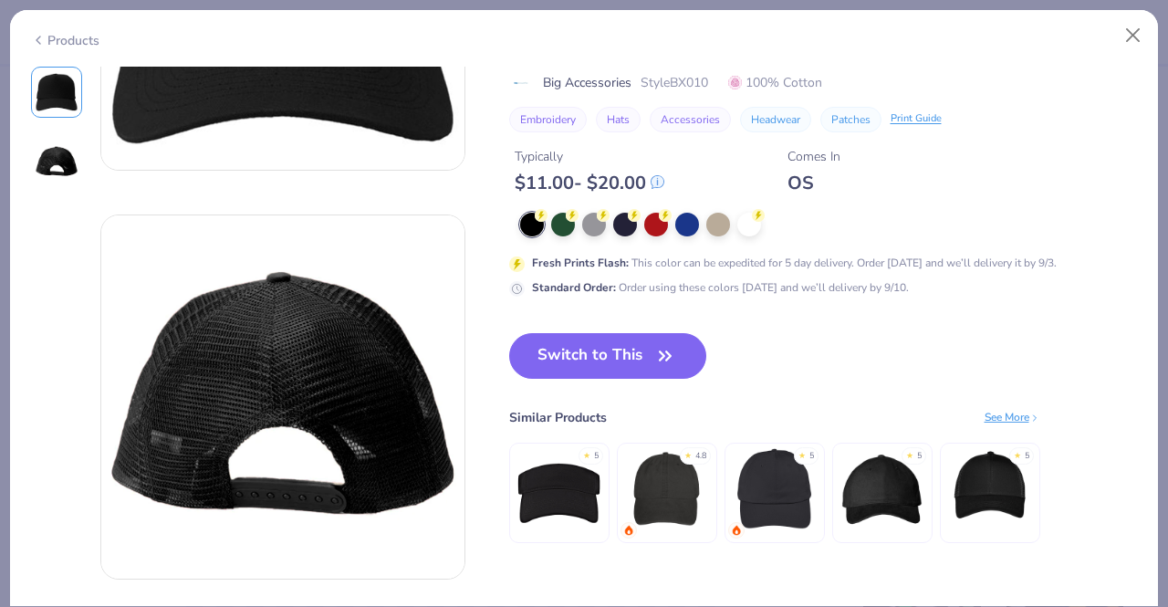
scroll to position [262, 0]
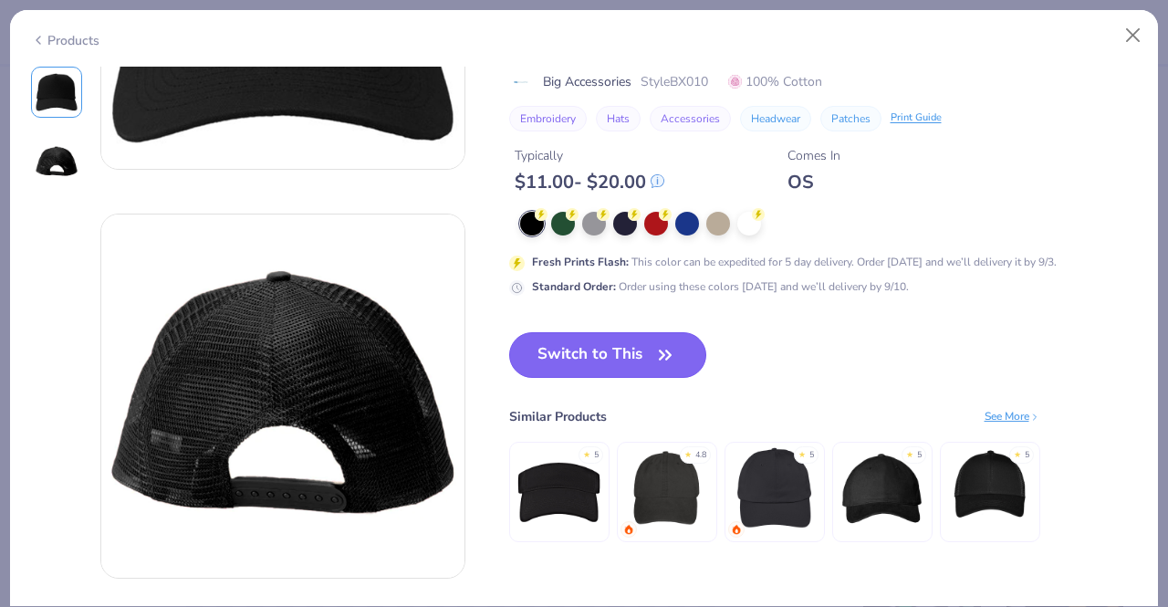
click at [618, 344] on button "Switch to This" at bounding box center [608, 355] width 198 height 46
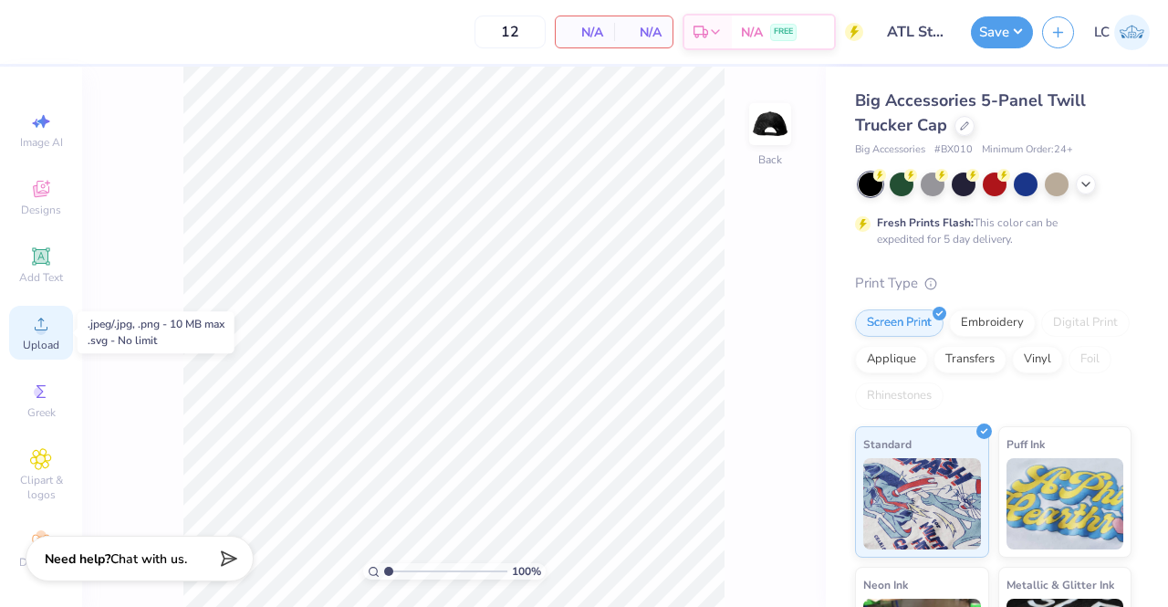
click at [30, 323] on icon at bounding box center [41, 324] width 22 height 22
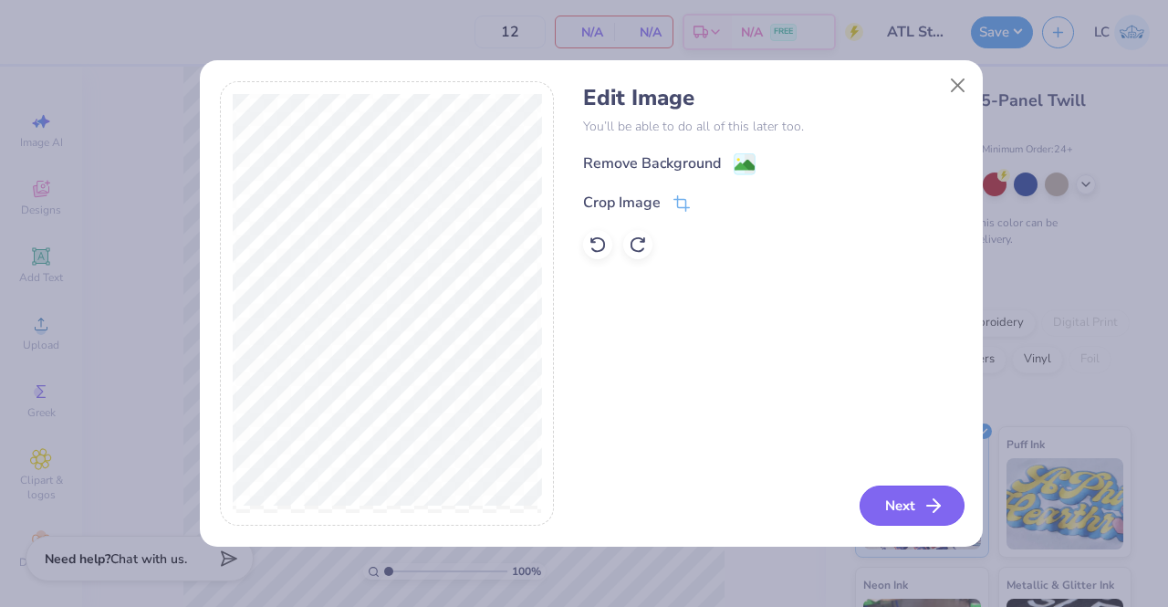
click at [900, 508] on button "Next" at bounding box center [912, 506] width 105 height 40
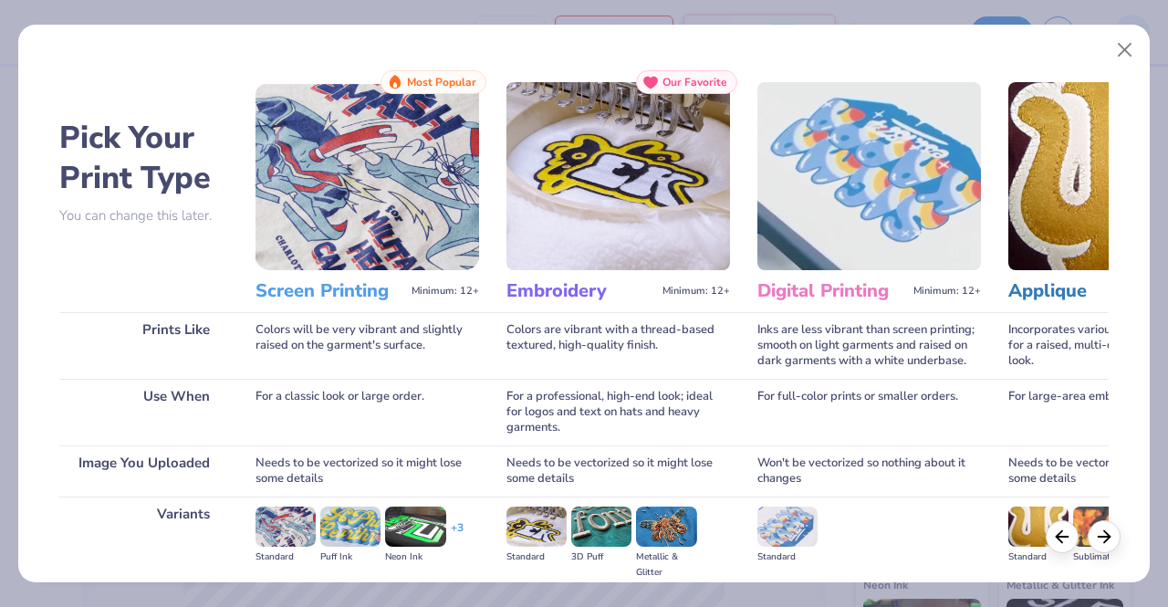
scroll to position [211, 0]
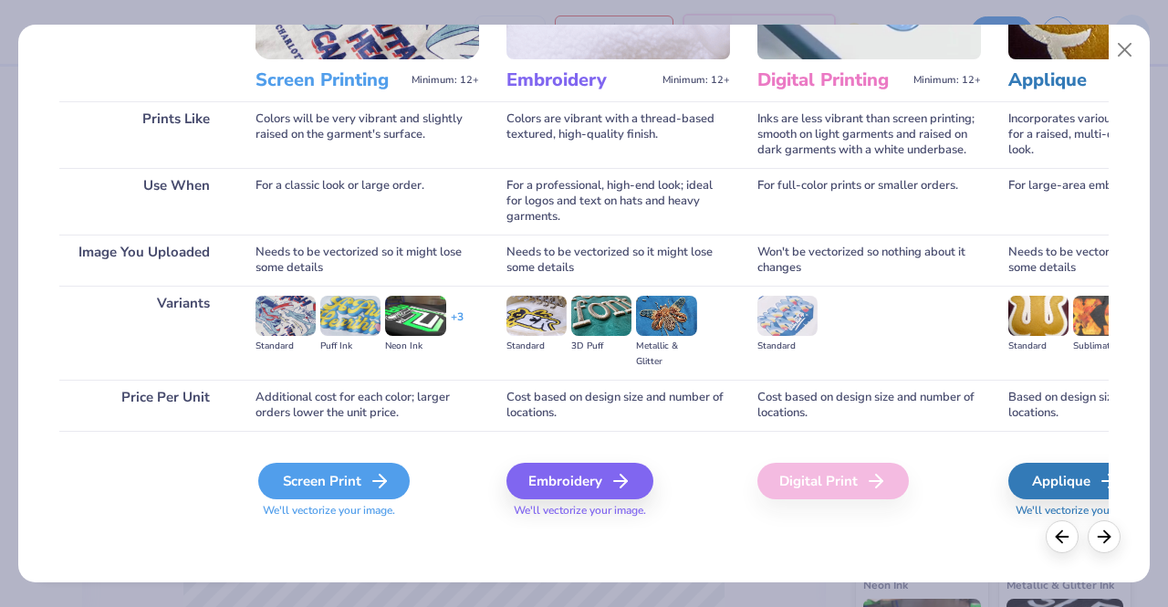
click at [338, 486] on div "Screen Print" at bounding box center [334, 481] width 152 height 37
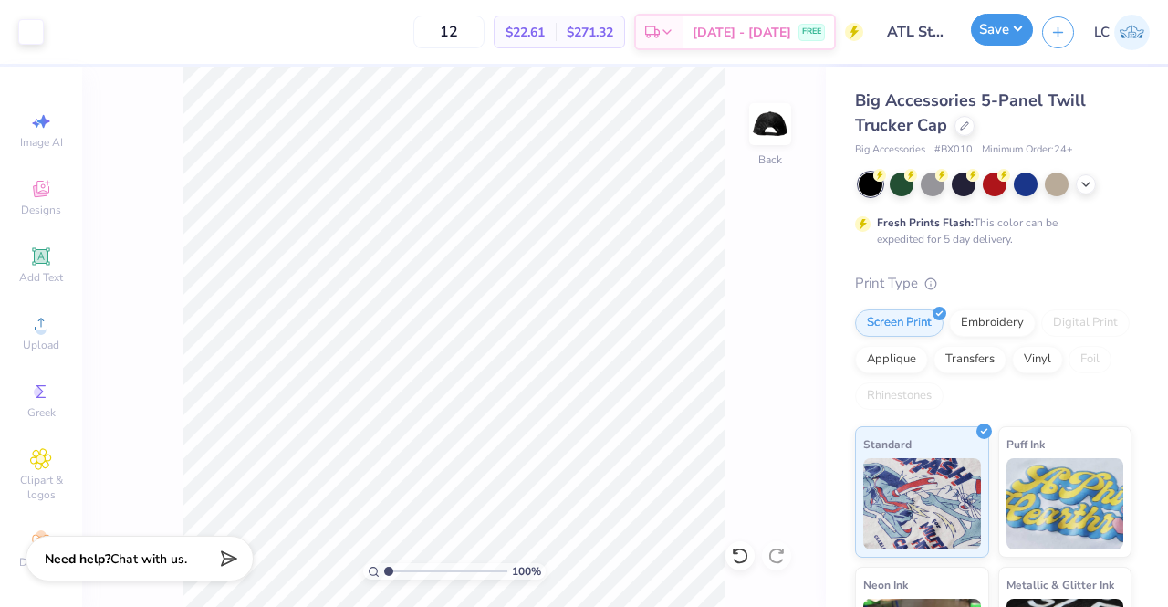
click at [1019, 29] on button "Save" at bounding box center [1002, 30] width 62 height 32
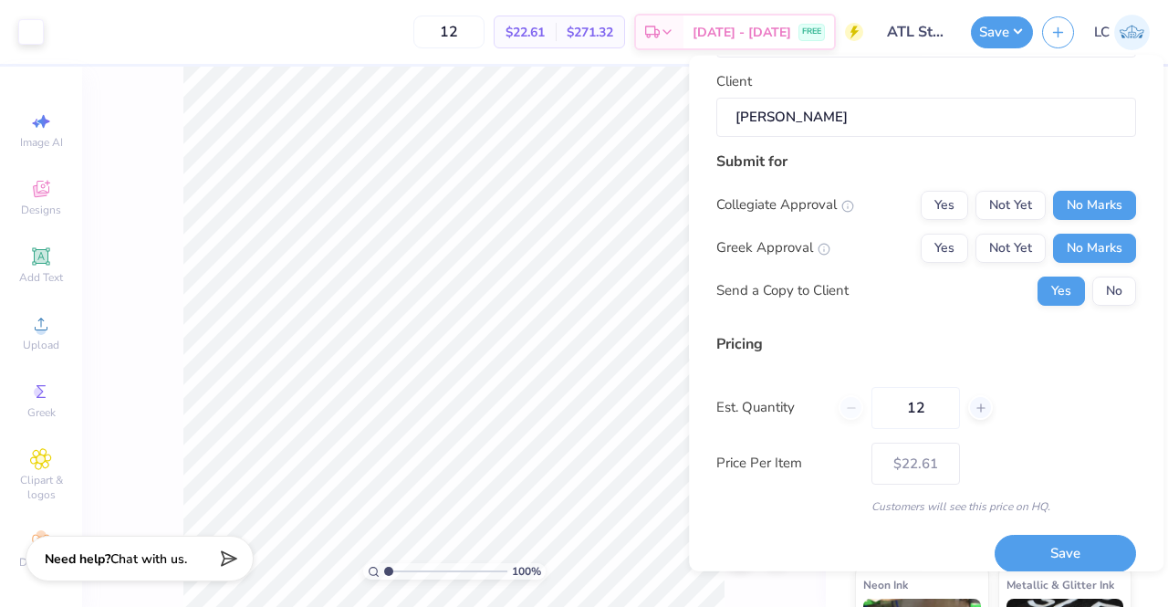
scroll to position [178, 0]
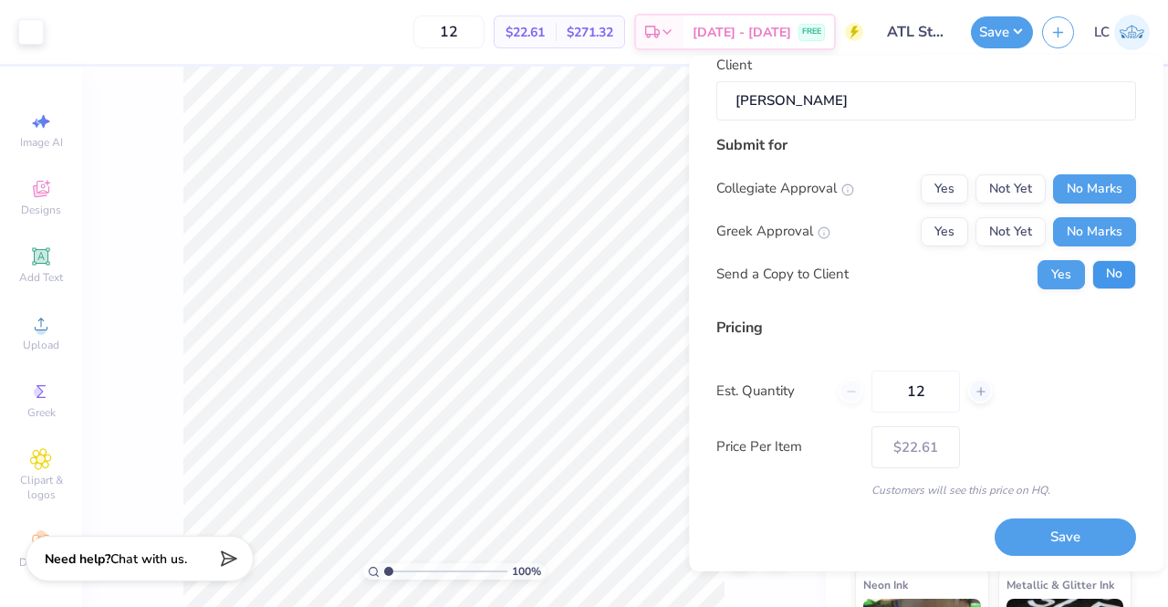
click at [1092, 283] on button "No" at bounding box center [1114, 273] width 44 height 29
click at [1047, 533] on button "Save" at bounding box center [1065, 536] width 141 height 37
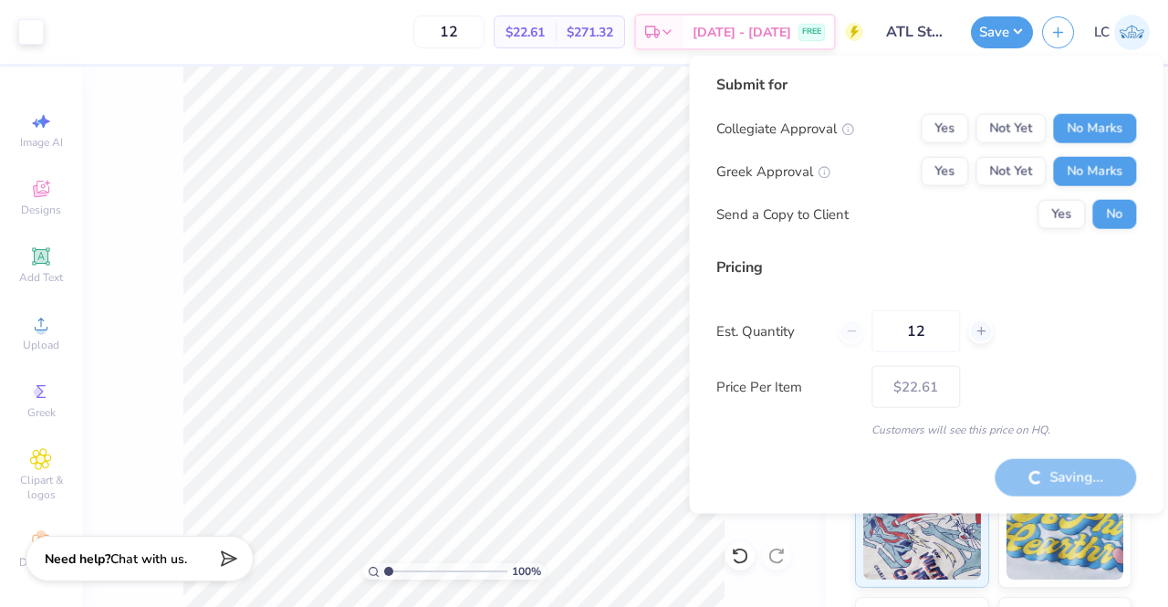
type input "– –"
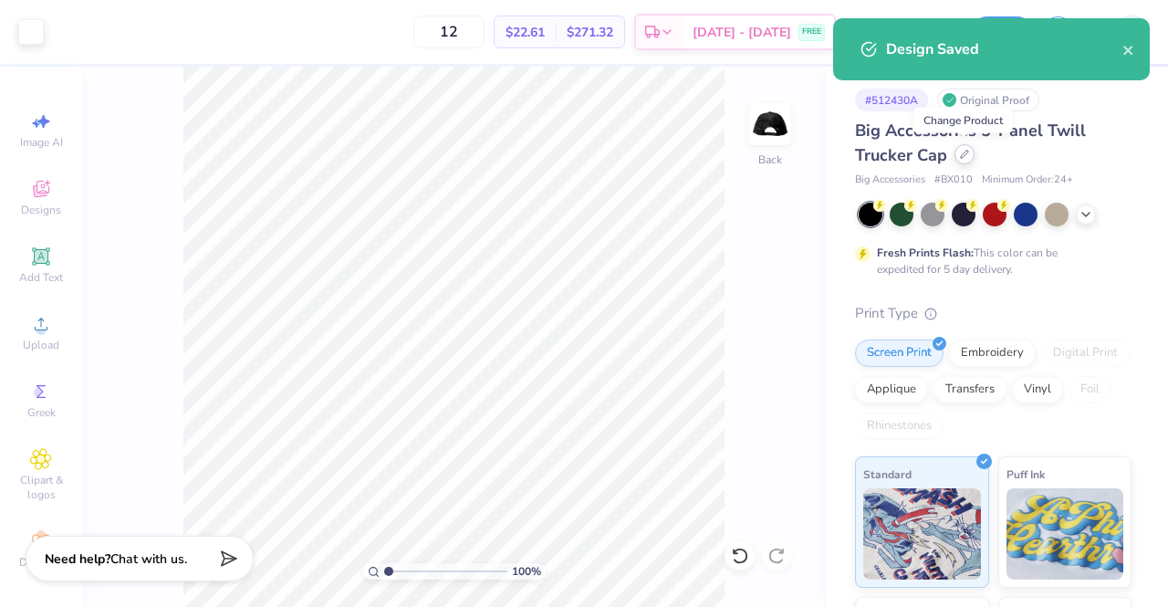
click at [966, 158] on icon at bounding box center [964, 154] width 9 height 9
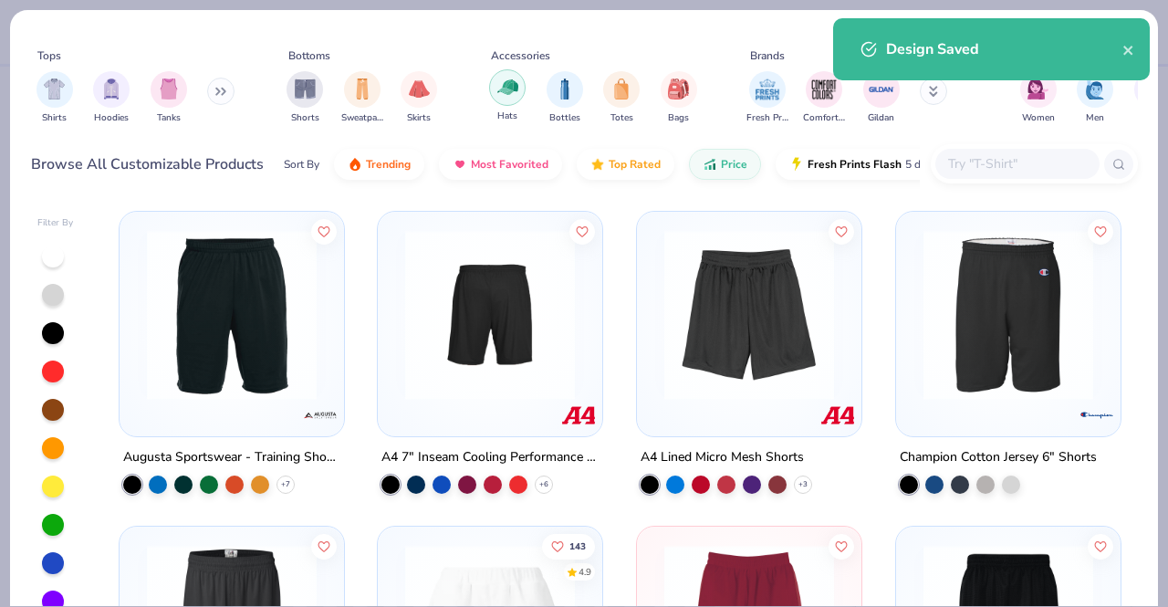
click at [504, 87] on img "filter for Hats" at bounding box center [507, 87] width 21 height 21
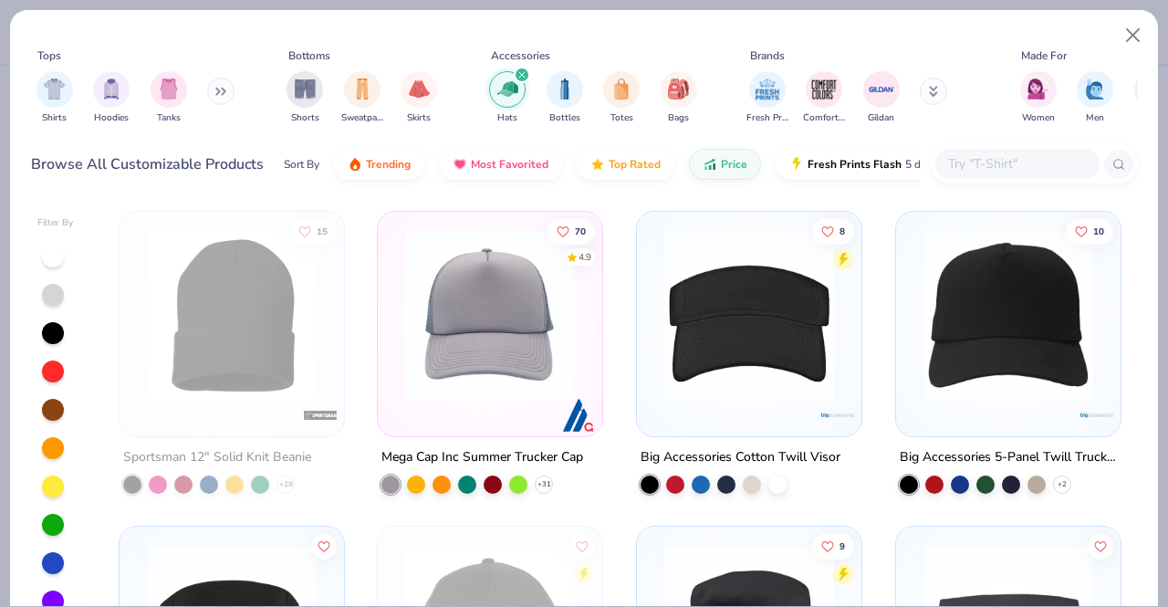
click at [524, 329] on img at bounding box center [490, 315] width 188 height 170
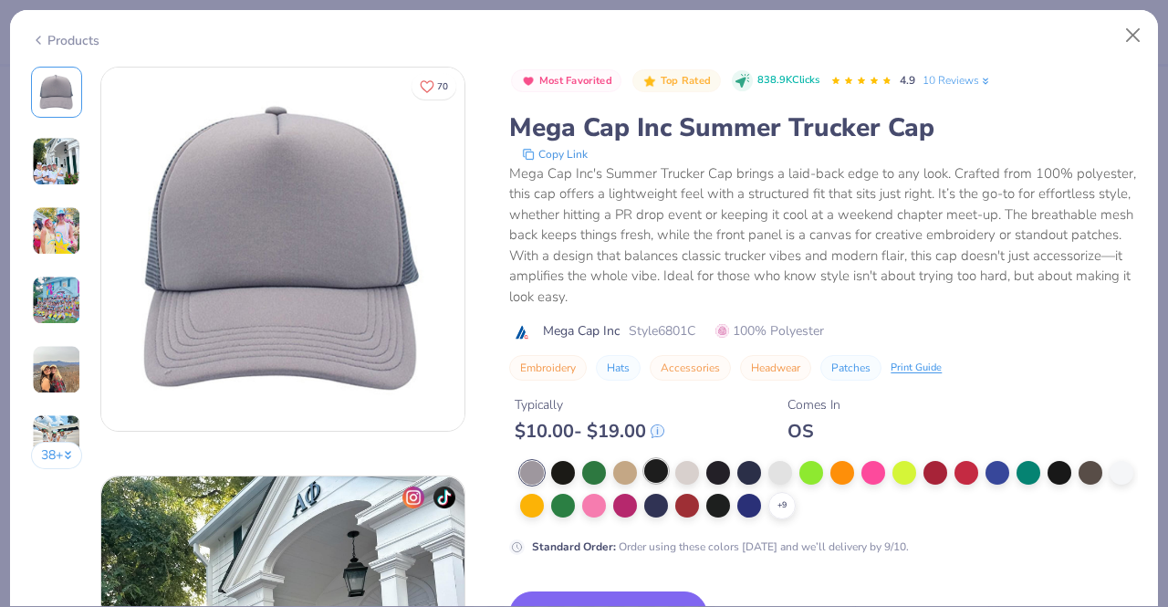
click at [648, 470] on div at bounding box center [656, 471] width 24 height 24
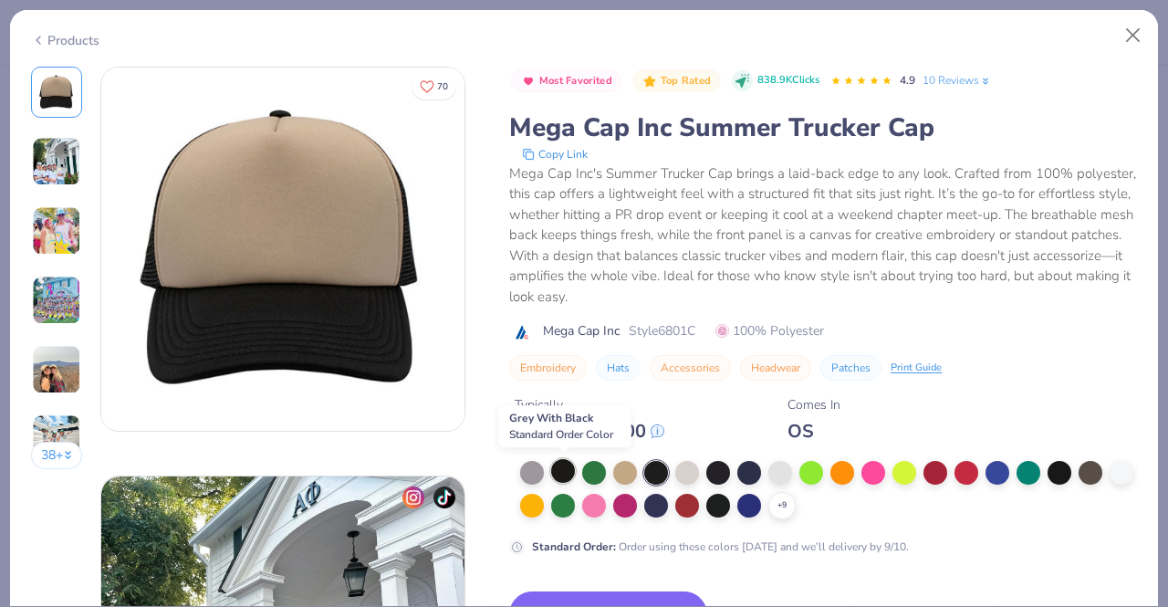
click at [562, 472] on div at bounding box center [563, 471] width 24 height 24
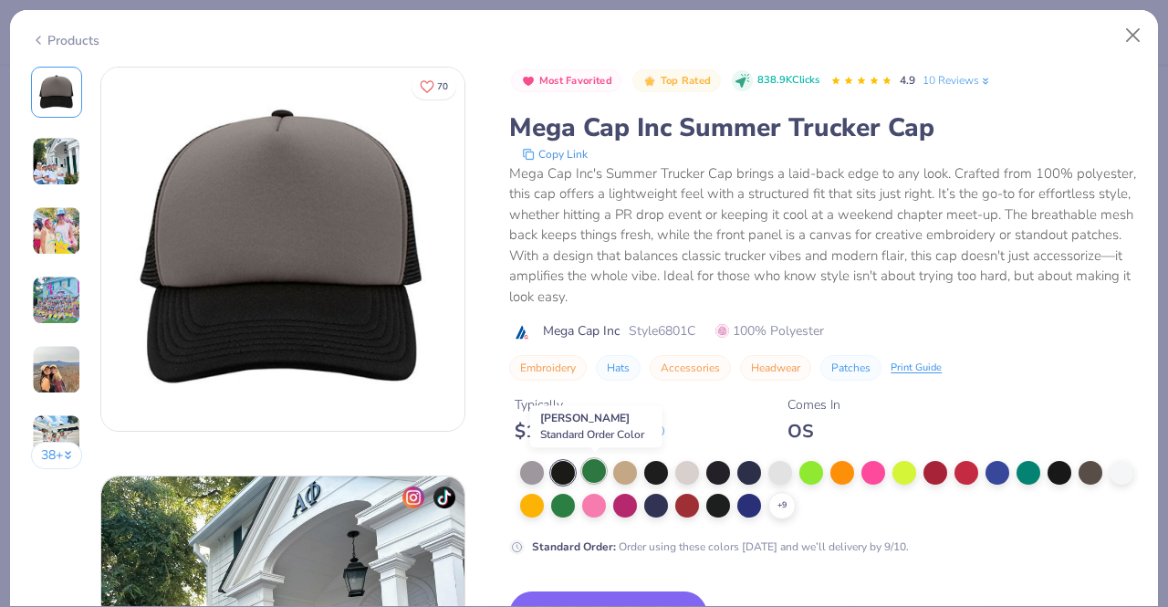
click at [593, 468] on div at bounding box center [594, 471] width 24 height 24
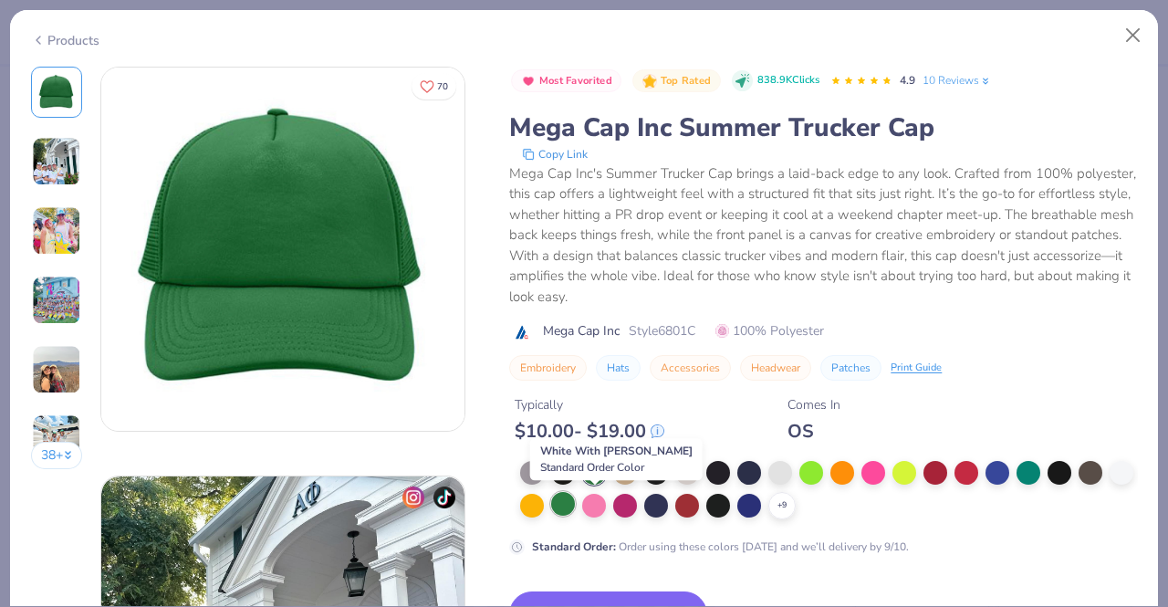
click at [575, 508] on div at bounding box center [563, 504] width 24 height 24
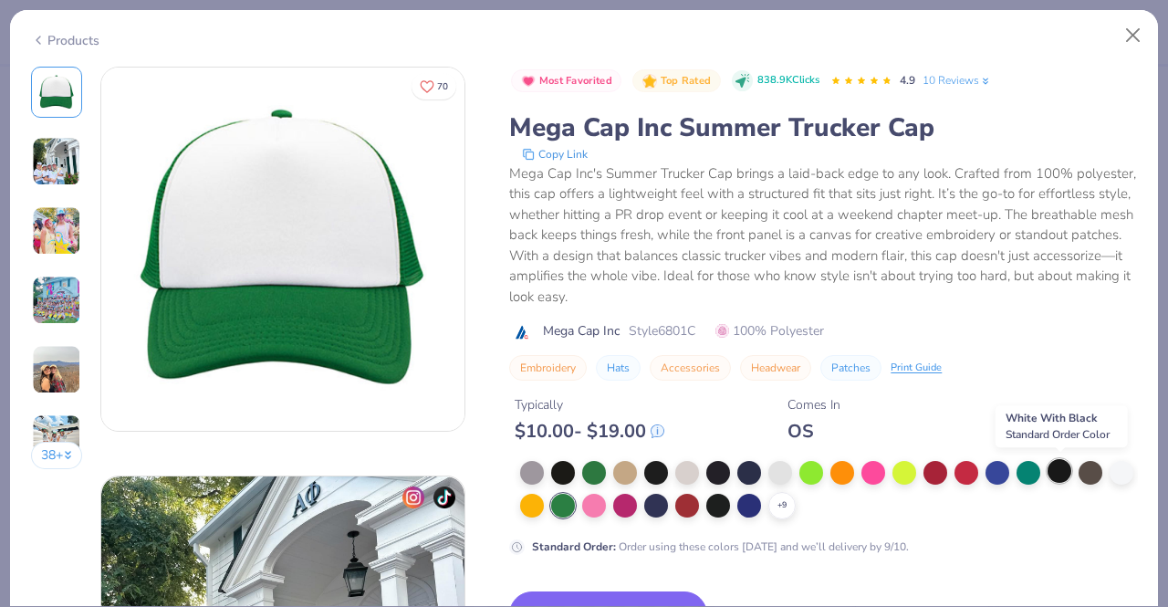
click at [1057, 465] on div at bounding box center [1060, 471] width 24 height 24
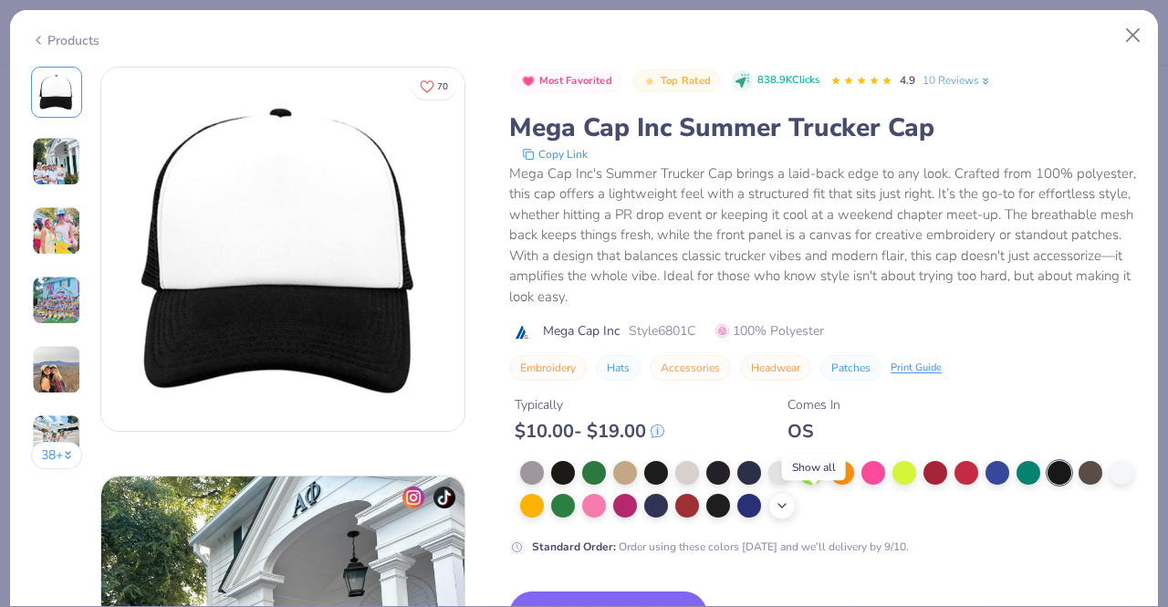
click at [786, 505] on polyline at bounding box center [782, 506] width 7 height 4
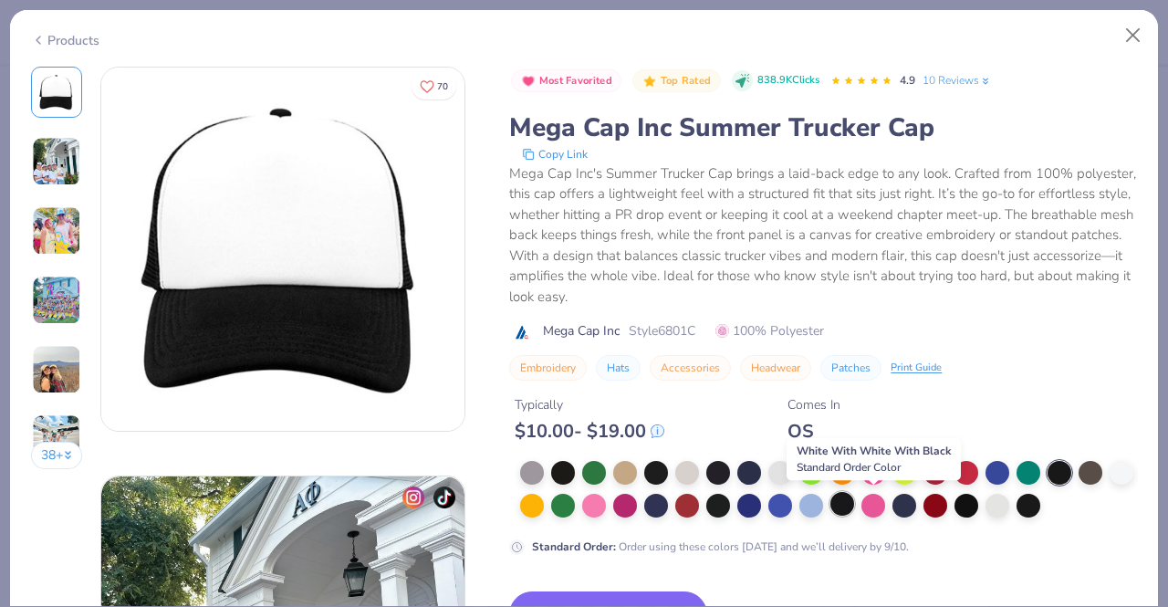
click at [854, 504] on div at bounding box center [843, 504] width 24 height 24
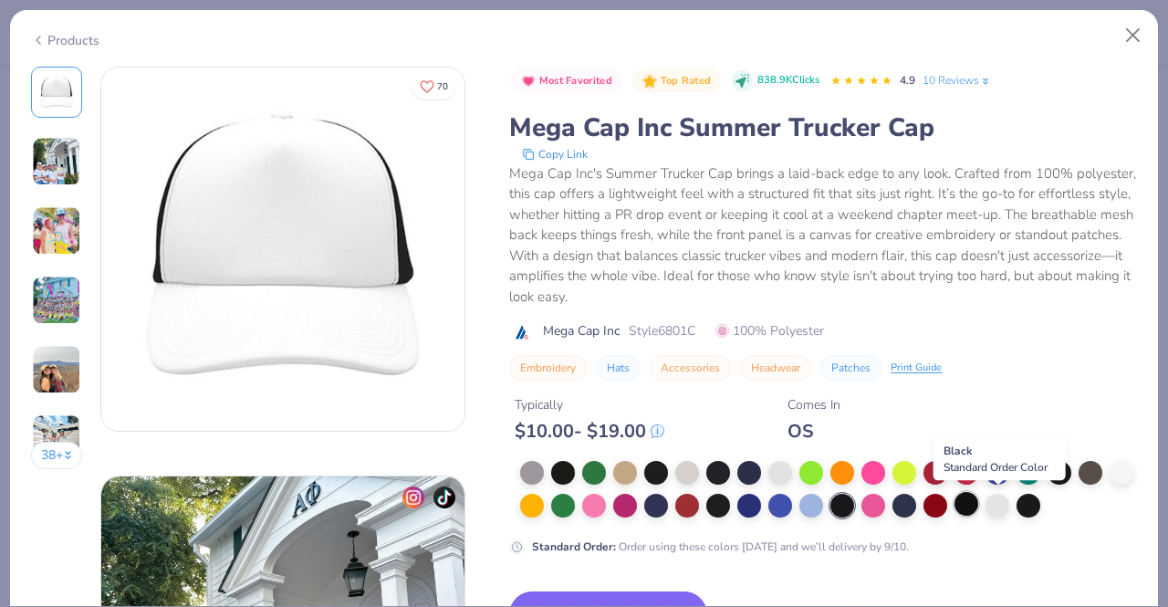
click at [978, 507] on div at bounding box center [967, 504] width 24 height 24
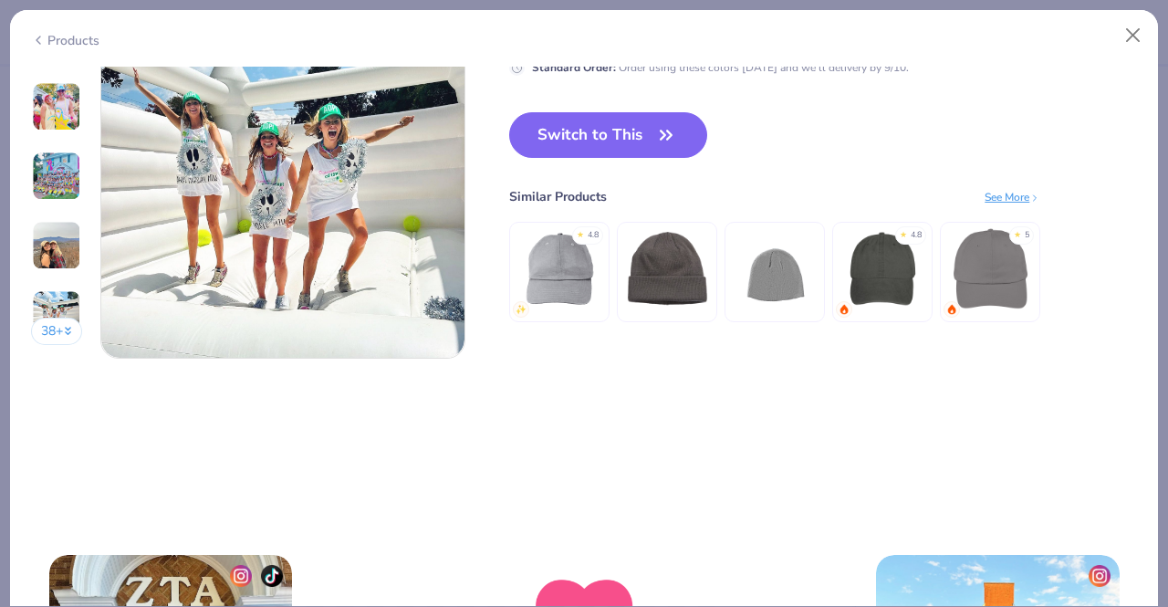
scroll to position [2119, 0]
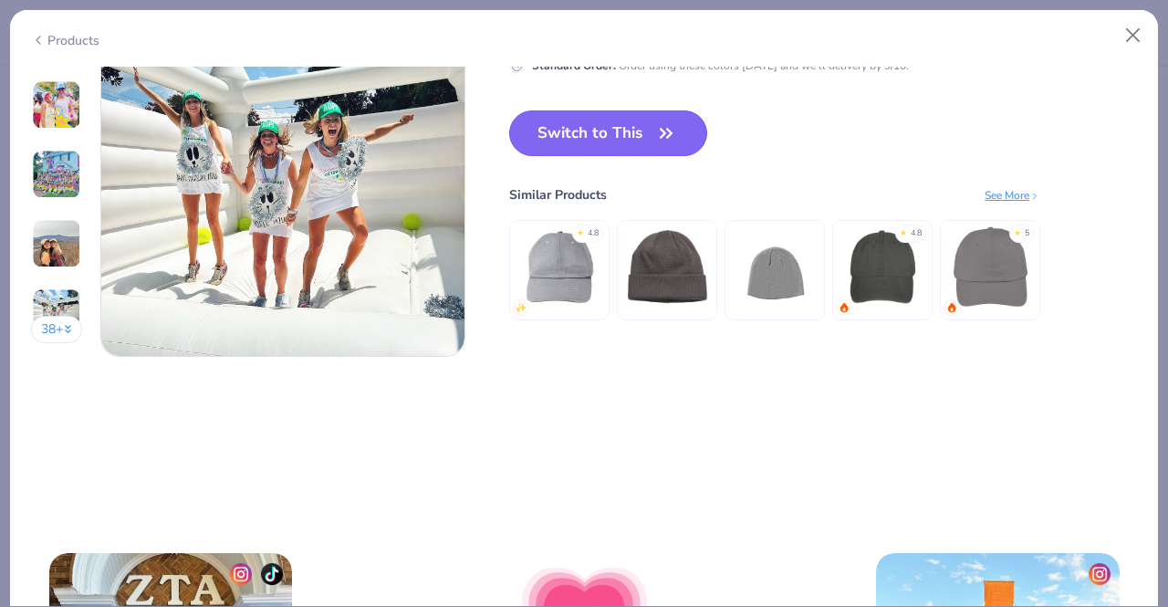
click at [601, 129] on button "Switch to This" at bounding box center [608, 133] width 198 height 46
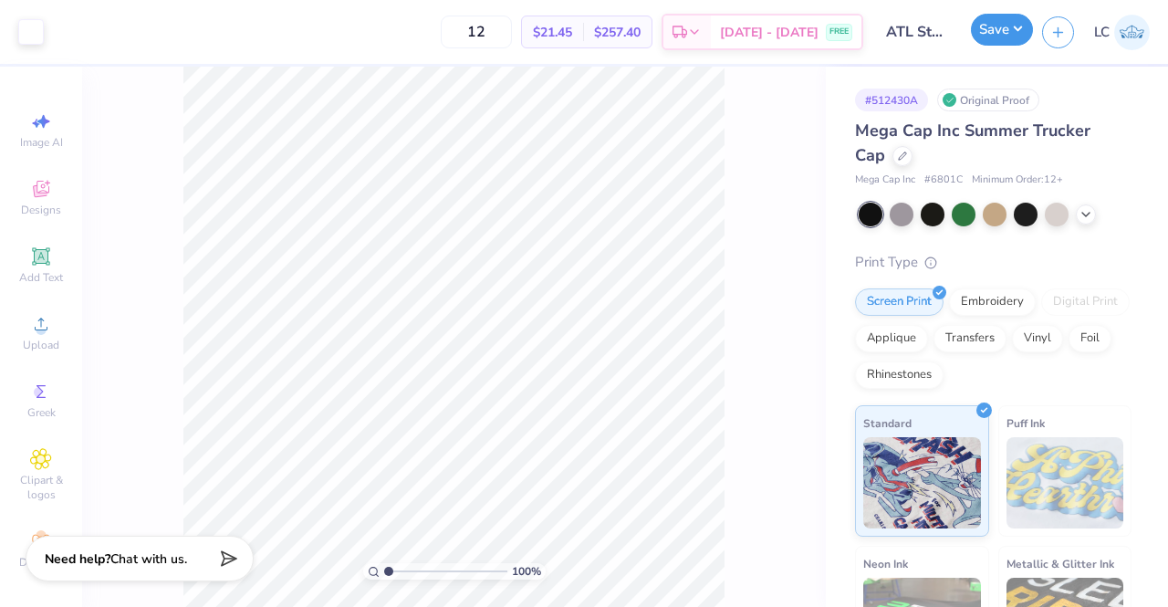
click at [997, 38] on button "Save" at bounding box center [1002, 30] width 62 height 32
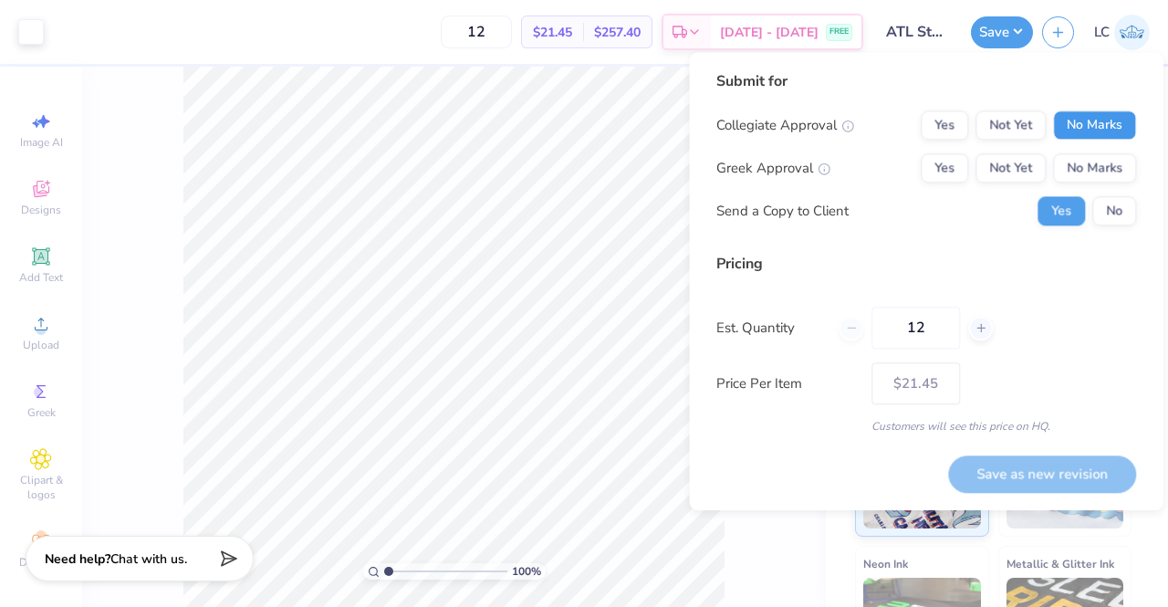
click at [1085, 130] on button "No Marks" at bounding box center [1094, 124] width 83 height 29
click at [1093, 174] on button "No Marks" at bounding box center [1094, 167] width 83 height 29
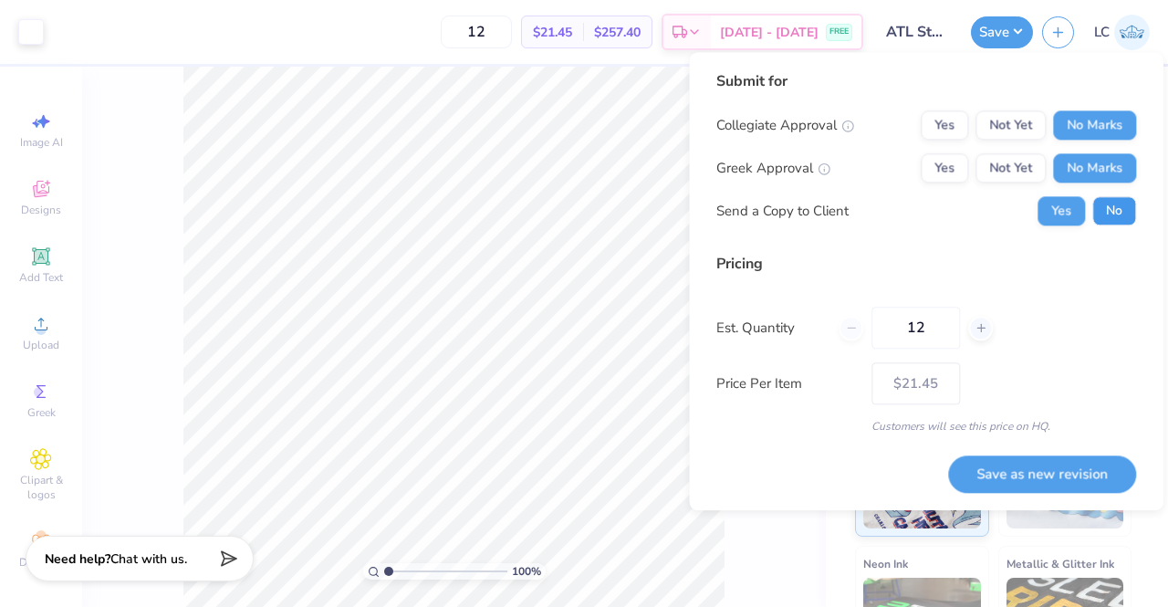
click at [1112, 208] on button "No" at bounding box center [1114, 210] width 44 height 29
click at [1042, 479] on button "Save as new revision" at bounding box center [1042, 473] width 188 height 37
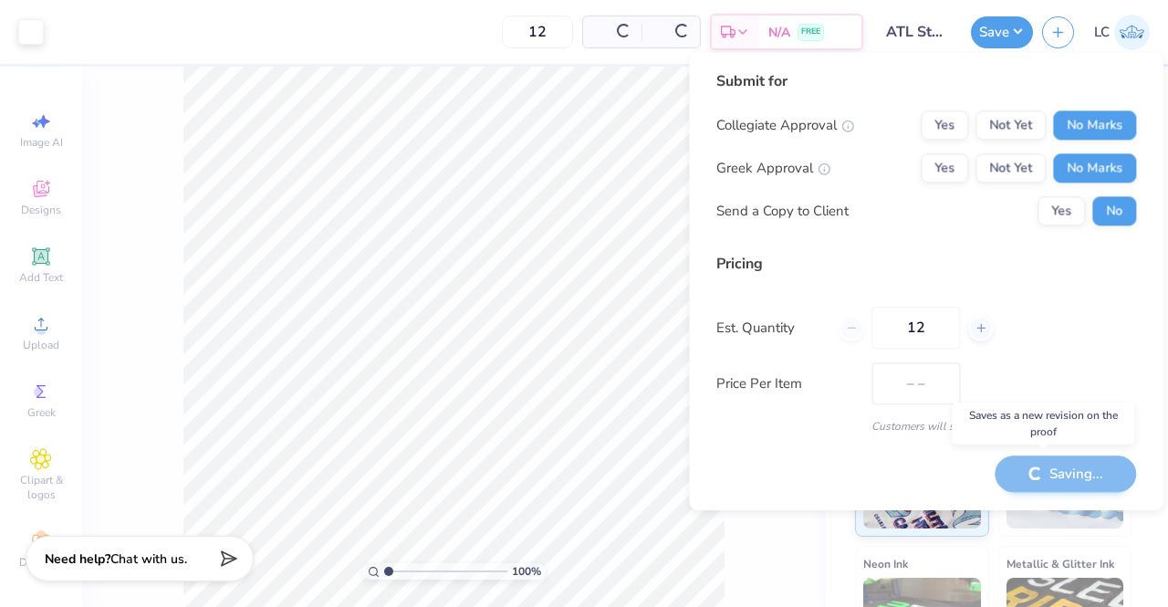
type input "$21.45"
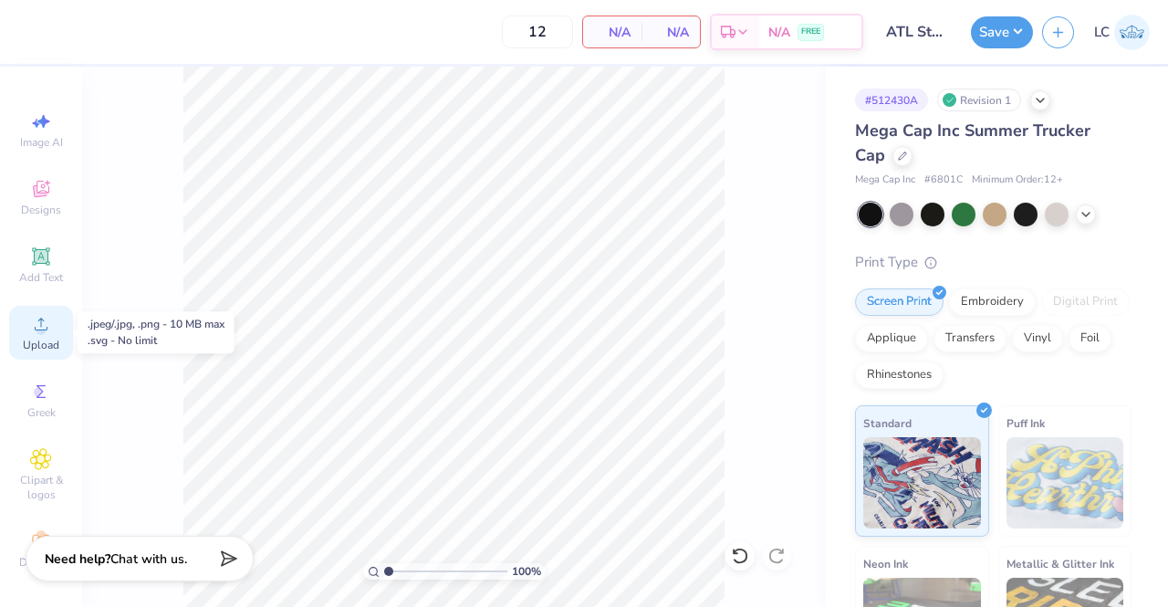
click at [44, 329] on icon at bounding box center [41, 324] width 22 height 22
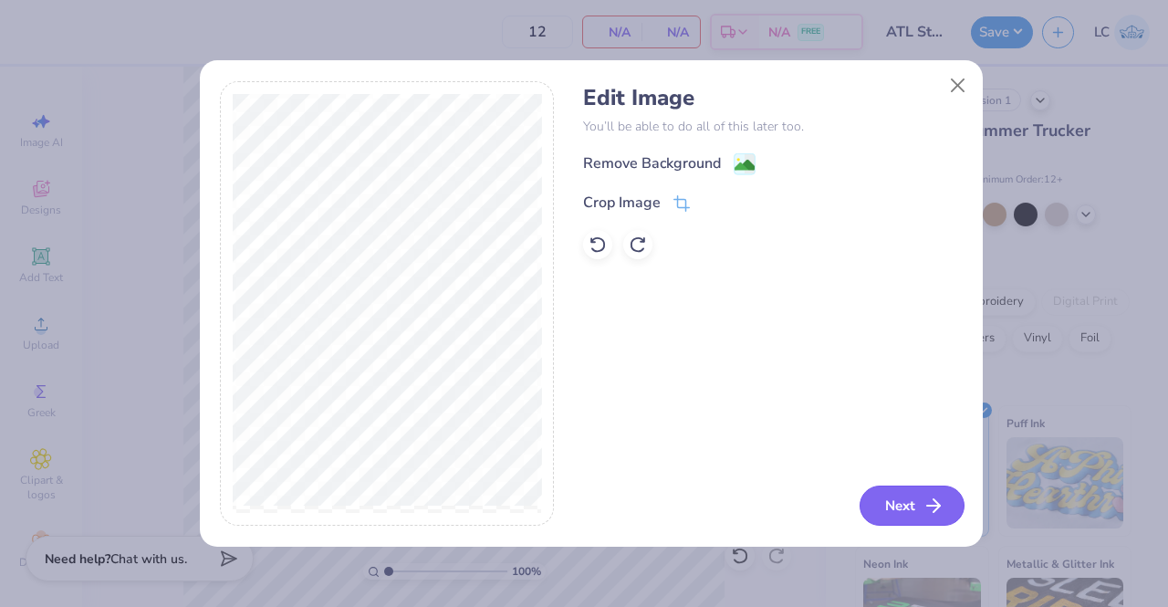
click at [900, 507] on button "Next" at bounding box center [912, 506] width 105 height 40
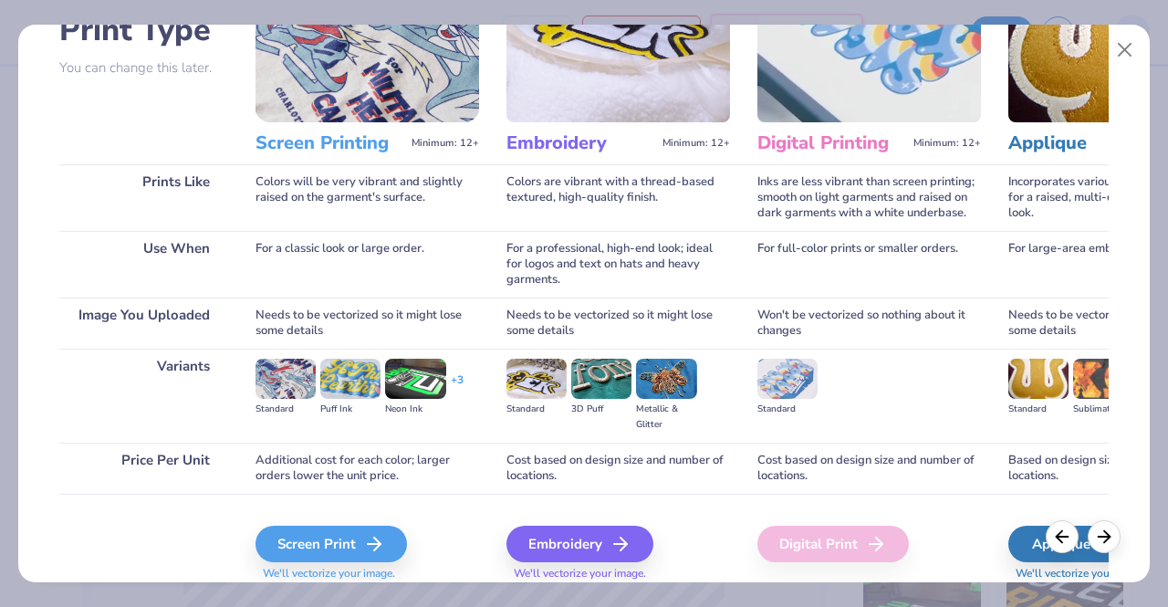
scroll to position [211, 0]
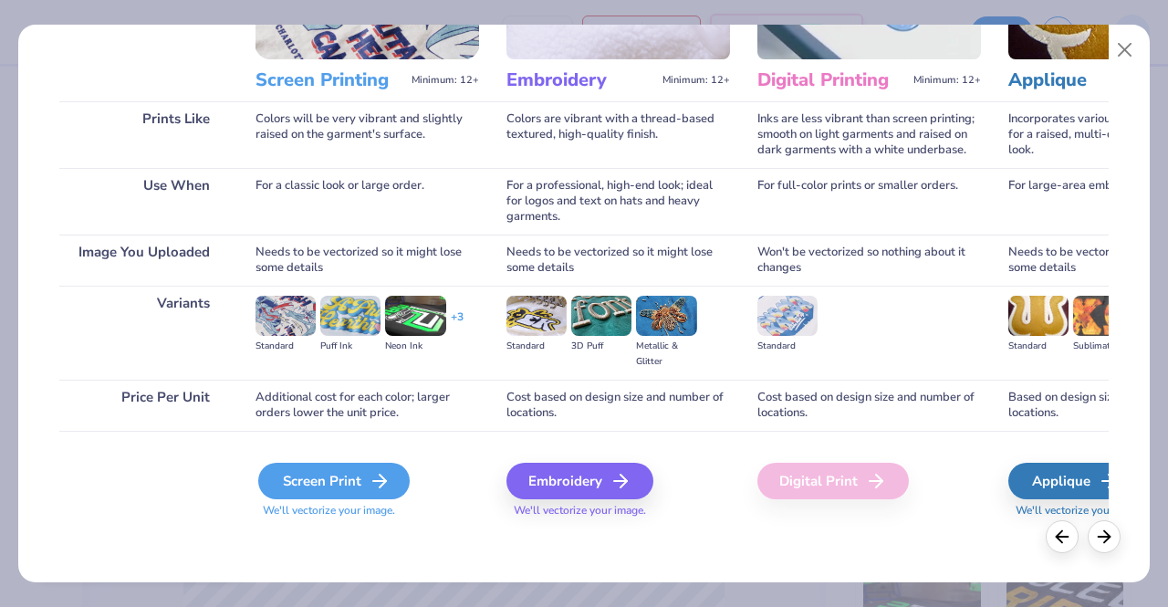
click at [343, 474] on div "Screen Print" at bounding box center [334, 481] width 152 height 37
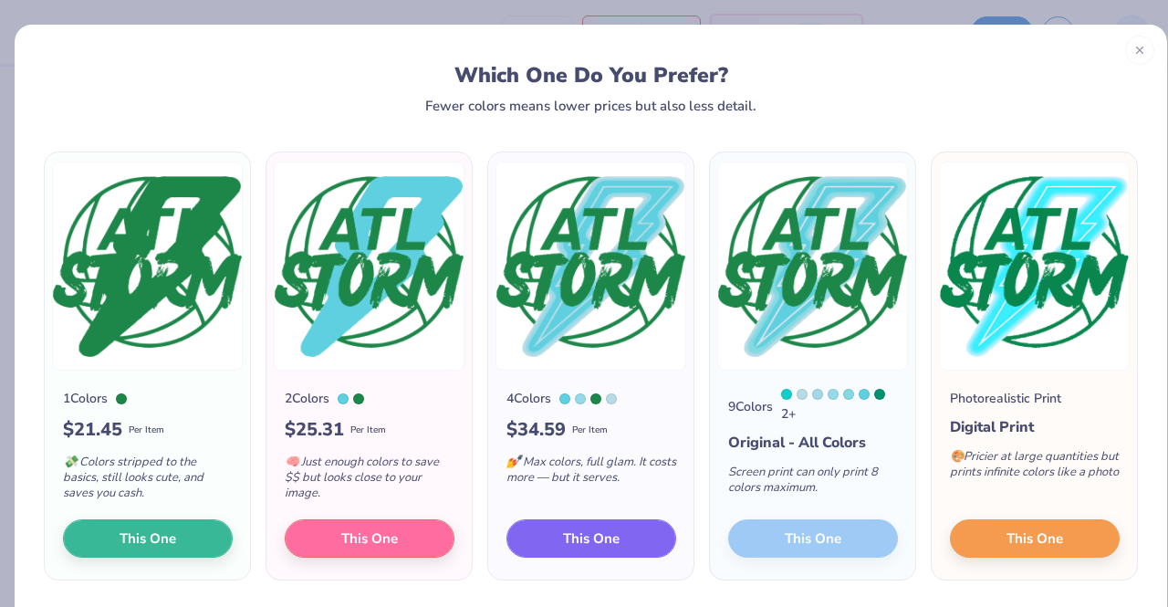
click at [599, 532] on span "This One" at bounding box center [591, 538] width 57 height 21
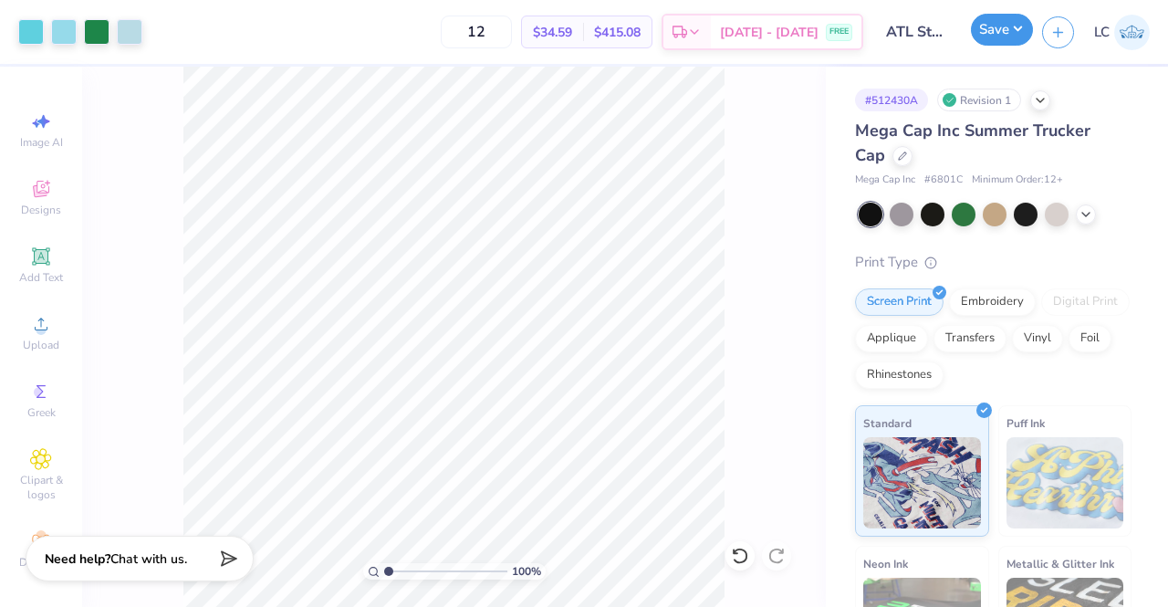
click at [1027, 28] on button "Save" at bounding box center [1002, 30] width 62 height 32
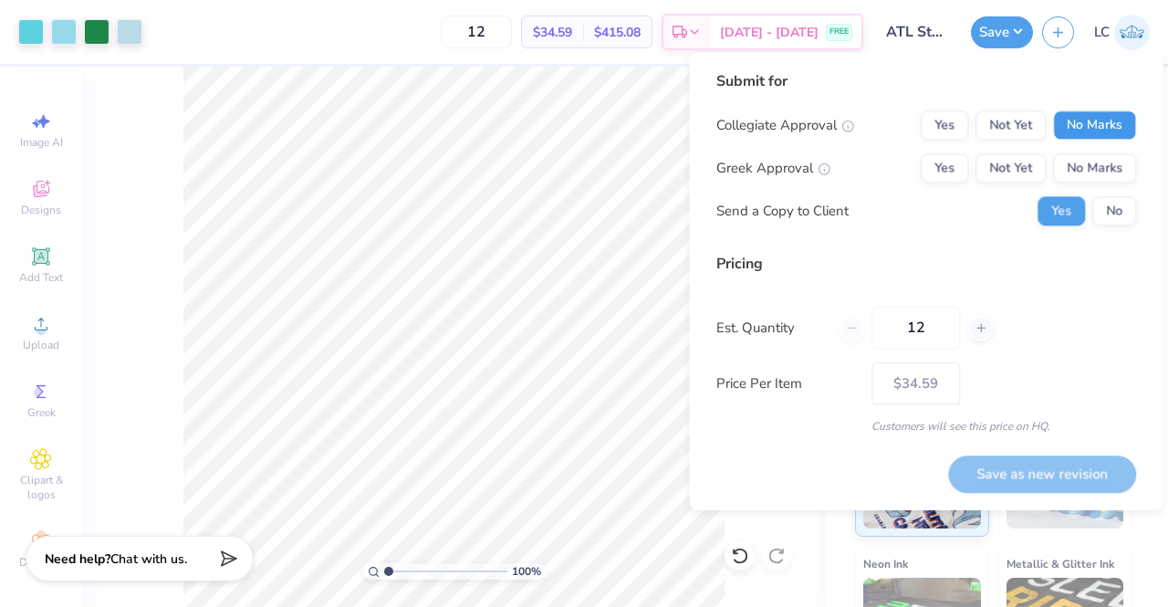
click at [1083, 120] on button "No Marks" at bounding box center [1094, 124] width 83 height 29
click at [1093, 162] on button "No Marks" at bounding box center [1094, 167] width 83 height 29
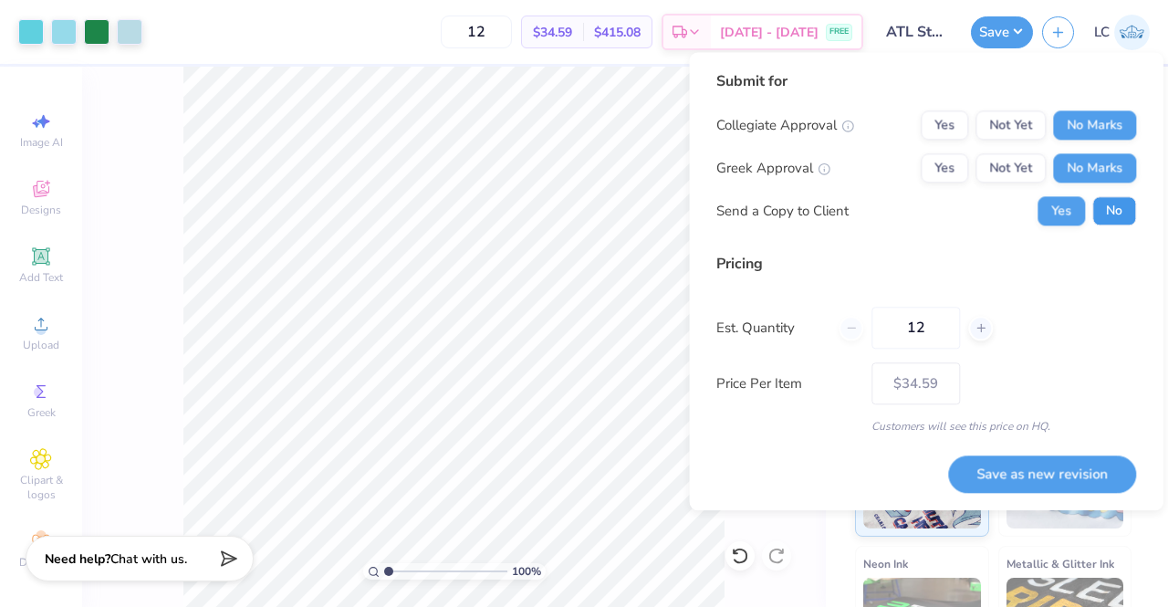
click at [1106, 214] on button "No" at bounding box center [1114, 210] width 44 height 29
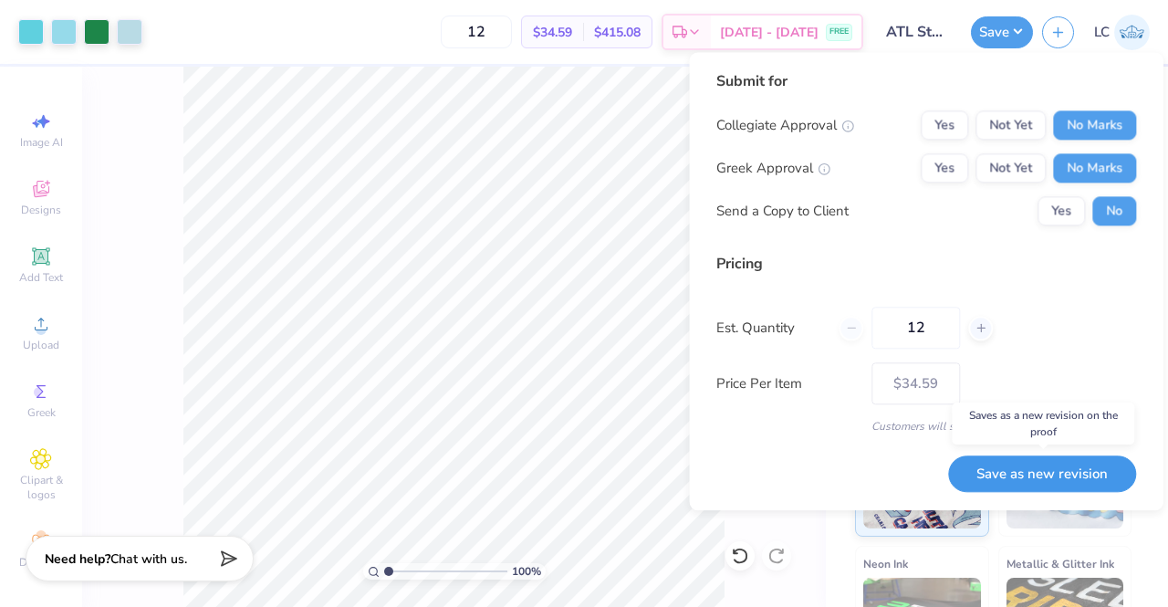
click at [1023, 476] on button "Save as new revision" at bounding box center [1042, 473] width 188 height 37
type input "$34.59"
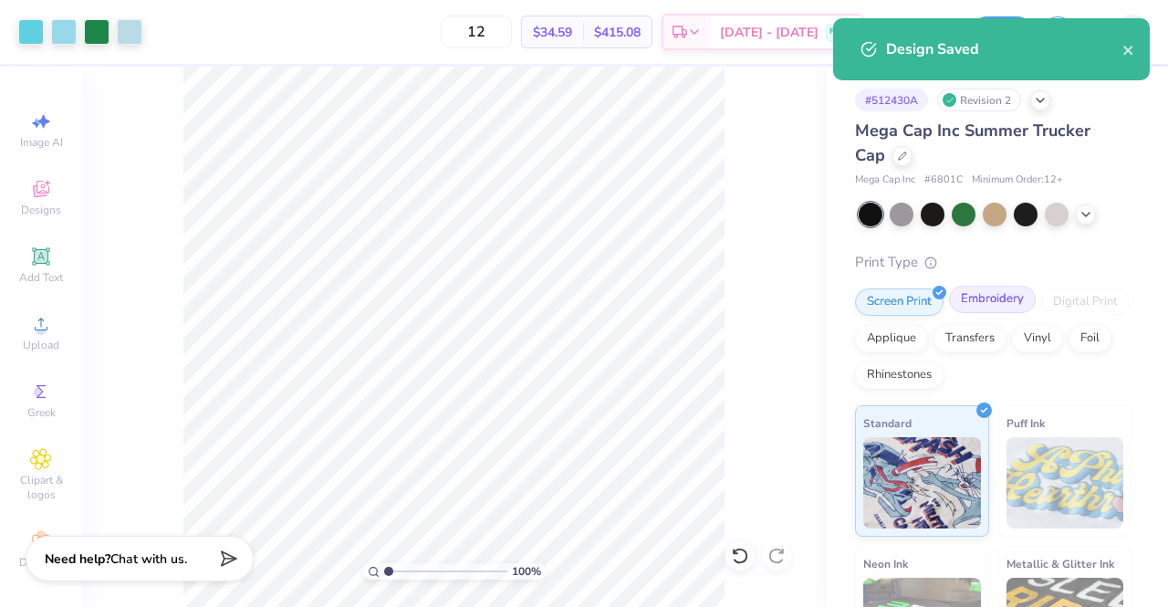
click at [995, 307] on div "Embroidery" at bounding box center [992, 299] width 87 height 27
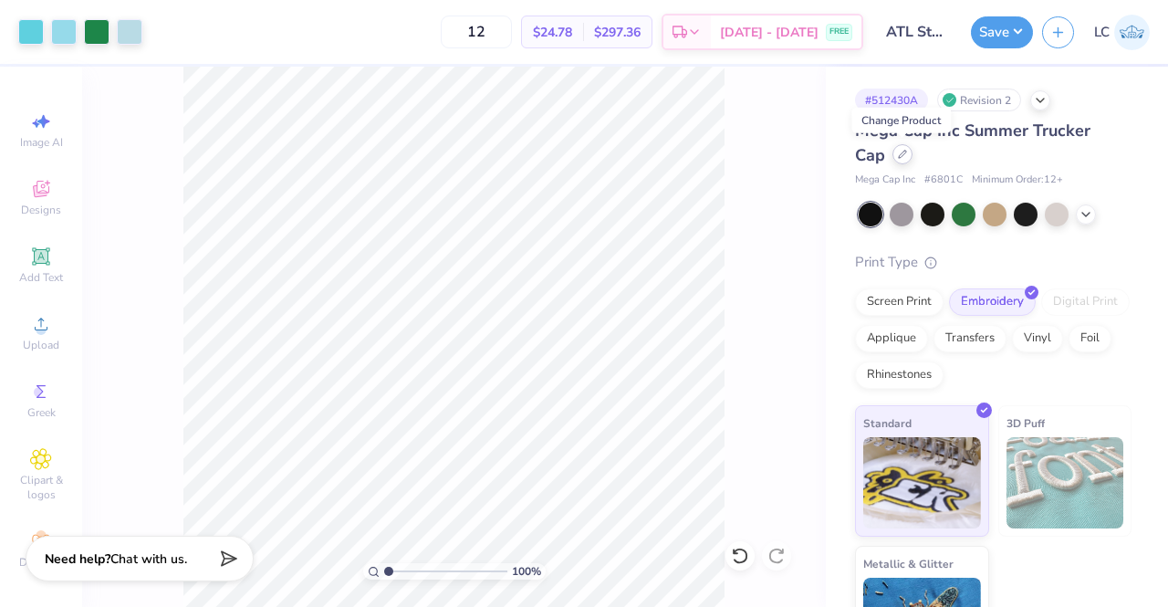
click at [906, 152] on icon at bounding box center [902, 154] width 9 height 9
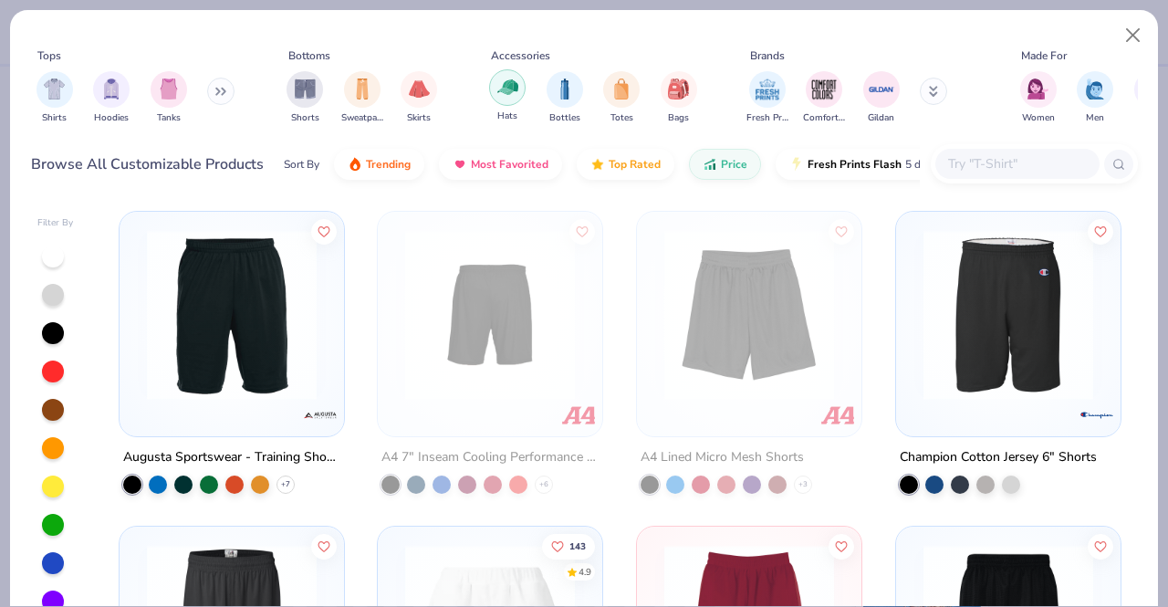
click at [517, 93] on img "filter for Hats" at bounding box center [507, 87] width 21 height 21
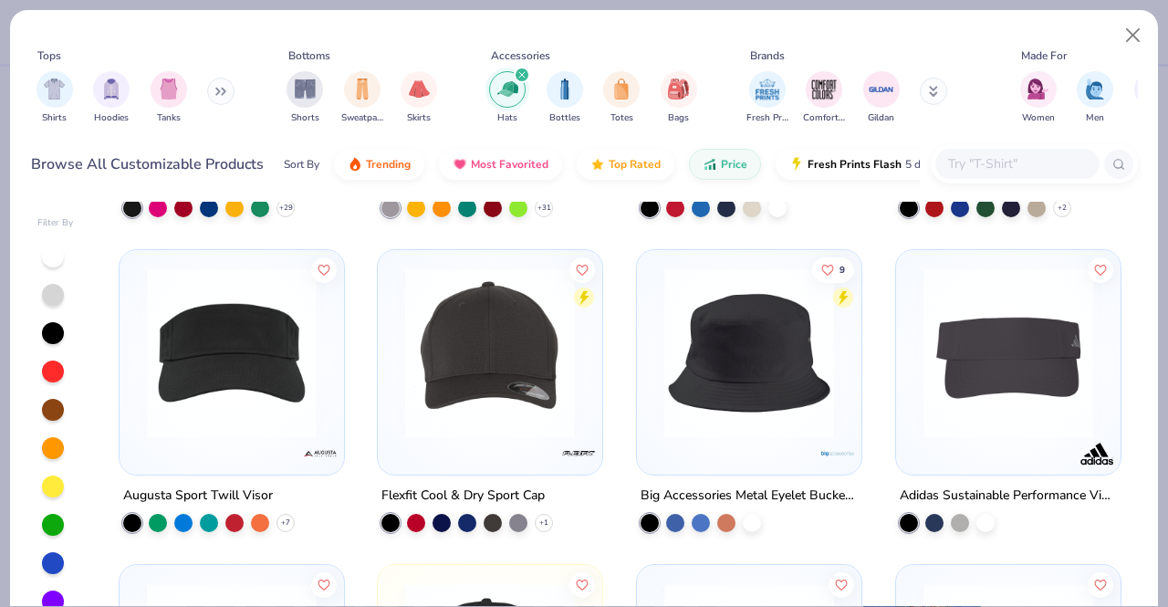
scroll to position [277, 0]
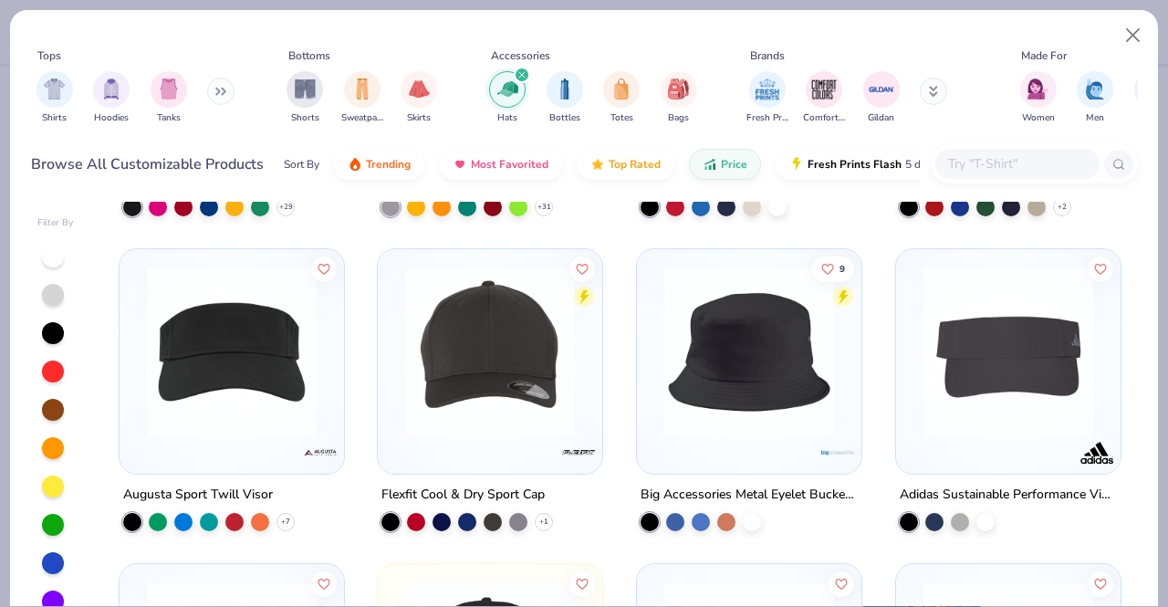
click at [494, 362] on img at bounding box center [490, 352] width 188 height 170
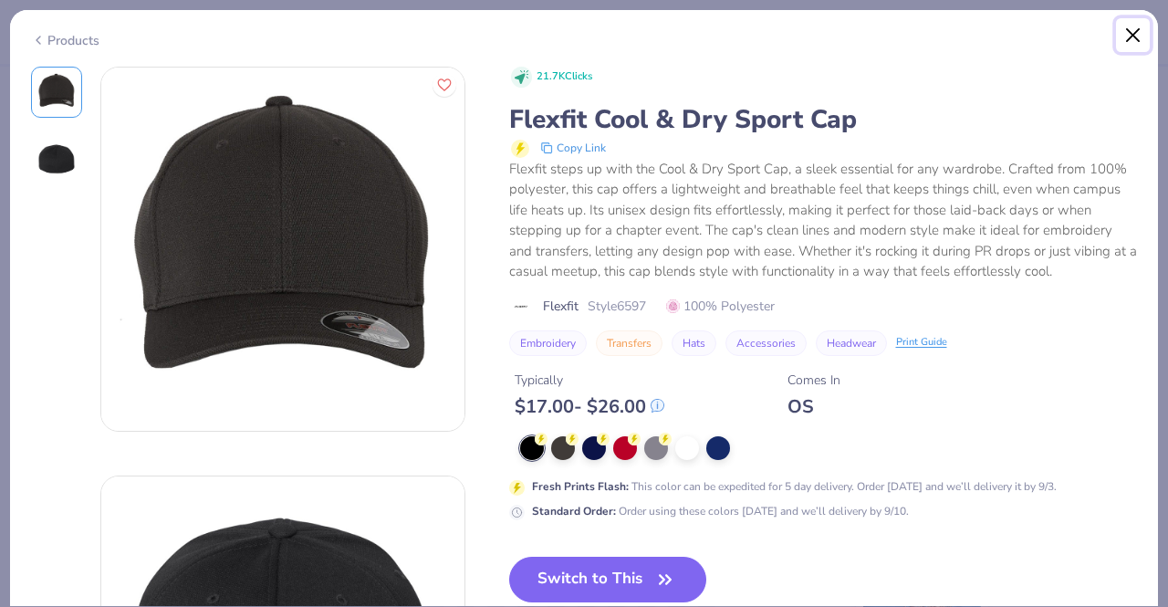
click at [1124, 37] on button "Close" at bounding box center [1133, 35] width 35 height 35
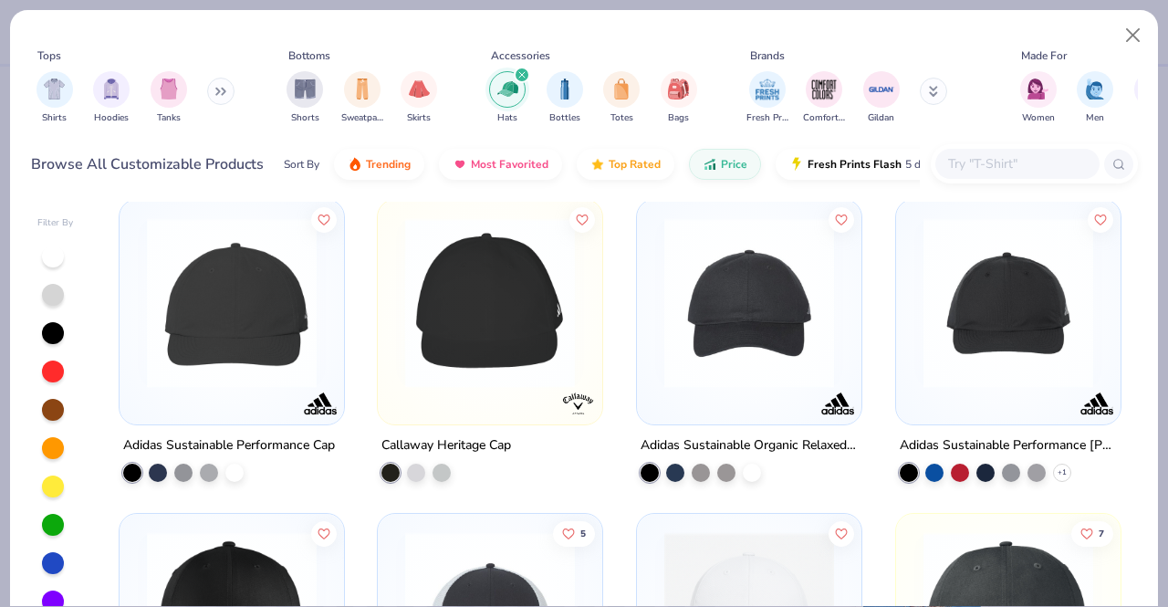
scroll to position [643, 0]
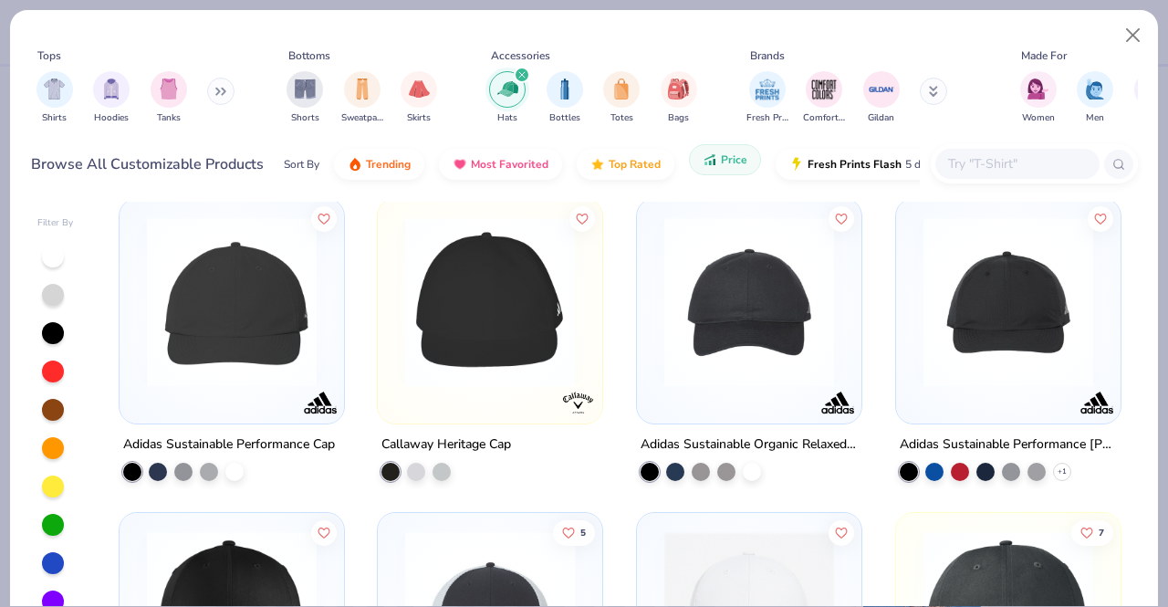
click at [726, 165] on span "Price" at bounding box center [734, 159] width 26 height 15
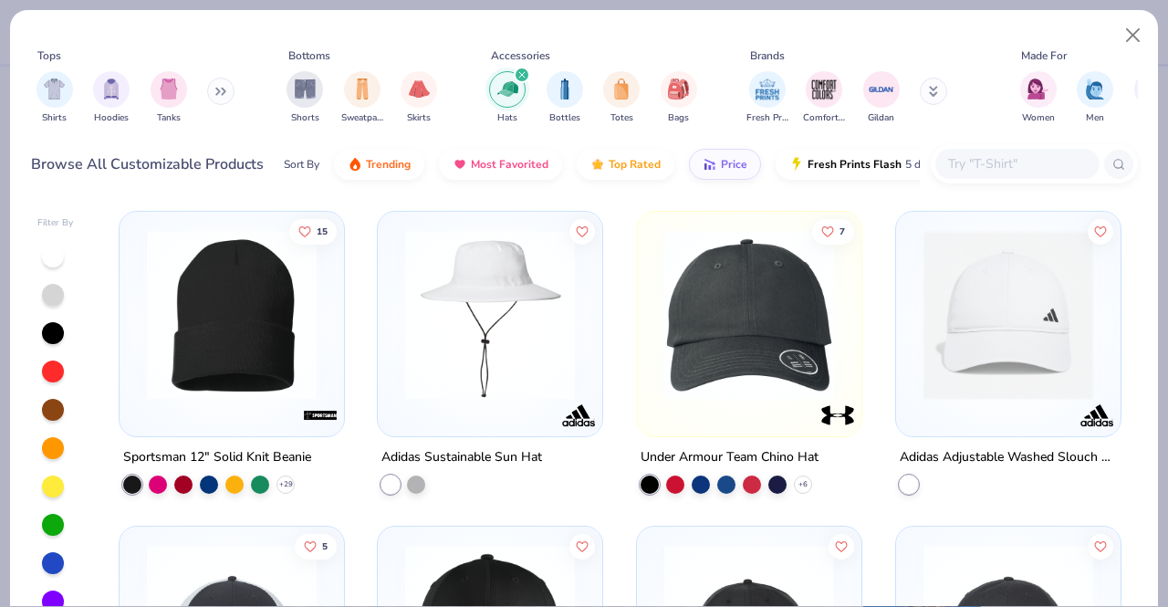
click at [538, 317] on img at bounding box center [490, 315] width 188 height 170
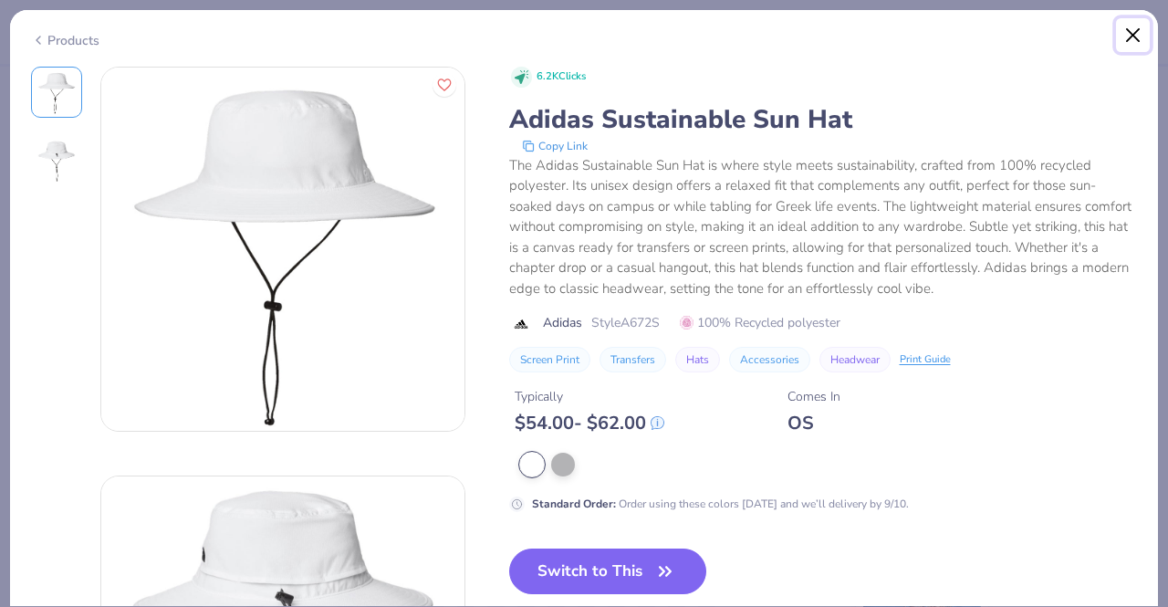
click at [1123, 26] on button "Close" at bounding box center [1133, 35] width 35 height 35
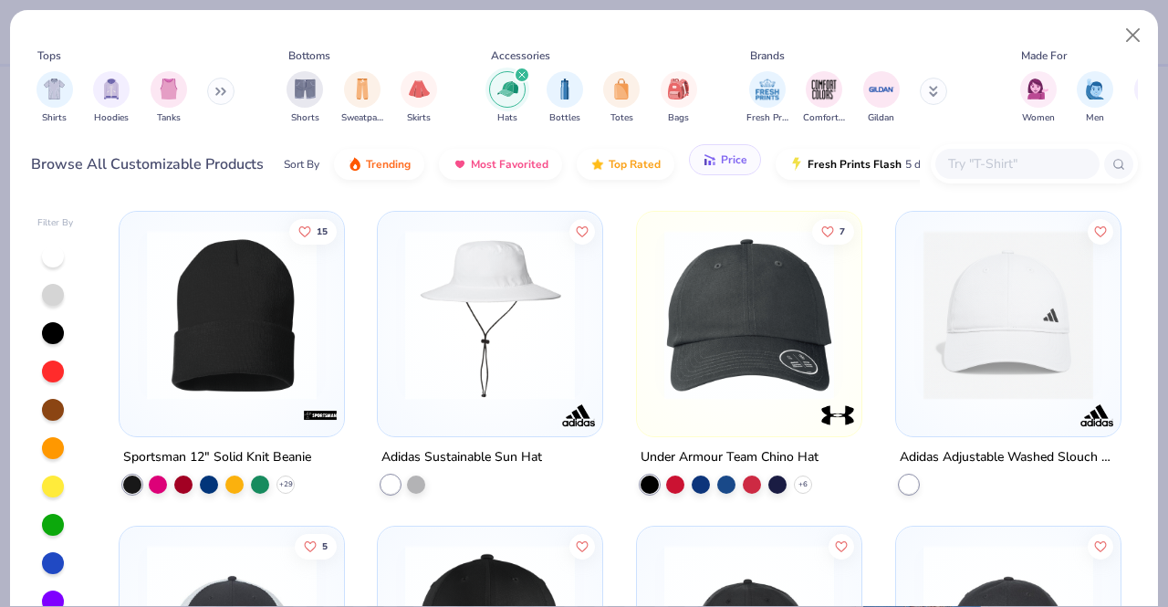
click at [691, 170] on button "Price" at bounding box center [725, 159] width 72 height 31
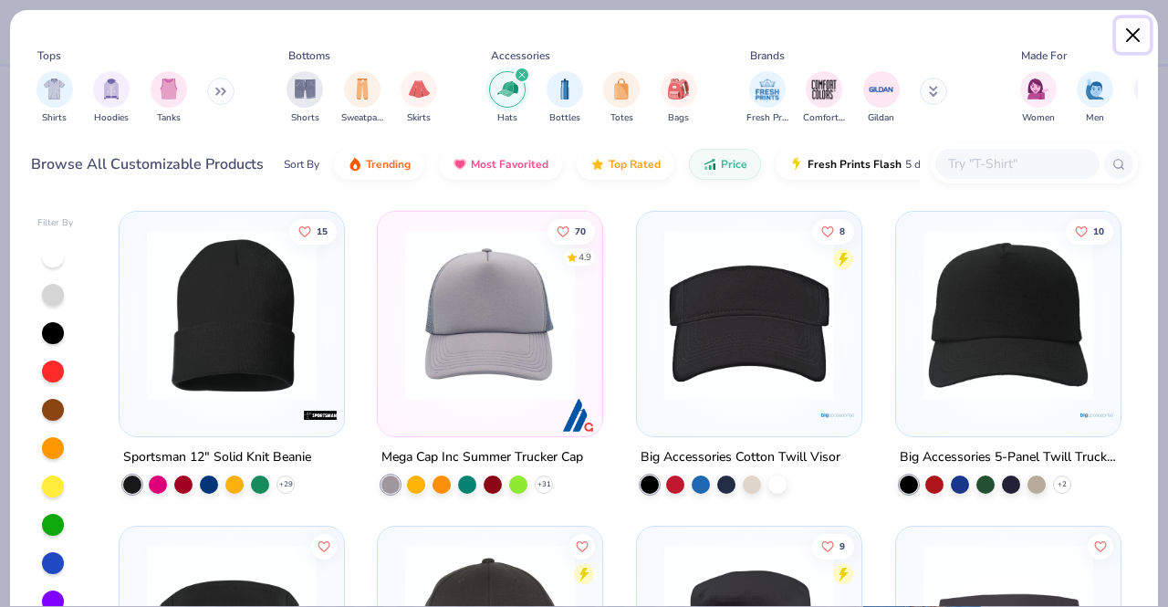
click at [1130, 36] on button "Close" at bounding box center [1133, 35] width 35 height 35
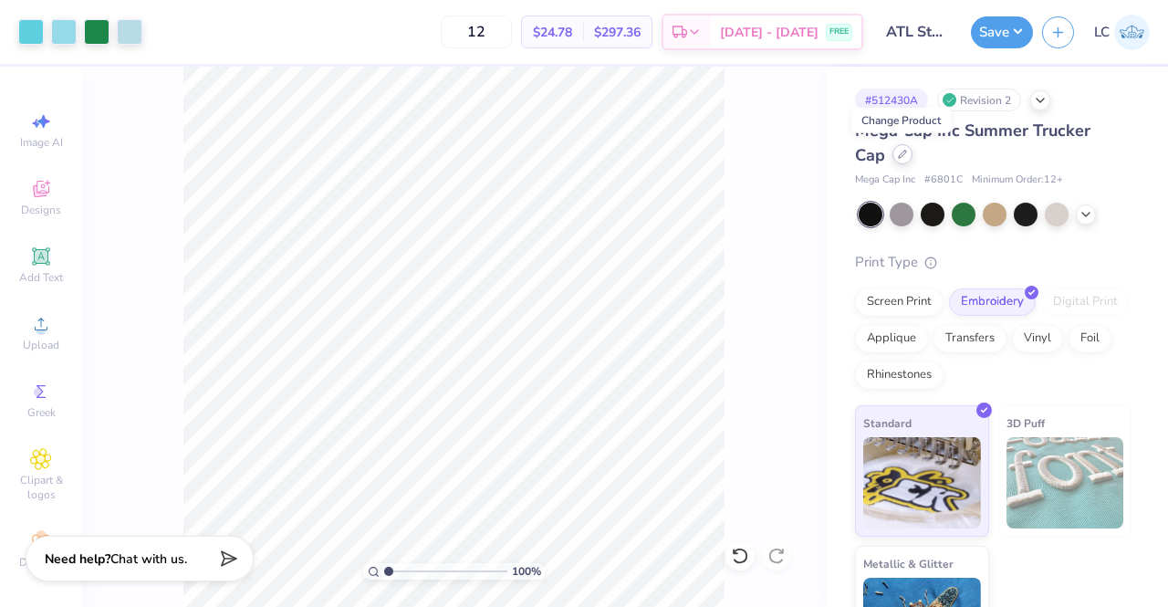
click at [902, 159] on div at bounding box center [903, 154] width 20 height 20
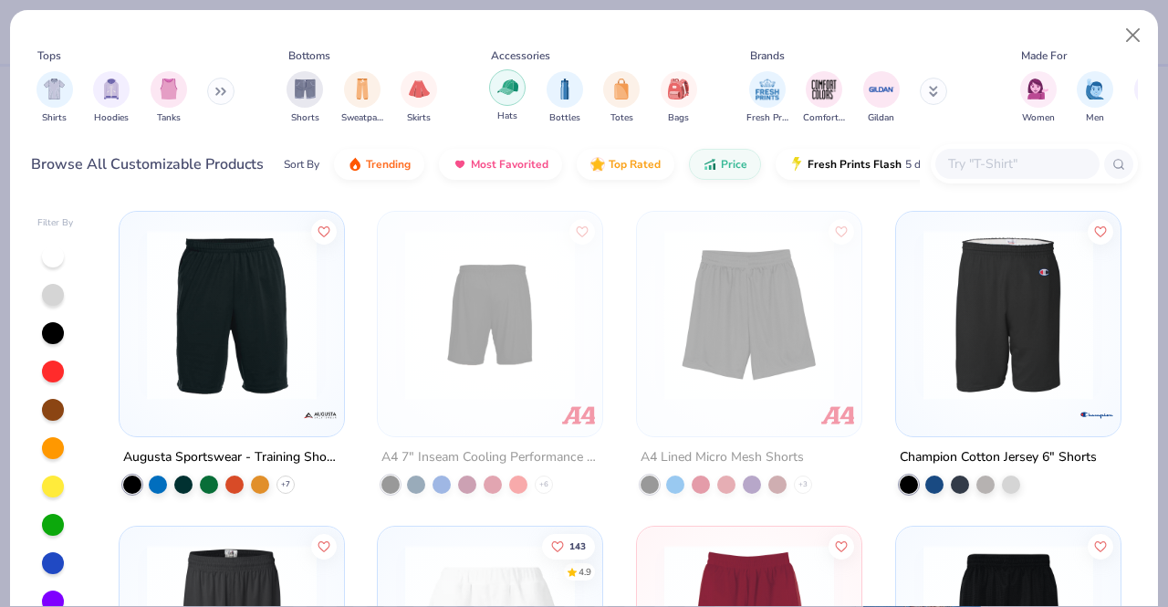
click at [507, 94] on img "filter for Hats" at bounding box center [507, 87] width 21 height 21
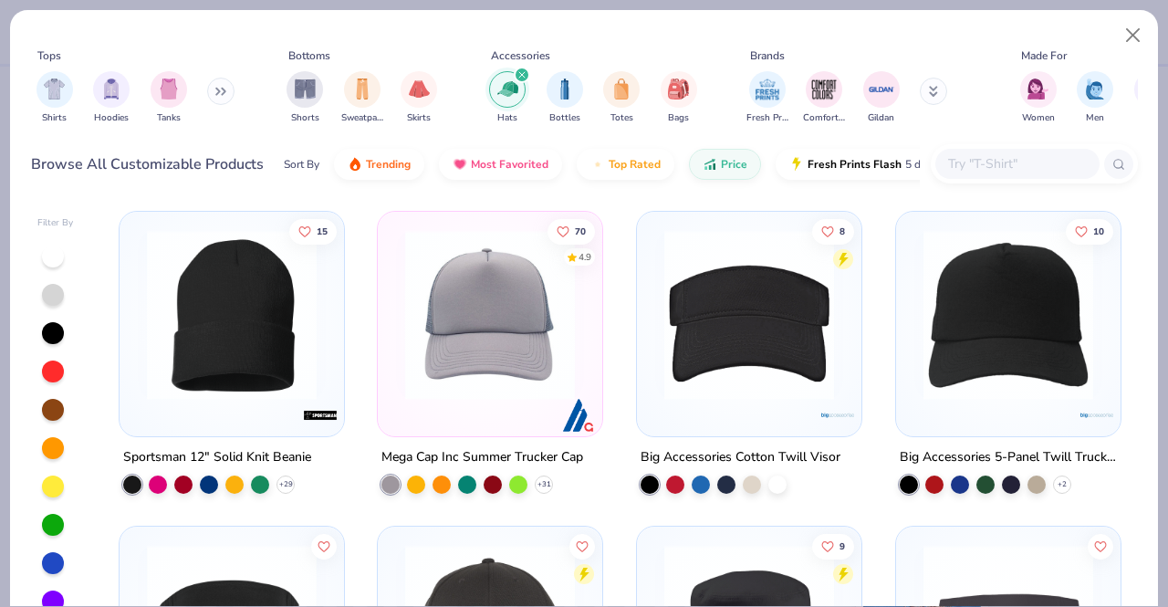
click at [1033, 340] on img at bounding box center [1008, 315] width 188 height 170
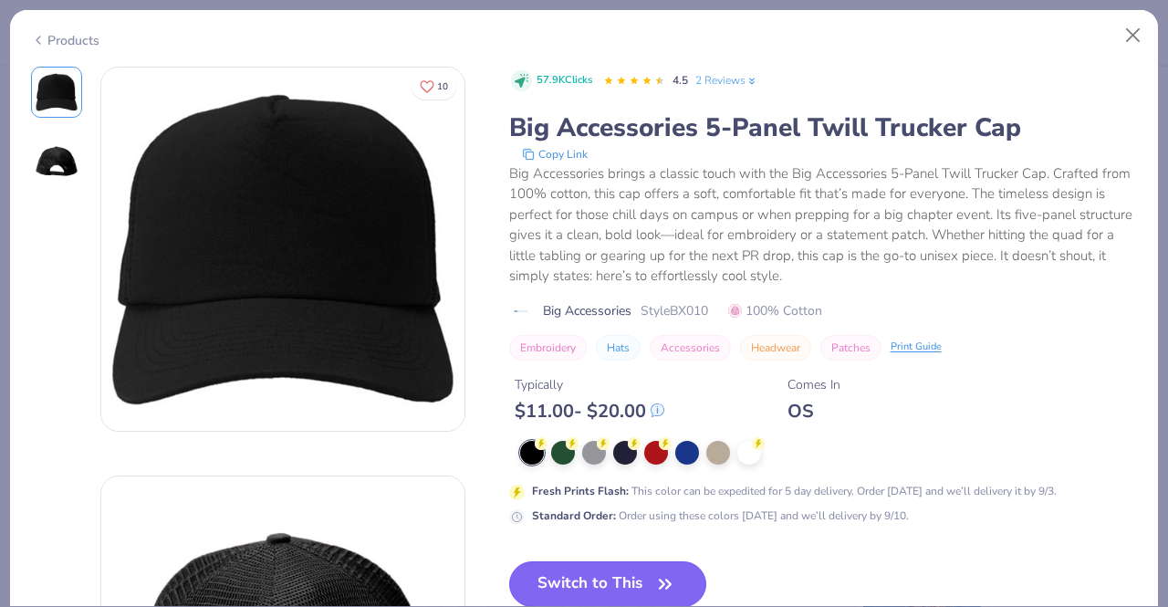
click at [608, 576] on button "Switch to This" at bounding box center [608, 584] width 198 height 46
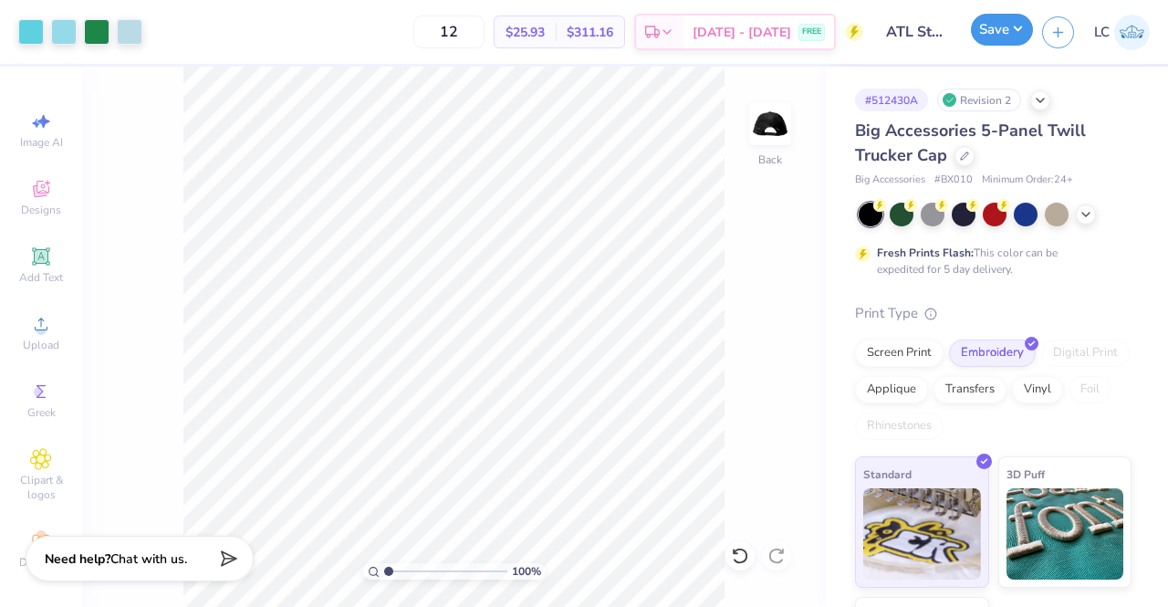
click at [1008, 24] on button "Save" at bounding box center [1002, 30] width 62 height 32
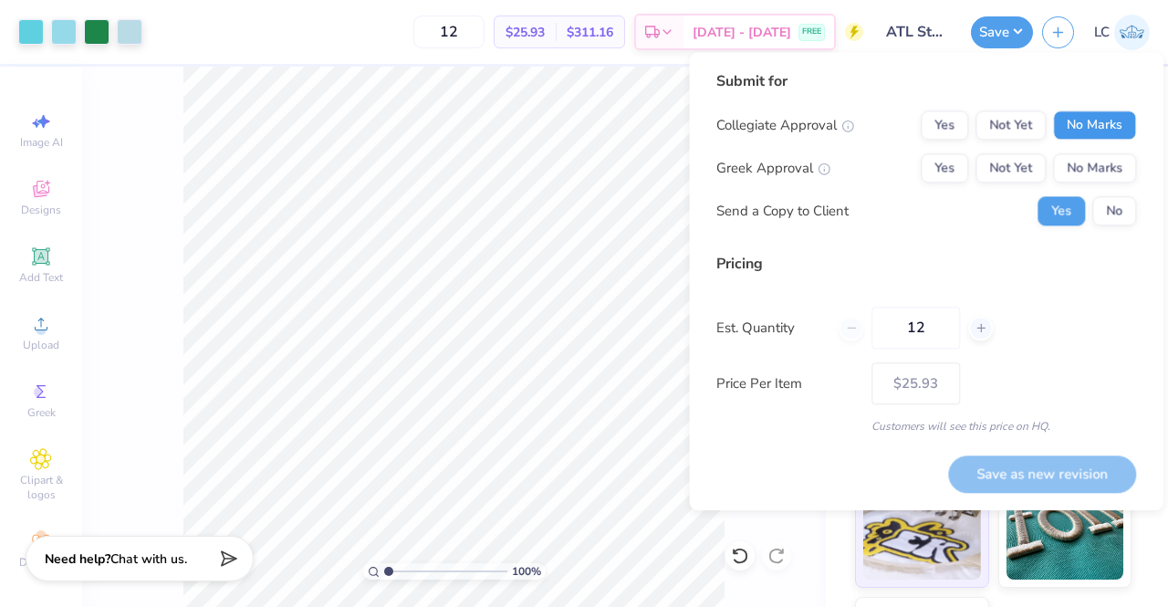
click at [1097, 115] on button "No Marks" at bounding box center [1094, 124] width 83 height 29
click at [1108, 160] on button "No Marks" at bounding box center [1094, 167] width 83 height 29
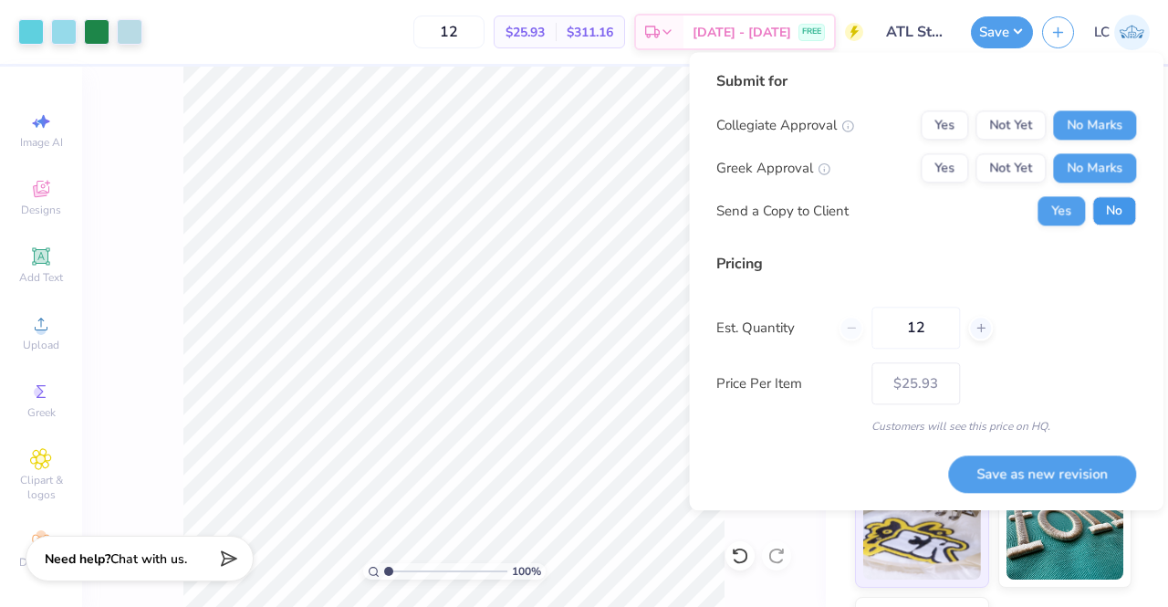
click at [1120, 196] on button "No" at bounding box center [1114, 210] width 44 height 29
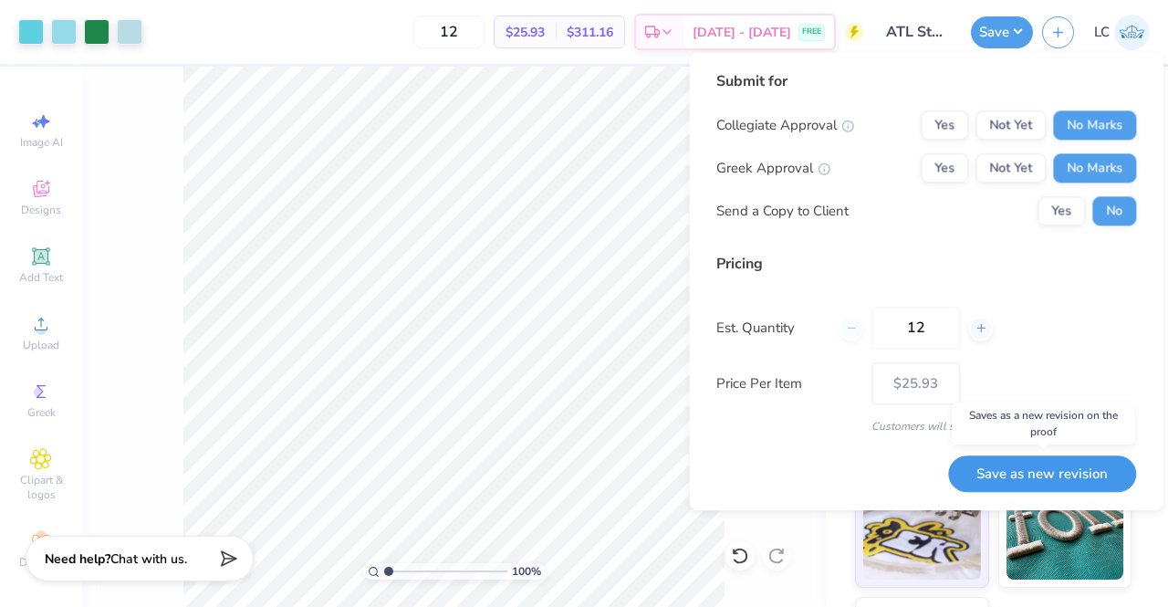
click at [1046, 478] on button "Save as new revision" at bounding box center [1042, 473] width 188 height 37
type input "$25.93"
